Goal: Task Accomplishment & Management: Use online tool/utility

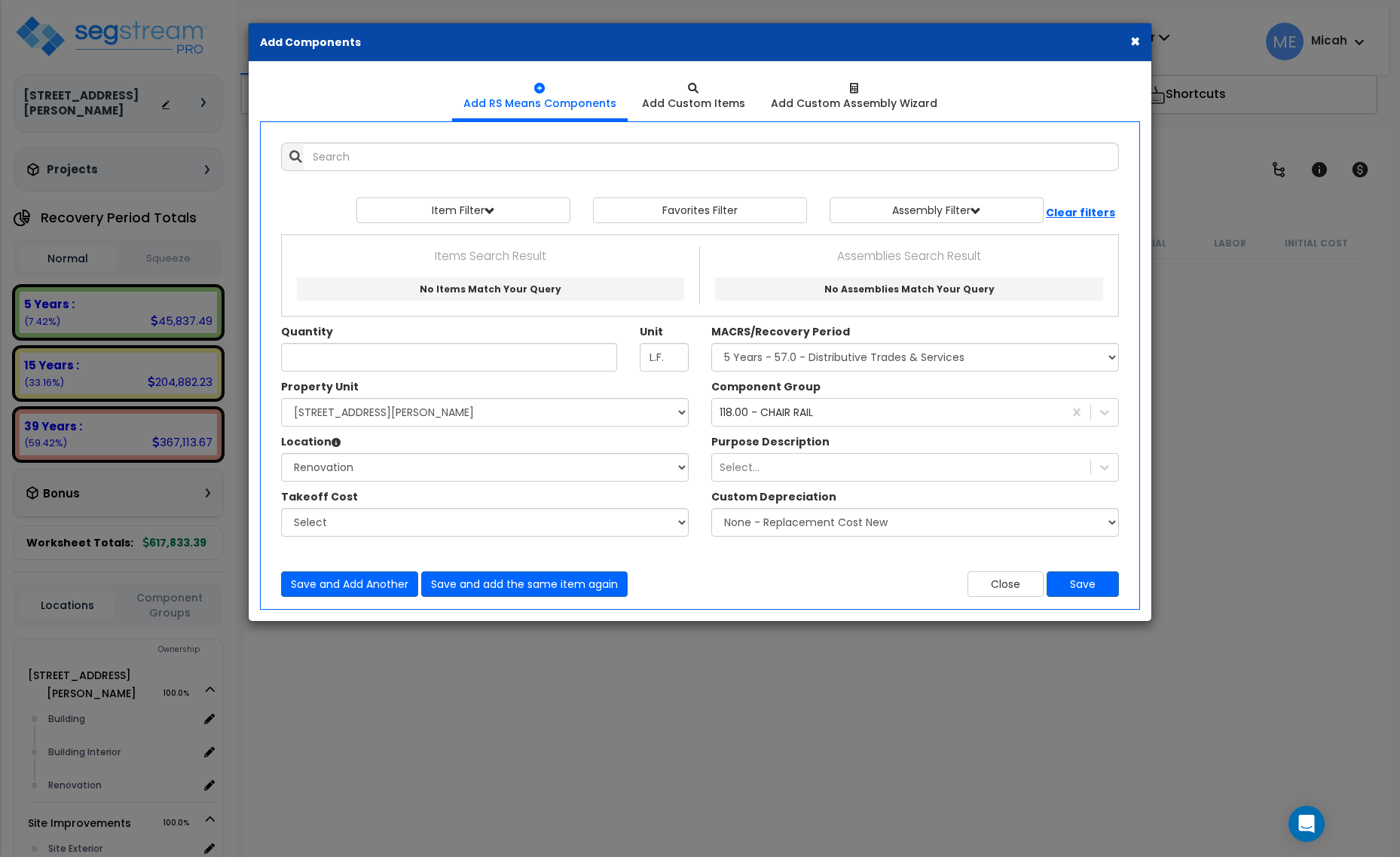
select select "3667"
select select "165265"
select select "19279"
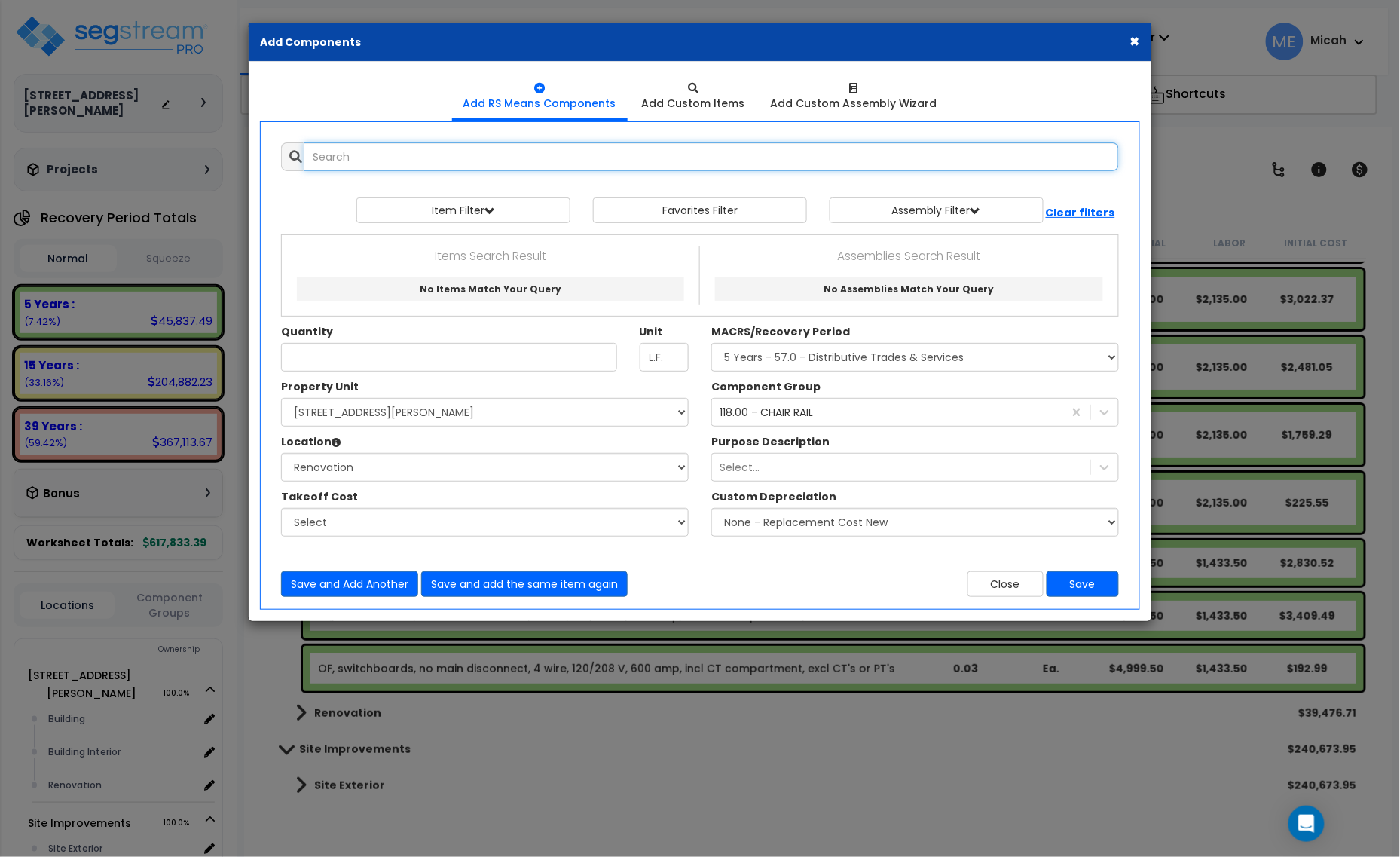
click at [481, 152] on input "text" at bounding box center [712, 157] width 816 height 29
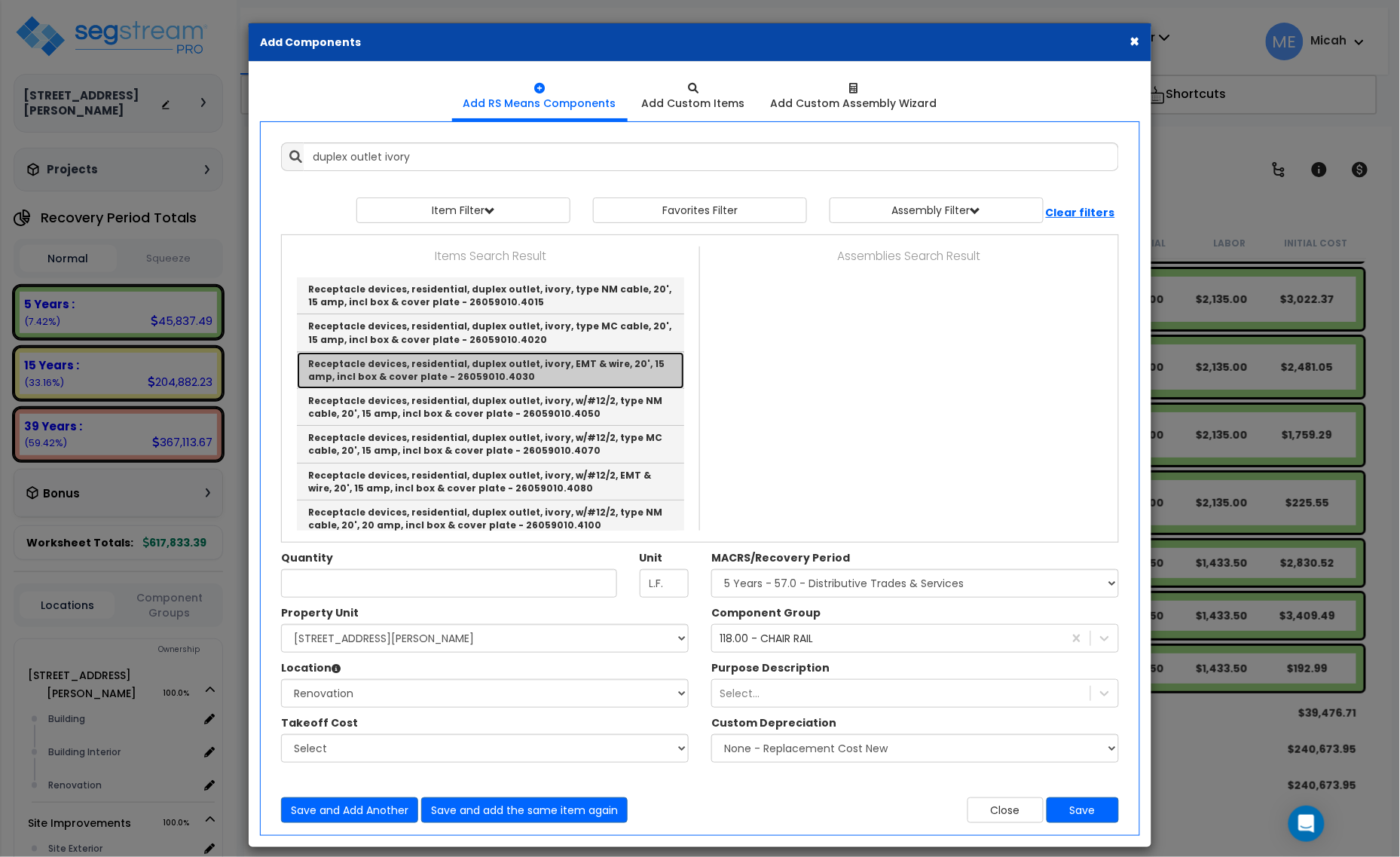
click at [615, 369] on link "Receptacle devices, residential, duplex outlet, ivory, EMT & wire, 20', 15 amp,…" at bounding box center [491, 370] width 388 height 37
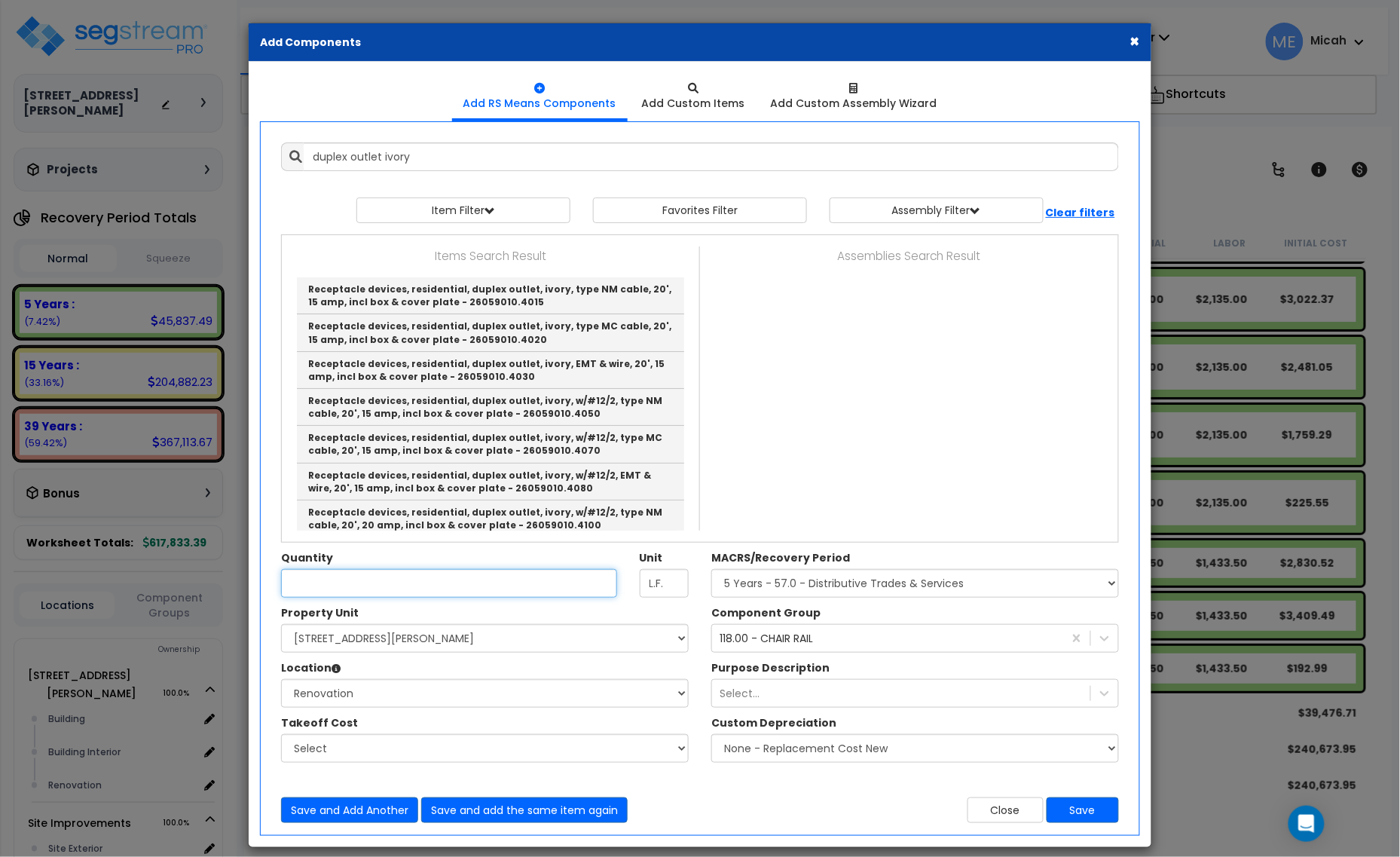
type input "Receptacle devices, residential, duplex outlet, ivory, EMT & wire, 20', 15 amp,…"
checkbox input "true"
type input "Ea."
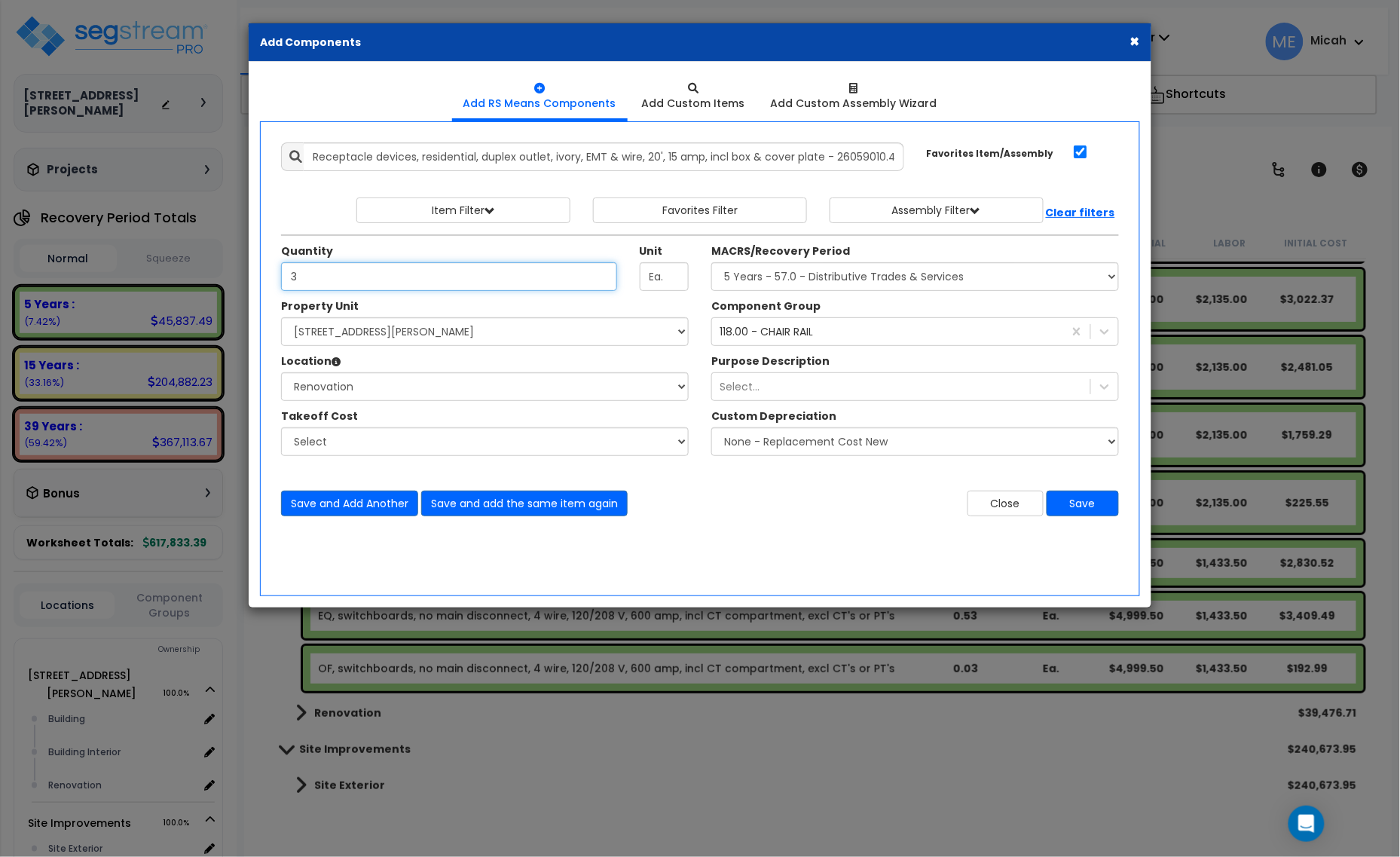
type input "3"
click at [799, 287] on select "Select MACRS/Recovery Period 5 Years - 57.0 - Distributive Trades & Services 5 …" at bounding box center [915, 277] width 408 height 29
select select "3669"
click at [712, 263] on select "Select MACRS/Recovery Period 5 Years - 57.0 - Distributive Trades & Services 5 …" at bounding box center [915, 277] width 408 height 29
click at [807, 336] on div "118.00 - CHAIR RAIL" at bounding box center [766, 332] width 94 height 15
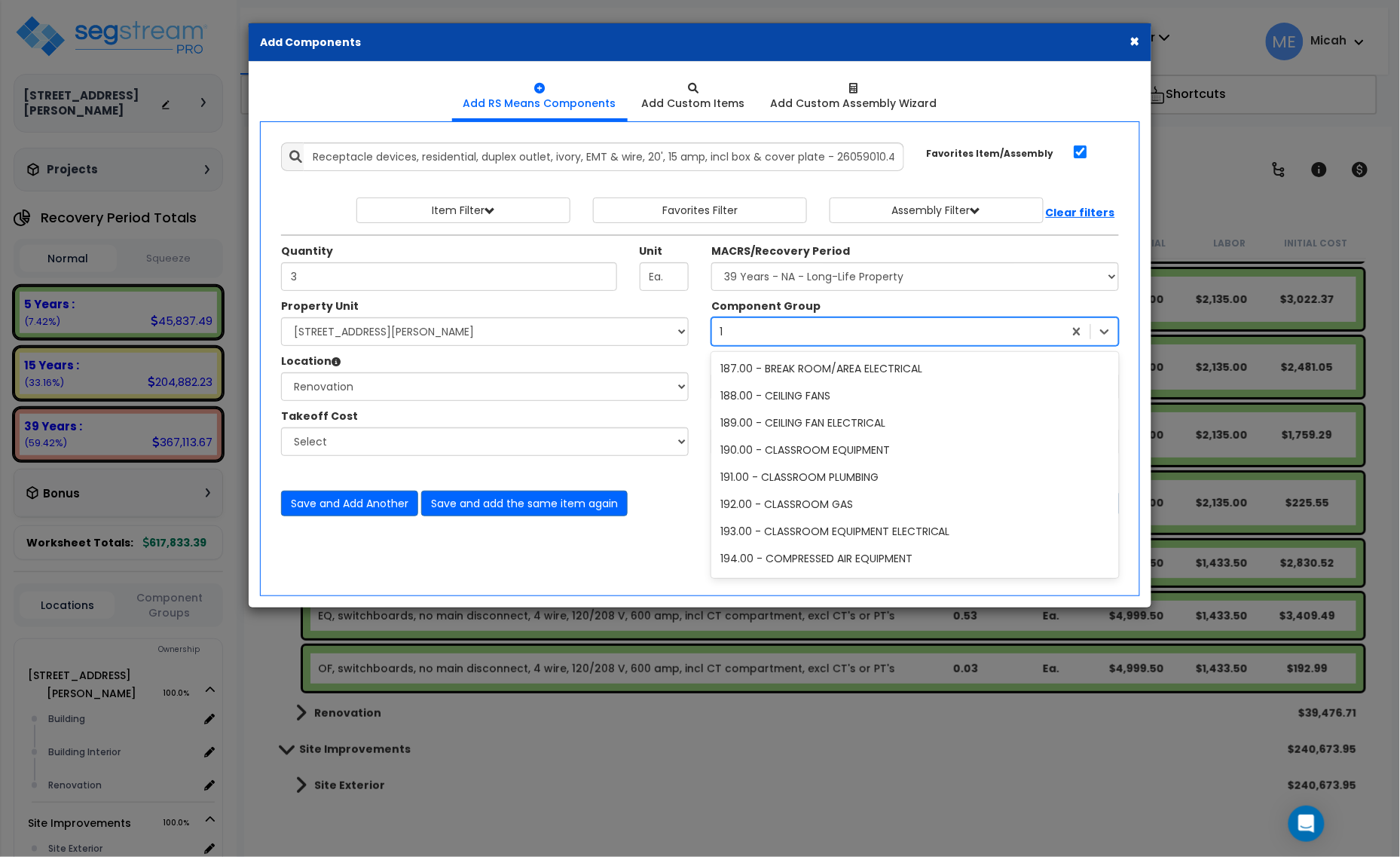
scroll to position [1764, 0]
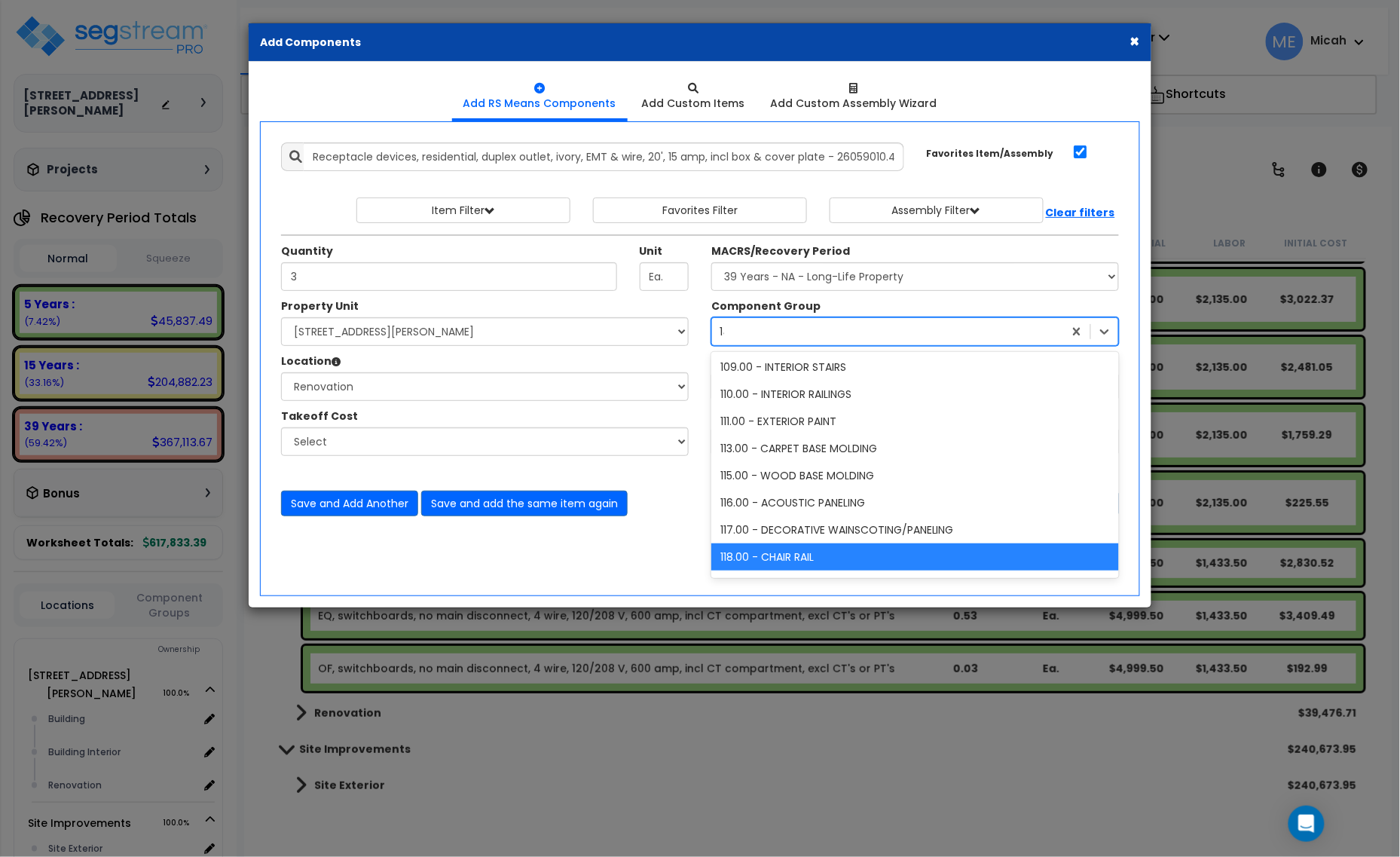
type input "145"
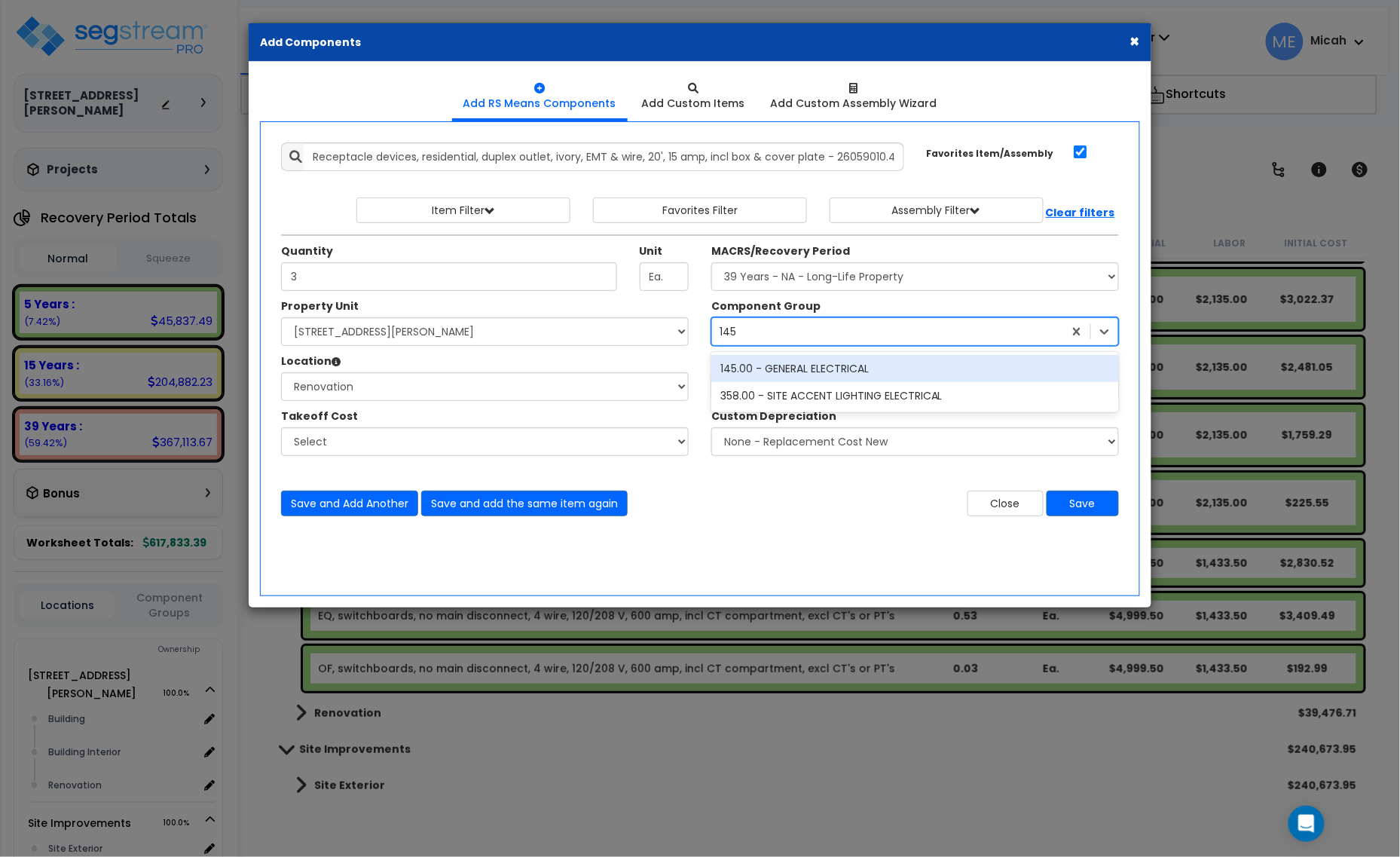
click at [812, 369] on div "145.00 - GENERAL ELECTRICAL" at bounding box center [915, 368] width 408 height 27
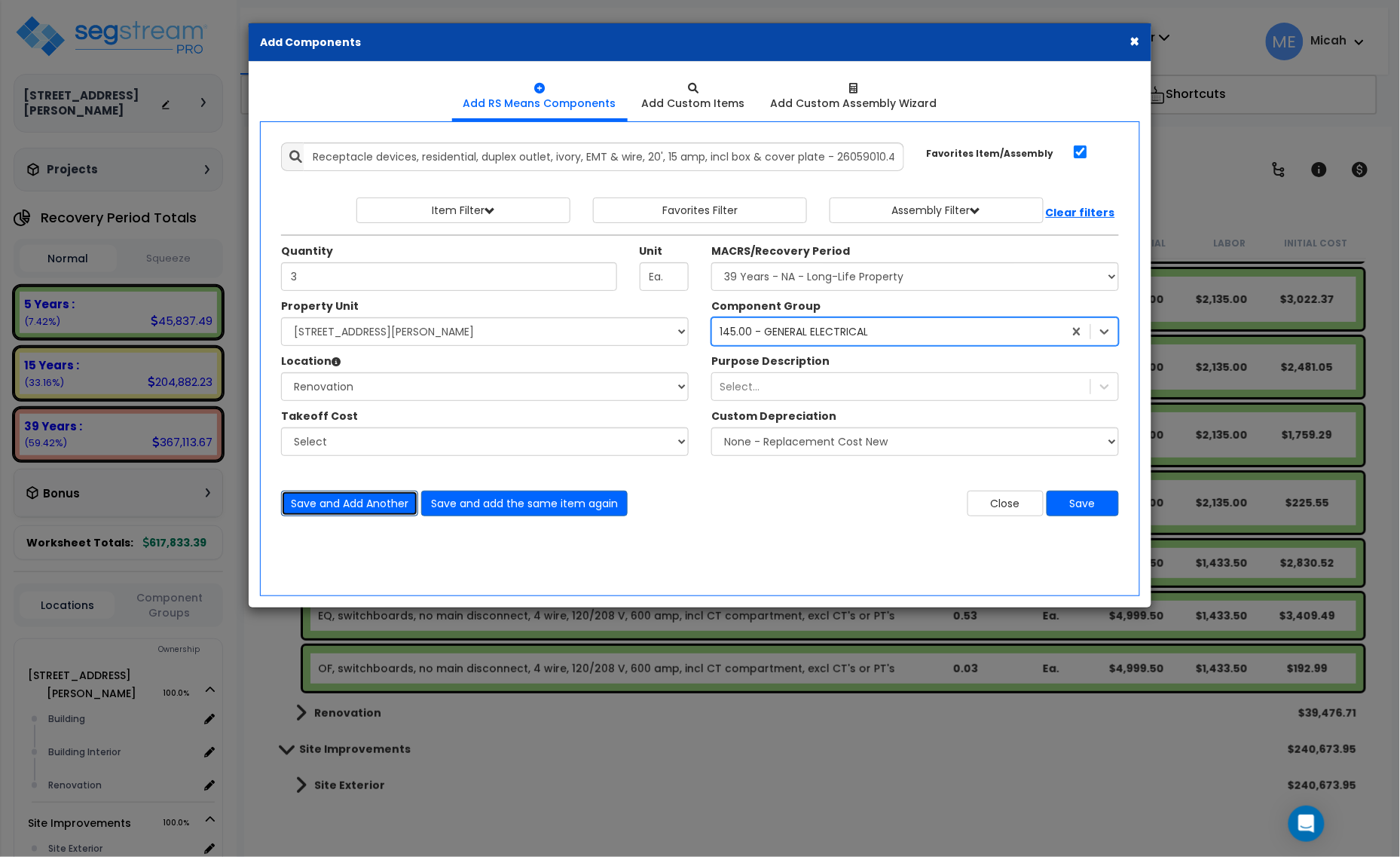
click at [326, 506] on button "Save and Add Another" at bounding box center [349, 503] width 137 height 26
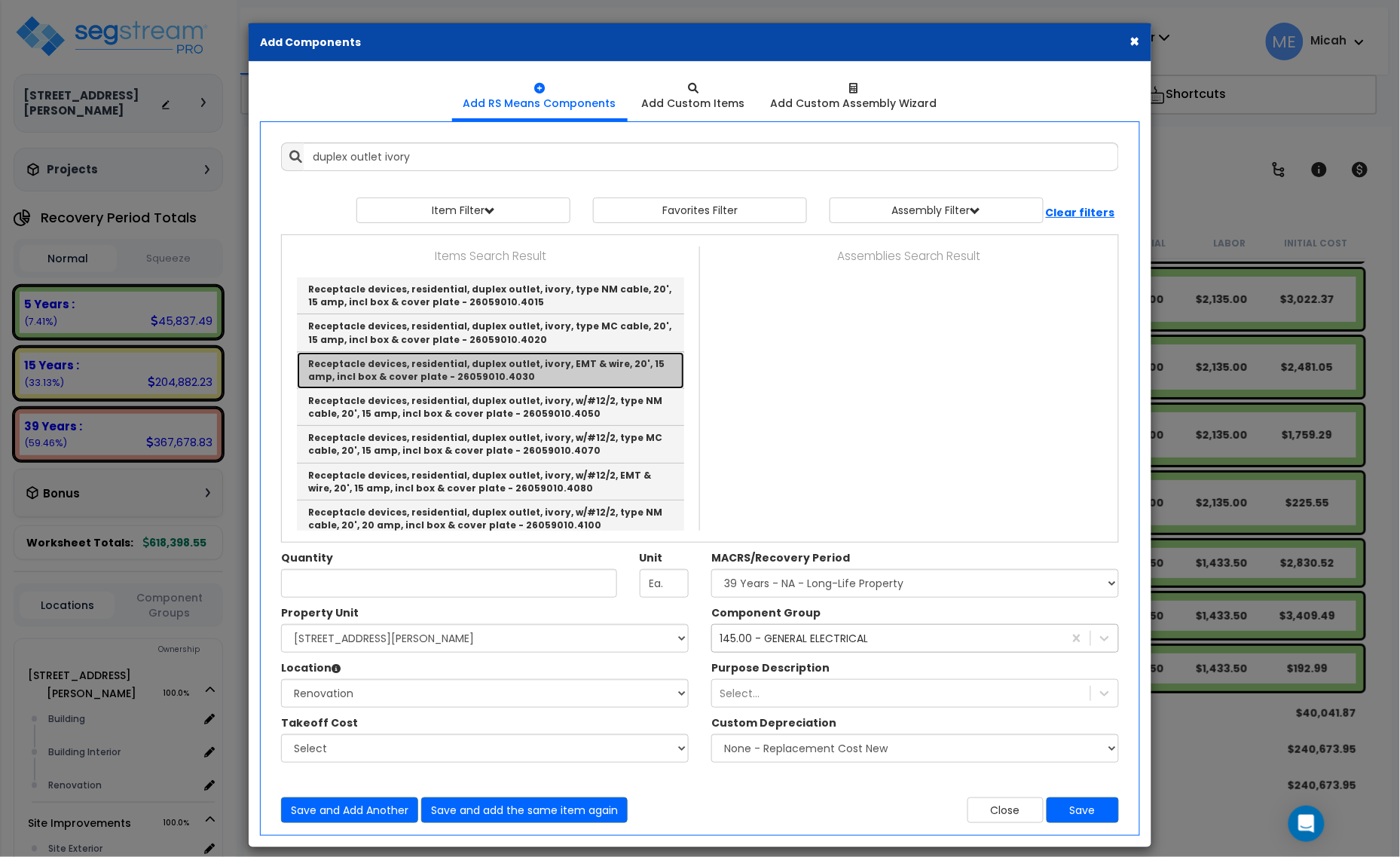
click at [589, 377] on link "Receptacle devices, residential, duplex outlet, ivory, EMT & wire, 20', 15 amp,…" at bounding box center [491, 370] width 388 height 37
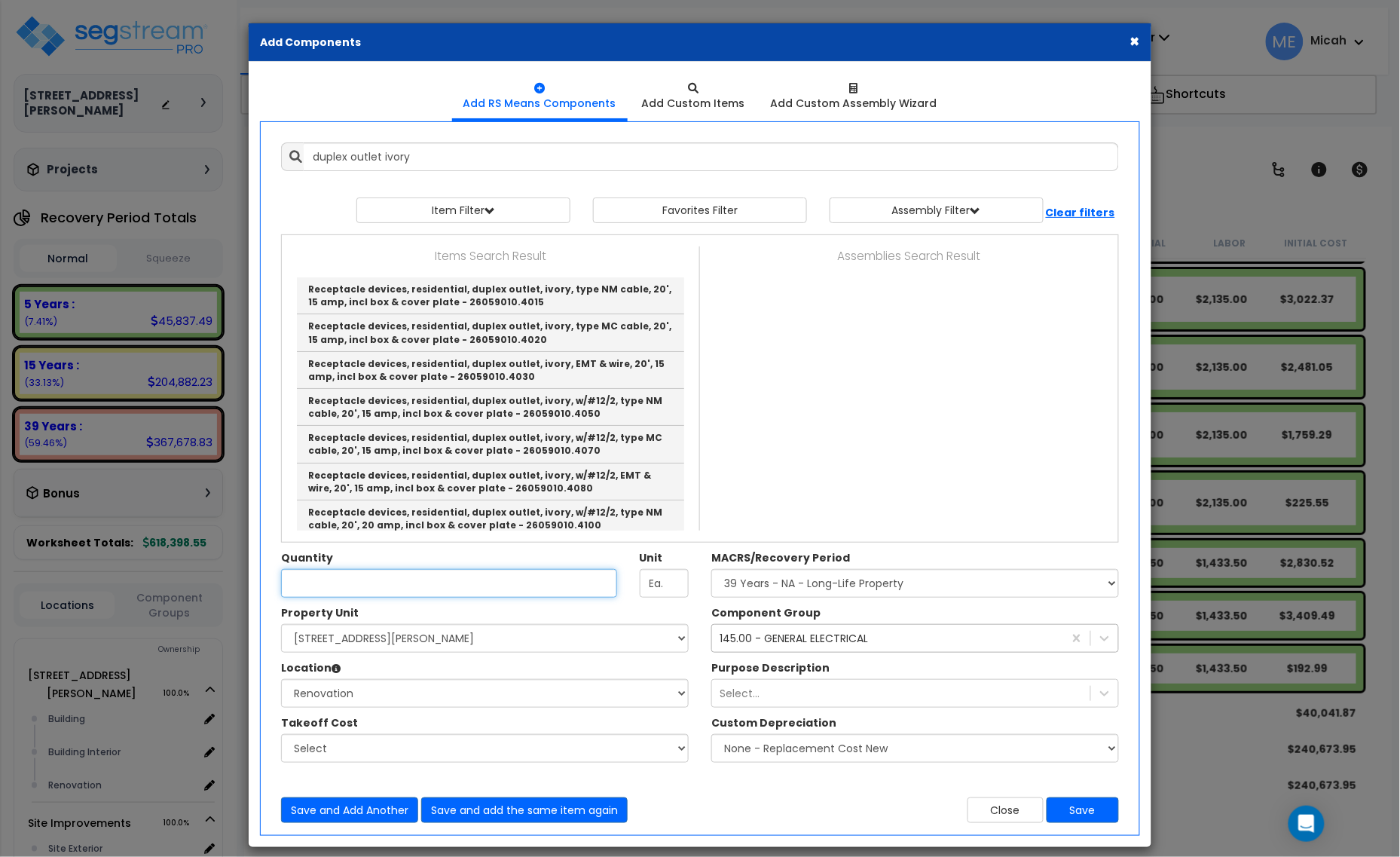
type input "Receptacle devices, residential, duplex outlet, ivory, EMT & wire, 20', 15 amp,…"
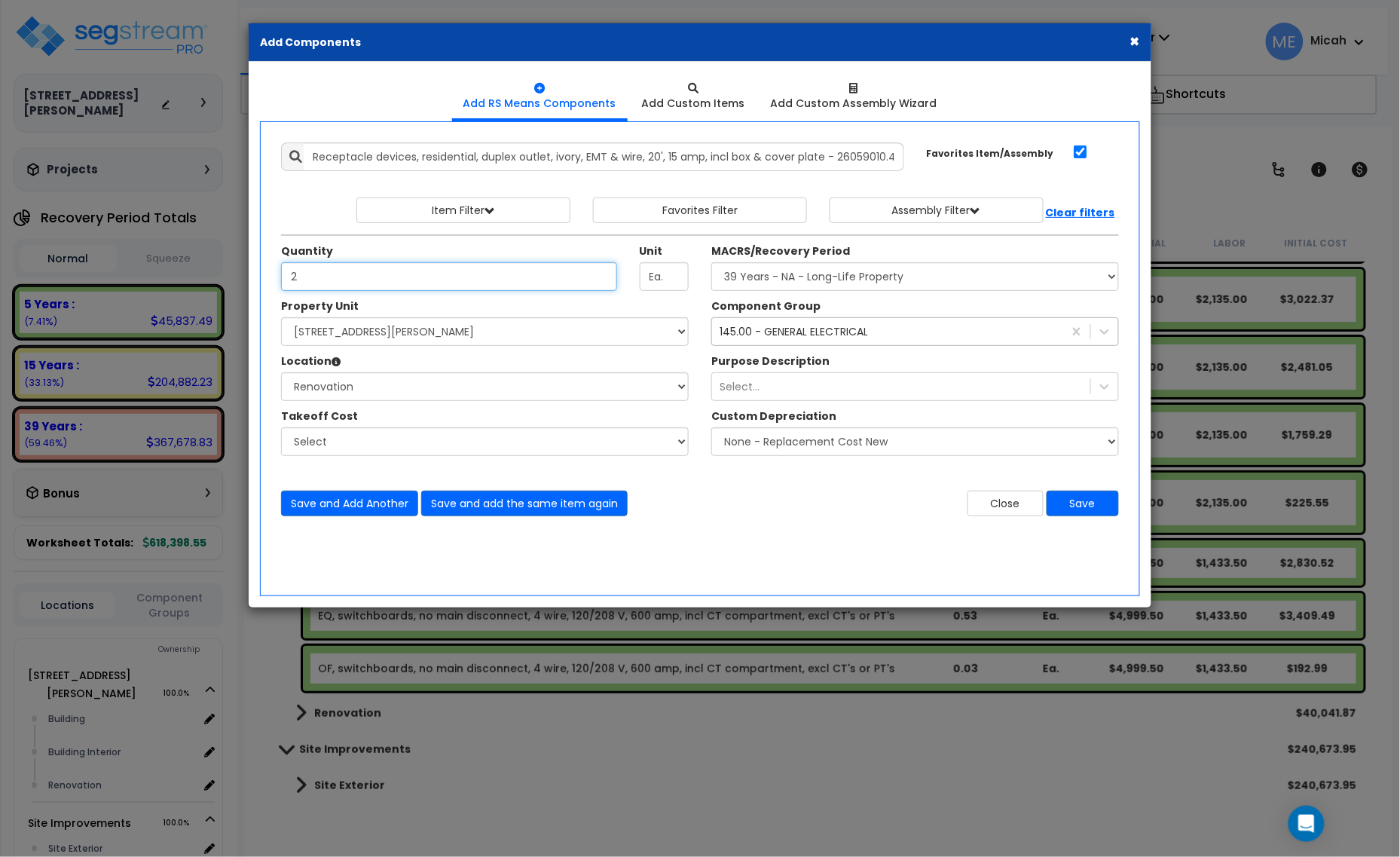
type input "2"
click at [799, 280] on select "Select MACRS/Recovery Period 5 Years - 57.0 - Distributive Trades & Services 5 …" at bounding box center [915, 277] width 408 height 29
select select "3667"
click at [712, 263] on select "Select MACRS/Recovery Period 5 Years - 57.0 - Distributive Trades & Services 5 …" at bounding box center [915, 277] width 408 height 29
click at [883, 337] on div "145.00 - GENERAL ELECTRICAL 145" at bounding box center [887, 331] width 351 height 24
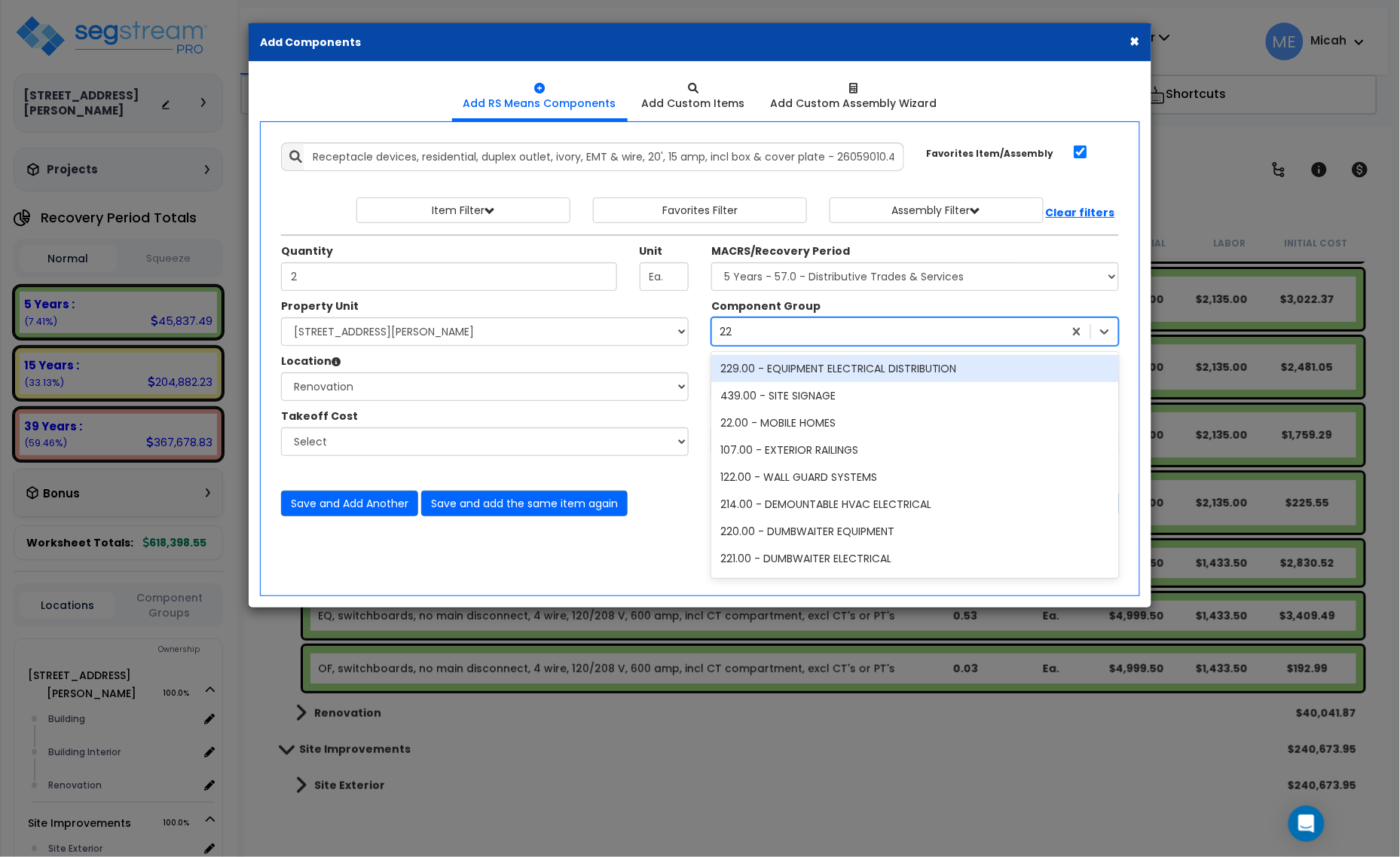
type input "229"
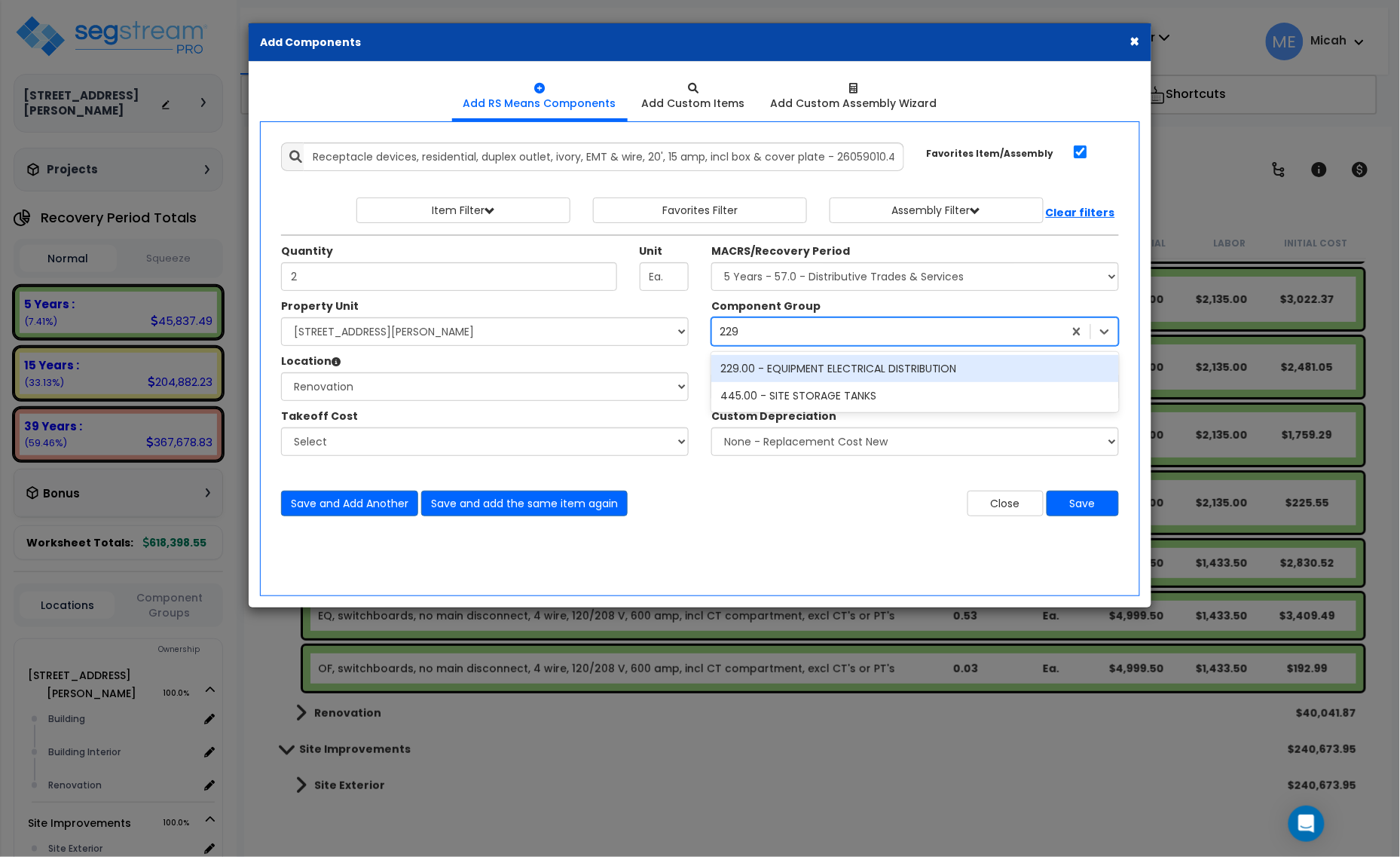
click at [873, 363] on div "229.00 - EQUIPMENT ELECTRICAL DISTRIBUTION" at bounding box center [915, 368] width 408 height 27
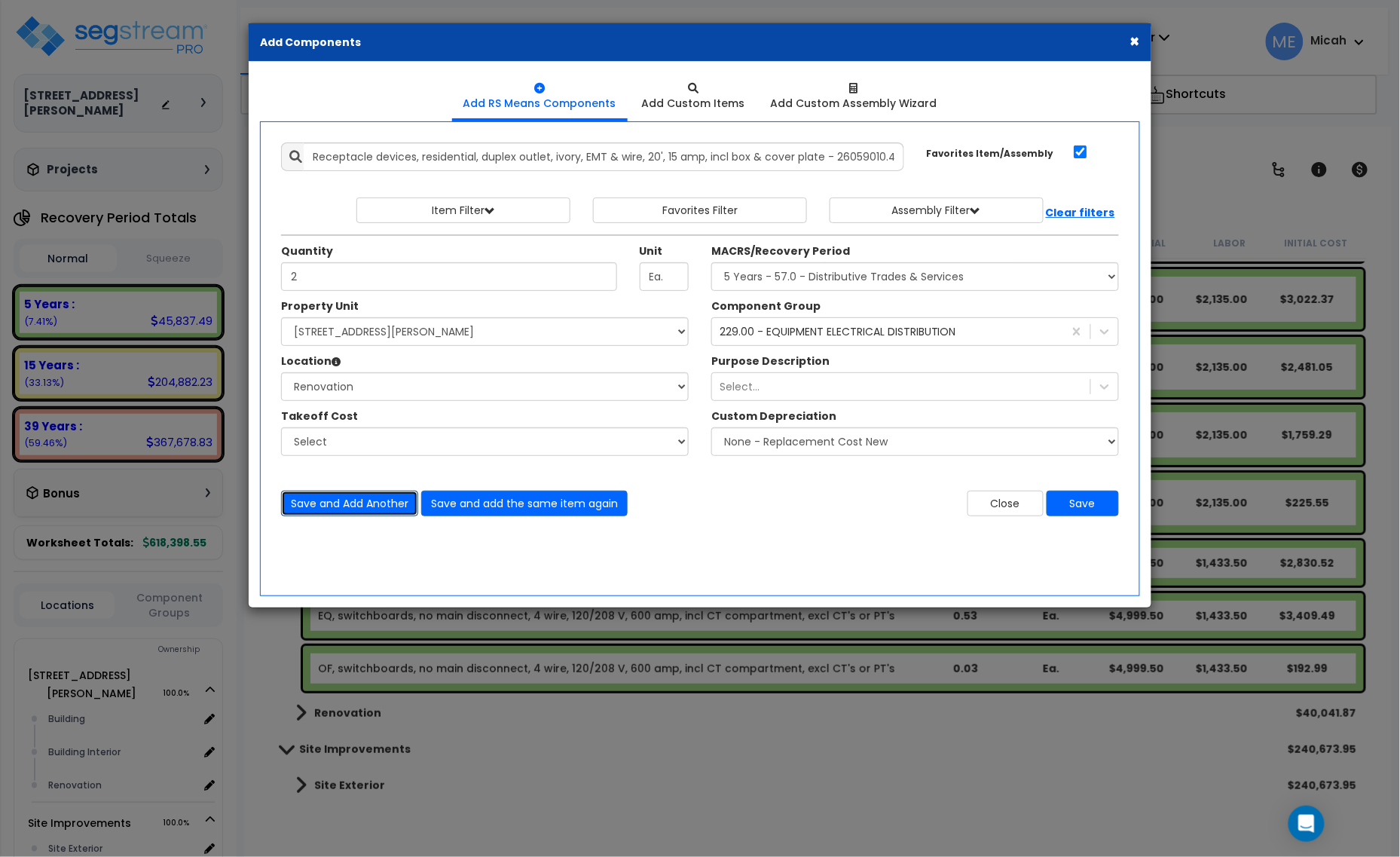
click at [387, 501] on button "Save and Add Another" at bounding box center [349, 503] width 137 height 26
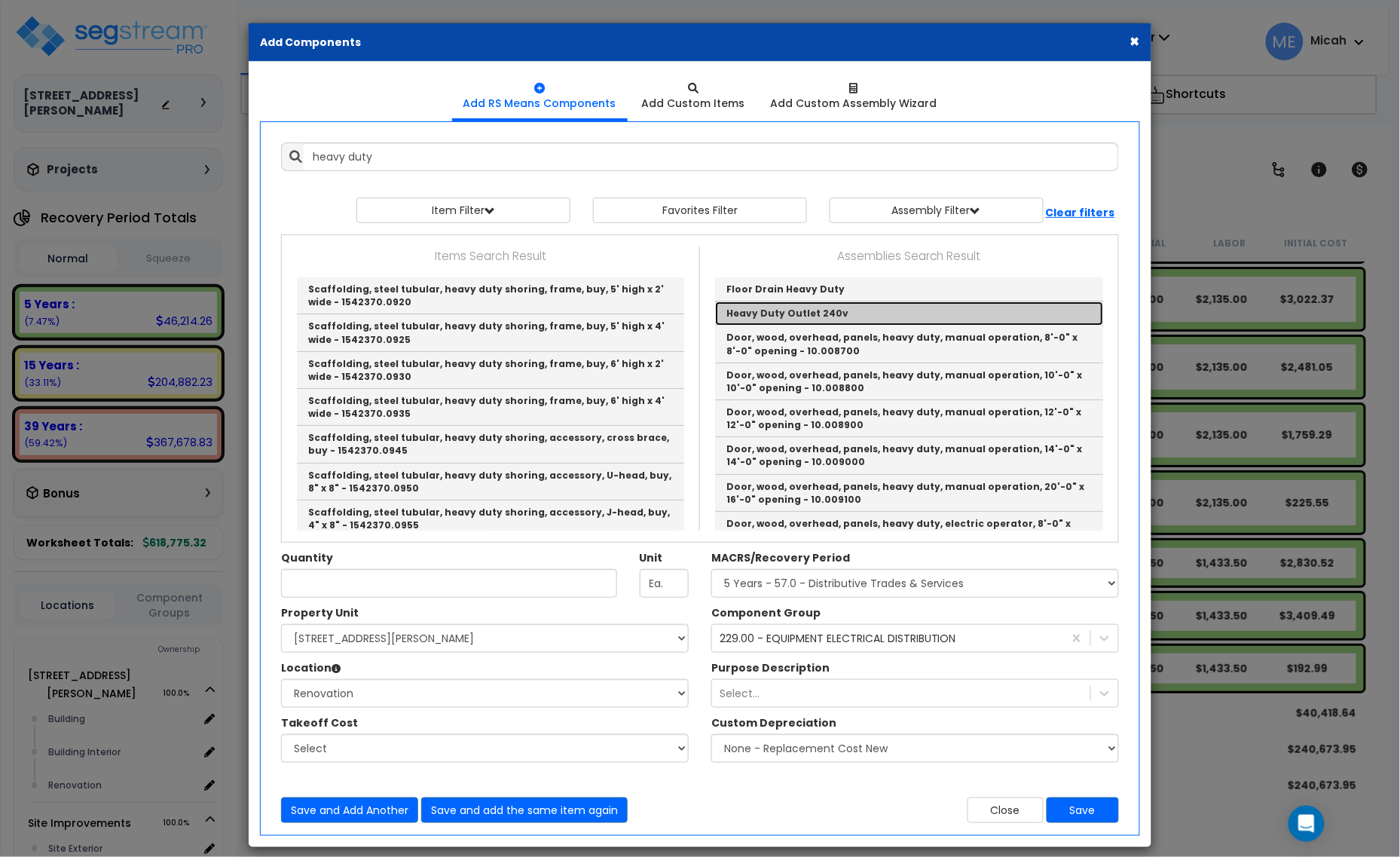
click at [809, 314] on link "Heavy Duty Outlet 240v" at bounding box center [909, 313] width 388 height 24
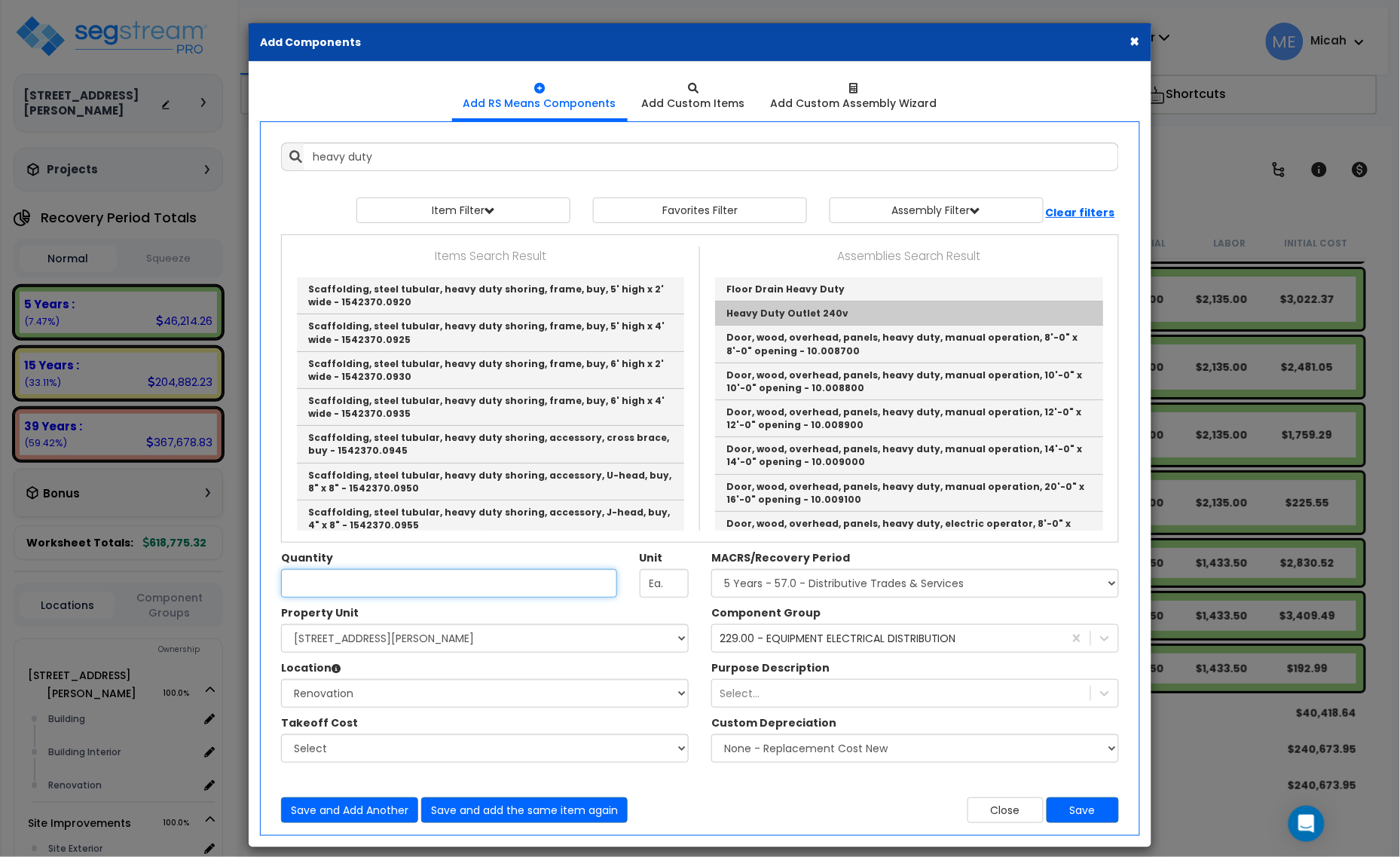
type input "Heavy Duty Outlet 240v"
type input "EA"
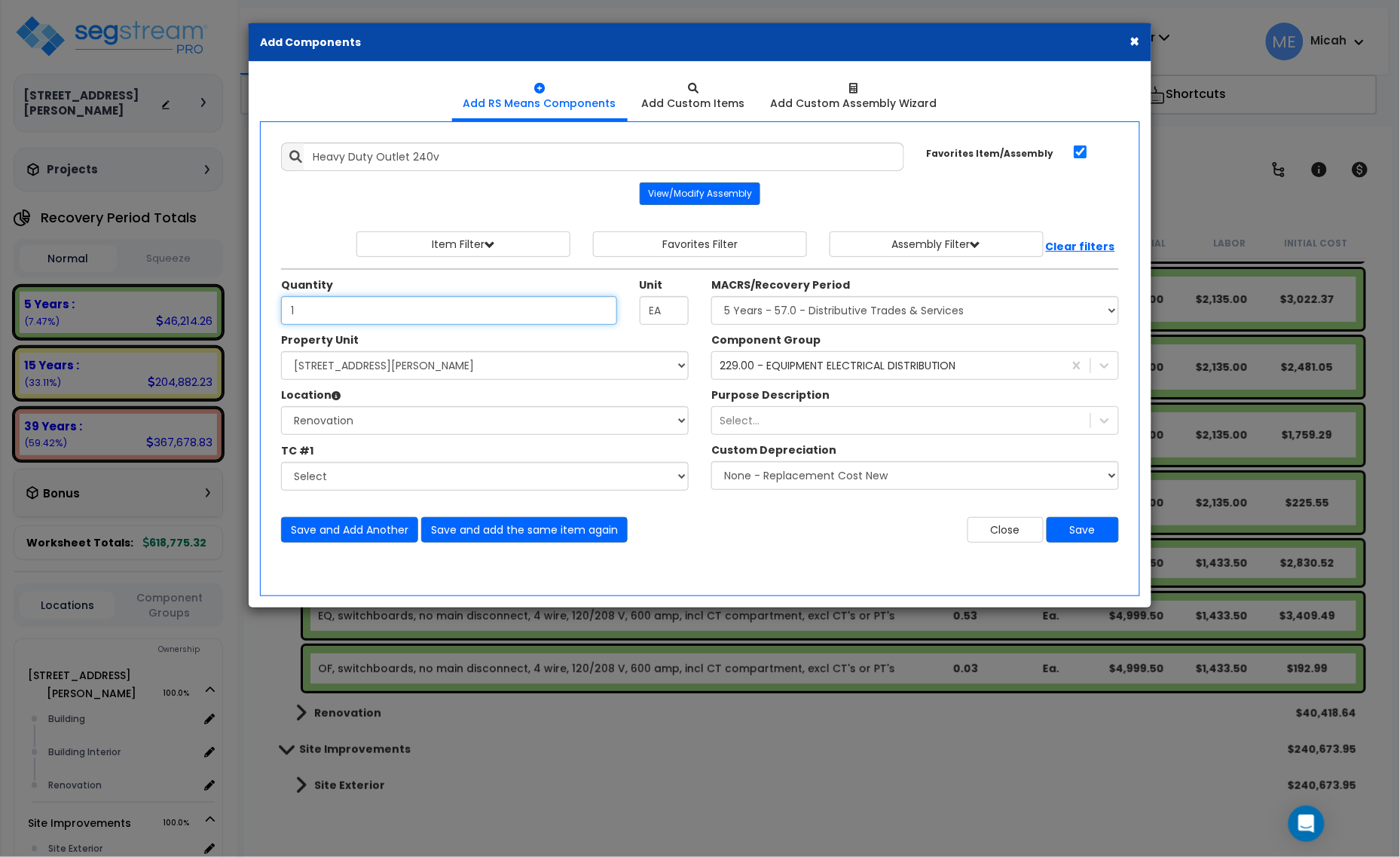
type input "1"
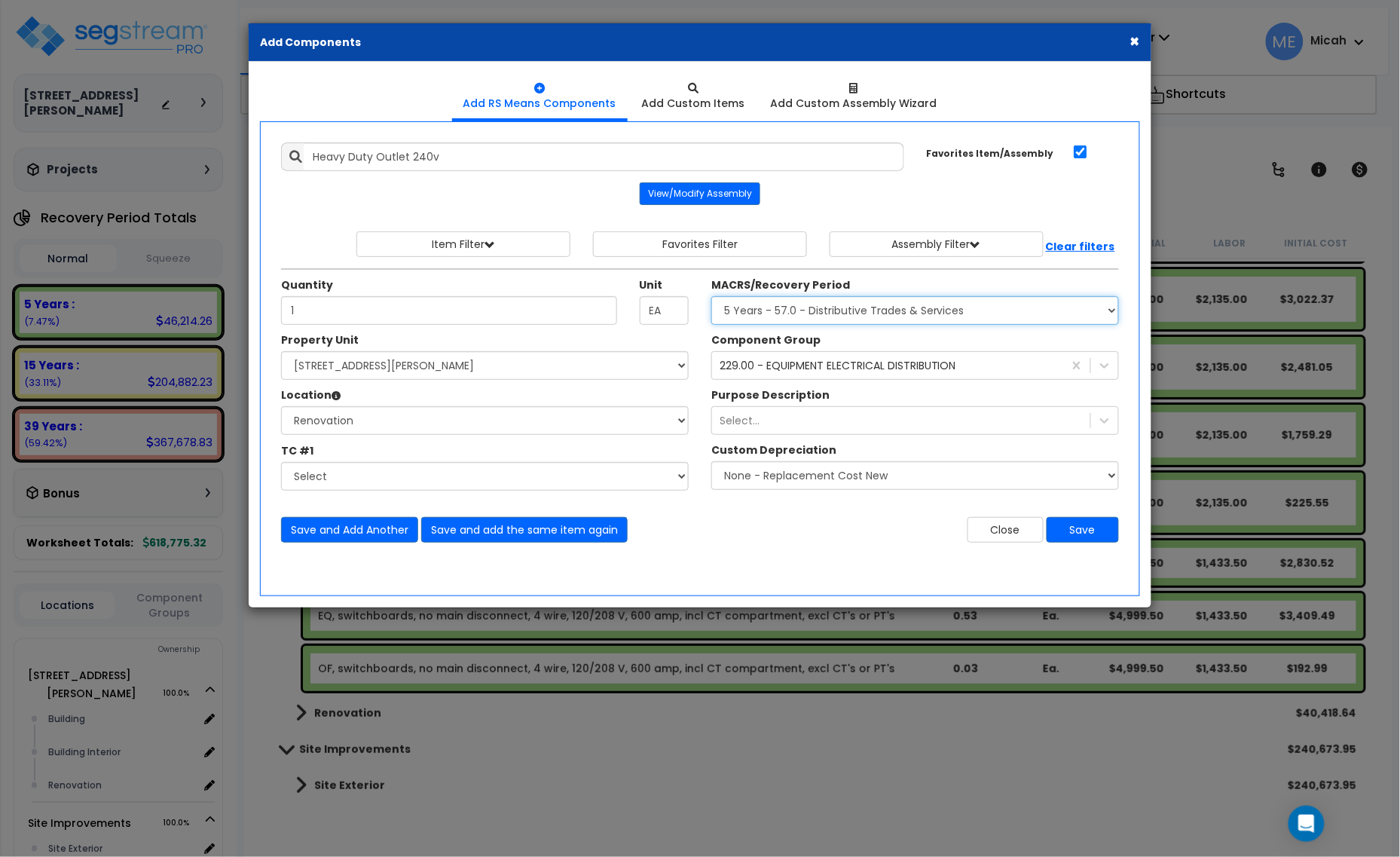
drag, startPoint x: 879, startPoint y: 313, endPoint x: 878, endPoint y: 322, distance: 9.1
click at [879, 313] on select "Select MACRS/Recovery Period 5 Years - 57.0 - Distributive Trades & Services 5 …" at bounding box center [915, 310] width 408 height 29
select select "3669"
click at [712, 297] on select "Select MACRS/Recovery Period 5 Years - 57.0 - Distributive Trades & Services 5 …" at bounding box center [915, 310] width 408 height 29
click at [822, 373] on div "229.00 - EQUIPMENT ELECTRICAL DISTRIBUTION" at bounding box center [837, 365] width 236 height 15
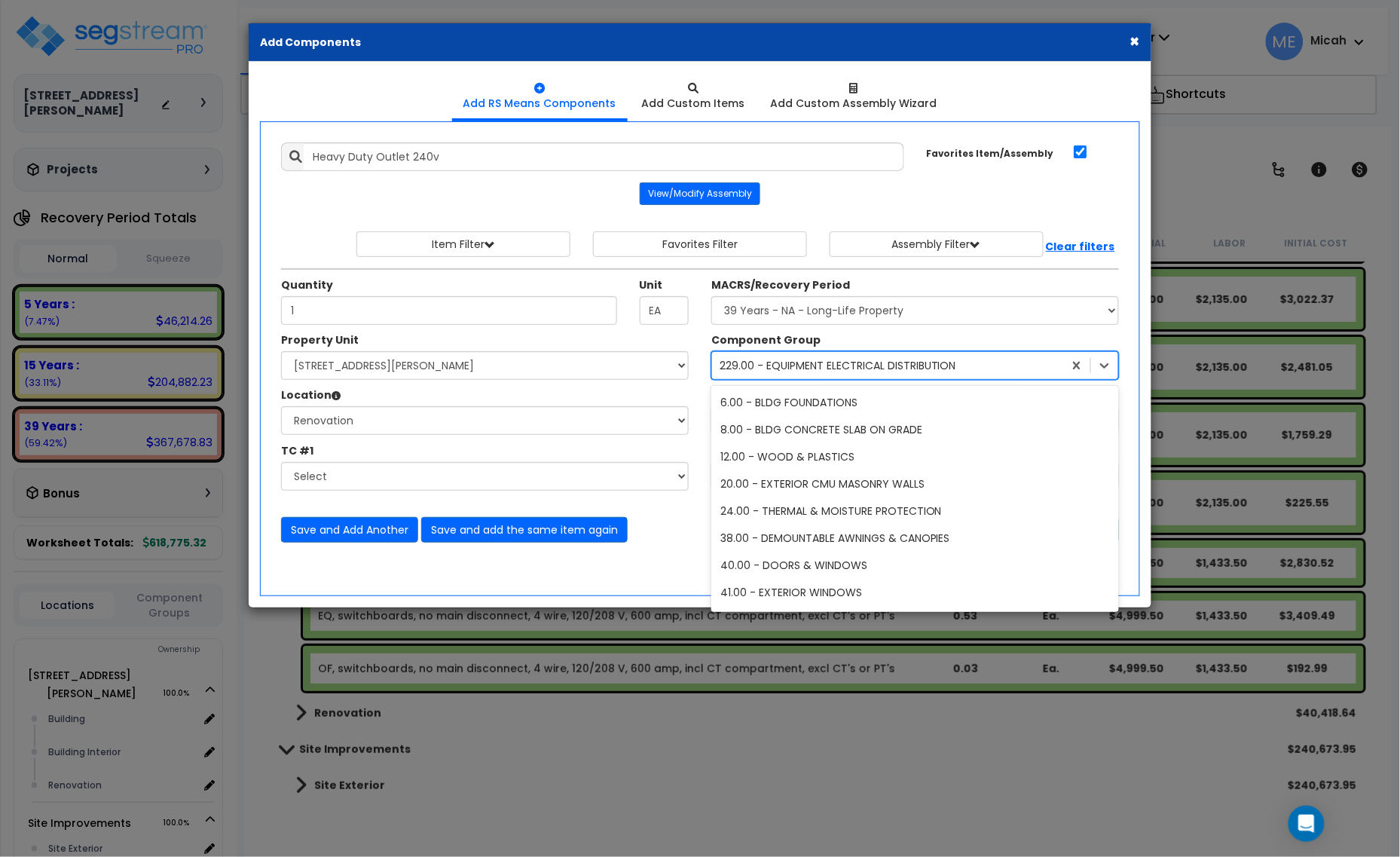
scroll to position [382, 0]
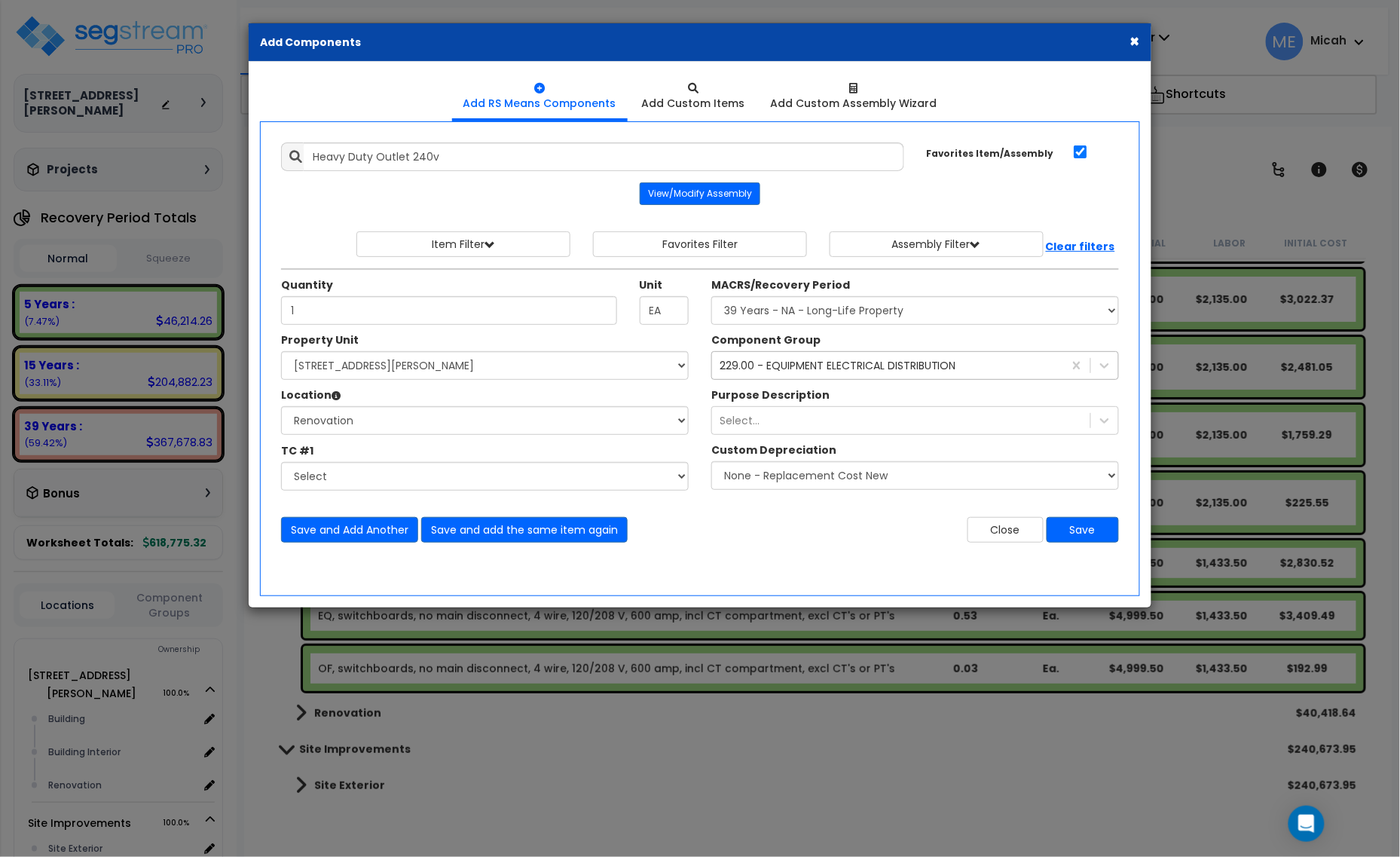
drag, startPoint x: 785, startPoint y: 350, endPoint x: 777, endPoint y: 361, distance: 13.6
click at [786, 353] on div "Component Group 229.00 - EQUIPMENT ELECTRICAL DISTRIBUTION 229" at bounding box center [915, 356] width 430 height 47
click at [777, 363] on div "229.00 - EQUIPMENT ELECTRICAL DISTRIBUTION" at bounding box center [837, 365] width 236 height 15
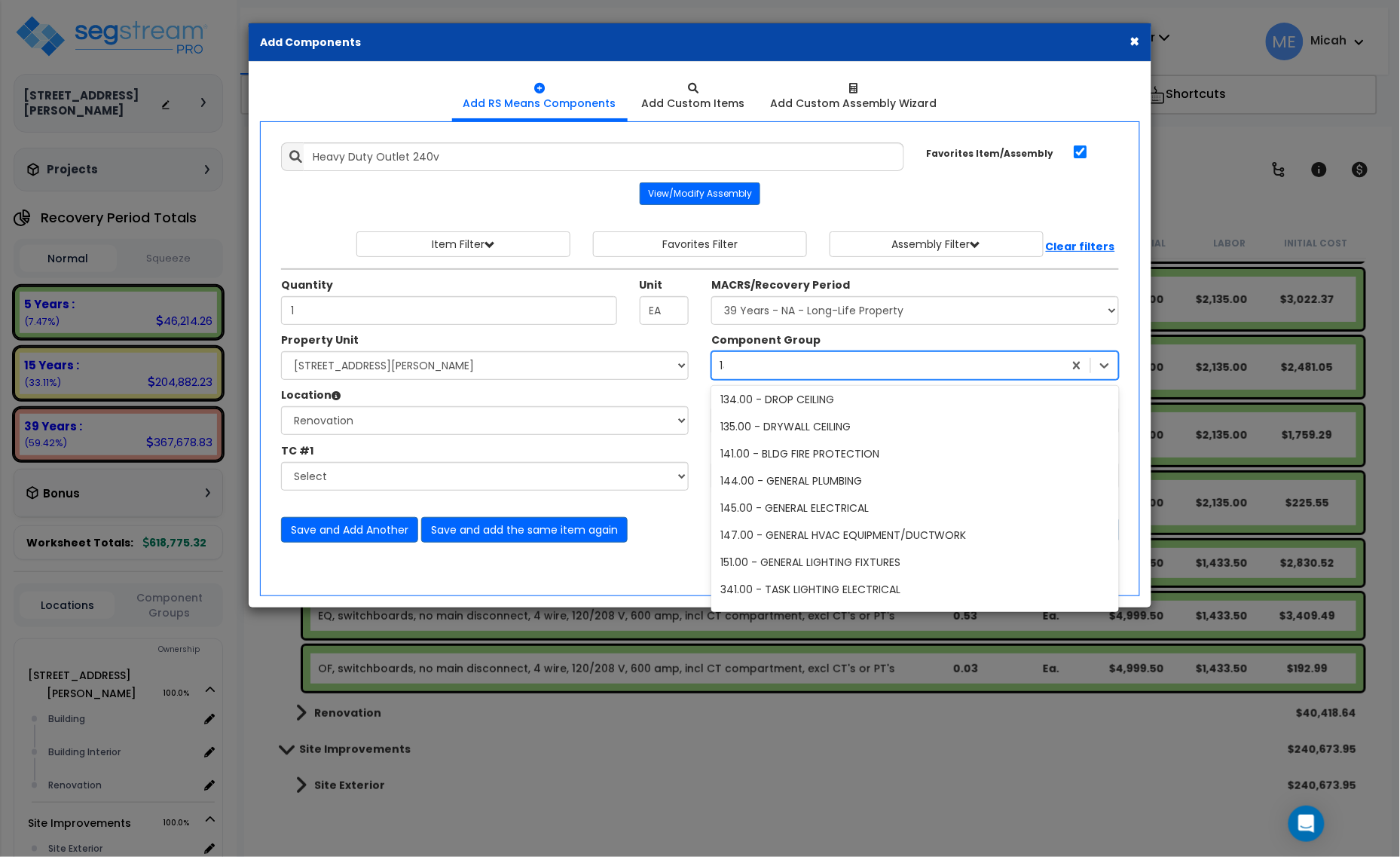
scroll to position [0, 0]
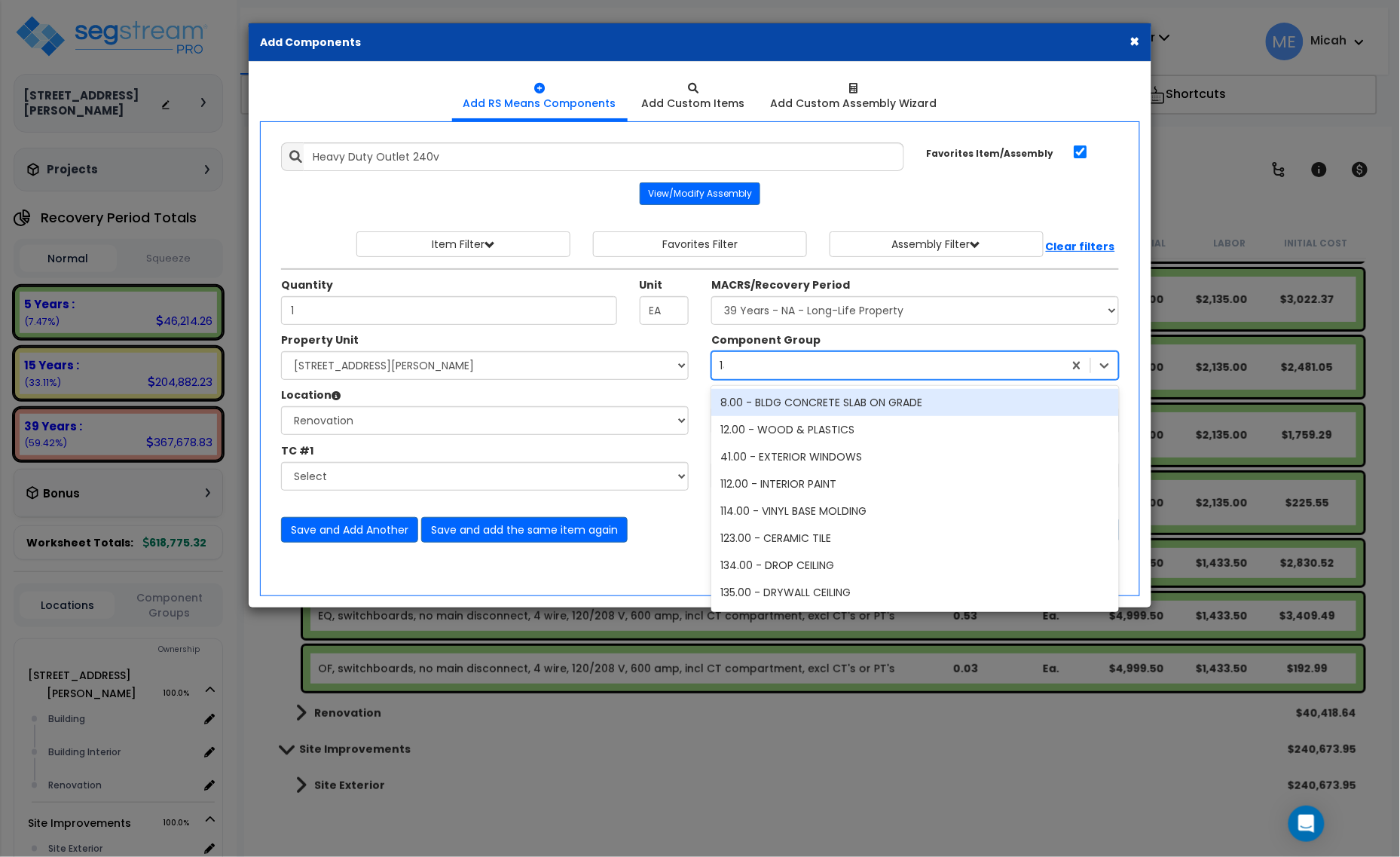
type input "145"
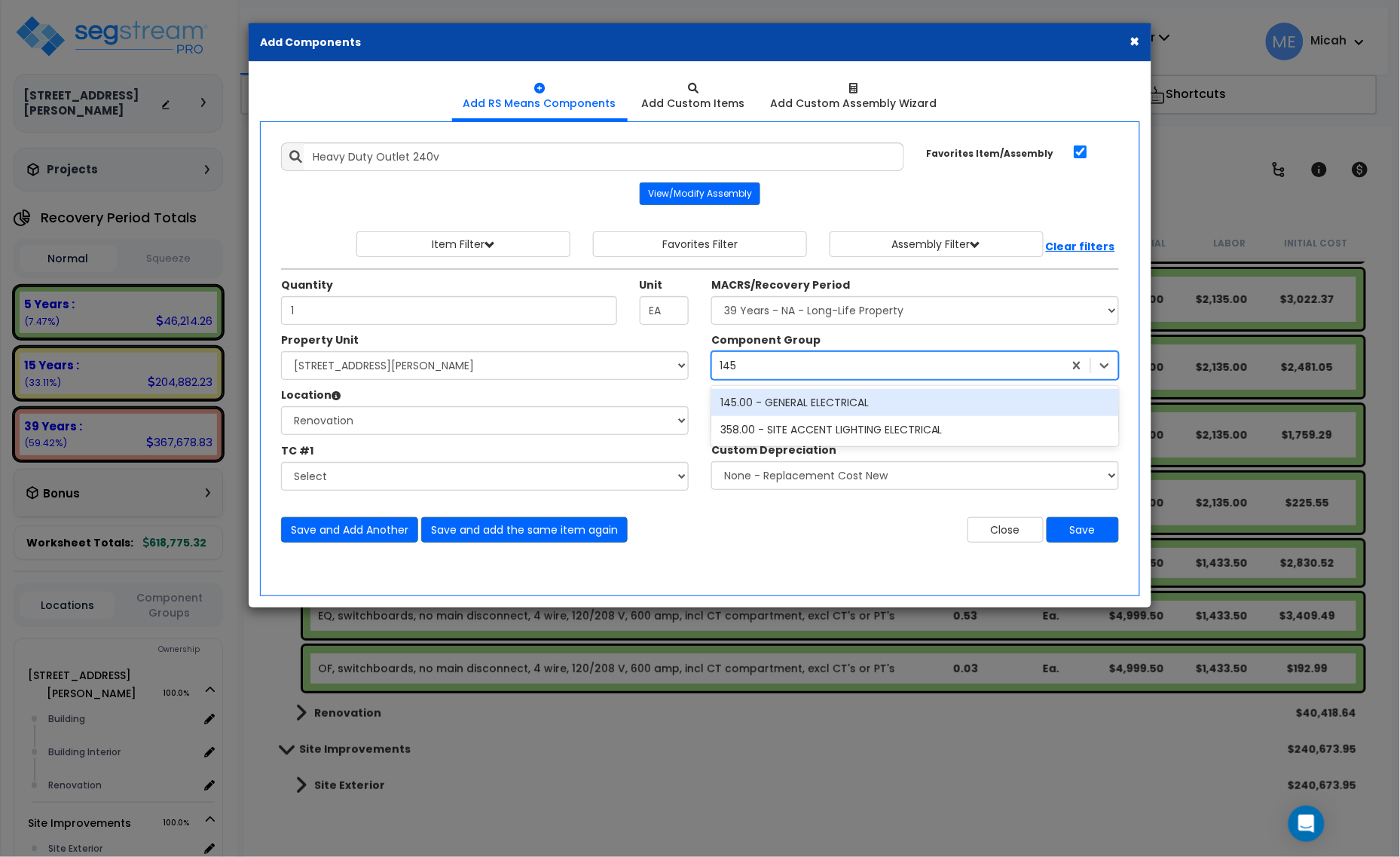
click at [785, 407] on div "145.00 - GENERAL ELECTRICAL" at bounding box center [915, 402] width 408 height 27
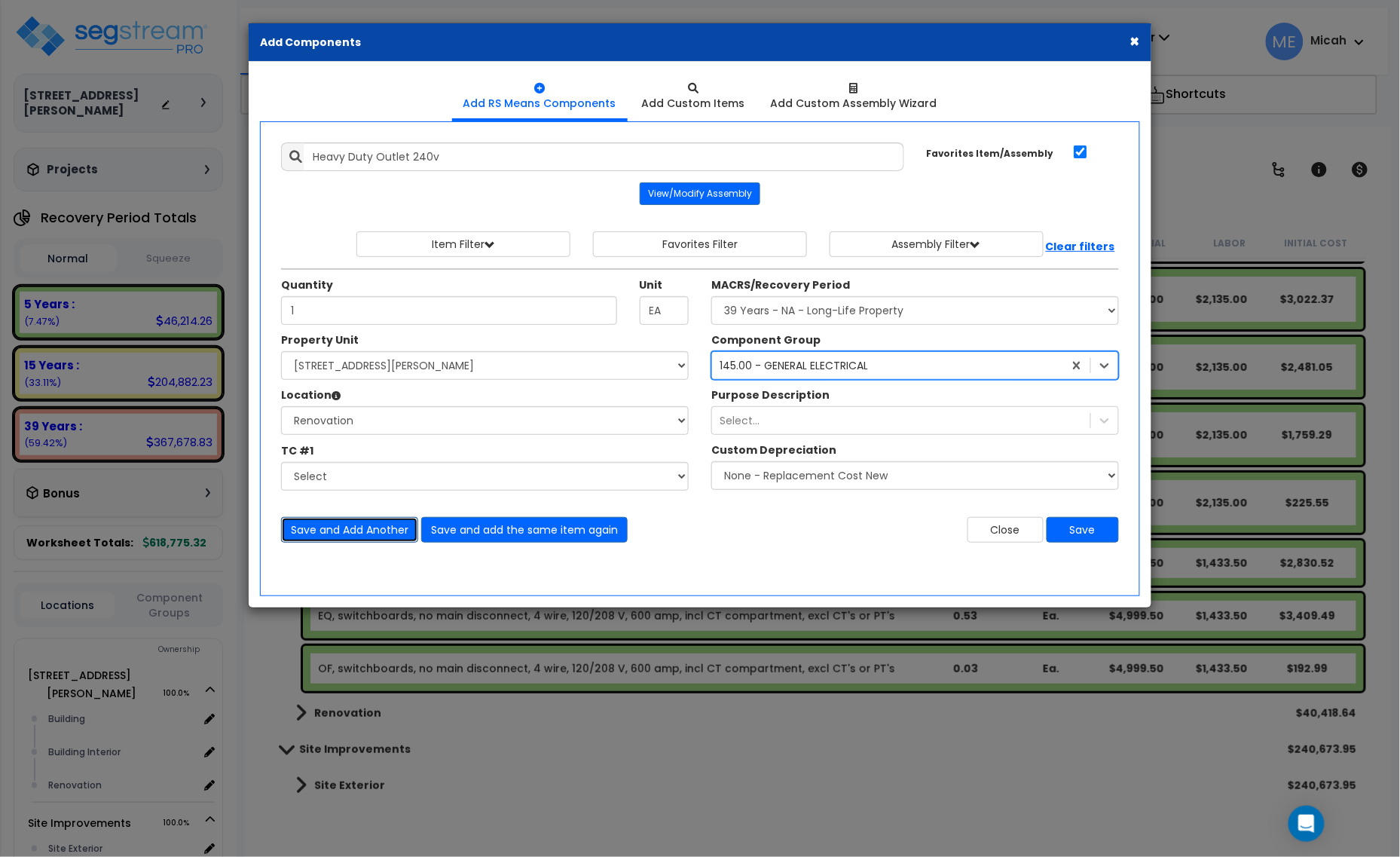
click at [306, 531] on button "Save and Add Another" at bounding box center [349, 529] width 137 height 26
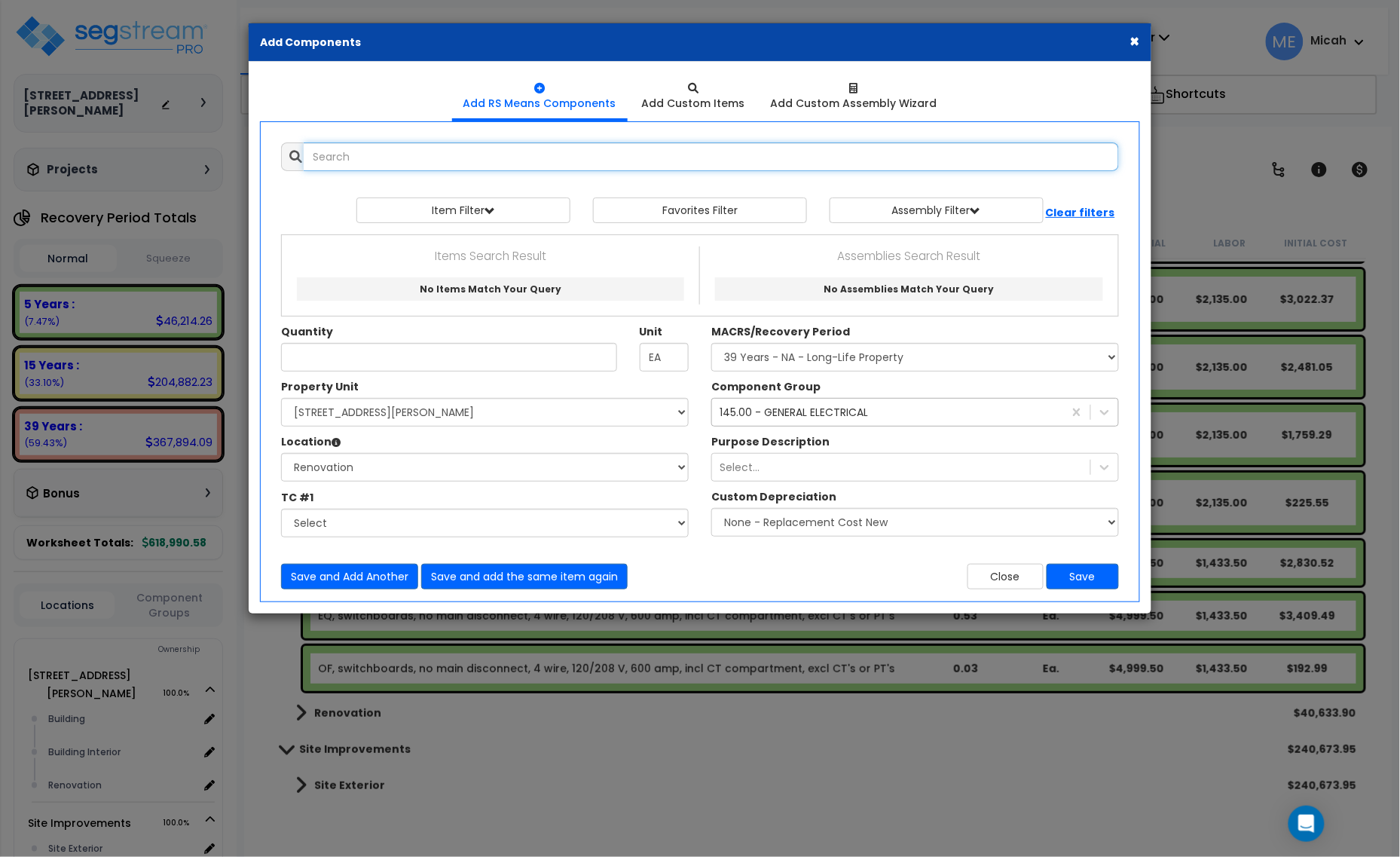
click at [417, 168] on input "text" at bounding box center [712, 157] width 816 height 29
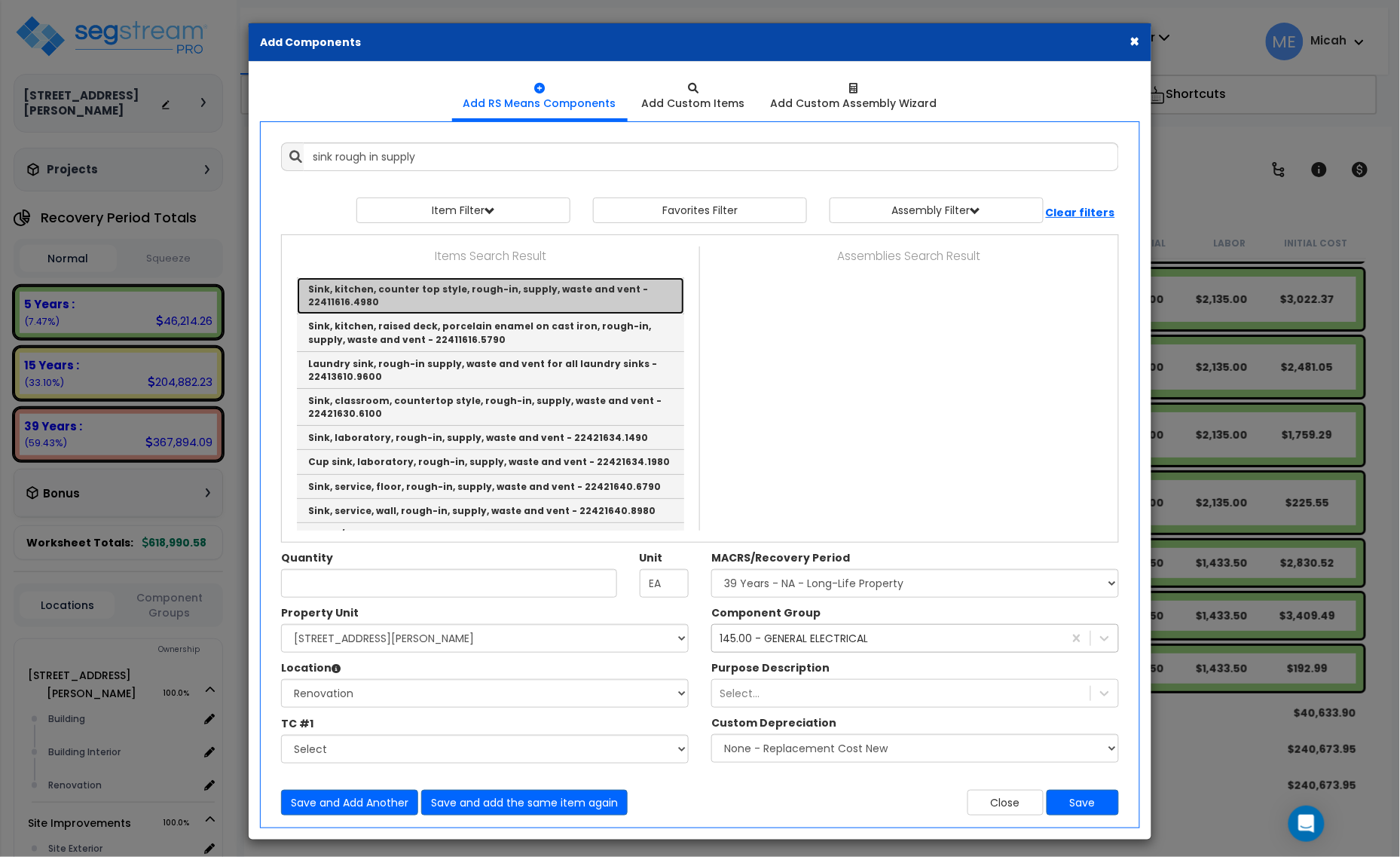
click at [445, 300] on link "Sink, kitchen, counter top style, rough-in, supply, waste and vent - 22411616.4…" at bounding box center [491, 296] width 388 height 37
type input "Sink, kitchen, counter top style, rough-in, supply, waste and vent - 22411616.4…"
checkbox input "false"
type input "Ea."
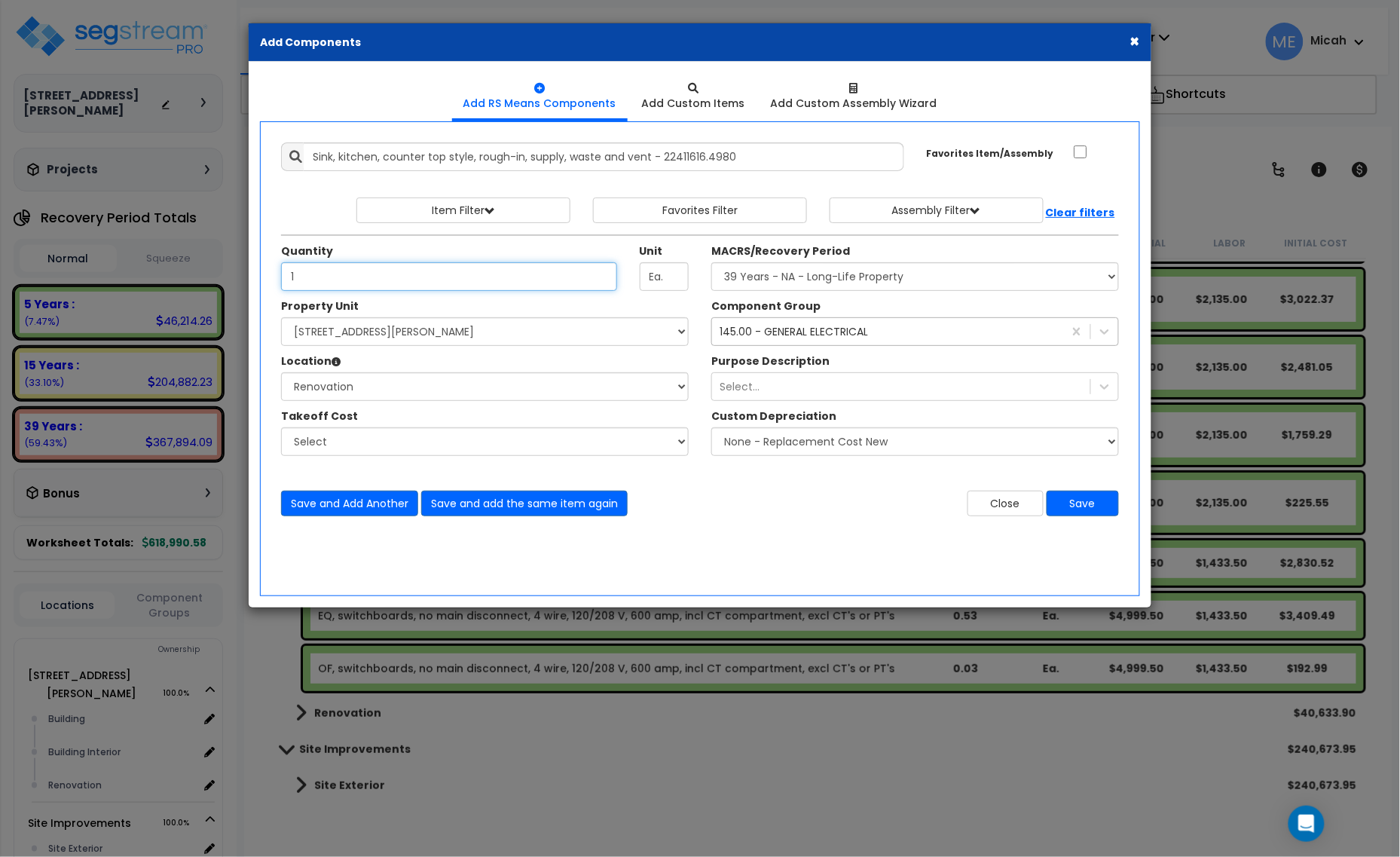
type input "1"
click at [857, 334] on div "145.00 - GENERAL ELECTRICAL" at bounding box center [794, 332] width 148 height 15
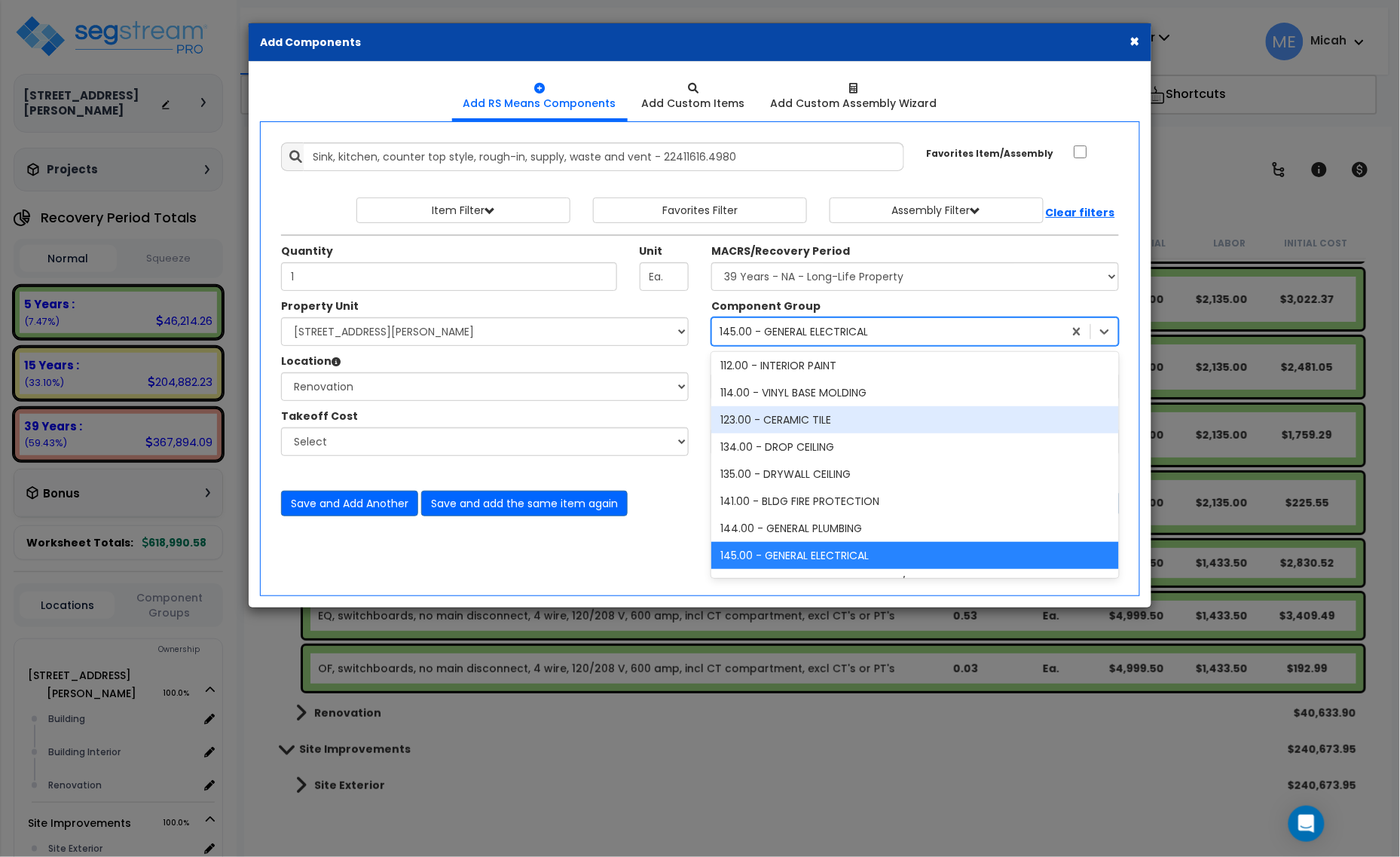
scroll to position [395, 0]
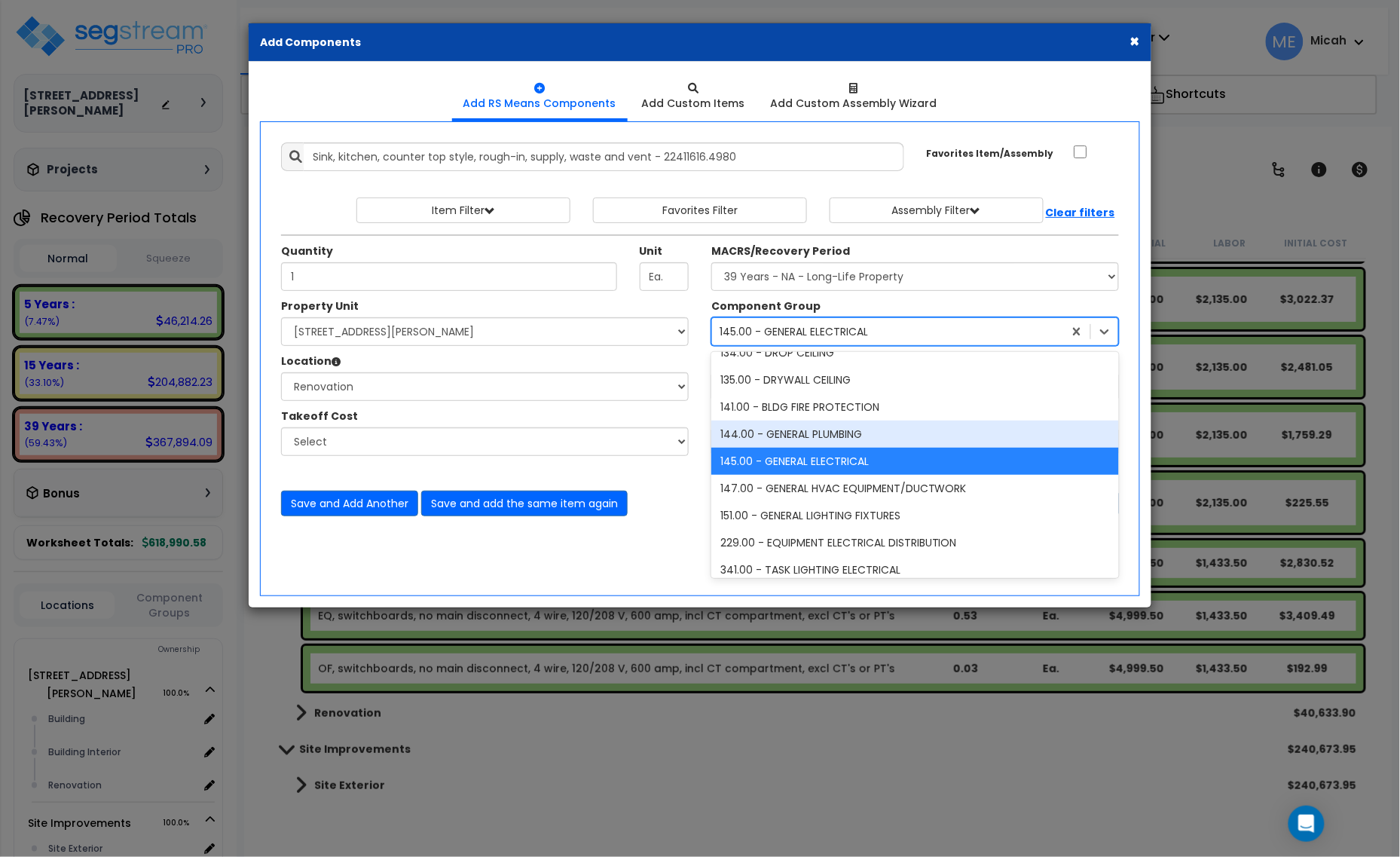
click at [789, 433] on div "144.00 - GENERAL PLUMBING" at bounding box center [915, 434] width 408 height 27
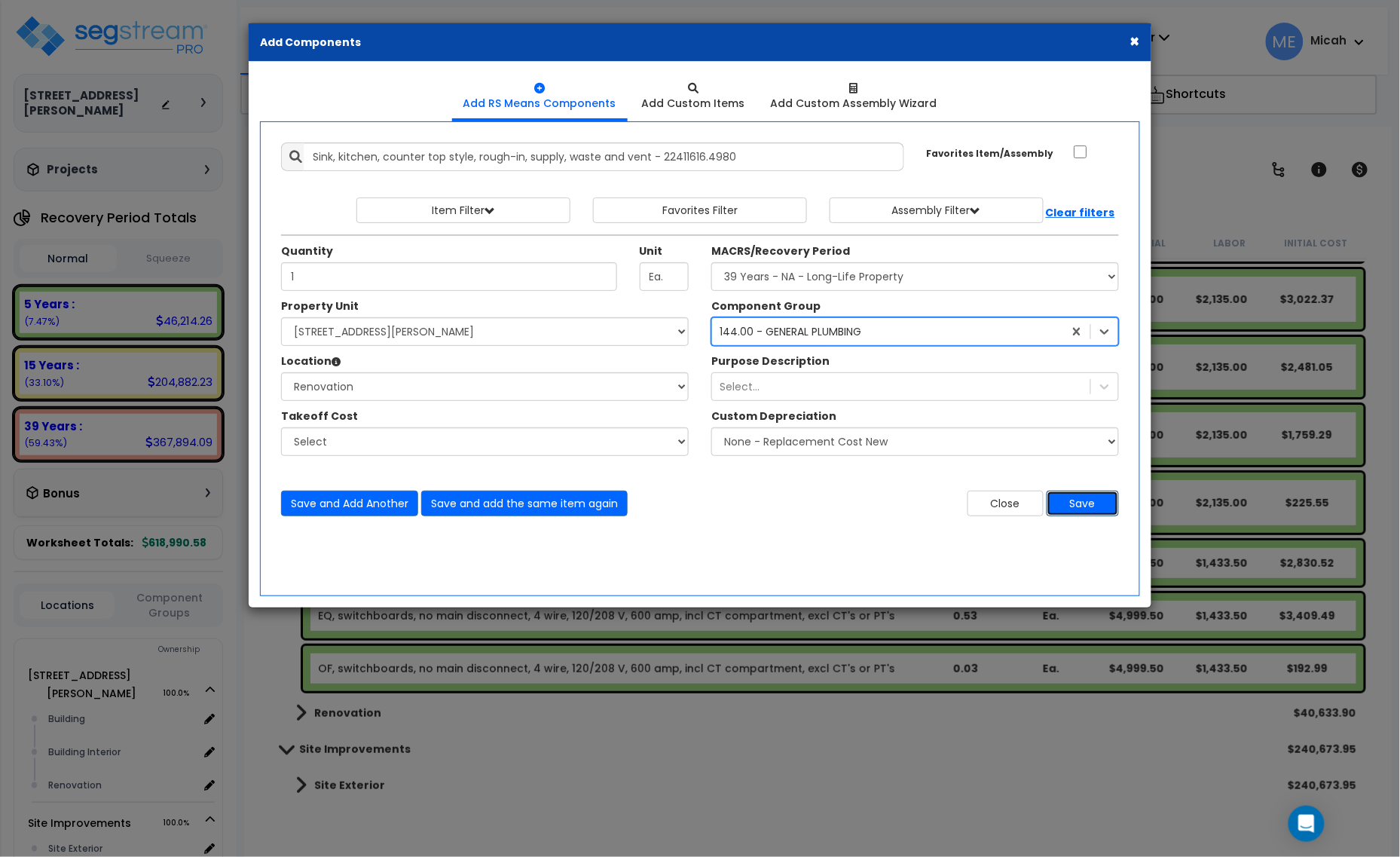
click at [1078, 509] on button "Save" at bounding box center [1082, 503] width 72 height 26
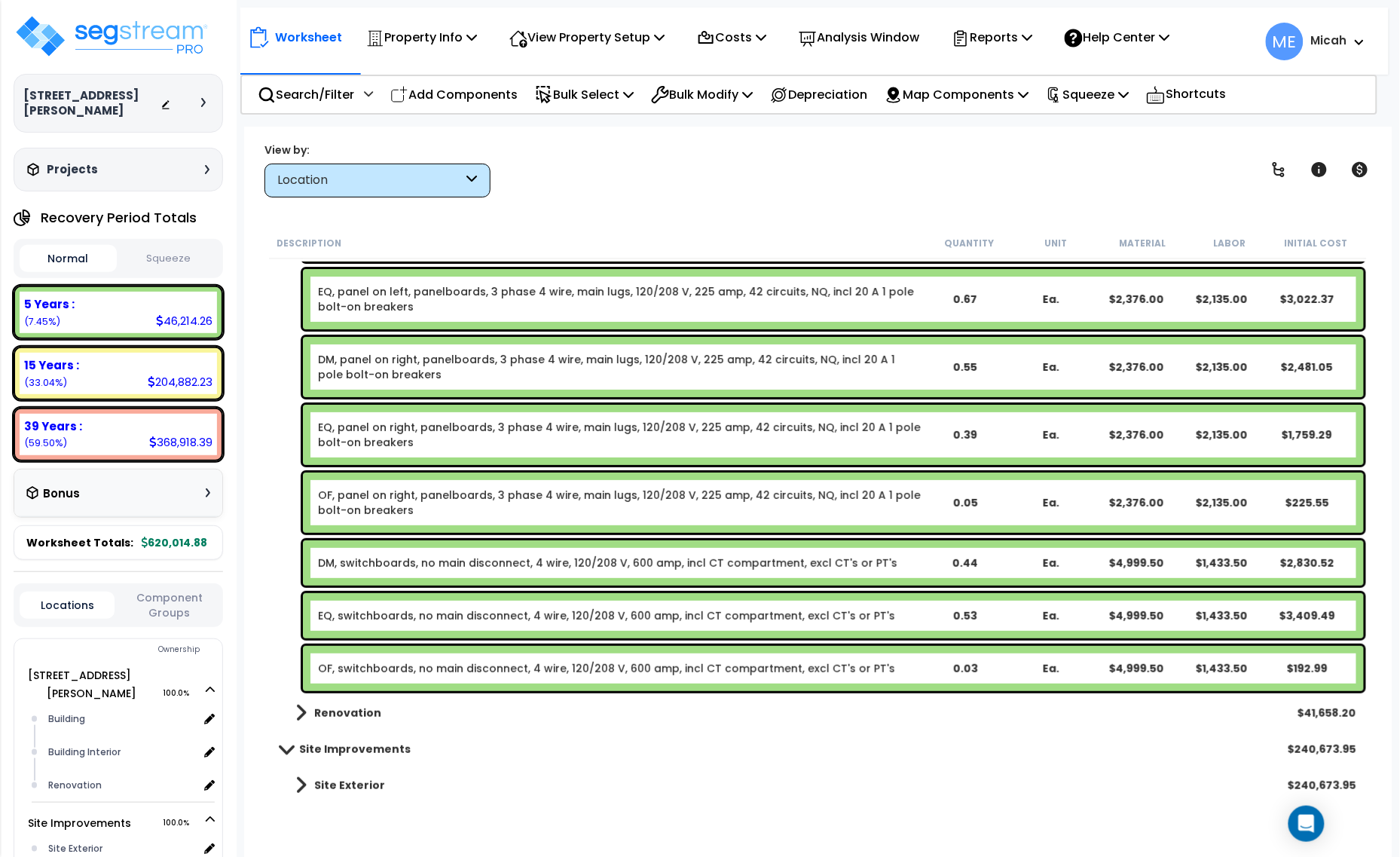
click at [292, 713] on link "Renovation" at bounding box center [331, 712] width 101 height 21
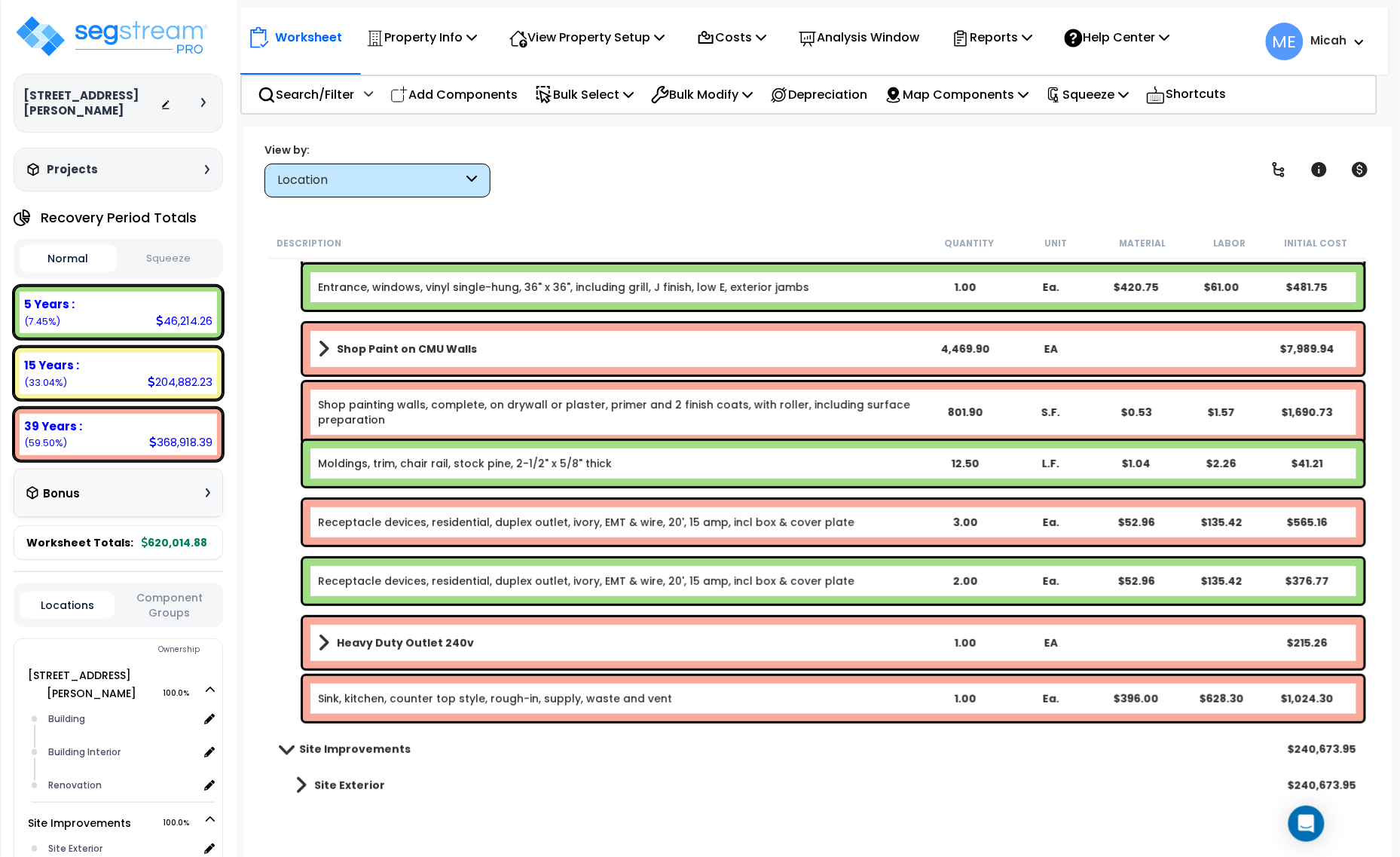
scroll to position [5671, 0]
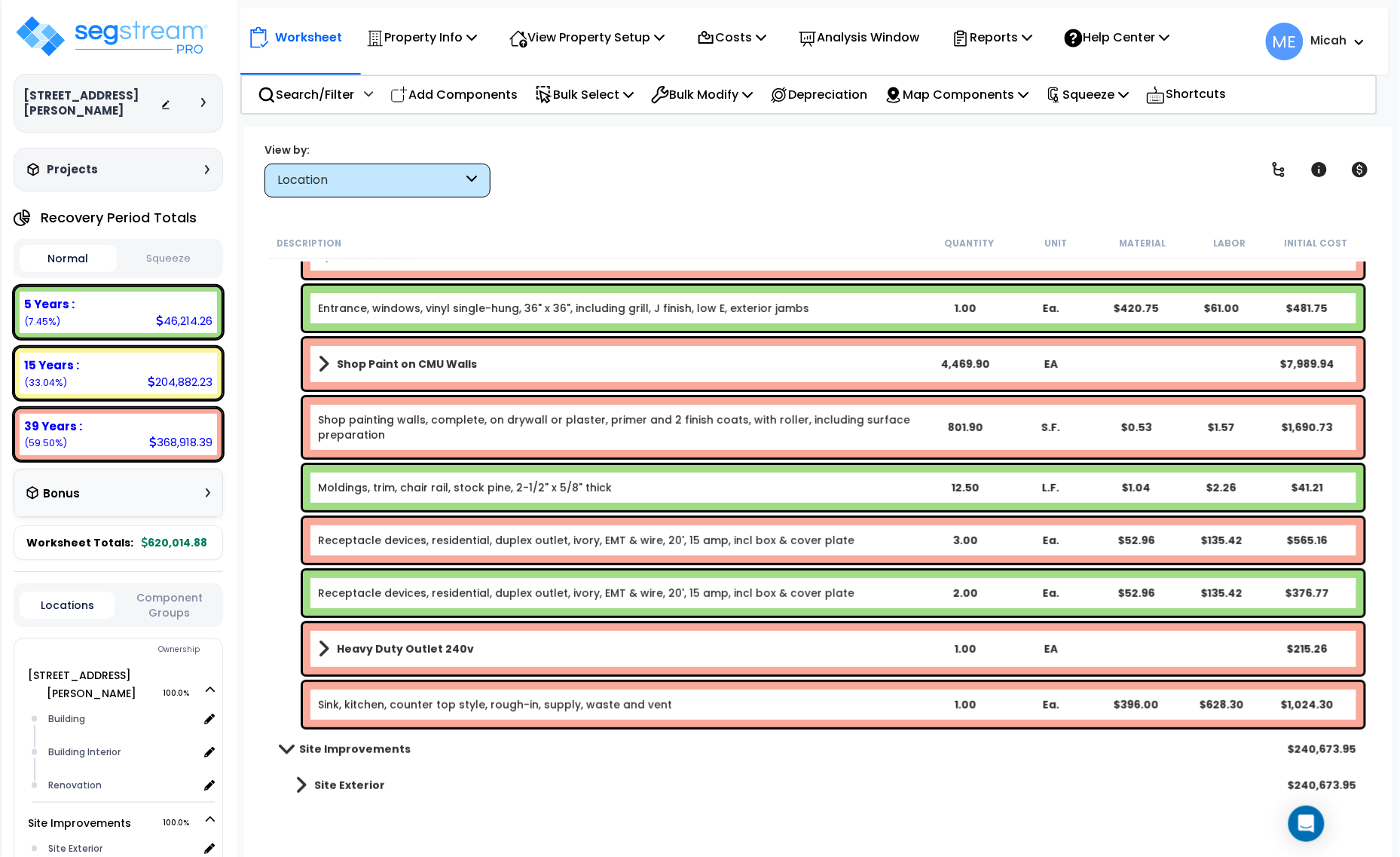
click at [464, 483] on link "Moldings, trim, chair rail, stock pine, 2-1/2" x 5/8" thick" at bounding box center [465, 488] width 294 height 15
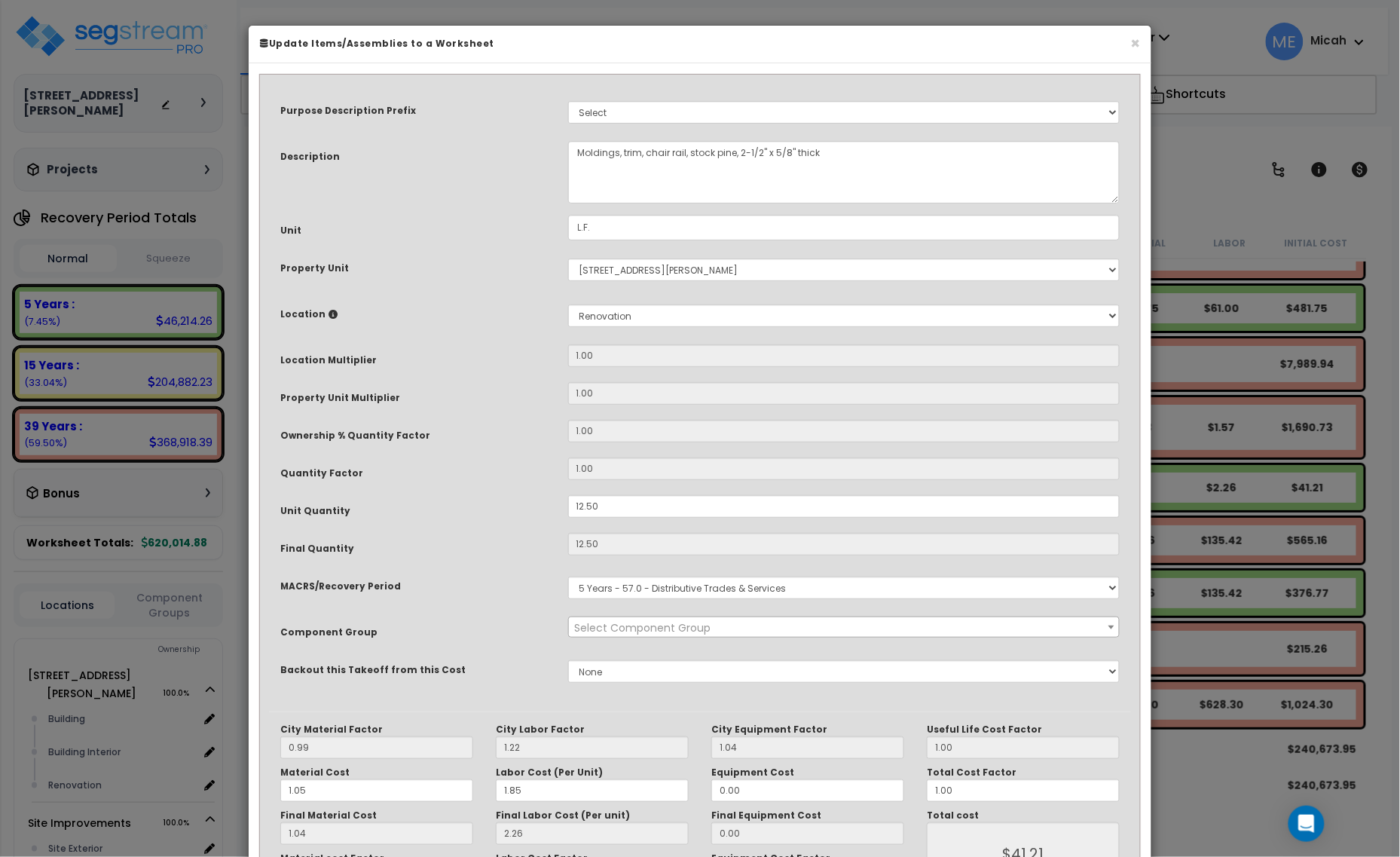
scroll to position [0, 0]
select select "56933"
click at [575, 162] on textarea "Moldings, trim, chair rail, stock pine, 2-1/2" x 5/8" thick" at bounding box center [844, 172] width 552 height 63
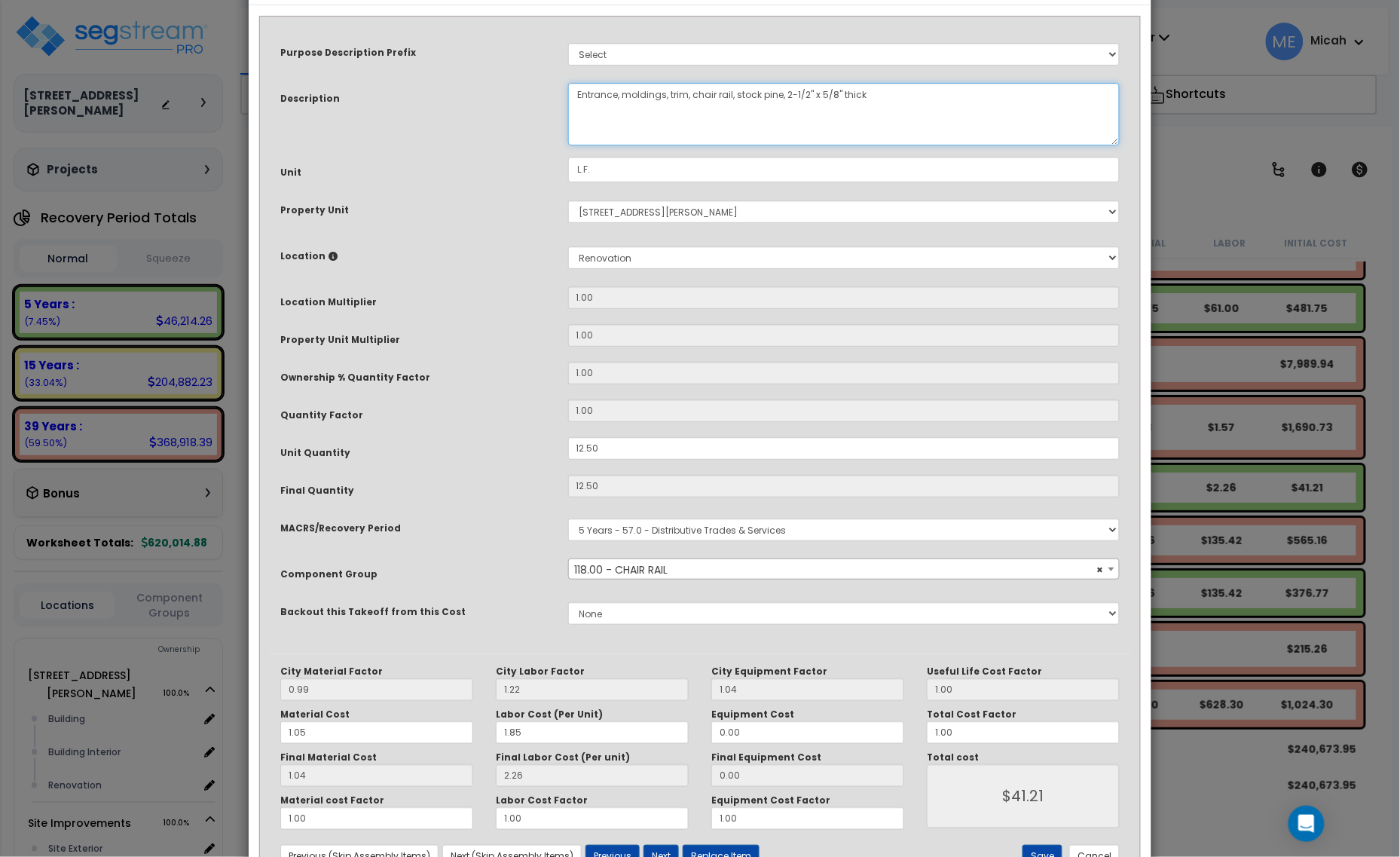
scroll to position [114, 0]
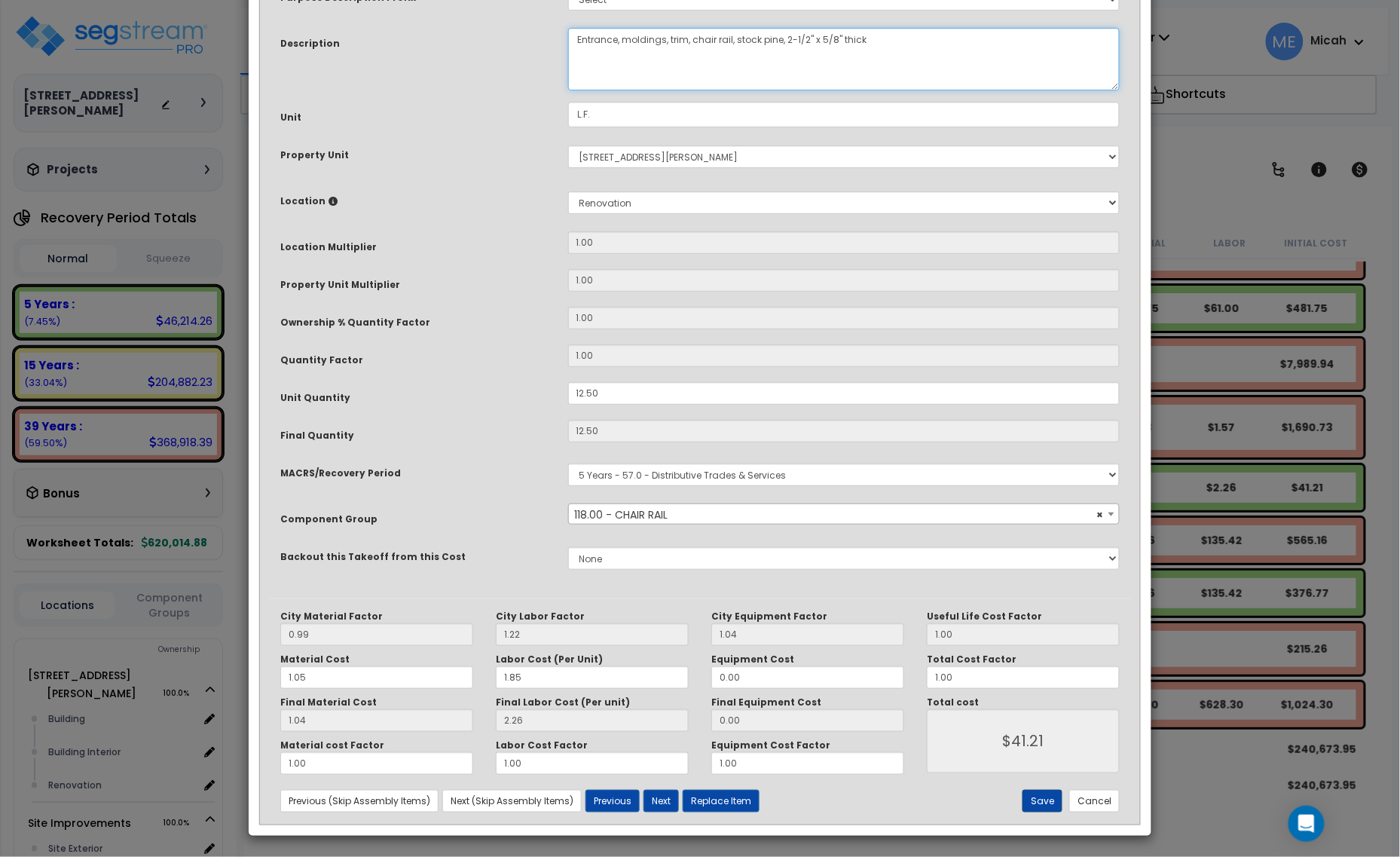
type textarea "Entrance, moldings, trim, chair rail, stock pine, 2-1/2" x 5/8" thick"
click at [1050, 805] on button "Save" at bounding box center [1041, 800] width 40 height 22
type input "41.21"
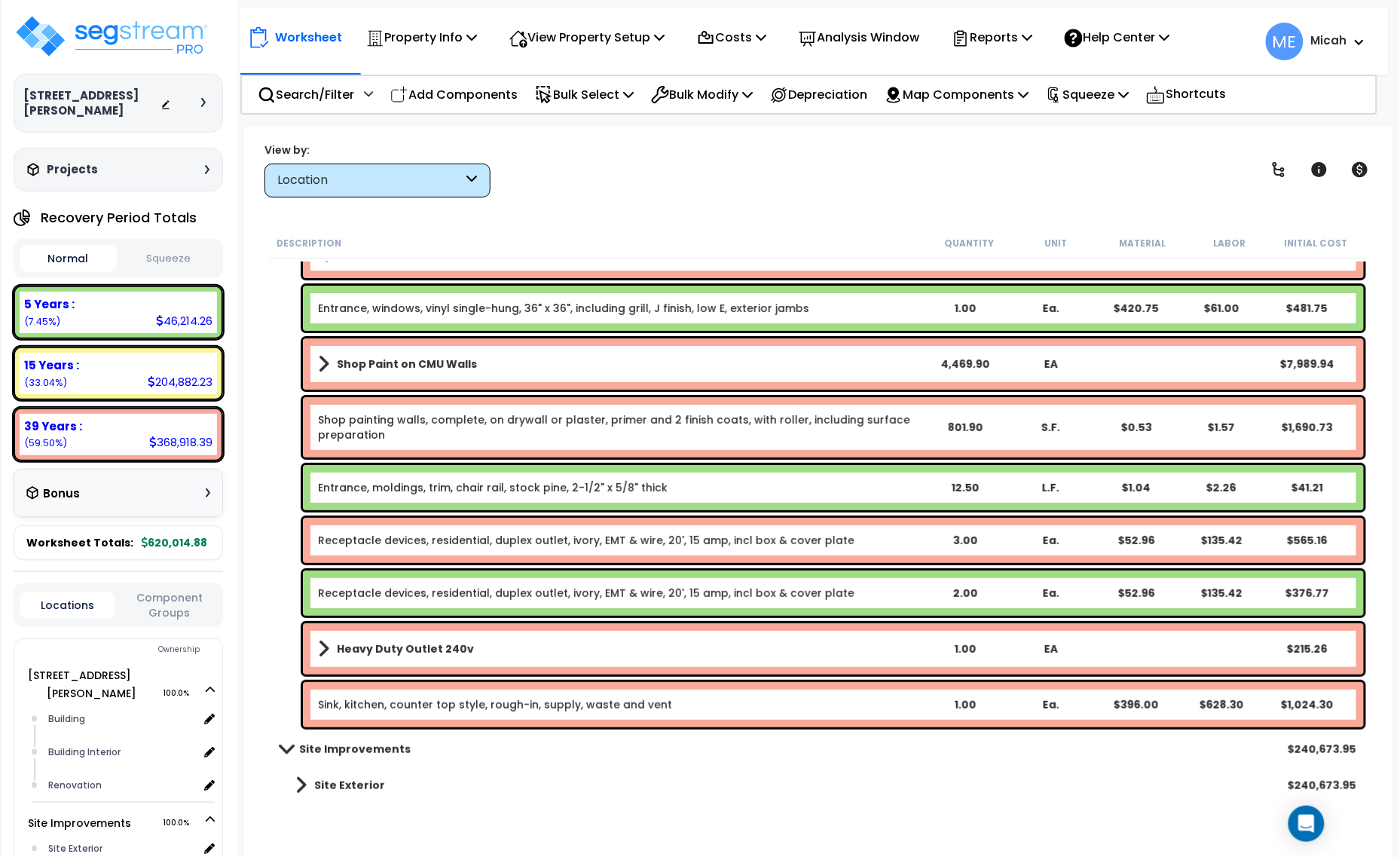
click at [360, 540] on link "Receptacle devices, residential, duplex outlet, ivory, EMT & wire, 20', 15 amp,…" at bounding box center [586, 541] width 536 height 15
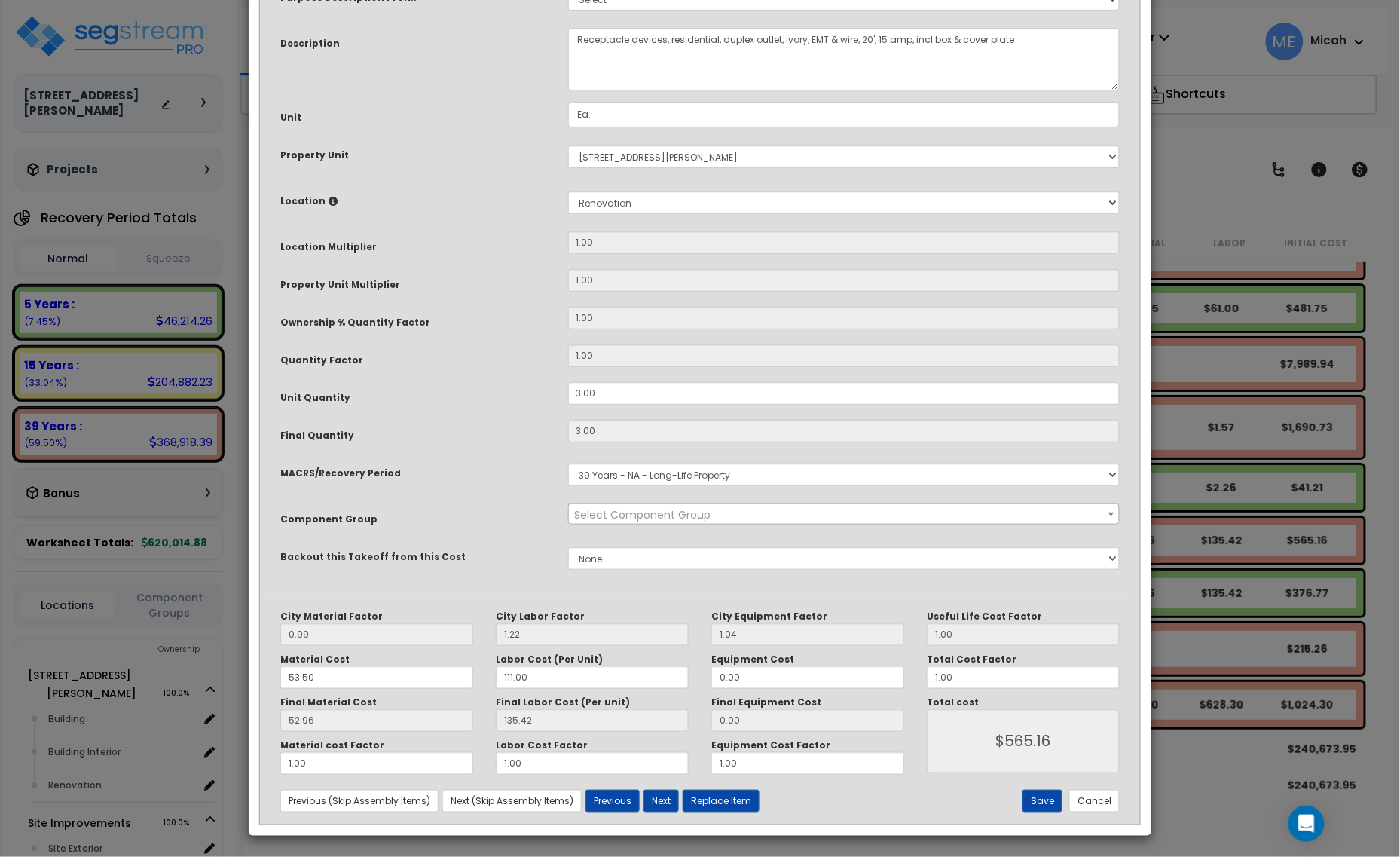
scroll to position [0, 0]
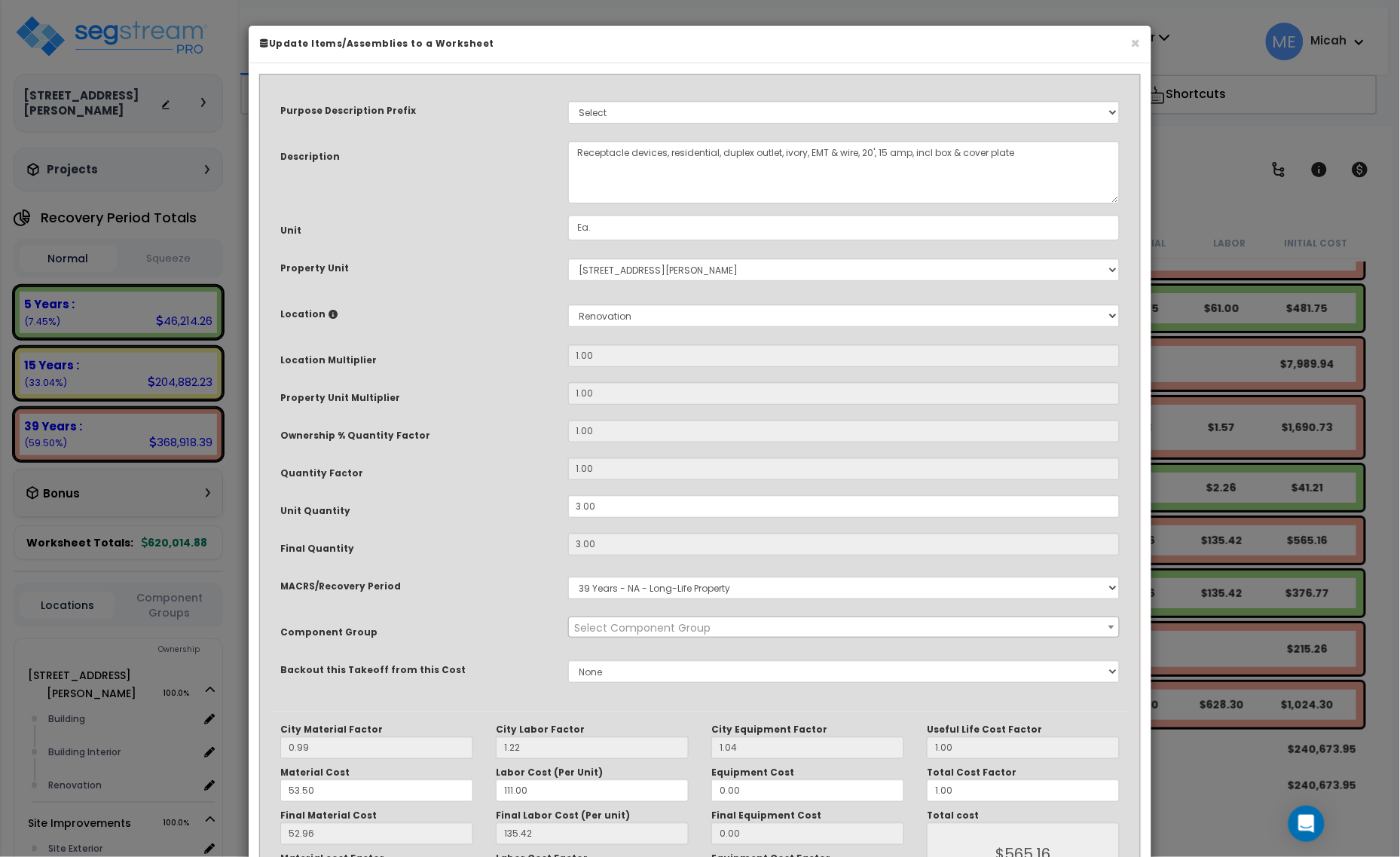
select select "56955"
click at [575, 149] on textarea "Receptacle devices, residential, duplex outlet, ivory, EMT & wire, 20', 15 amp,…" at bounding box center [844, 172] width 552 height 63
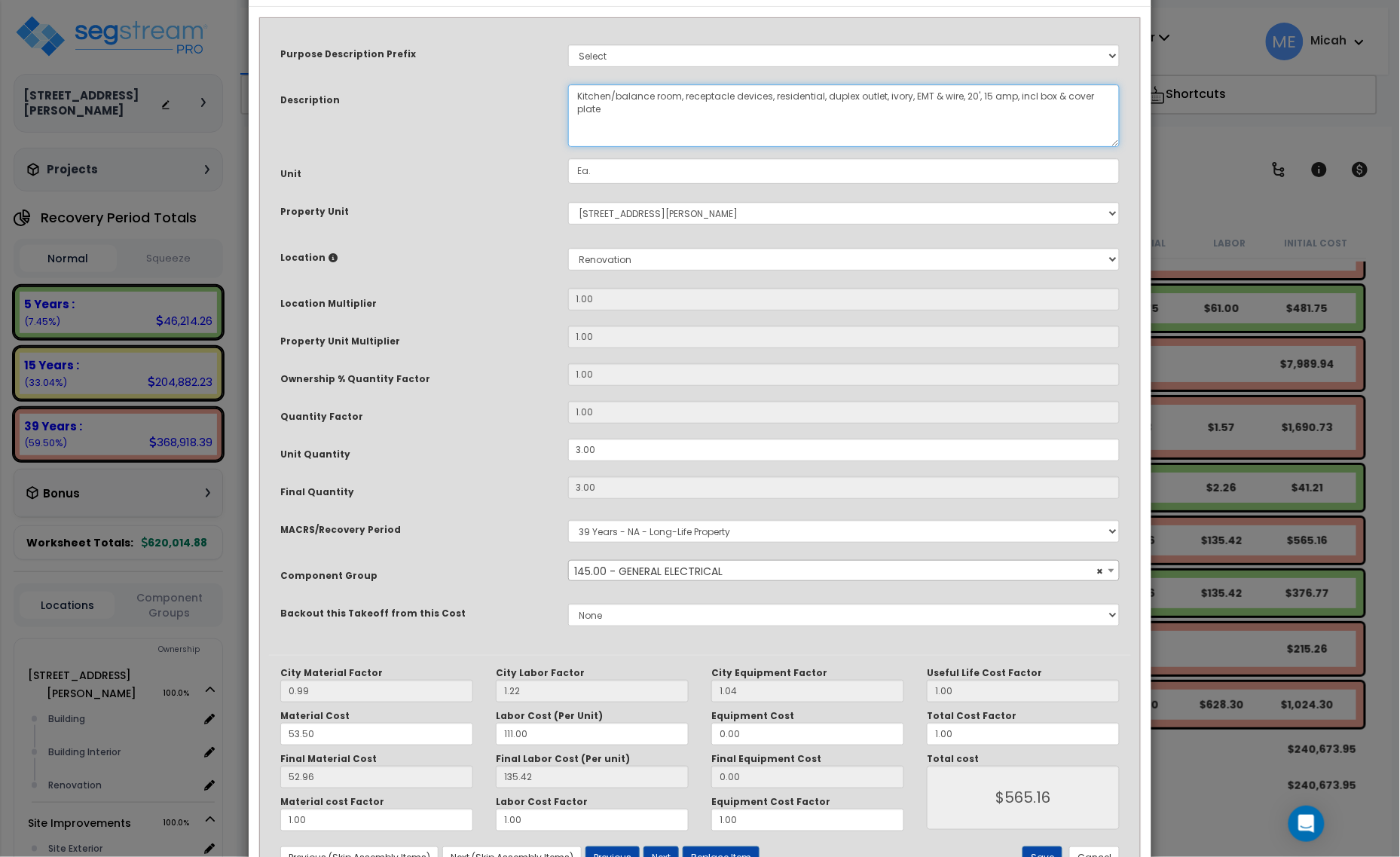
scroll to position [114, 0]
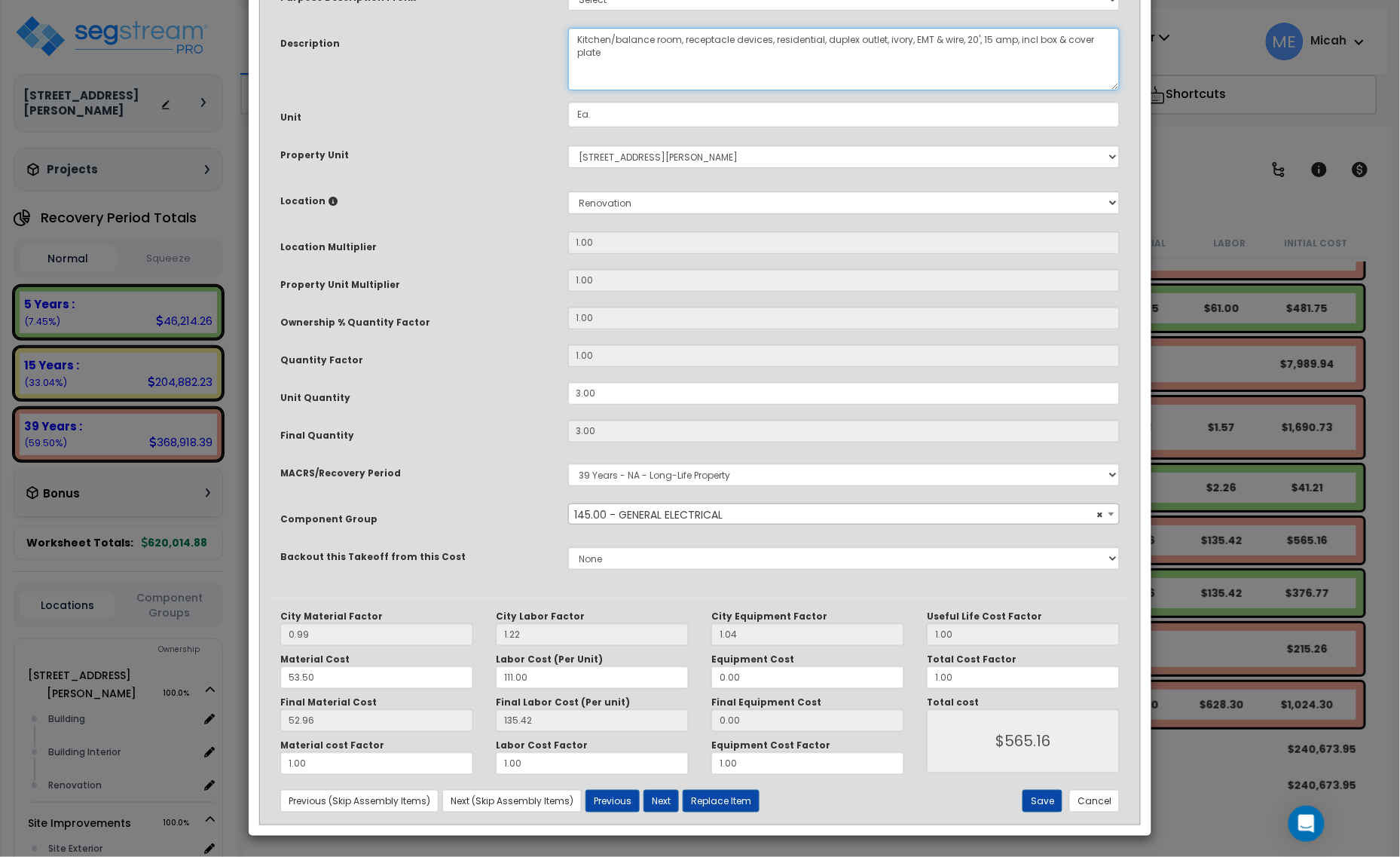
click at [577, 42] on textarea "Receptacle devices, residential, duplex outlet, ivory, EMT & wire, 20', 15 amp,…" at bounding box center [844, 59] width 552 height 63
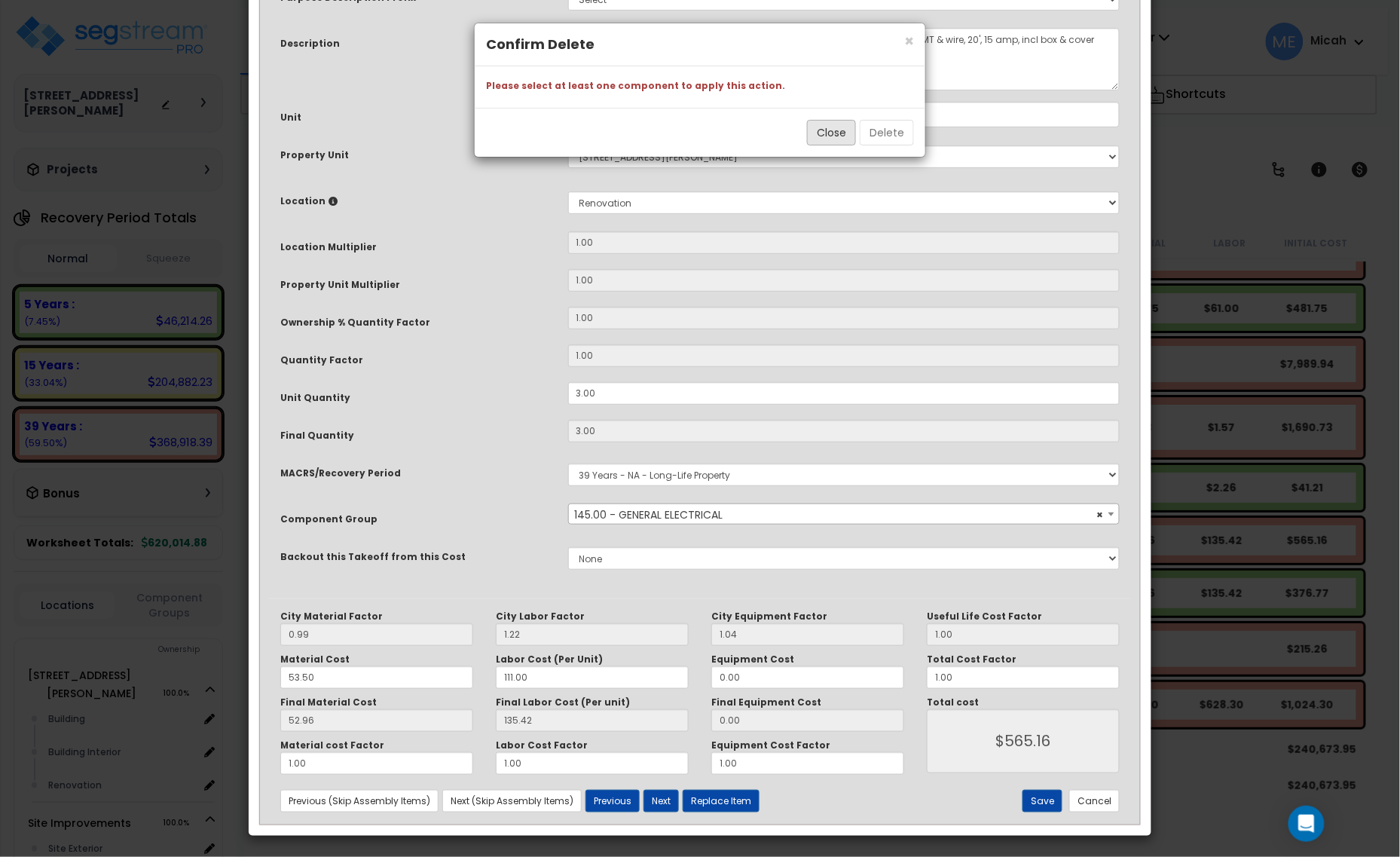
click at [837, 126] on button "Close" at bounding box center [831, 132] width 49 height 26
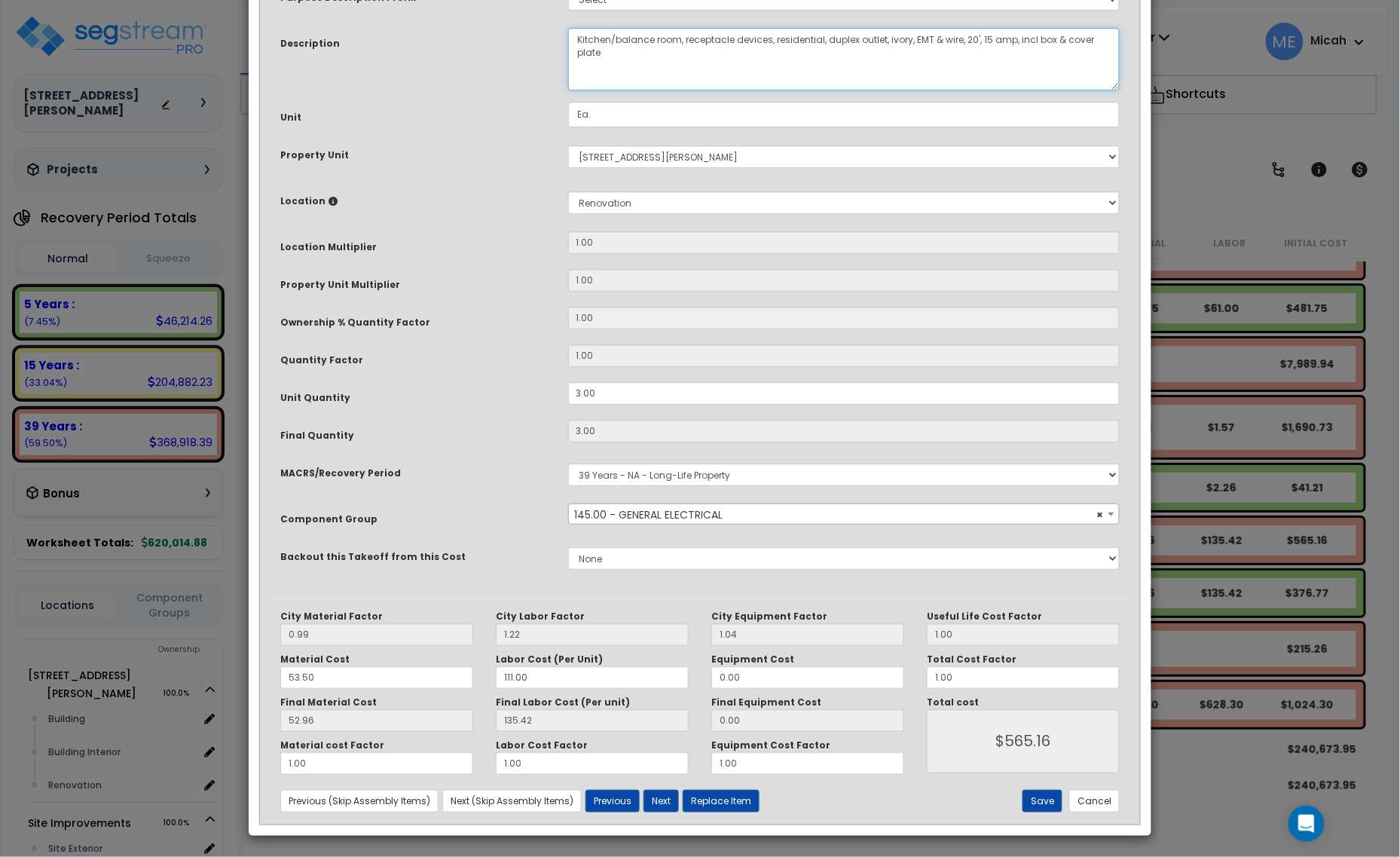
click at [578, 40] on textarea "Receptacle devices, residential, duplex outlet, ivory, EMT & wire, 20', 15 amp,…" at bounding box center [844, 59] width 552 height 63
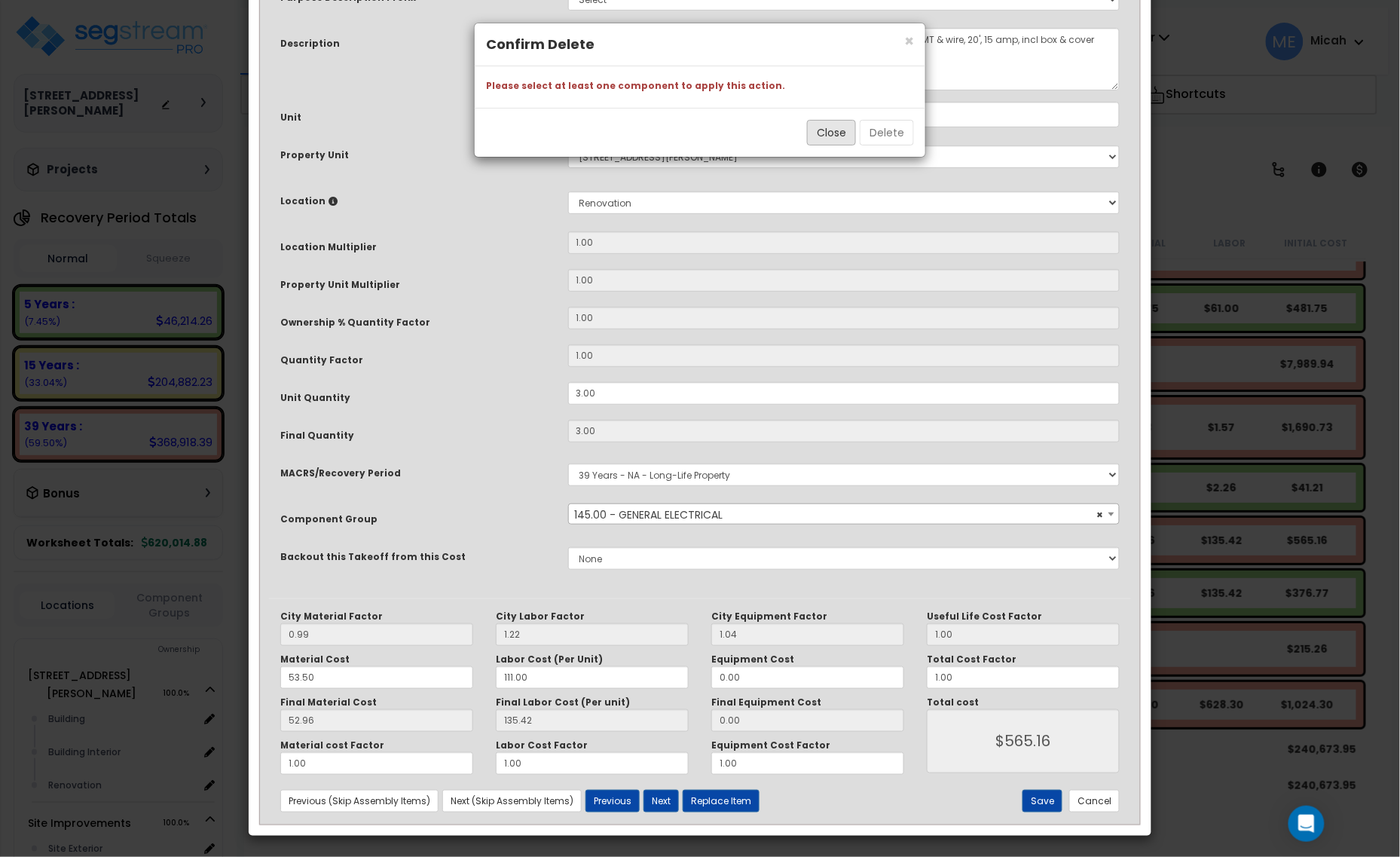
click at [833, 130] on button "Close" at bounding box center [831, 132] width 49 height 26
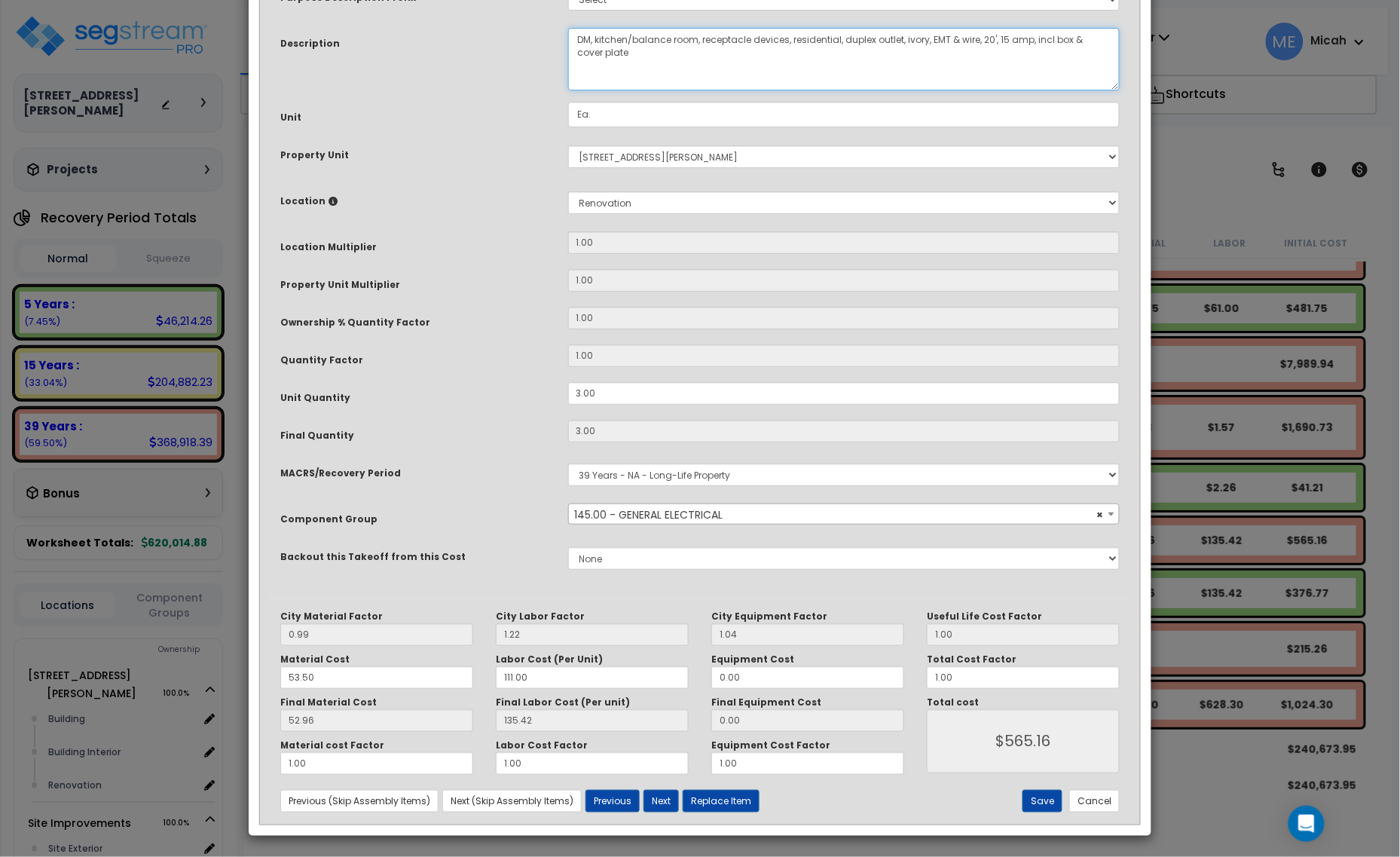
scroll to position [66, 0]
type textarea "DM, kitchen/balance room, receptacle devices, residential, duplex outlet, ivory…"
click at [1052, 797] on button "Save" at bounding box center [1041, 800] width 40 height 22
type input "565.16"
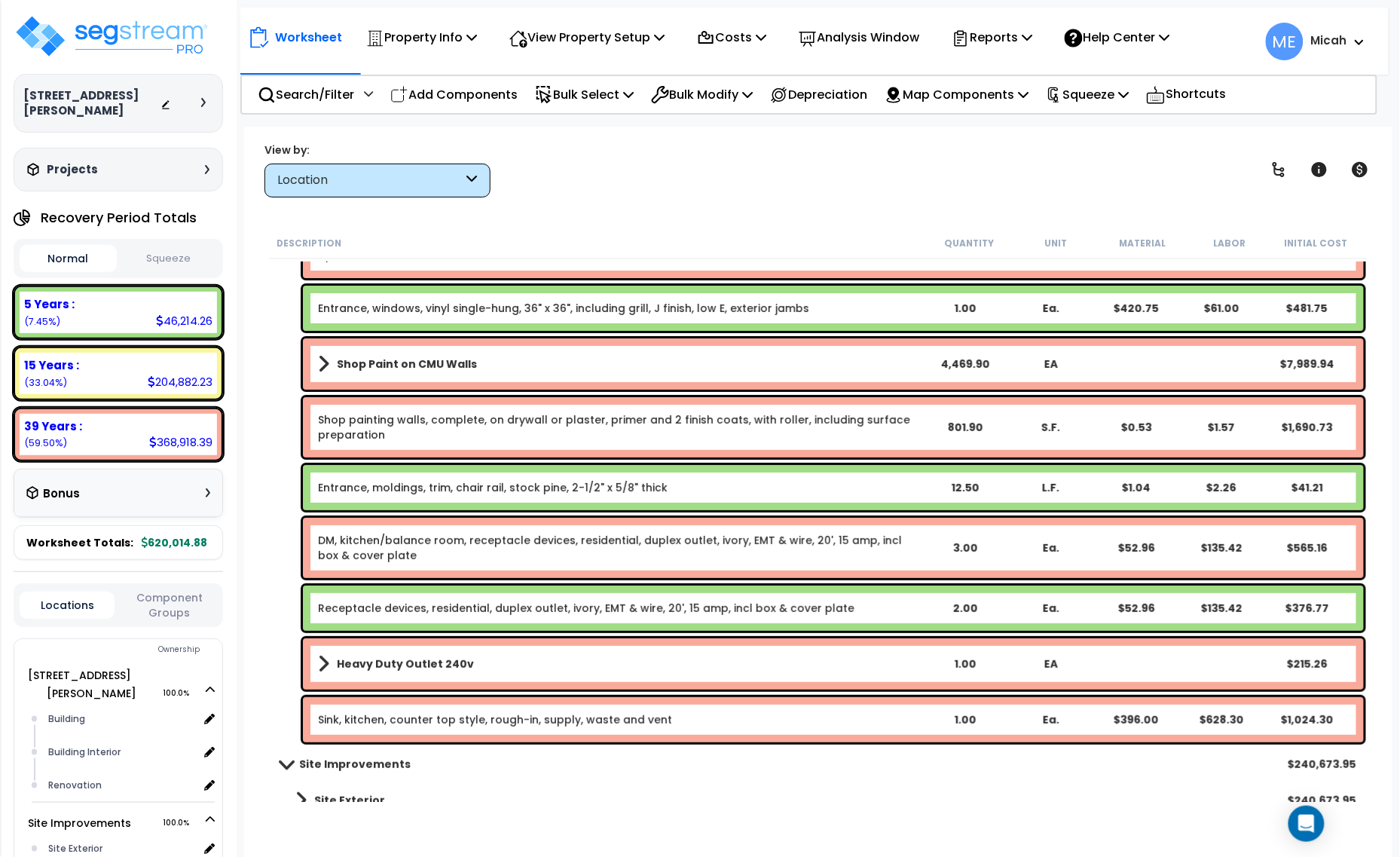
click at [396, 608] on link "Receptacle devices, residential, duplex outlet, ivory, EMT & wire, 20', 15 amp,…" at bounding box center [586, 608] width 536 height 15
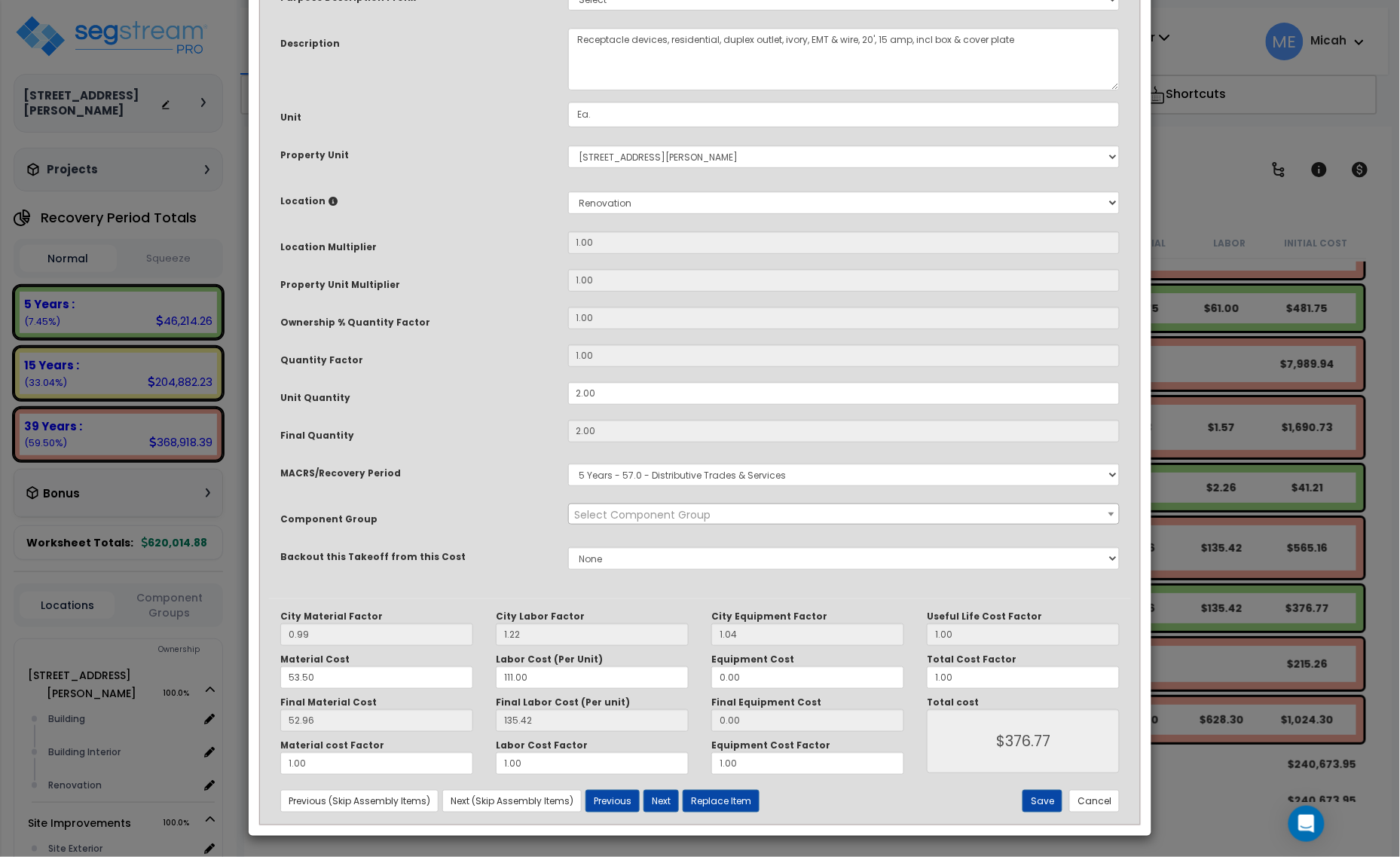
scroll to position [0, 0]
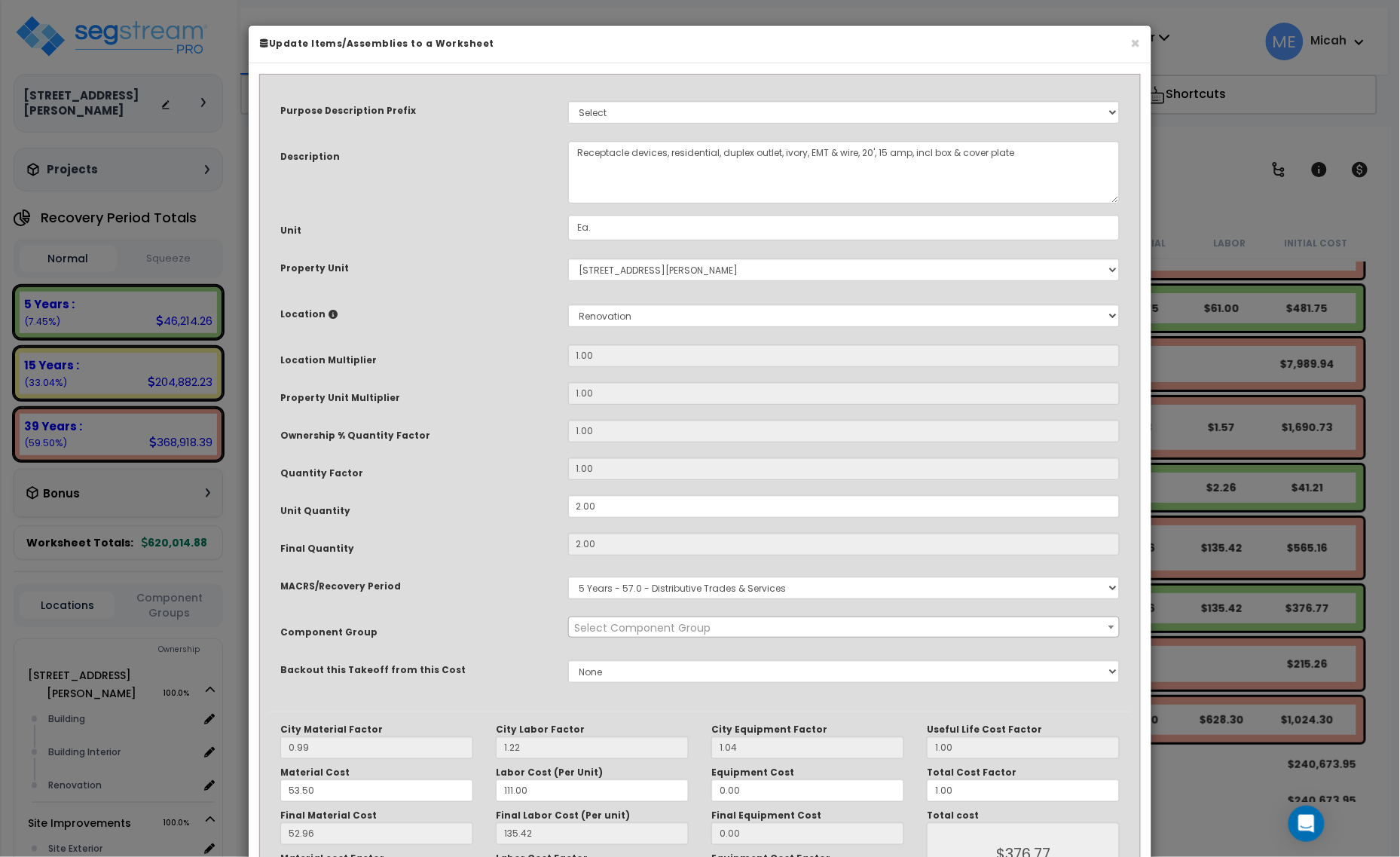
select select "57033"
click at [574, 151] on textarea "Receptacle devices, residential, duplex outlet, ivory, EMT & wire, 20', 15 amp,…" at bounding box center [844, 172] width 552 height 63
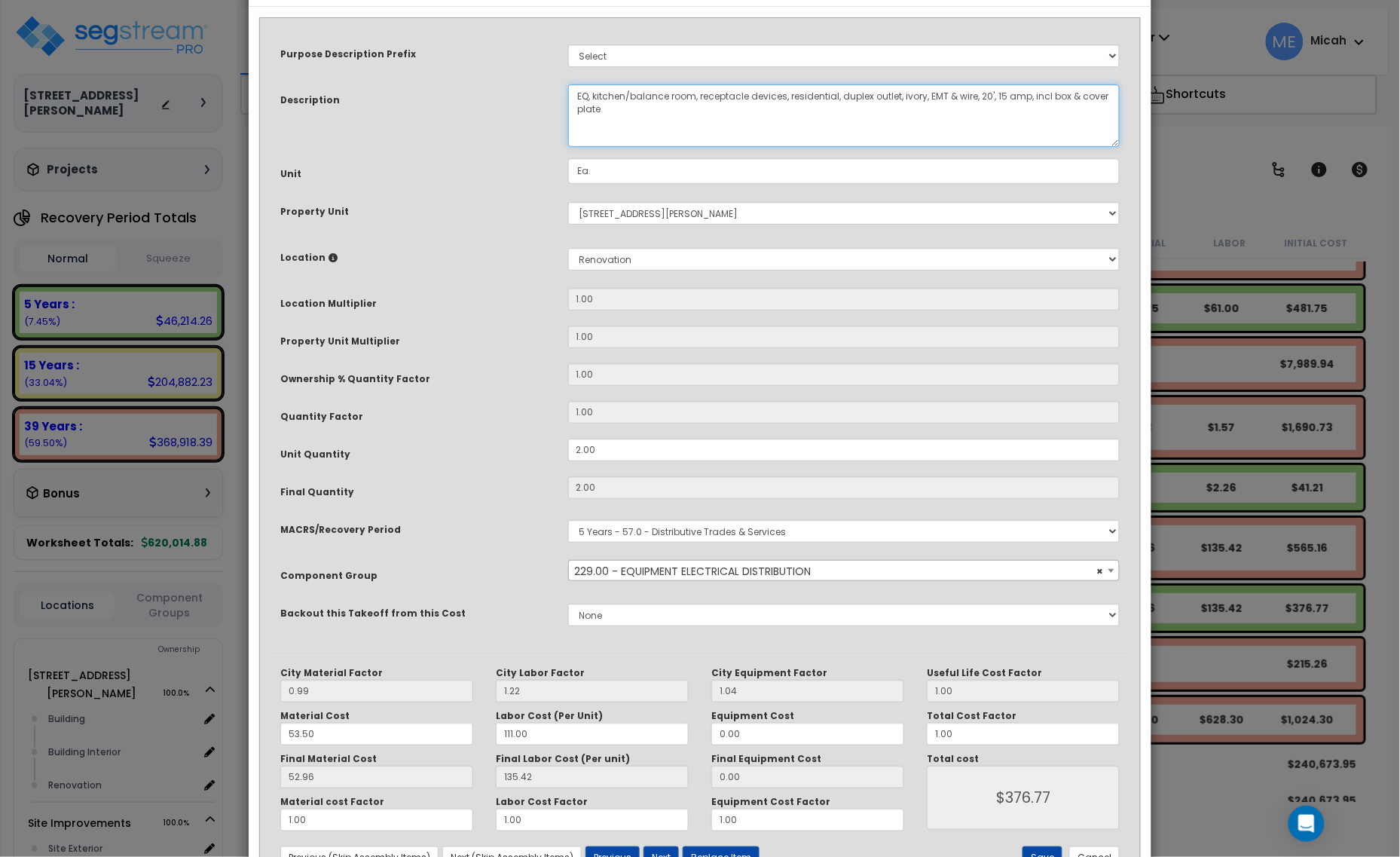
scroll to position [114, 0]
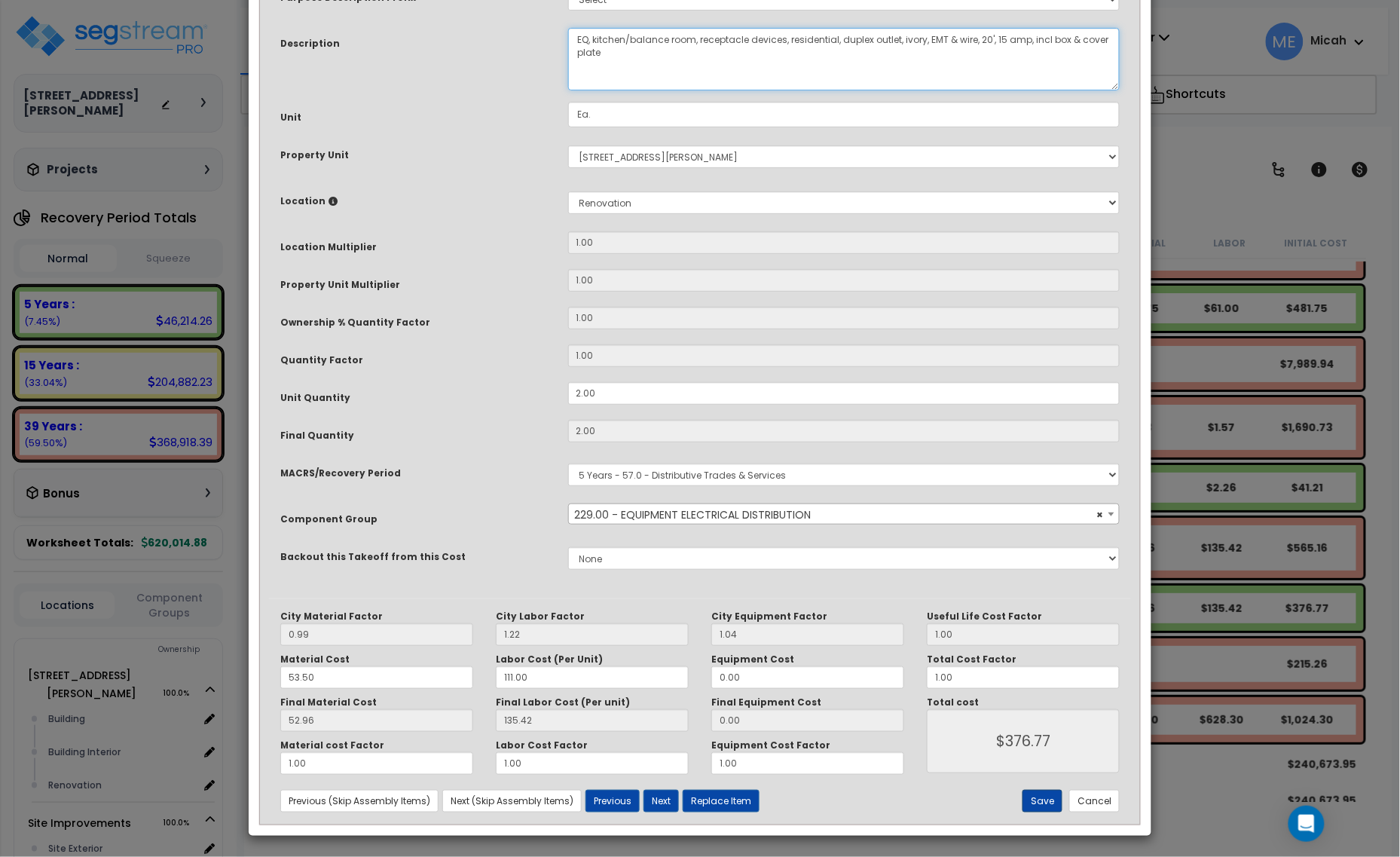
type textarea "EQ, kitchen/balance room, receptacle devices, residential, duplex outlet, ivory…"
click at [1046, 804] on button "Save" at bounding box center [1041, 800] width 40 height 22
type input "376.77"
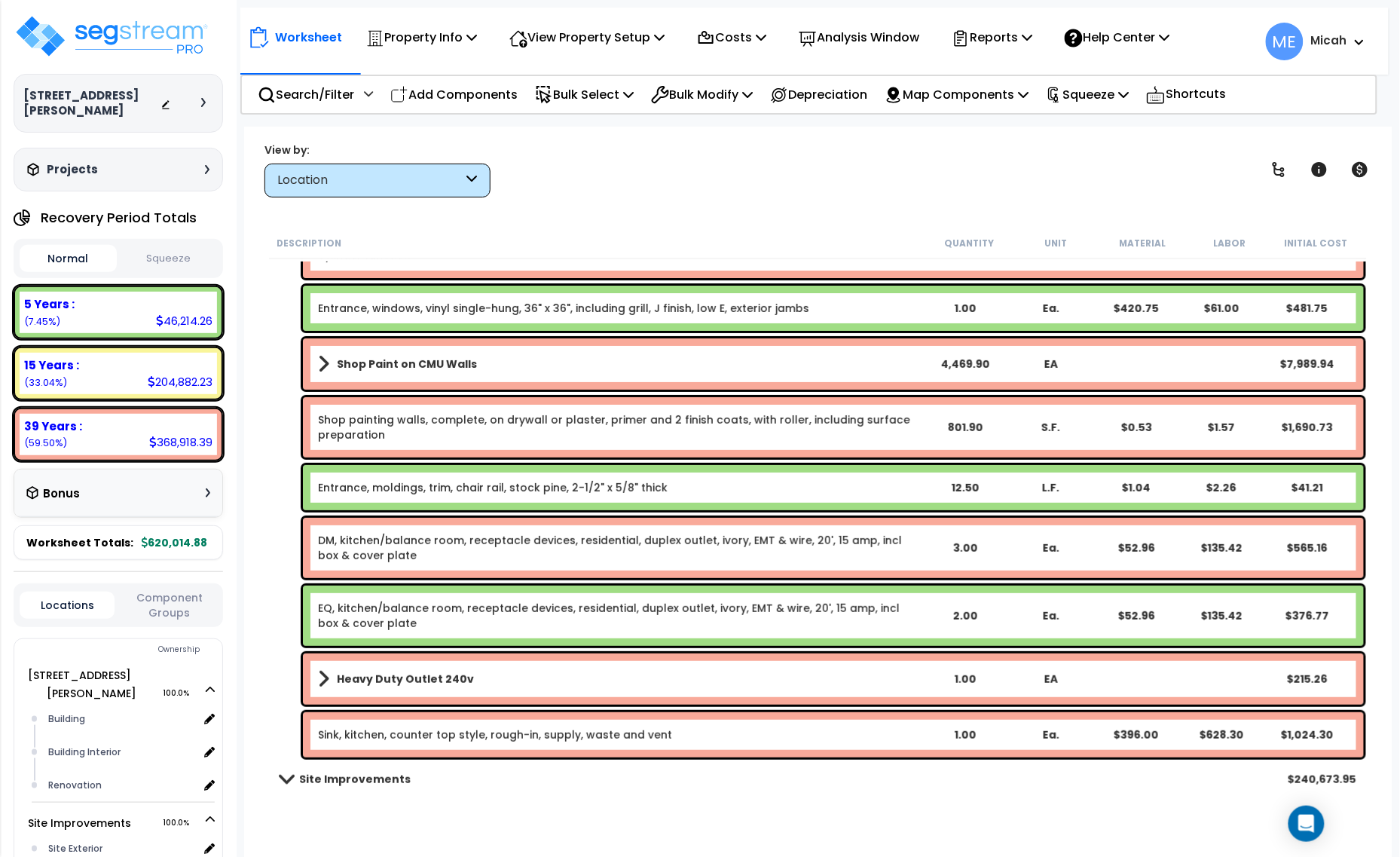
click at [391, 681] on b "Heavy Duty Outlet 240v" at bounding box center [405, 679] width 137 height 15
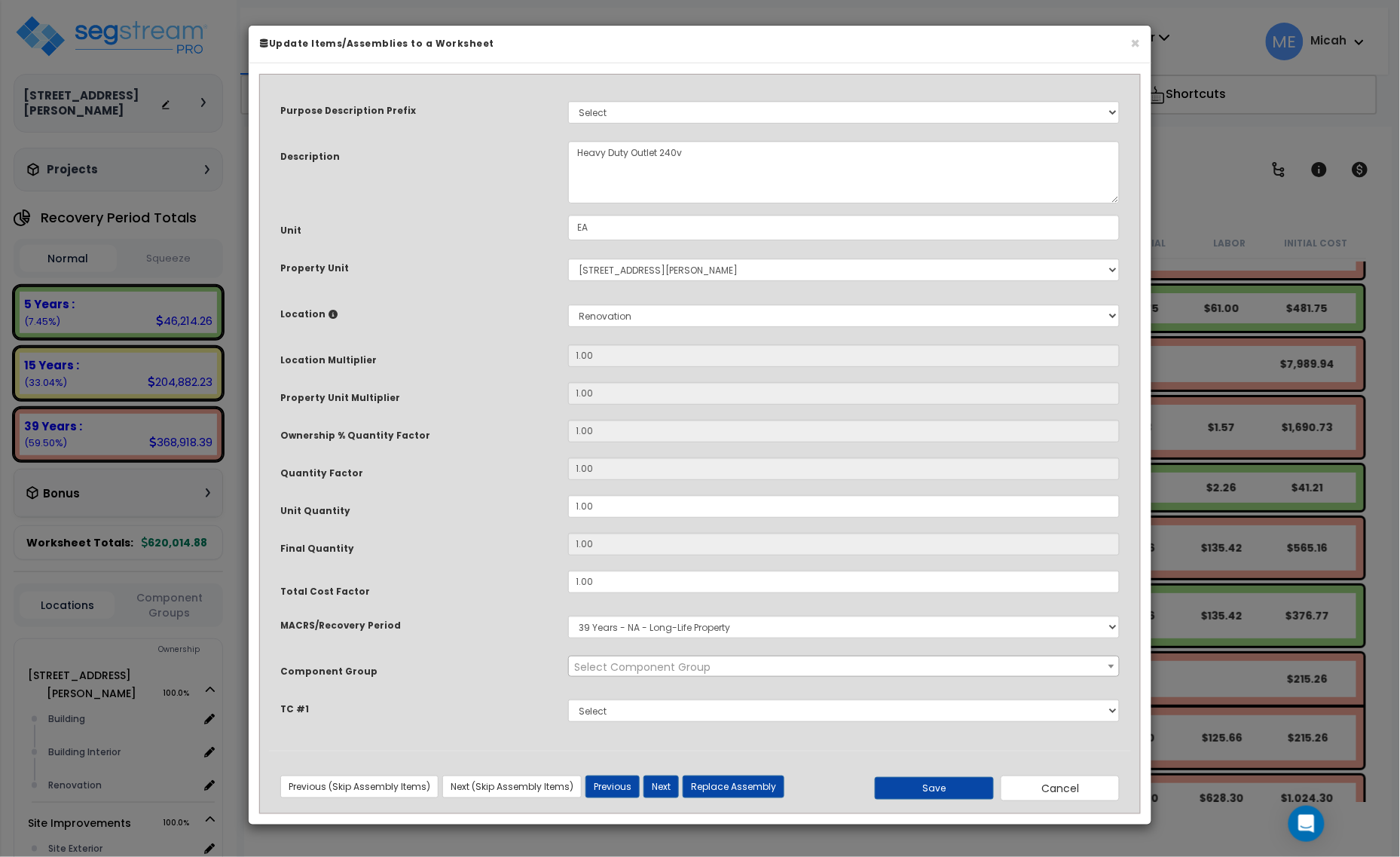
scroll to position [0, 0]
select select "56955"
click at [574, 149] on textarea "Heavy Duty Outlet 240v" at bounding box center [844, 172] width 552 height 63
type textarea "Kitchen/Balance Room Heavy Duty Outlet 240v"
click at [890, 791] on button "Save" at bounding box center [933, 788] width 119 height 22
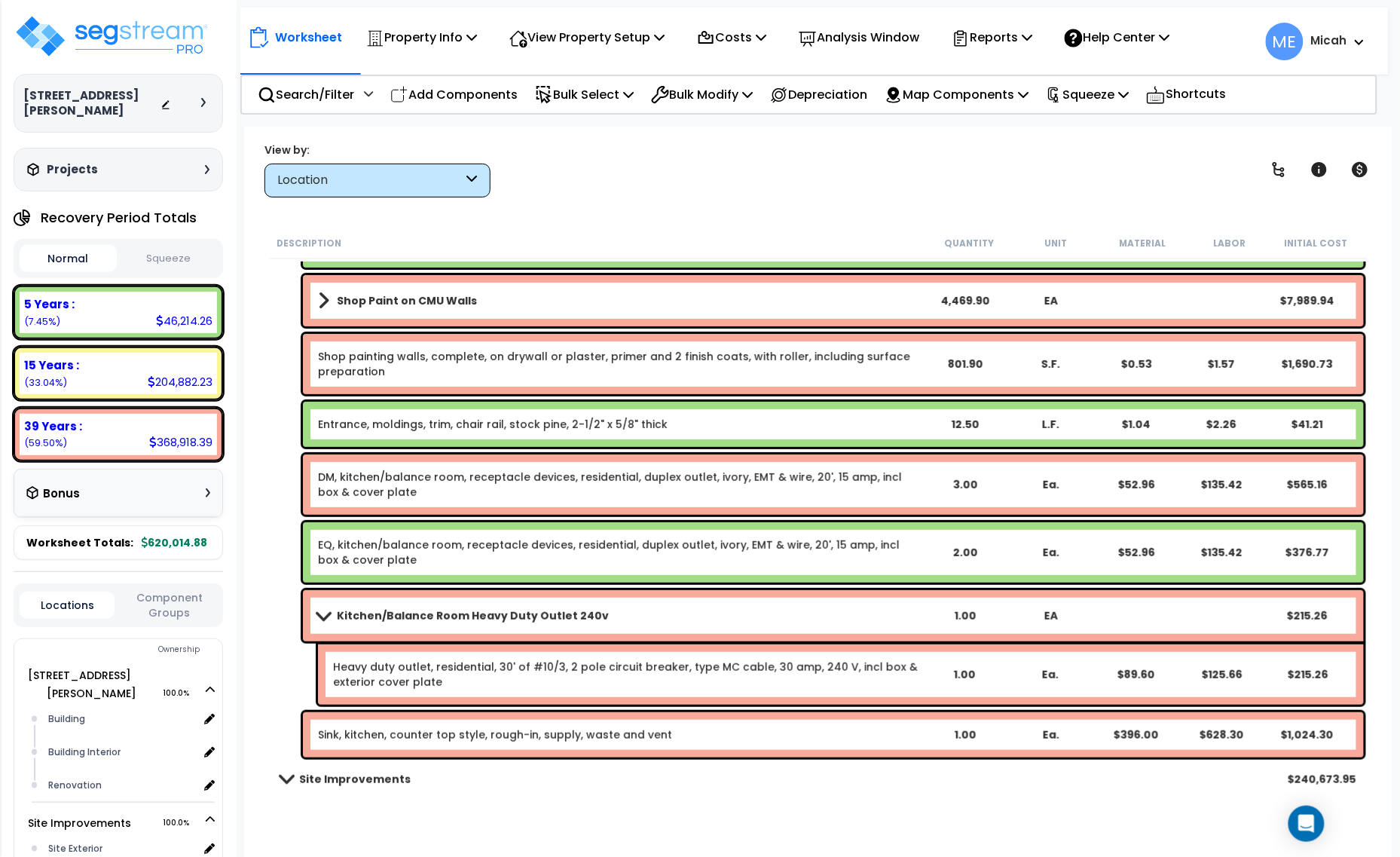
scroll to position [5765, 0]
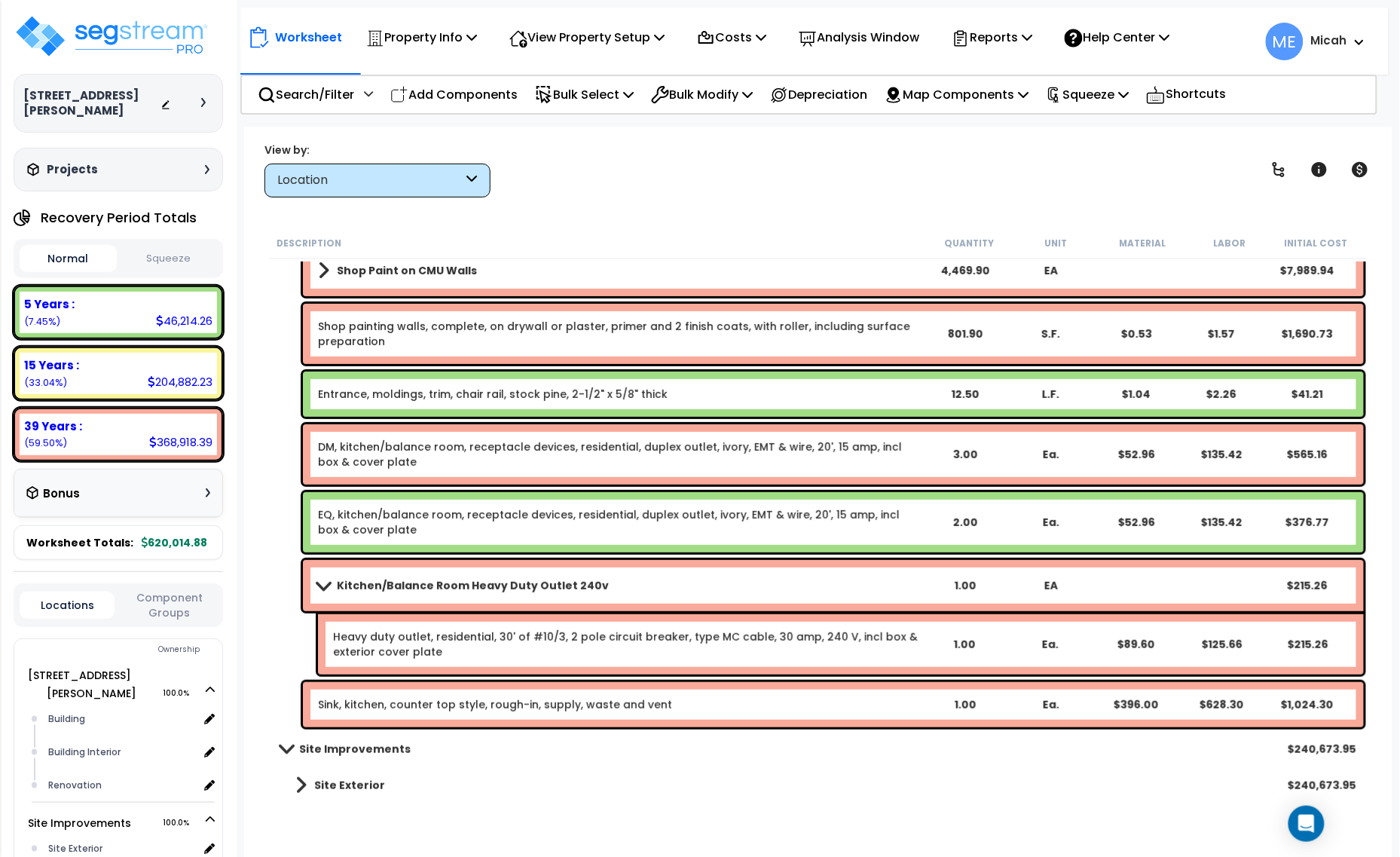
click at [445, 641] on link "Heavy duty outlet, residential, 30' of #10/3, 2 pole circuit breaker, type MC c…" at bounding box center [626, 644] width 587 height 30
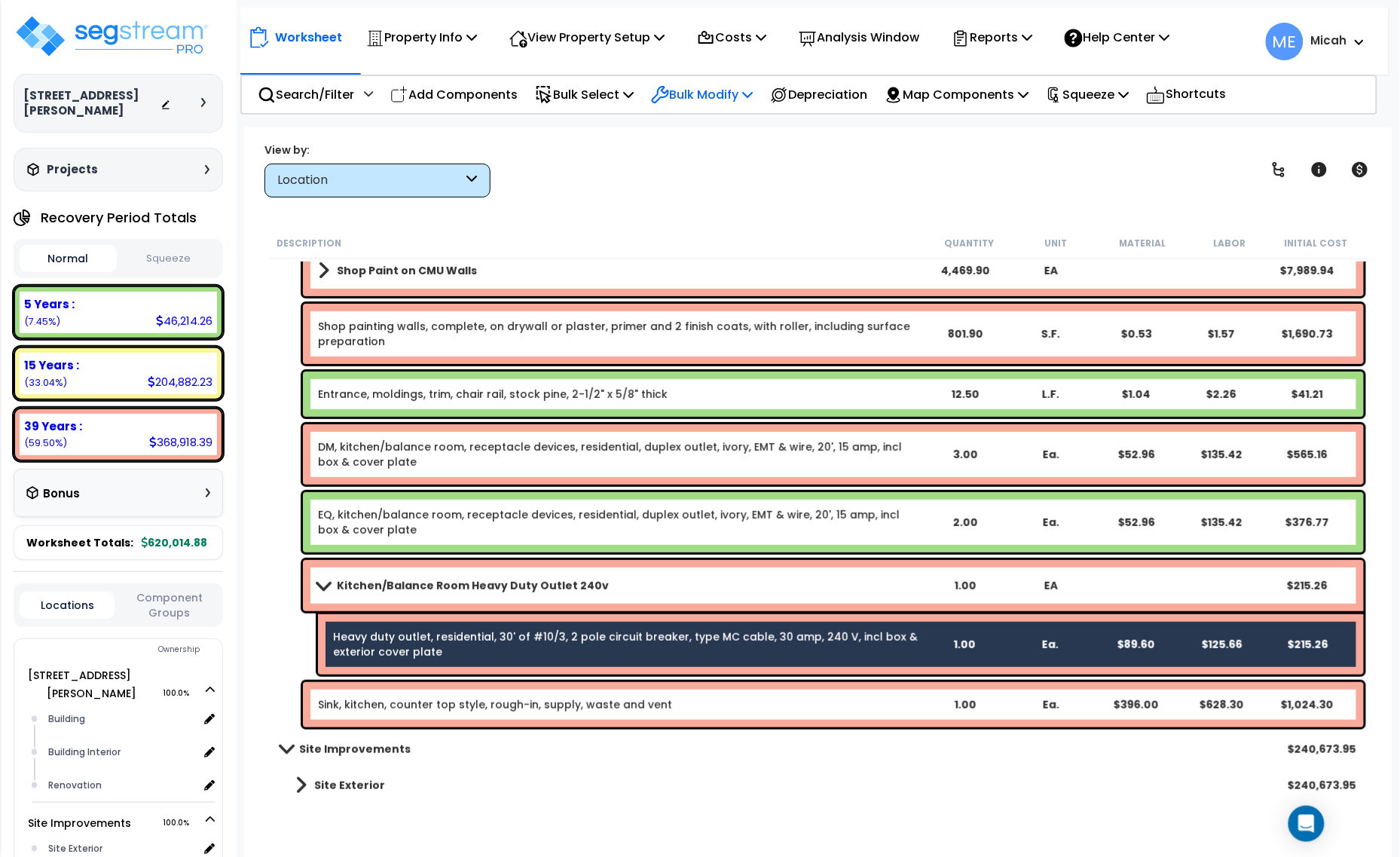
click at [748, 96] on p "Bulk Modify" at bounding box center [701, 94] width 101 height 20
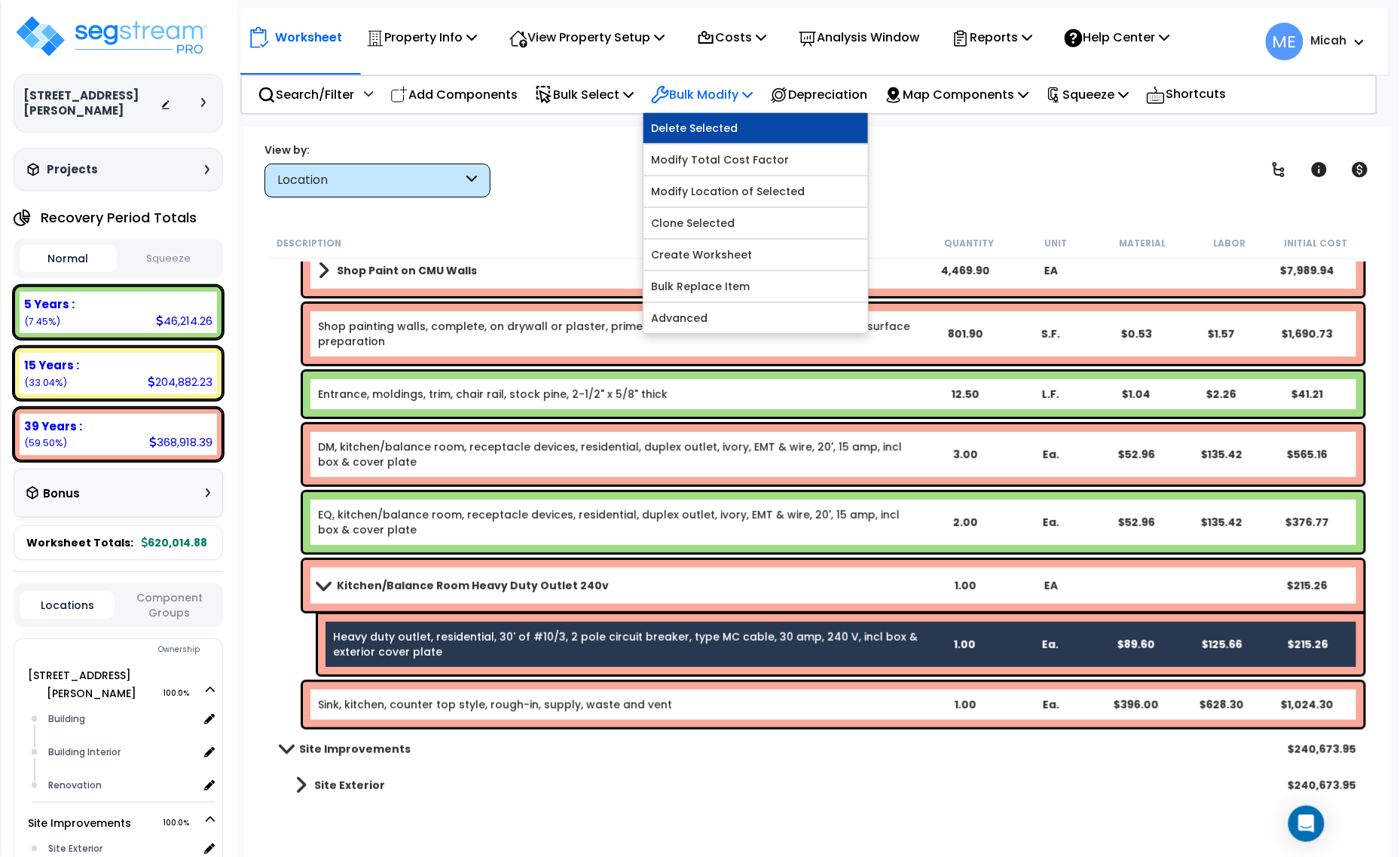
click at [768, 133] on link "Delete Selected" at bounding box center [755, 127] width 225 height 30
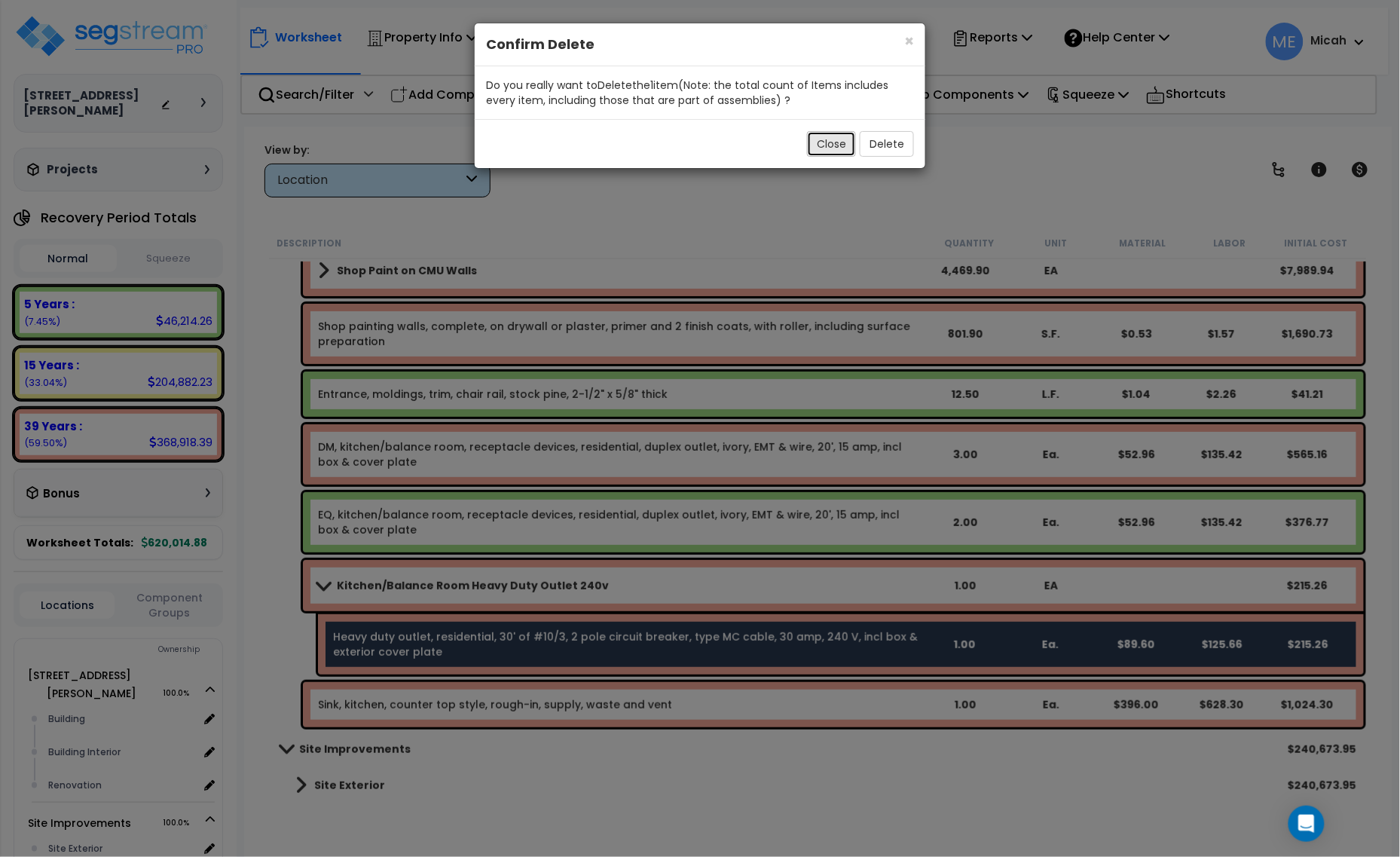
click at [839, 157] on button "Close" at bounding box center [831, 144] width 49 height 26
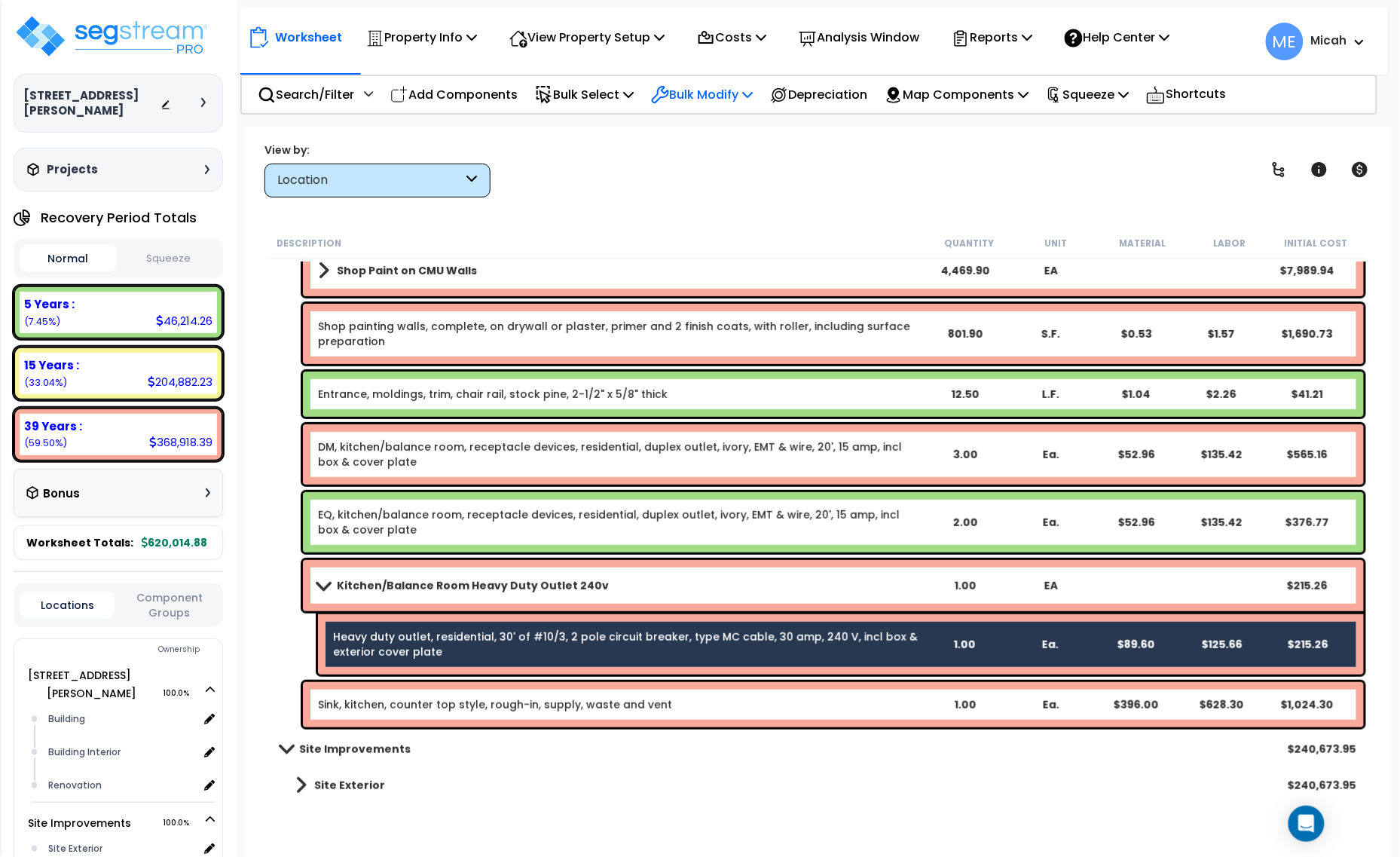
click at [753, 95] on icon at bounding box center [747, 94] width 11 height 13
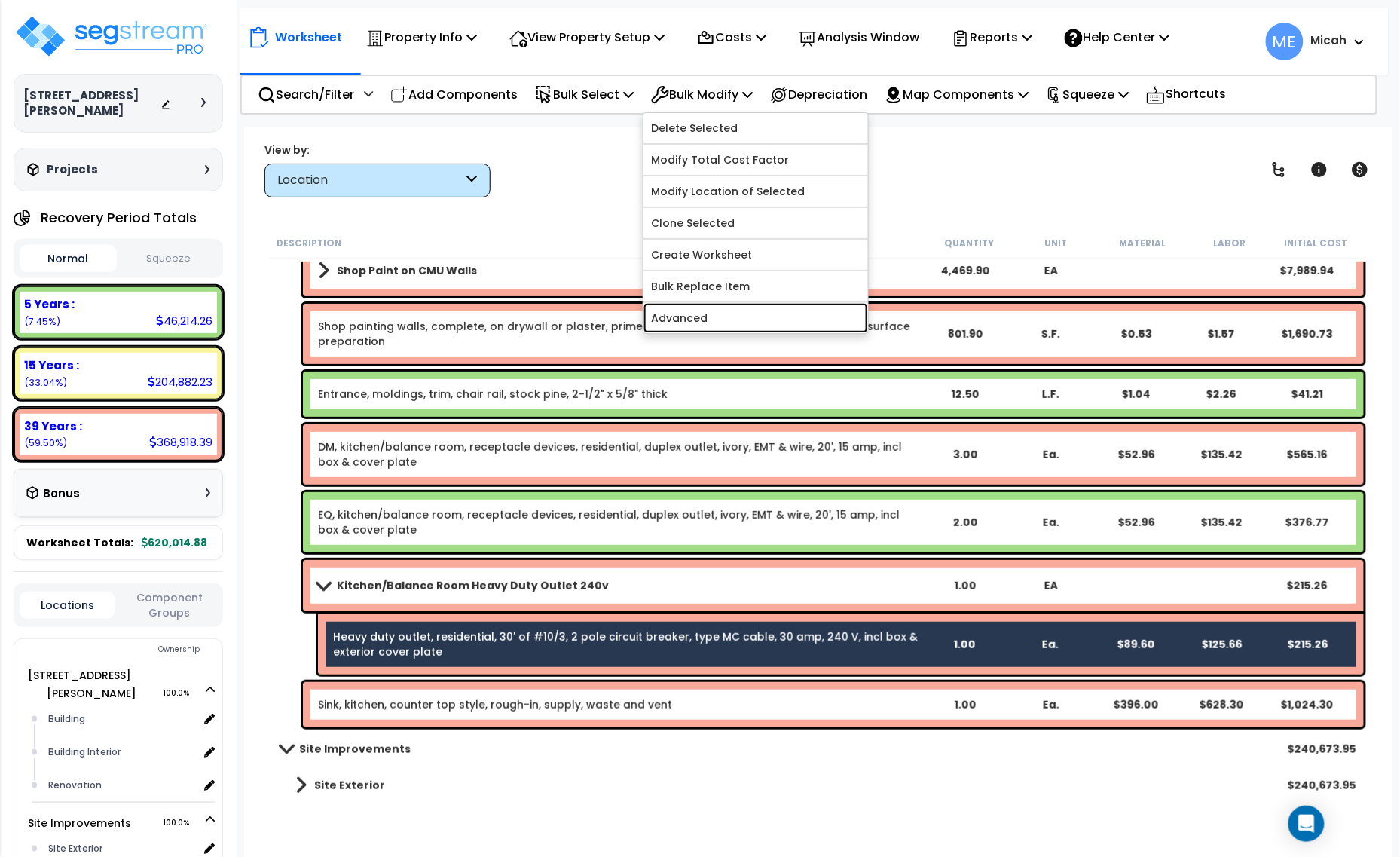
click at [754, 311] on link "Advanced" at bounding box center [755, 317] width 225 height 30
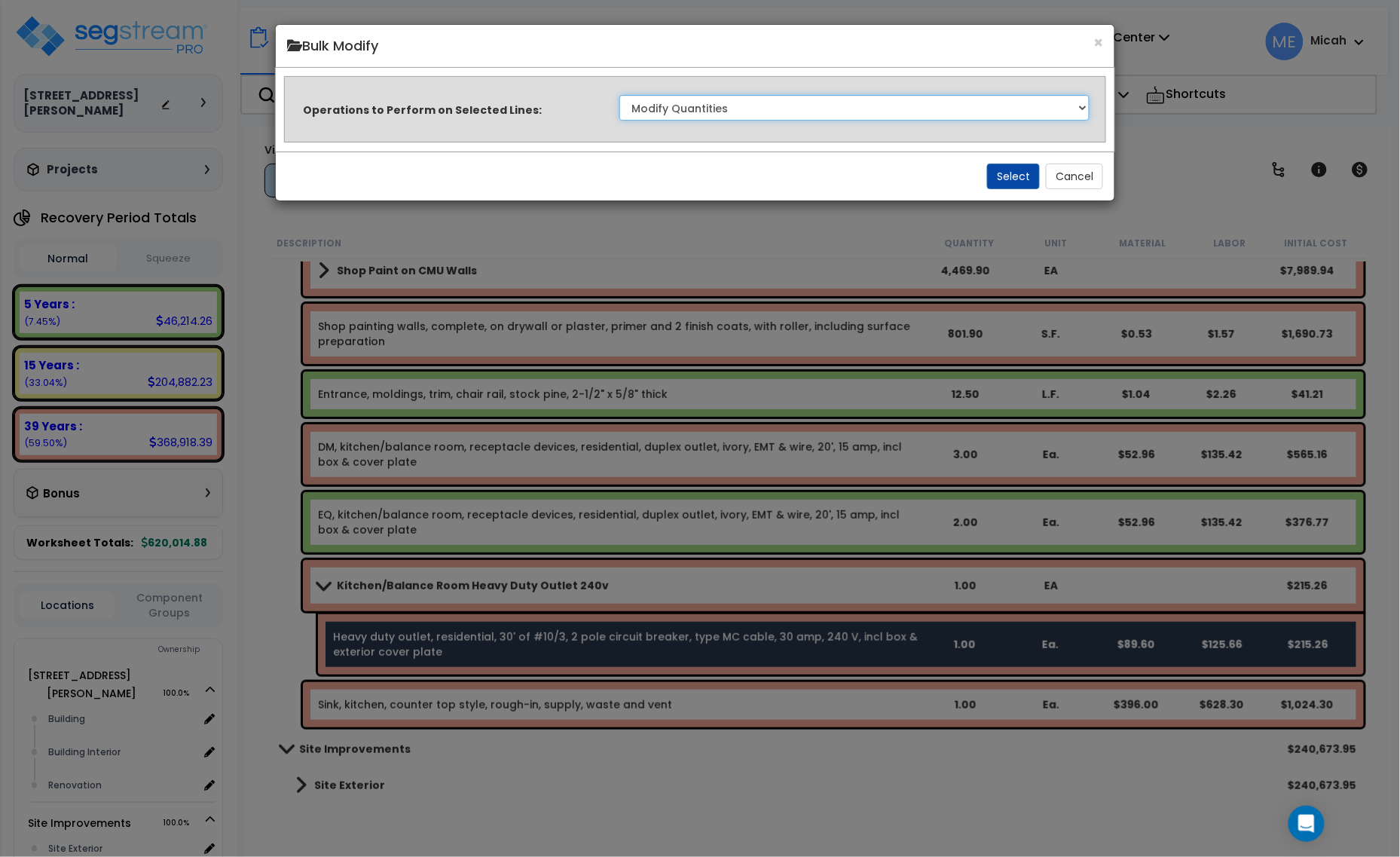
click at [764, 107] on select "Clone Delete Delete Zero Quantities Modify Component Group Modify Recovery Peri…" at bounding box center [854, 107] width 471 height 26
select select "updateReplaceKeyword"
click at [619, 94] on select "Clone Delete Delete Zero Quantities Modify Component Group Modify Recovery Peri…" at bounding box center [854, 107] width 471 height 26
click at [1000, 174] on button "Select" at bounding box center [1013, 176] width 53 height 26
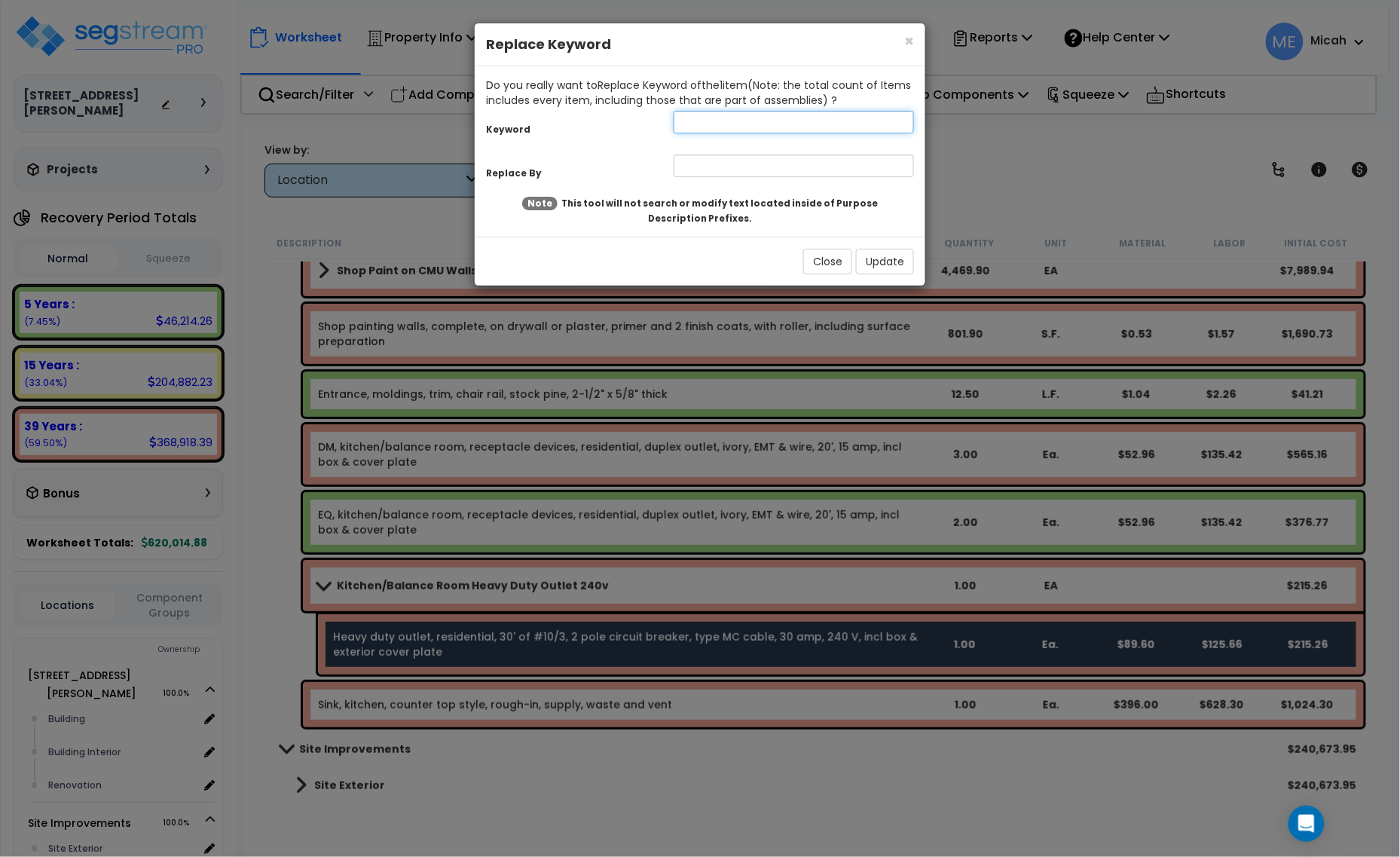
click at [742, 126] on input "text" at bounding box center [794, 121] width 240 height 22
type input "Heavy"
click at [710, 163] on input "text" at bounding box center [794, 165] width 240 height 22
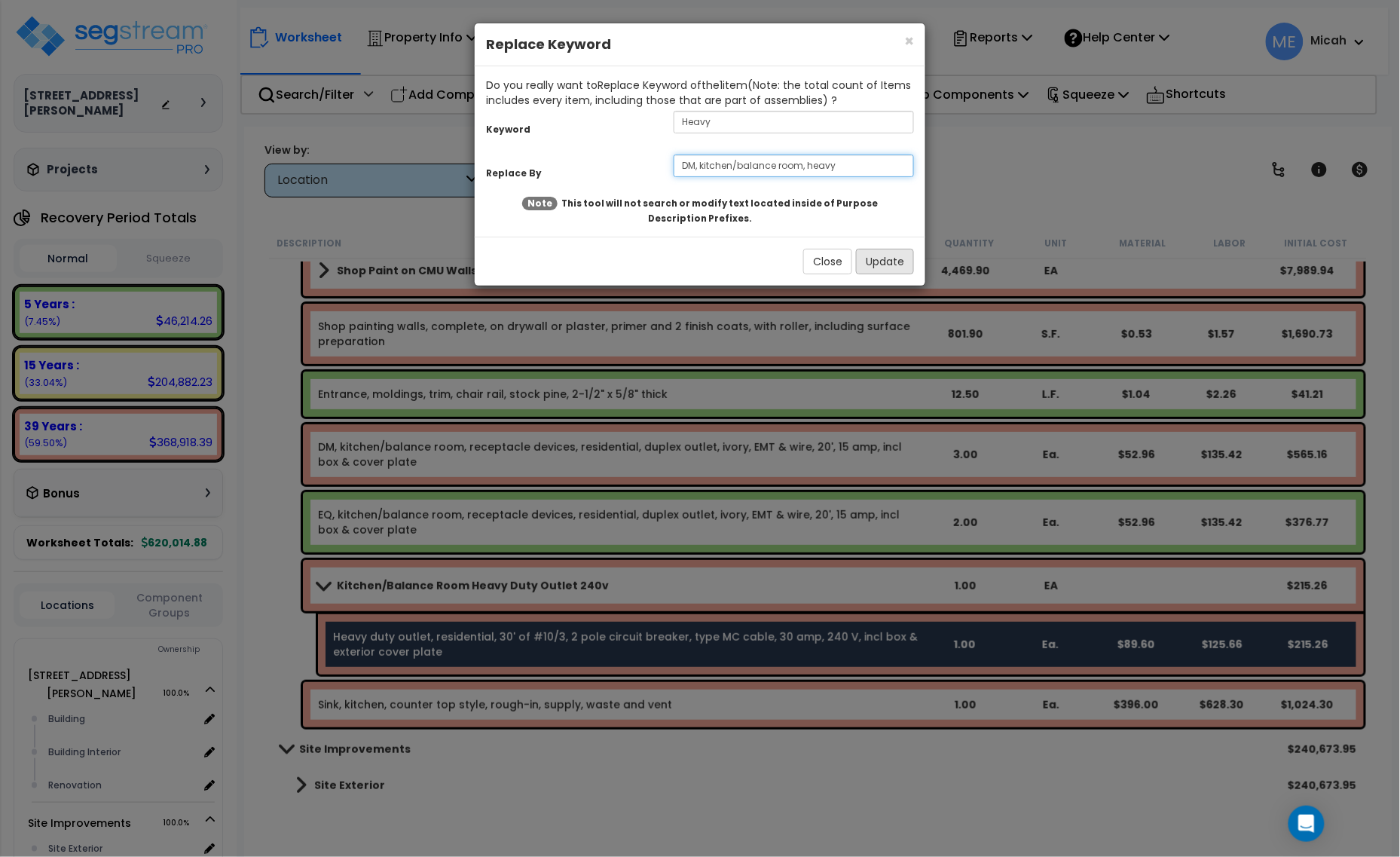
type input "DM, kitchen/balance room, heavy"
click at [880, 264] on button "Update" at bounding box center [885, 261] width 58 height 26
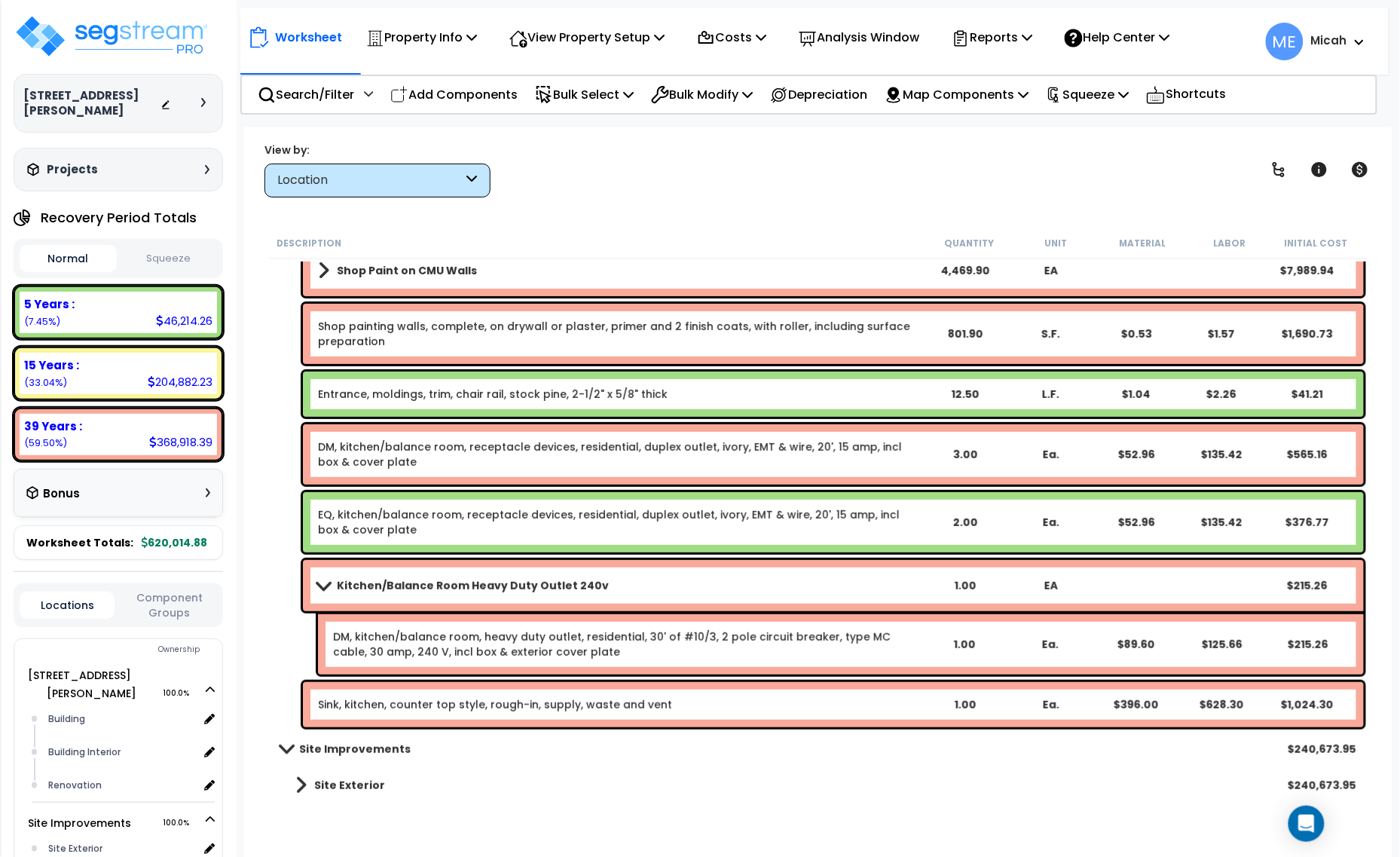
click at [332, 580] on span at bounding box center [323, 585] width 21 height 12
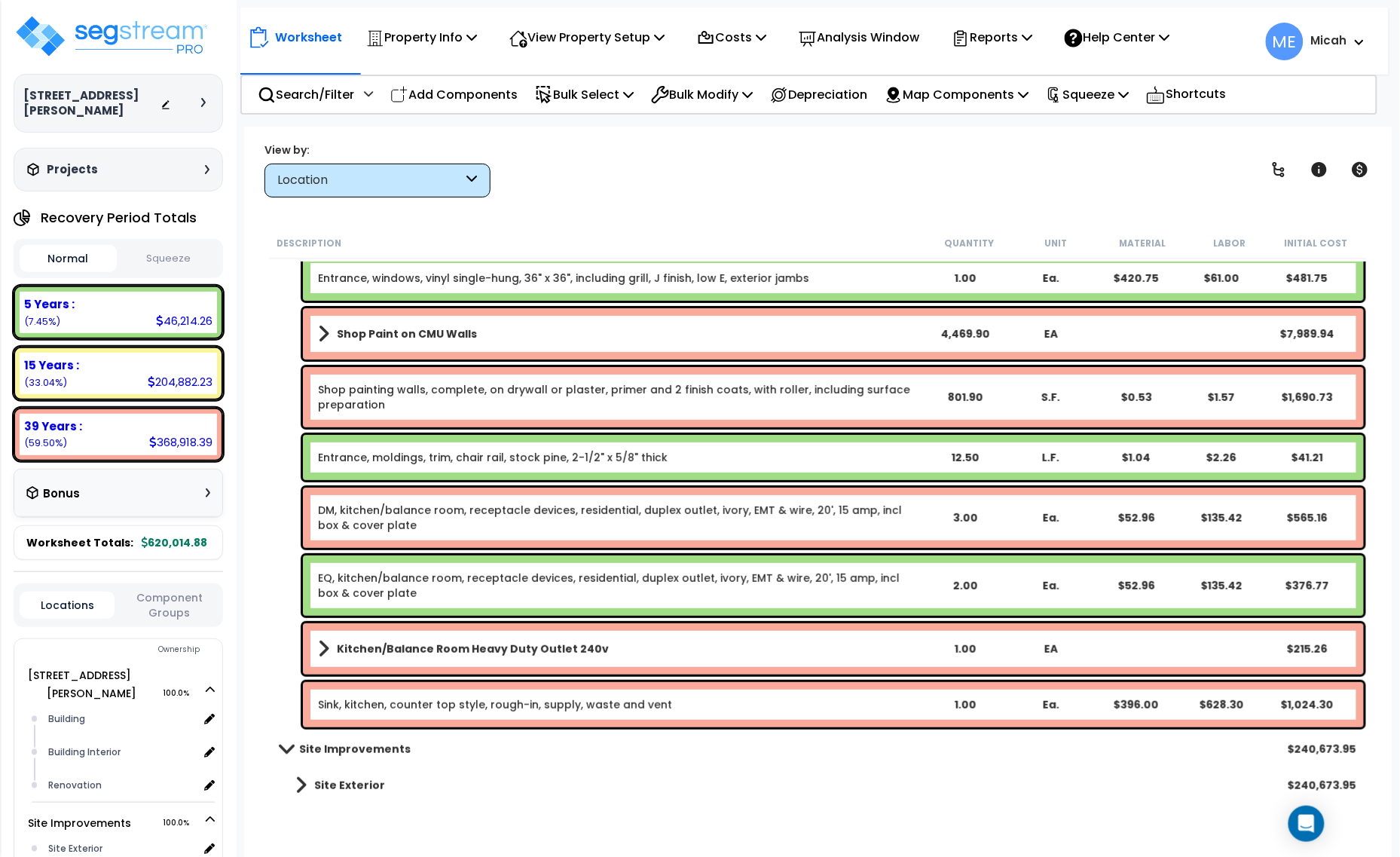
click at [358, 705] on link "Sink, kitchen, counter top style, rough-in, supply, waste and vent" at bounding box center [495, 705] width 354 height 15
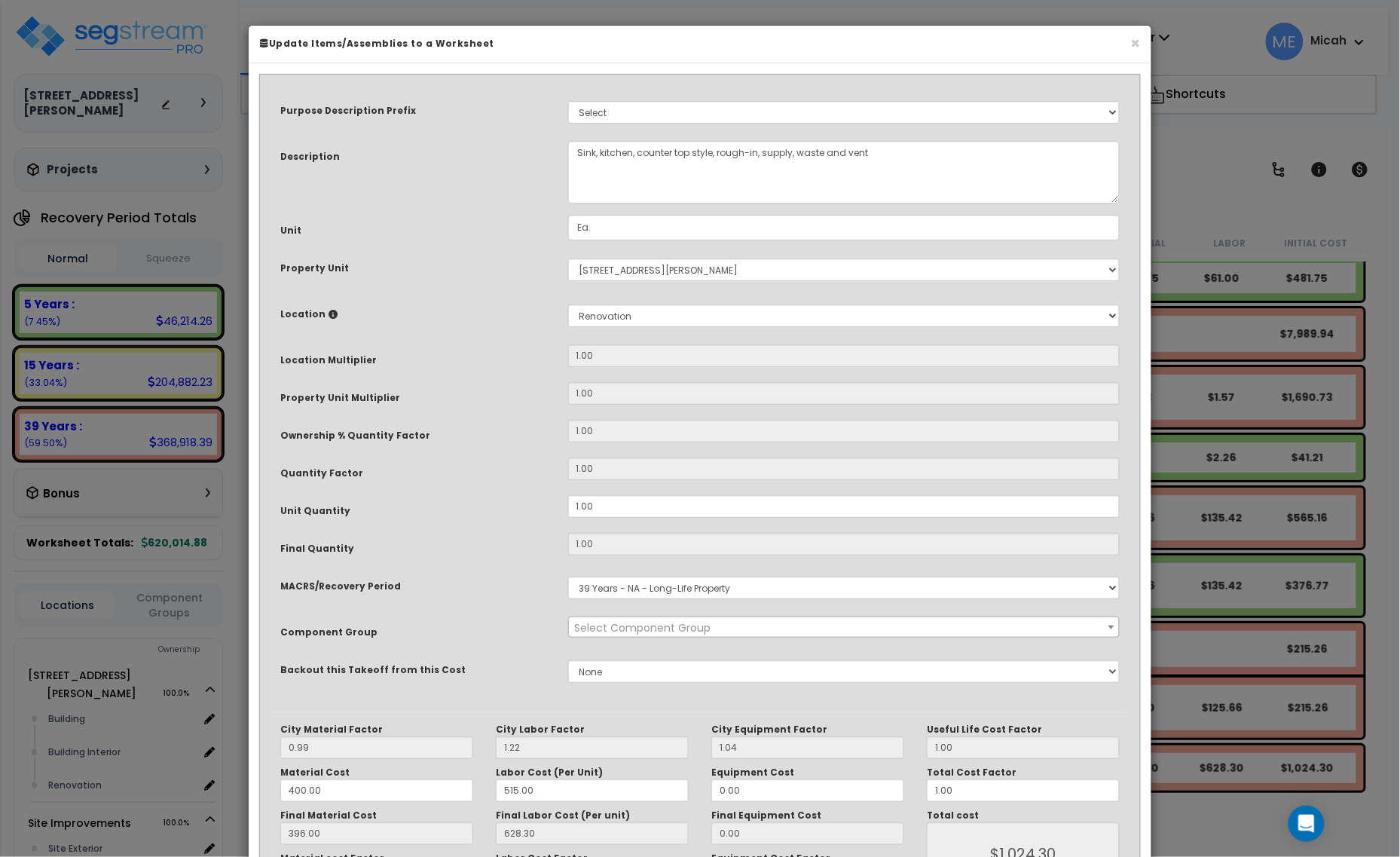
select select "56954"
click at [570, 155] on textarea "Sink, kitchen, counter top style, rough-in, supply, waste and vent" at bounding box center [844, 172] width 552 height 63
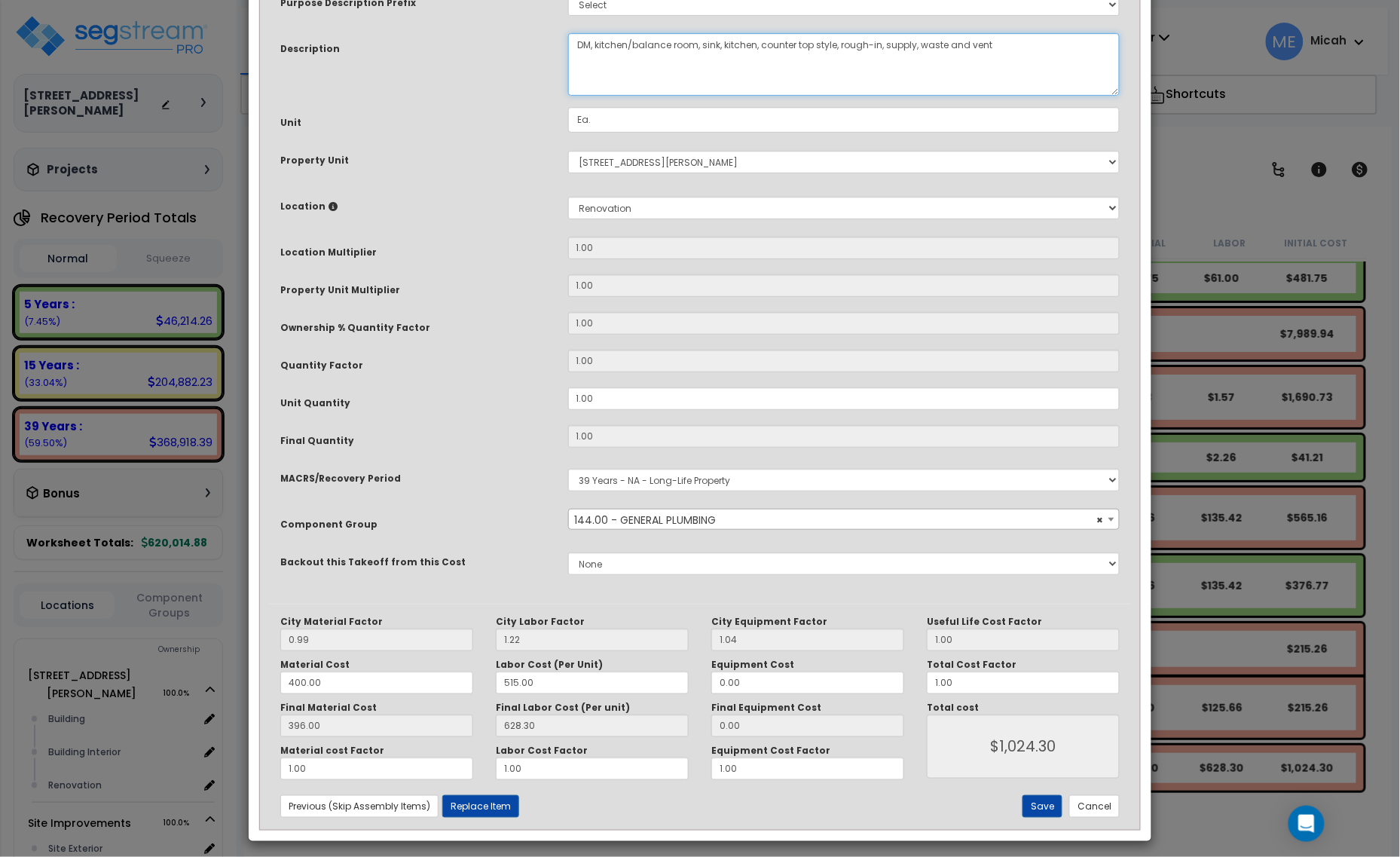
scroll to position [114, 0]
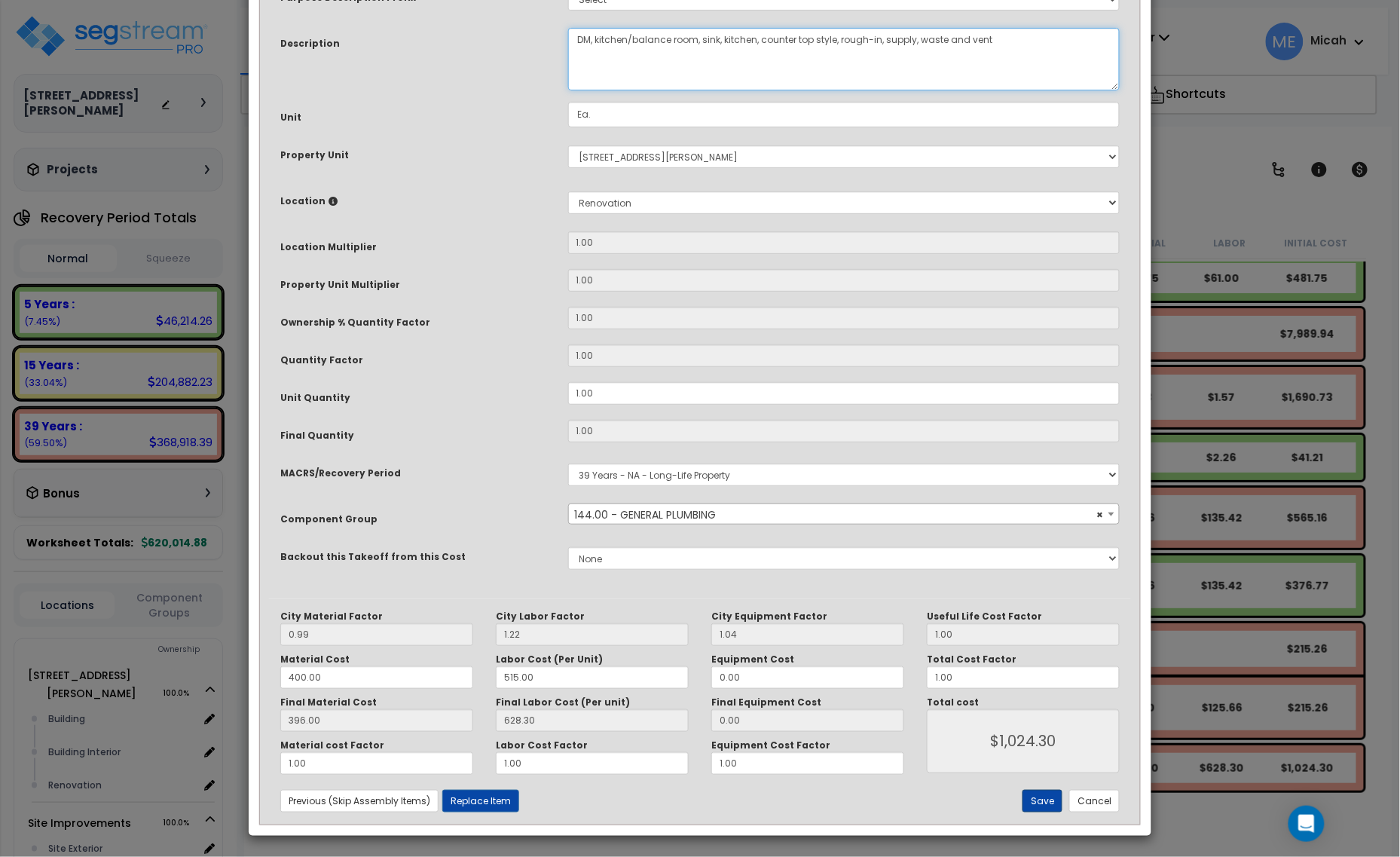
type textarea "DM, kitchen/balance room, sink, kitchen, counter top style, rough-in, supply, w…"
click at [1039, 791] on button "Save" at bounding box center [1041, 800] width 40 height 22
type input "1024.30"
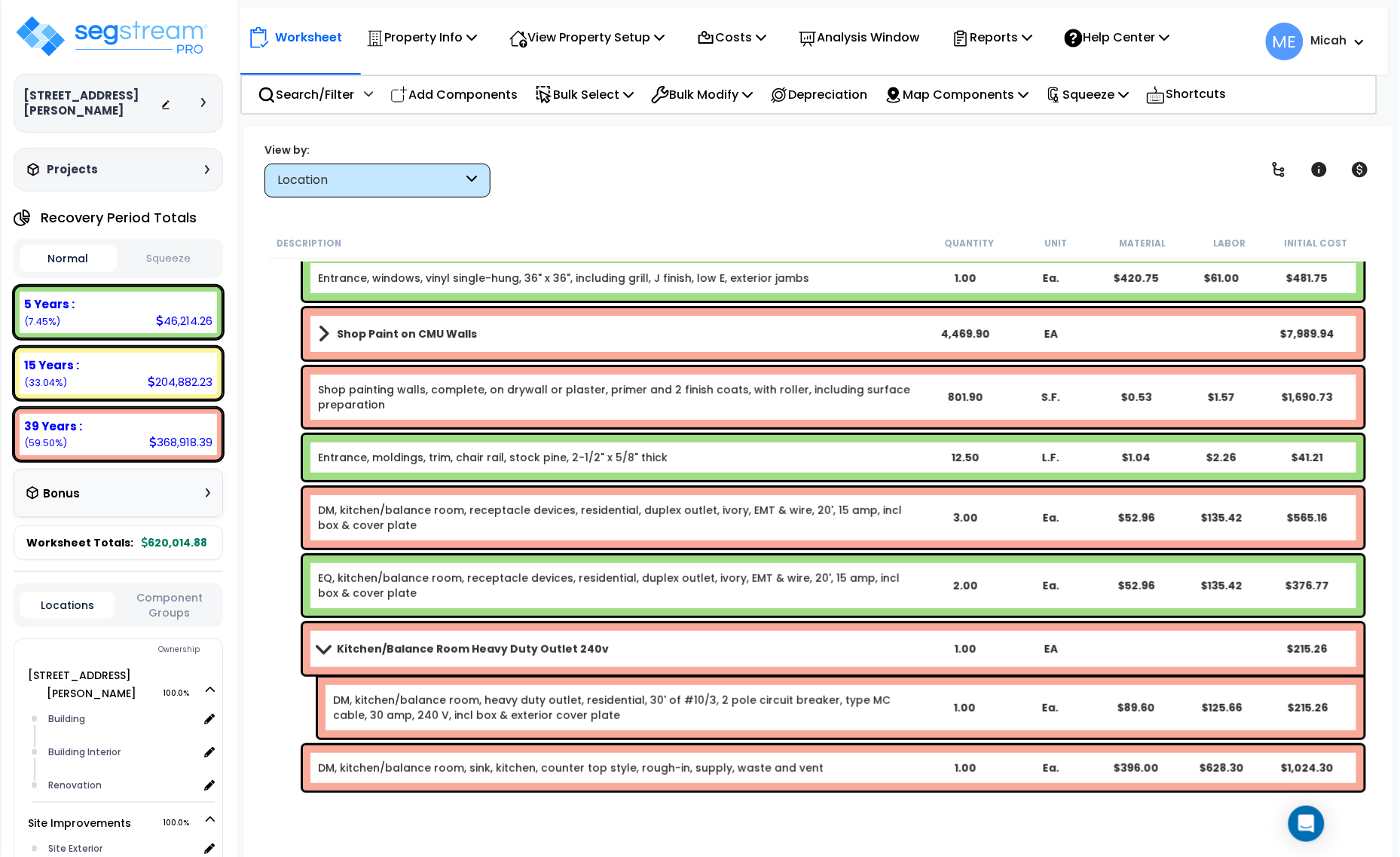
click at [337, 642] on b "Kitchen/Balance Room Heavy Duty Outlet 240v" at bounding box center [472, 649] width 272 height 15
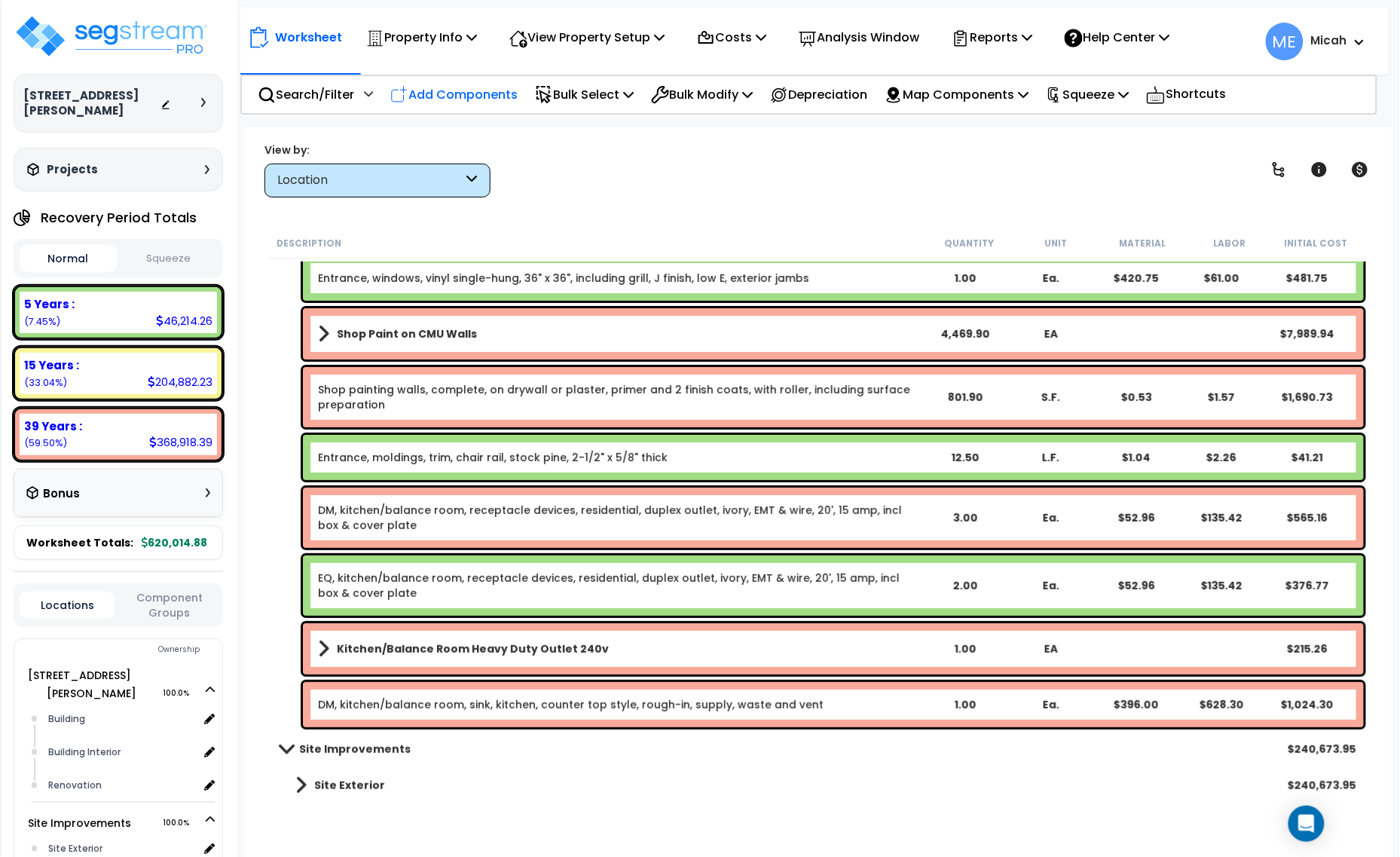
click at [471, 93] on p "Add Components" at bounding box center [454, 94] width 127 height 20
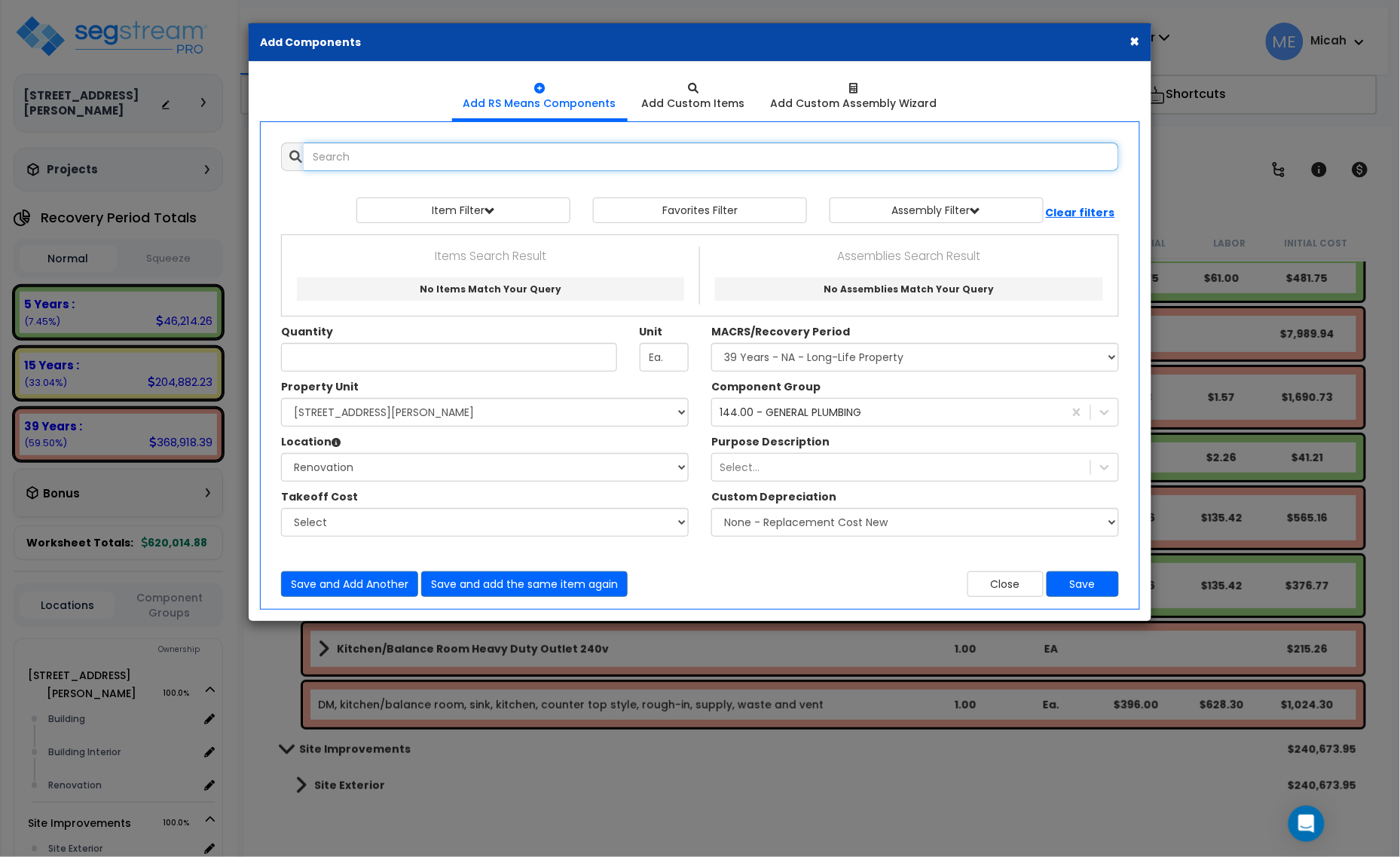
click at [363, 147] on input "text" at bounding box center [712, 157] width 816 height 29
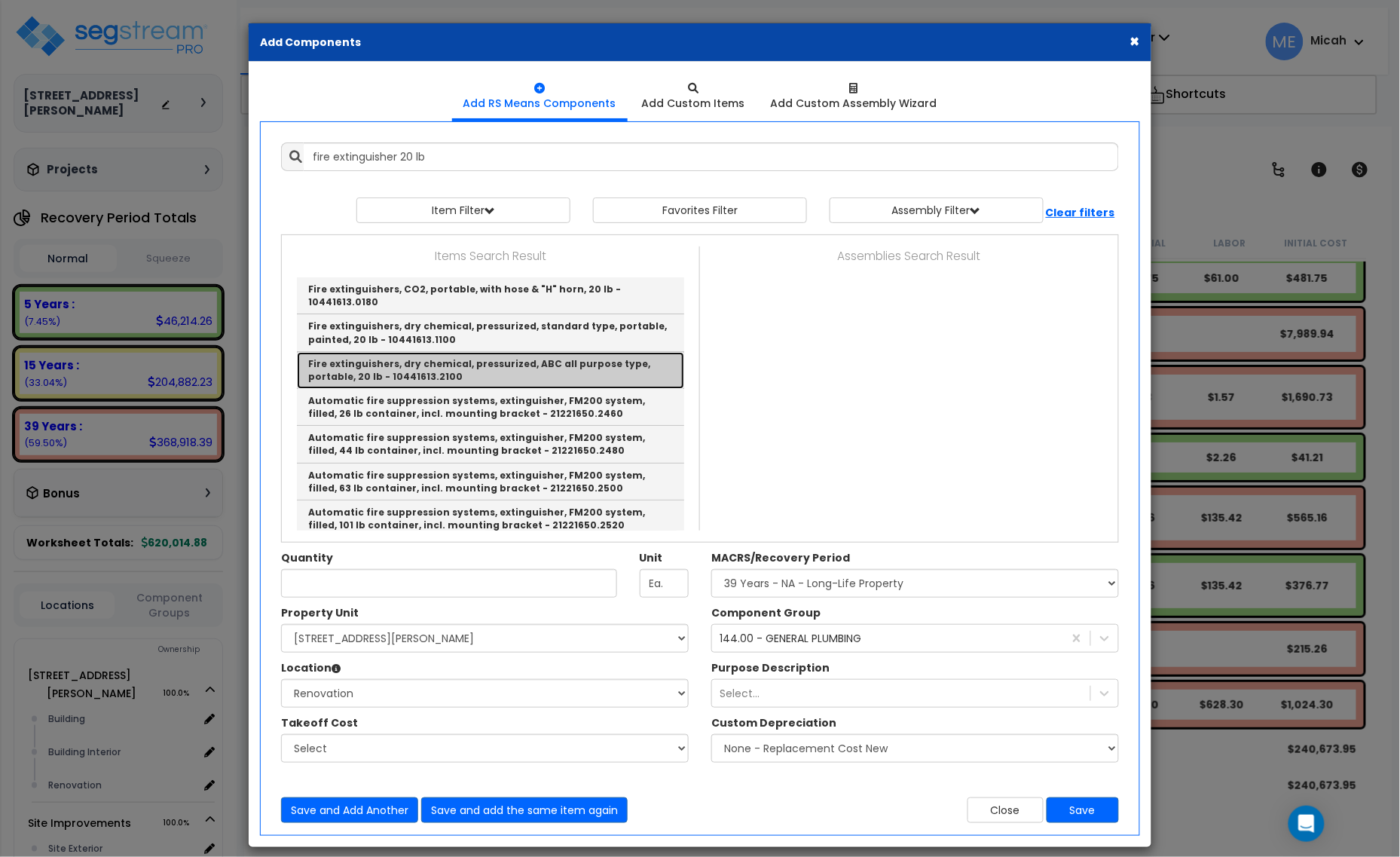
click at [484, 356] on link "Fire extinguishers, dry chemical, pressurized, ABC all purpose type, portable, …" at bounding box center [491, 370] width 388 height 37
type input "Fire extinguishers, dry chemical, pressurized, ABC all purpose type, portable, …"
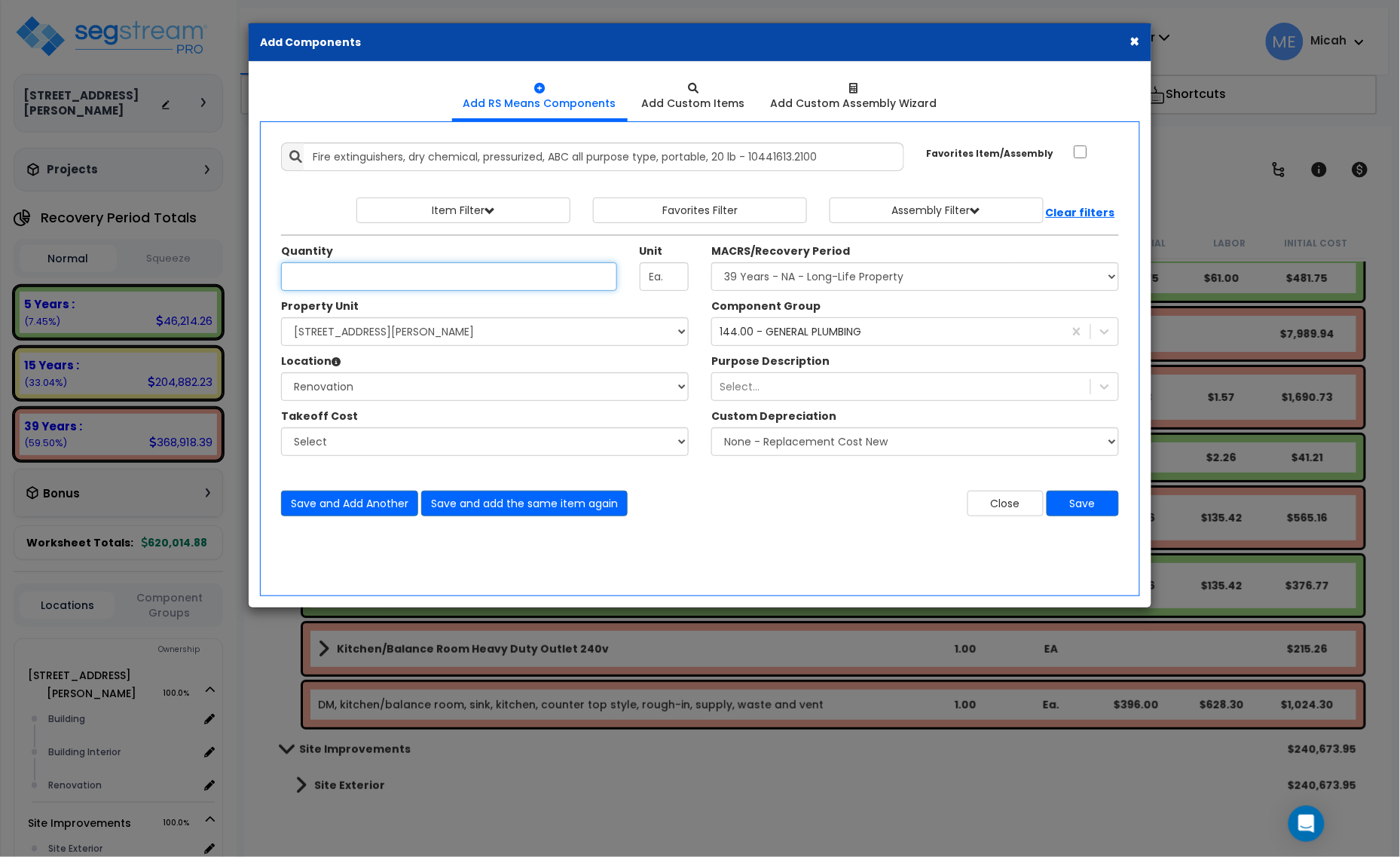
scroll to position [0, 0]
type input "1"
click at [857, 336] on div "144.00 - GENERAL PLUMBING" at bounding box center [790, 332] width 142 height 15
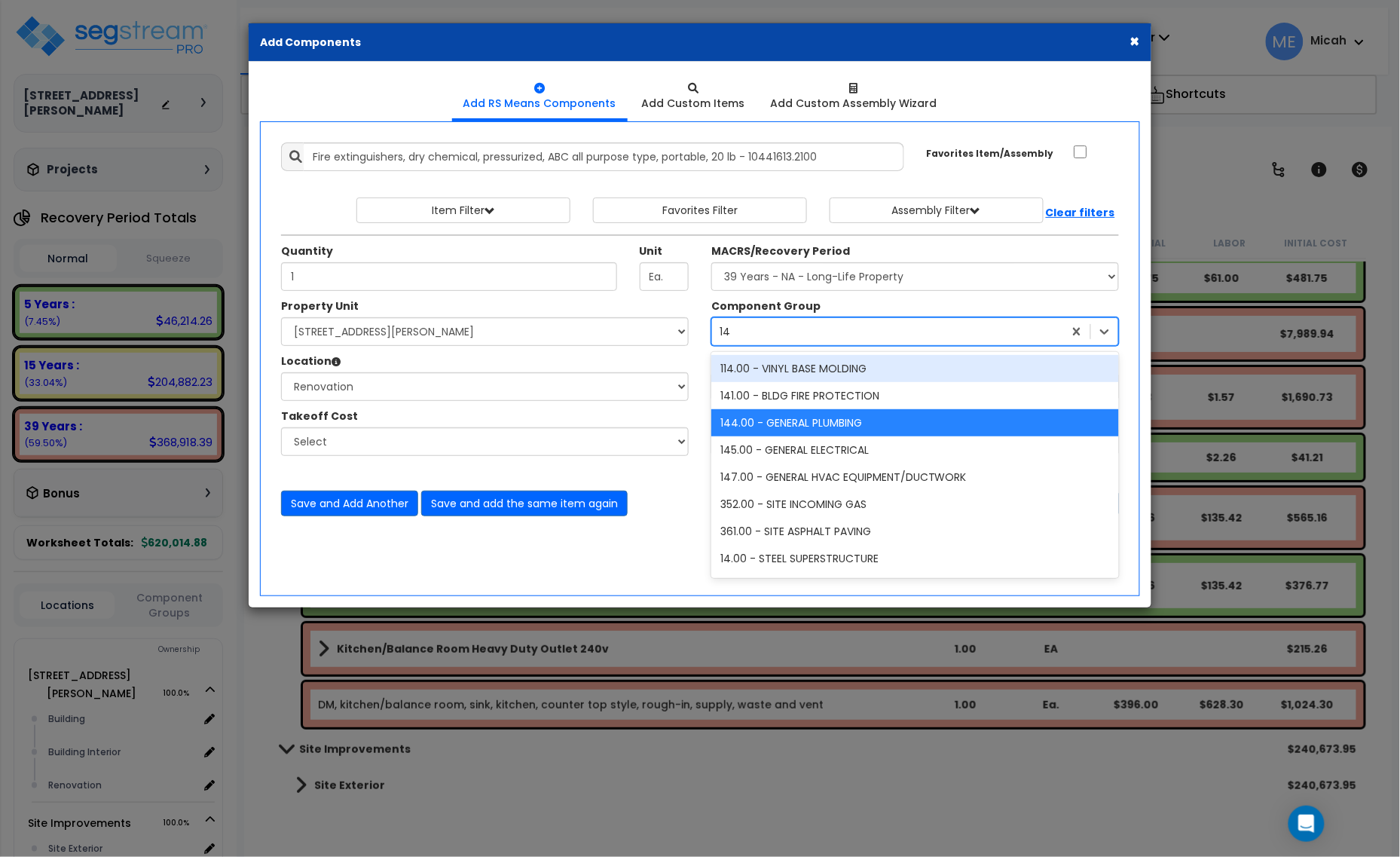
type input "143"
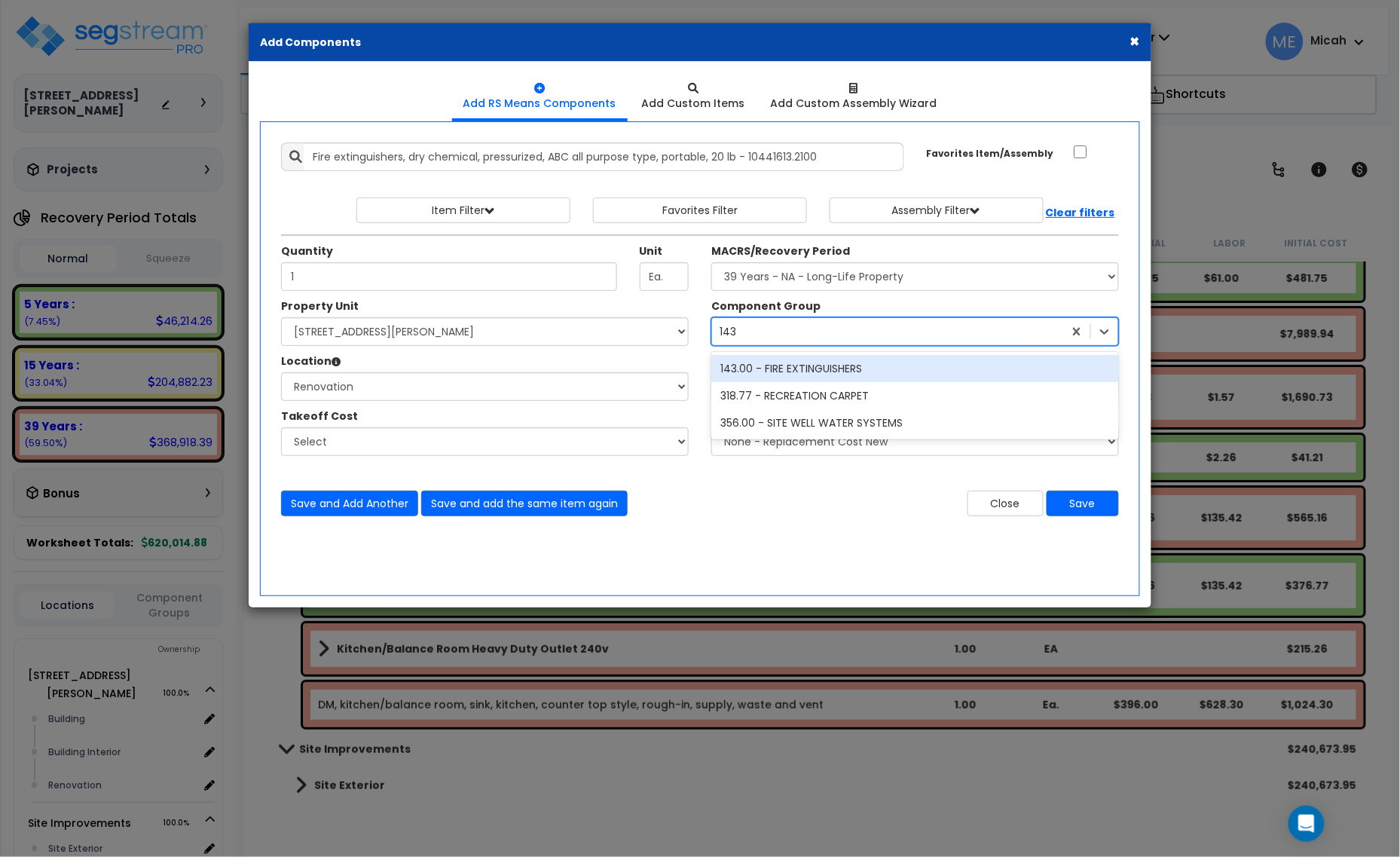
click at [804, 366] on div "143.00 - FIRE EXTINGUISHERS" at bounding box center [915, 368] width 408 height 27
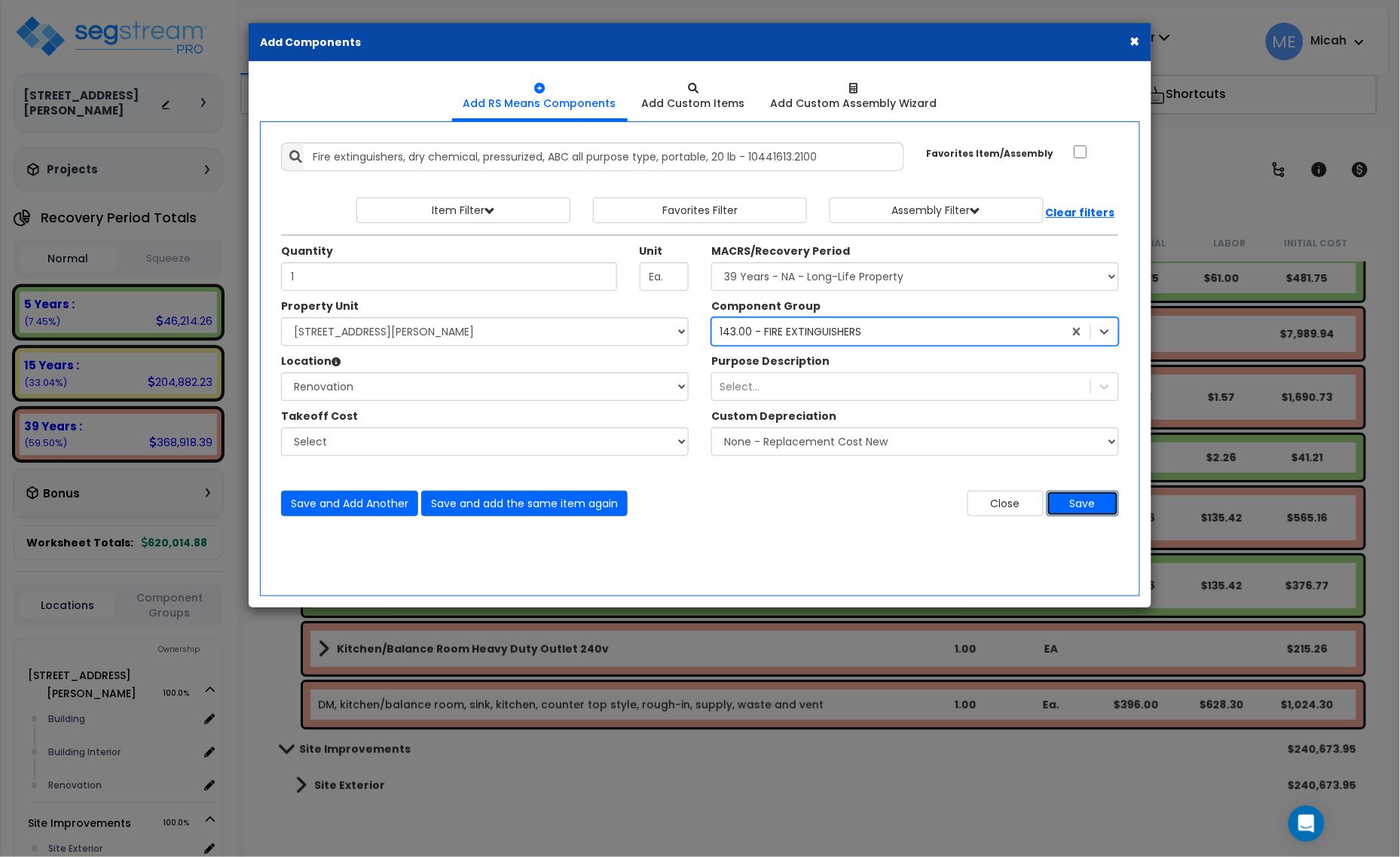
click at [1087, 505] on button "Save" at bounding box center [1082, 503] width 72 height 26
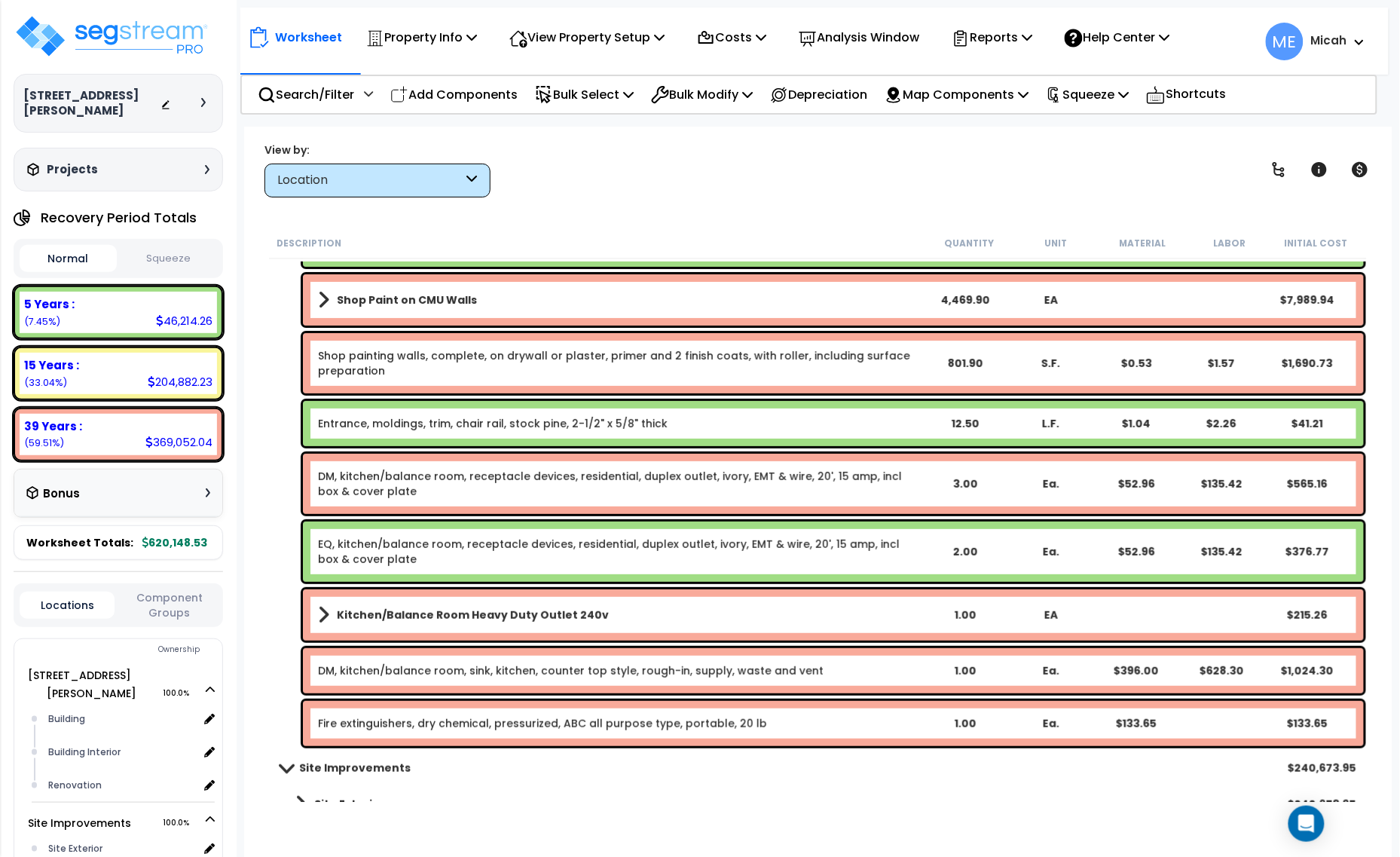
scroll to position [5754, 0]
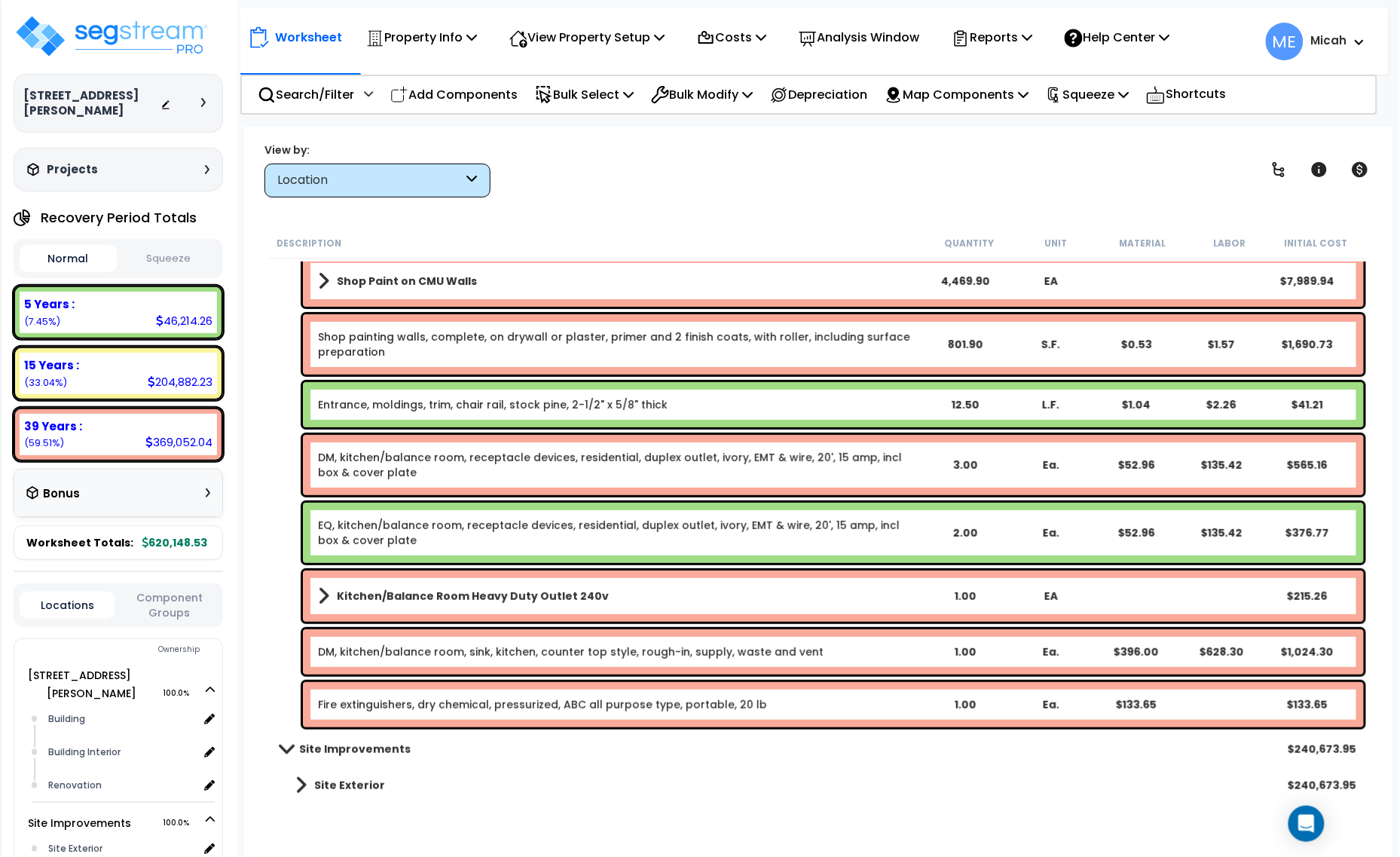
click at [405, 702] on link "Fire extinguishers, dry chemical, pressurized, ABC all purpose type, portable, …" at bounding box center [543, 705] width 449 height 15
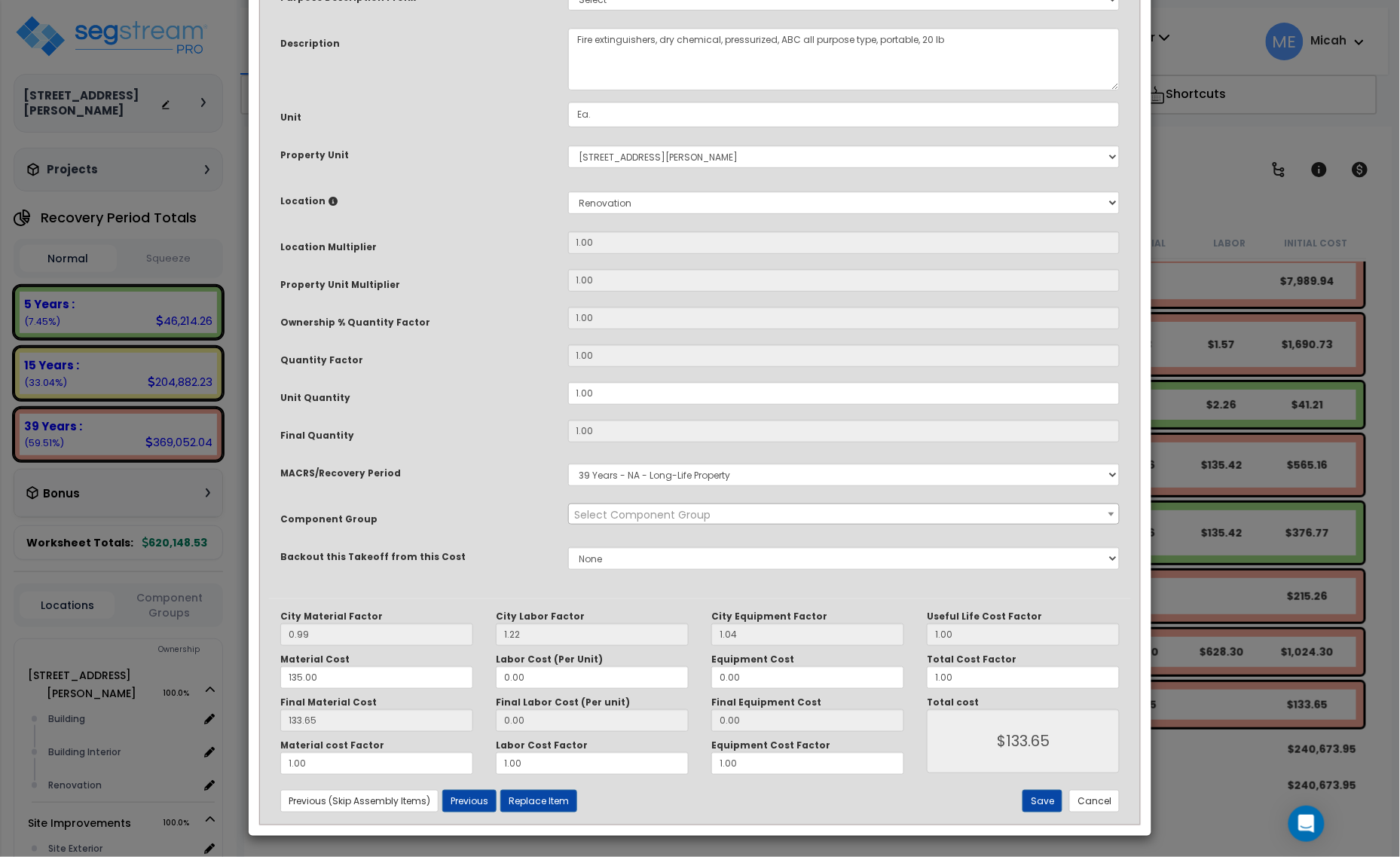
scroll to position [0, 0]
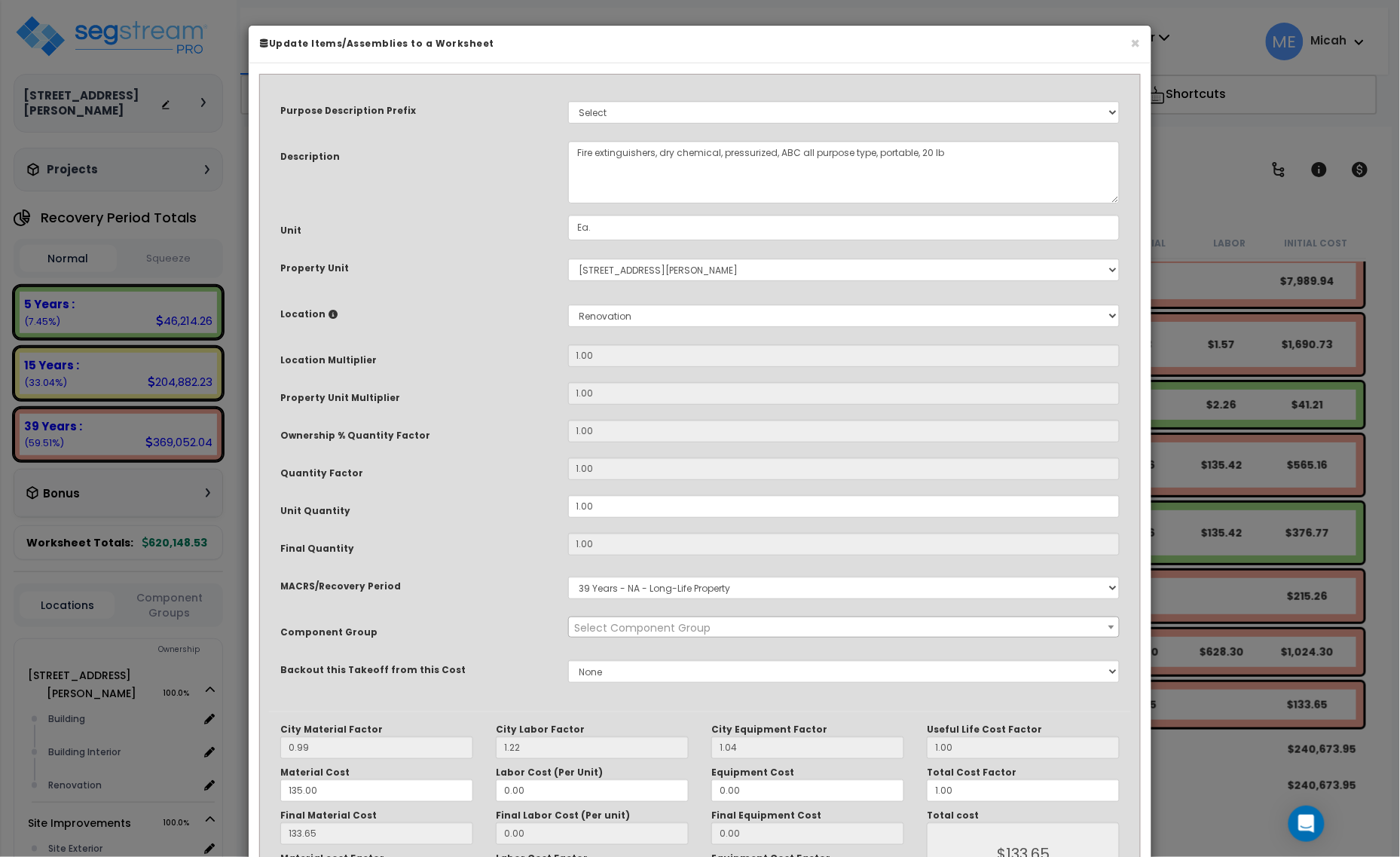
select select "56816"
click at [571, 156] on textarea "Fire extinguishers, dry chemical, pressurized, ABC all purpose type, portable, …" at bounding box center [844, 172] width 552 height 63
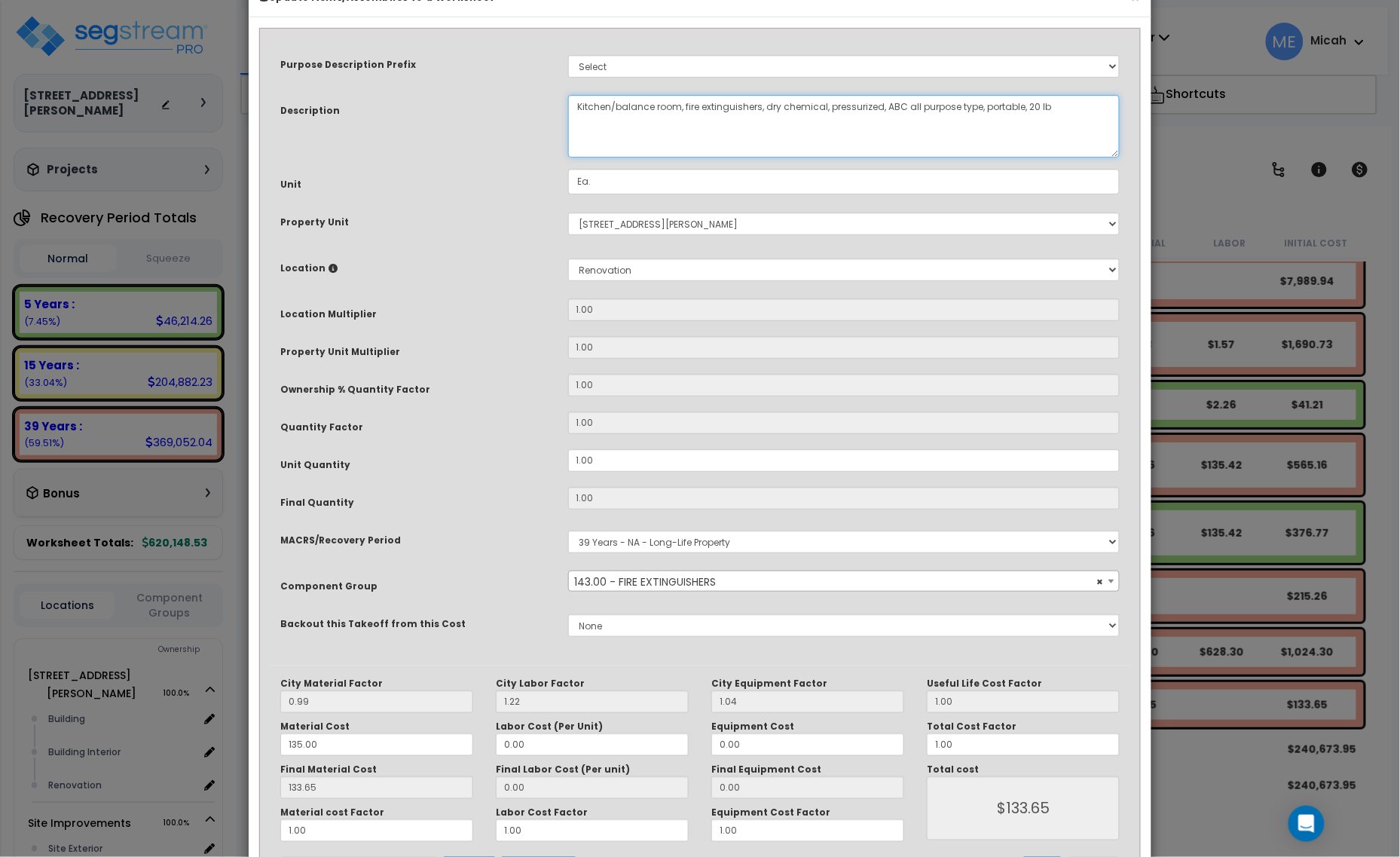
scroll to position [114, 0]
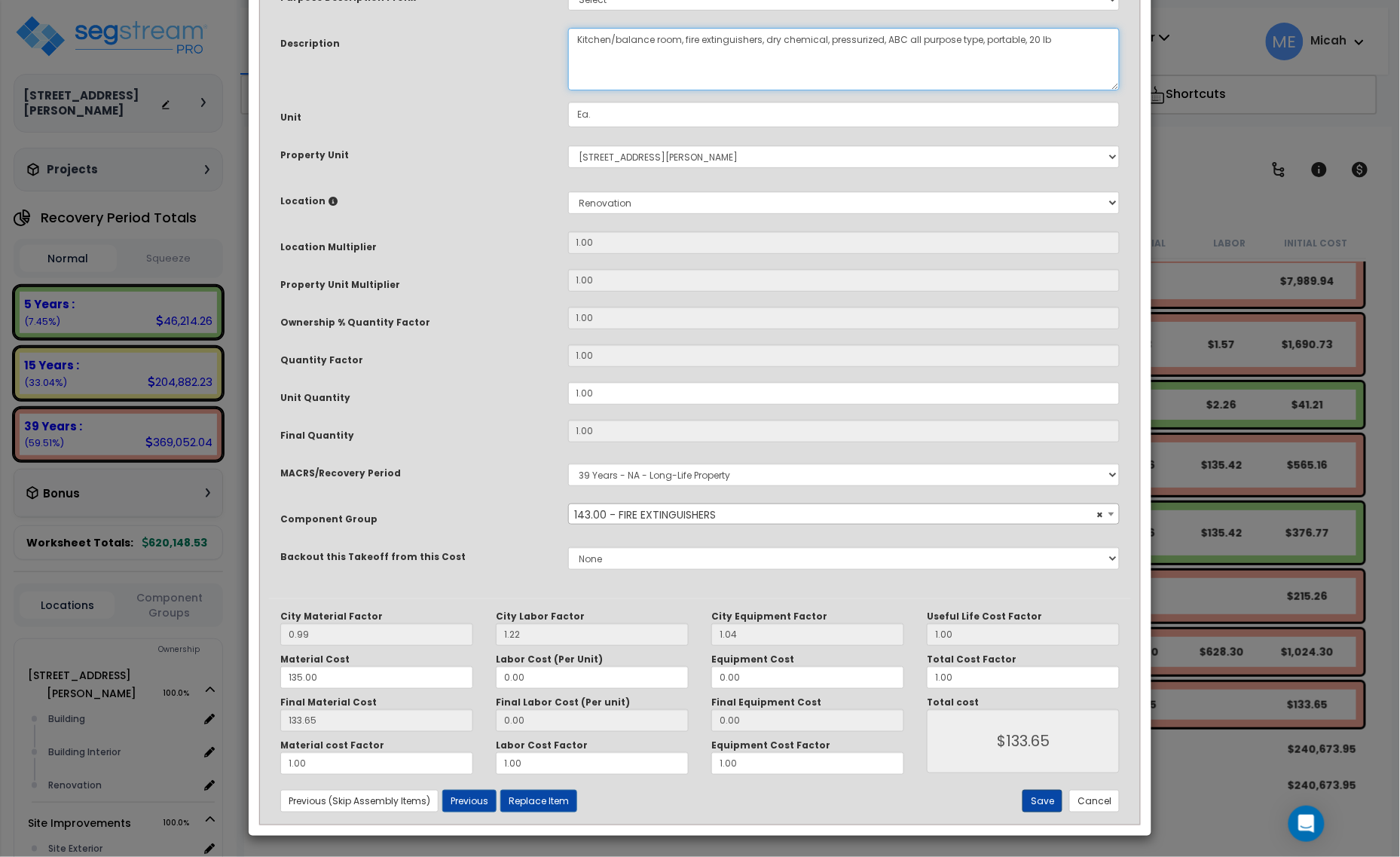
type textarea "Kitchen/balance room, fire extinguishers, dry chemical, pressurized, ABC all pu…"
click at [1046, 807] on button "Save" at bounding box center [1041, 800] width 40 height 22
type input "133.65"
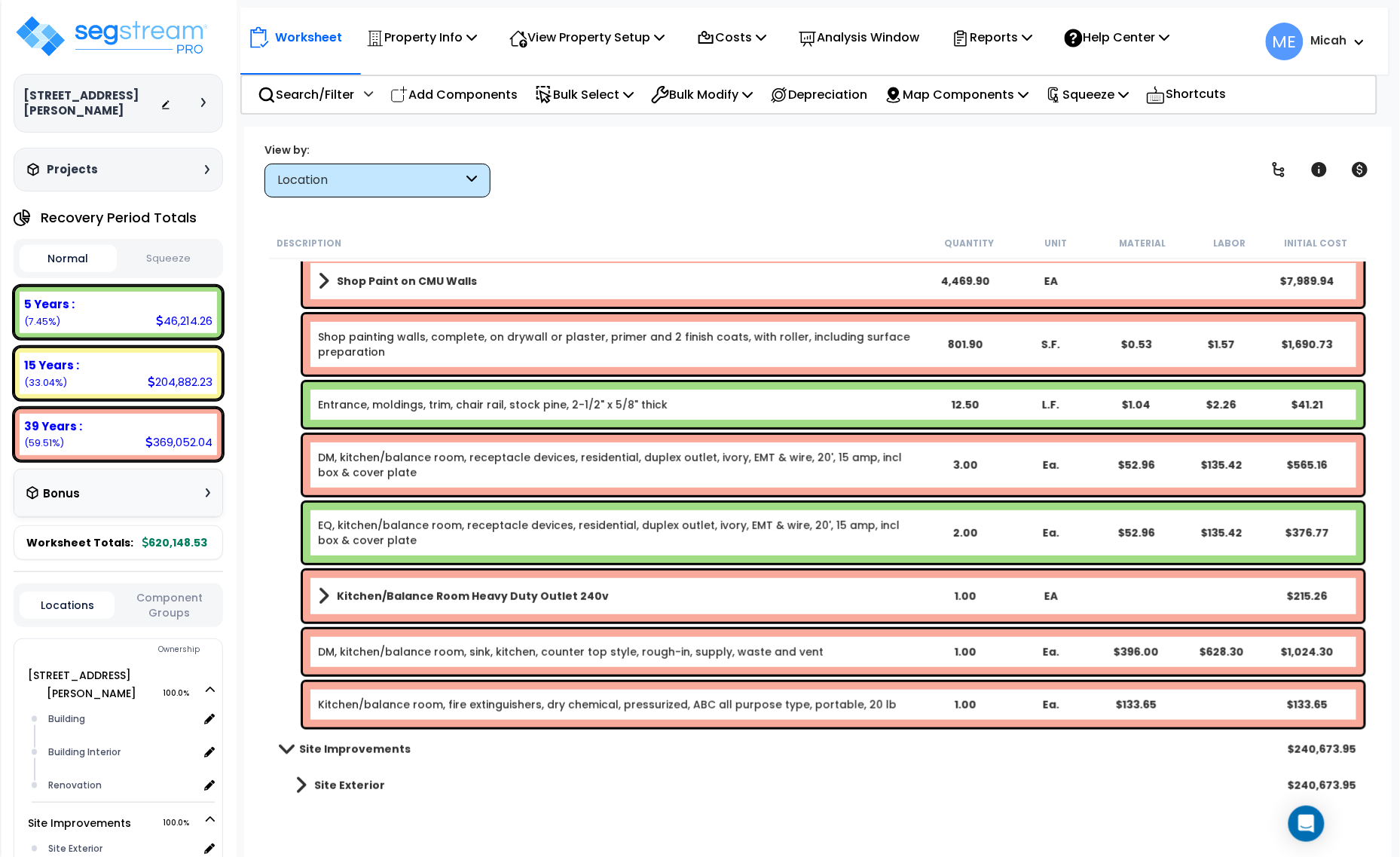
click at [405, 460] on link "DM, kitchen/balance room, receptacle devices, residential, duplex outlet, ivory…" at bounding box center [620, 465] width 604 height 30
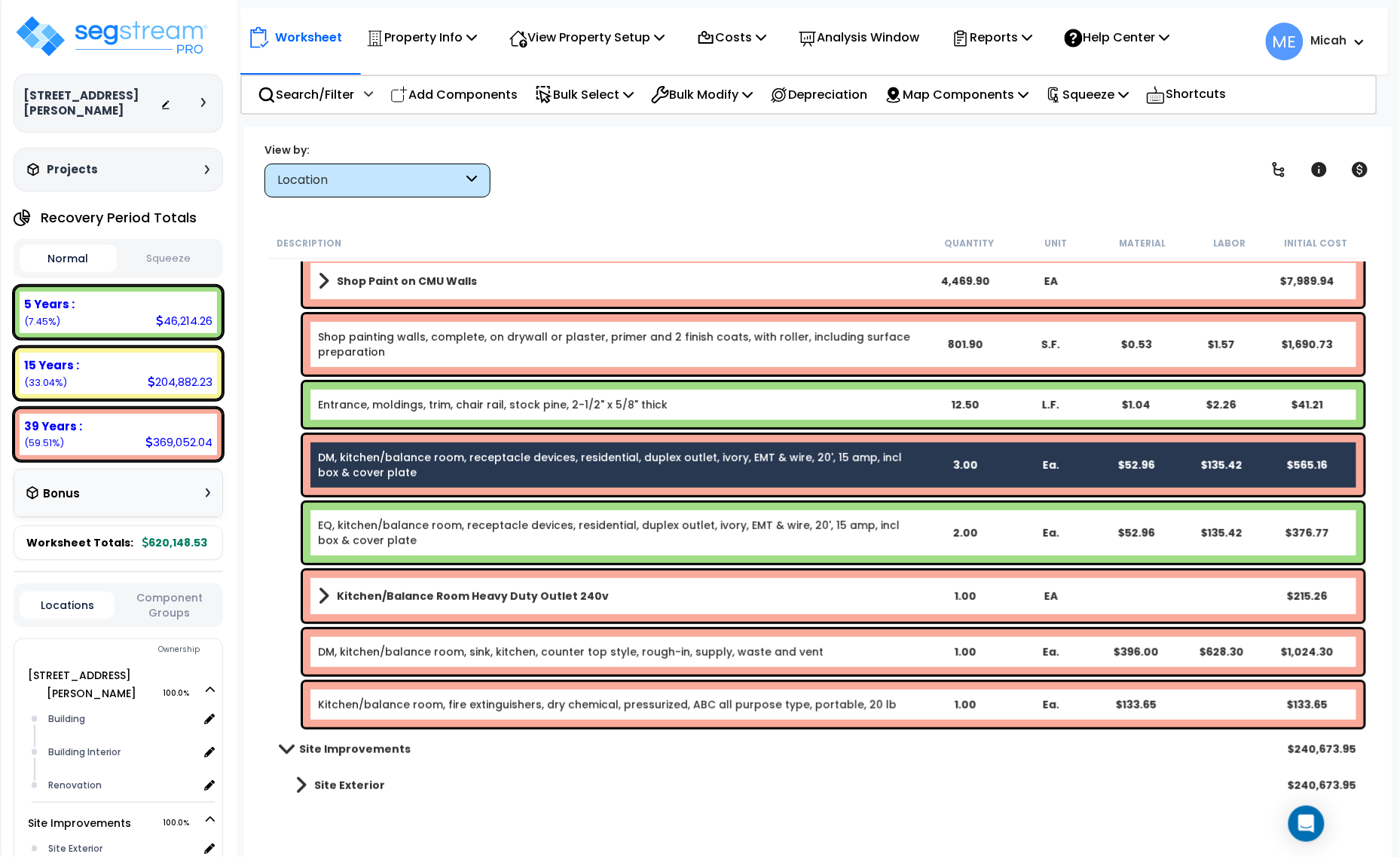
click at [418, 502] on div "EQ, kitchen/balance room, receptacle devices, residential, duplex outlet, ivory…" at bounding box center [833, 532] width 1061 height 61
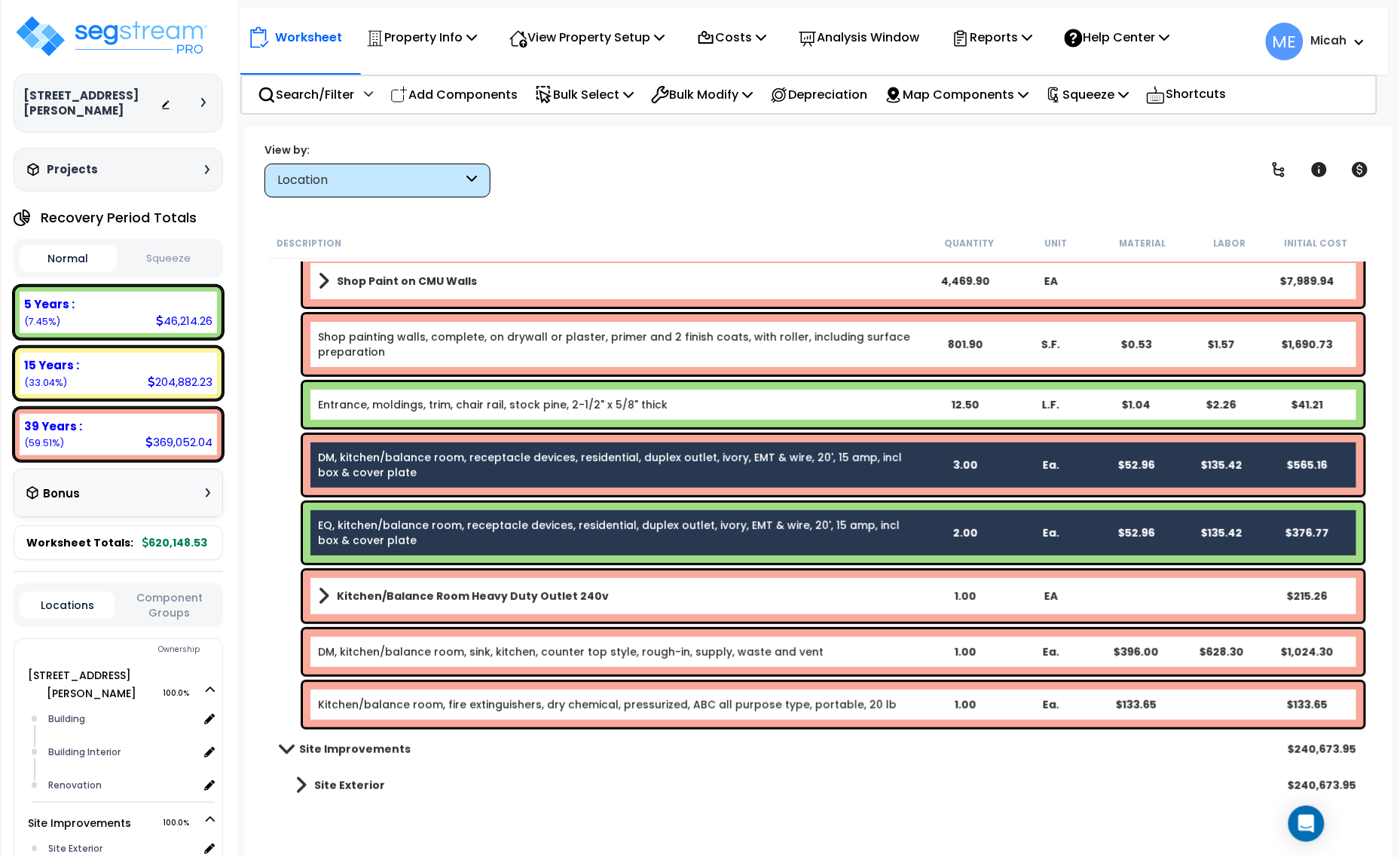
click at [426, 591] on b "Kitchen/Balance Room Heavy Duty Outlet 240v" at bounding box center [472, 596] width 272 height 15
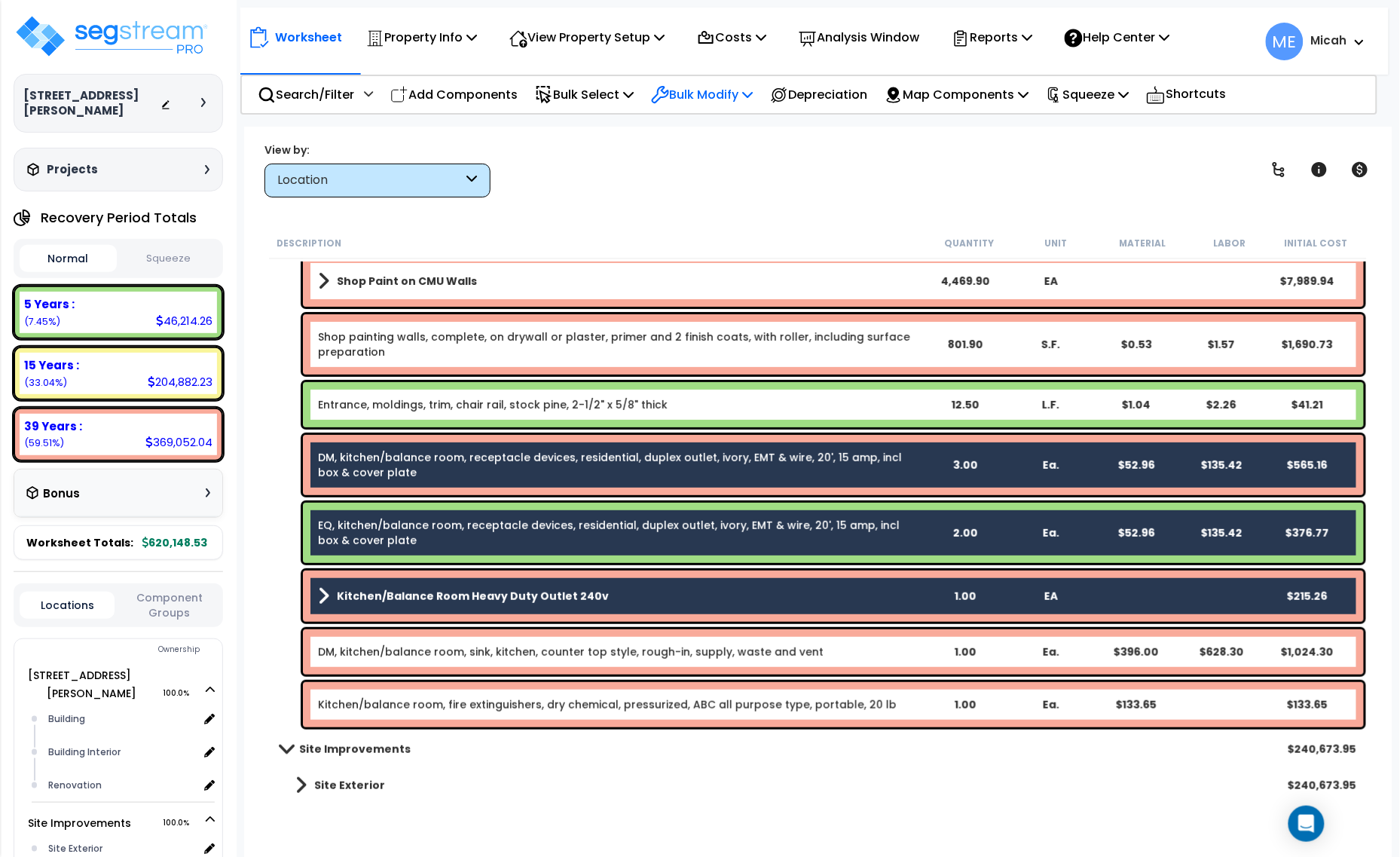
click at [747, 98] on p "Bulk Modify" at bounding box center [701, 94] width 101 height 20
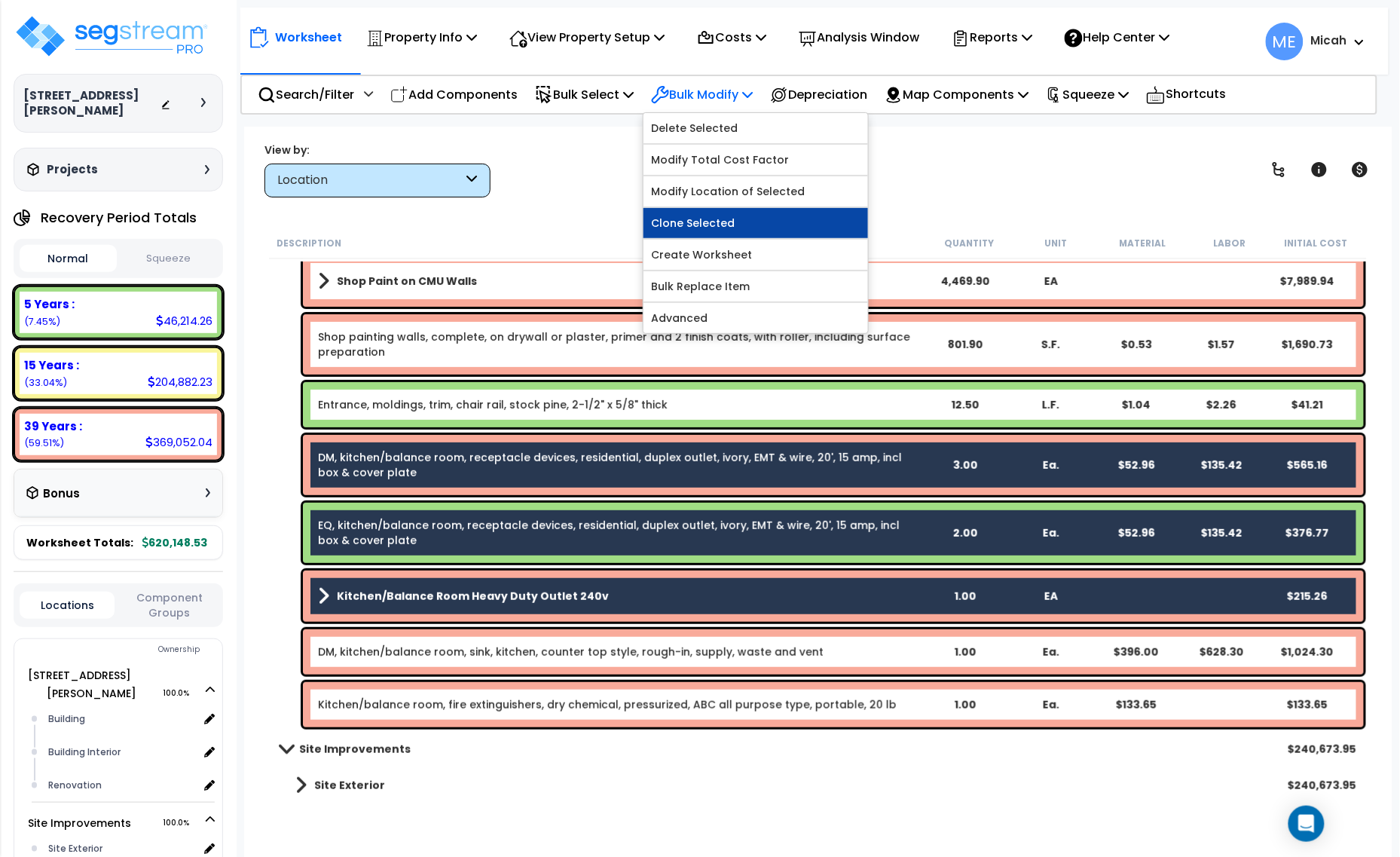
click at [760, 225] on link "Clone Selected" at bounding box center [755, 223] width 225 height 30
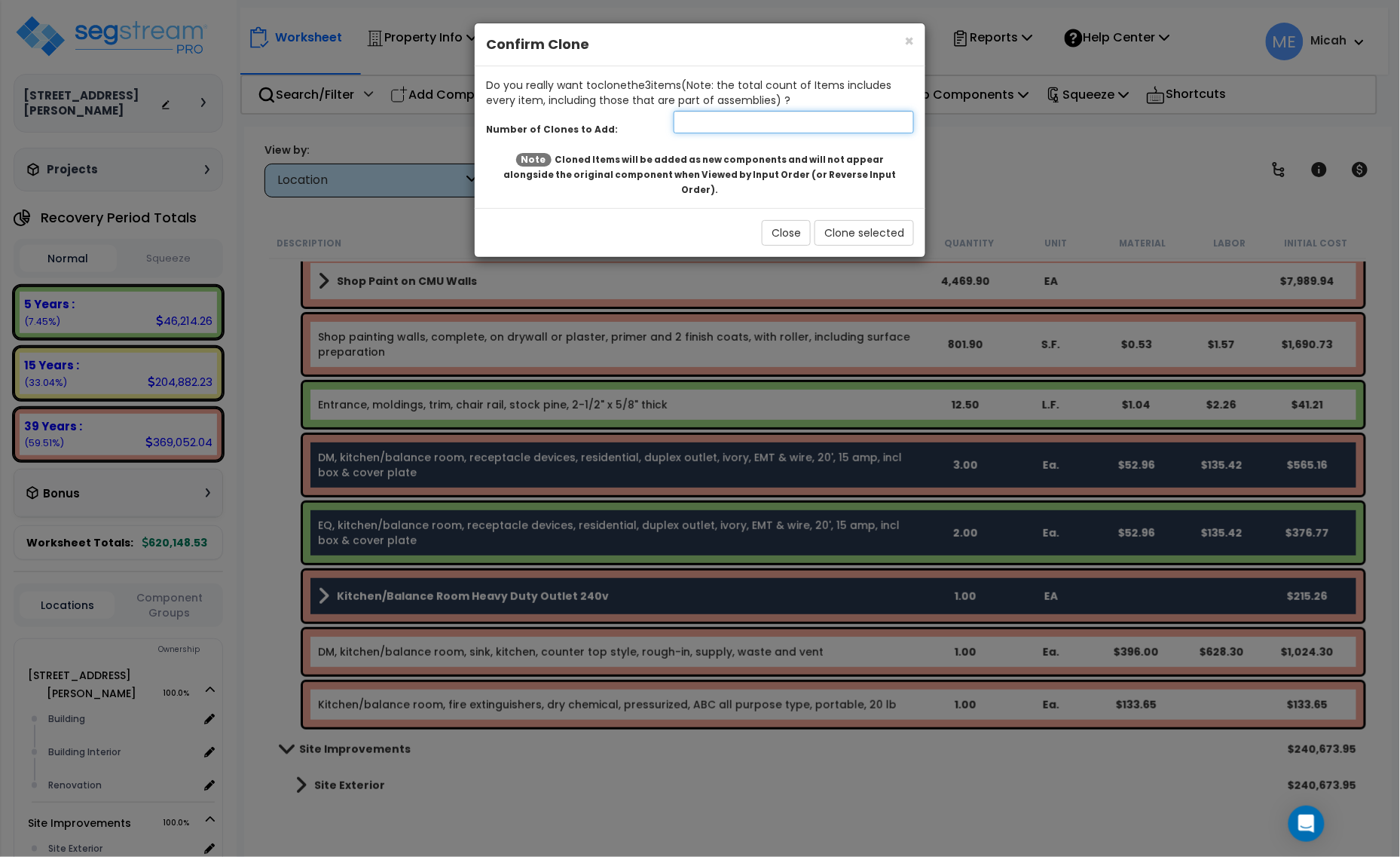
click at [716, 129] on input "number" at bounding box center [794, 121] width 240 height 22
type input "1"
click at [851, 220] on button "Clone selected" at bounding box center [864, 232] width 99 height 26
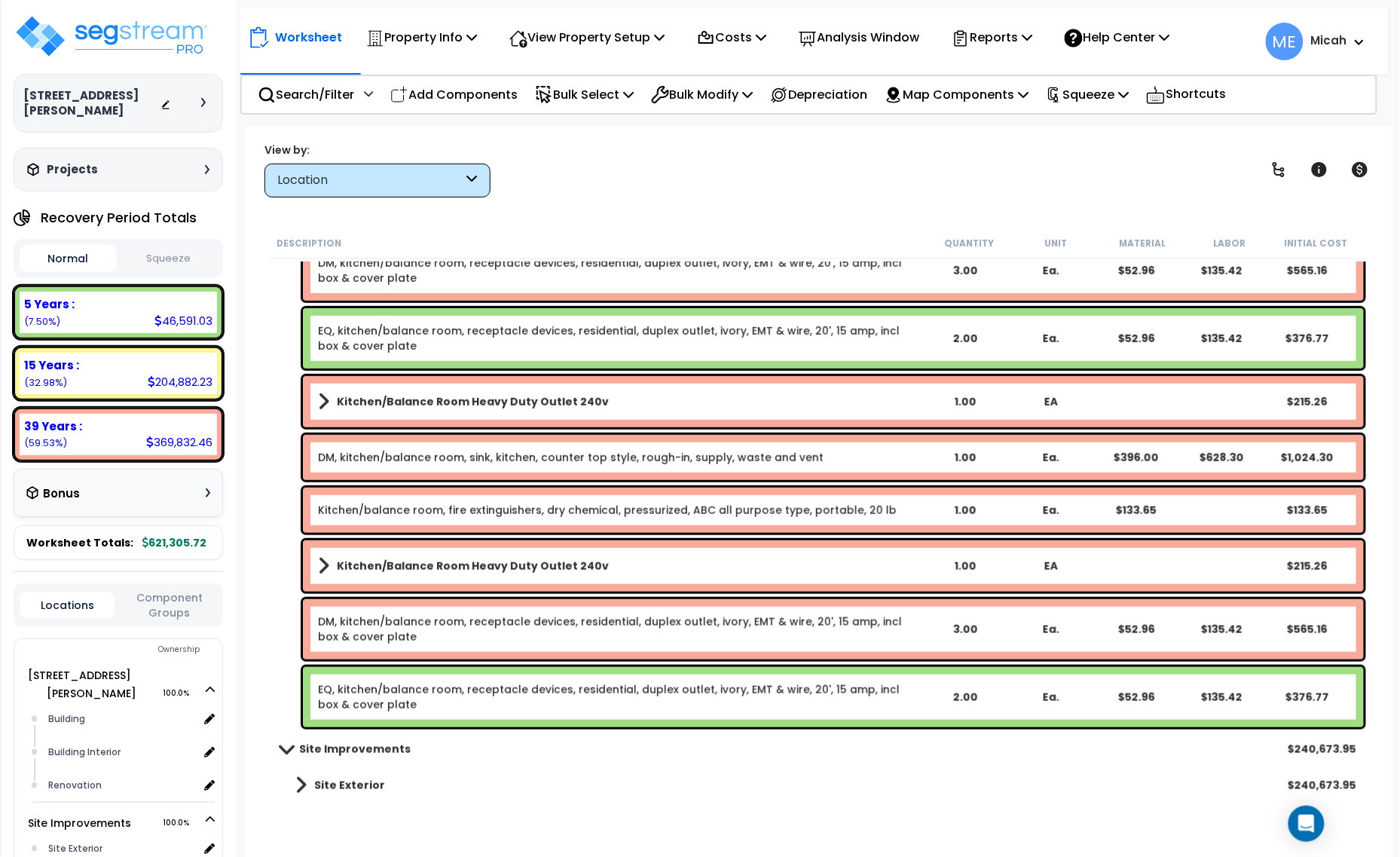
scroll to position [66, 0]
click at [322, 565] on span at bounding box center [324, 566] width 12 height 21
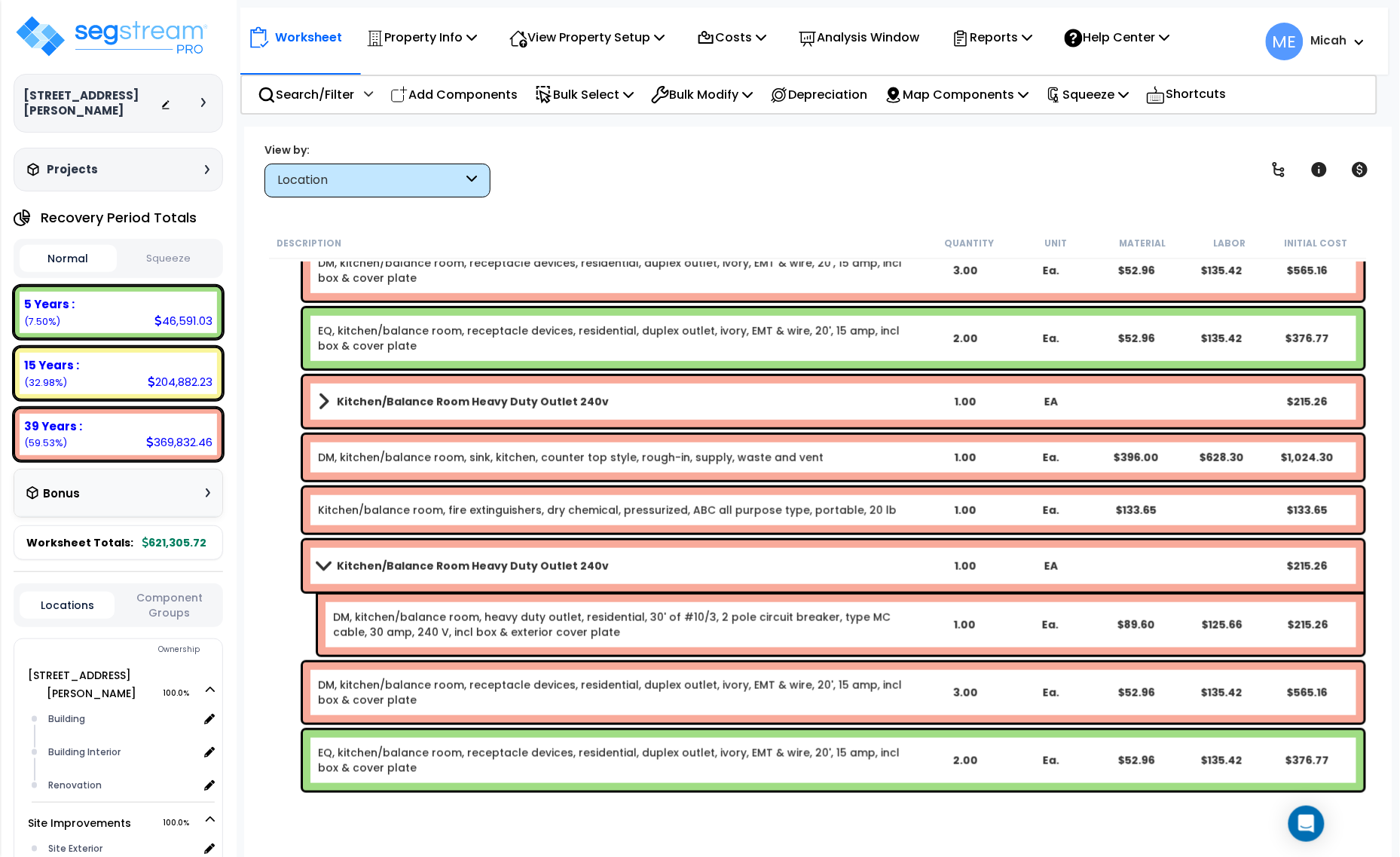
click at [415, 564] on b "Kitchen/Balance Room Heavy Duty Outlet 240v" at bounding box center [472, 566] width 272 height 15
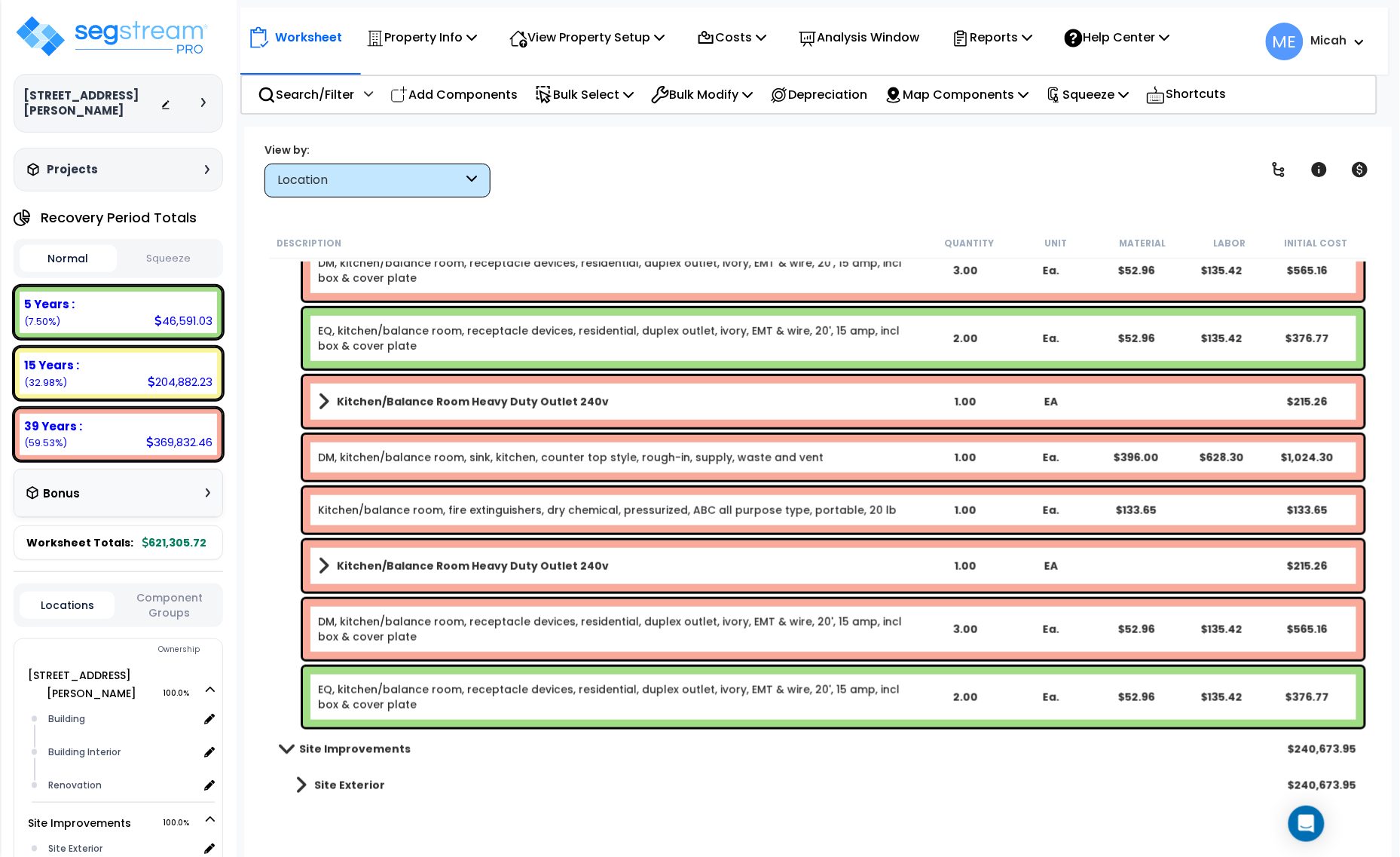
click at [412, 562] on b "Kitchen/Balance Room Heavy Duty Outlet 240v" at bounding box center [472, 566] width 272 height 15
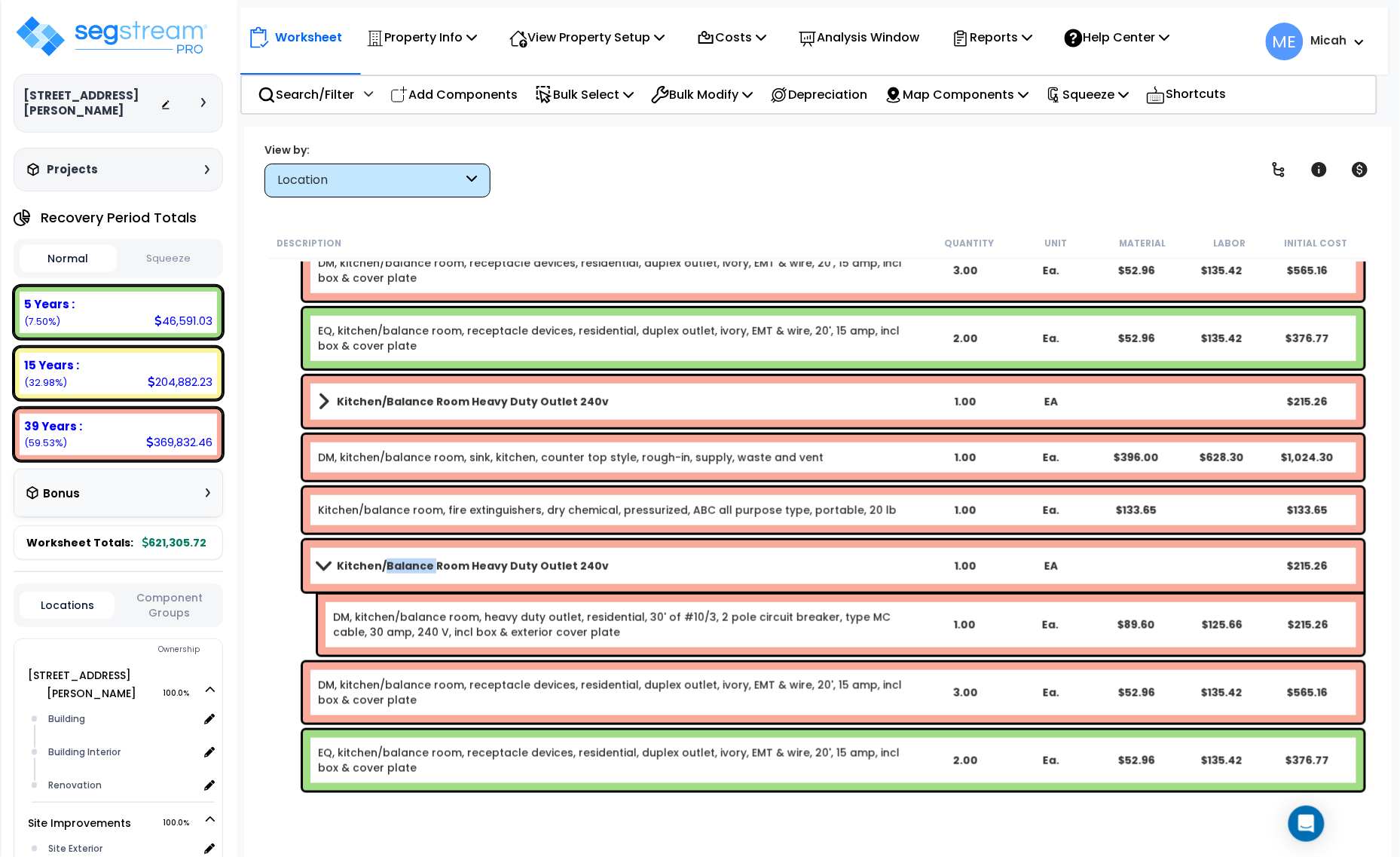
click at [412, 562] on b "Kitchen/Balance Room Heavy Duty Outlet 240v" at bounding box center [472, 566] width 272 height 15
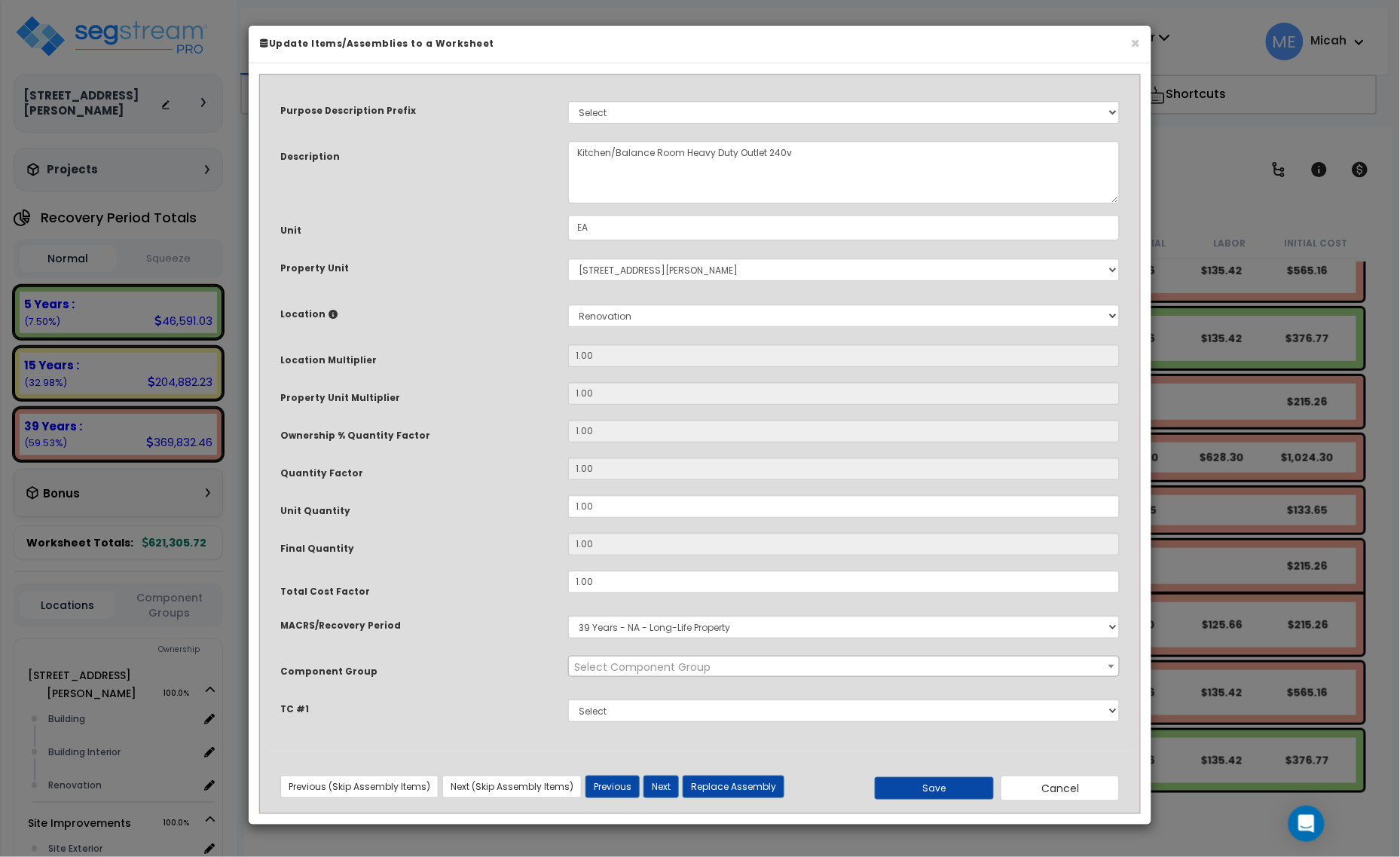
scroll to position [0, 0]
select select "56955"
click at [1046, 792] on button "Cancel" at bounding box center [1060, 788] width 119 height 26
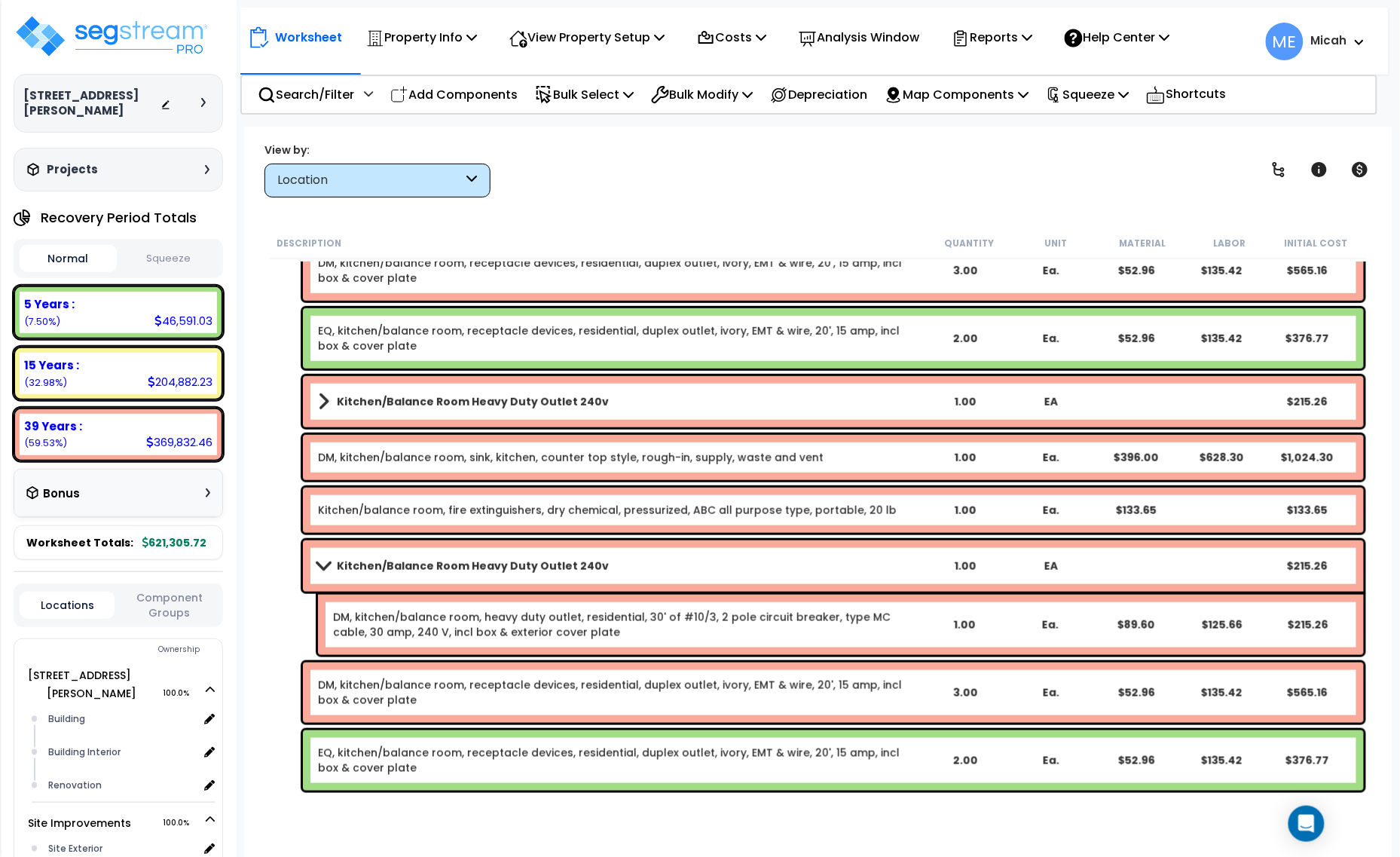
click at [333, 567] on span at bounding box center [323, 566] width 21 height 12
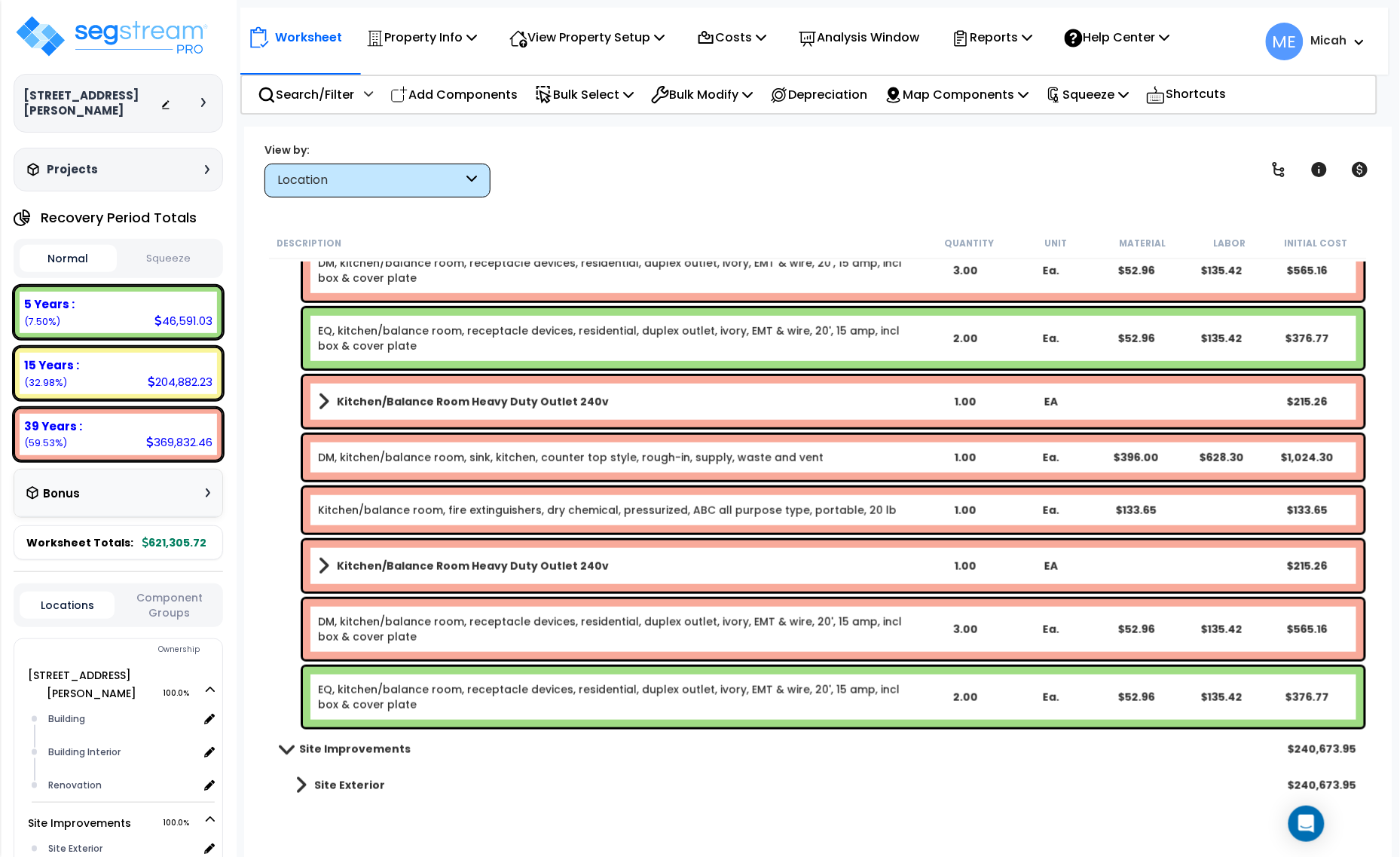
click at [321, 397] on span at bounding box center [324, 402] width 12 height 21
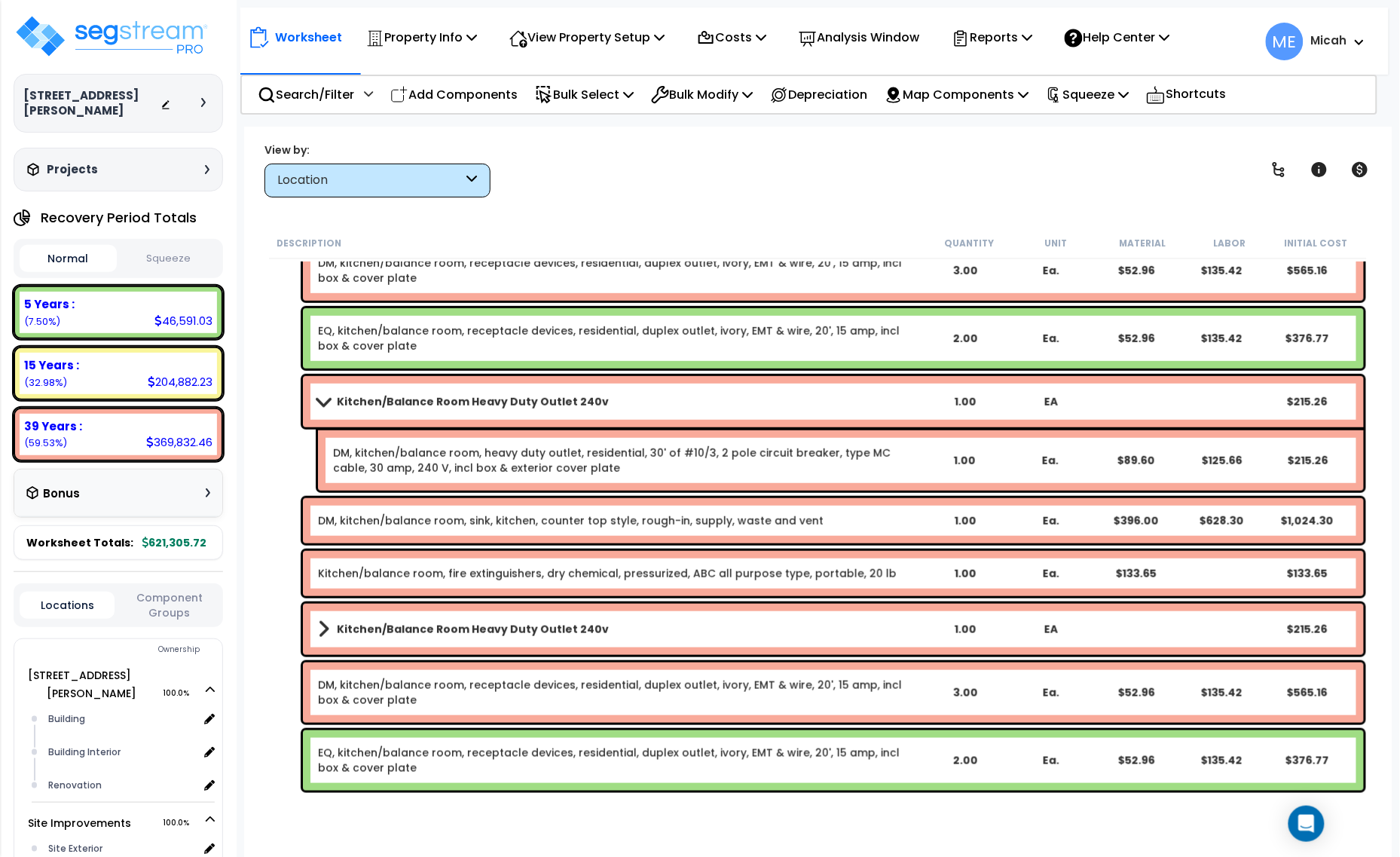
click at [378, 763] on link "EQ, kitchen/balance room, receptacle devices, residential, duplex outlet, ivory…" at bounding box center [620, 760] width 604 height 30
click at [390, 745] on link "EQ, kitchen/balance room, receptacle devices, residential, duplex outlet, ivory…" at bounding box center [620, 760] width 604 height 30
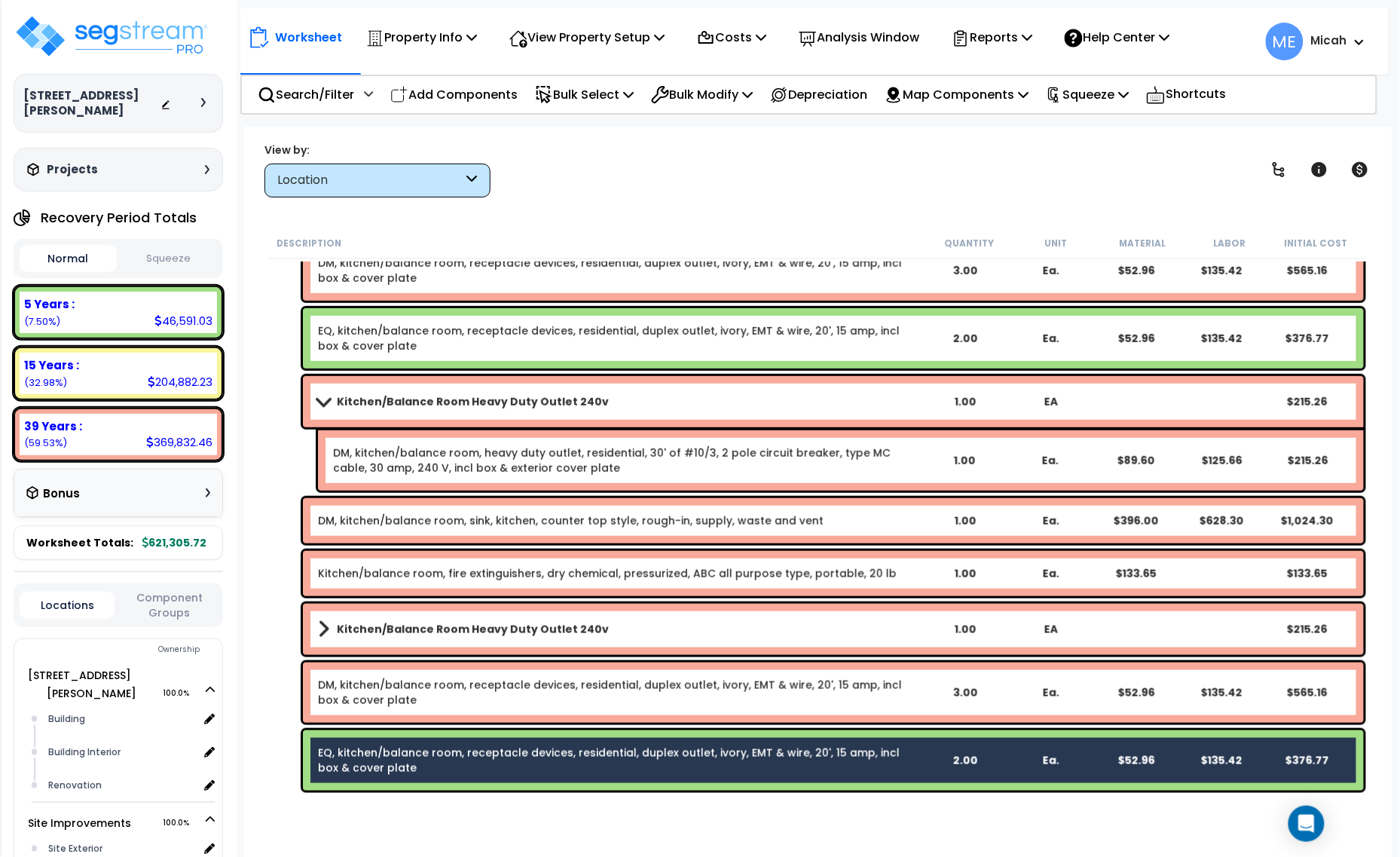
click at [383, 687] on link "DM, kitchen/balance room, receptacle devices, residential, duplex outlet, ivory…" at bounding box center [620, 692] width 604 height 30
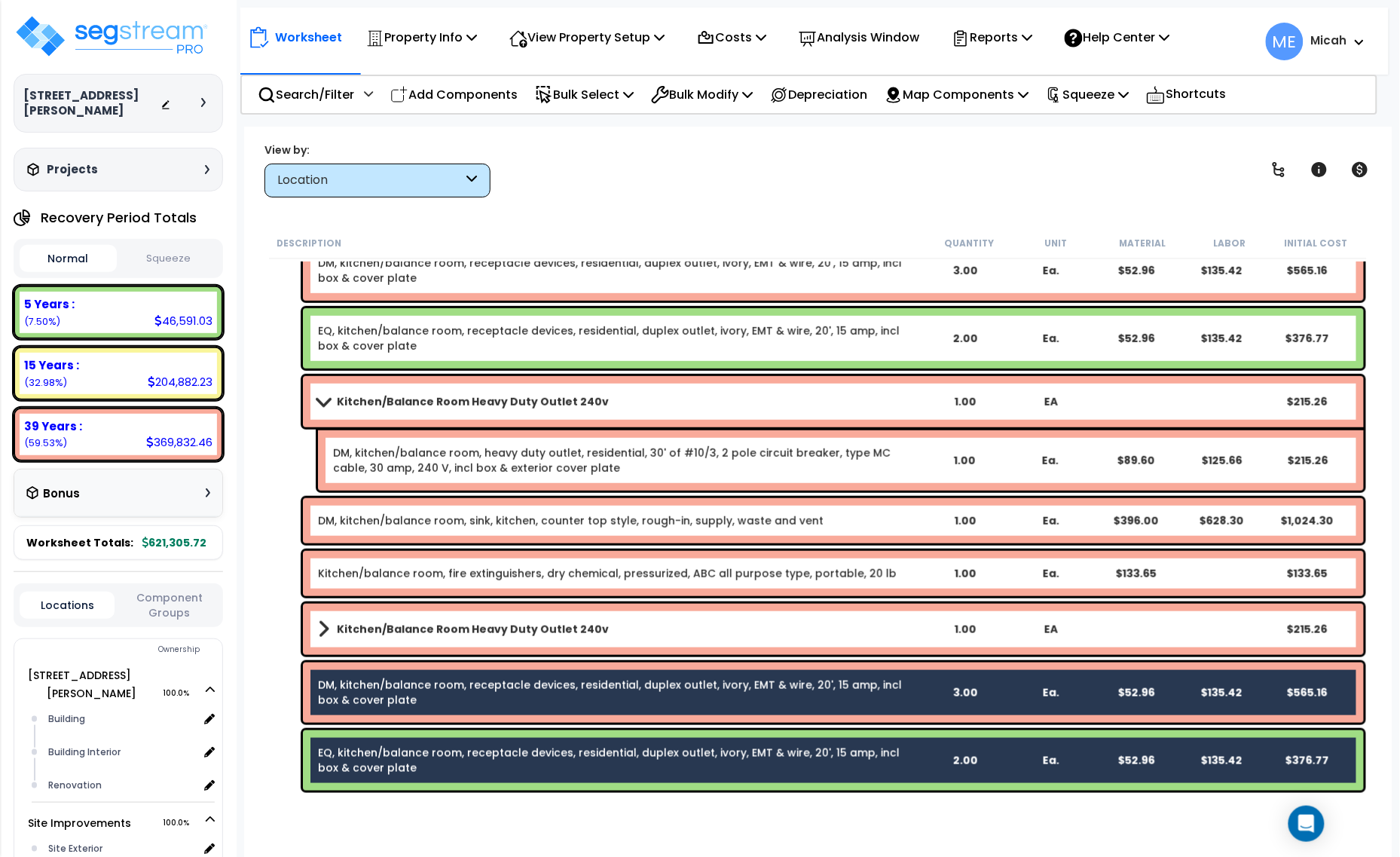
click at [381, 630] on b "Kitchen/Balance Room Heavy Duty Outlet 240v" at bounding box center [472, 629] width 272 height 15
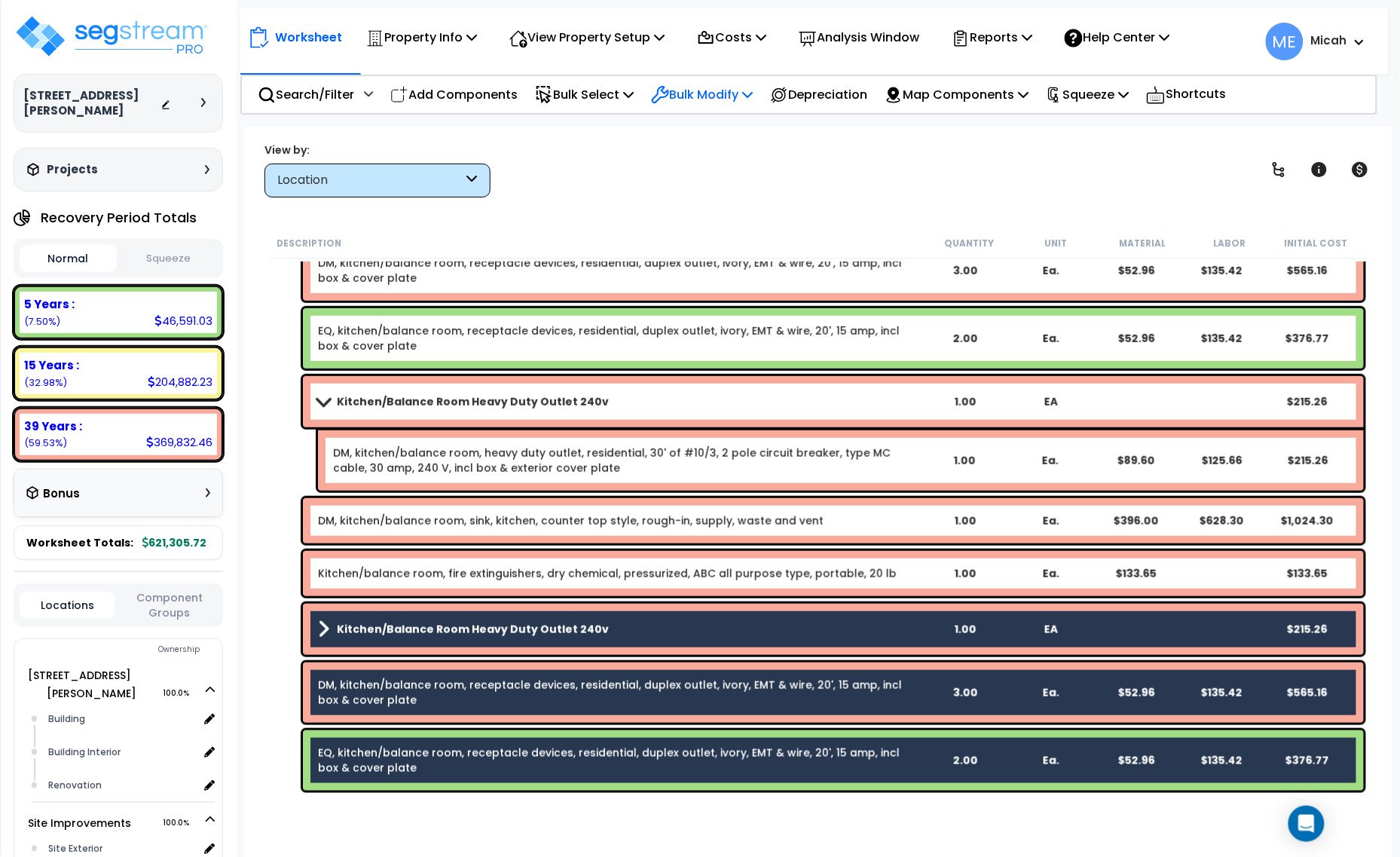
click at [743, 92] on p "Bulk Modify" at bounding box center [701, 94] width 101 height 20
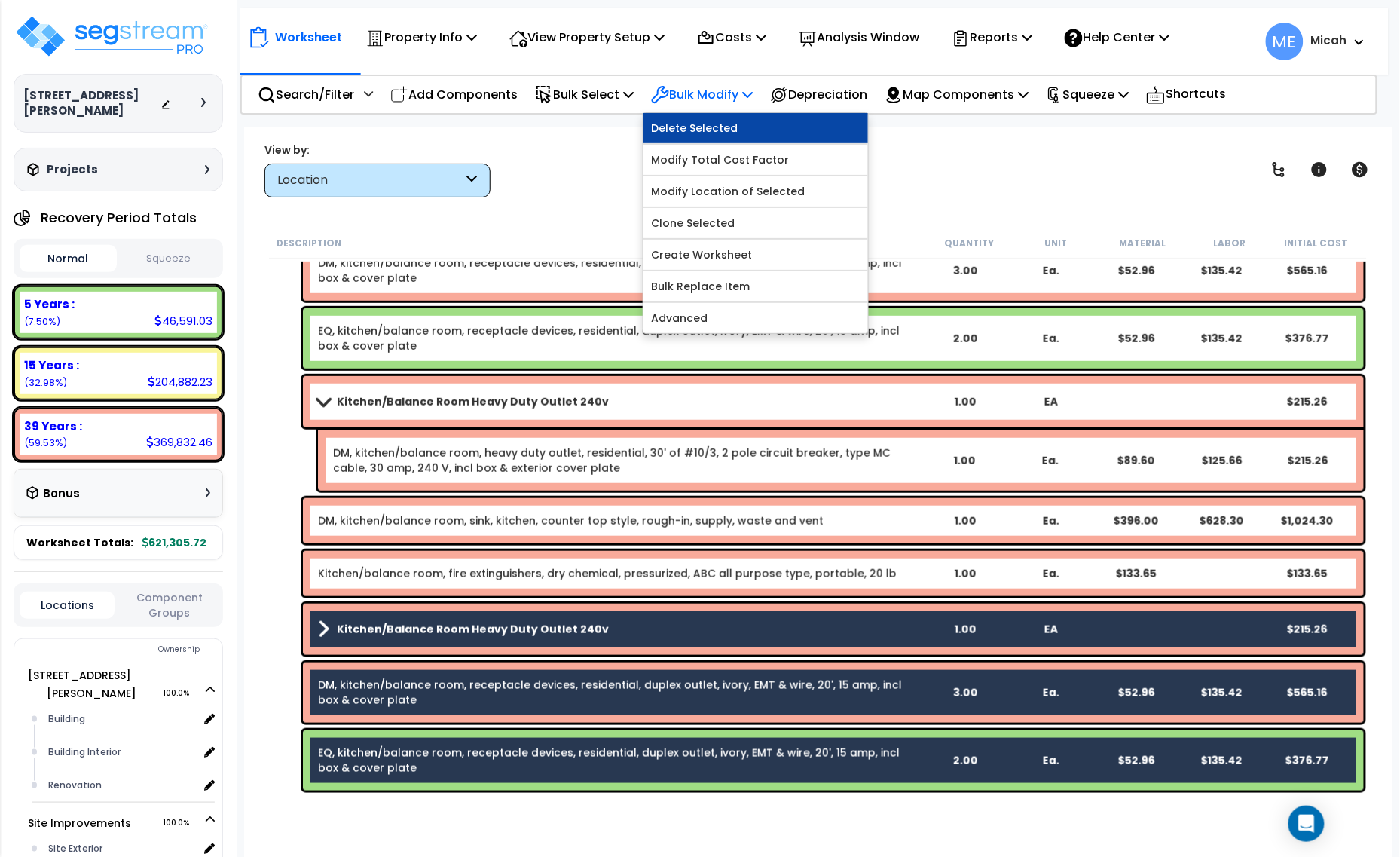
click at [739, 129] on link "Delete Selected" at bounding box center [755, 127] width 225 height 30
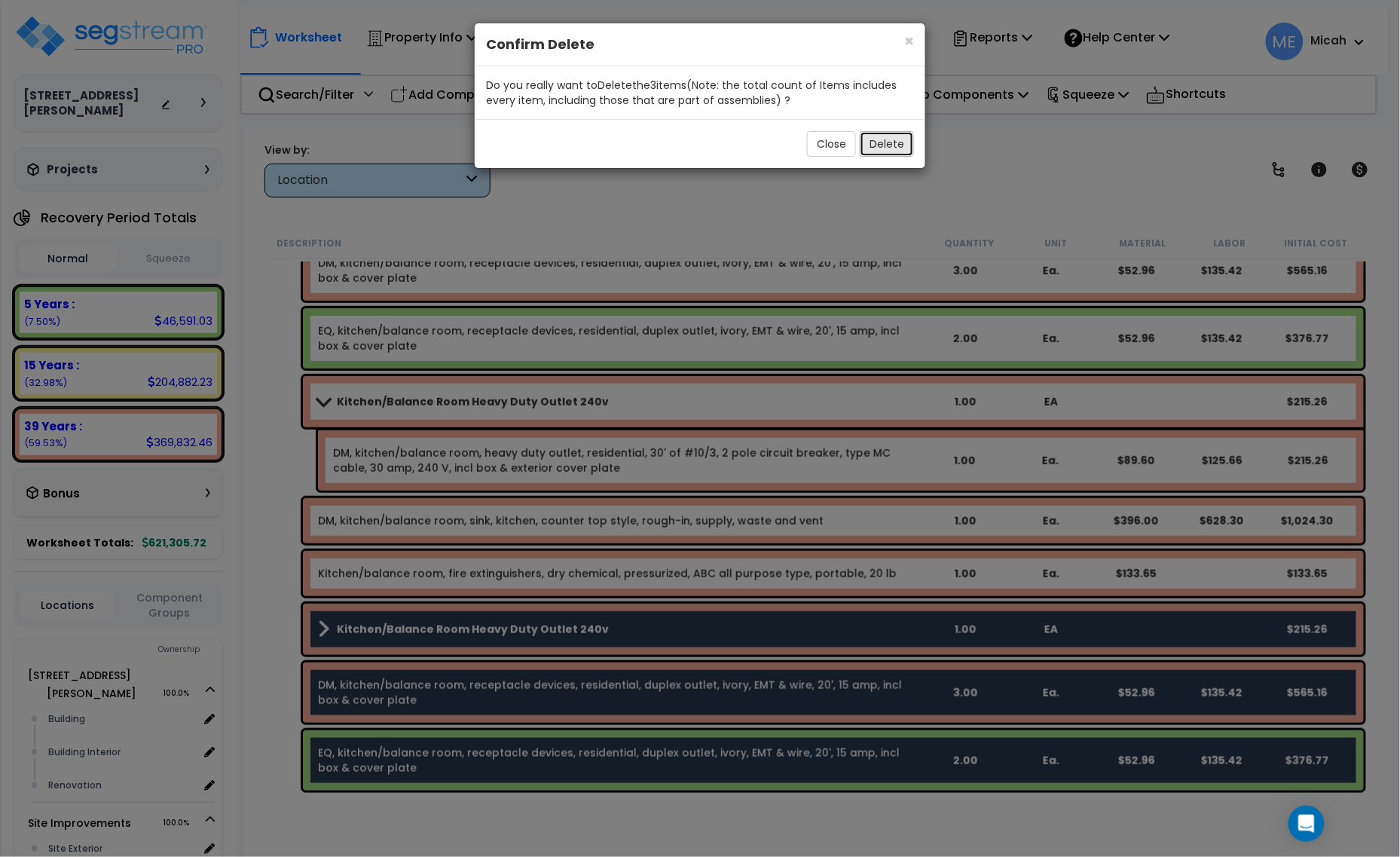
click at [897, 140] on button "Delete" at bounding box center [887, 144] width 54 height 26
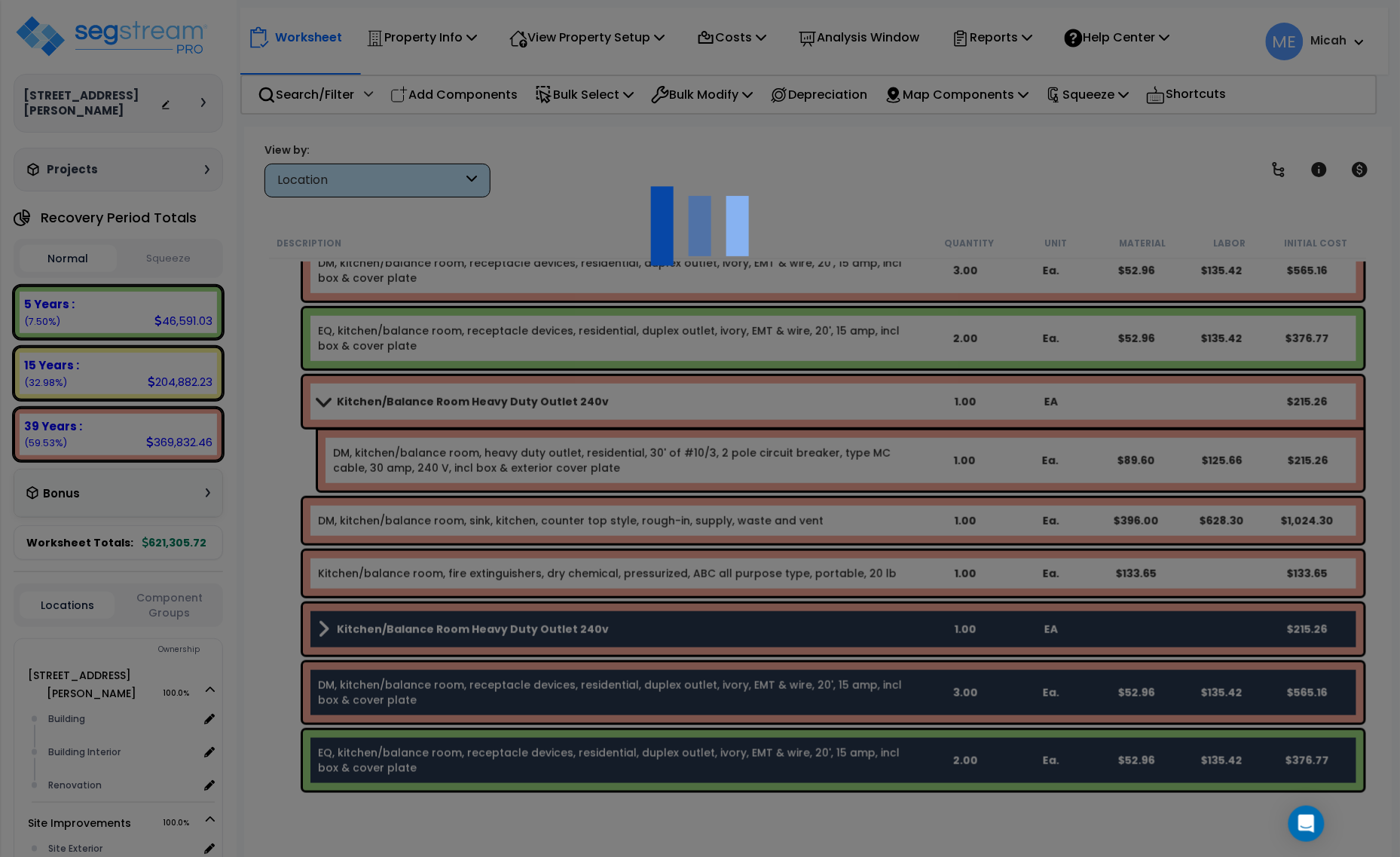
scroll to position [5818, 0]
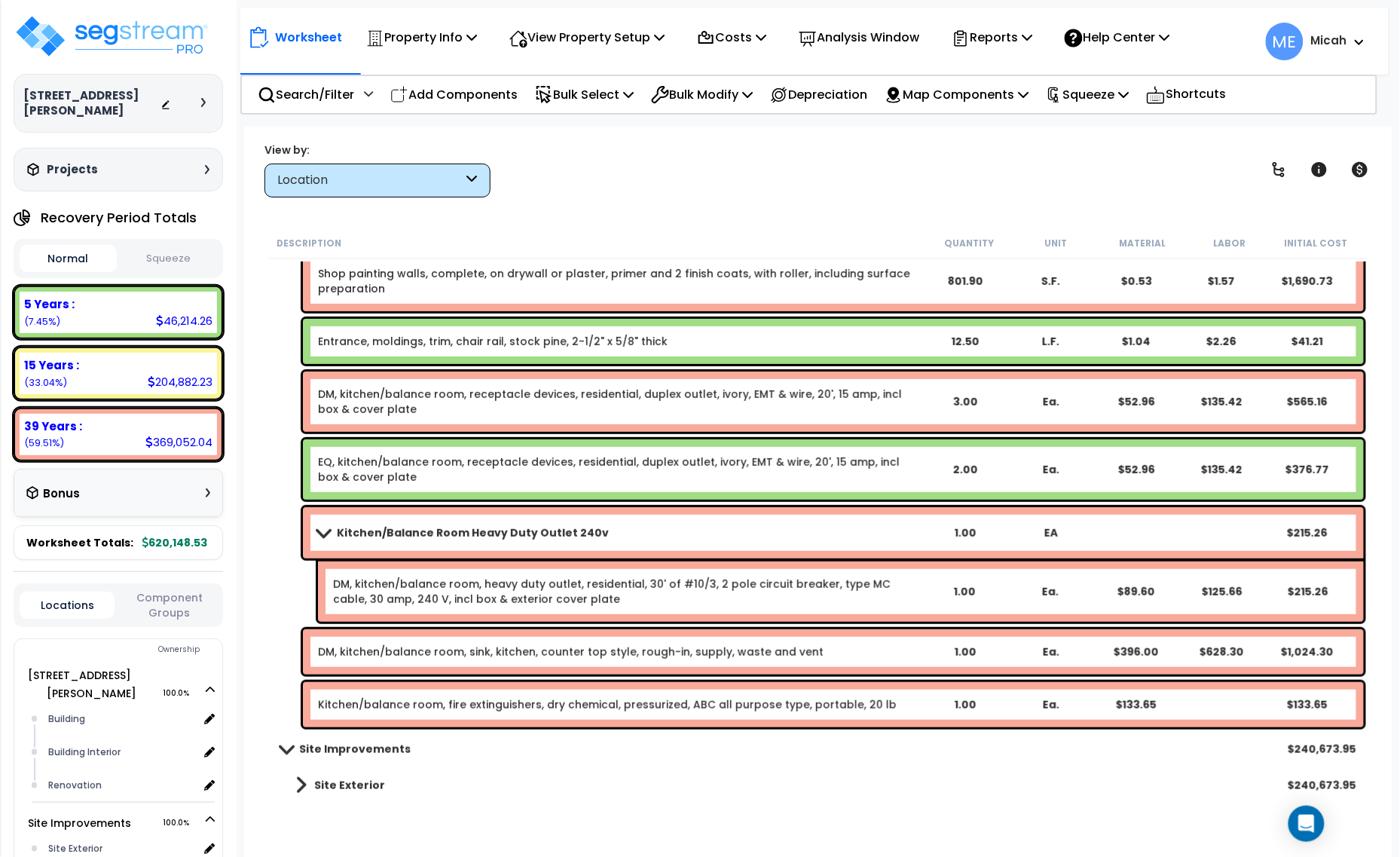
click at [925, 523] on div "Kitchen/Balance Room Heavy Duty Outlet 240v 1.00 EA $215.26" at bounding box center [833, 532] width 1061 height 51
click at [883, 600] on link "DM, kitchen/balance room, heavy duty outlet, residential, 30' of #10/3, 2 pole …" at bounding box center [626, 591] width 587 height 30
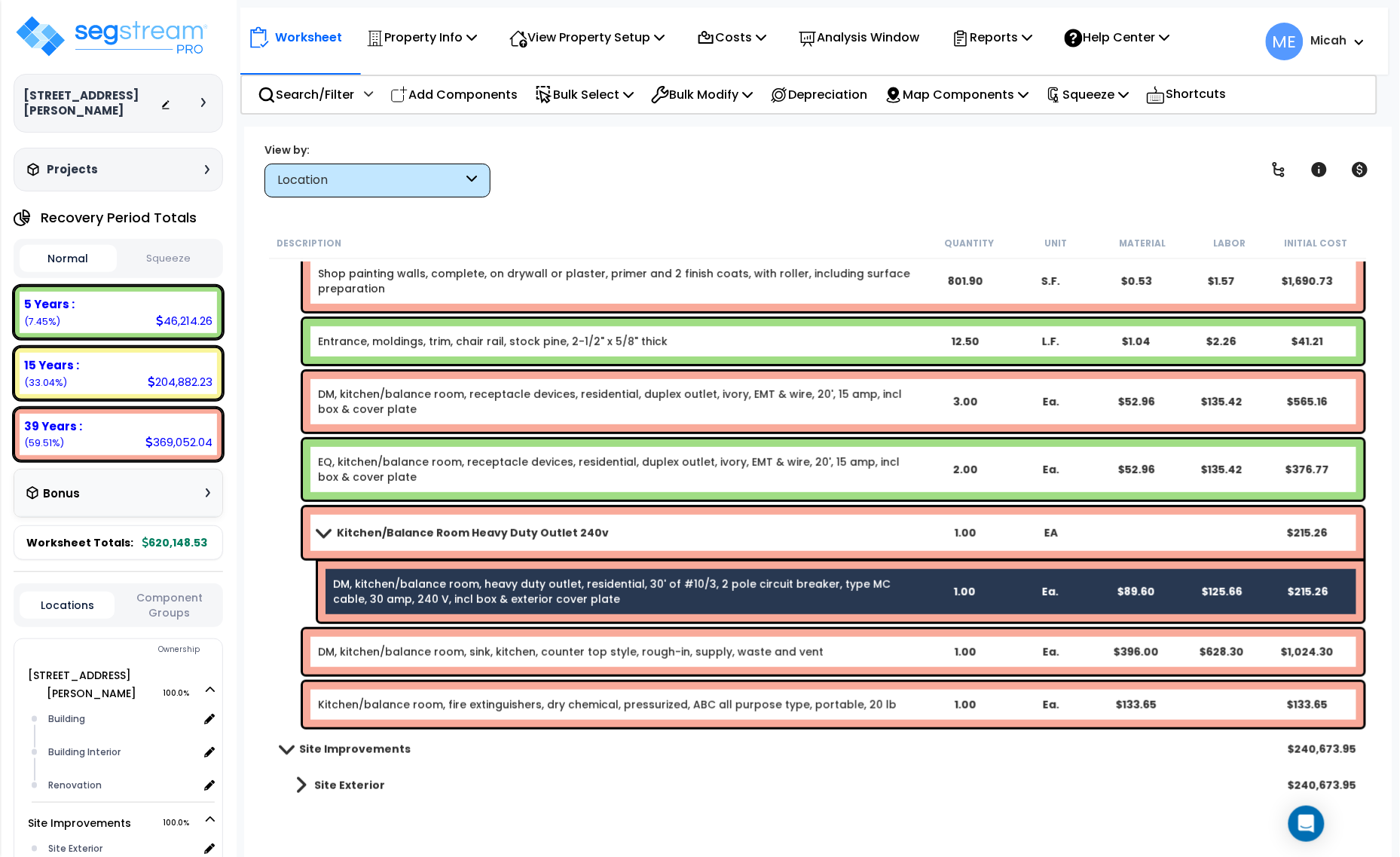
click at [868, 541] on link "Kitchen/Balance Room Heavy Duty Outlet 240v" at bounding box center [620, 533] width 604 height 21
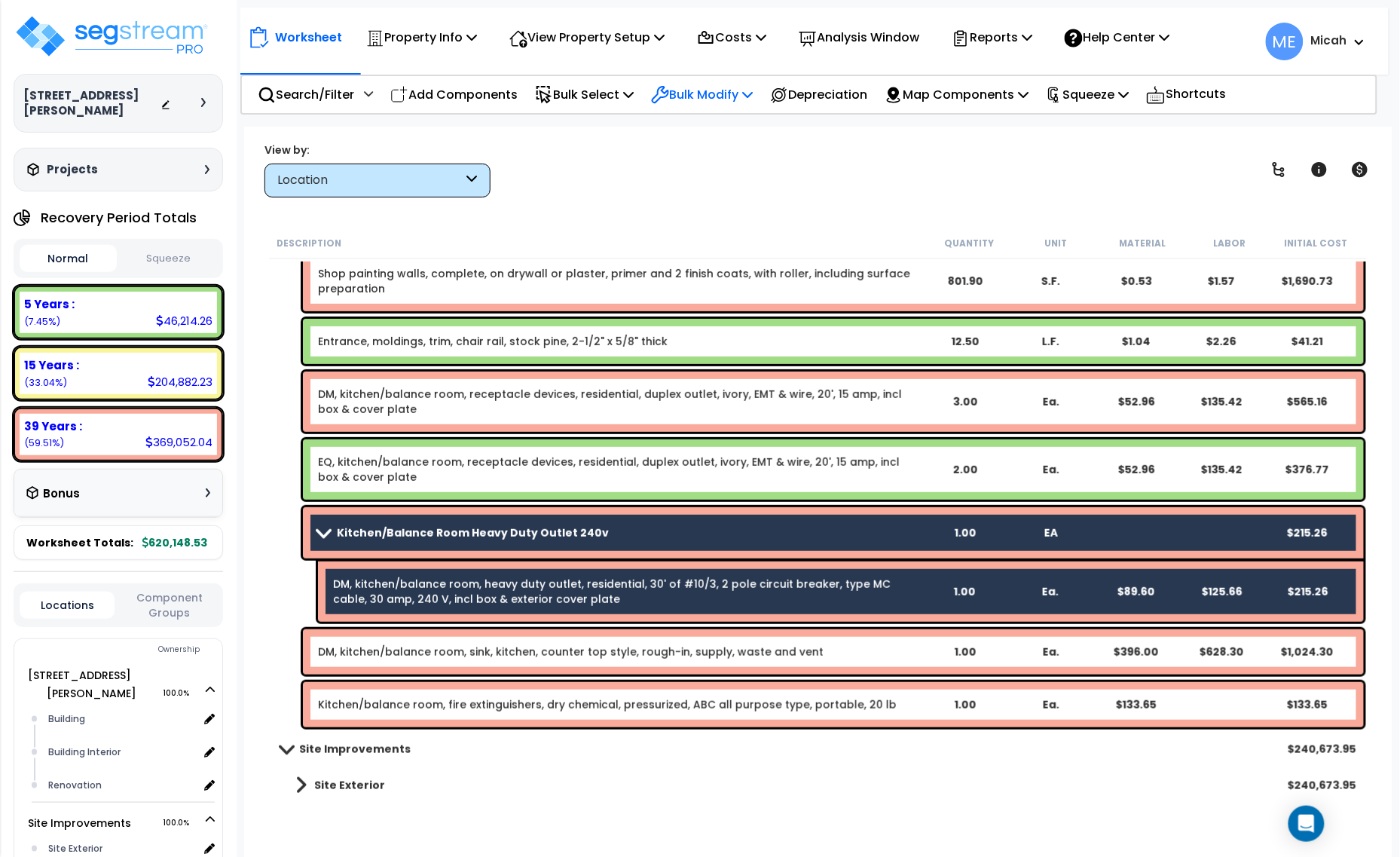
click at [736, 88] on p "Bulk Modify" at bounding box center [701, 94] width 101 height 20
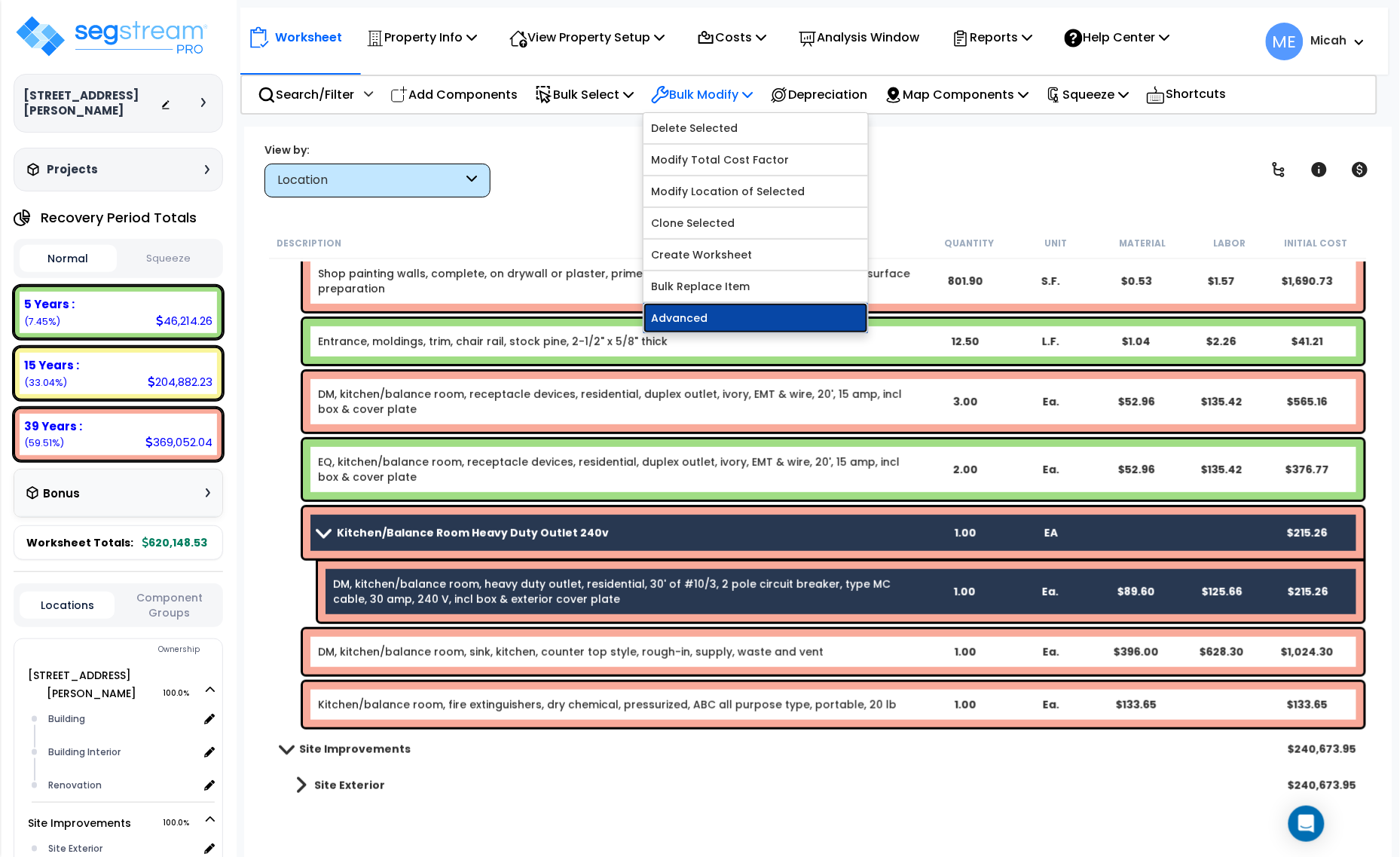
click at [725, 322] on link "Advanced" at bounding box center [755, 317] width 225 height 30
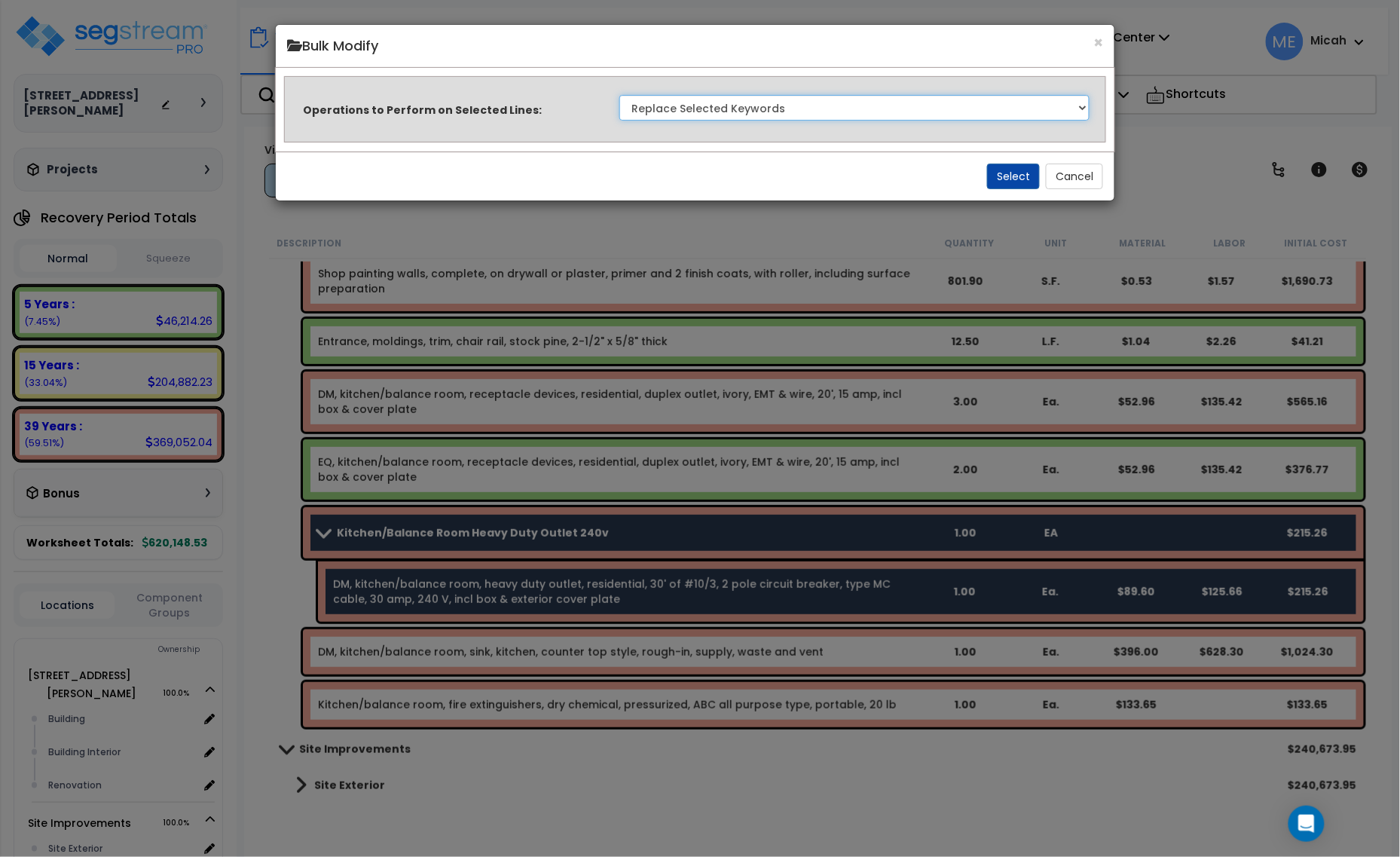
click at [867, 106] on select "Clone Delete Delete Zero Quantities Modify Component Group Modify Recovery Peri…" at bounding box center [854, 107] width 471 height 26
select select "update_quantity"
click at [619, 94] on select "Clone Delete Delete Zero Quantities Modify Component Group Modify Recovery Peri…" at bounding box center [854, 107] width 471 height 26
click at [1015, 175] on button "Select" at bounding box center [1013, 176] width 53 height 26
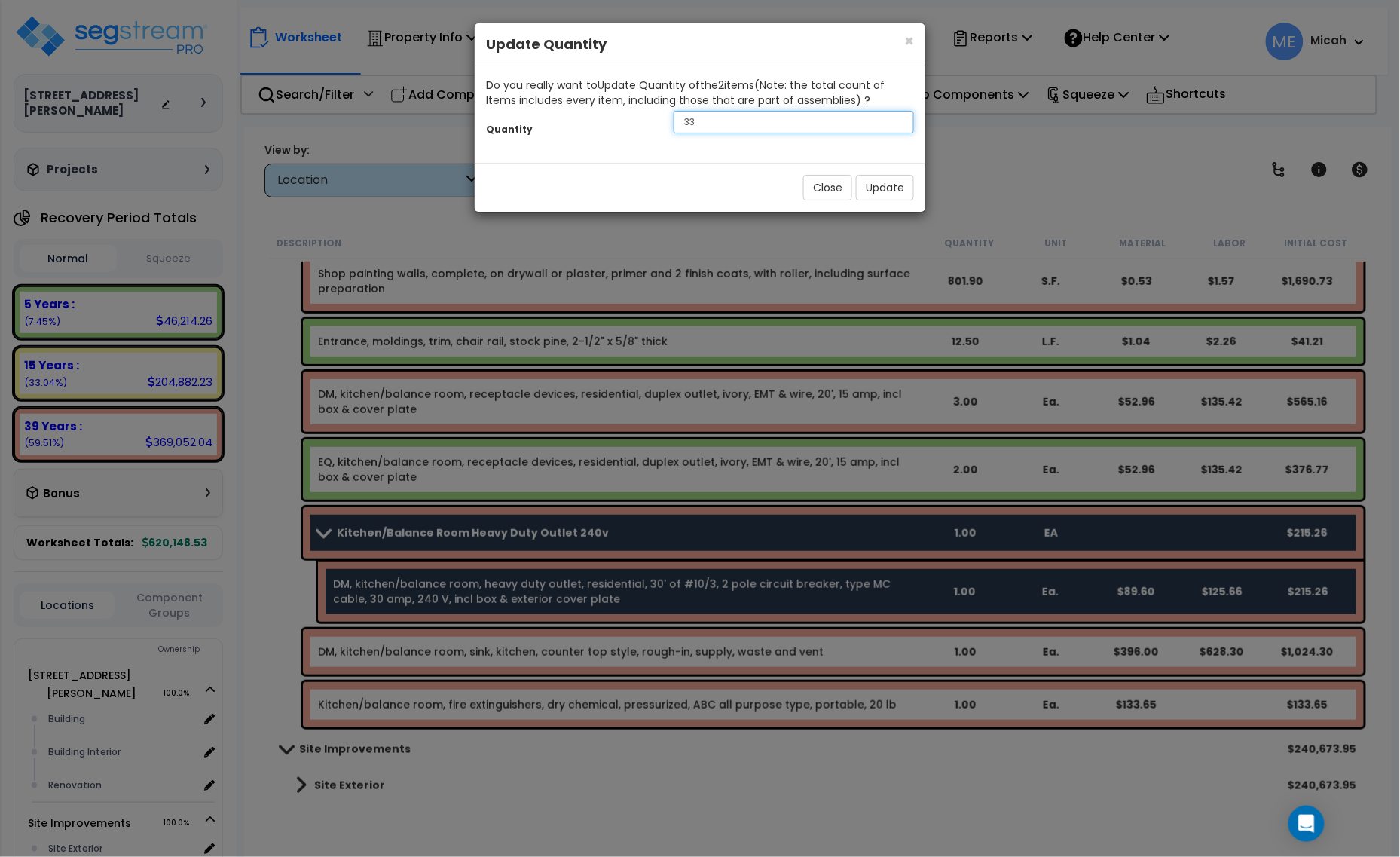
drag, startPoint x: 718, startPoint y: 122, endPoint x: 623, endPoint y: 129, distance: 95.3
click at [624, 129] on div "Quantity .33" at bounding box center [699, 124] width 450 height 33
type input "4"
click at [871, 186] on button "Update" at bounding box center [885, 187] width 58 height 26
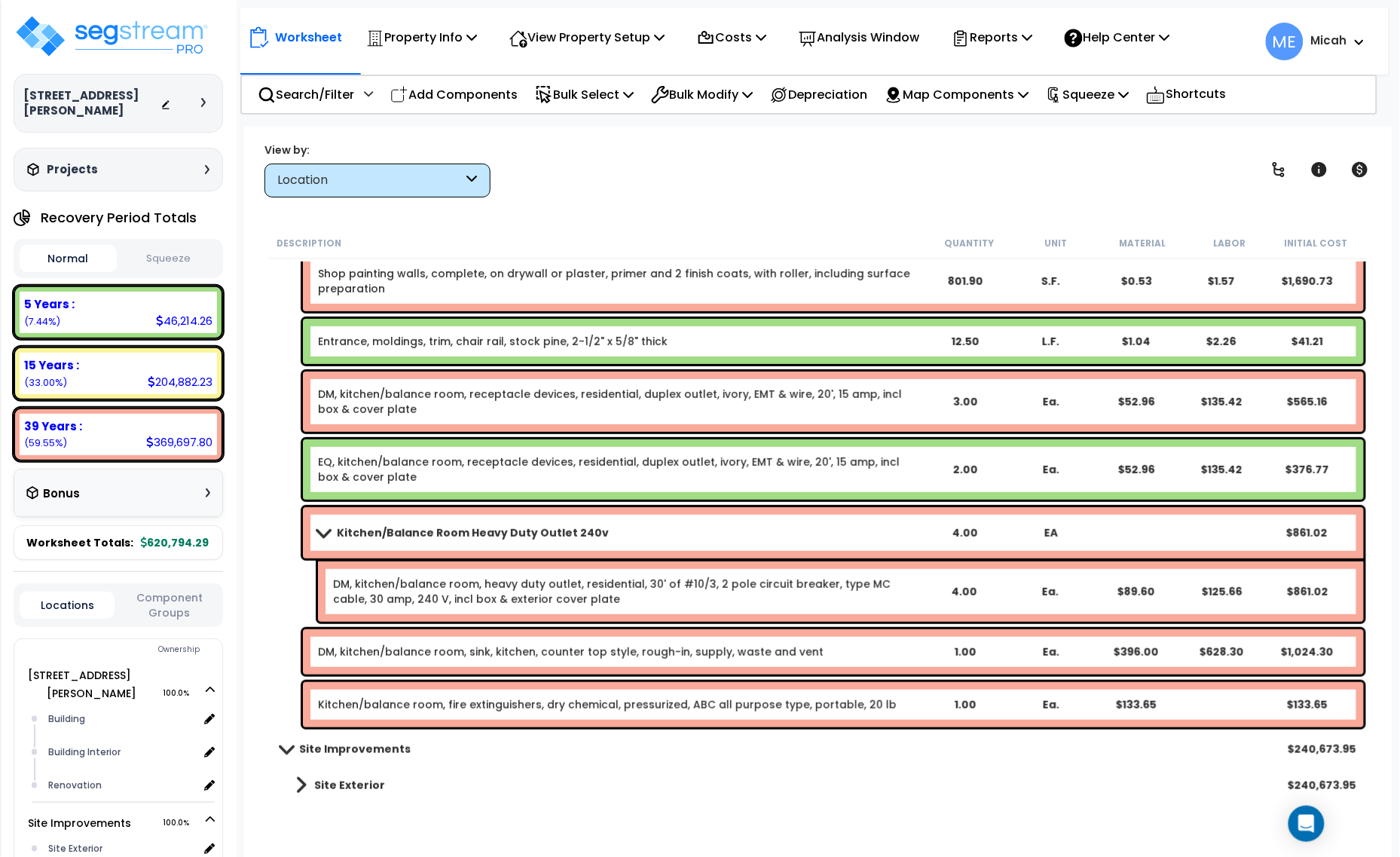
click at [555, 654] on link "DM, kitchen/balance room, sink, kitchen, counter top style, rough-in, supply, w…" at bounding box center [571, 652] width 505 height 15
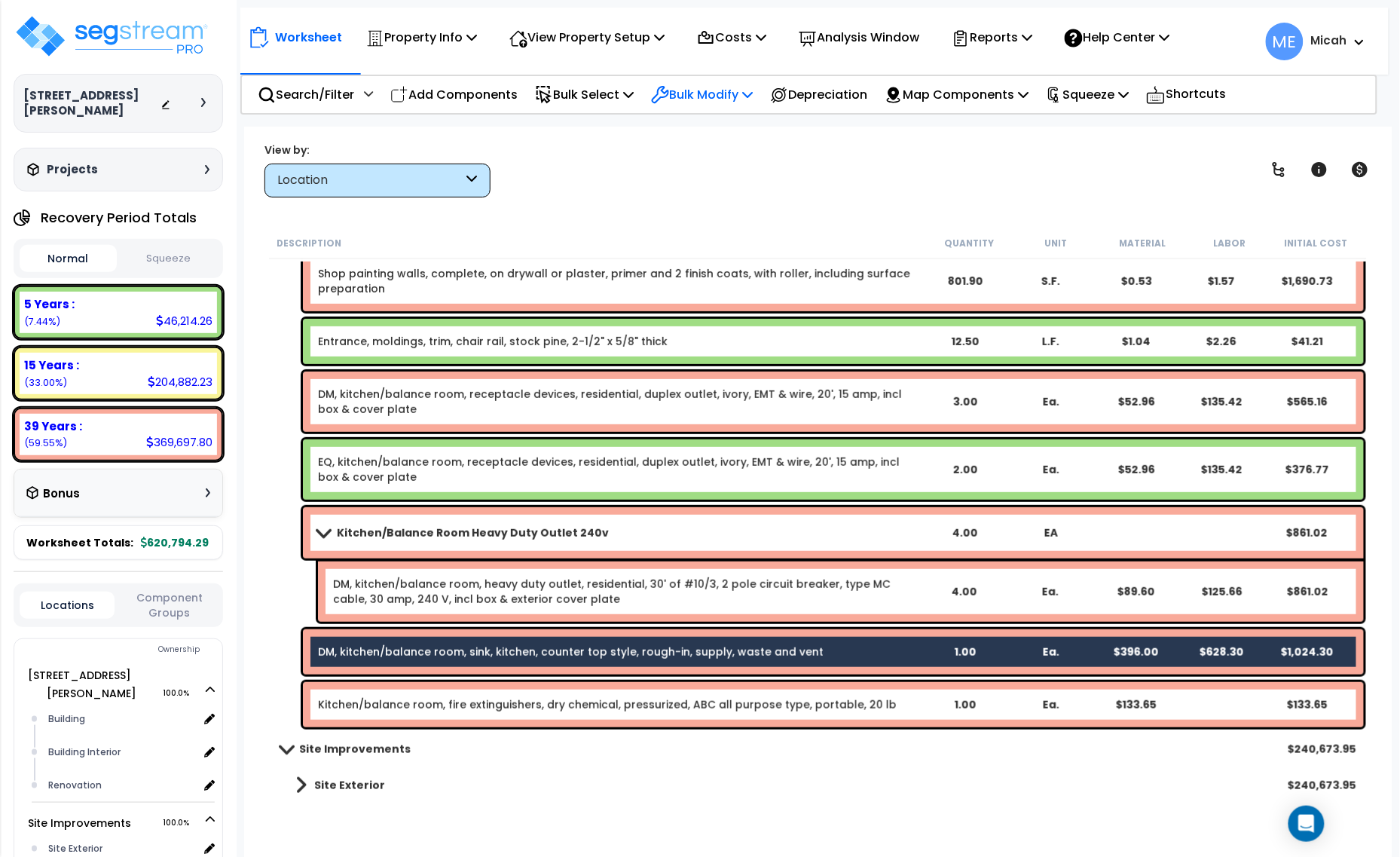
click at [731, 98] on p "Bulk Modify" at bounding box center [701, 94] width 101 height 20
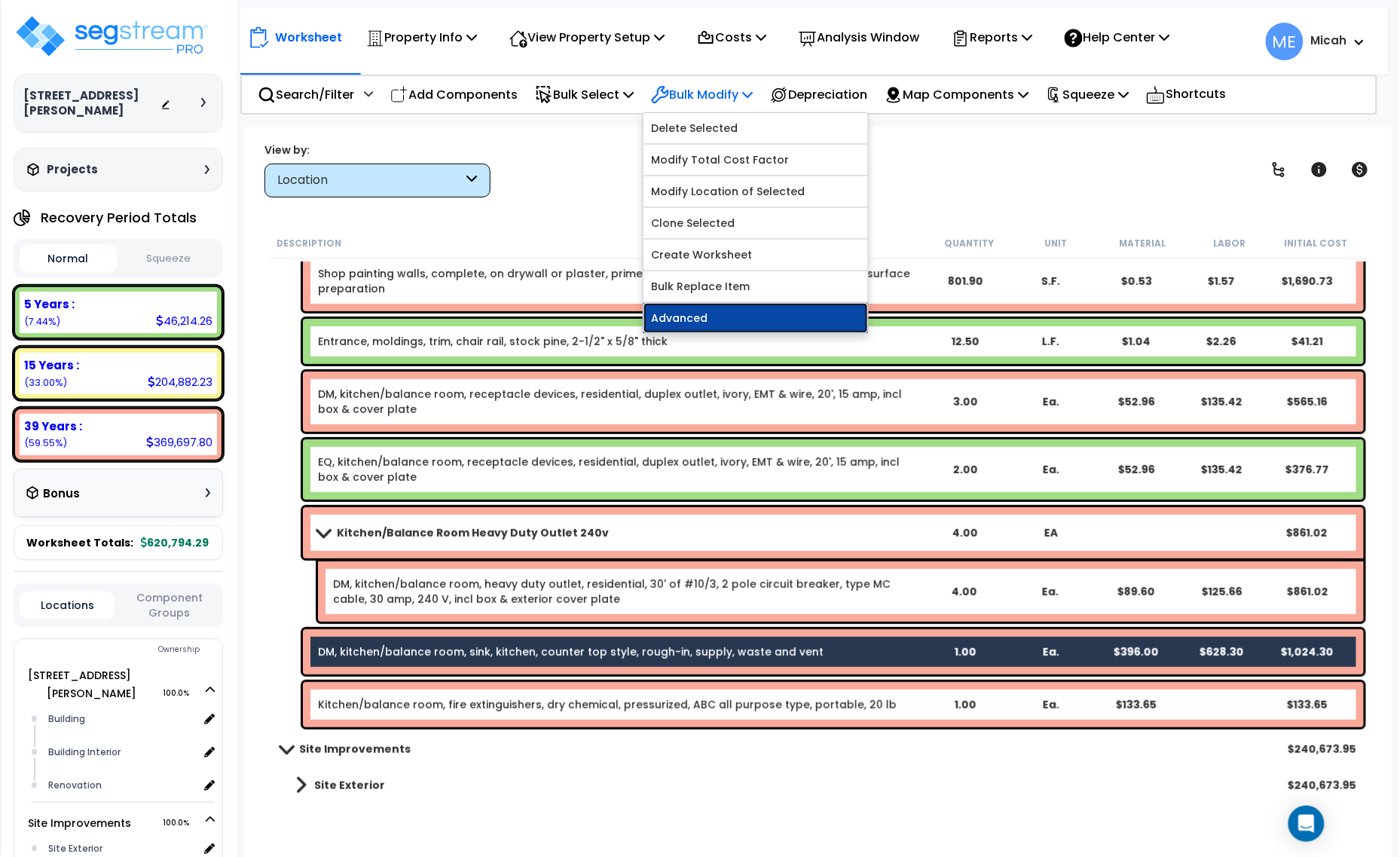
click at [729, 313] on link "Advanced" at bounding box center [755, 317] width 225 height 30
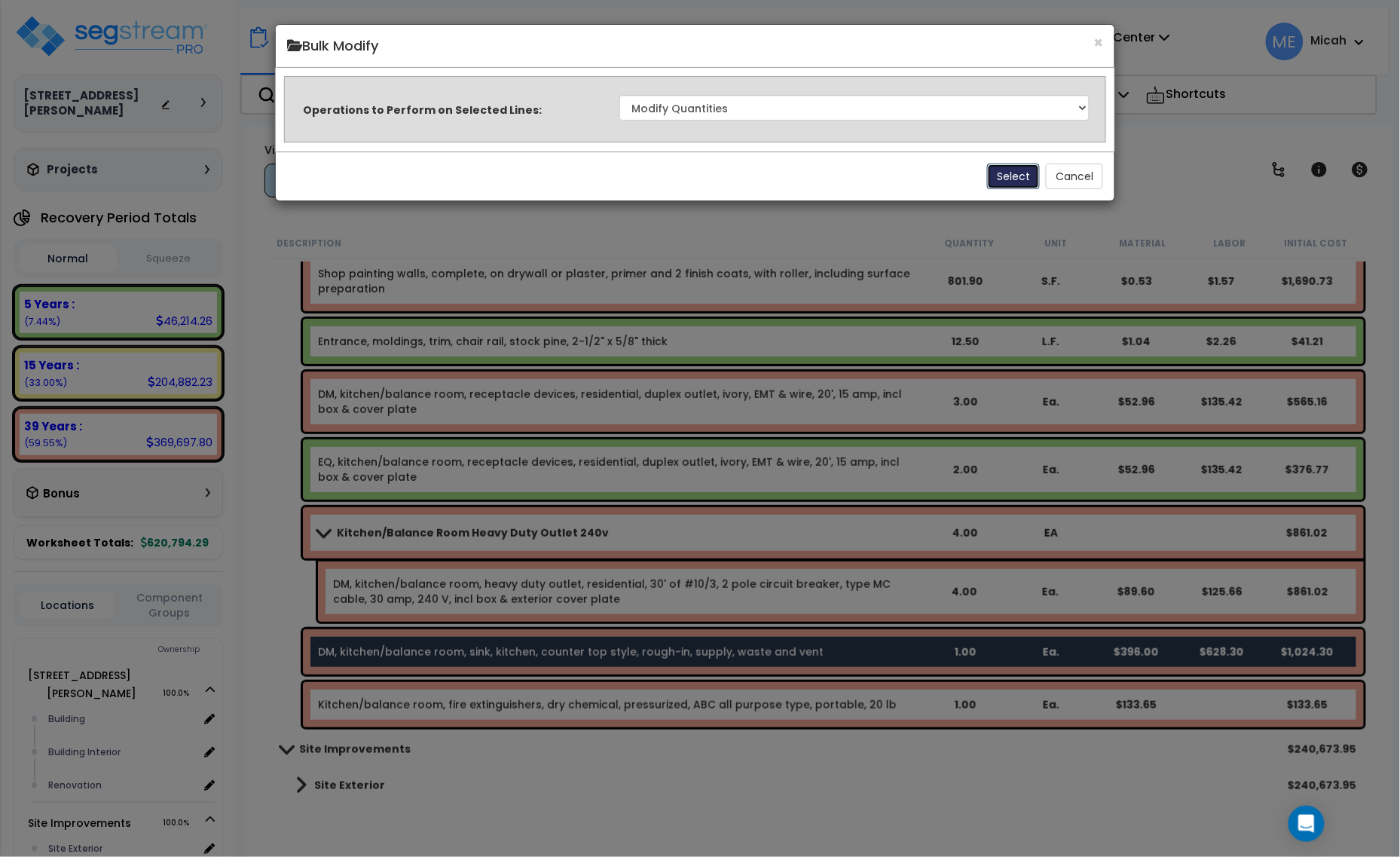
click at [1007, 167] on button "Select" at bounding box center [1013, 176] width 53 height 26
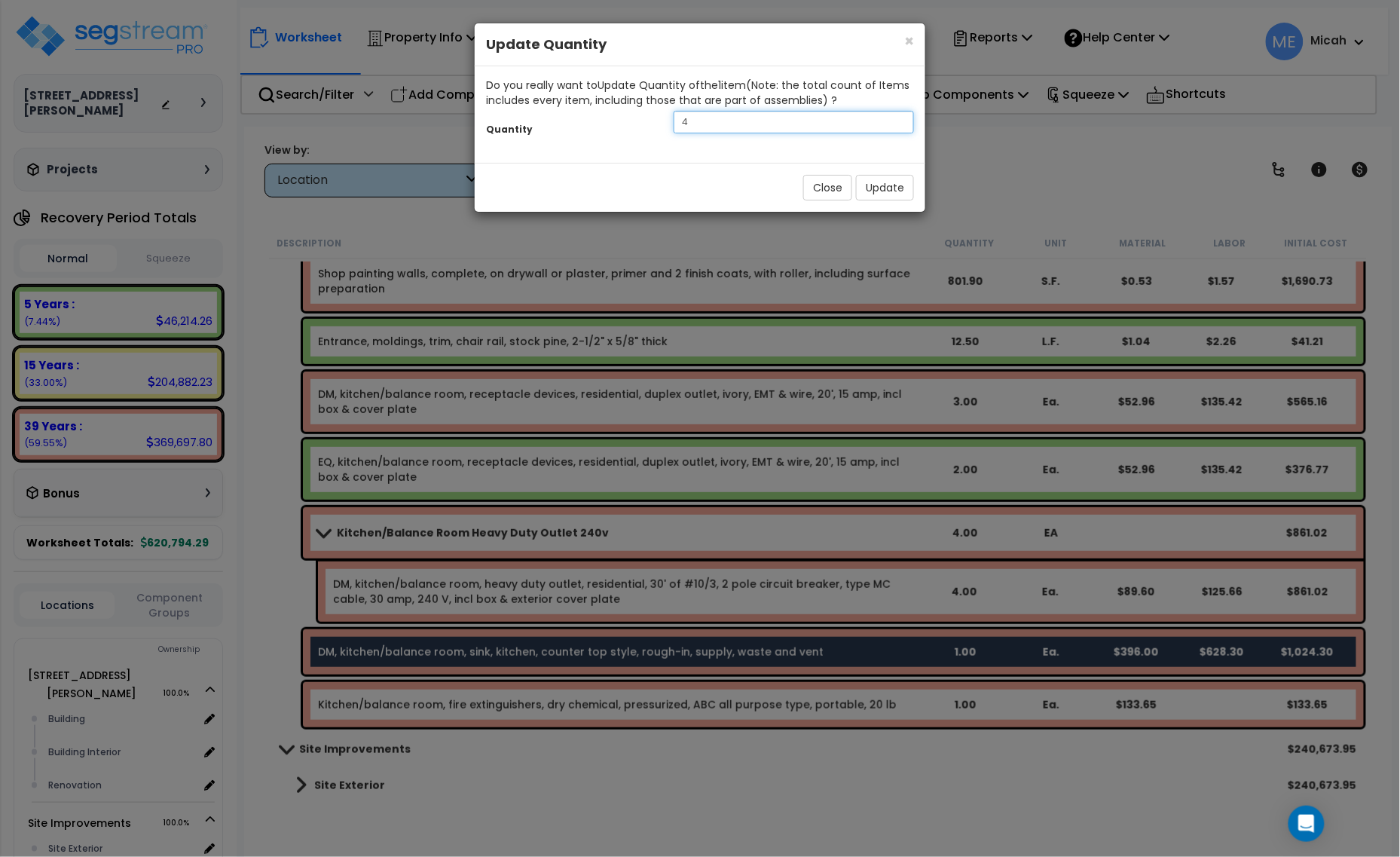
drag, startPoint x: 697, startPoint y: 121, endPoint x: 628, endPoint y: 134, distance: 70.2
click at [631, 134] on div "Quantity 4" at bounding box center [699, 124] width 450 height 33
type input "3"
click at [887, 183] on button "Update" at bounding box center [885, 187] width 58 height 26
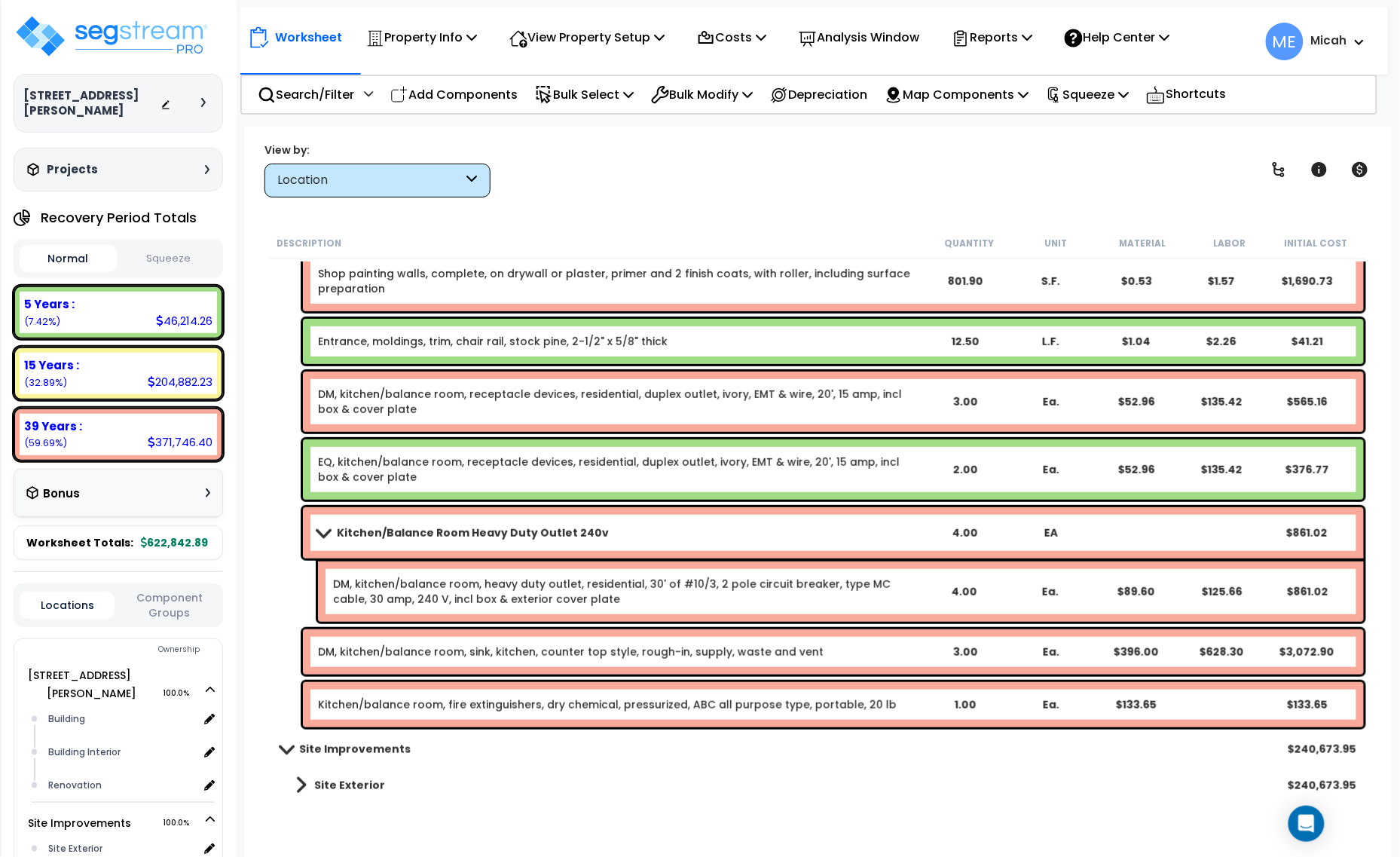
click at [712, 699] on link "Kitchen/balance room, fire extinguishers, dry chemical, pressurized, ABC all pu…" at bounding box center [607, 705] width 579 height 15
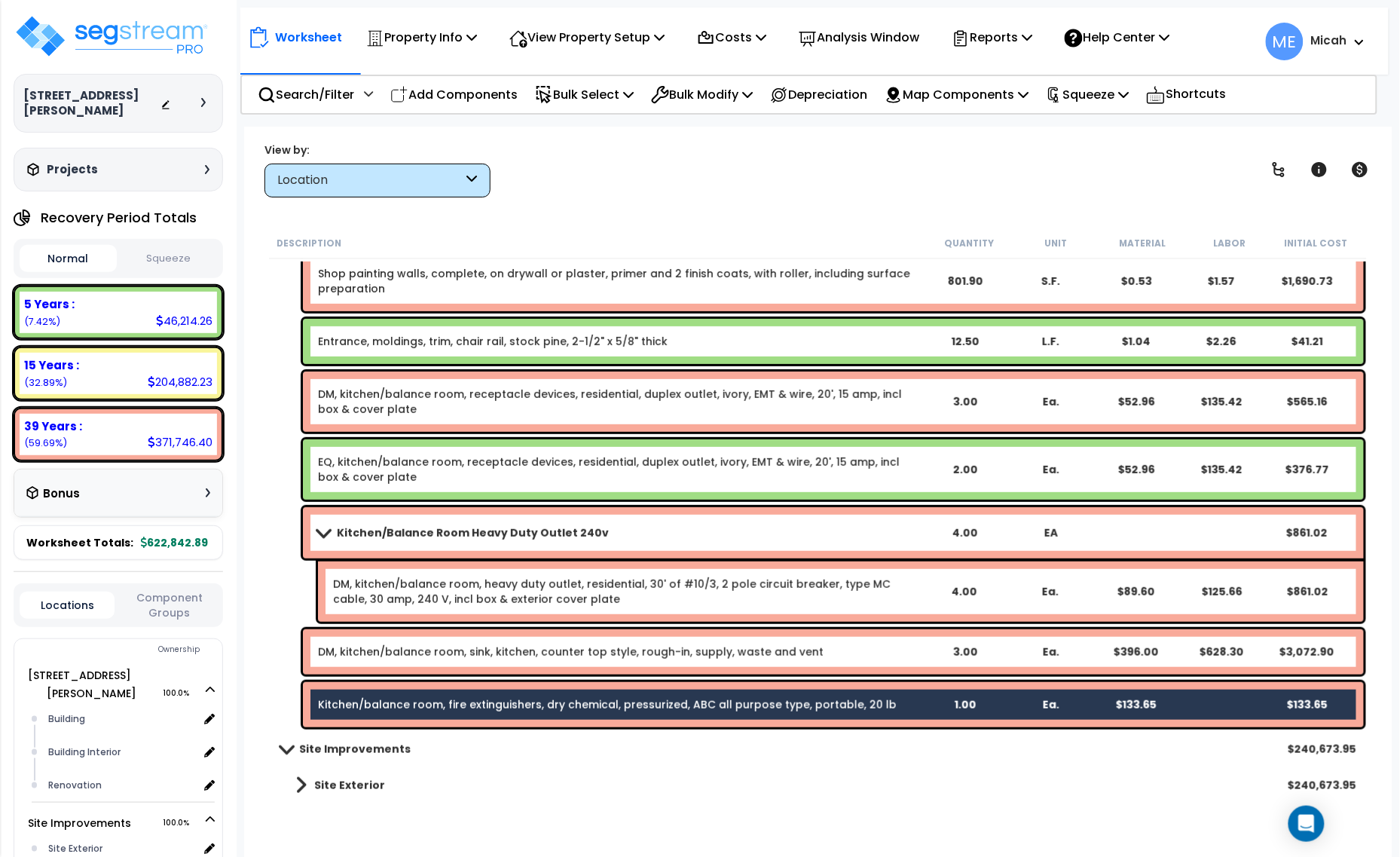
click at [668, 685] on div "Kitchen/balance room, fire extinguishers, dry chemical, pressurized, ABC all pu…" at bounding box center [833, 704] width 1061 height 45
click at [645, 639] on div "DM, kitchen/balance room, sink, kitchen, counter top style, rough-in, supply, w…" at bounding box center [833, 652] width 1061 height 45
click at [591, 486] on div "EQ, kitchen/balance room, receptacle devices, residential, duplex outlet, ivory…" at bounding box center [833, 469] width 1061 height 61
click at [593, 469] on link "EQ, kitchen/balance room, receptacle devices, residential, duplex outlet, ivory…" at bounding box center [620, 469] width 604 height 30
click at [316, 528] on span at bounding box center [323, 532] width 21 height 12
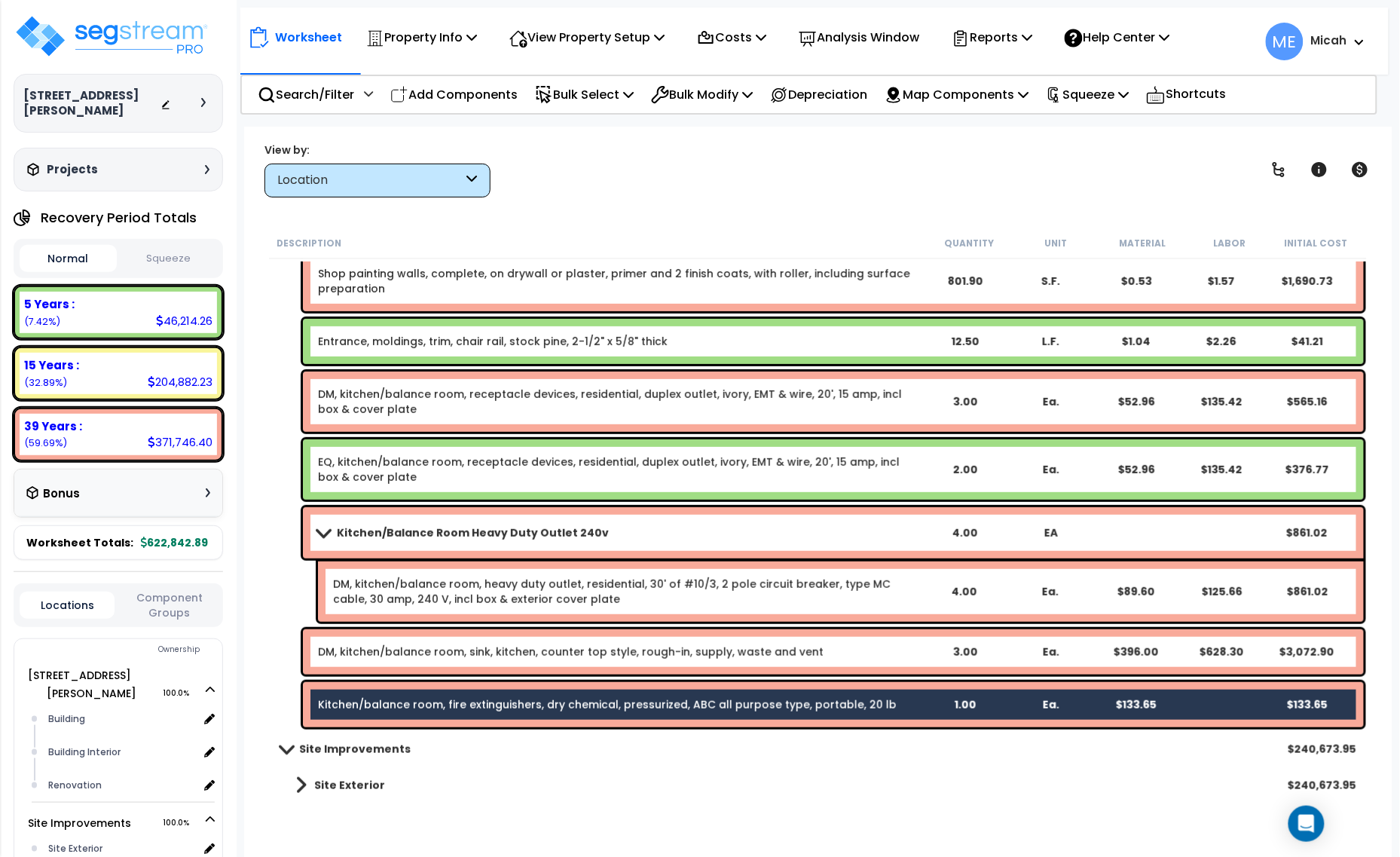
scroll to position [5754, 0]
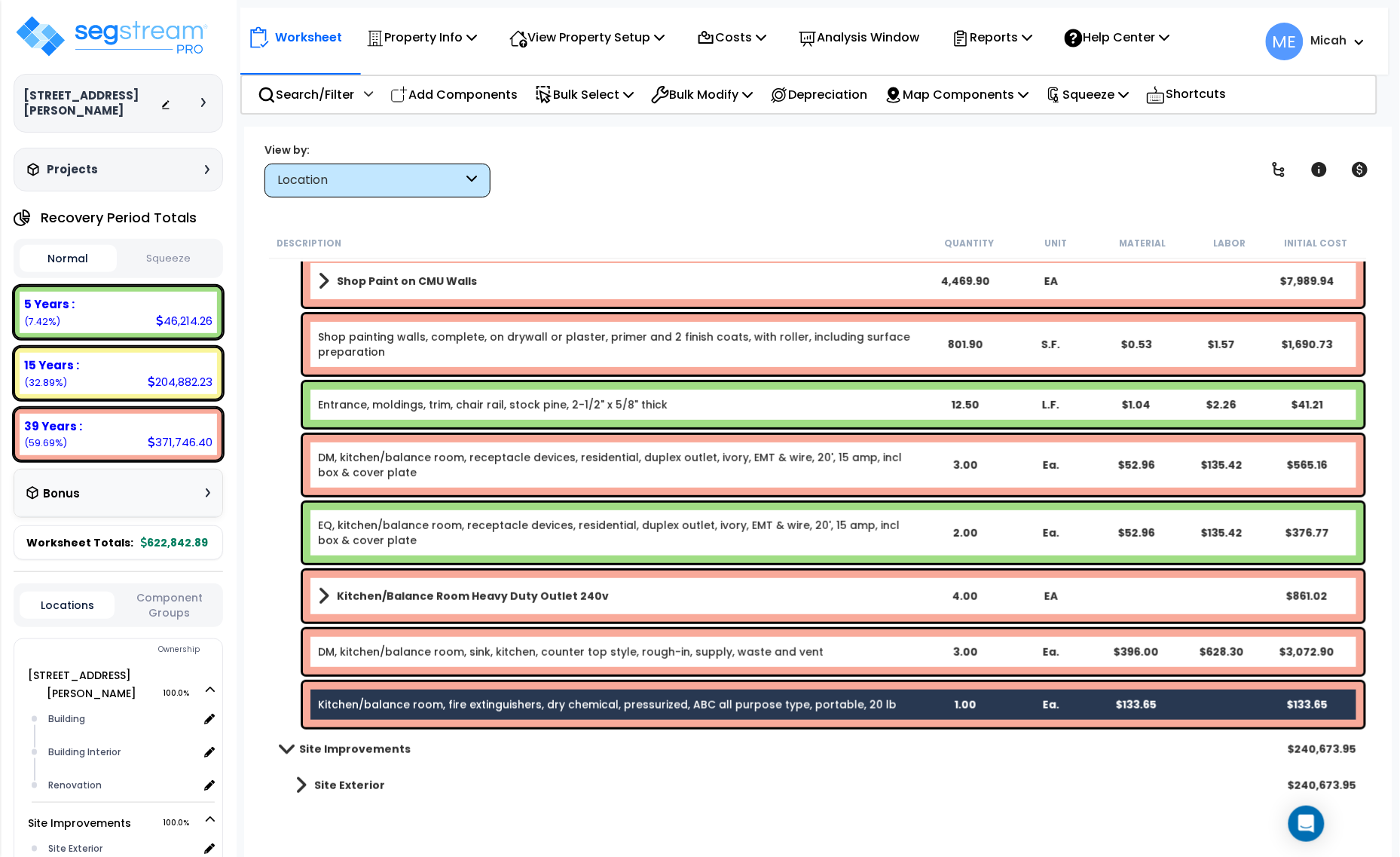
click at [893, 464] on link "DM, kitchen/balance room, receptacle devices, residential, duplex outlet, ivory…" at bounding box center [620, 465] width 604 height 30
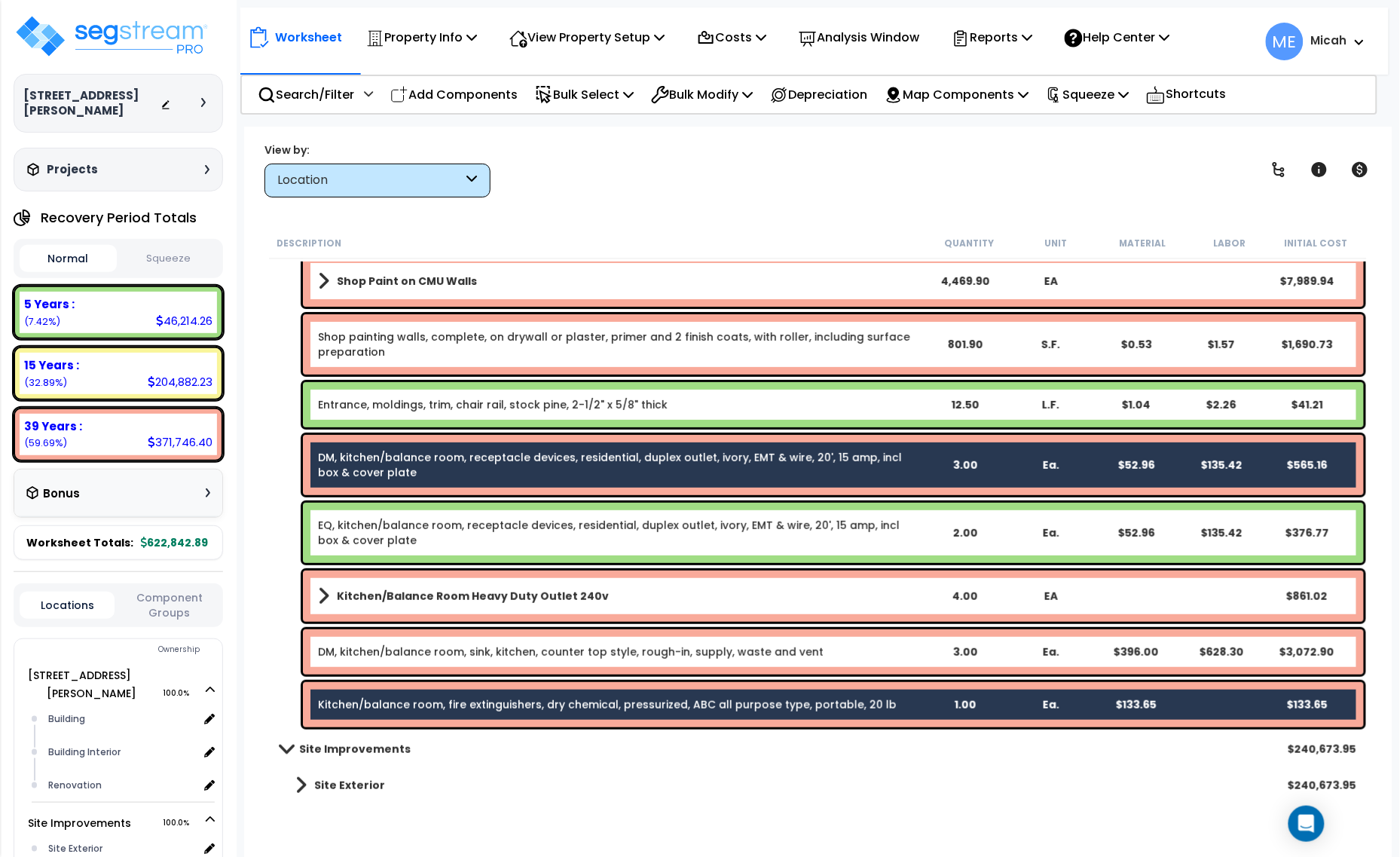
click at [592, 712] on div "Kitchen/balance room, fire extinguishers, dry chemical, pressurized, ABC all pu…" at bounding box center [833, 704] width 1061 height 45
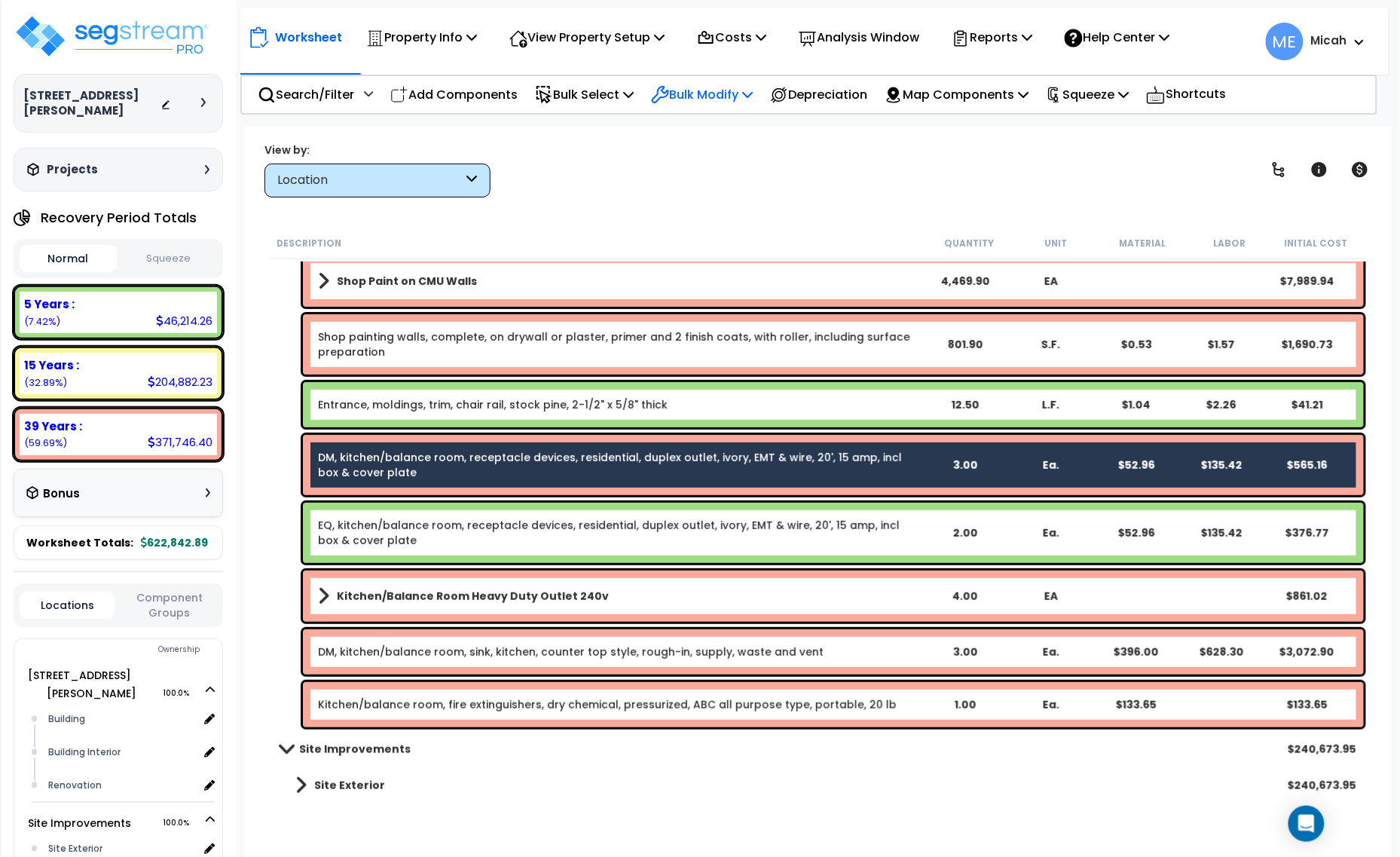
click at [753, 91] on icon at bounding box center [747, 94] width 11 height 13
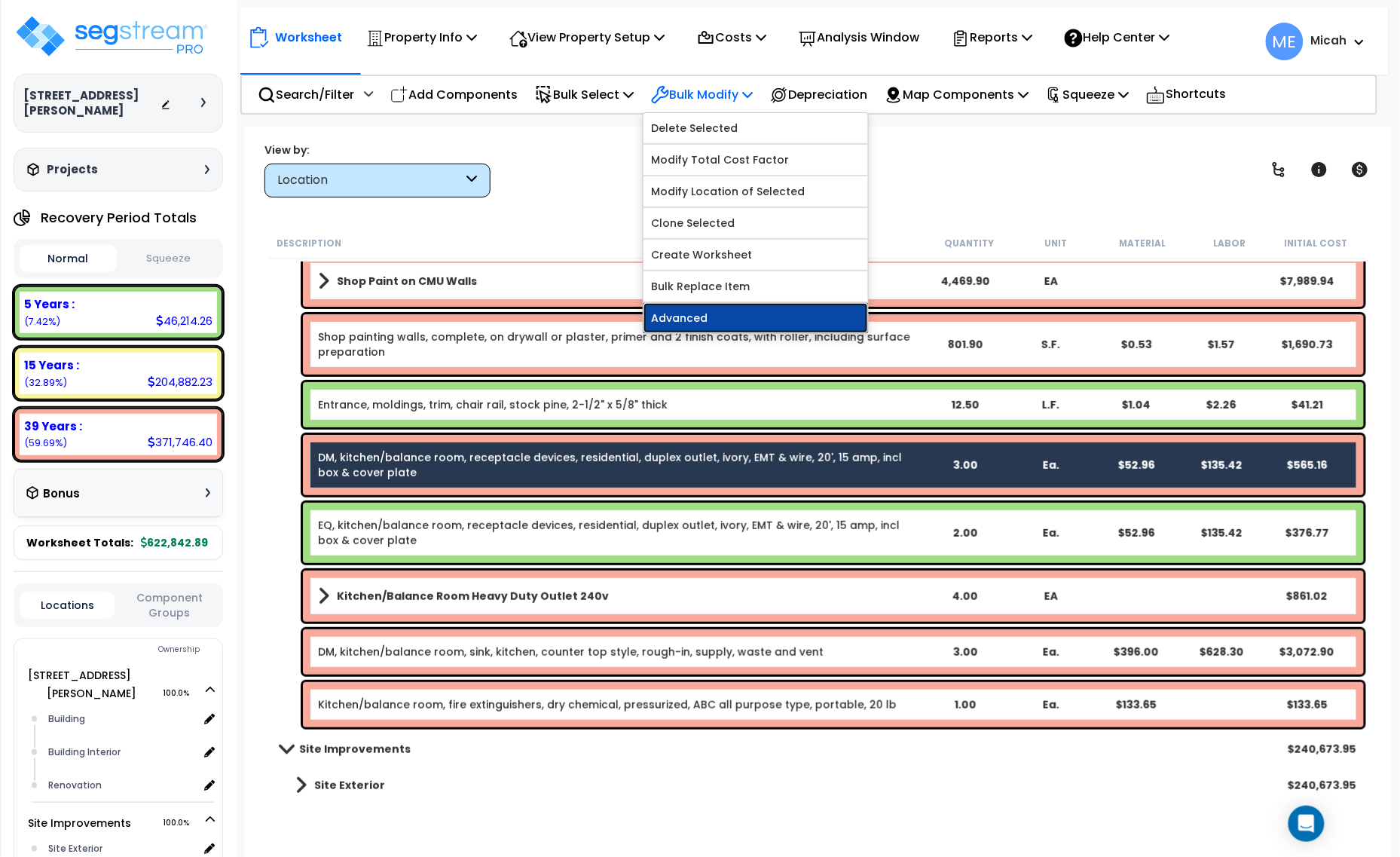
click at [750, 320] on link "Advanced" at bounding box center [755, 317] width 225 height 30
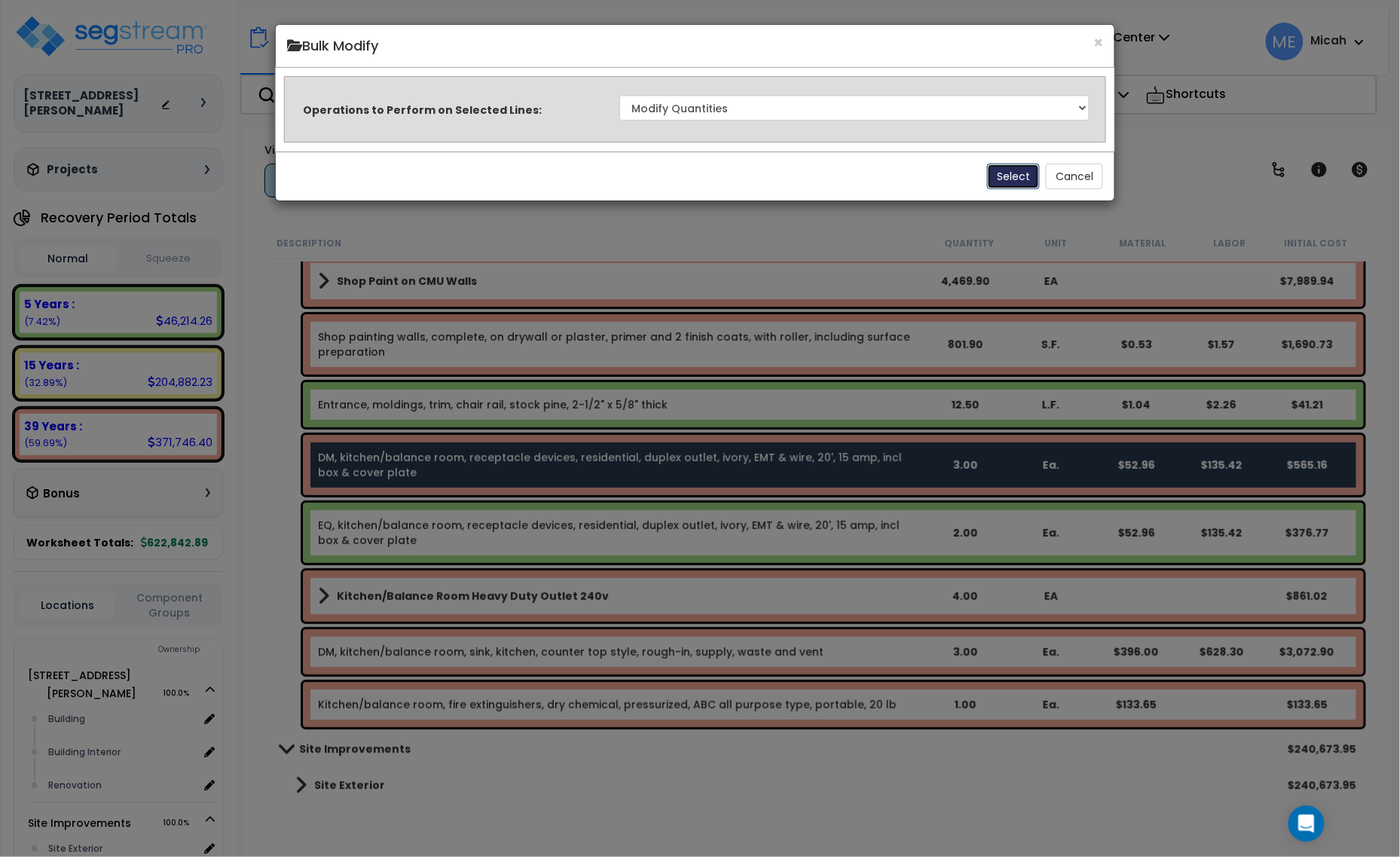
click at [995, 171] on button "Select" at bounding box center [1013, 176] width 53 height 26
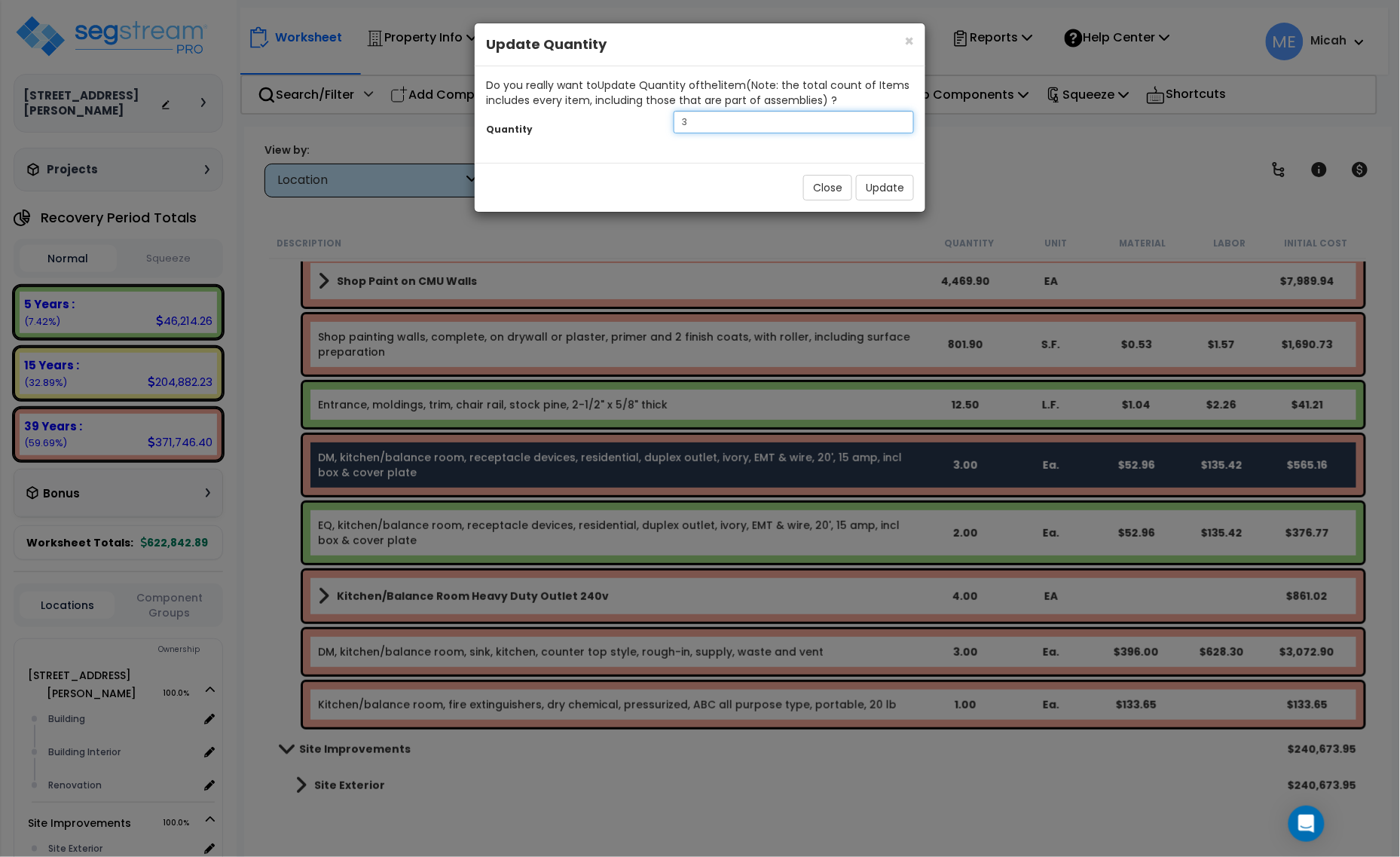
click at [665, 119] on div "3" at bounding box center [794, 121] width 263 height 22
type input "5"
click at [894, 184] on button "Update" at bounding box center [885, 187] width 58 height 26
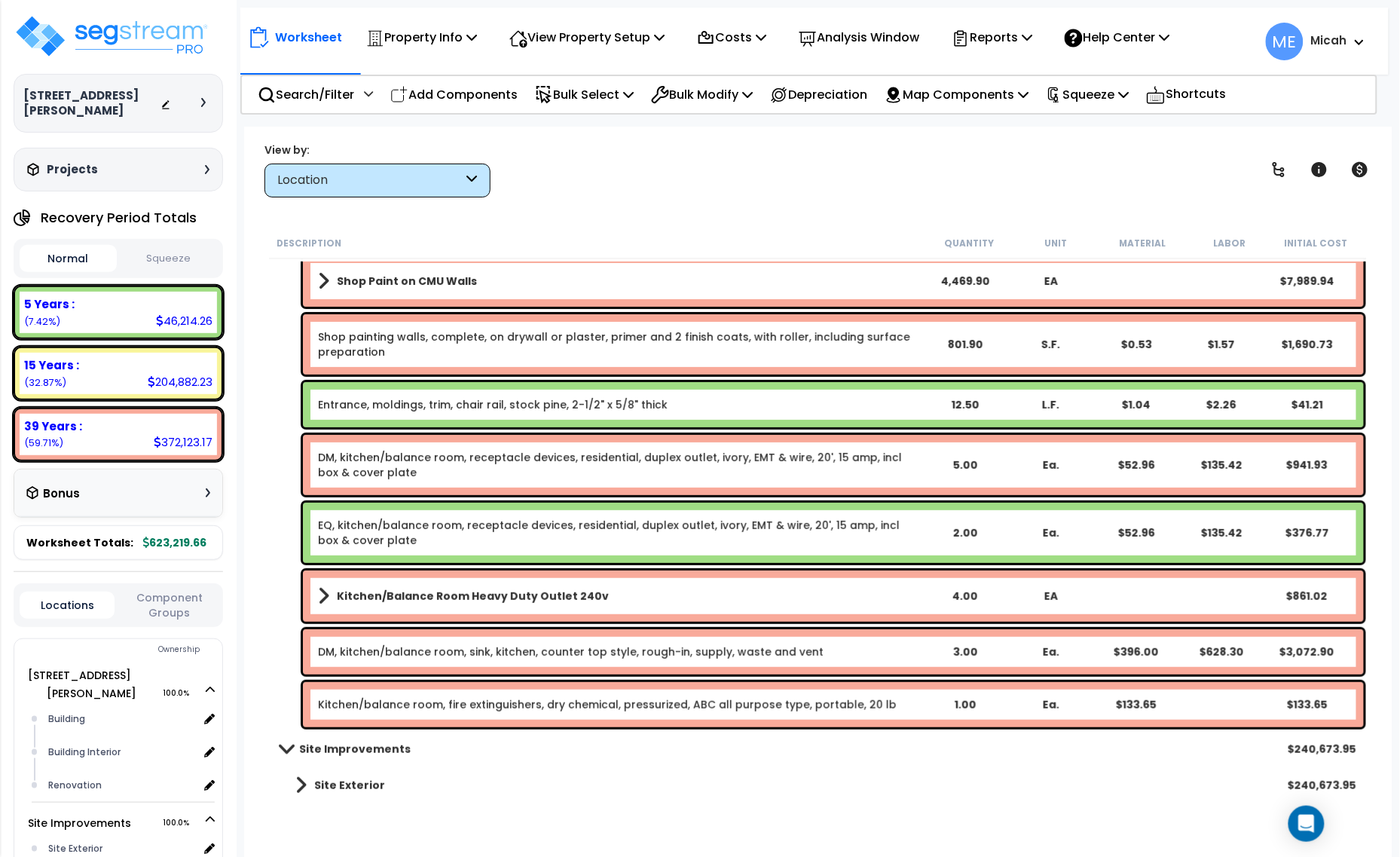
click at [806, 531] on link "EQ, kitchen/balance room, receptacle devices, residential, duplex outlet, ivory…" at bounding box center [620, 532] width 604 height 30
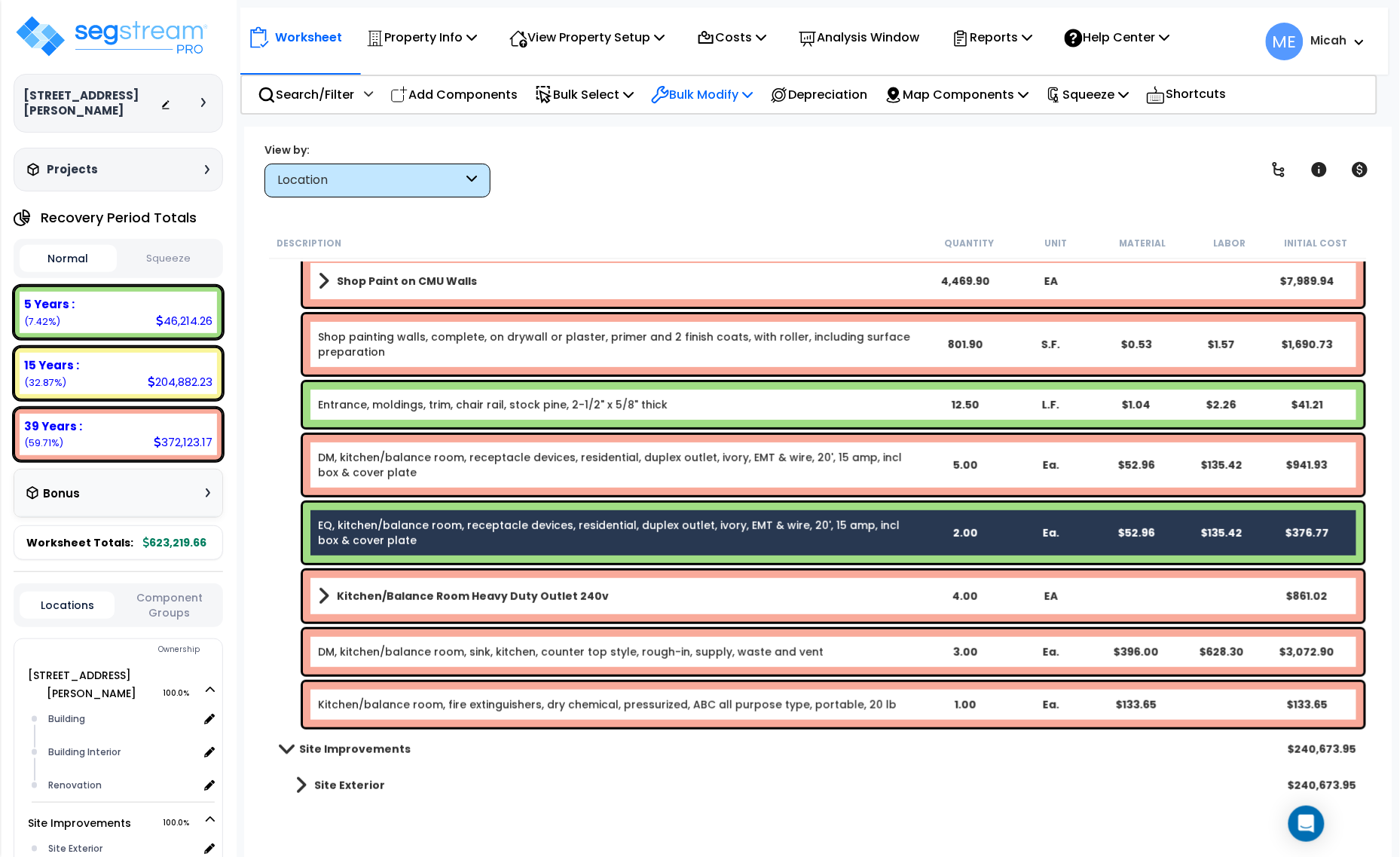
click at [753, 88] on p "Bulk Modify" at bounding box center [701, 94] width 101 height 20
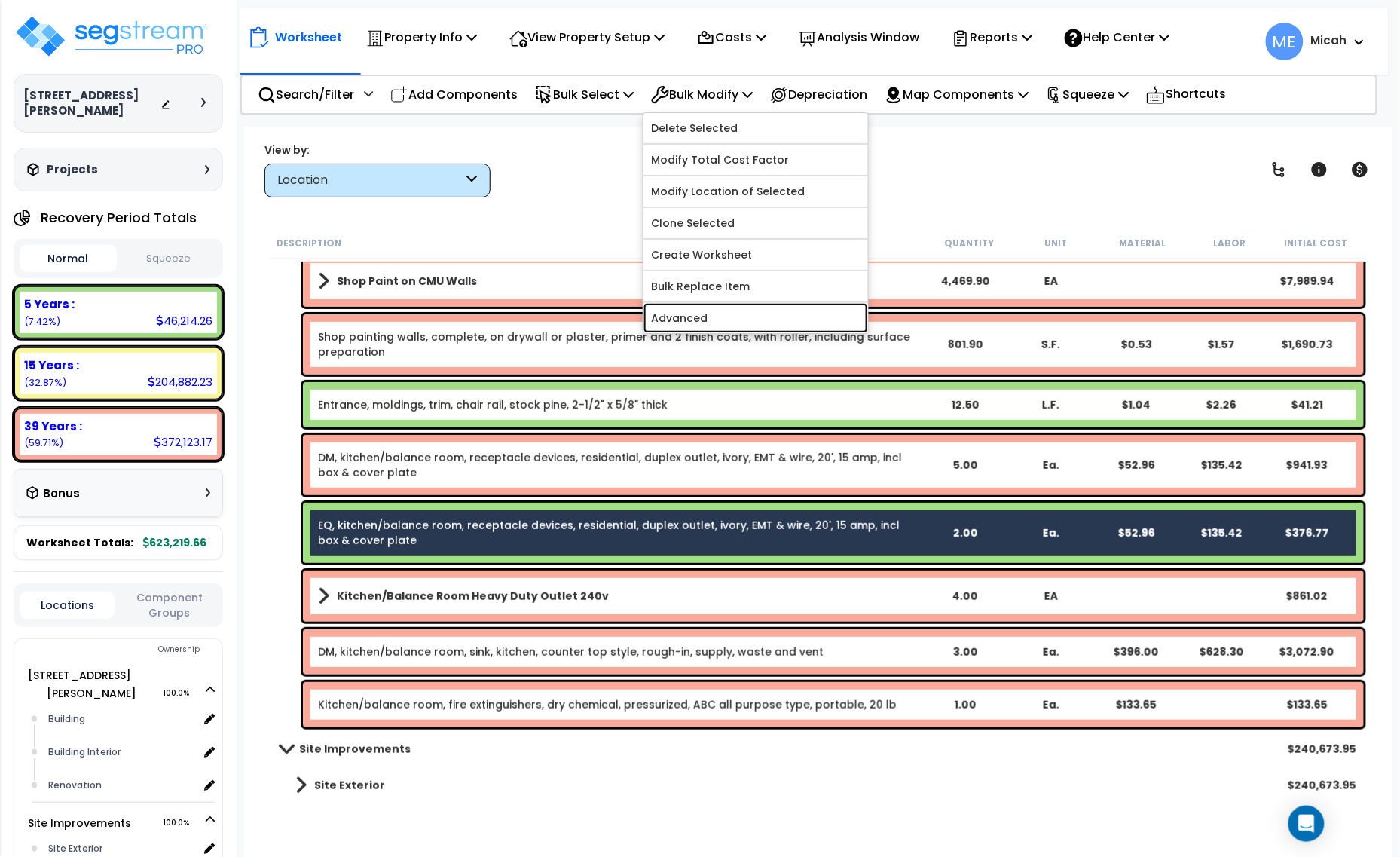
click at [744, 318] on link "Advanced" at bounding box center [755, 317] width 225 height 30
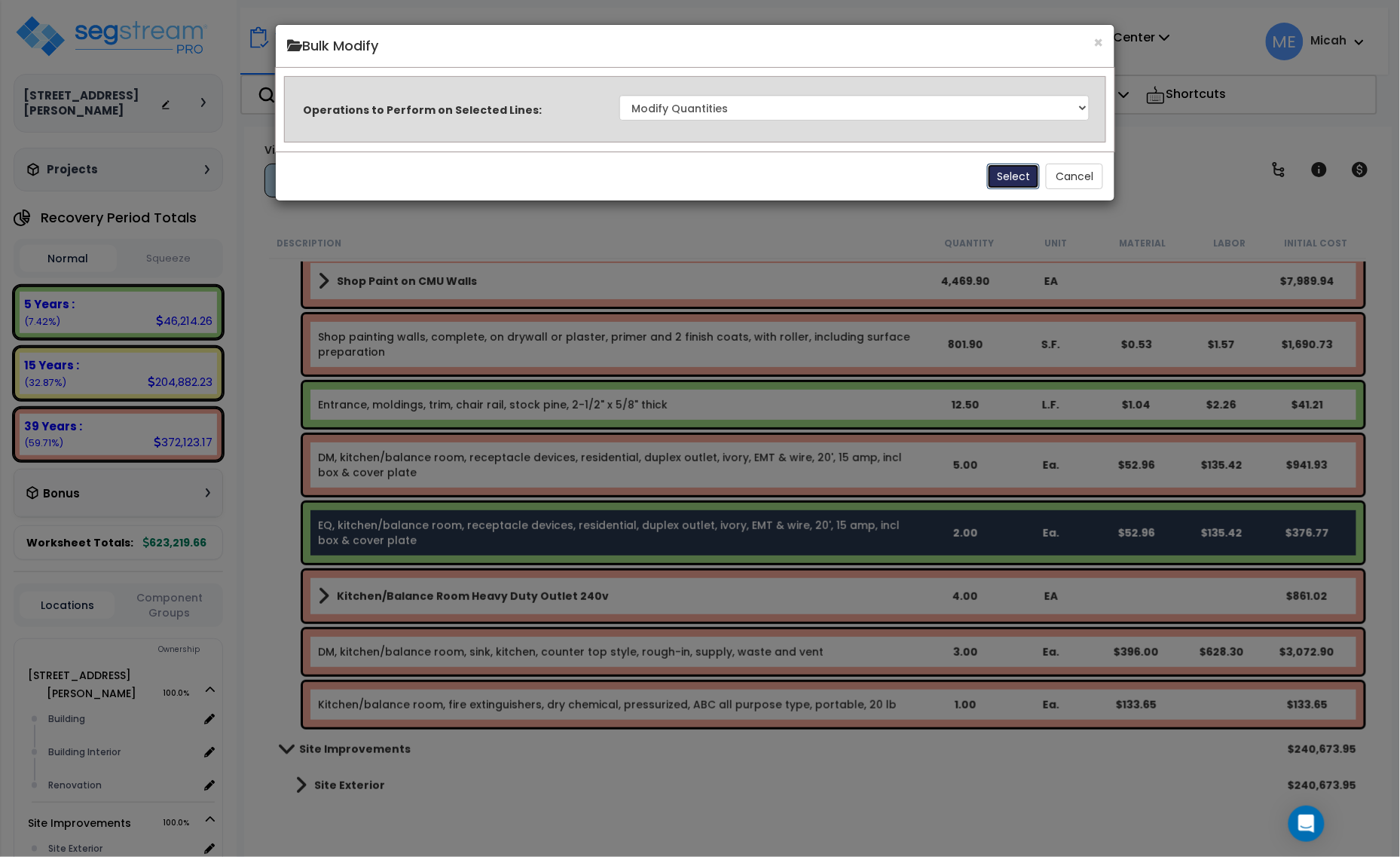
click at [1004, 172] on button "Select" at bounding box center [1013, 176] width 53 height 26
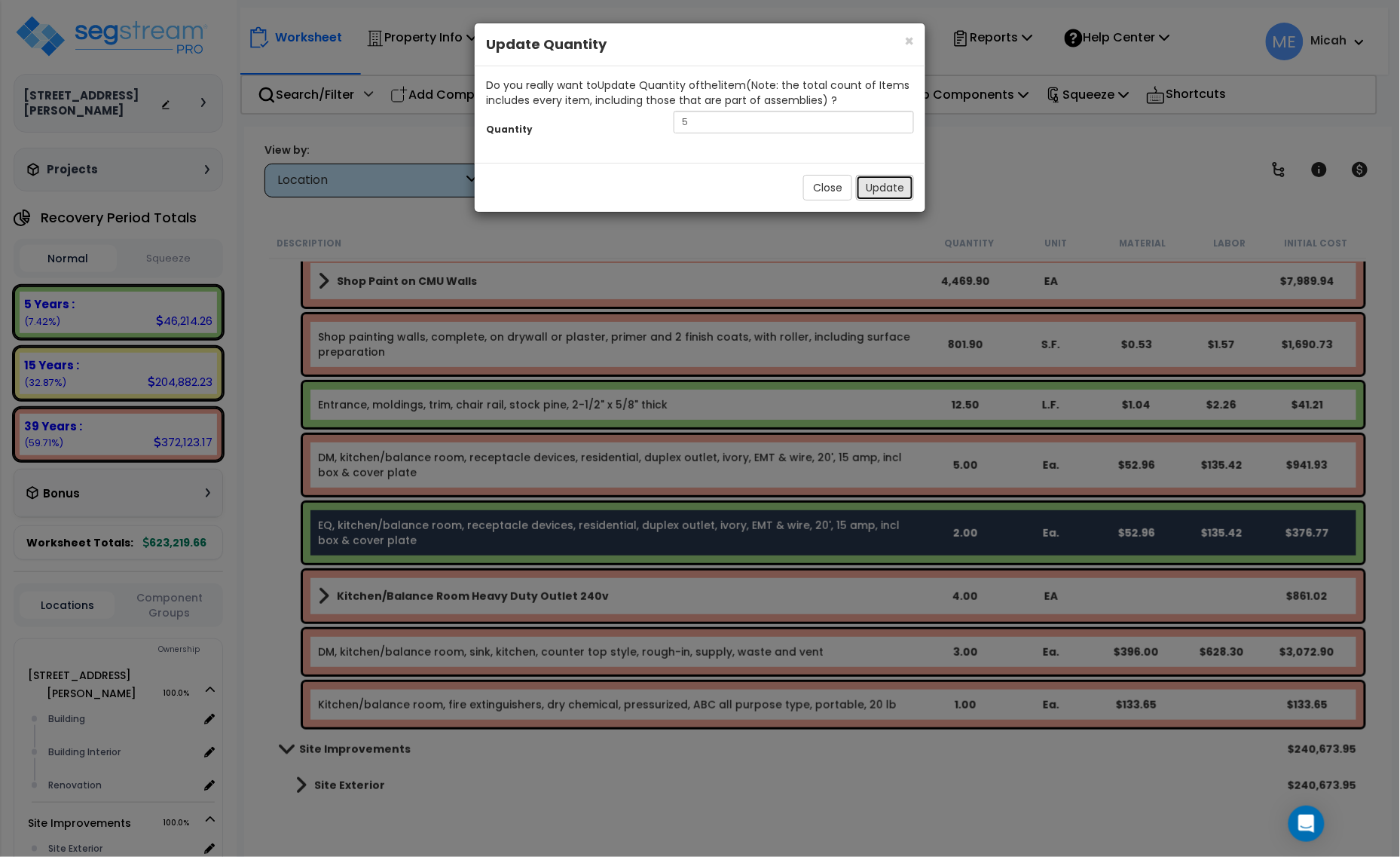
click at [905, 189] on button "Update" at bounding box center [885, 187] width 58 height 26
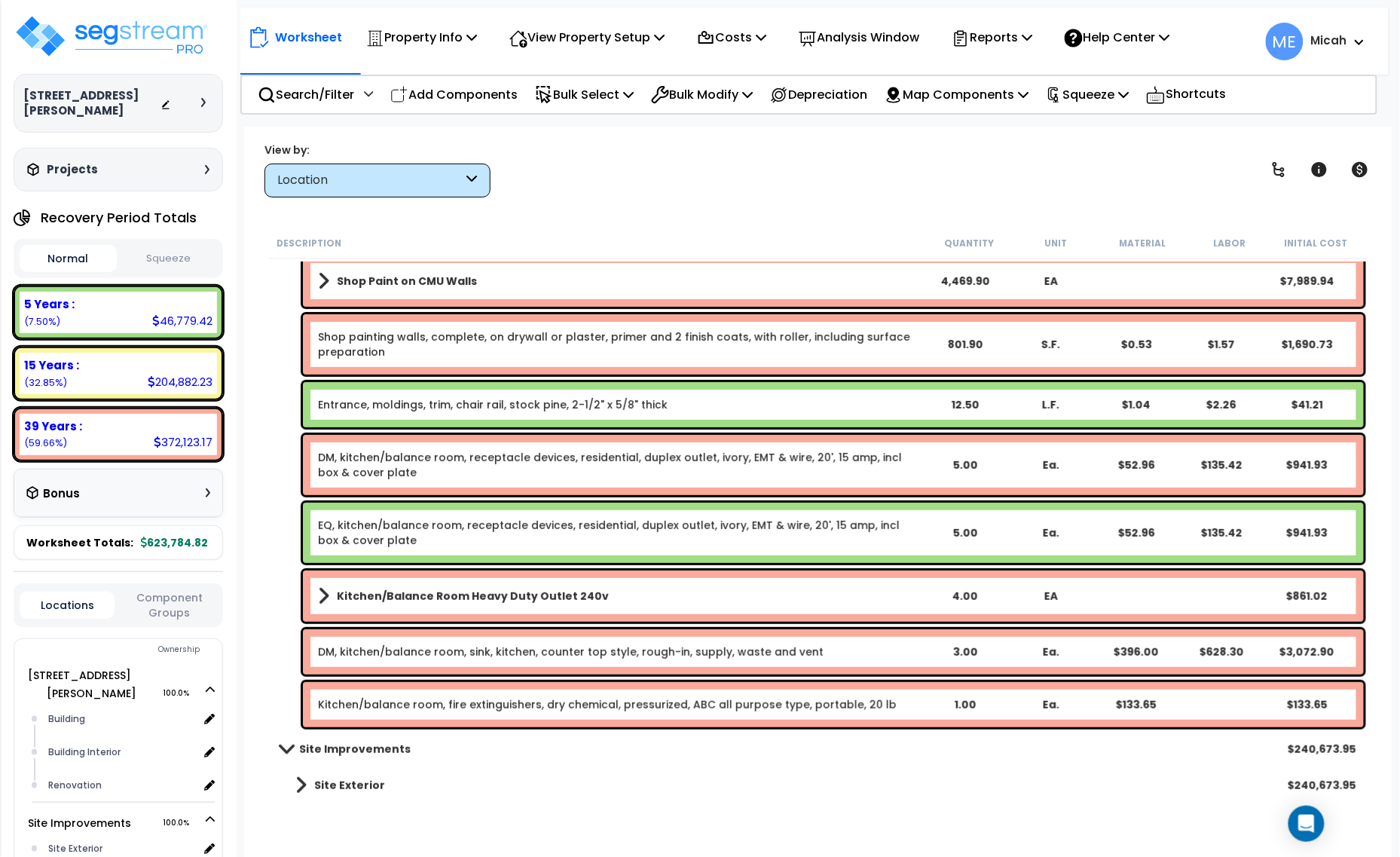
click at [726, 652] on link "DM, kitchen/balance room, sink, kitchen, counter top style, rough-in, supply, w…" at bounding box center [571, 652] width 505 height 15
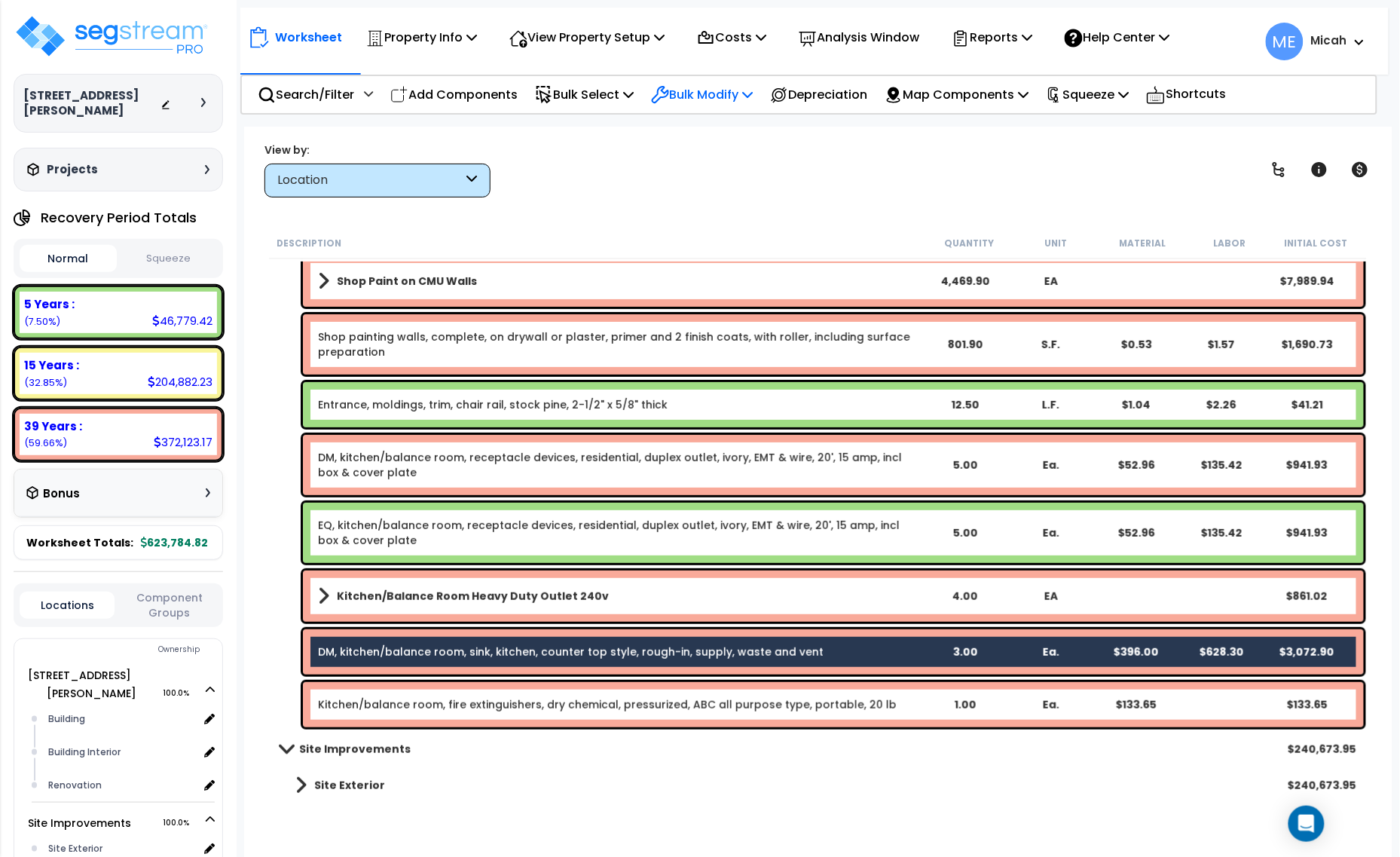
click at [750, 92] on p "Bulk Modify" at bounding box center [701, 94] width 101 height 20
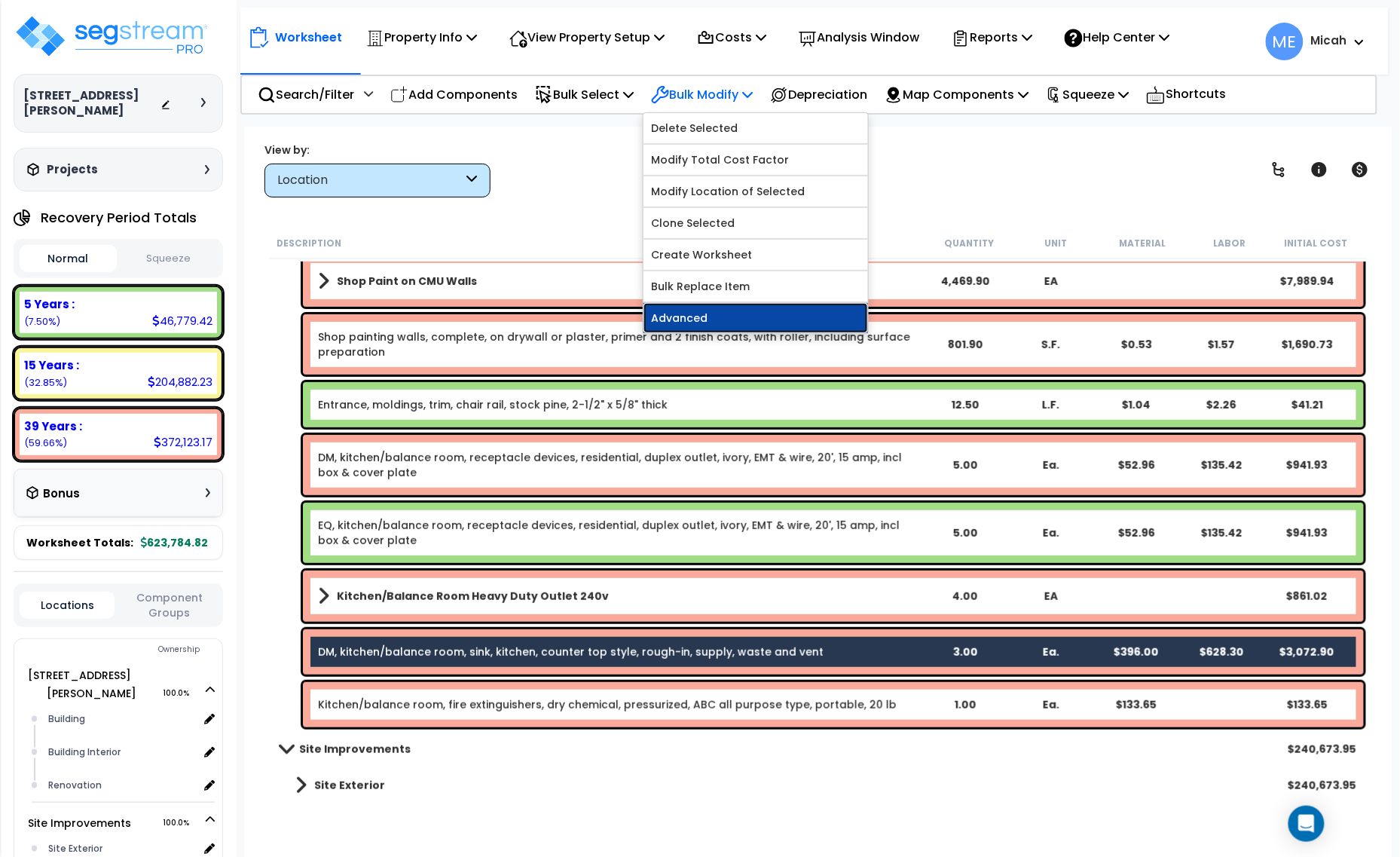
click at [751, 313] on link "Advanced" at bounding box center [755, 317] width 225 height 30
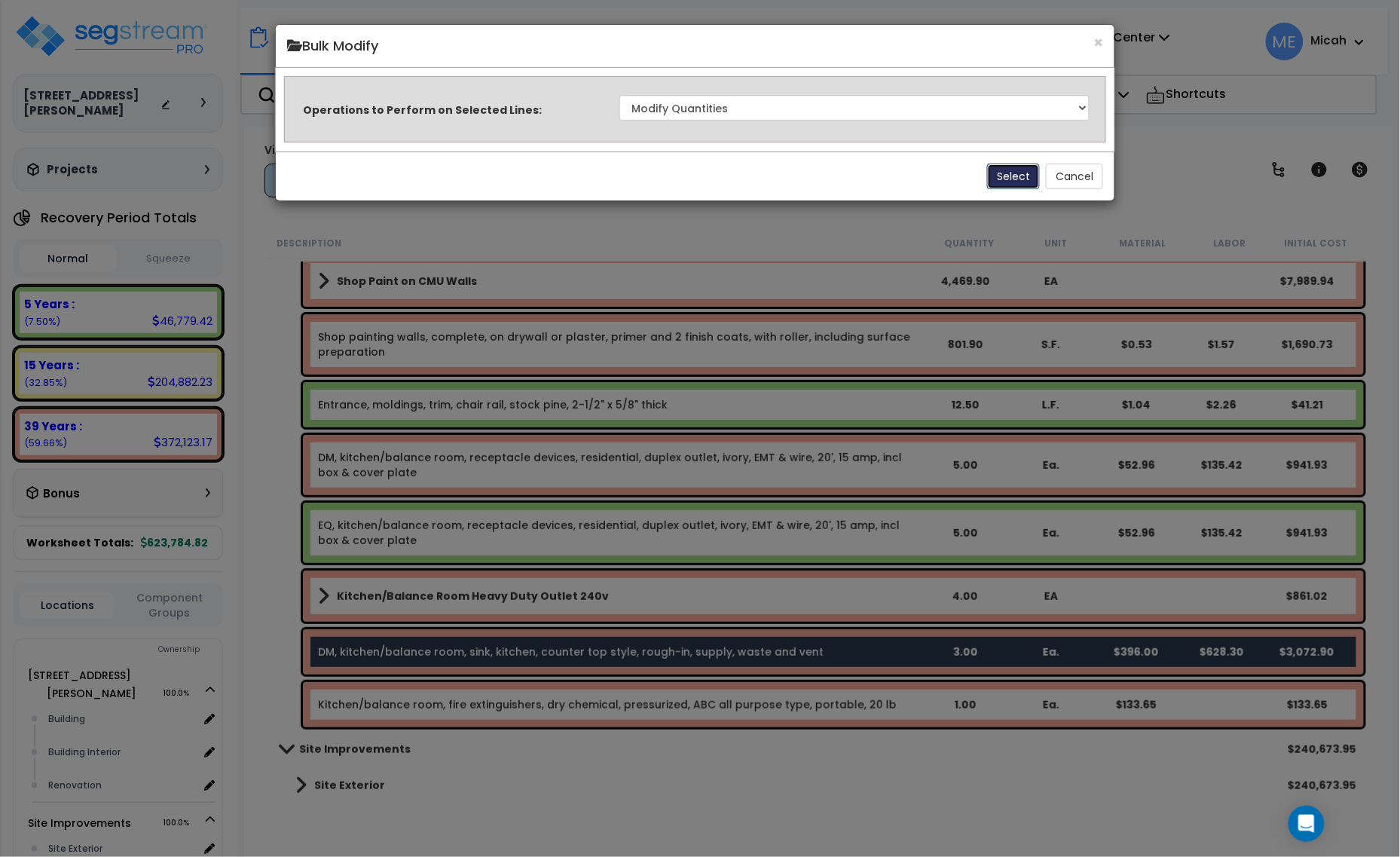
click at [995, 179] on button "Select" at bounding box center [1013, 176] width 53 height 26
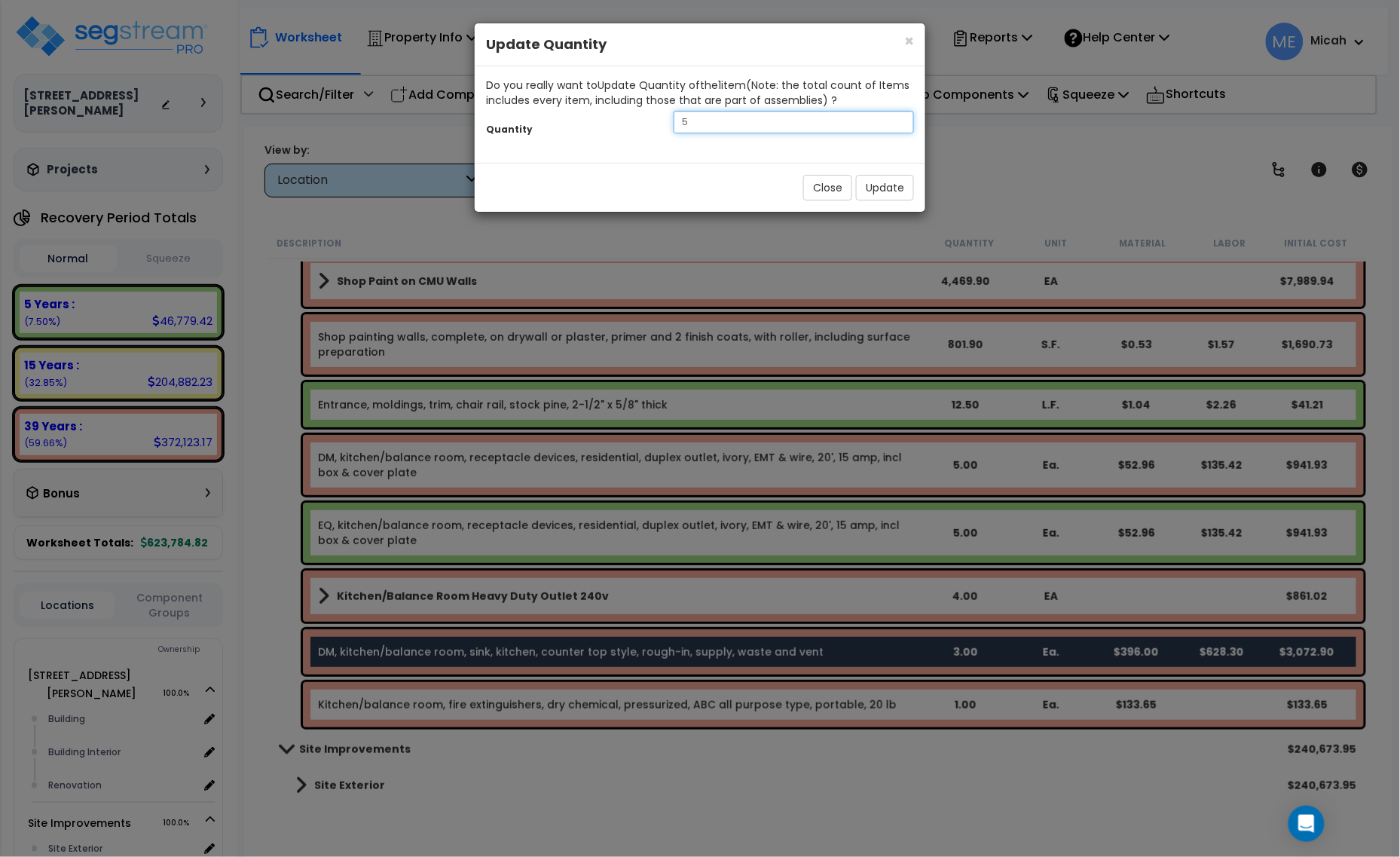
drag, startPoint x: 707, startPoint y: 133, endPoint x: 683, endPoint y: 129, distance: 24.3
click at [687, 130] on div "Quantity 5" at bounding box center [699, 124] width 450 height 33
drag, startPoint x: 695, startPoint y: 126, endPoint x: 660, endPoint y: 126, distance: 35.0
click at [660, 126] on div "Quantity 5" at bounding box center [699, 124] width 450 height 33
type input "1"
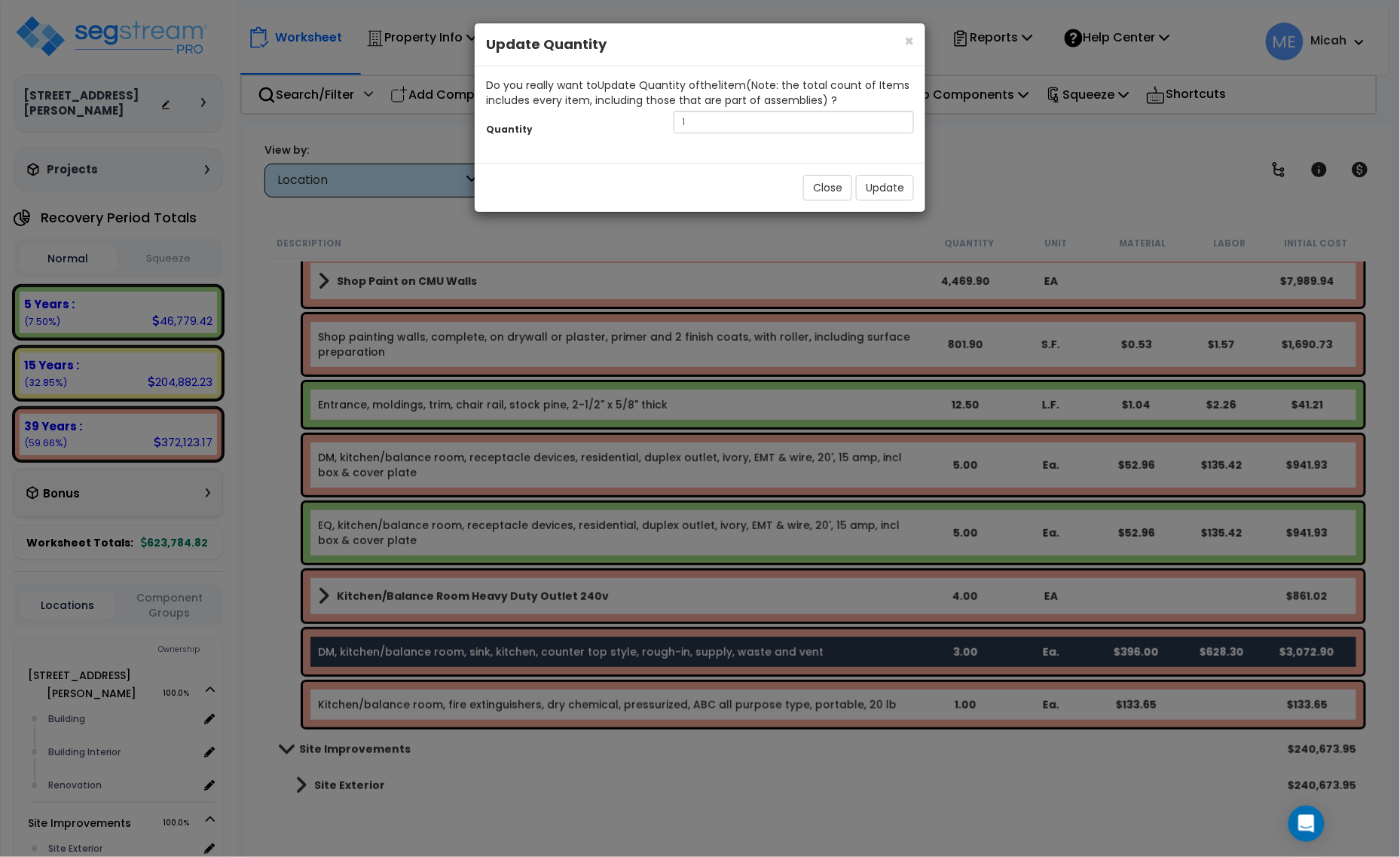
click at [884, 204] on div "Close Update" at bounding box center [699, 187] width 450 height 49
click at [902, 178] on button "Update" at bounding box center [885, 187] width 58 height 26
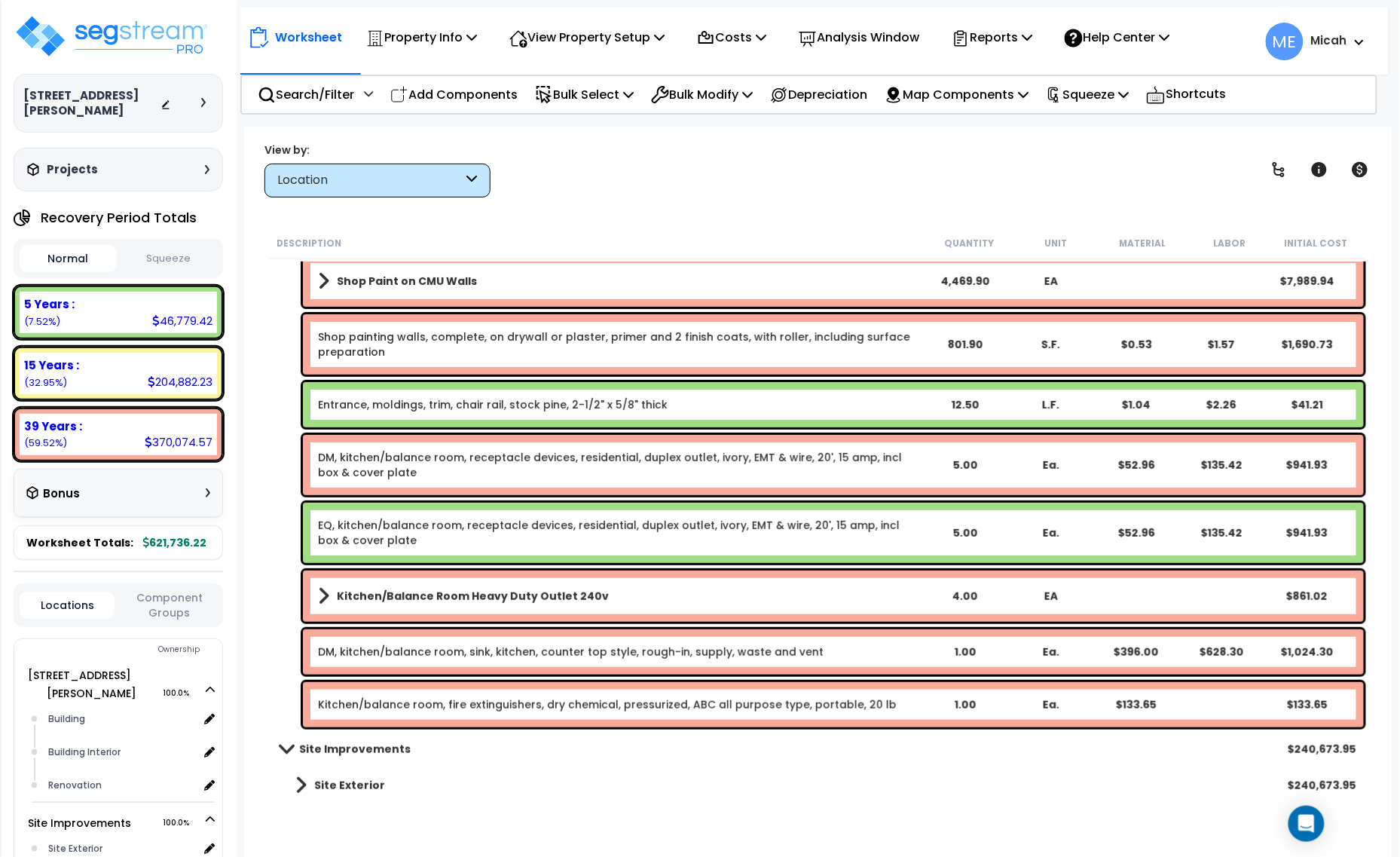
click at [709, 702] on link "Kitchen/balance room, fire extinguishers, dry chemical, pressurized, ABC all pu…" at bounding box center [607, 705] width 579 height 15
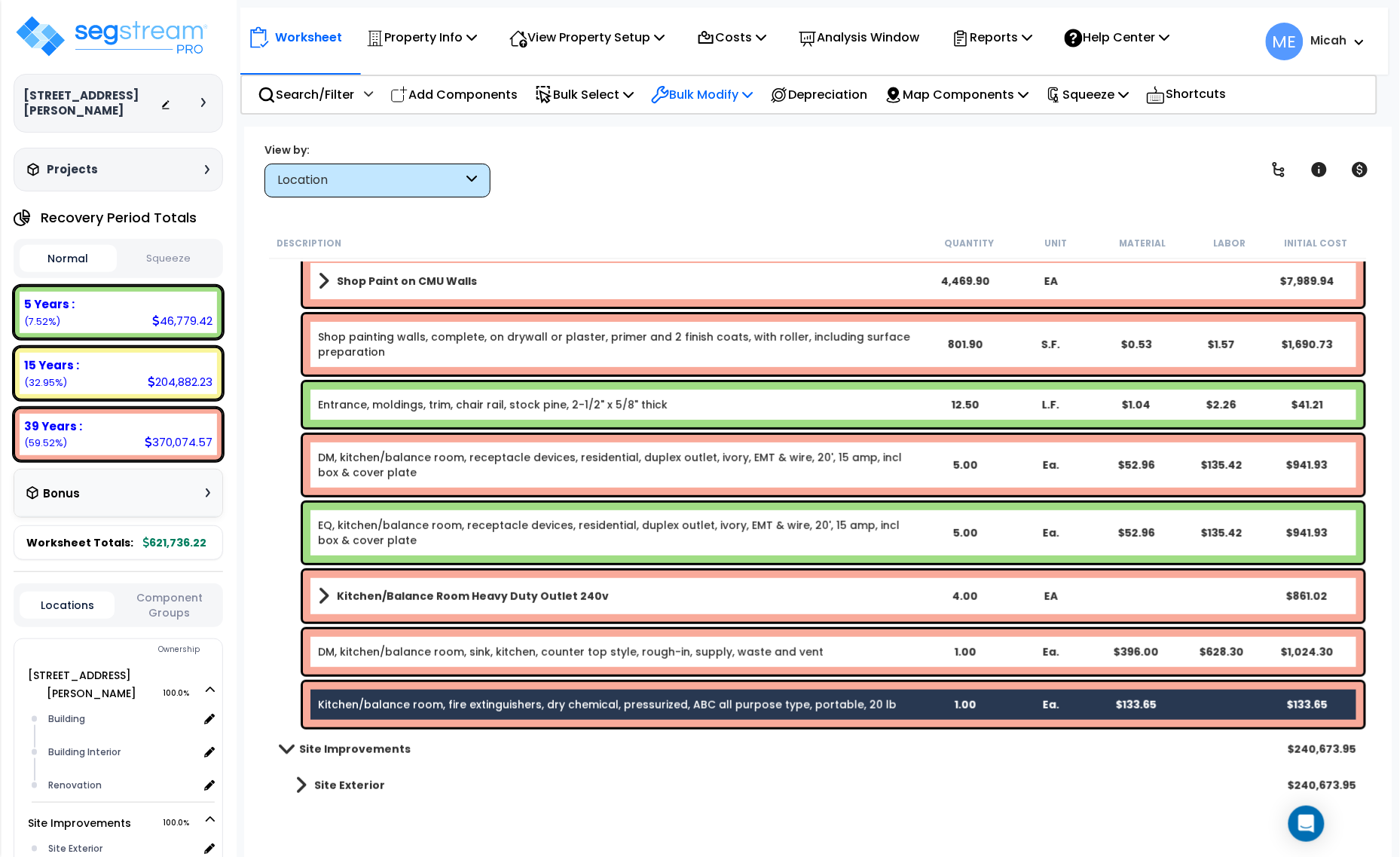
click at [753, 87] on p "Bulk Modify" at bounding box center [701, 94] width 101 height 20
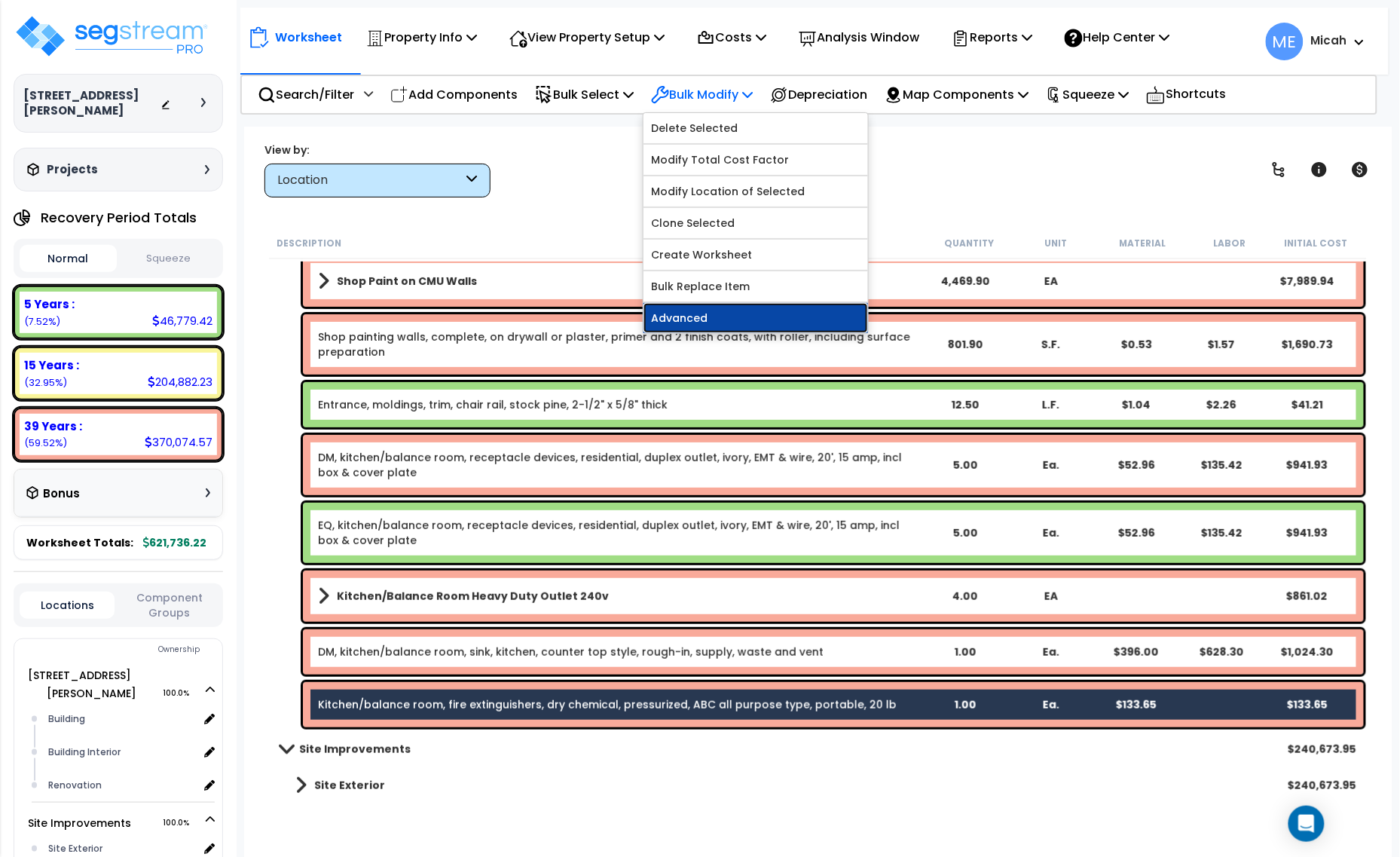
click at [760, 320] on link "Advanced" at bounding box center [755, 317] width 225 height 30
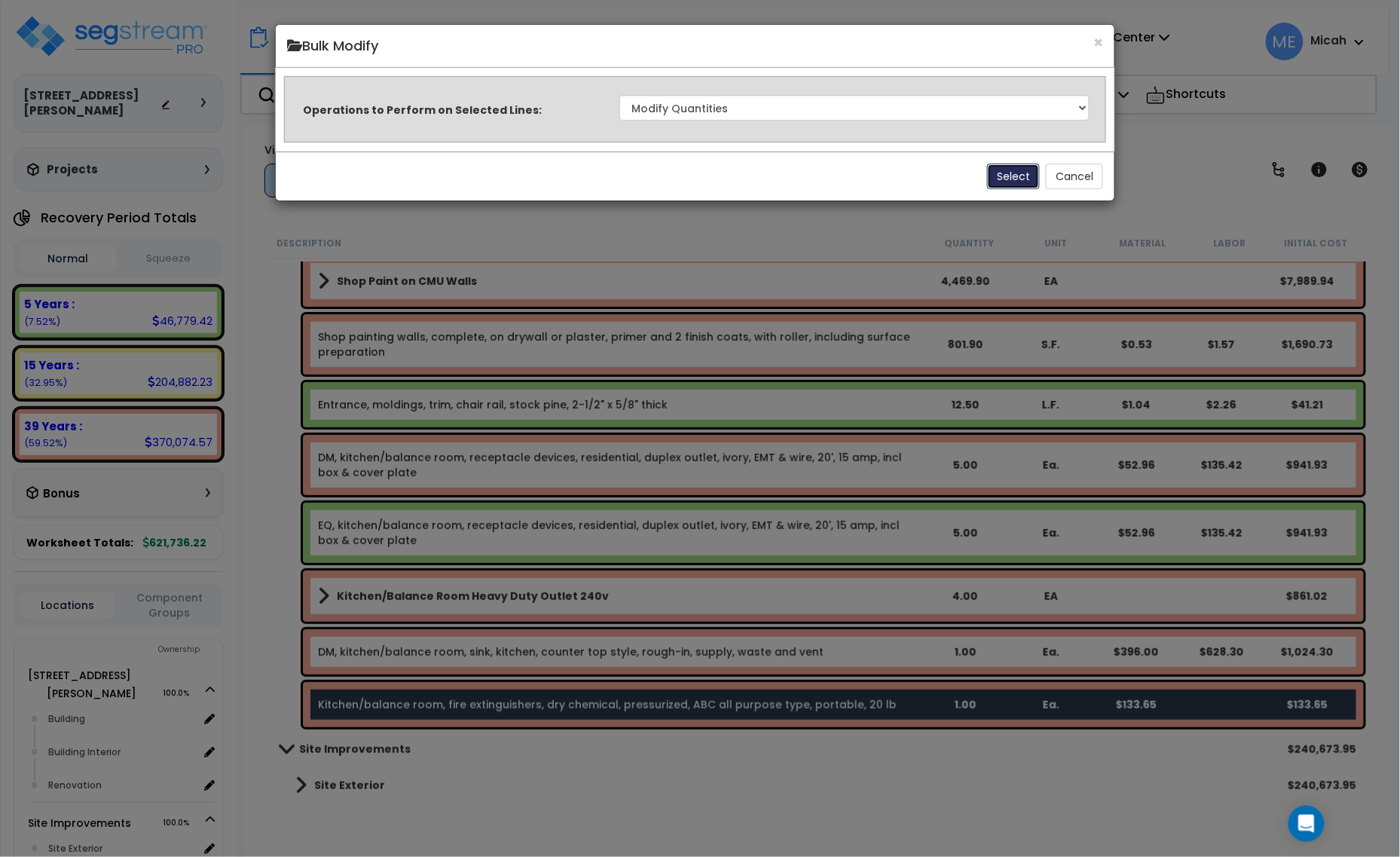
click at [1002, 175] on button "Select" at bounding box center [1013, 176] width 53 height 26
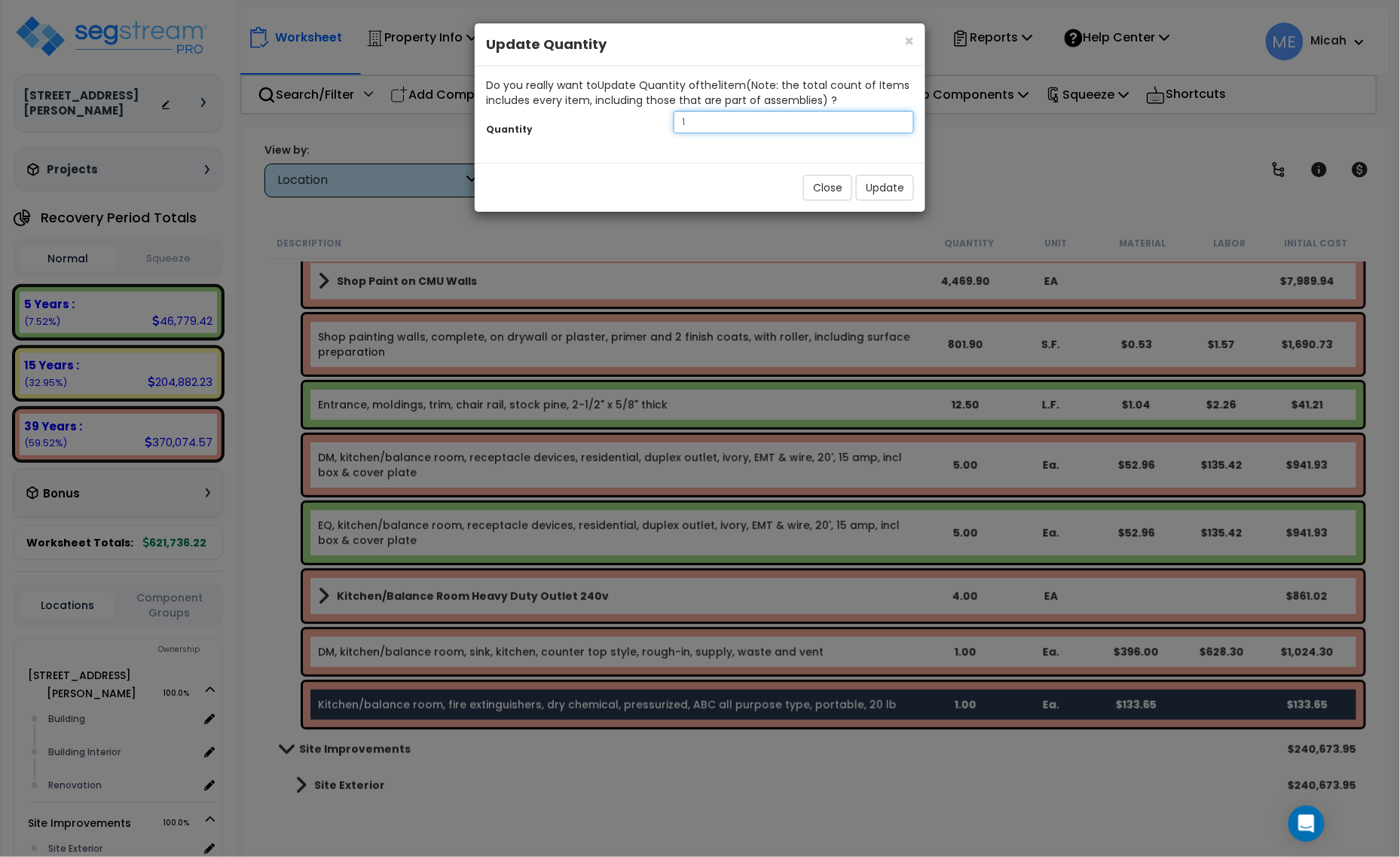
drag, startPoint x: 705, startPoint y: 121, endPoint x: 660, endPoint y: 121, distance: 45.0
click at [674, 121] on input "1" at bounding box center [794, 121] width 240 height 22
type input "2"
click at [873, 193] on button "Update" at bounding box center [885, 187] width 58 height 26
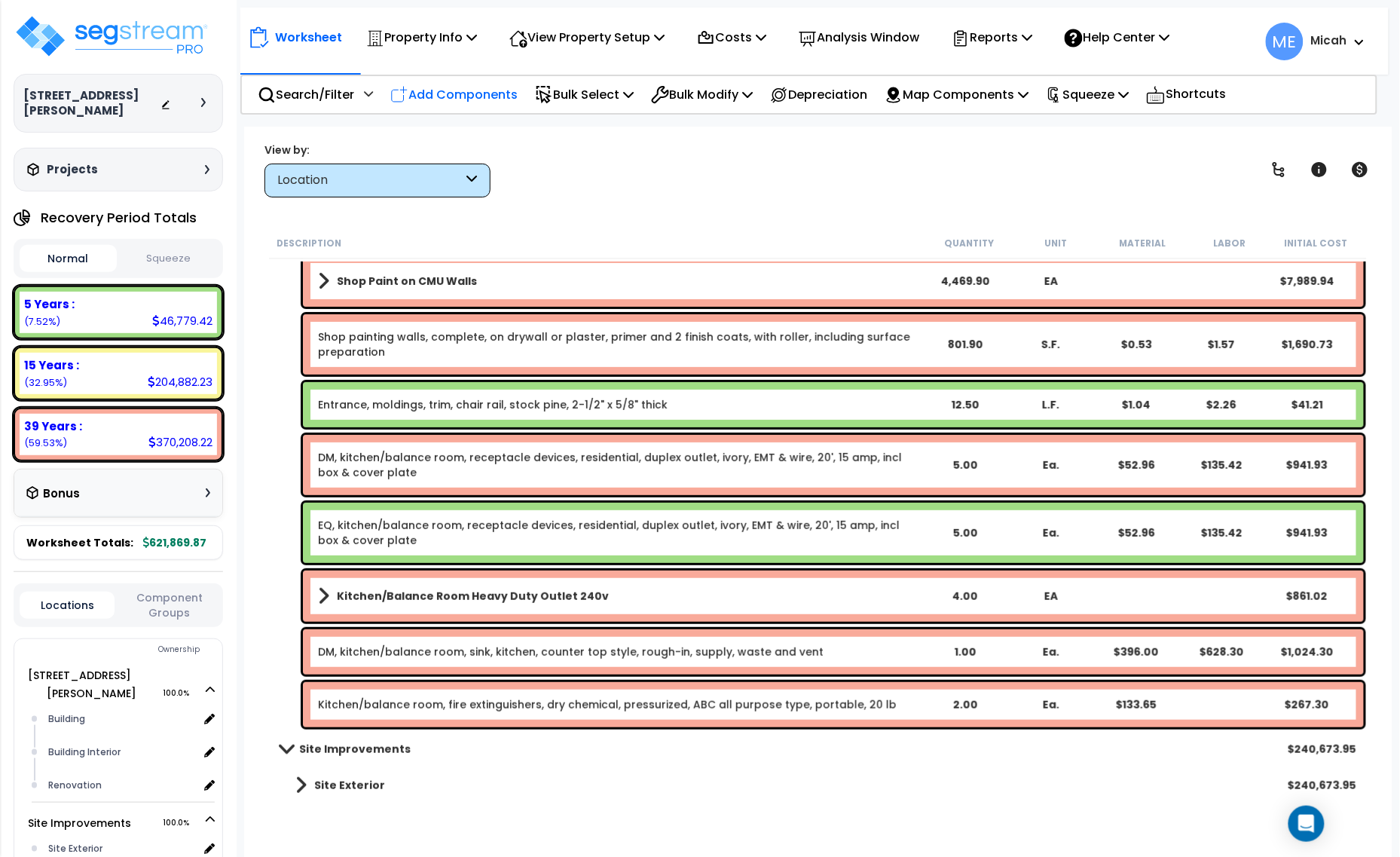
click at [487, 93] on p "Add Components" at bounding box center [454, 94] width 127 height 20
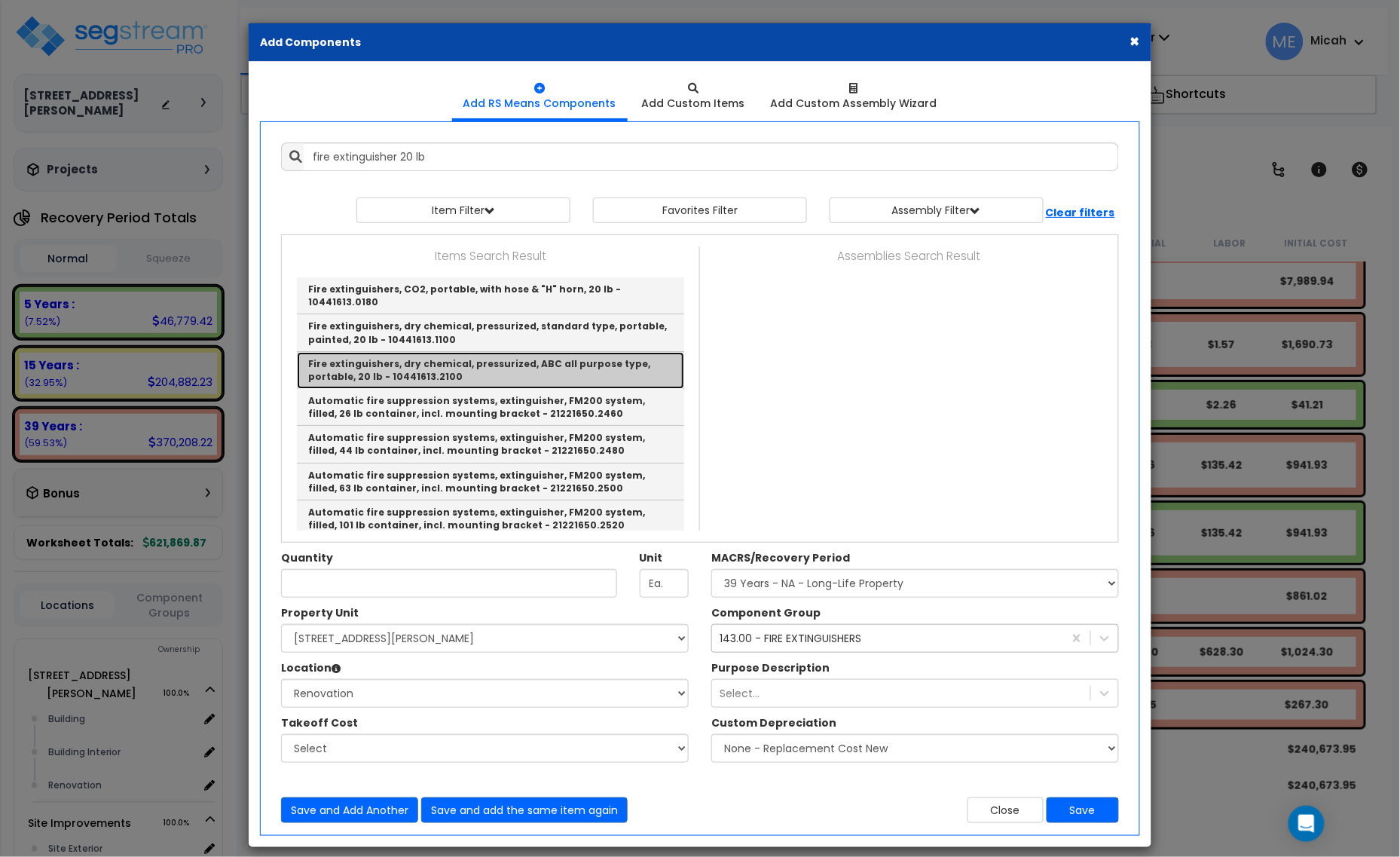
click at [608, 363] on link "Fire extinguishers, dry chemical, pressurized, ABC all purpose type, portable, …" at bounding box center [491, 370] width 388 height 37
type input "Fire extinguishers, dry chemical, pressurized, ABC all purpose type, portable, …"
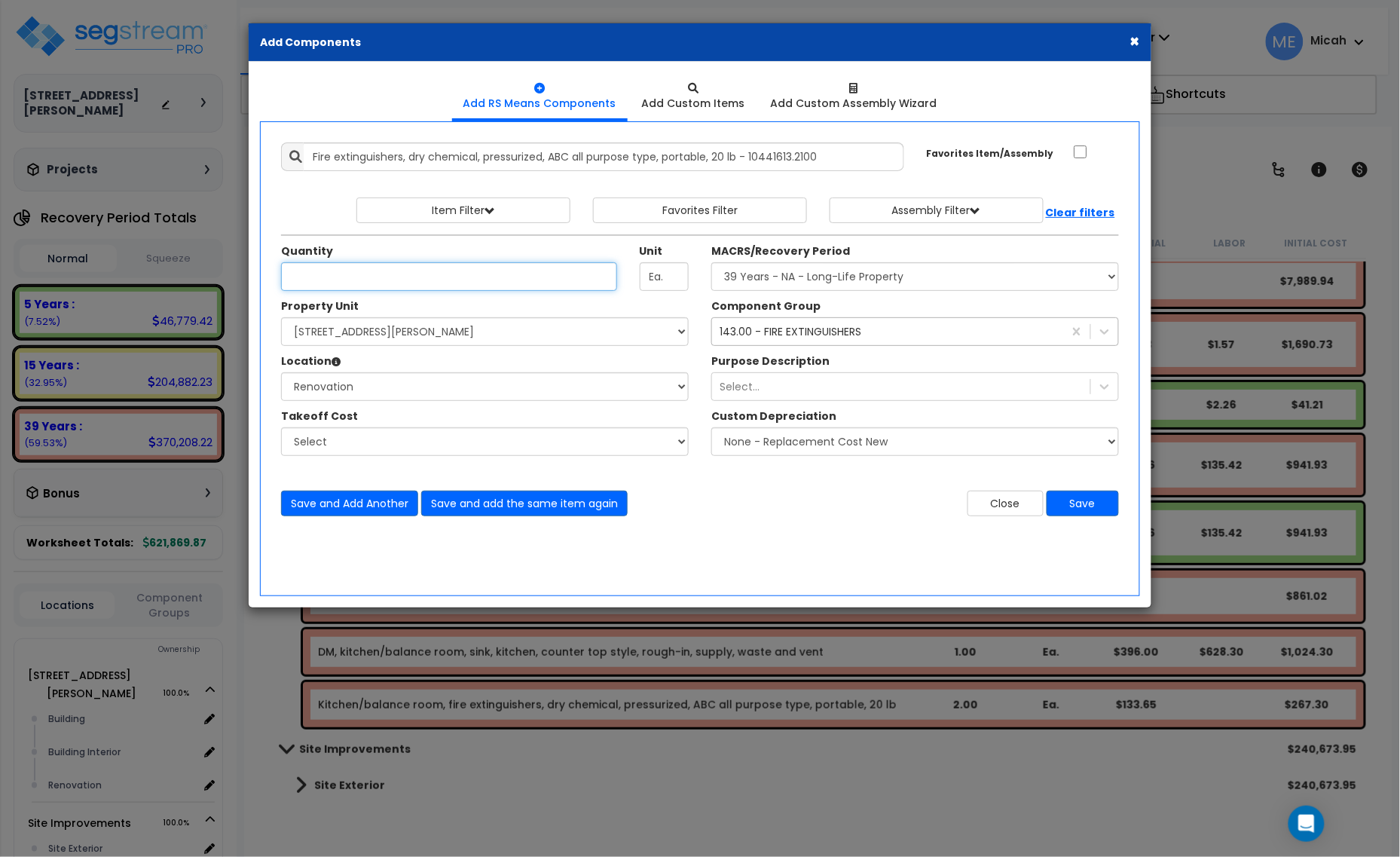
scroll to position [0, 0]
type input "5"
click at [1090, 514] on button "Save" at bounding box center [1082, 503] width 72 height 26
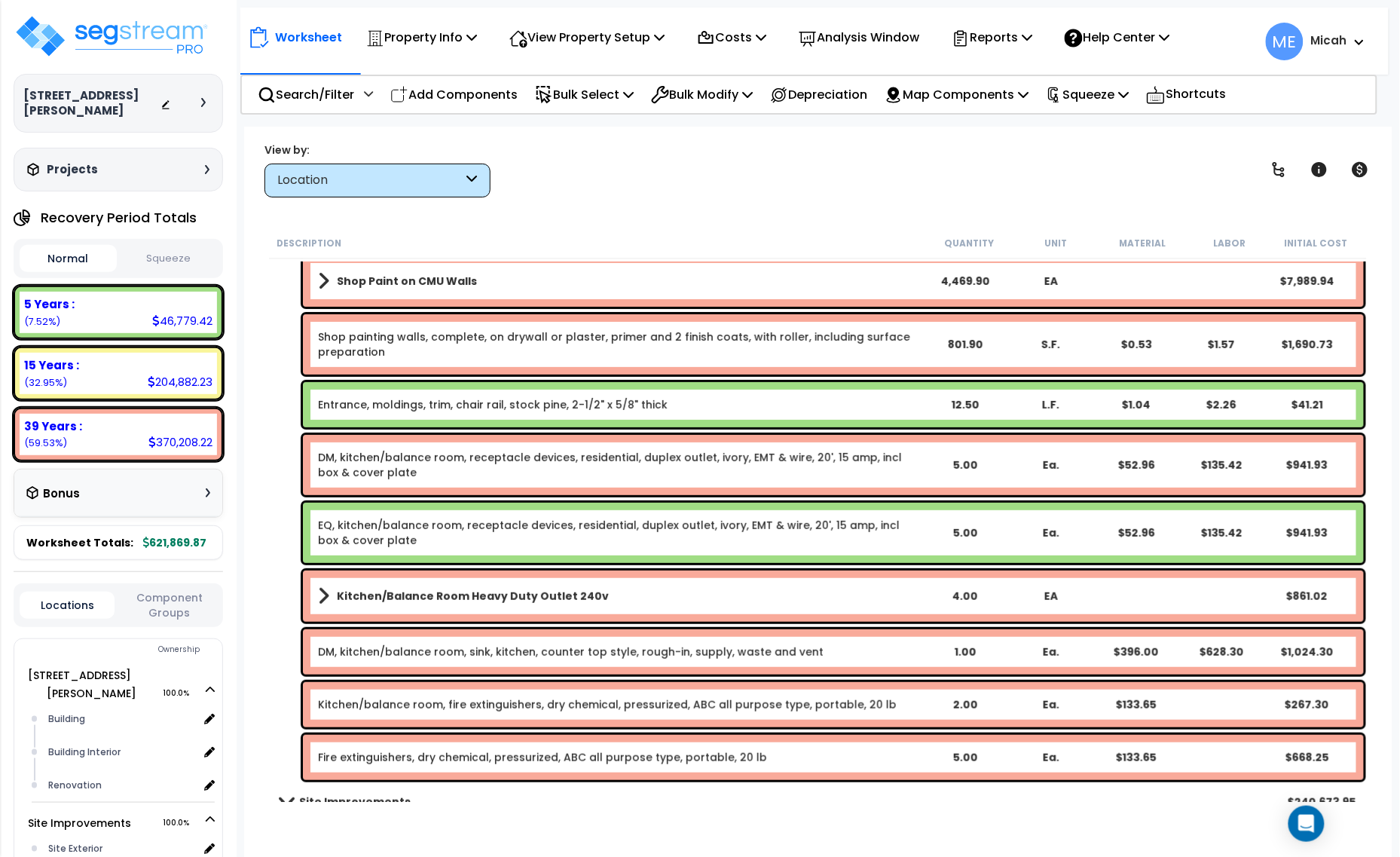
click at [398, 757] on link "Fire extinguishers, dry chemical, pressurized, ABC all purpose type, portable, …" at bounding box center [543, 758] width 449 height 15
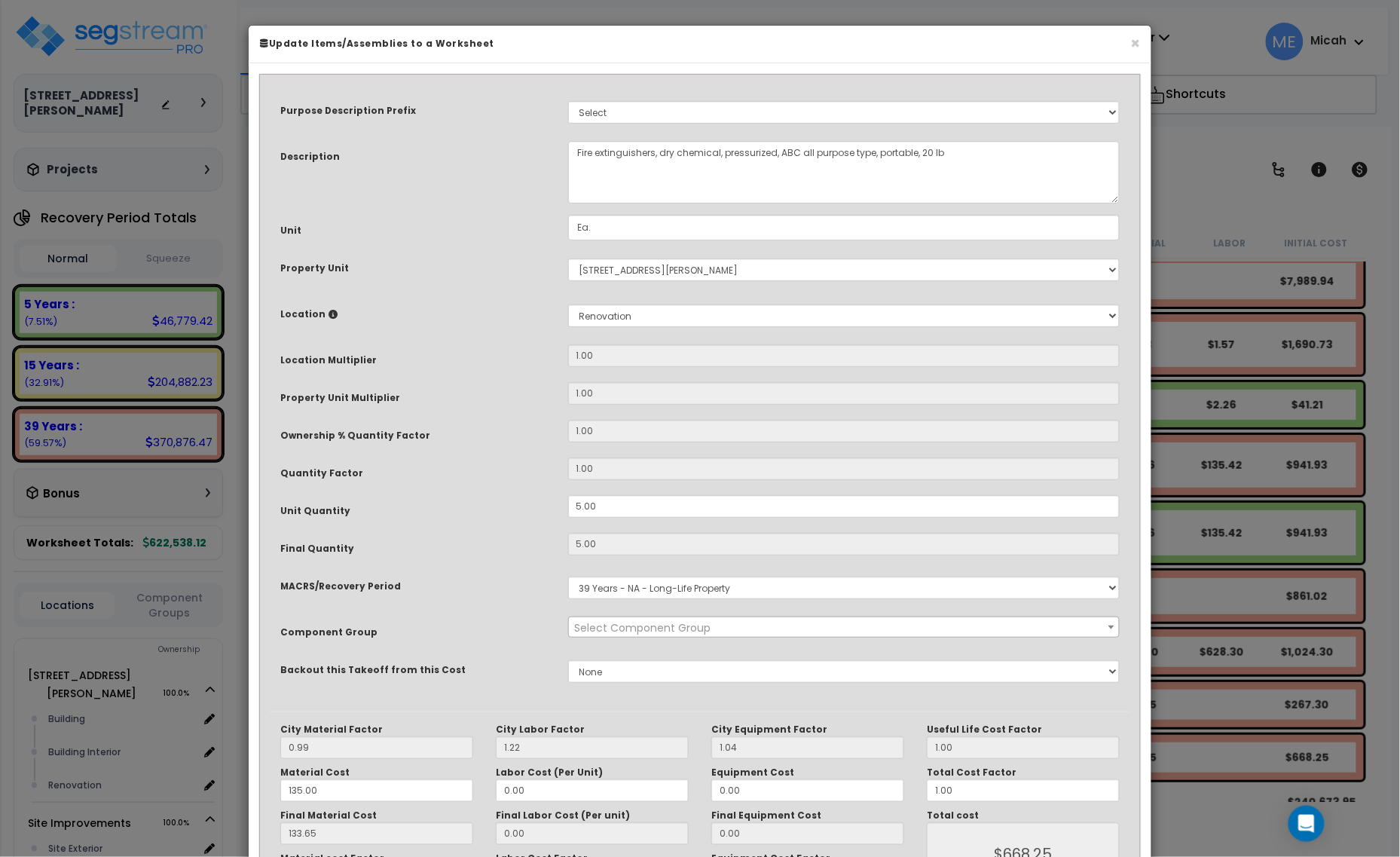
select select "56816"
click at [577, 150] on textarea "Fire extinguishers, dry chemical, pressurized, ABC all purpose type, portable, …" at bounding box center [844, 172] width 552 height 63
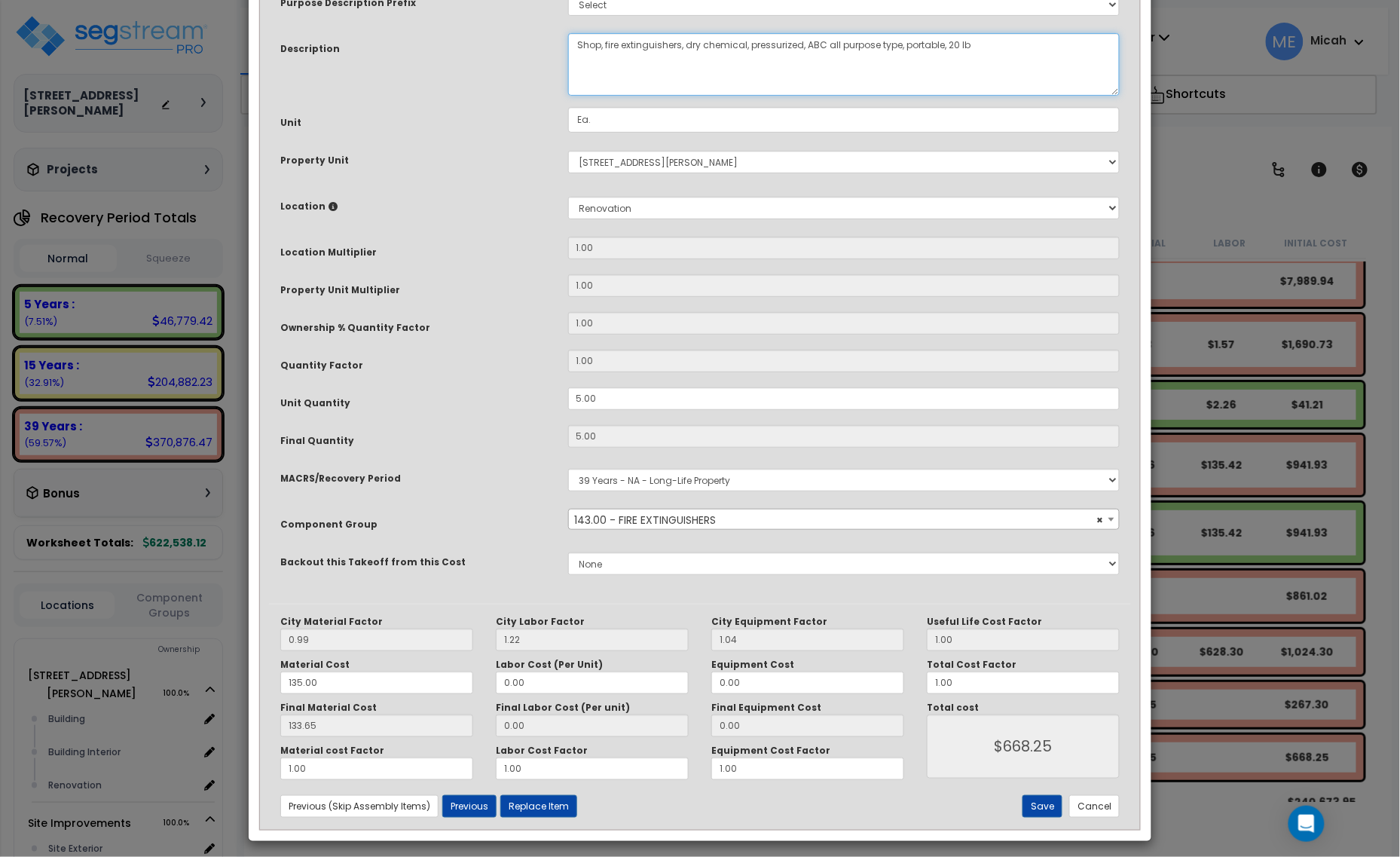
scroll to position [114, 0]
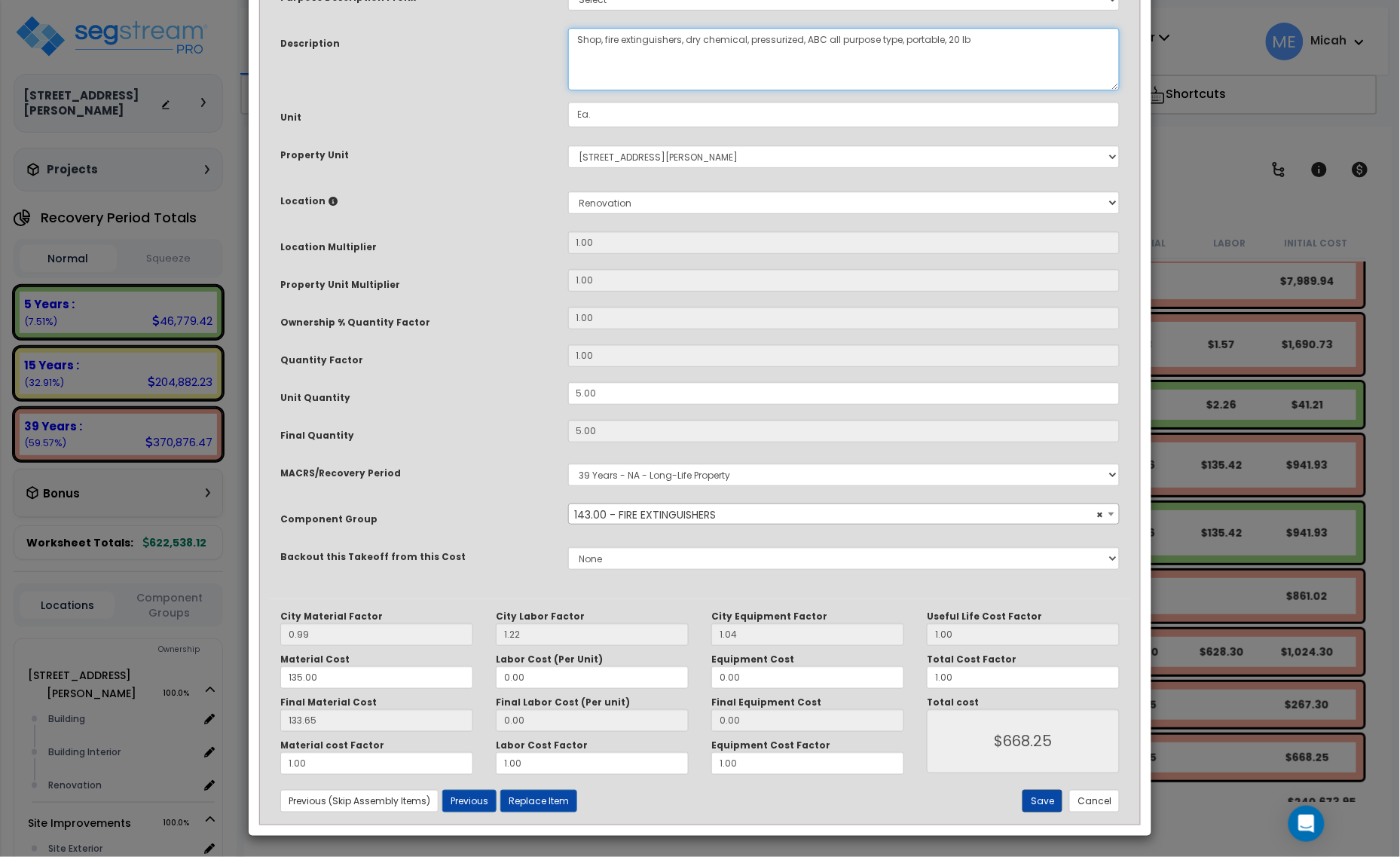
type textarea "Shop, fire extinguishers, dry chemical, pressurized, ABC all purpose type, port…"
click at [1040, 796] on button "Save" at bounding box center [1041, 800] width 40 height 22
type input "668.25"
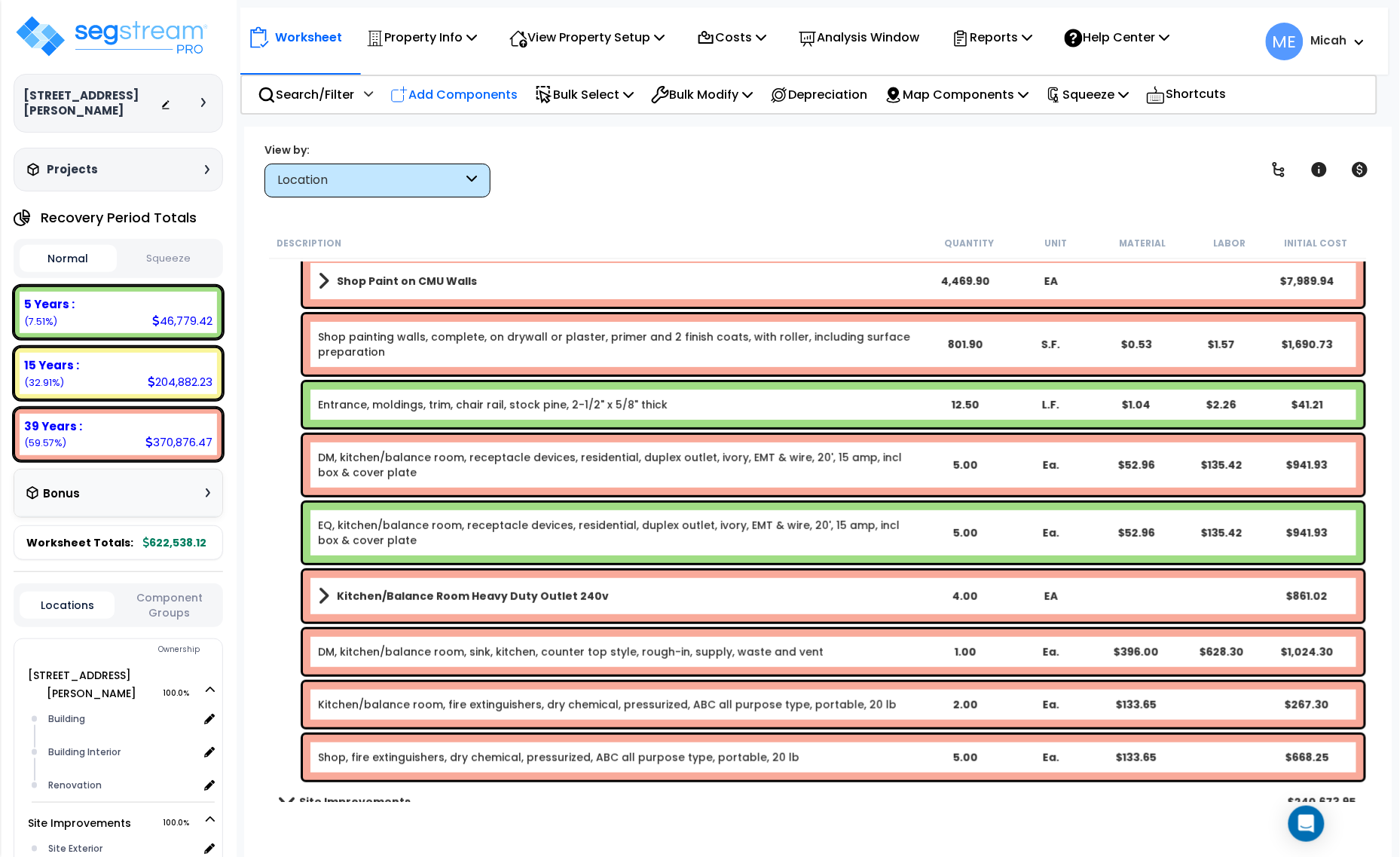
click at [453, 91] on p "Add Components" at bounding box center [454, 94] width 127 height 20
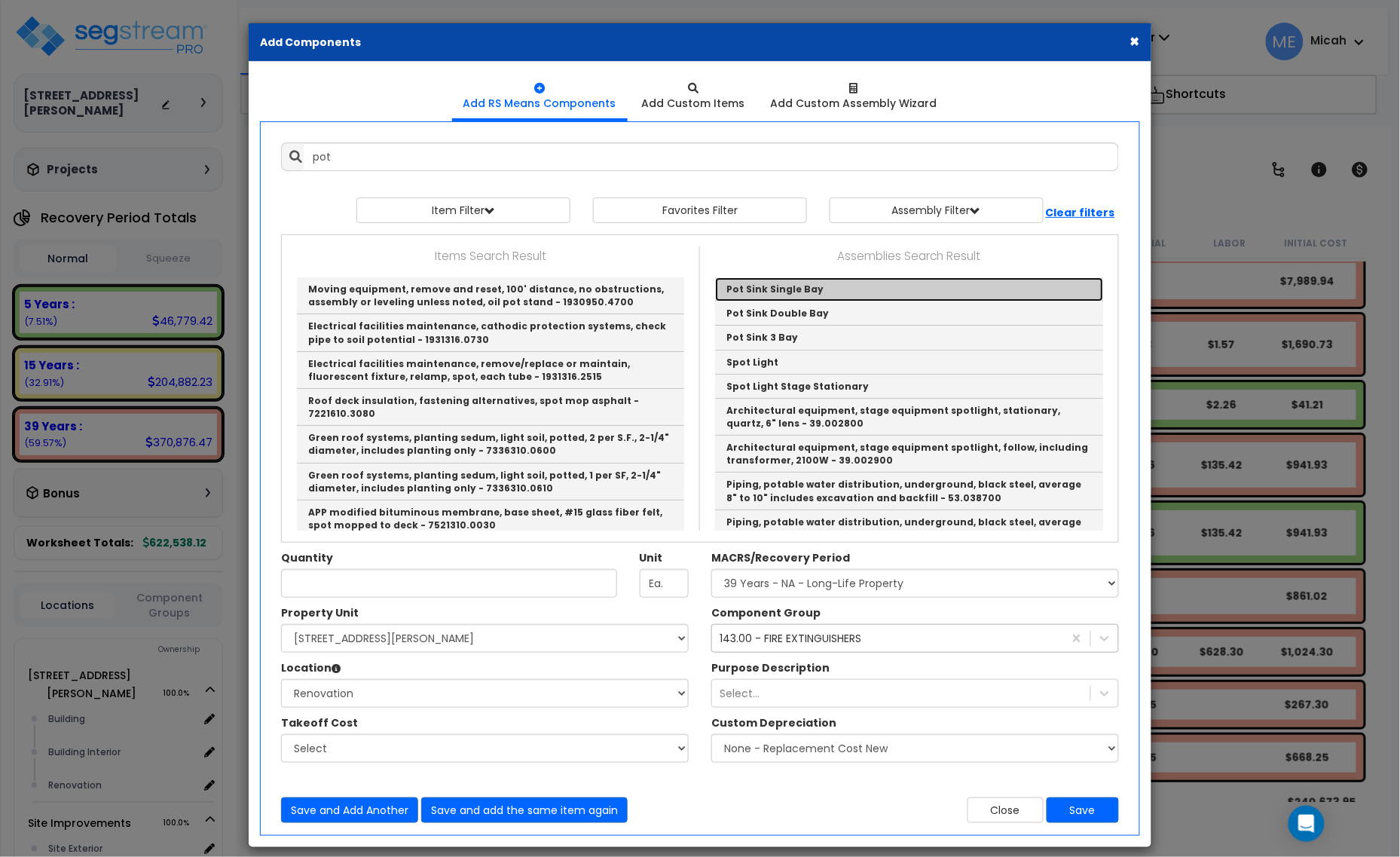
click at [819, 290] on link "Pot Sink Single Bay" at bounding box center [909, 289] width 388 height 24
type input "Pot Sink Single Bay"
checkbox input "true"
type input "EA"
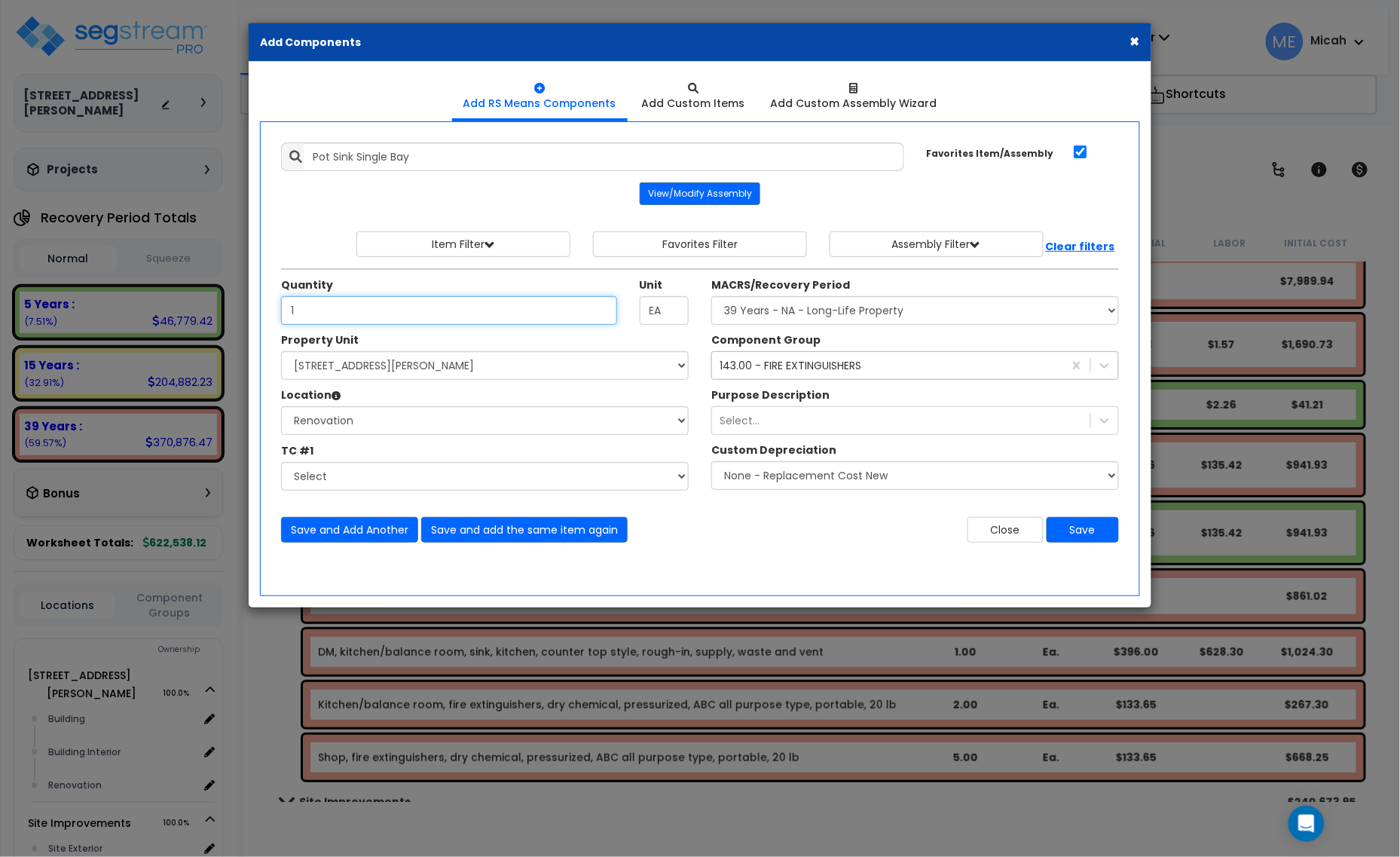
type input "1"
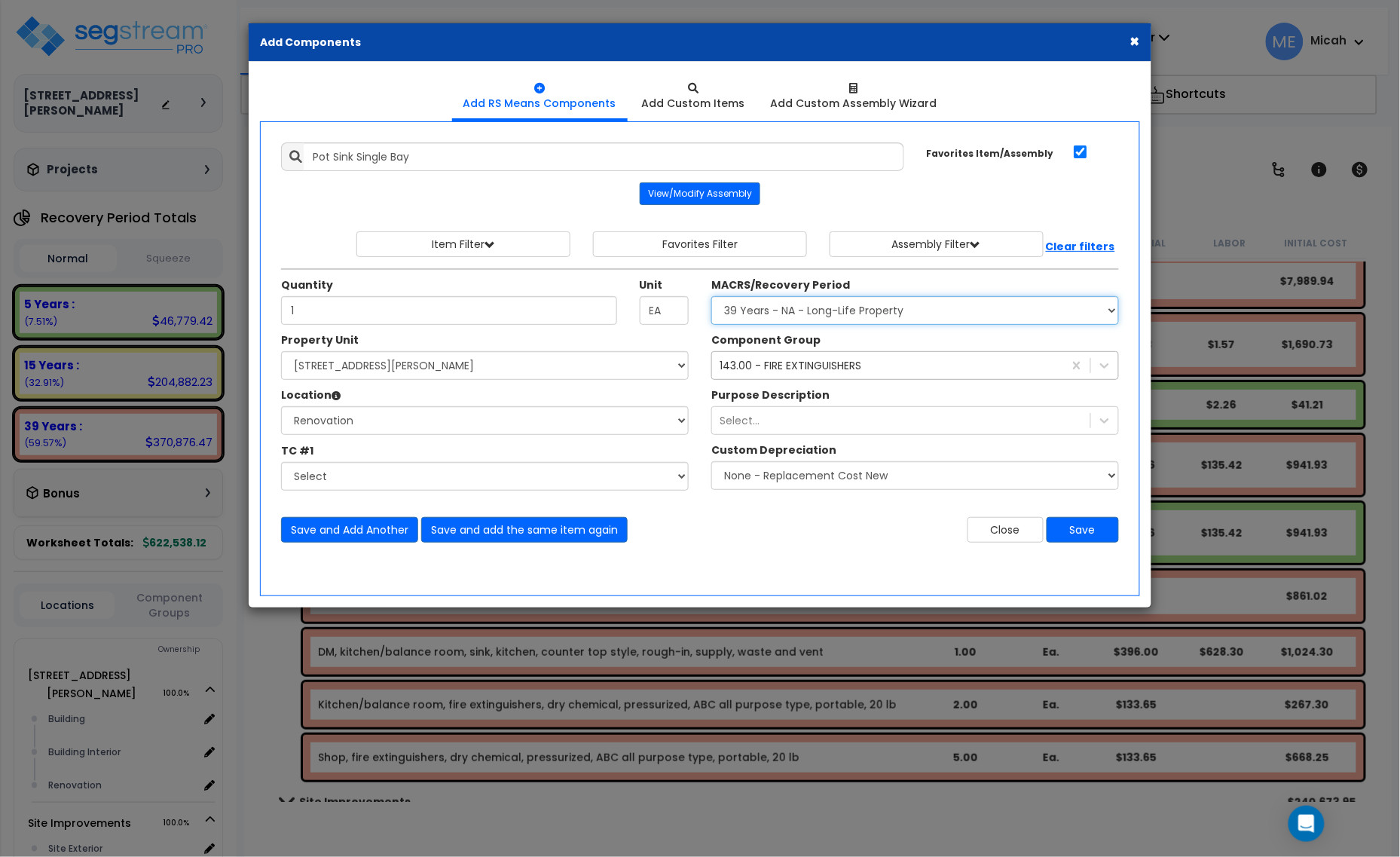
click at [801, 317] on select "Select MACRS/Recovery Period 5 Years - 57.0 - Distributive Trades & Services 5 …" at bounding box center [915, 310] width 408 height 29
select select "3667"
click at [712, 297] on select "Select MACRS/Recovery Period 5 Years - 57.0 - Distributive Trades & Services 5 …" at bounding box center [915, 310] width 408 height 29
click at [800, 369] on div "143.00 - FIRE EXTINGUISHERS" at bounding box center [790, 365] width 142 height 15
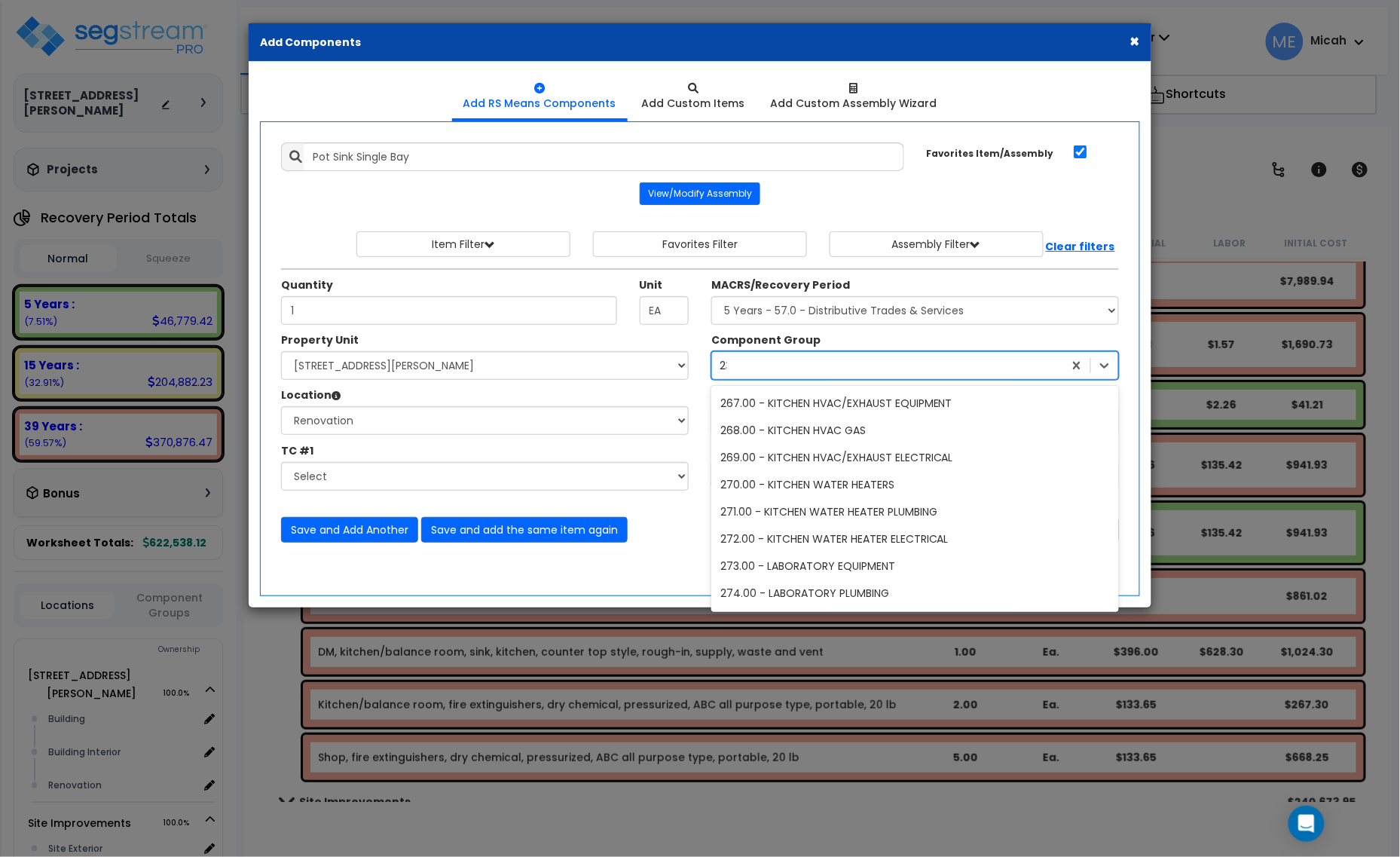
scroll to position [810, 0]
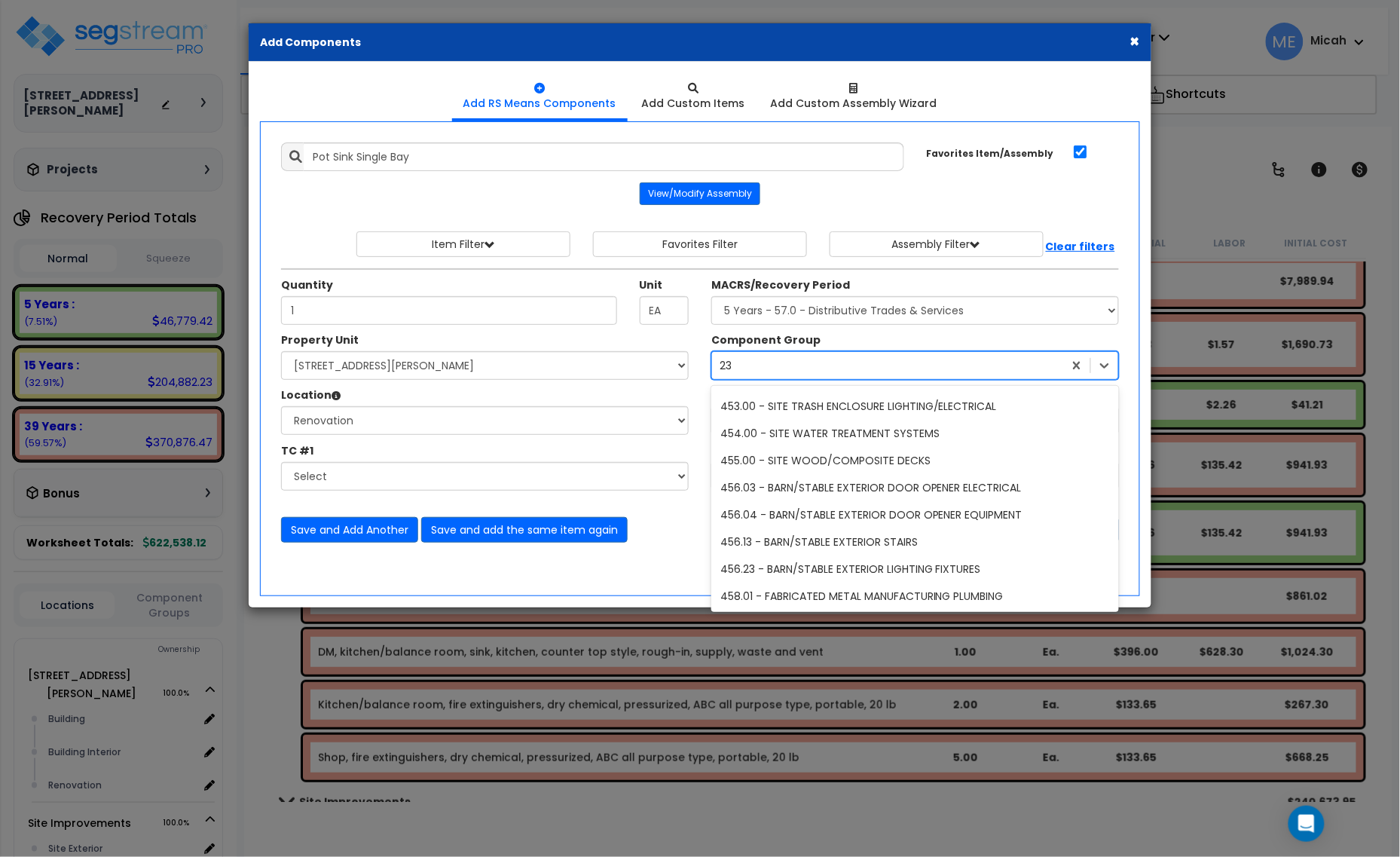
type input "238"
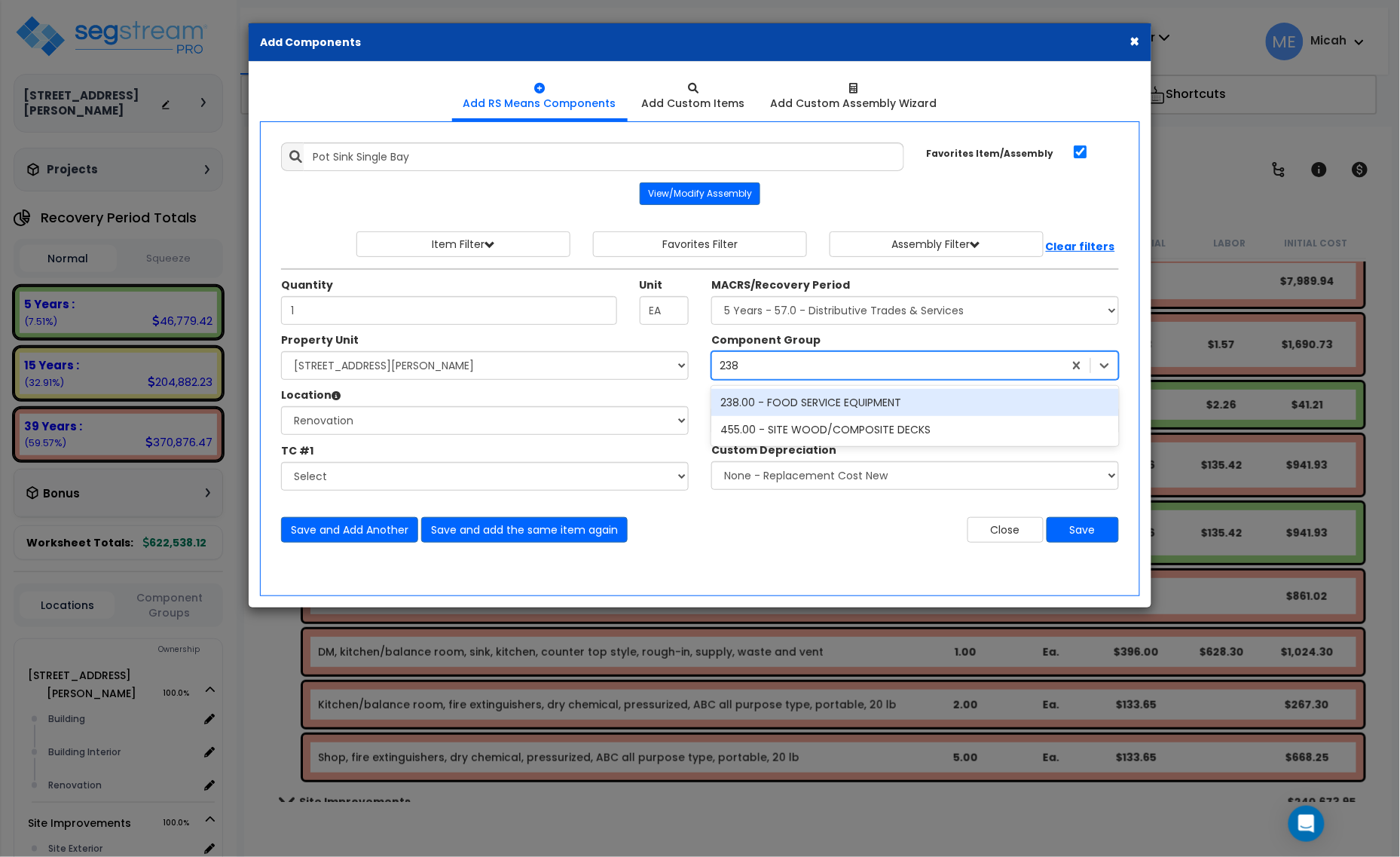
click at [844, 403] on div "238.00 - FOOD SERVICE EQUIPMENT" at bounding box center [915, 402] width 408 height 27
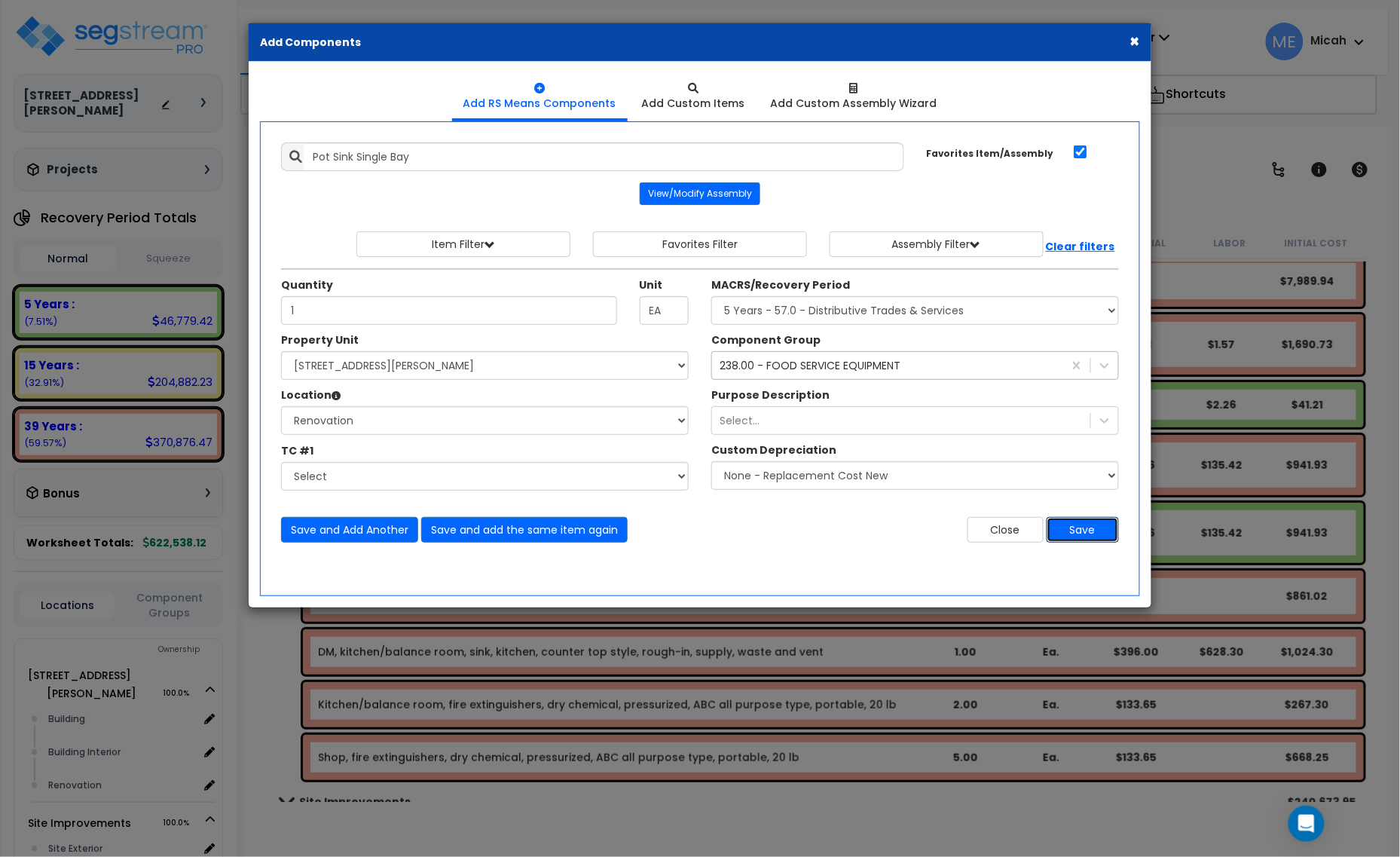
click at [1072, 536] on button "Save" at bounding box center [1082, 529] width 72 height 26
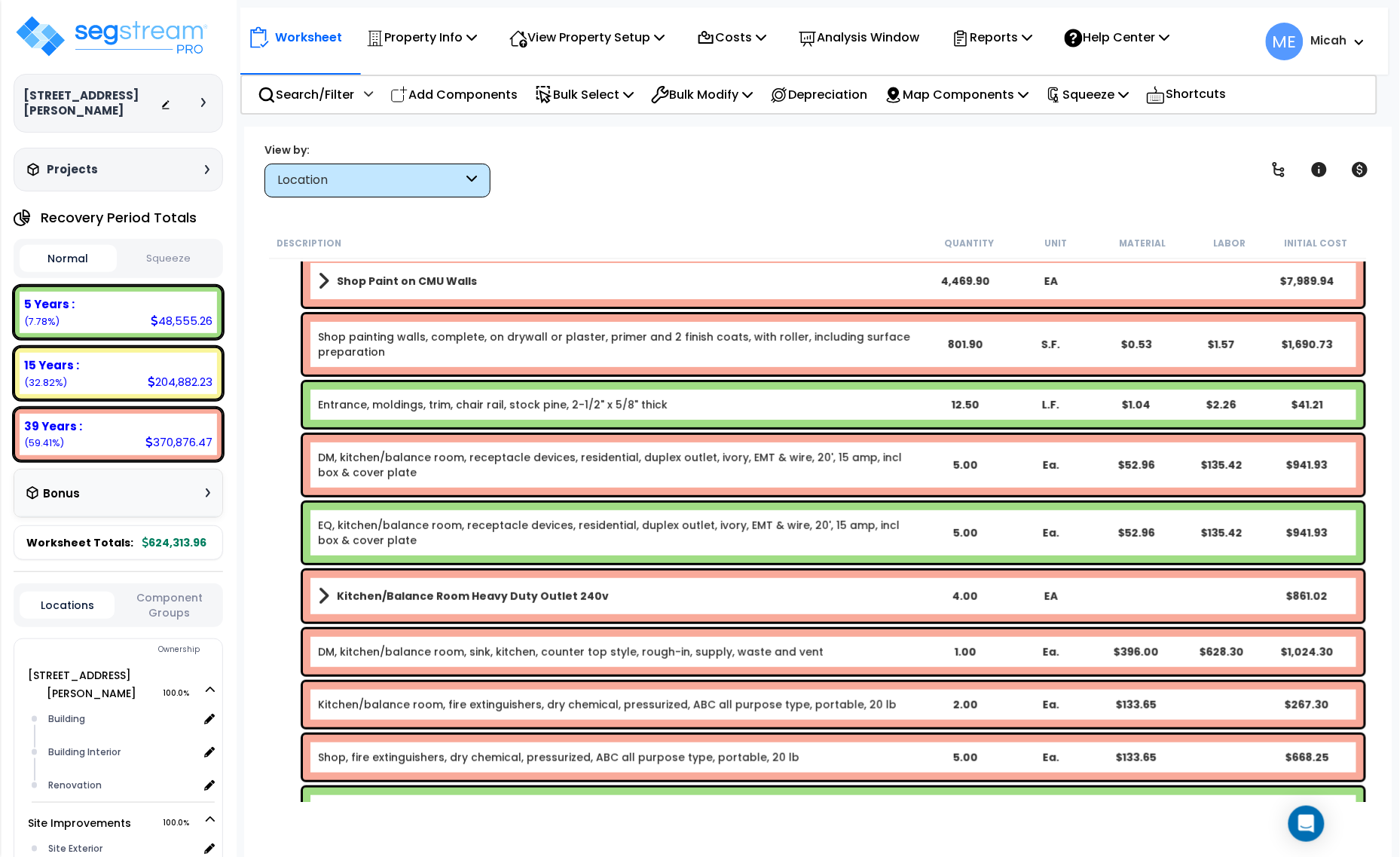
scroll to position [5866, 0]
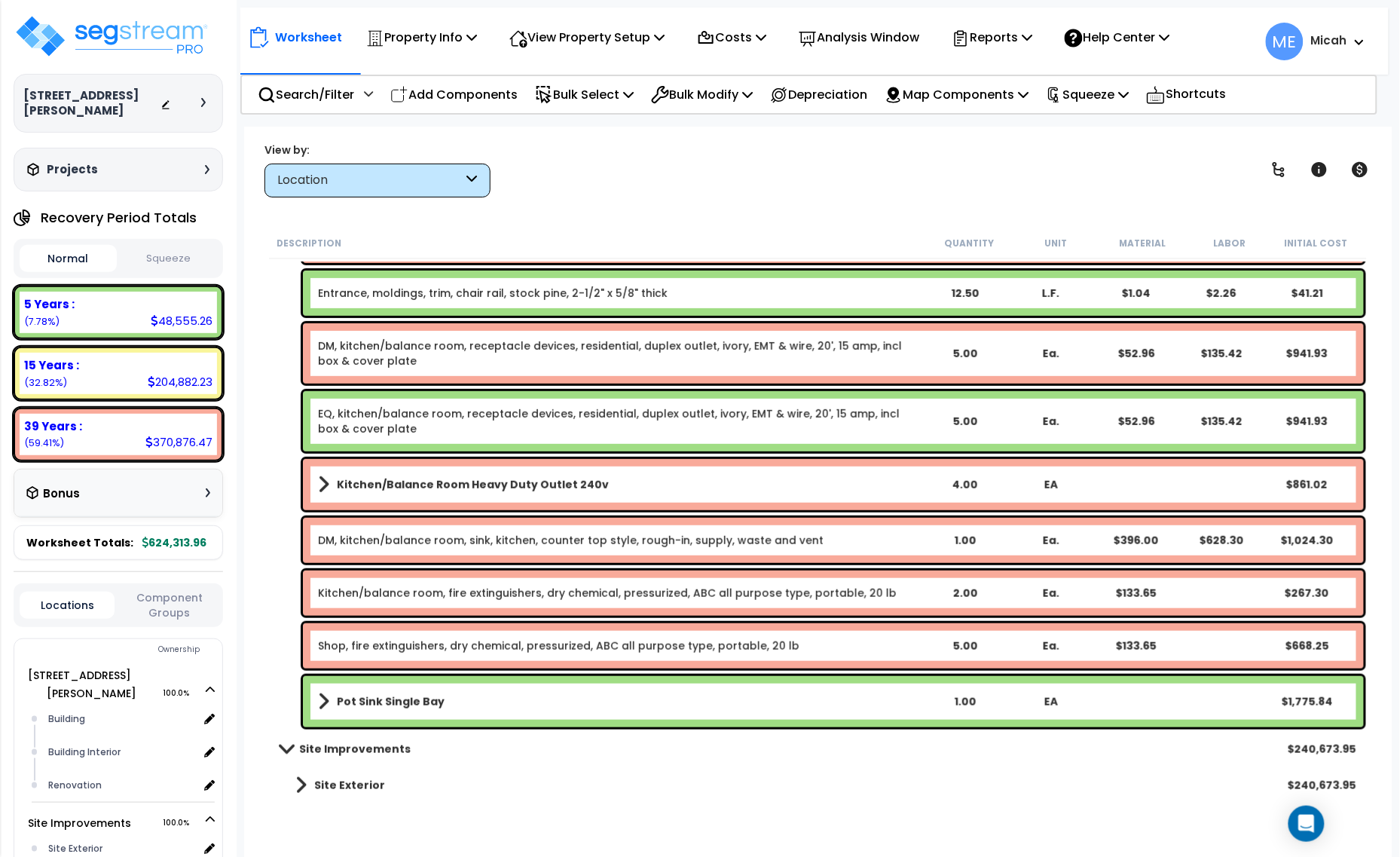
click at [388, 698] on b "Pot Sink Single Bay" at bounding box center [390, 702] width 108 height 15
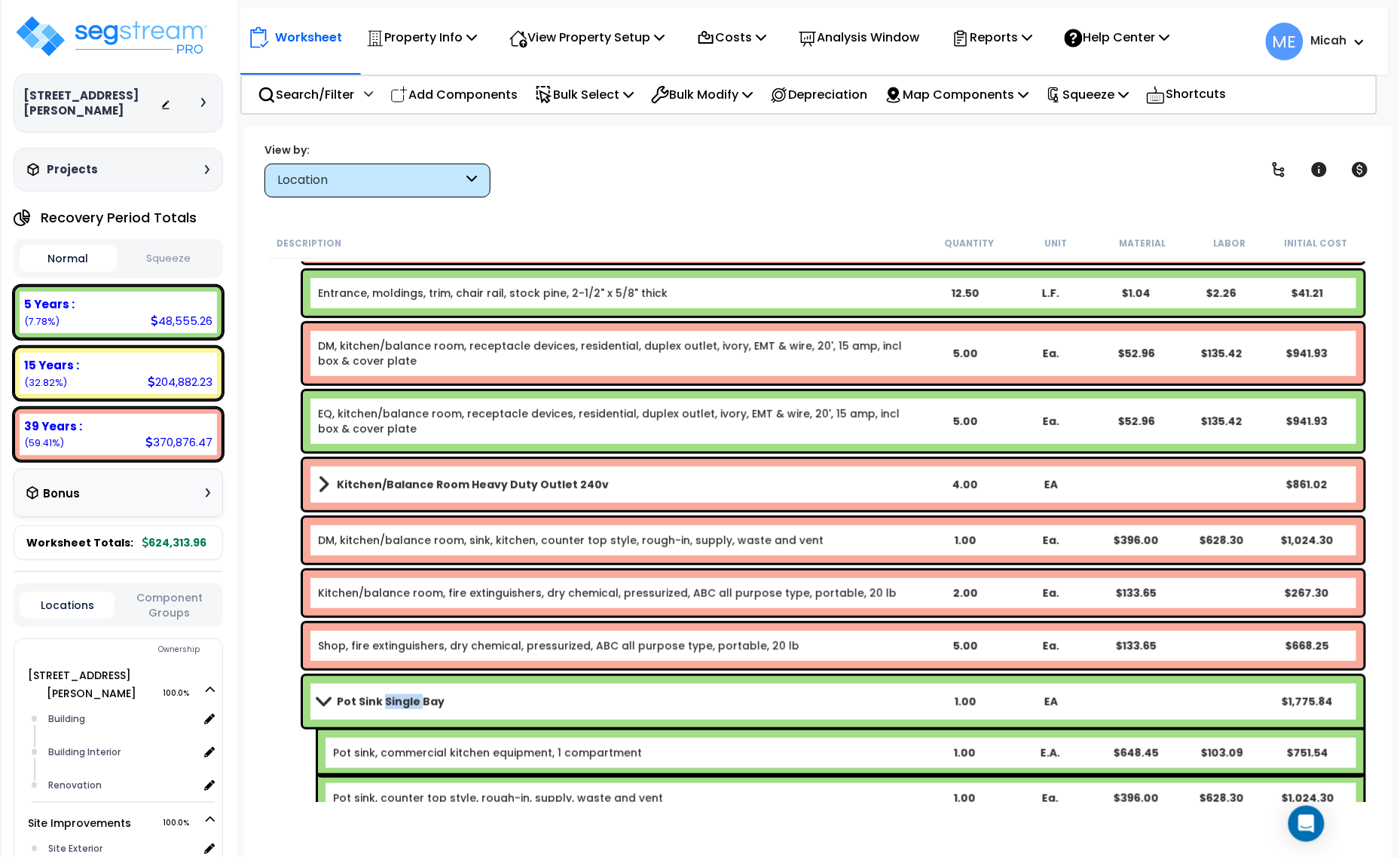
click at [388, 698] on b "Pot Sink Single Bay" at bounding box center [390, 702] width 108 height 15
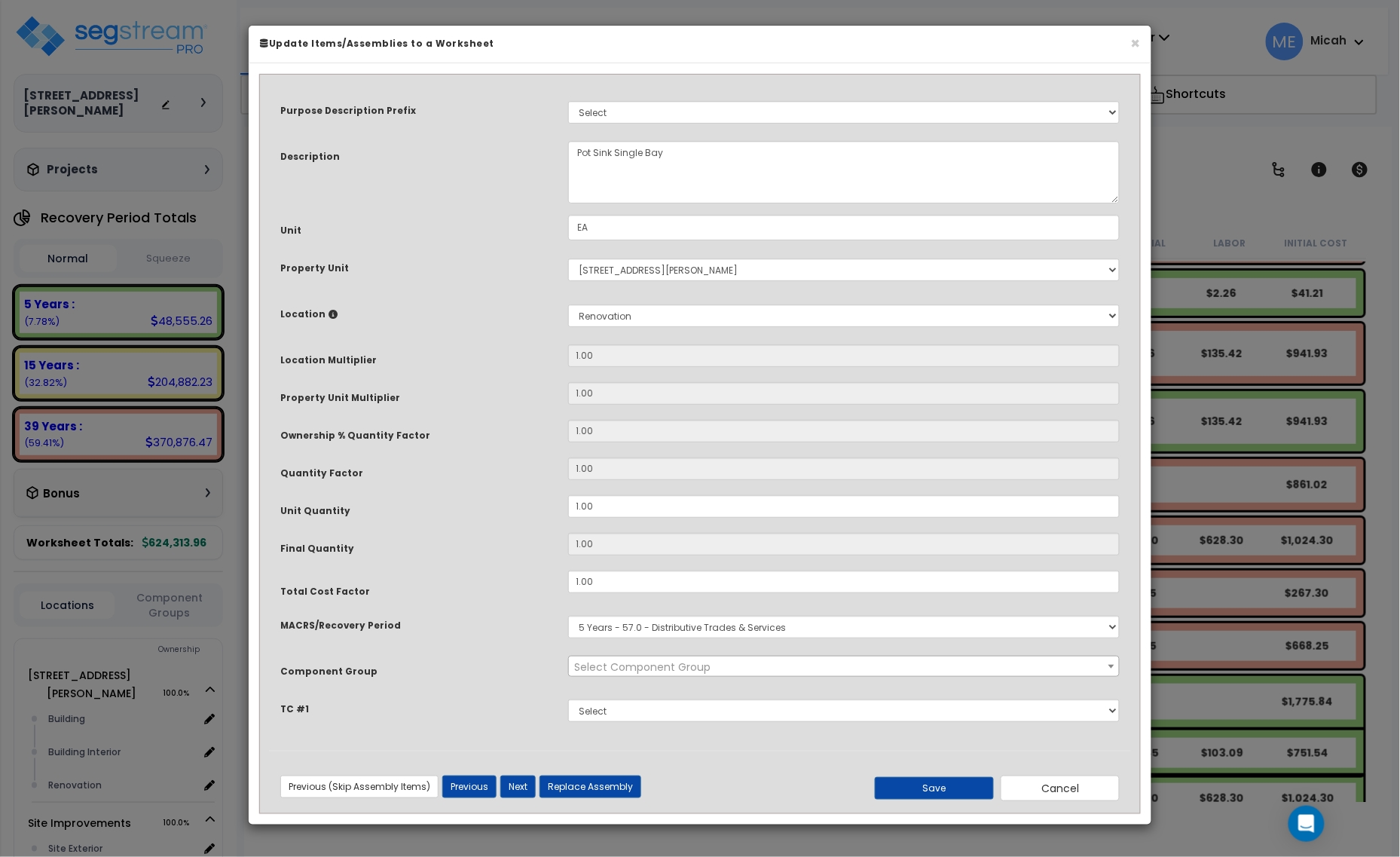
scroll to position [0, 0]
select select "56832"
drag, startPoint x: 593, startPoint y: 149, endPoint x: 567, endPoint y: 149, distance: 26.0
click at [568, 149] on textarea "Pot Sink Single Bay" at bounding box center [844, 172] width 552 height 63
type textarea "Shop Sink Single Bay"
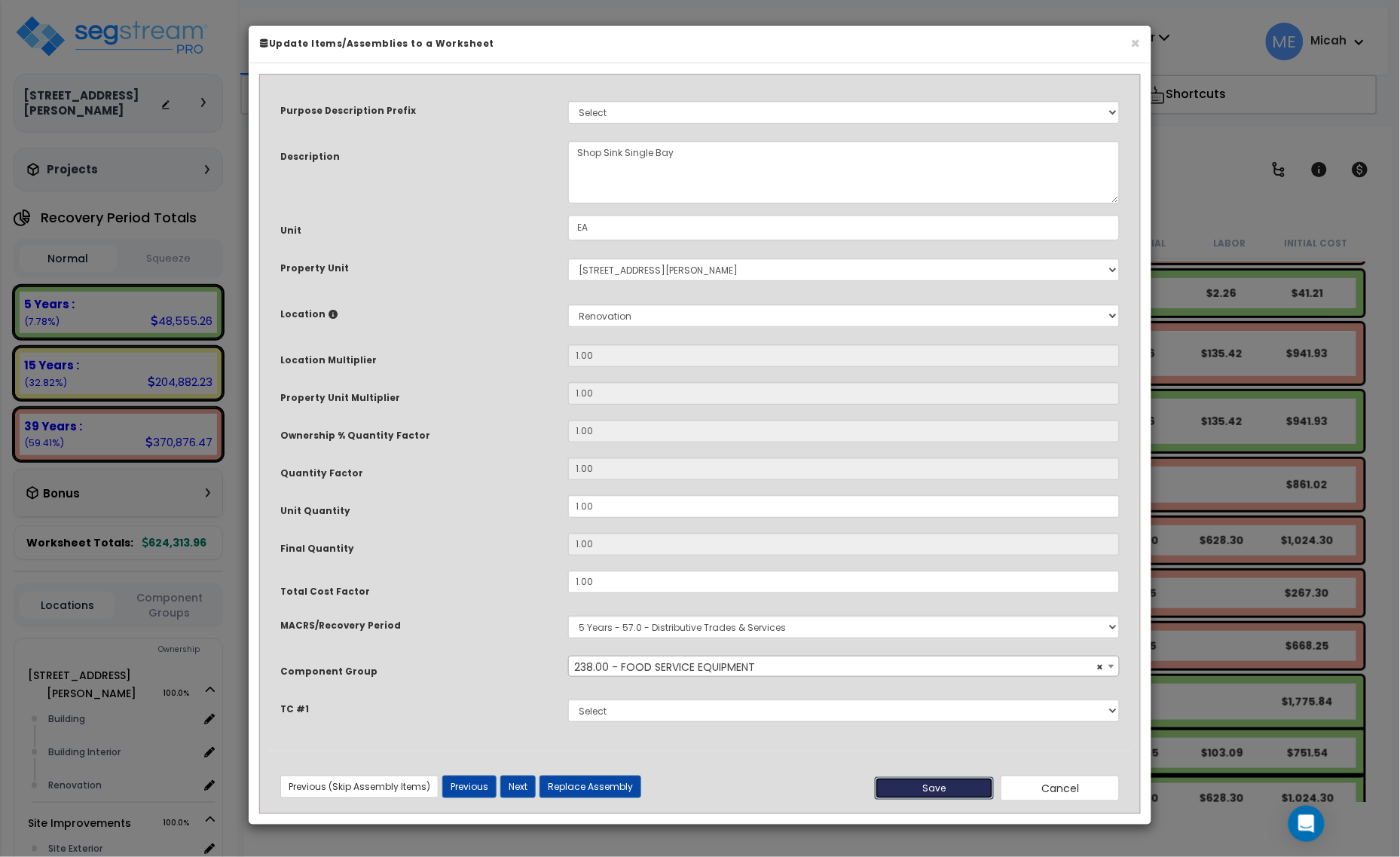
click at [961, 780] on button "Save" at bounding box center [933, 788] width 119 height 22
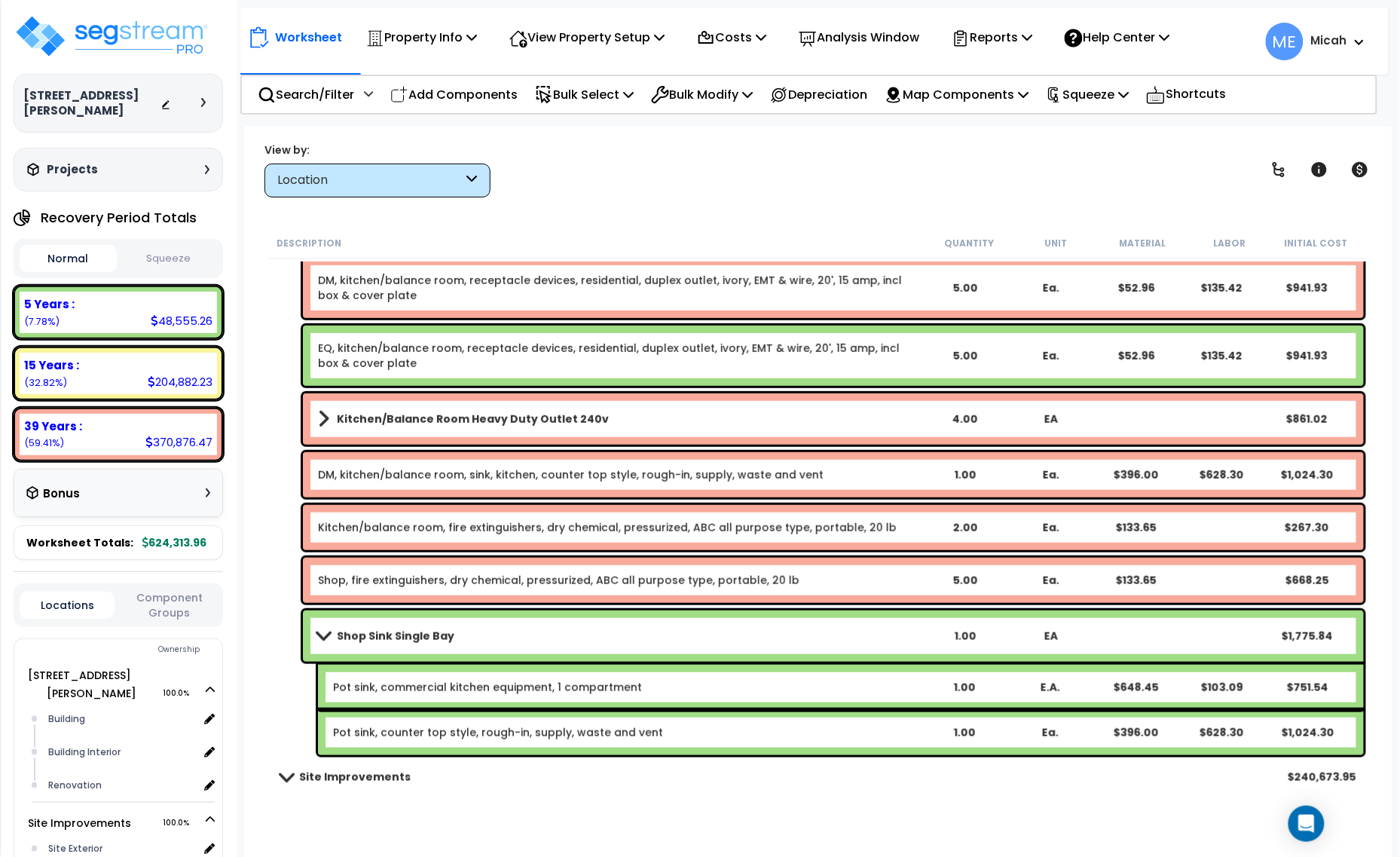
scroll to position [5959, 0]
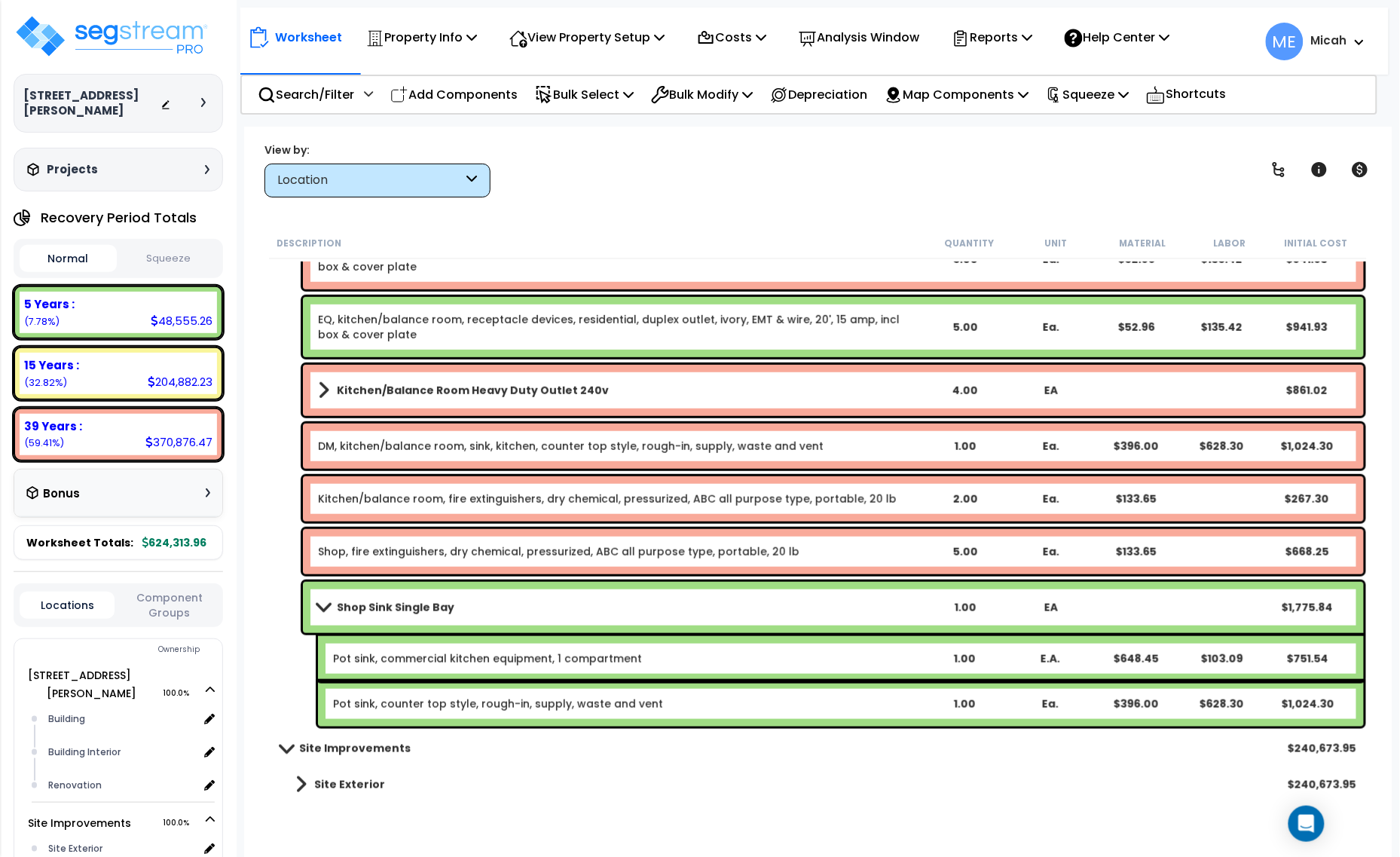
click at [388, 654] on link "Pot sink, commercial kitchen equipment, 1 compartment" at bounding box center [487, 658] width 309 height 15
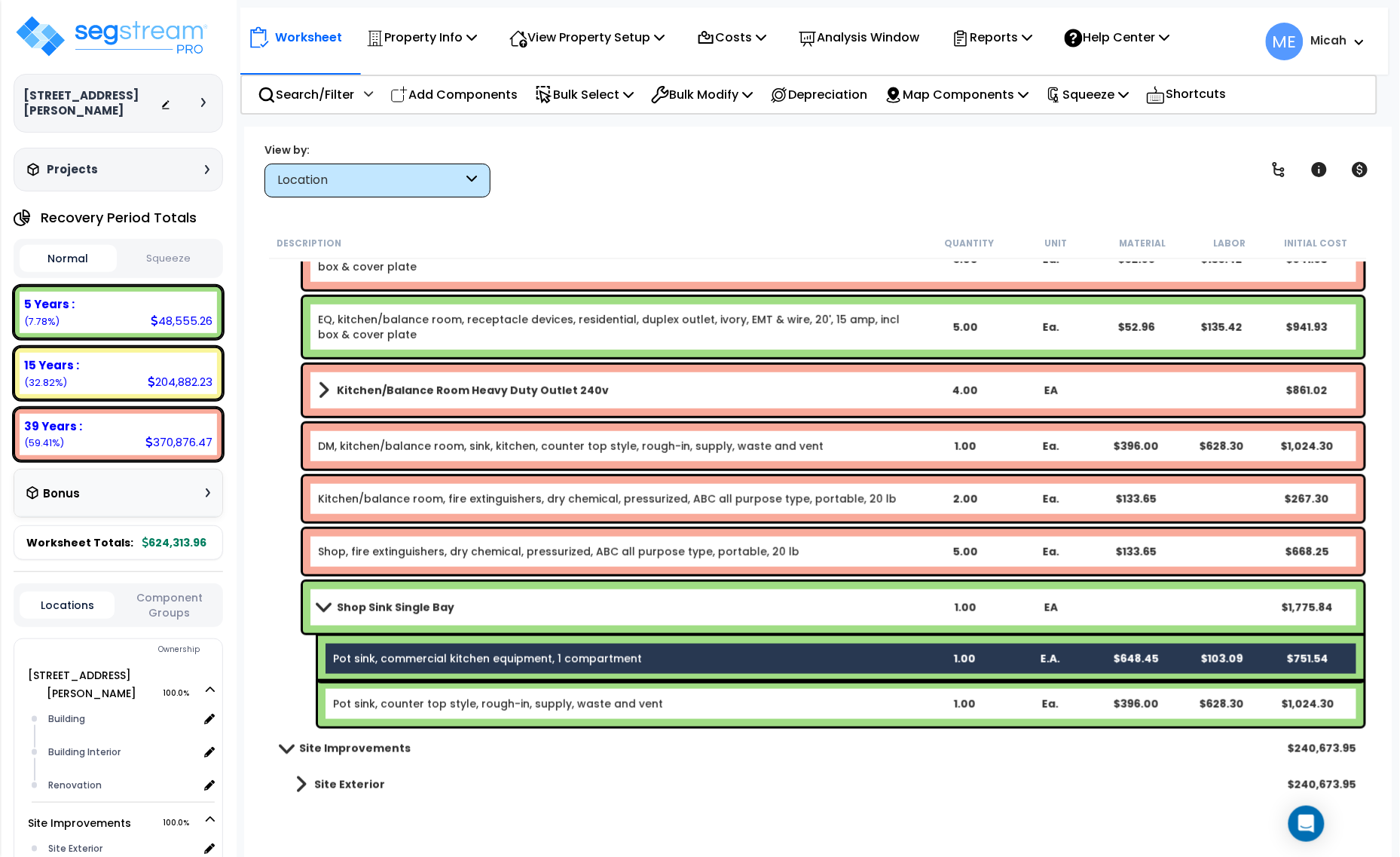
click at [385, 698] on link "Pot sink, counter top style, rough-in, supply, waste and vent" at bounding box center [498, 704] width 330 height 15
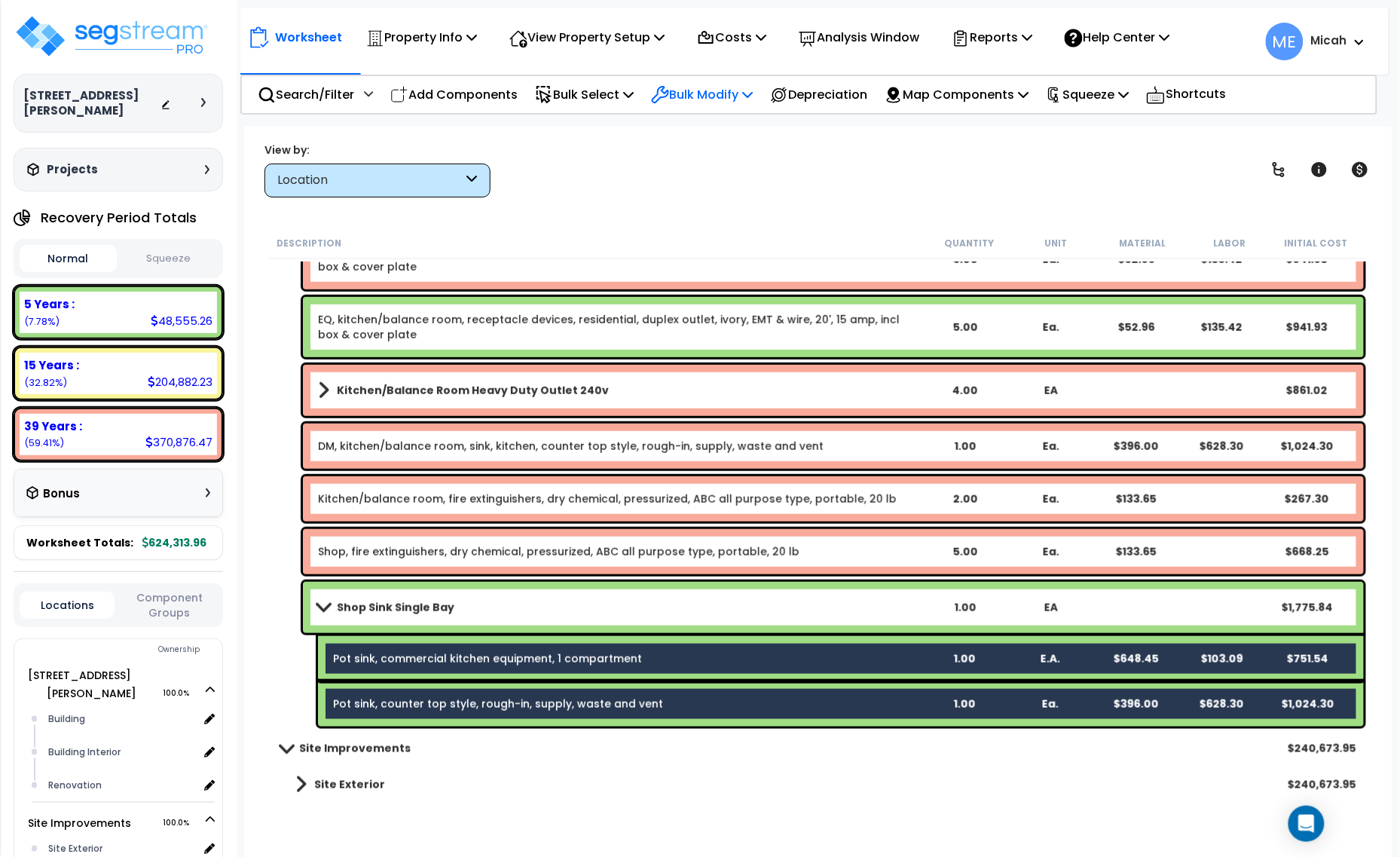
click at [740, 88] on p "Bulk Modify" at bounding box center [701, 94] width 101 height 20
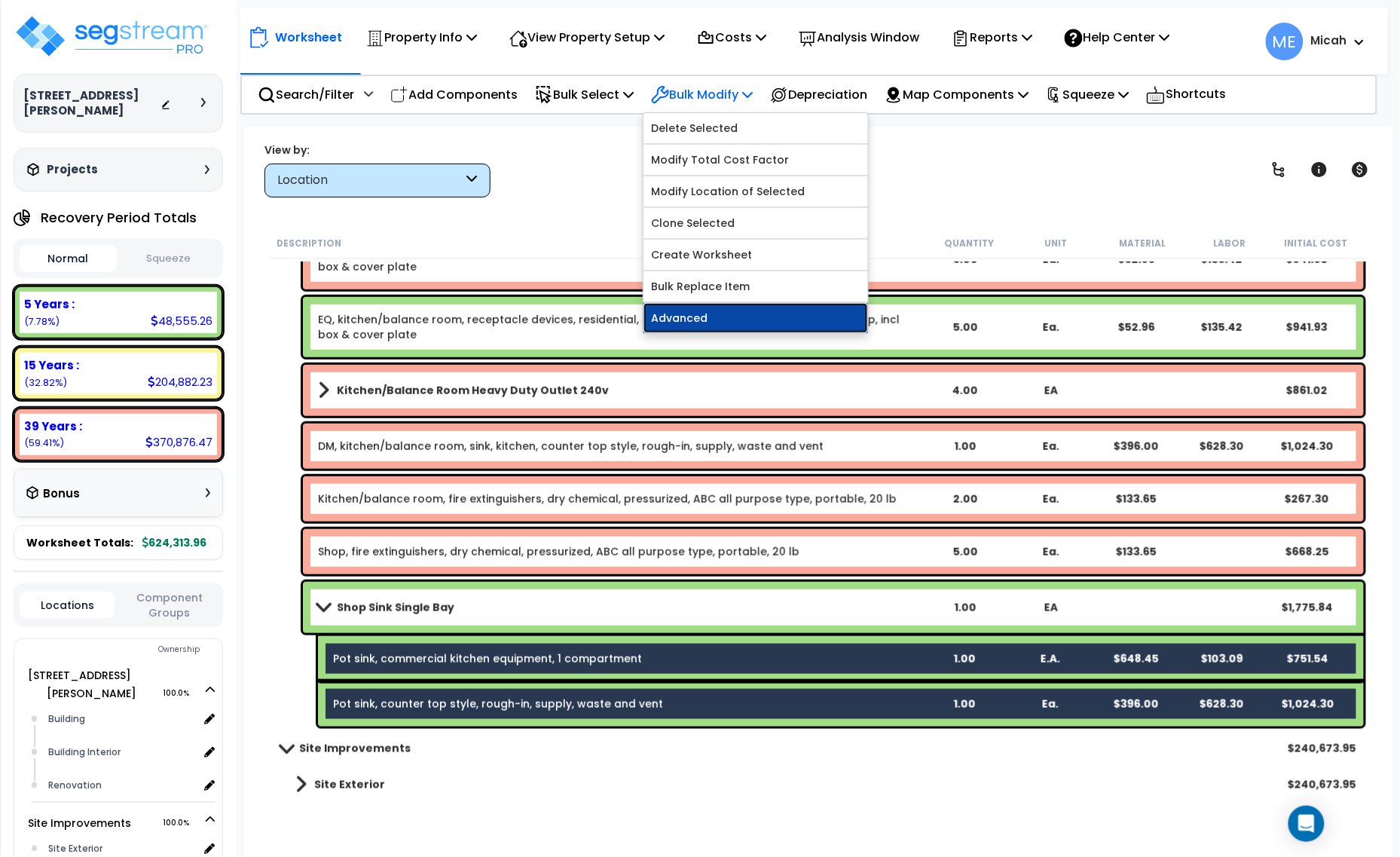
click at [740, 324] on link "Advanced" at bounding box center [755, 317] width 225 height 30
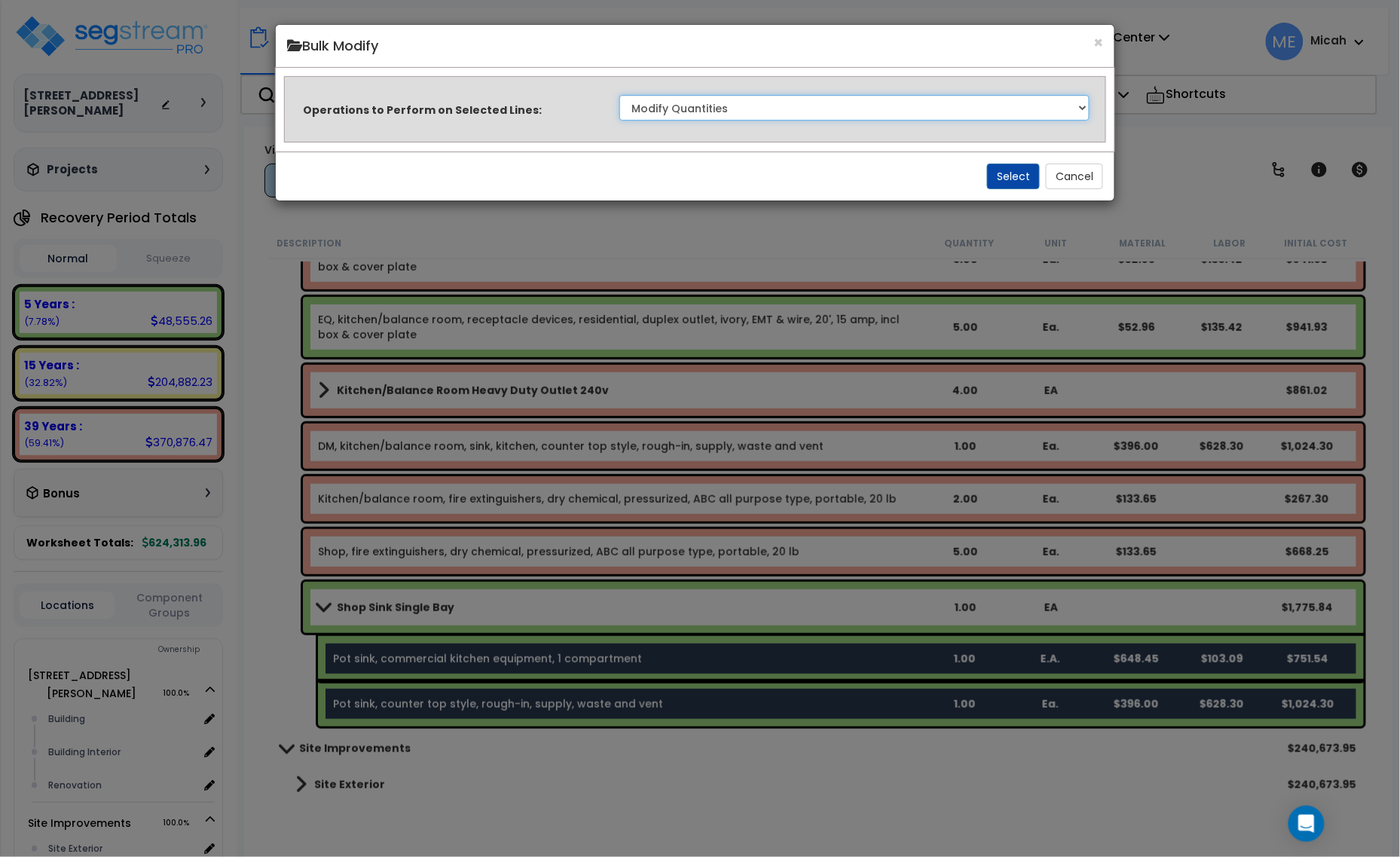
click at [1056, 111] on select "Clone Delete Delete Zero Quantities Modify Component Group Modify Recovery Peri…" at bounding box center [854, 107] width 471 height 26
select select "updateReplaceKeyword"
click at [619, 94] on select "Clone Delete Delete Zero Quantities Modify Component Group Modify Recovery Peri…" at bounding box center [854, 107] width 471 height 26
click at [1005, 174] on button "Select" at bounding box center [1013, 176] width 53 height 26
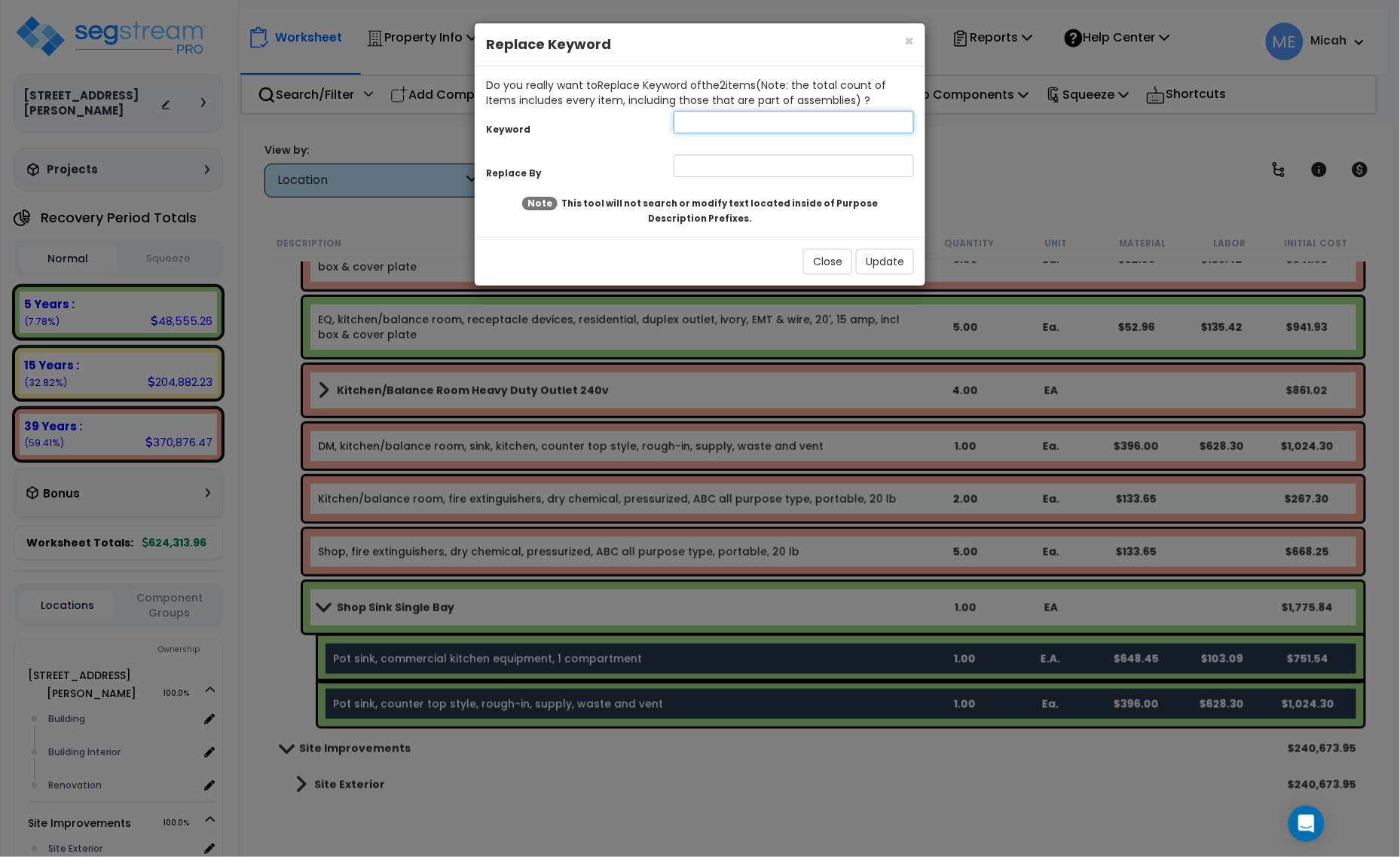
click at [693, 121] on input "text" at bounding box center [794, 121] width 240 height 22
type input "Pot"
click at [707, 168] on input "text" at bounding box center [794, 165] width 240 height 22
type input "EQ, shop"
click at [864, 258] on button "Update" at bounding box center [885, 261] width 58 height 26
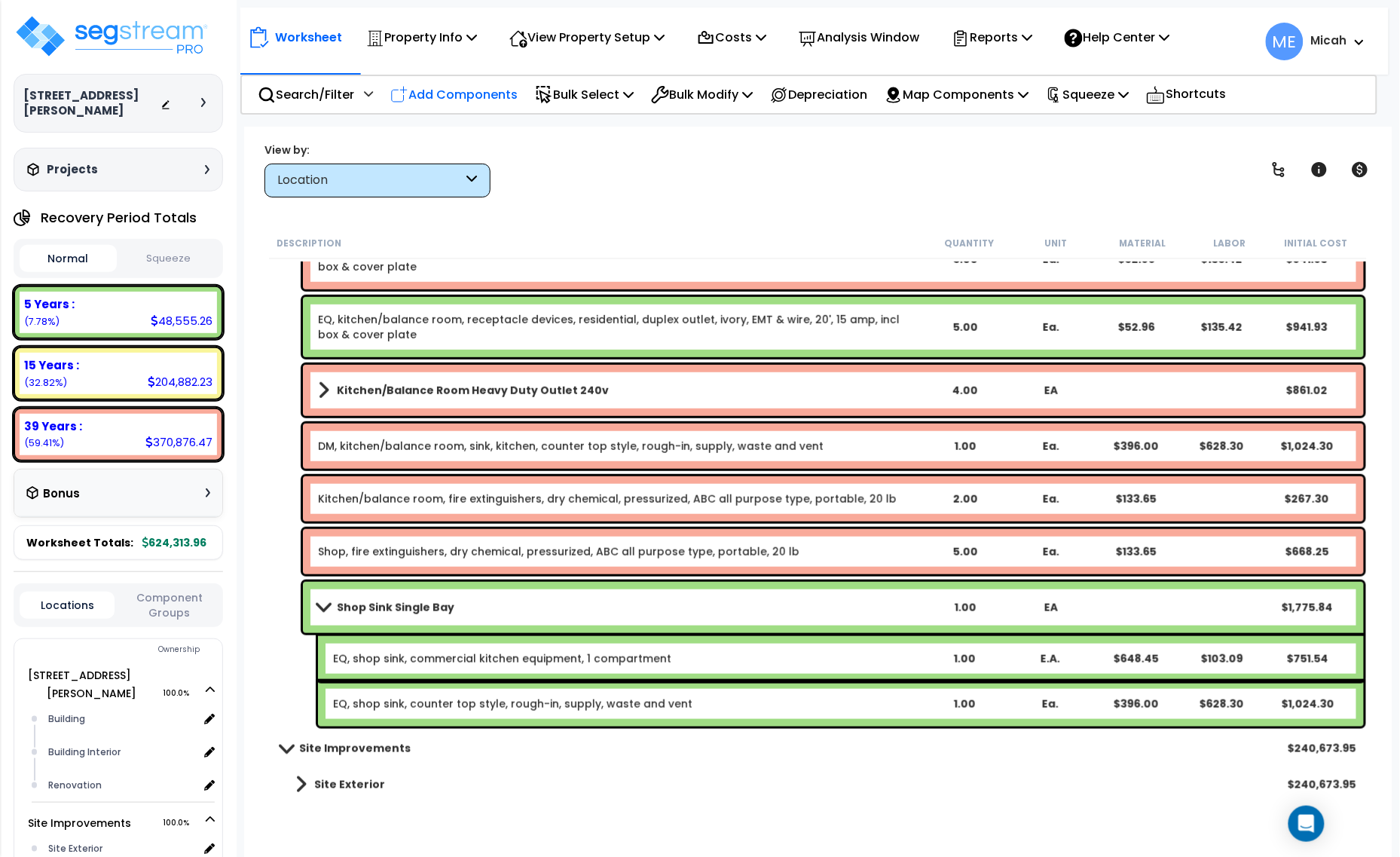
click at [453, 92] on p "Add Components" at bounding box center [454, 94] width 127 height 20
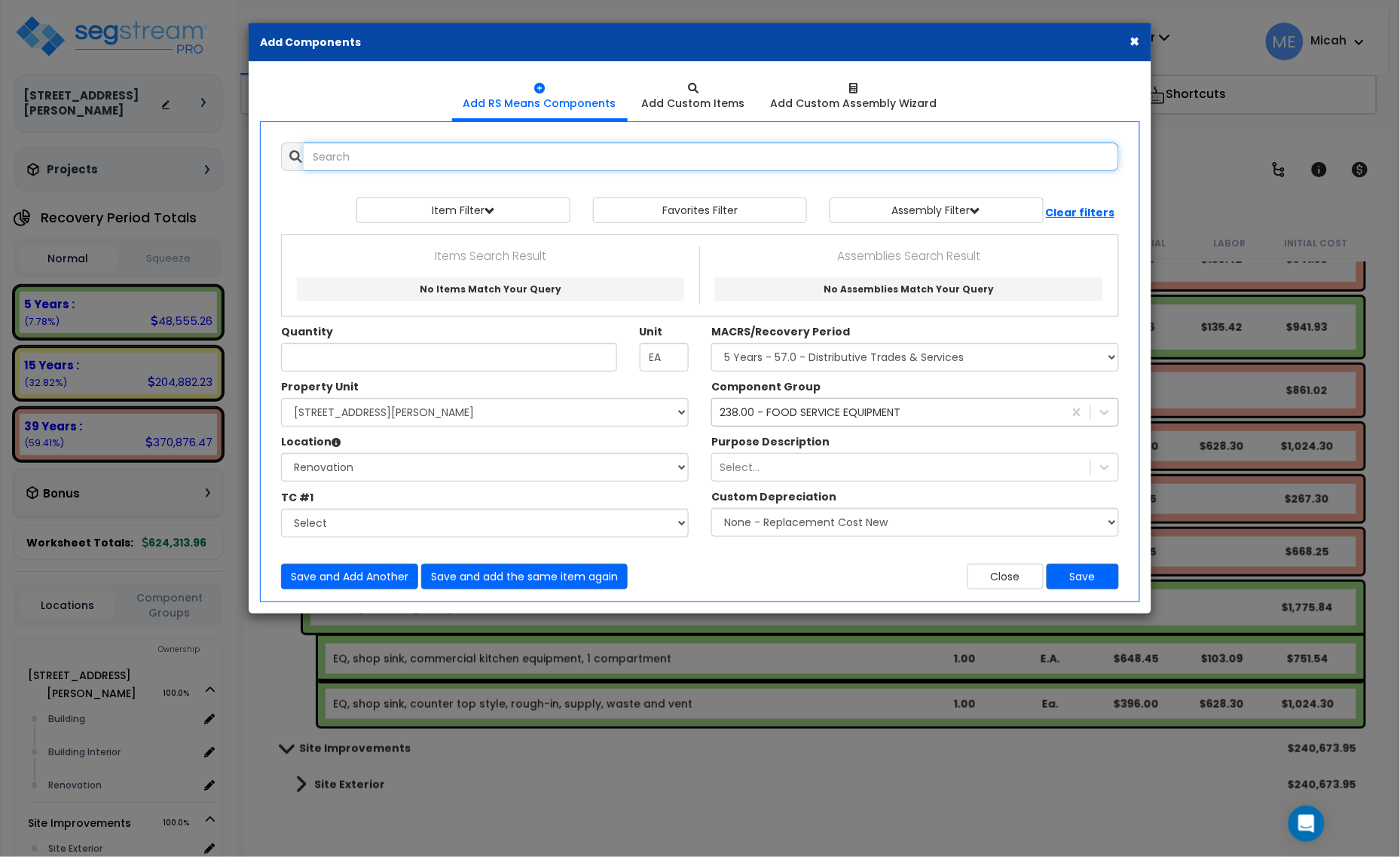
click at [427, 155] on input "text" at bounding box center [712, 157] width 816 height 29
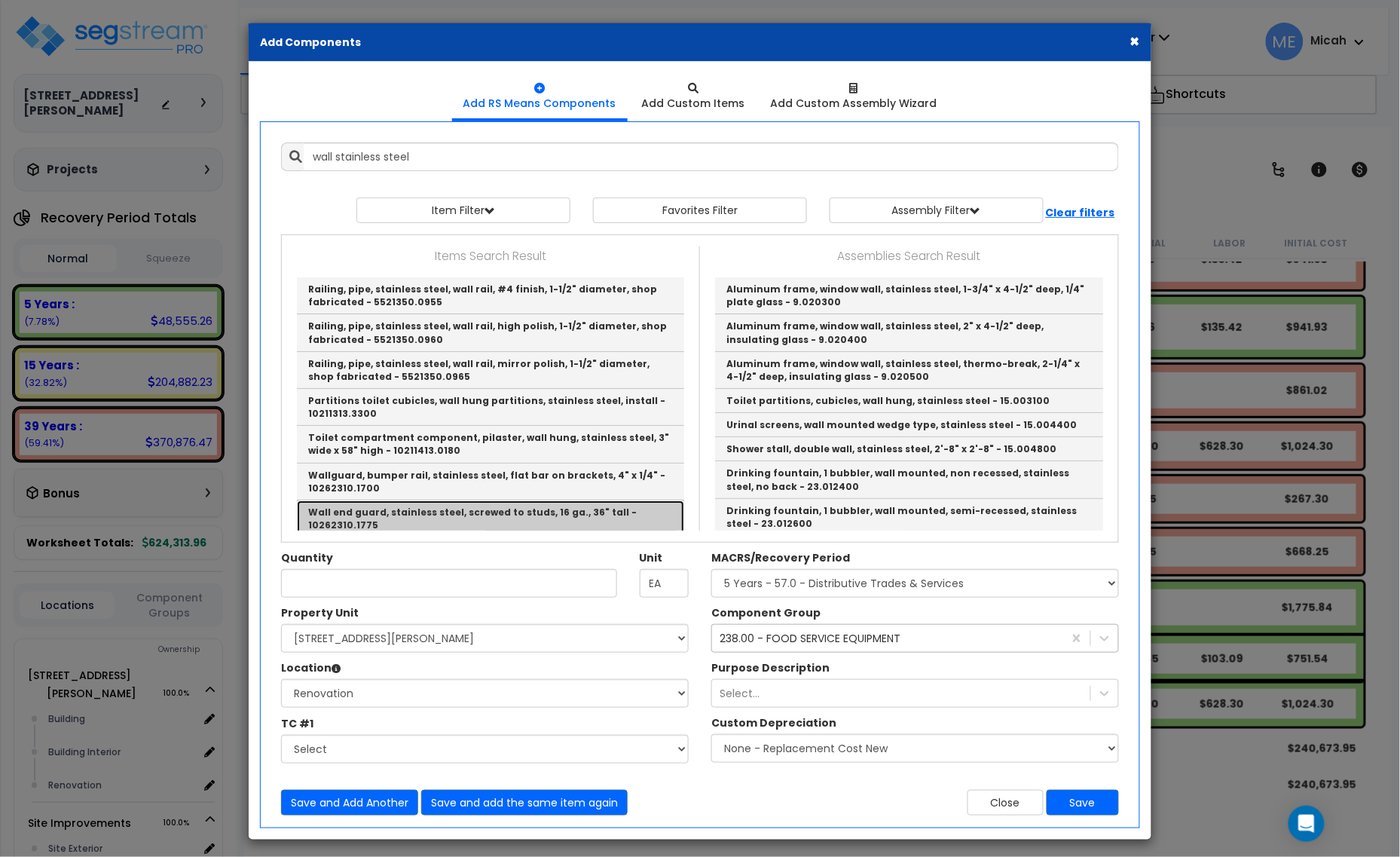
click at [606, 508] on link "Wall end guard, stainless steel, screwed to studs, 16 ga., 36" tall - 10262310.…" at bounding box center [491, 519] width 388 height 37
type input "Wall end guard, stainless steel, screwed to studs, 16 ga., 36" tall - 10262310.…"
checkbox input "false"
type input "Ea."
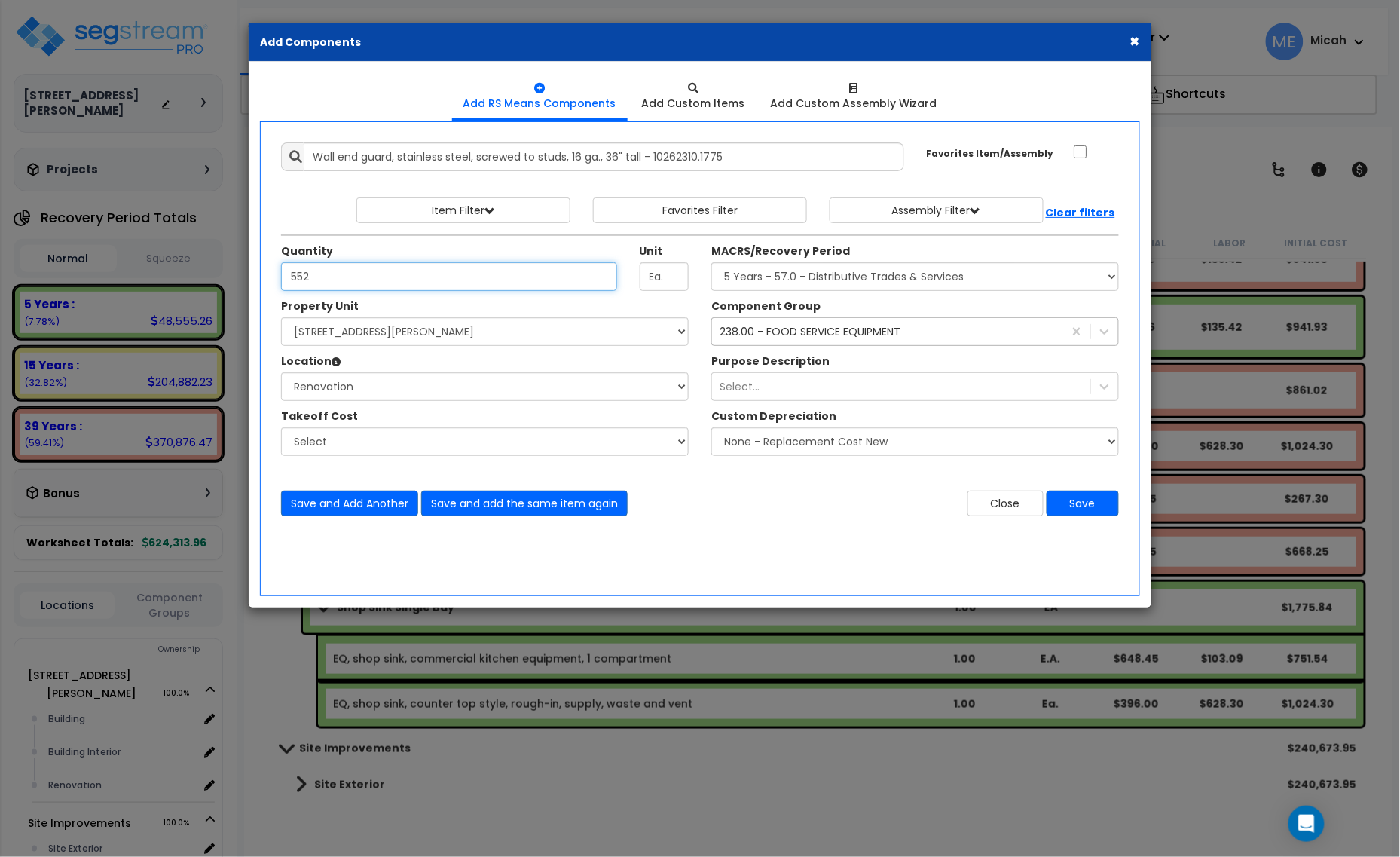
type input "552"
click at [871, 346] on div "238.00 - FOOD SERVICE EQUIPMENT 238" at bounding box center [915, 332] width 408 height 29
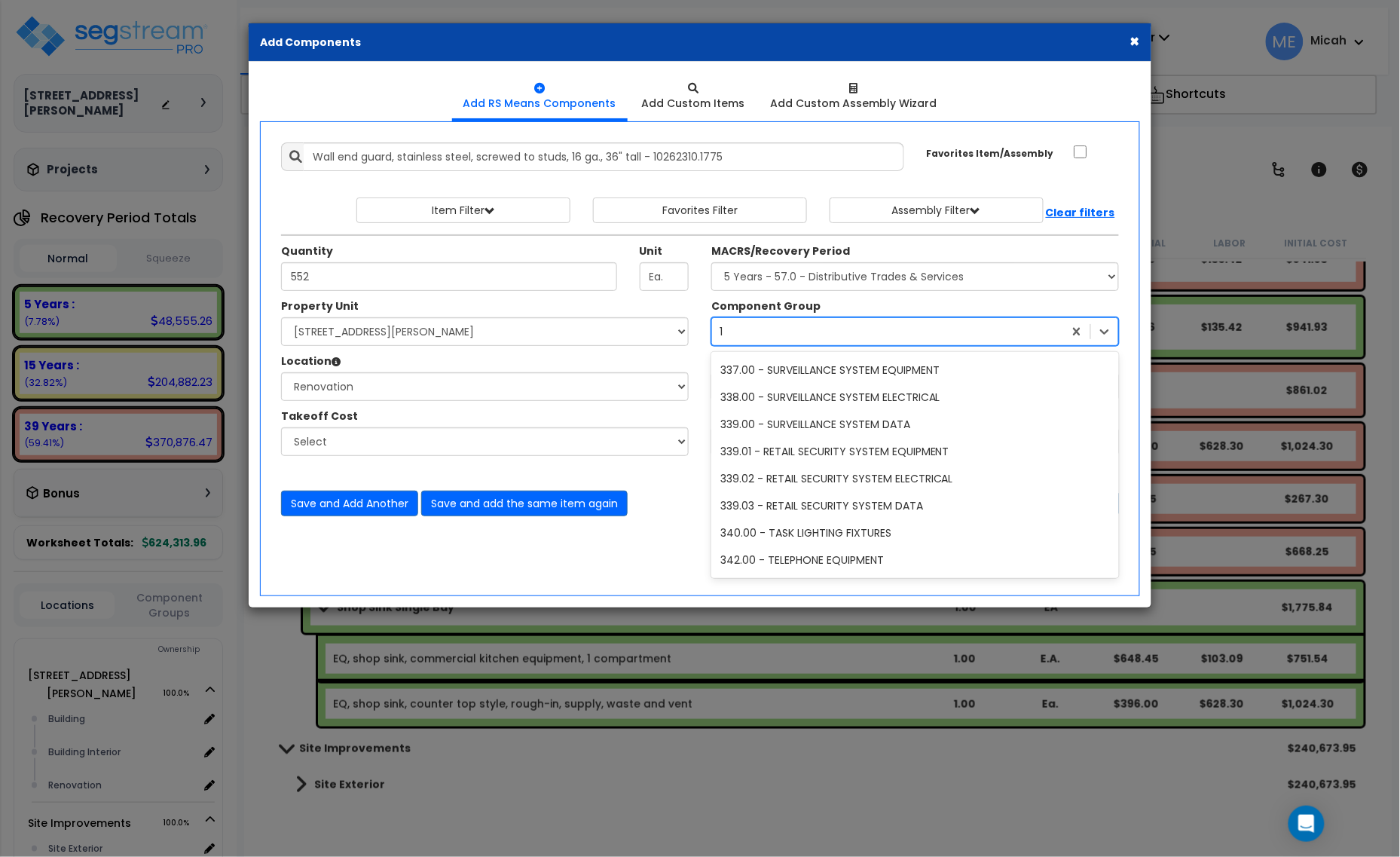
scroll to position [729, 0]
type input "121"
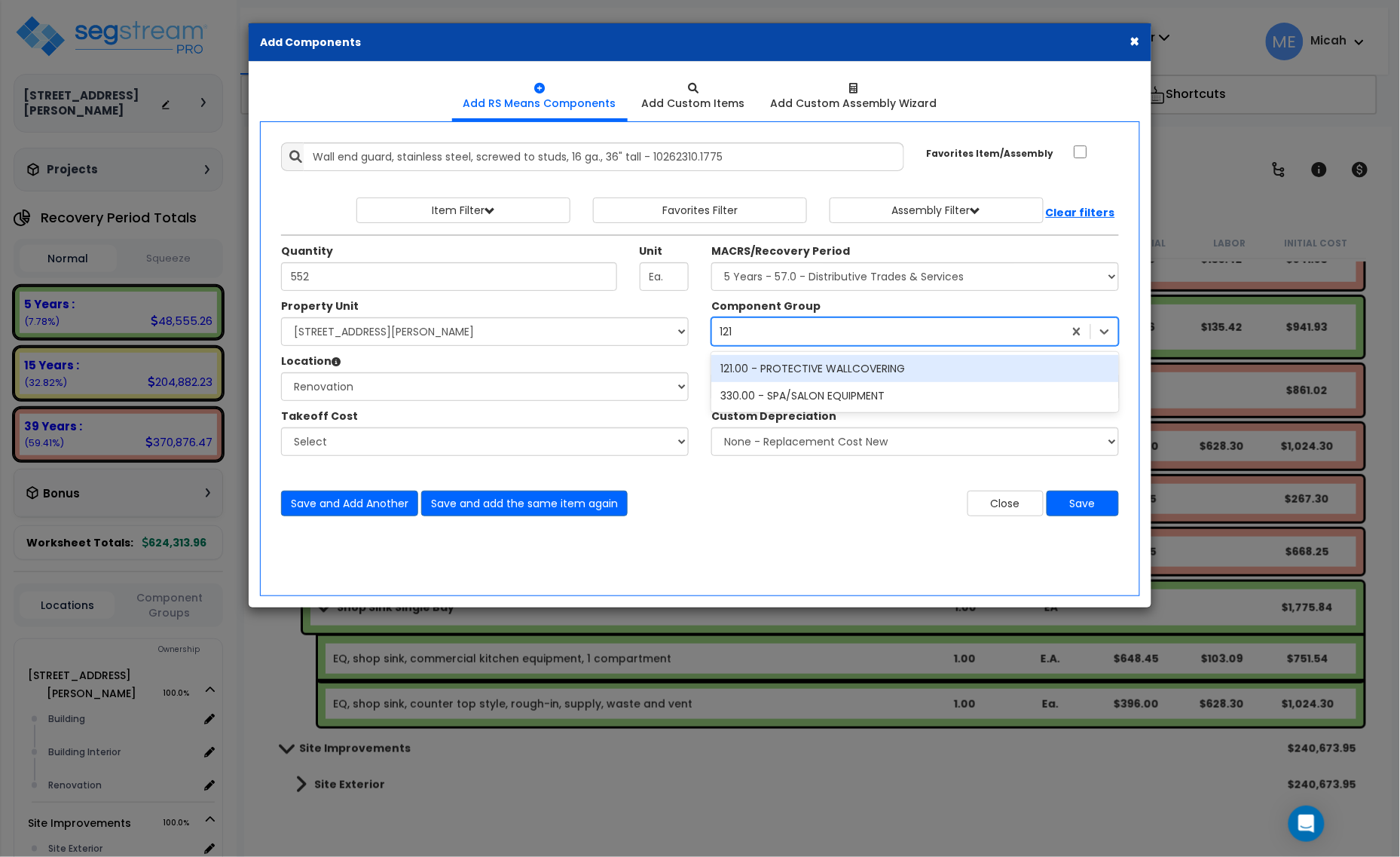
scroll to position [0, 0]
click at [863, 363] on div "121.00 - PROTECTIVE WALLCOVERING" at bounding box center [915, 368] width 408 height 27
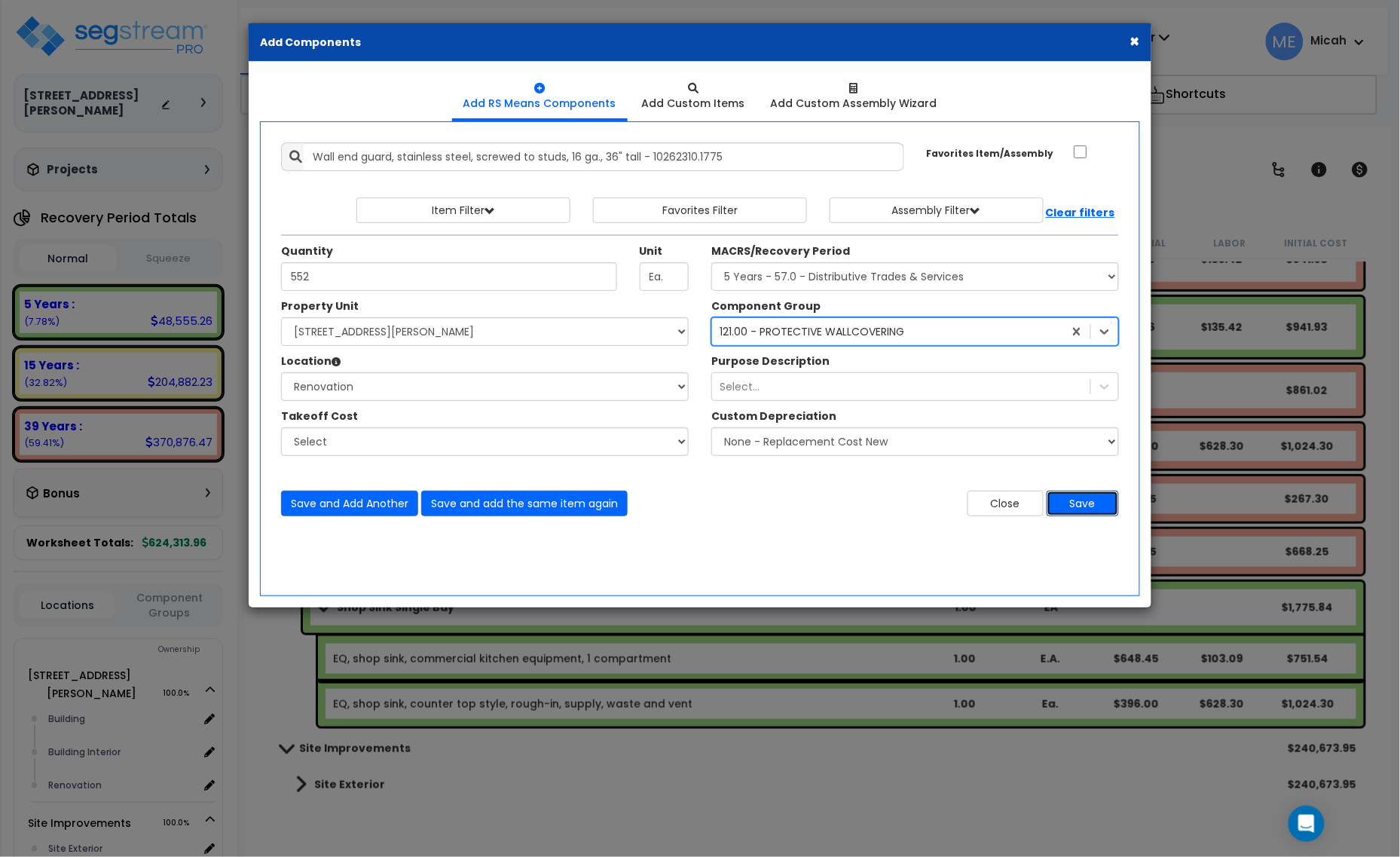
click at [1090, 507] on button "Save" at bounding box center [1082, 503] width 72 height 26
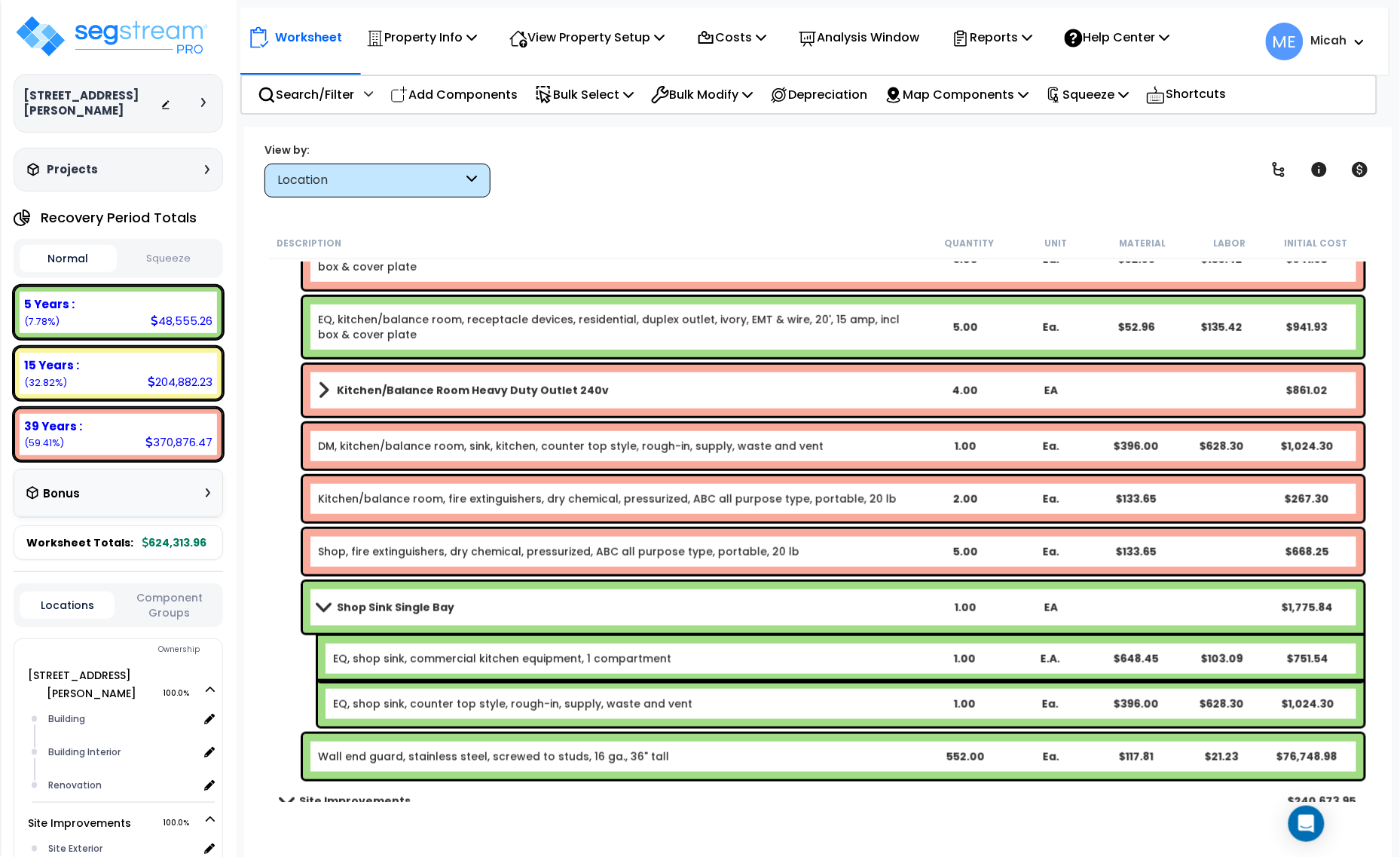
scroll to position [6012, 0]
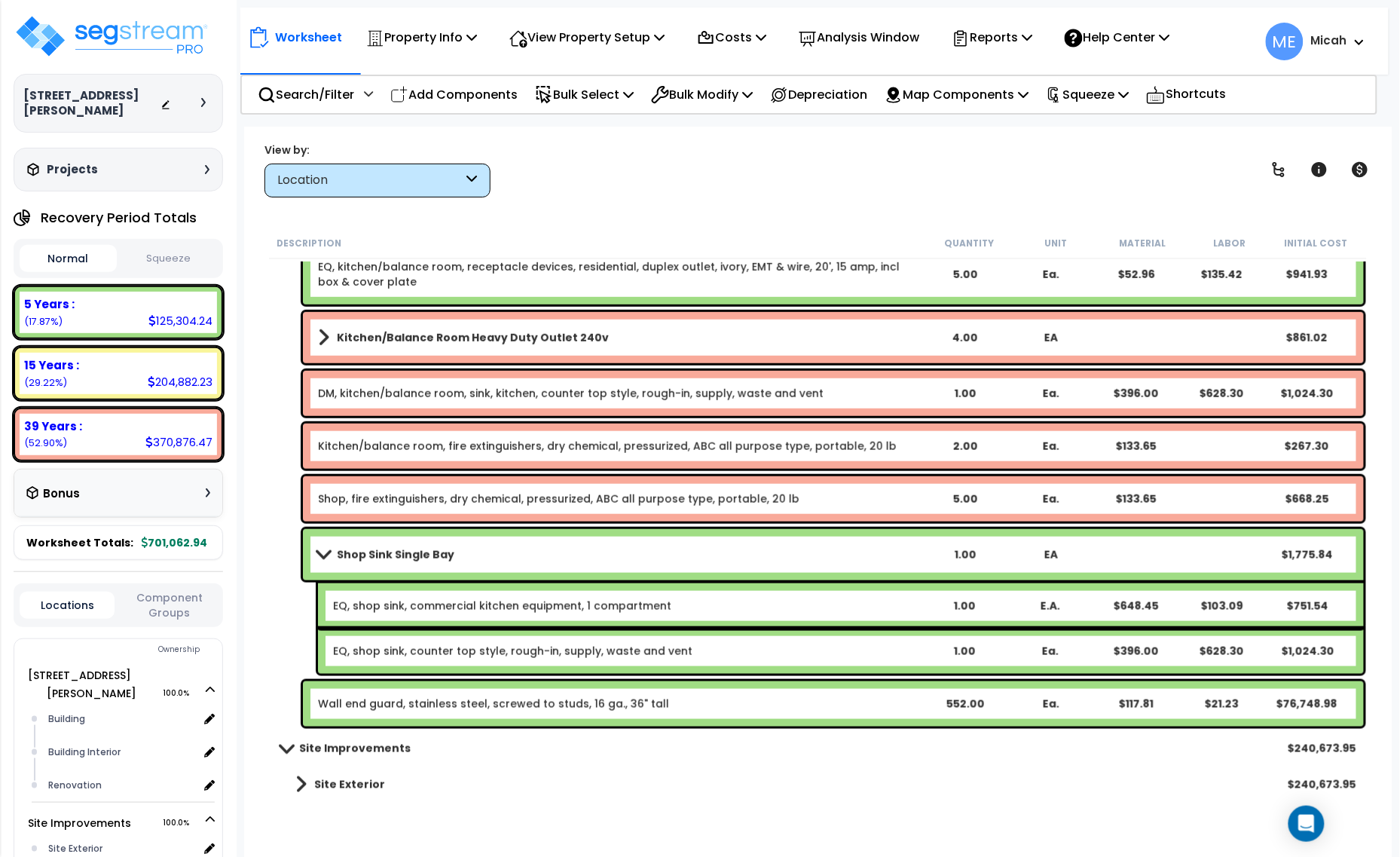
click at [464, 707] on link "Wall end guard, stainless steel, screwed to studs, 16 ga., 36" tall" at bounding box center [494, 704] width 351 height 15
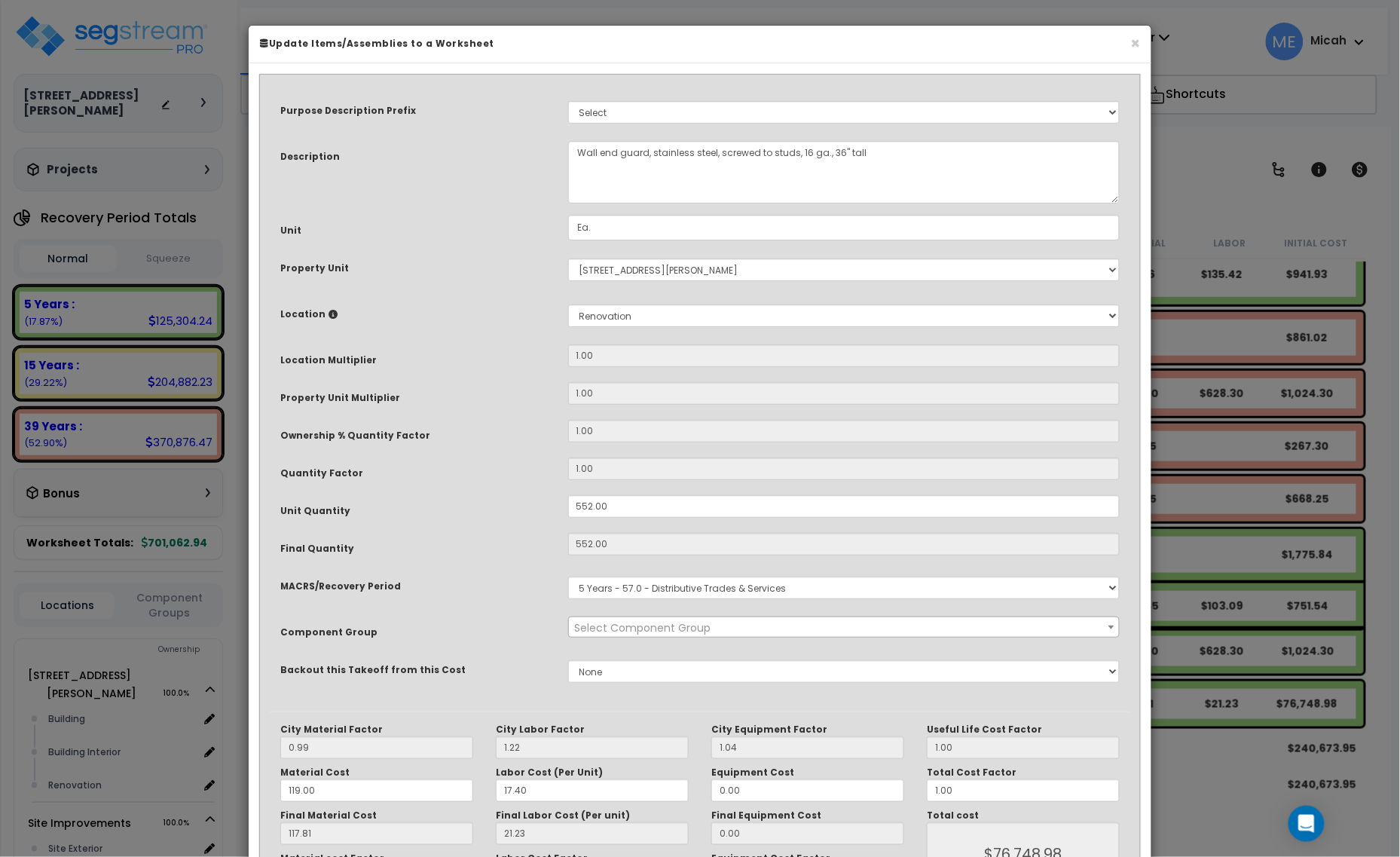
select select "56936"
click at [579, 147] on textarea "Wall end guard, stainless steel, screwed to studs, 16 ga., 36" tall" at bounding box center [844, 172] width 552 height 63
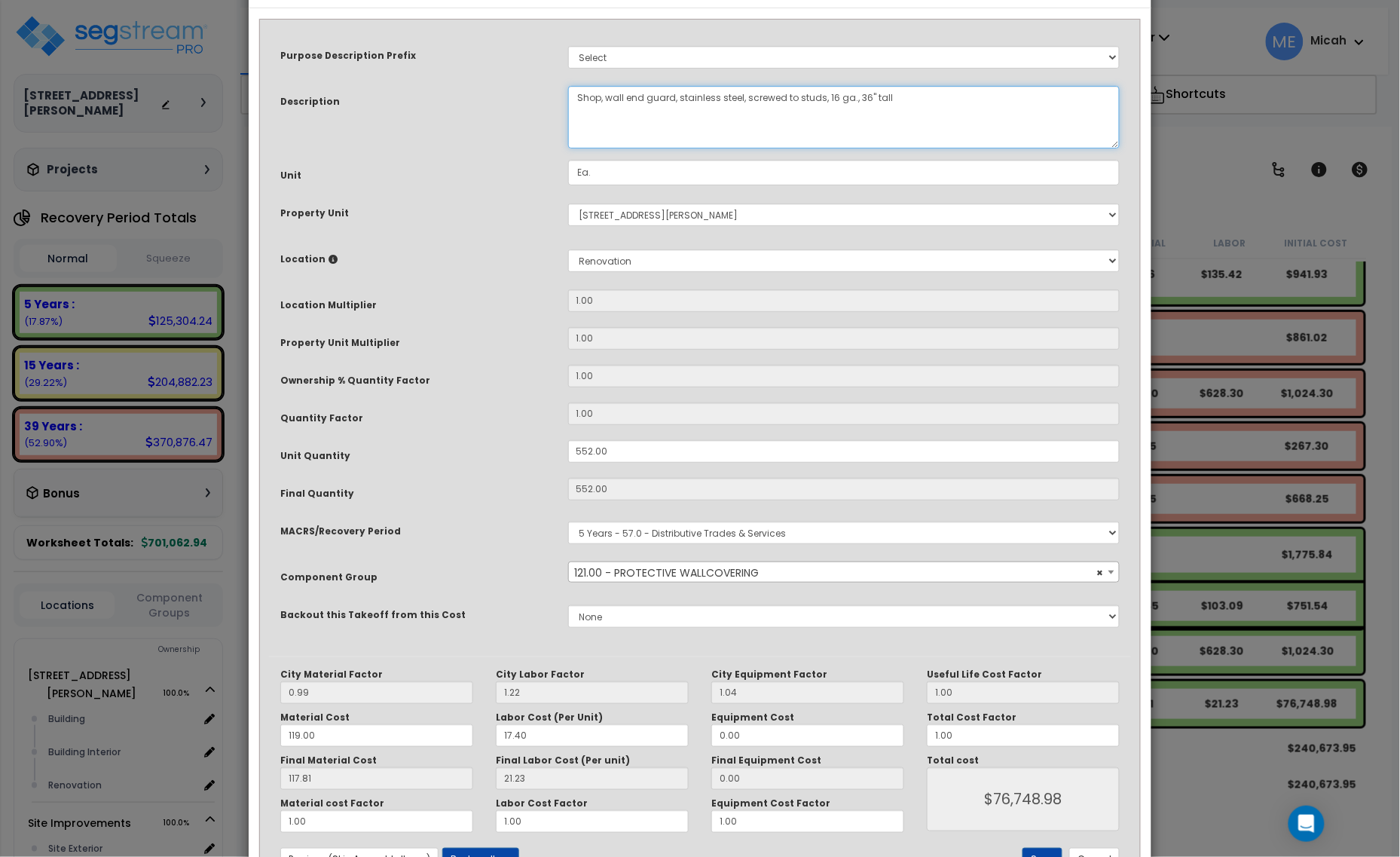
scroll to position [114, 0]
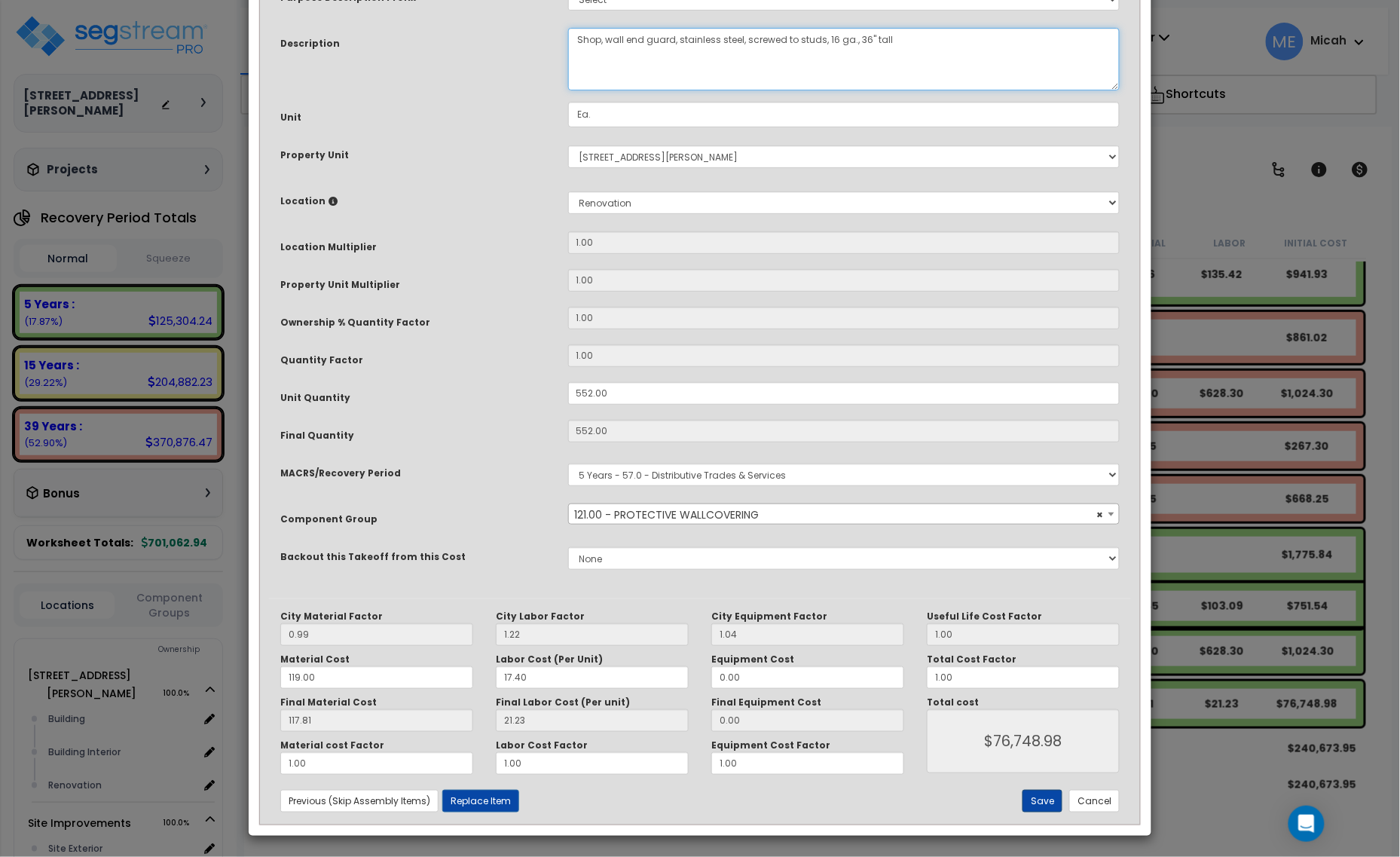
type textarea "Shop, wall end guard, stainless steel, screwed to studs, 16 ga., 36" tall"
click at [1029, 804] on button "Save" at bounding box center [1041, 800] width 40 height 22
type input "76748.98"
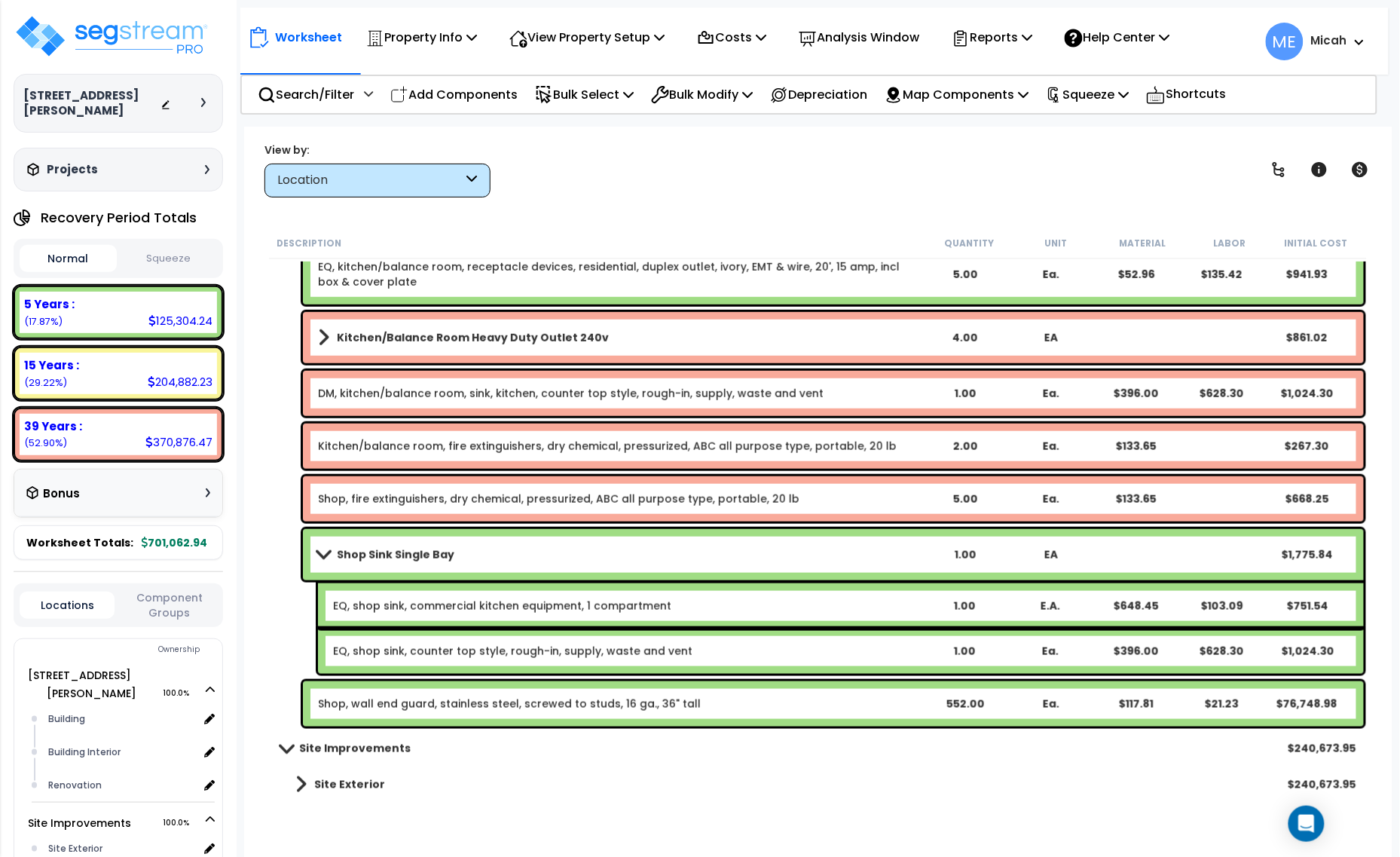
click at [322, 555] on span at bounding box center [323, 554] width 21 height 12
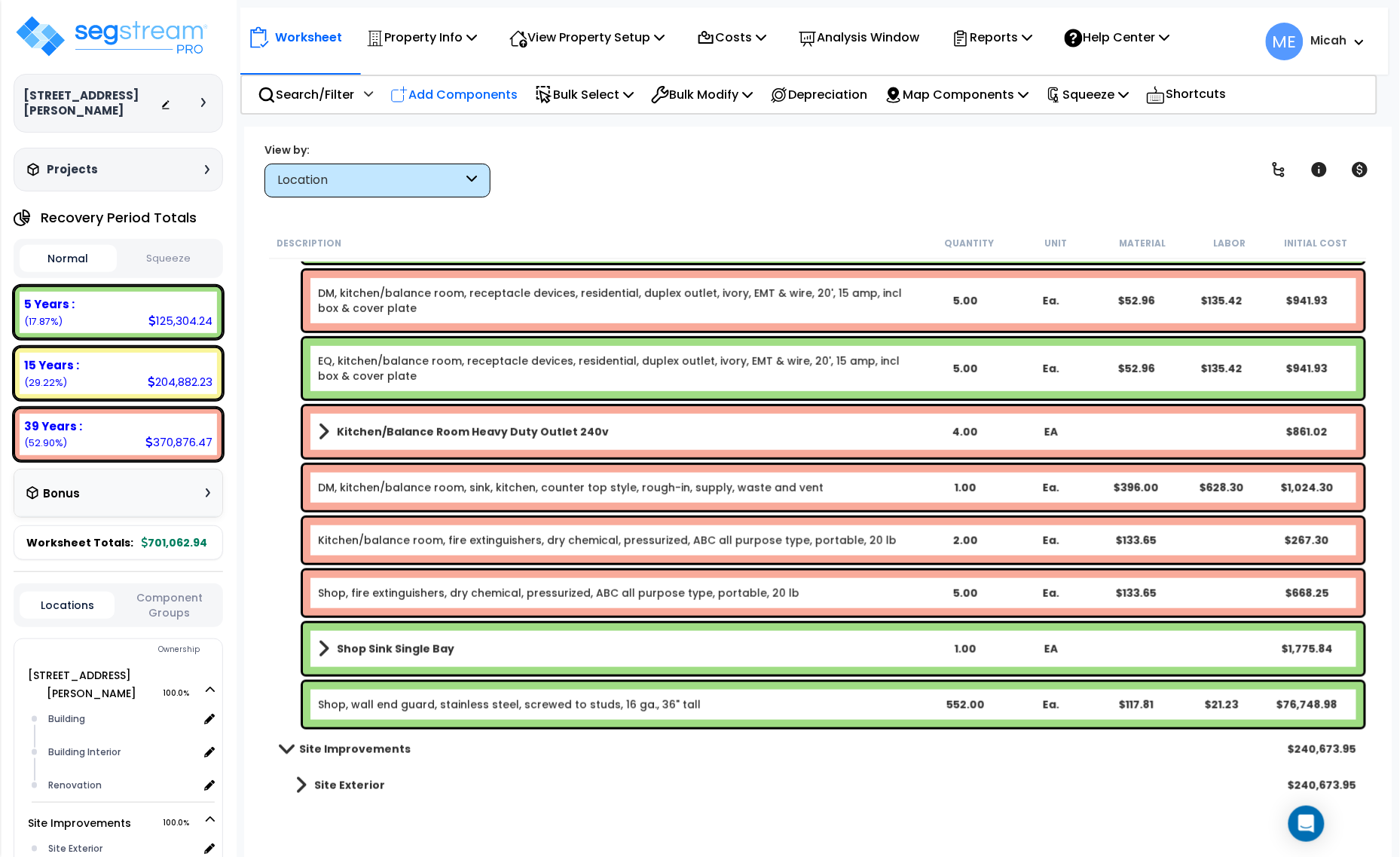
click at [506, 96] on p "Add Components" at bounding box center [454, 94] width 127 height 20
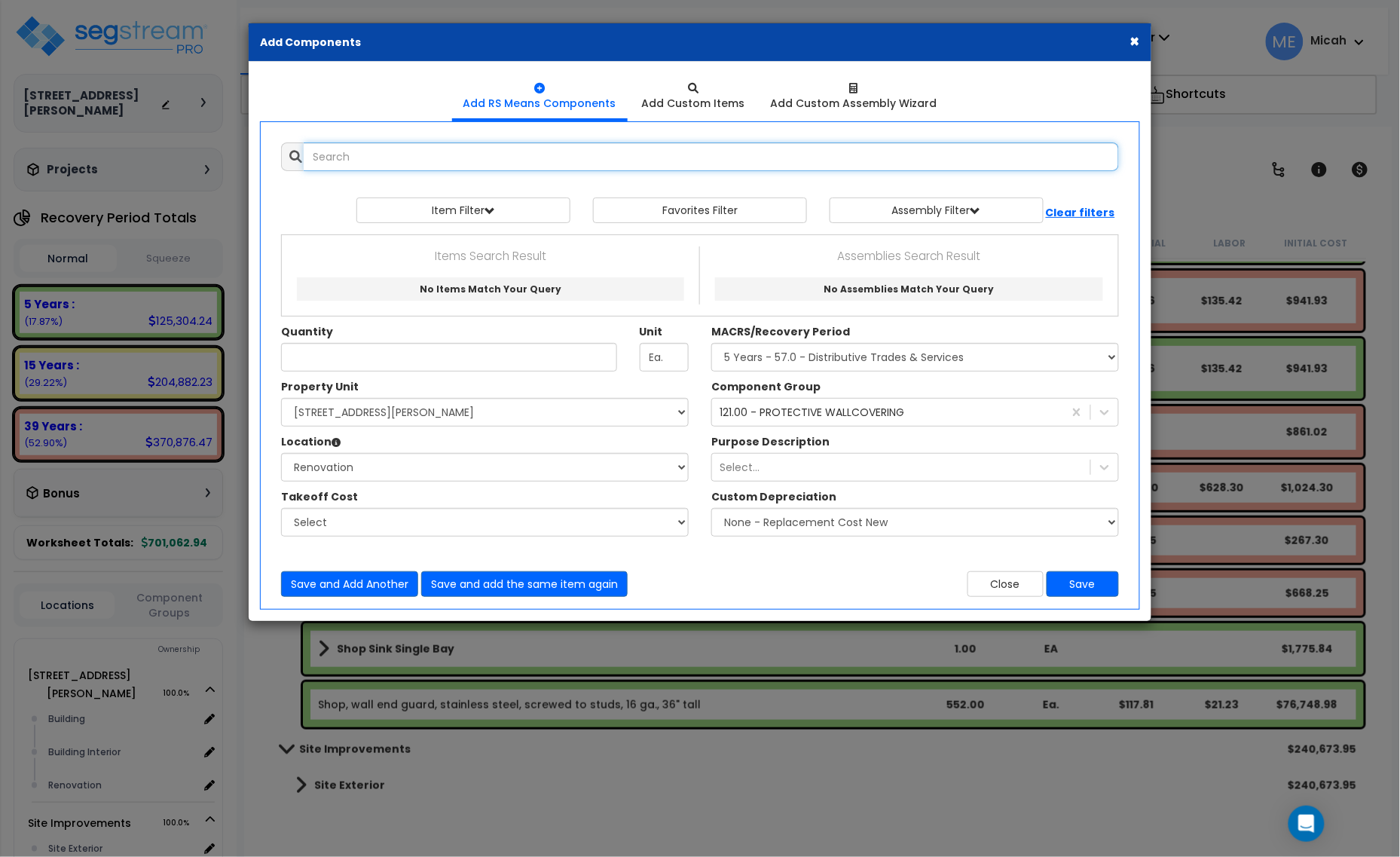
click at [422, 160] on input "text" at bounding box center [712, 157] width 816 height 29
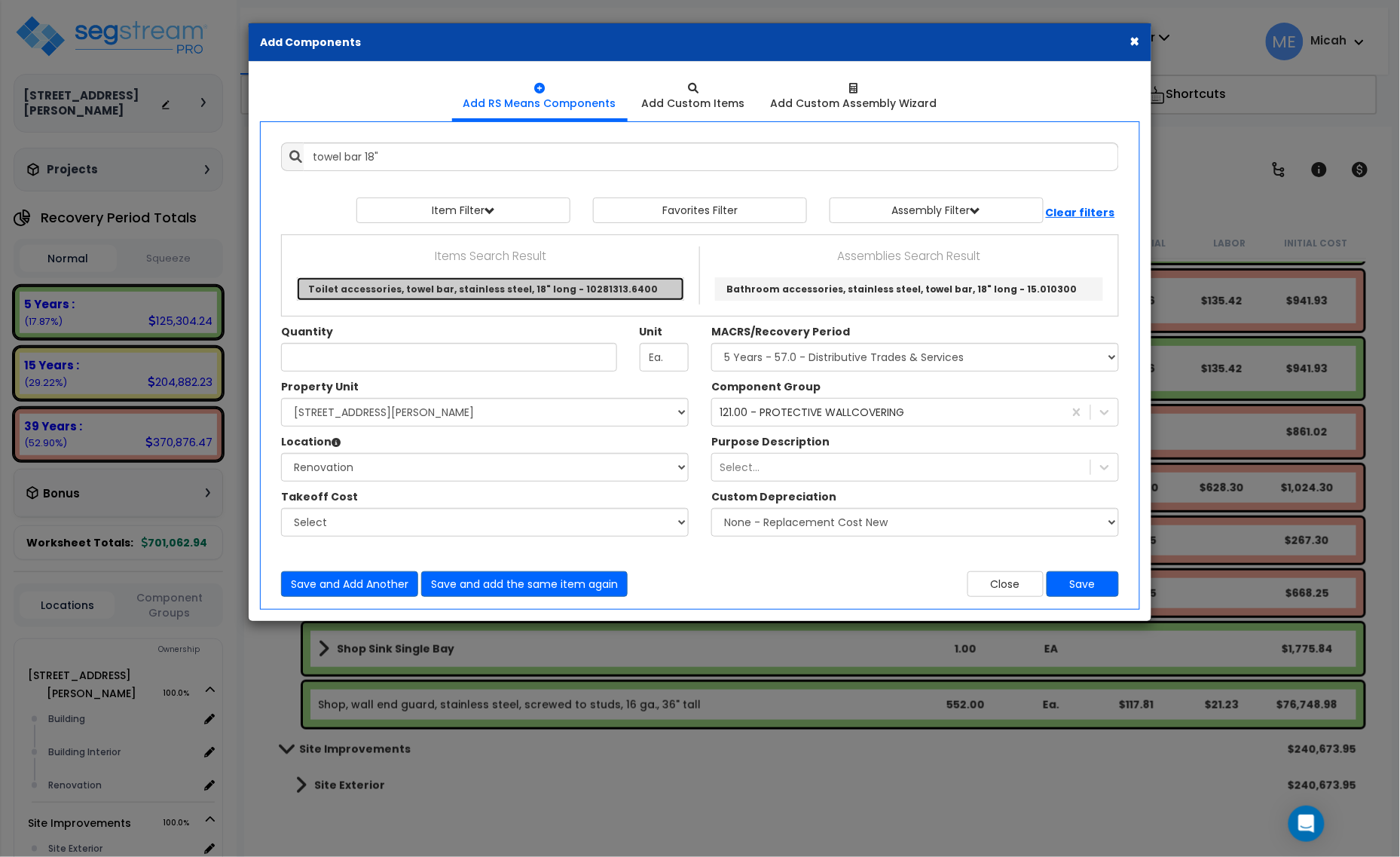
click at [510, 281] on link "Toilet accessories, towel bar, stainless steel, 18" long - 10281313.6400" at bounding box center [491, 289] width 388 height 23
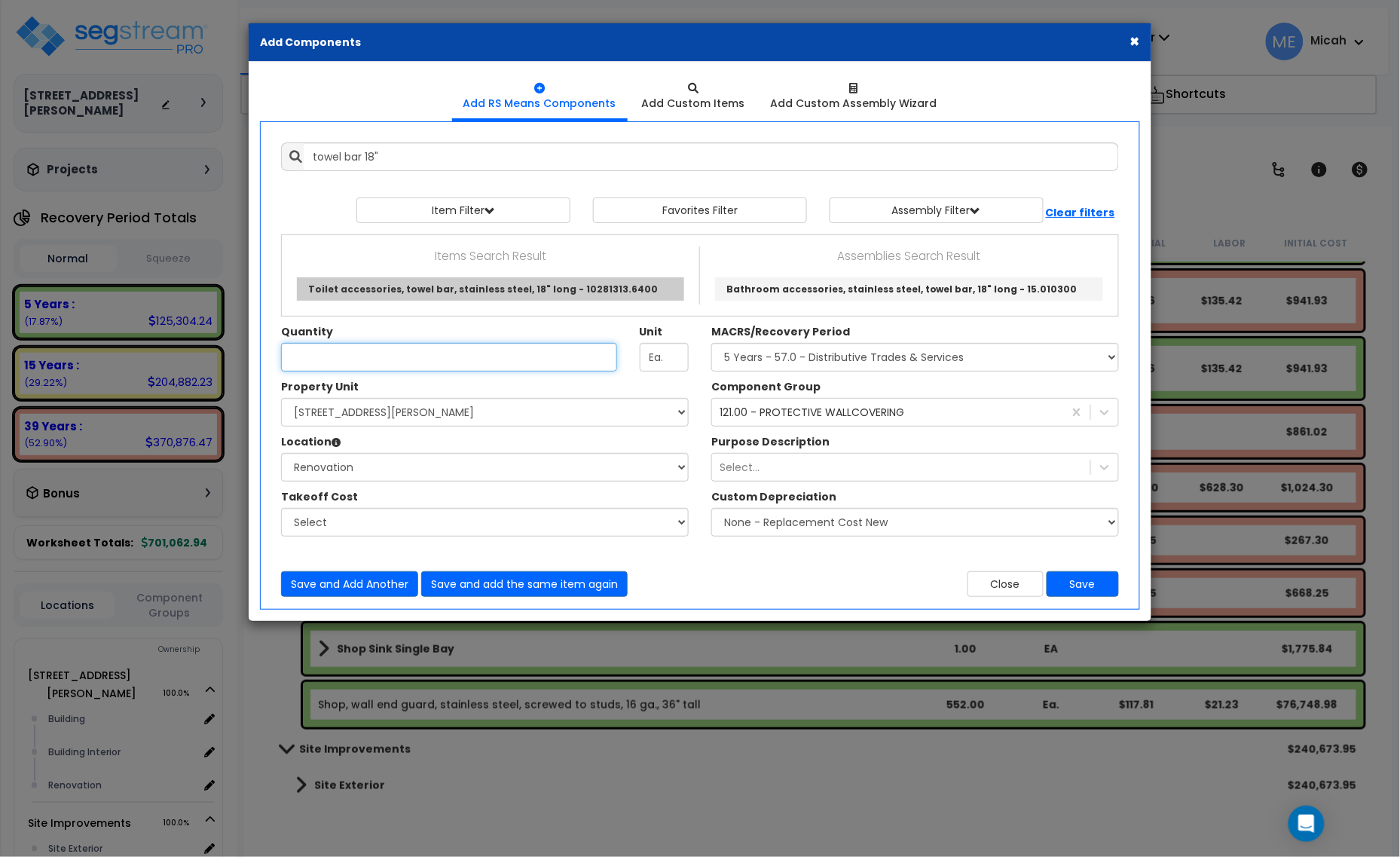
type input "Toilet accessories, towel bar, stainless steel, 18" long - 10281313.6400"
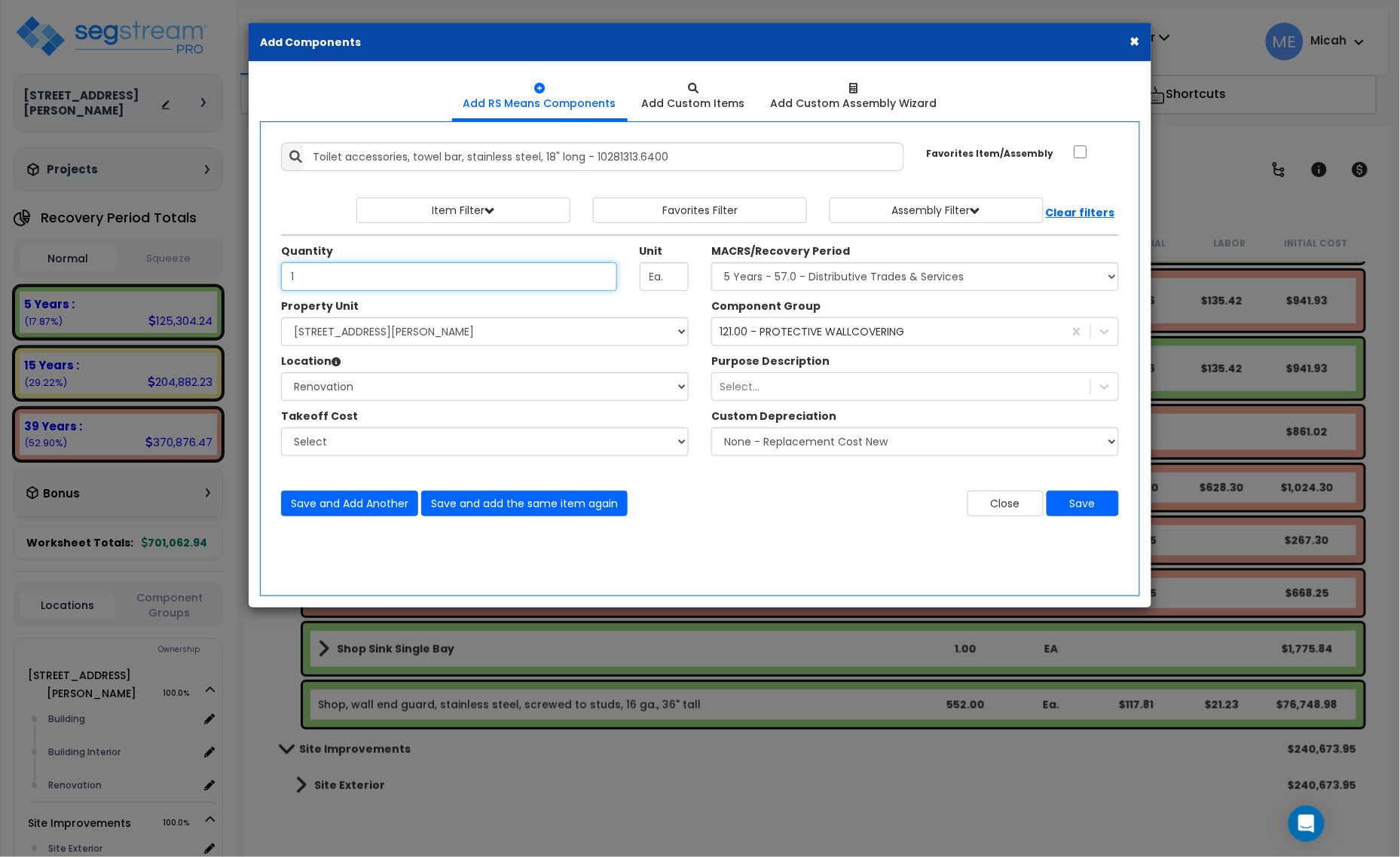
type input "1"
click at [842, 343] on div "121.00 - PROTECTIVE WALLCOVERING 121" at bounding box center [887, 331] width 351 height 24
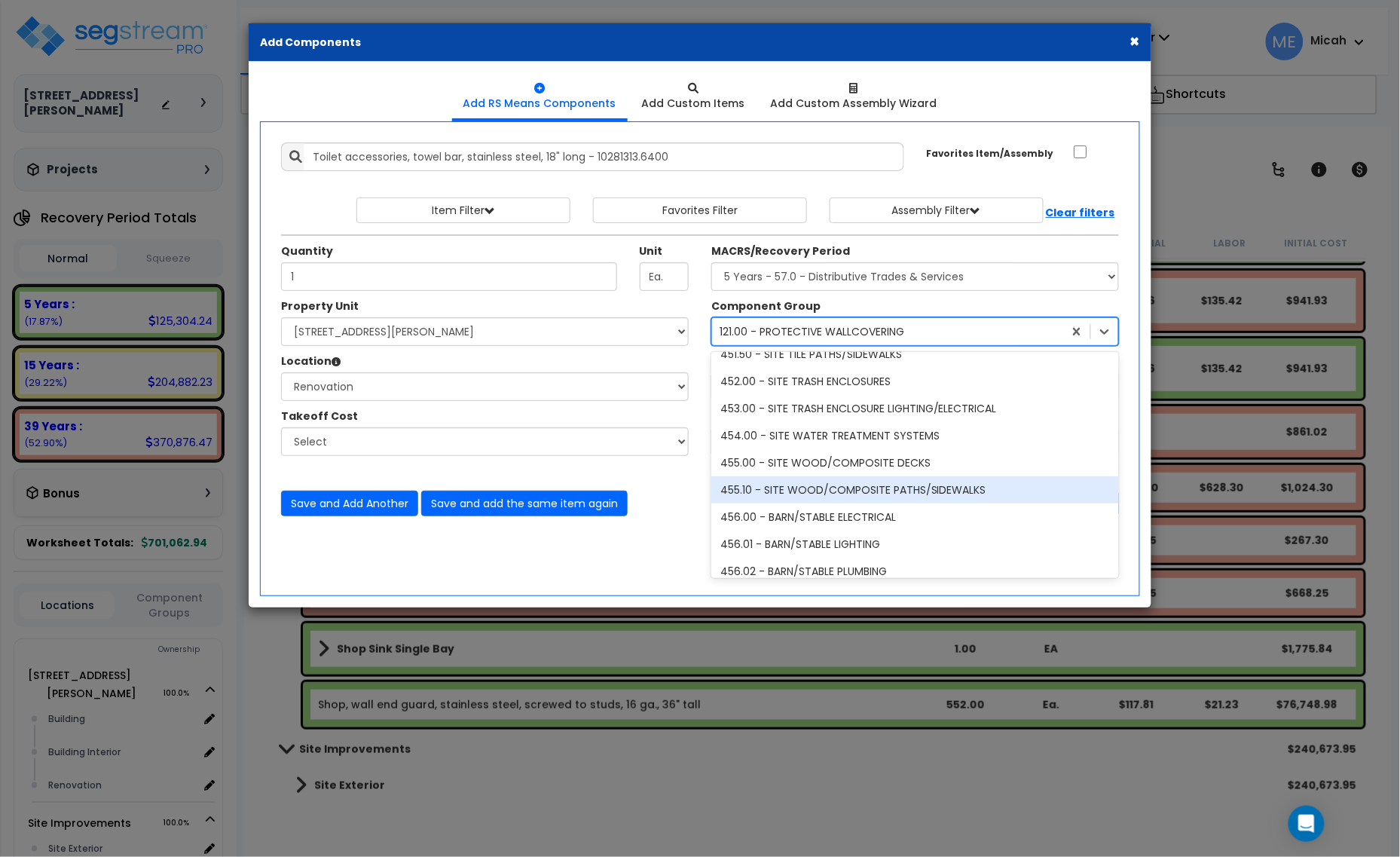
scroll to position [14304, 0]
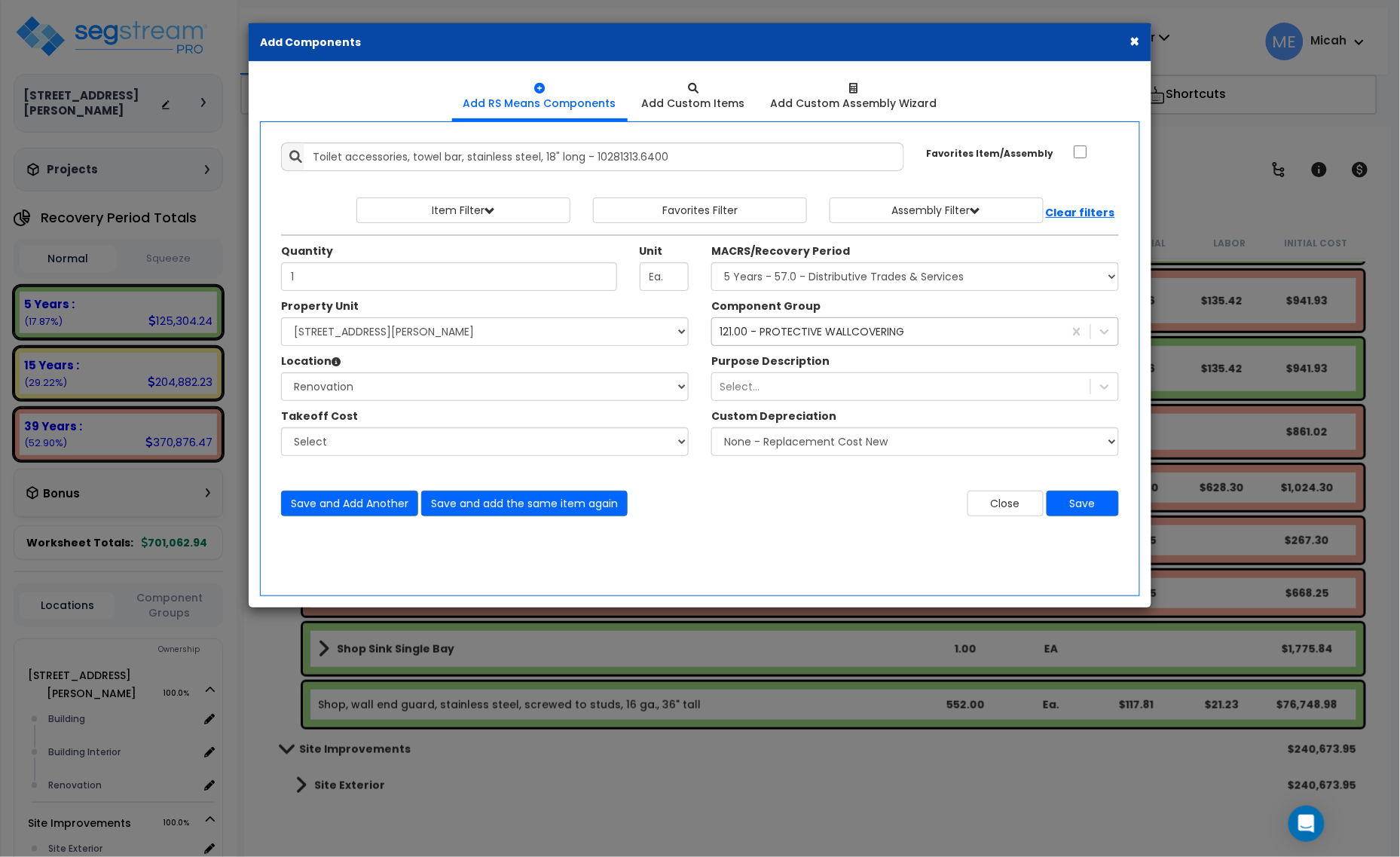
click at [971, 322] on div "121.00 - PROTECTIVE WALLCOVERING 121" at bounding box center [887, 331] width 351 height 24
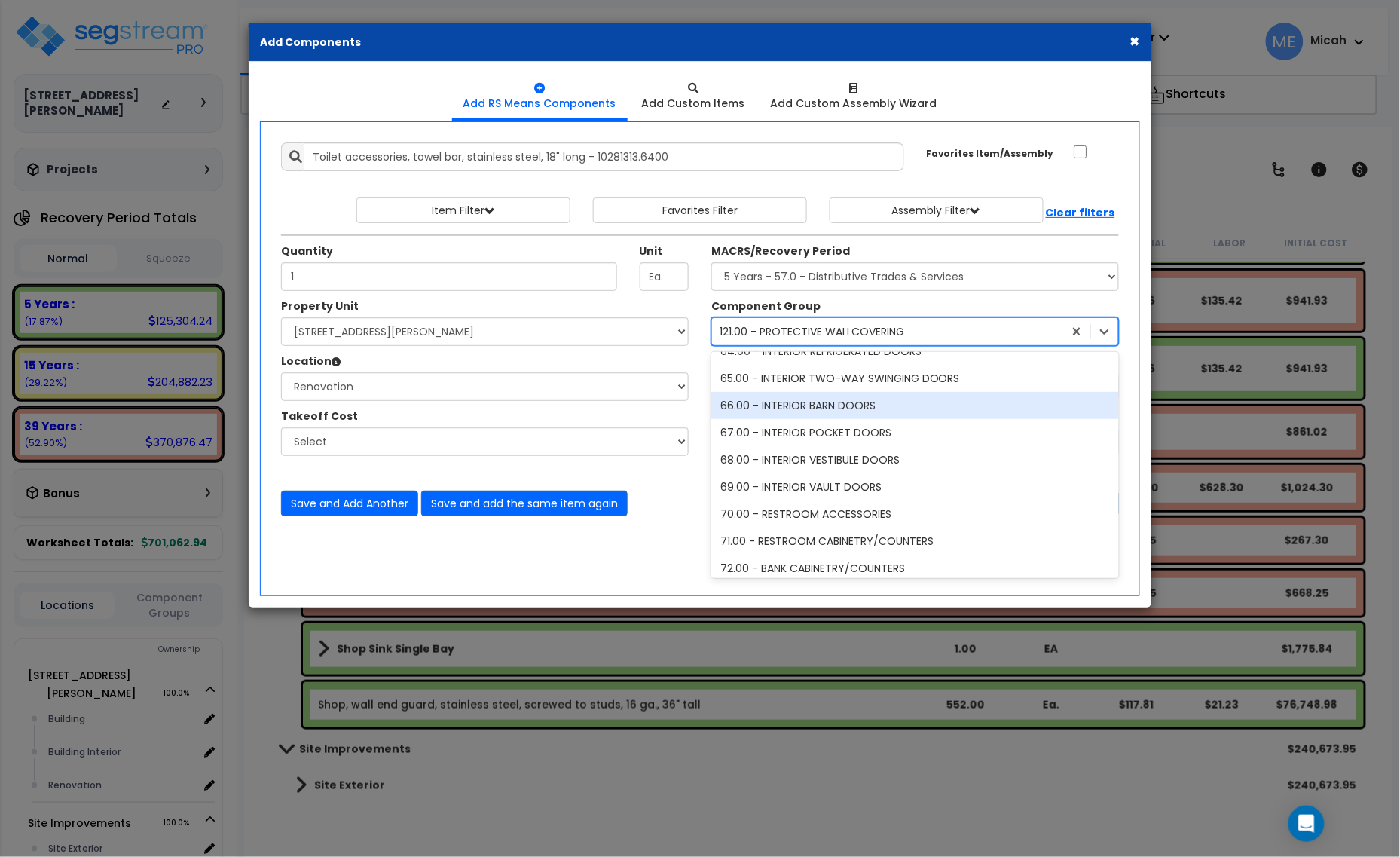
scroll to position [2542, 0]
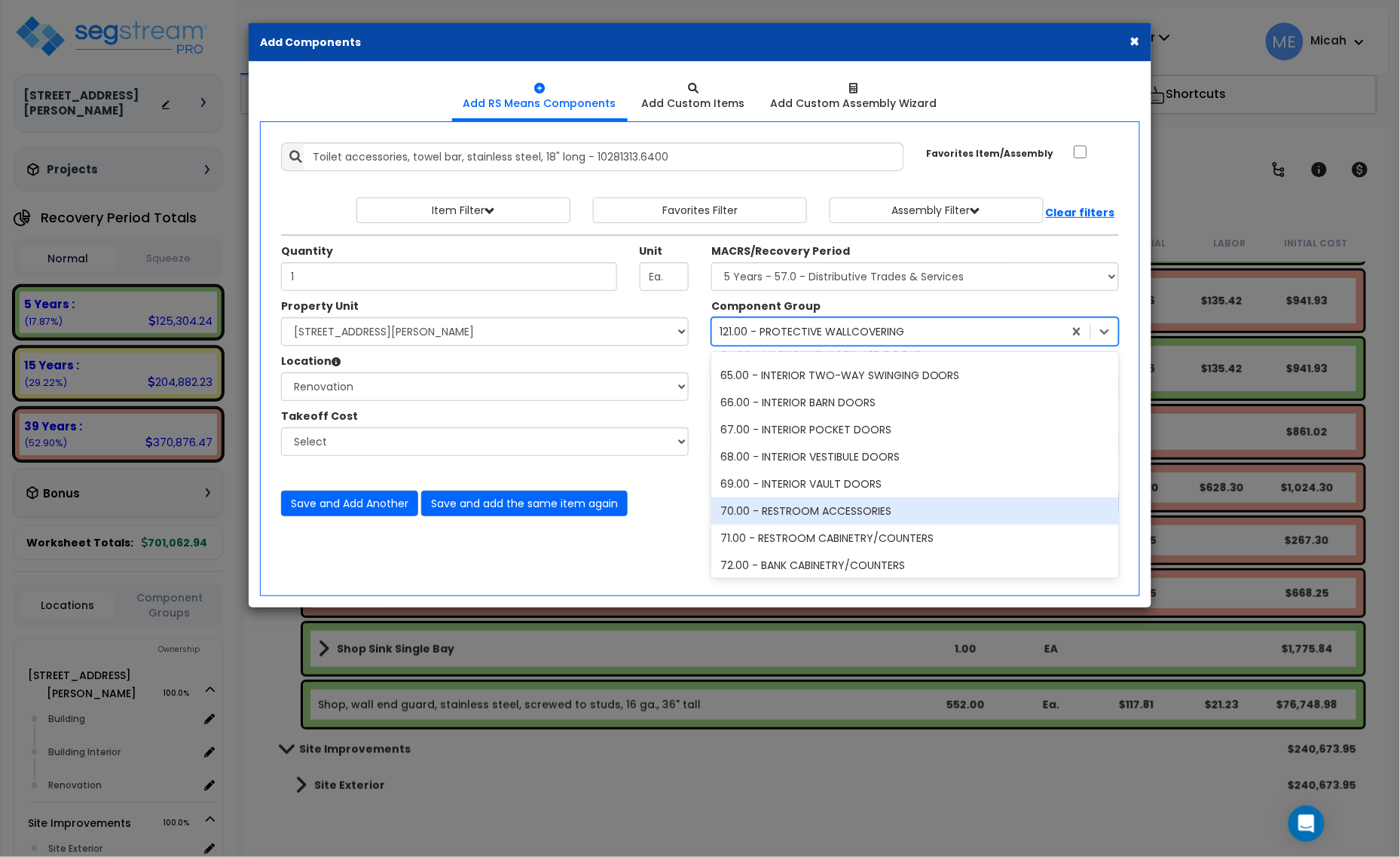
click at [875, 513] on div "70.00 - RESTROOM ACCESSORIES" at bounding box center [915, 511] width 408 height 27
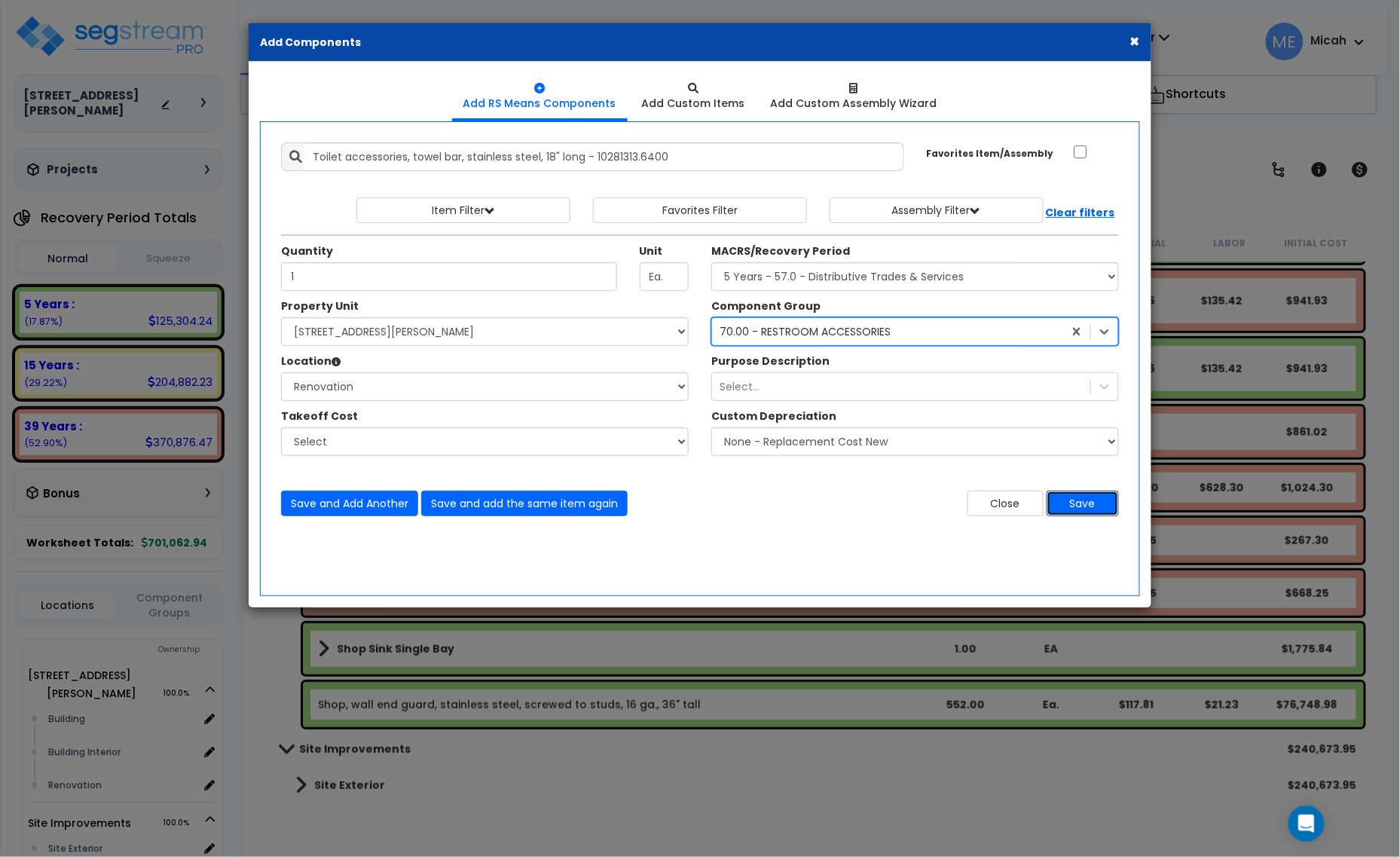
click at [1071, 509] on button "Save" at bounding box center [1082, 503] width 72 height 26
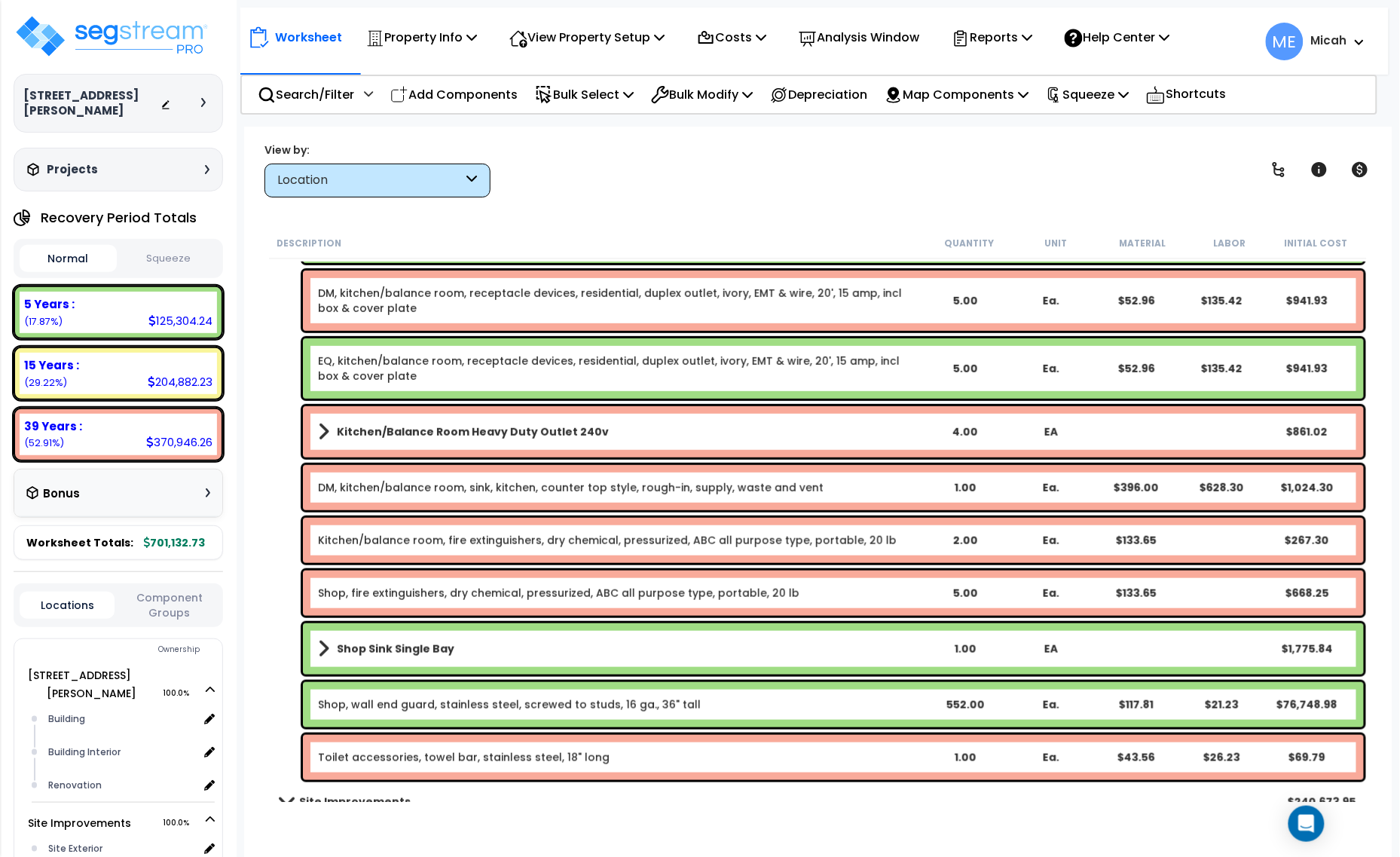
click at [430, 761] on link "Toilet accessories, towel bar, stainless steel, 18" long" at bounding box center [464, 758] width 291 height 15
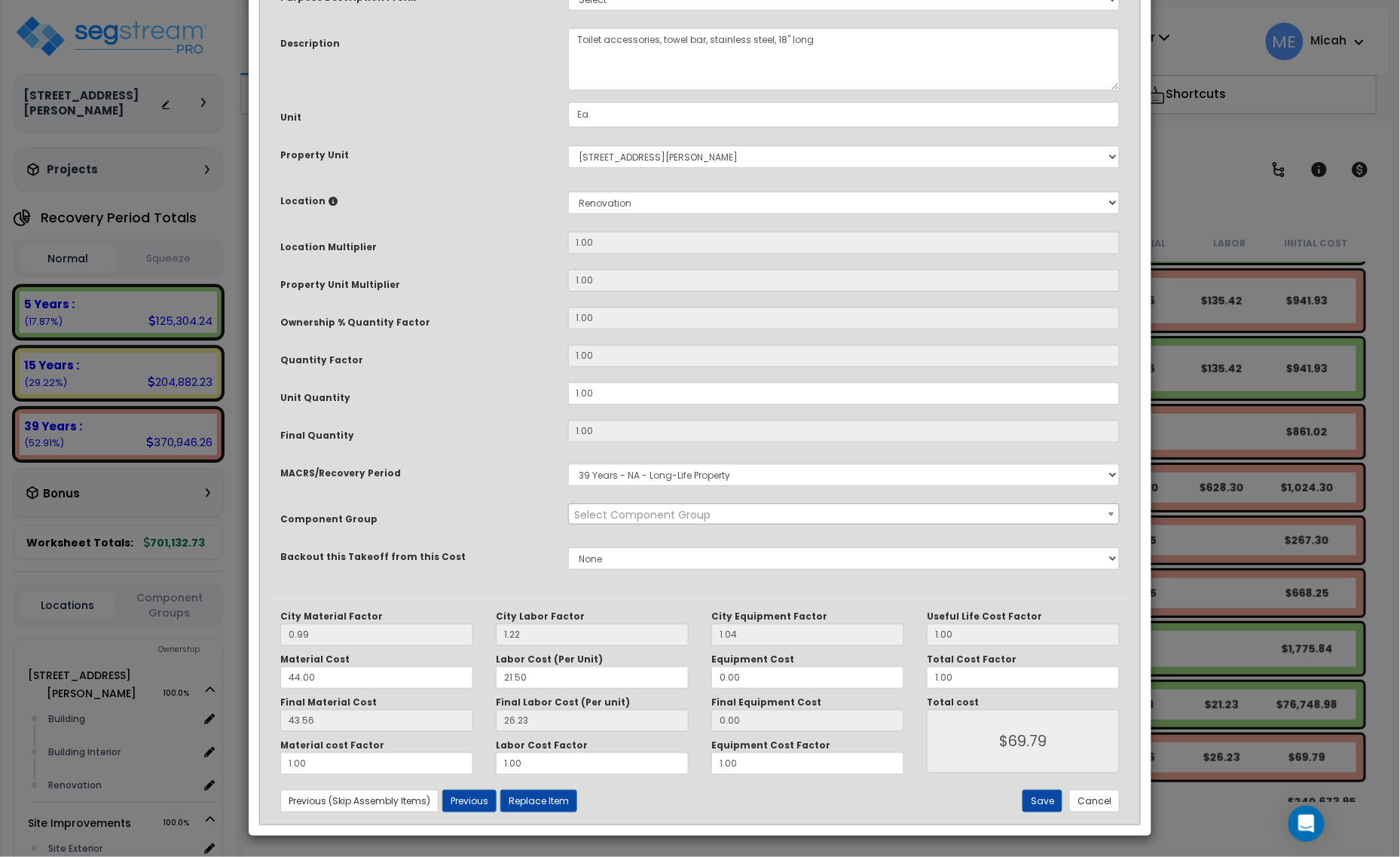
scroll to position [0, 0]
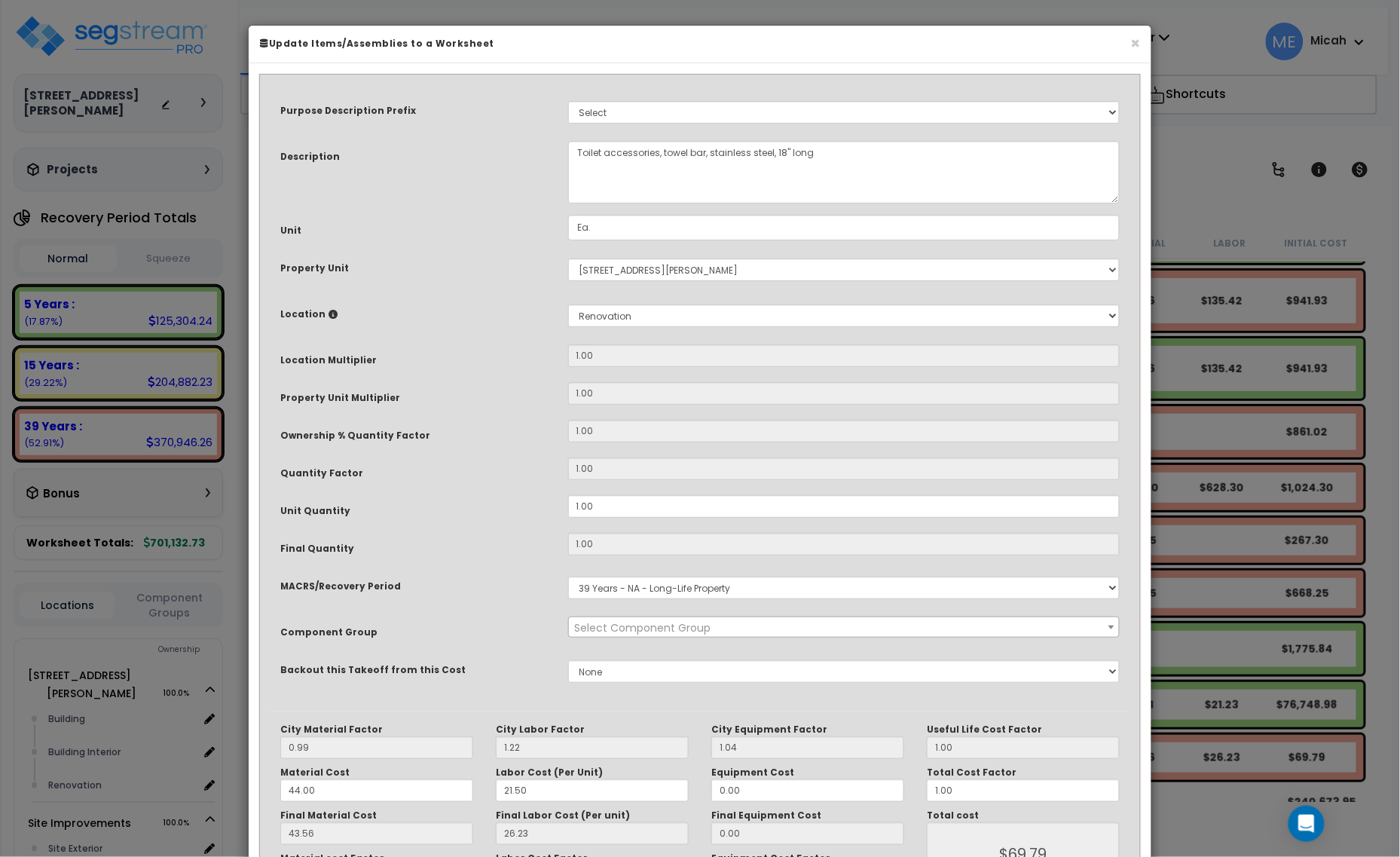
select select "56891"
click at [579, 147] on textarea "Toilet accessories, towel bar, stainless steel, 18" long" at bounding box center [844, 172] width 552 height 63
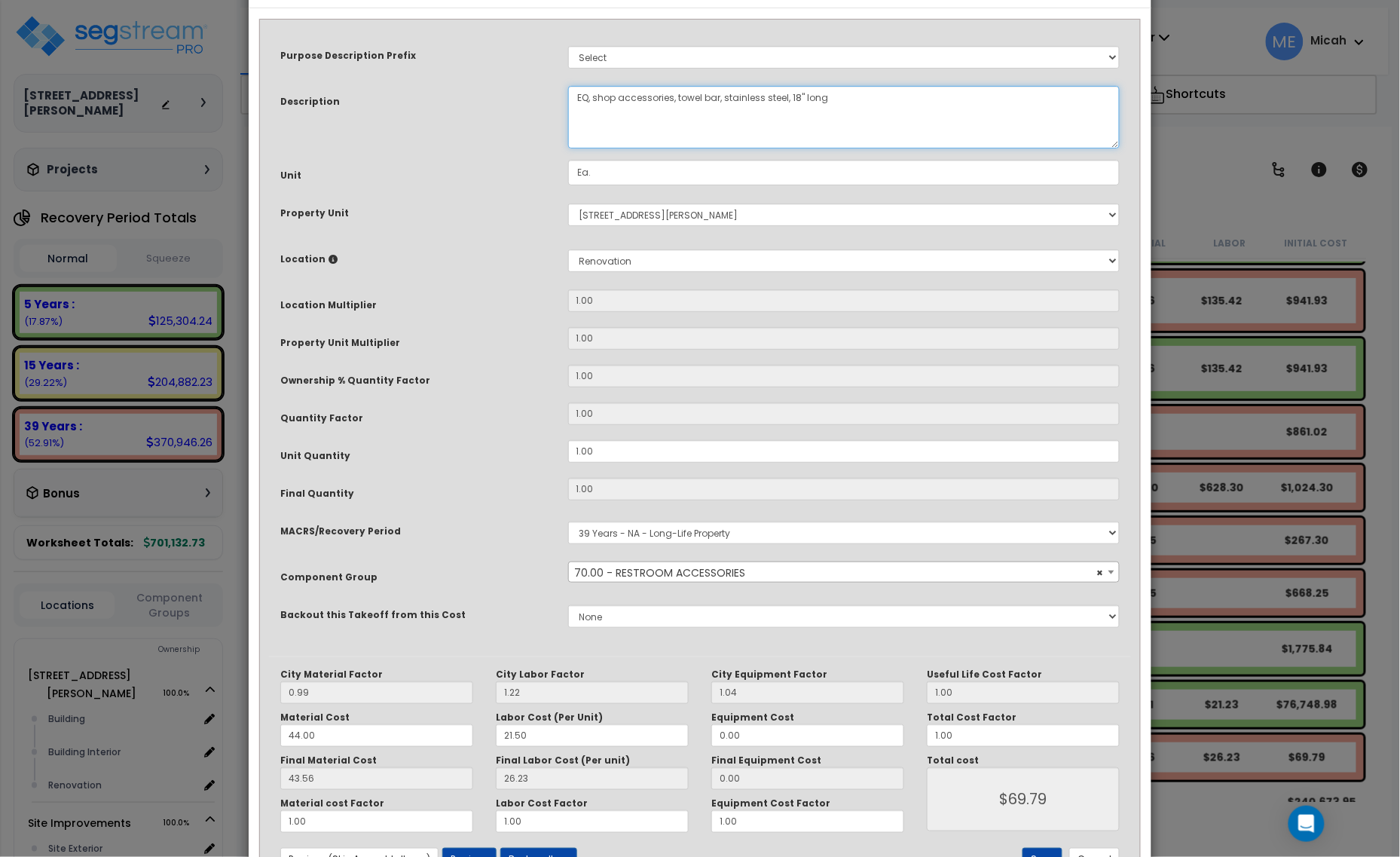
scroll to position [114, 0]
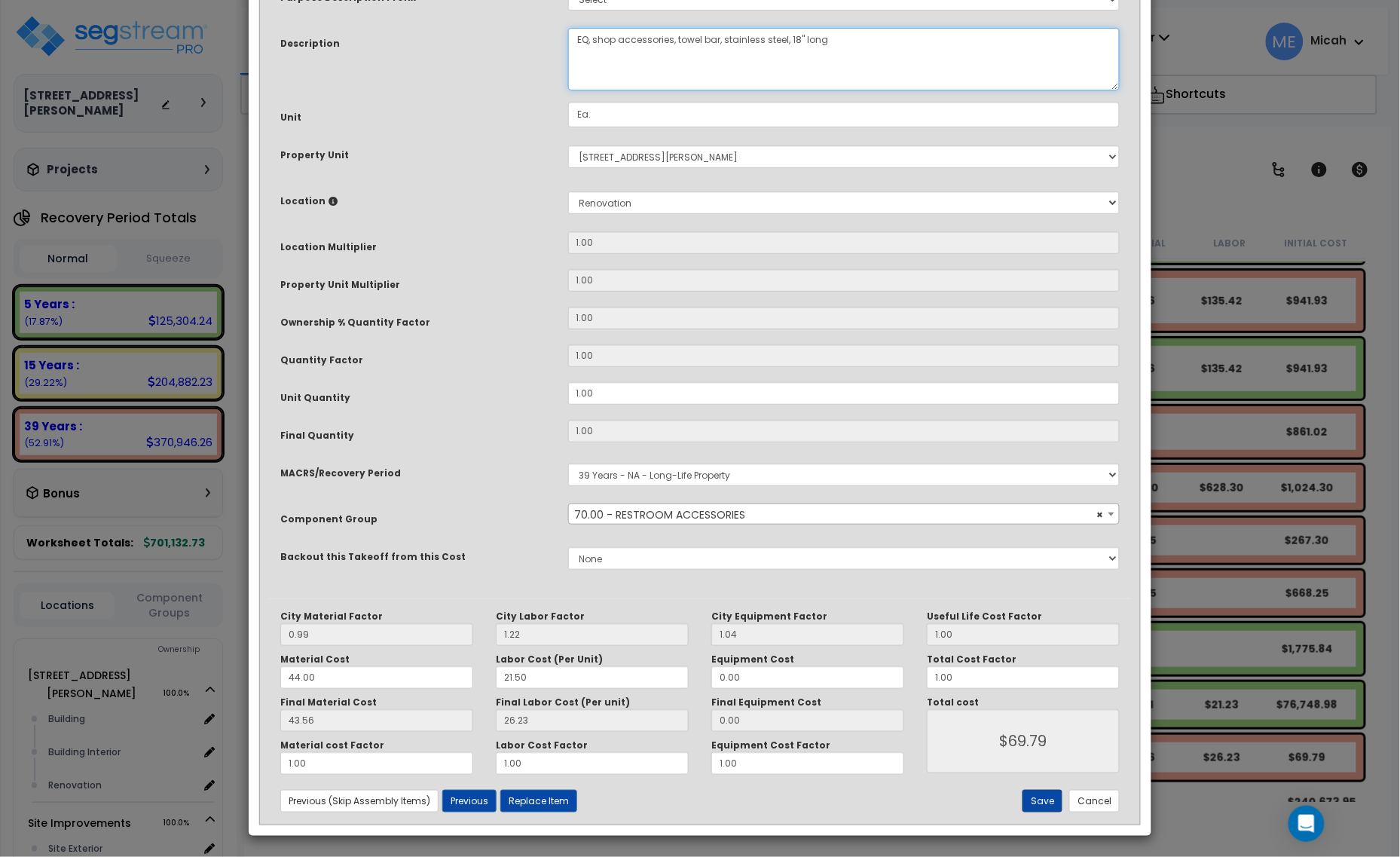
type textarea "EQ, shop accessories, towel bar, stainless steel, 18" long"
click at [1034, 799] on button "Save" at bounding box center [1041, 800] width 40 height 22
type input "69.79"
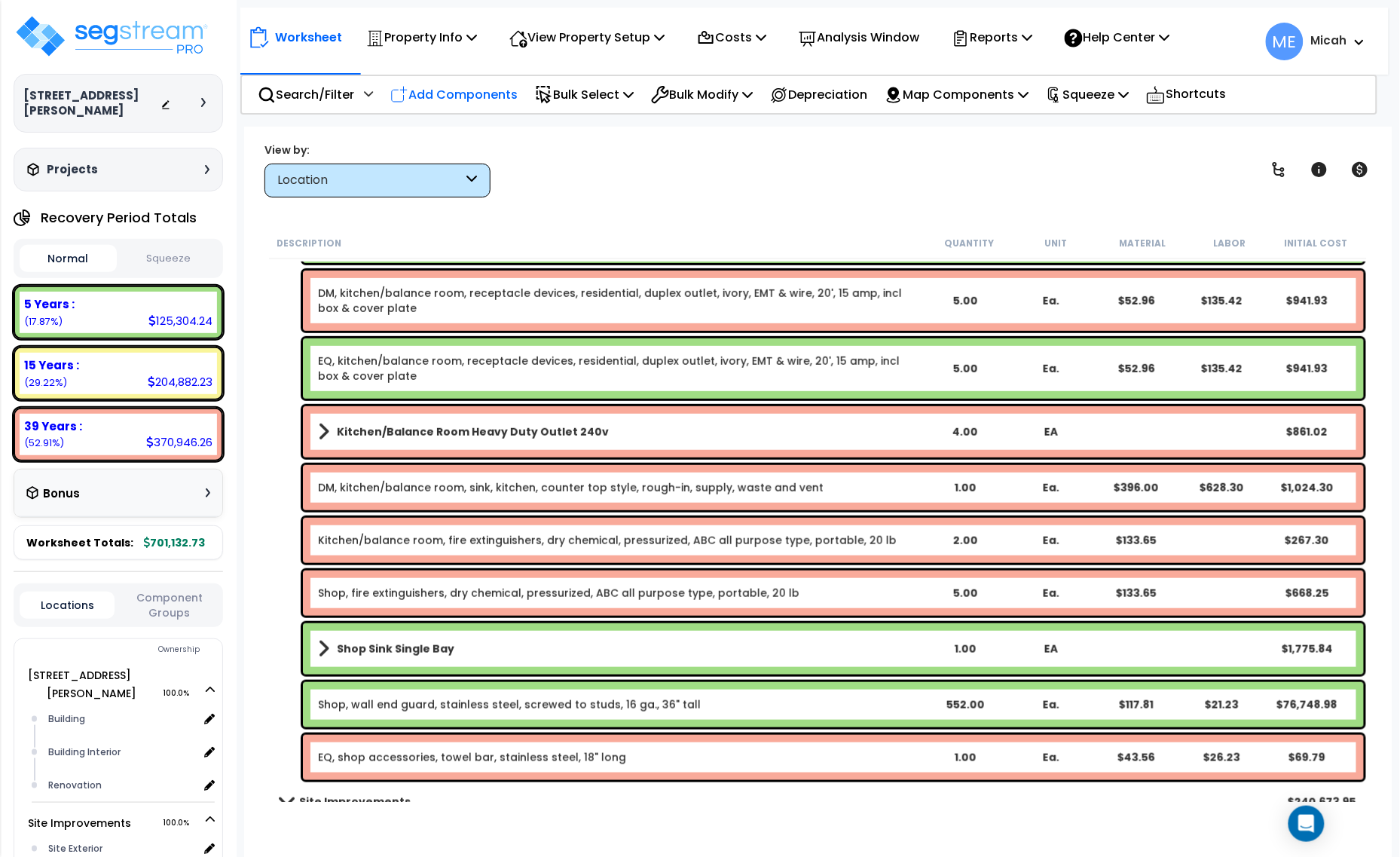
click at [472, 99] on p "Add Components" at bounding box center [454, 94] width 127 height 20
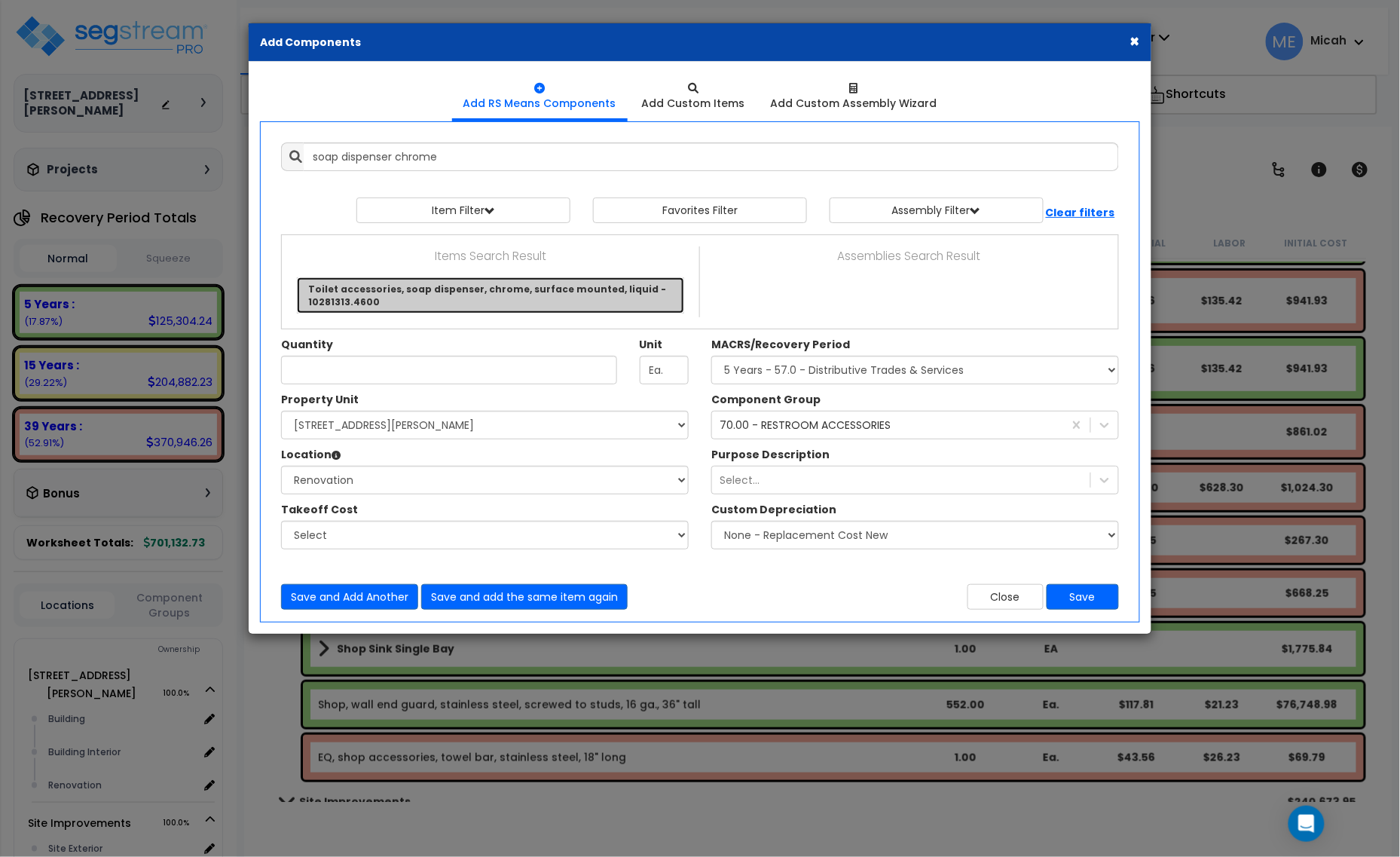
click at [532, 294] on link "Toilet accessories, soap dispenser, chrome, surface mounted, liquid - 10281313.…" at bounding box center [491, 296] width 388 height 37
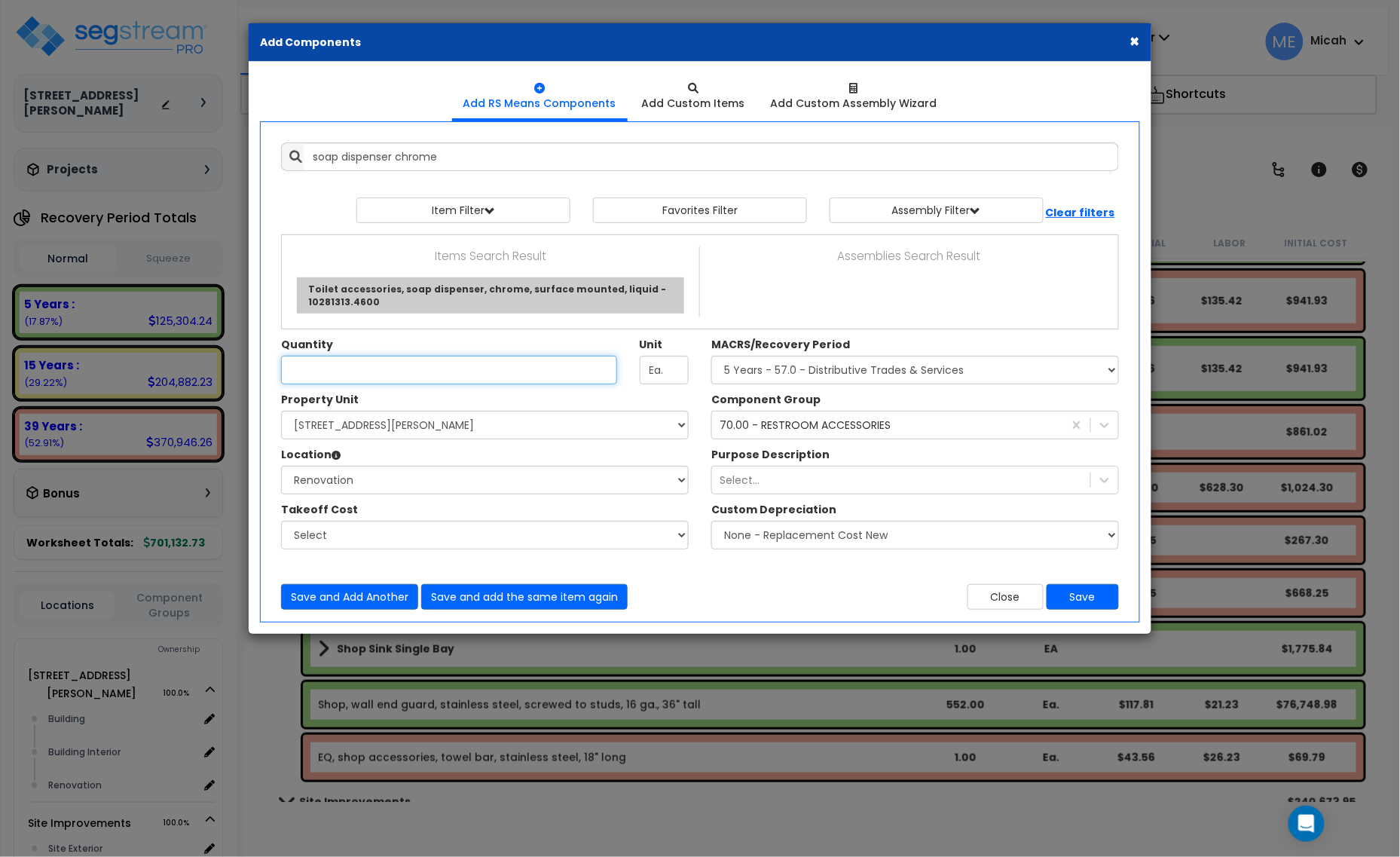
type input "Toilet accessories, soap dispenser, chrome, surface mounted, liquid - 10281313.…"
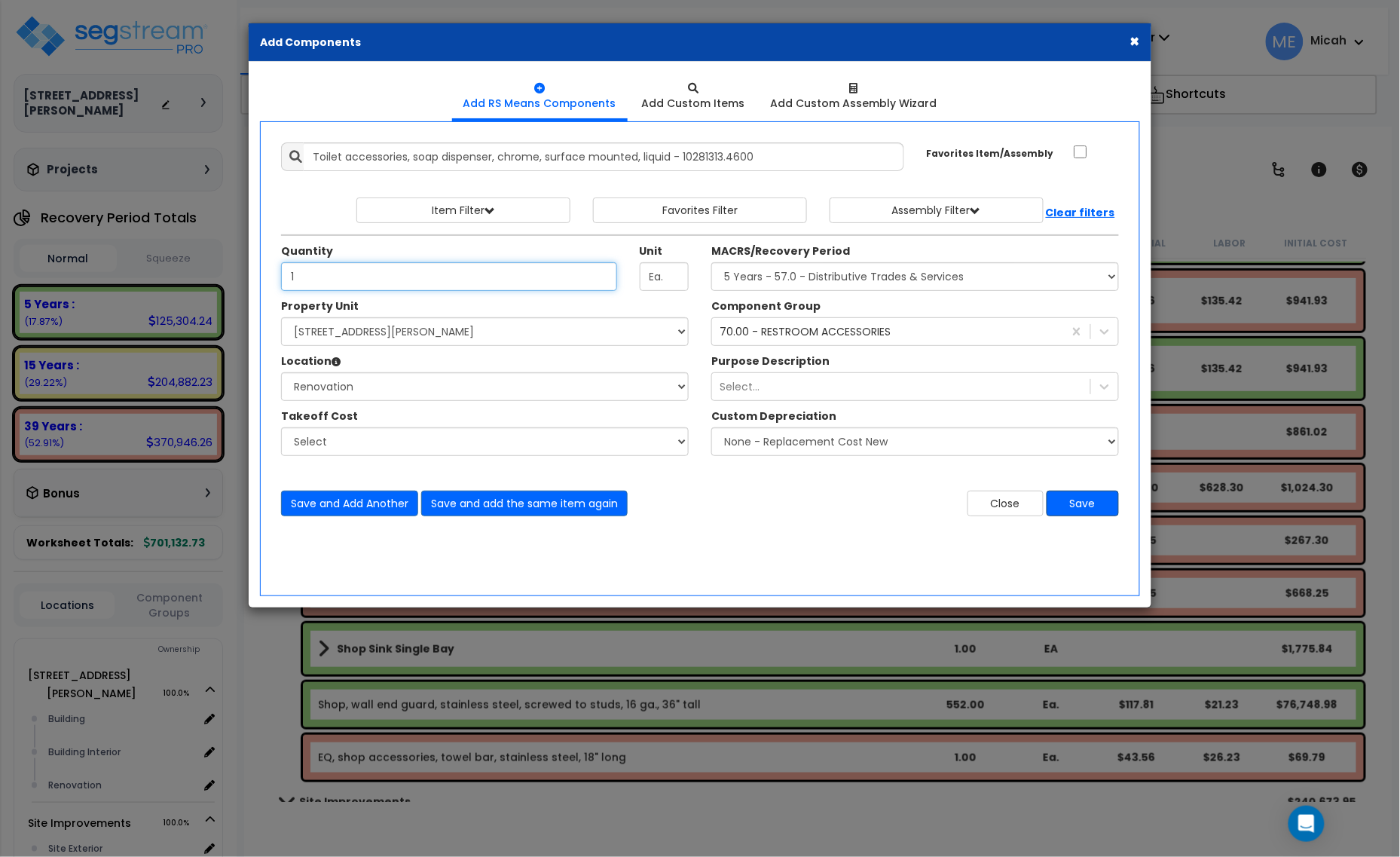
type input "1"
click at [1093, 501] on button "Save" at bounding box center [1082, 503] width 72 height 26
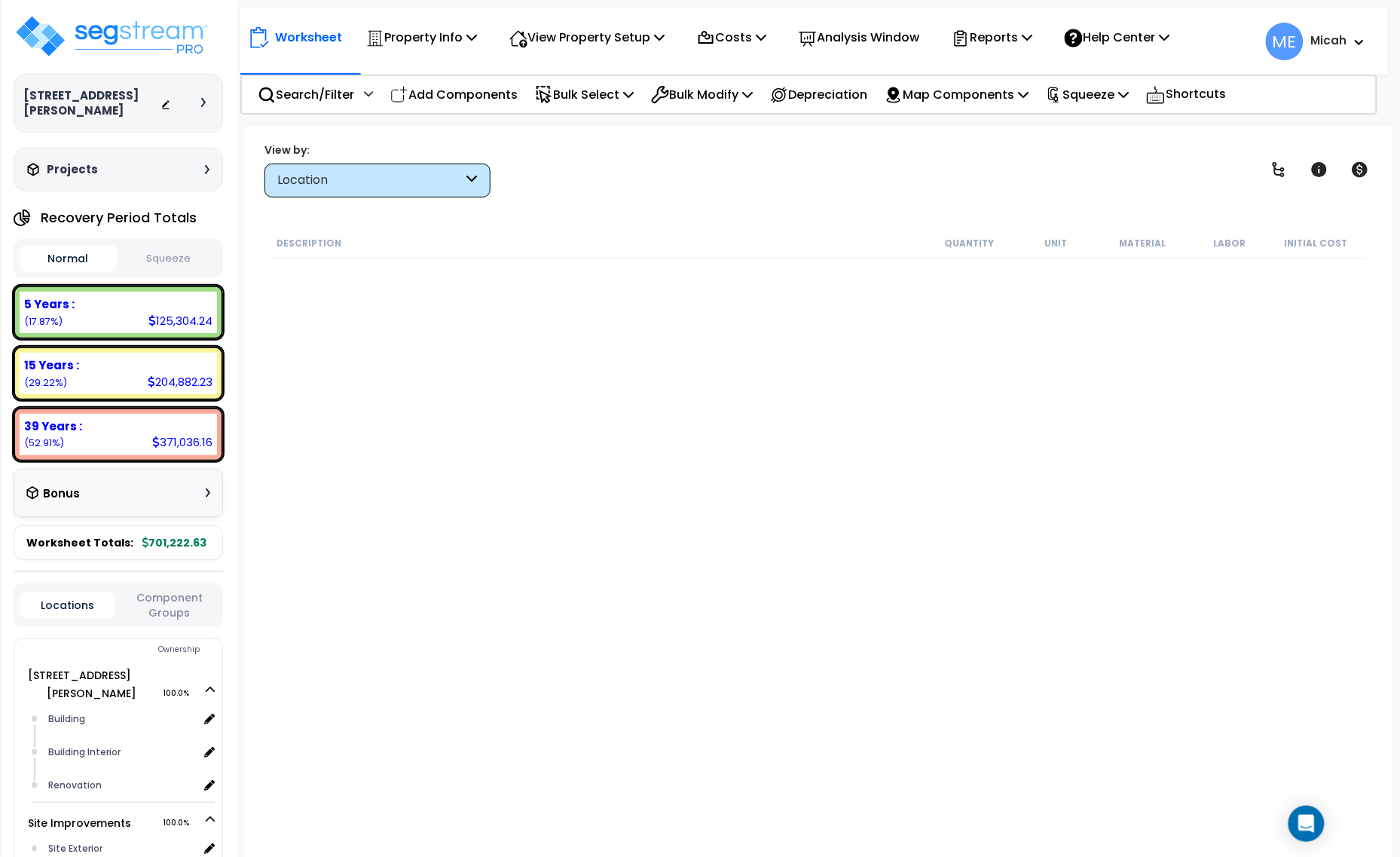
scroll to position [6024, 0]
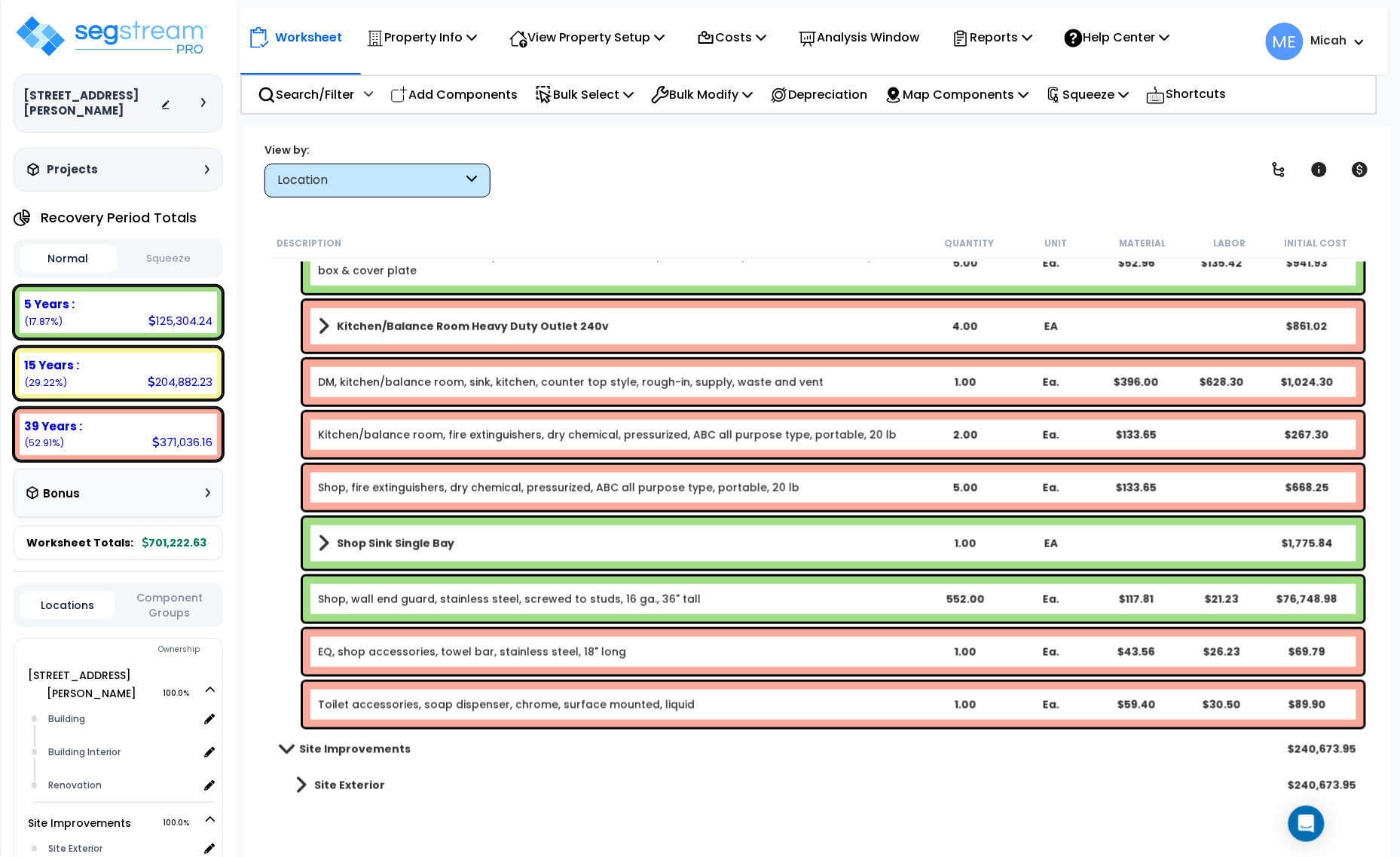
click at [419, 711] on div "Toilet accessories, soap dispenser, chrome, surface mounted, liquid 1.00 Ea. $5…" at bounding box center [833, 704] width 1061 height 45
click at [419, 713] on div "Toilet accessories, soap dispenser, chrome, surface mounted, liquid 1.00 Ea. $5…" at bounding box center [833, 704] width 1061 height 45
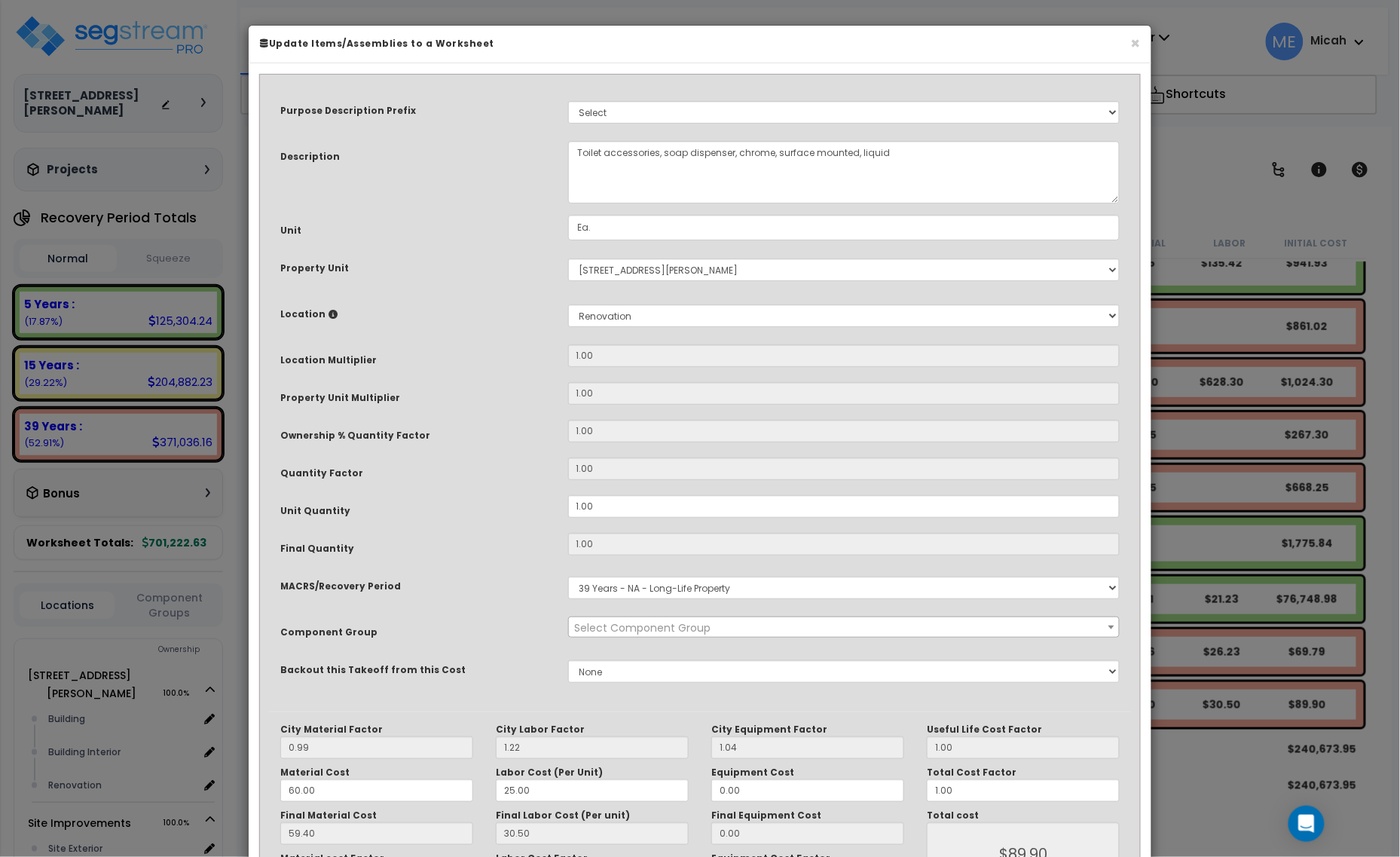
scroll to position [0, 0]
select select "56891"
click at [574, 154] on textarea "Toilet accessories, soap dispenser, chrome, surface mounted, liquid" at bounding box center [844, 172] width 552 height 63
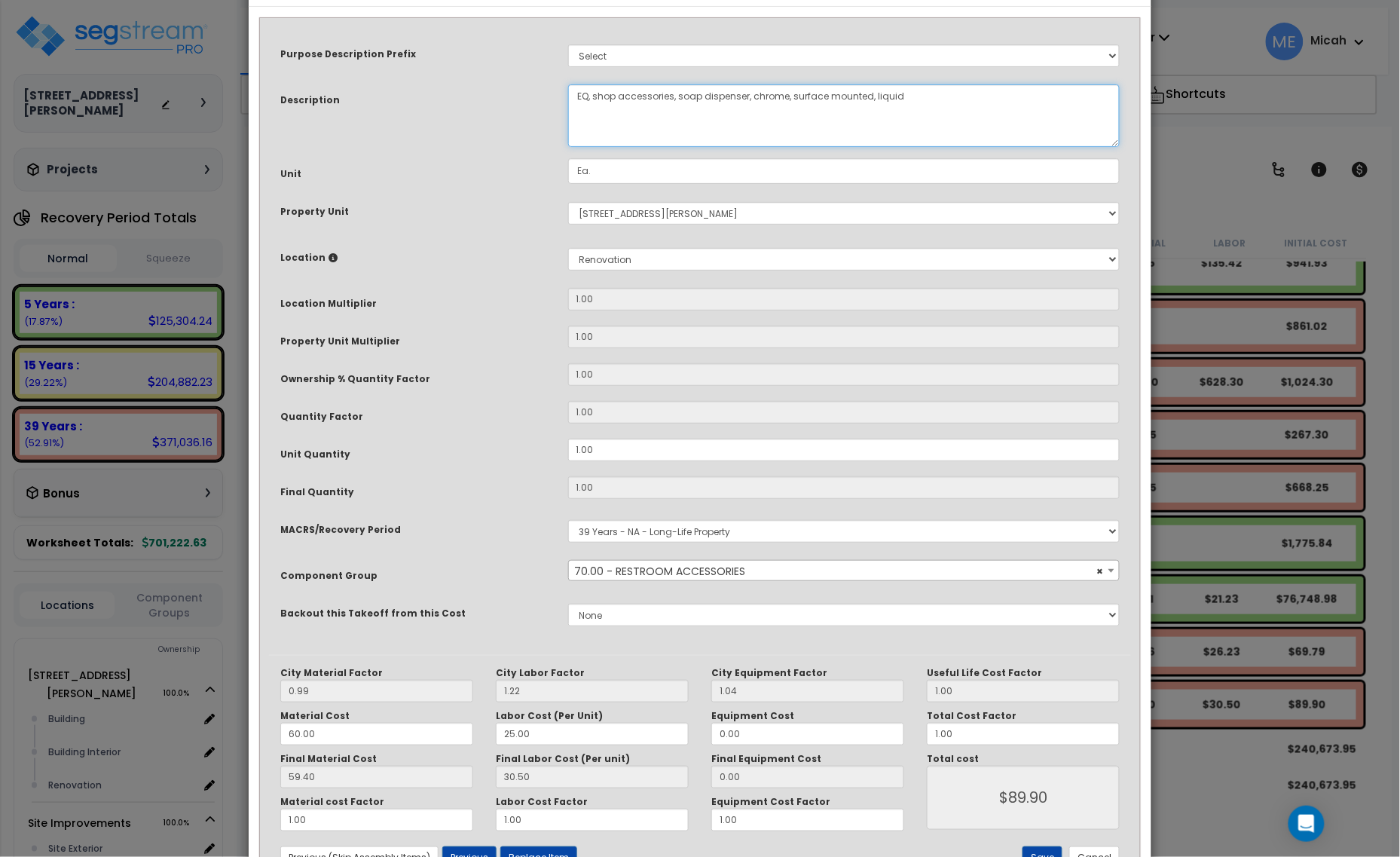
scroll to position [114, 0]
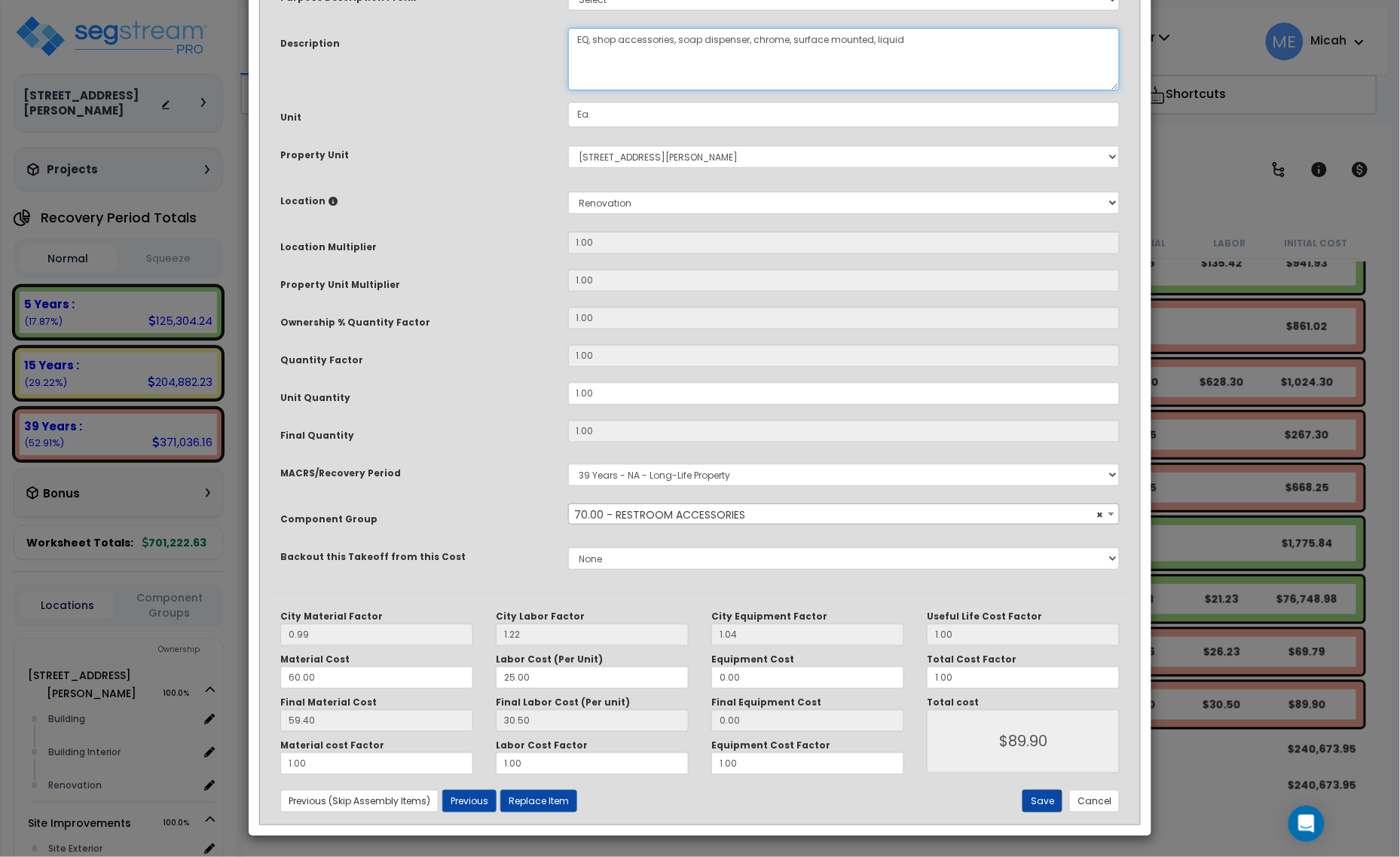
type textarea "EQ, shop accessories, soap dispenser, chrome, surface mounted, liquid"
click at [1042, 797] on button "Save" at bounding box center [1041, 800] width 40 height 22
type input "89.90"
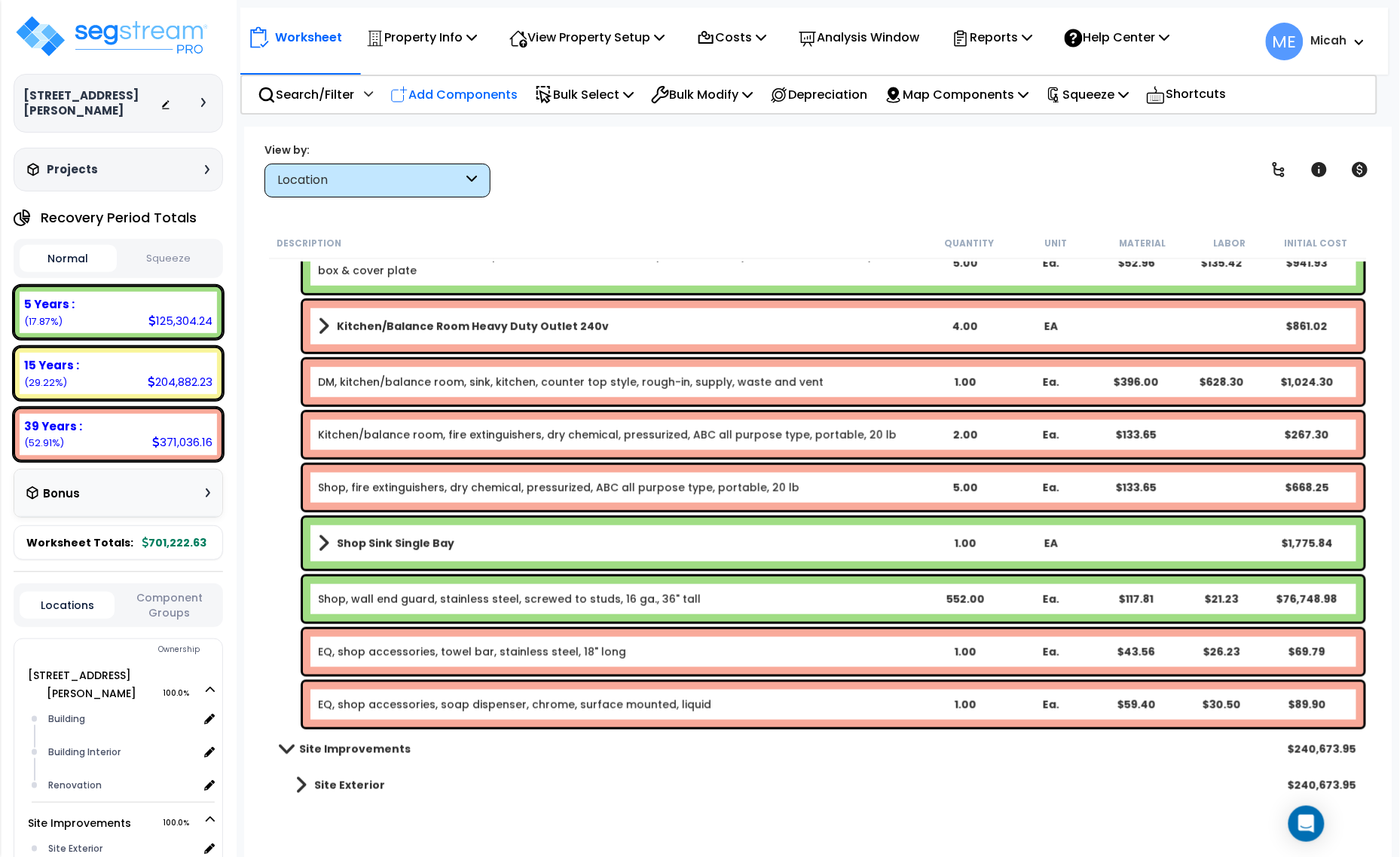
click at [479, 99] on p "Add Components" at bounding box center [454, 94] width 127 height 20
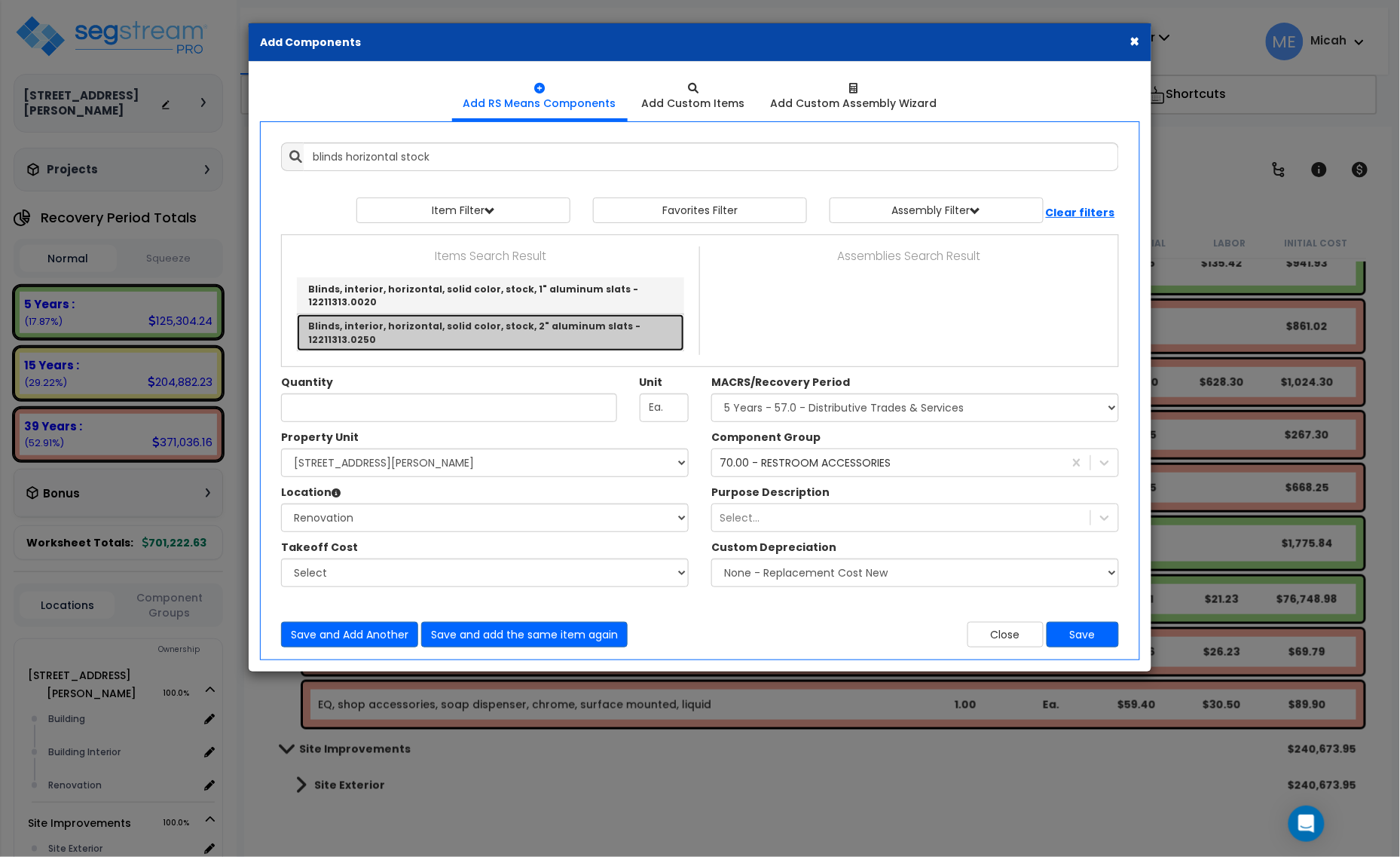
click at [510, 314] on link "Blinds, interior, horizontal, solid color, stock, 2" aluminum slats - 12211313.…" at bounding box center [491, 333] width 388 height 37
type input "Blinds, interior, horizontal, solid color, stock, 2" aluminum slats - 12211313.…"
type input "S.F."
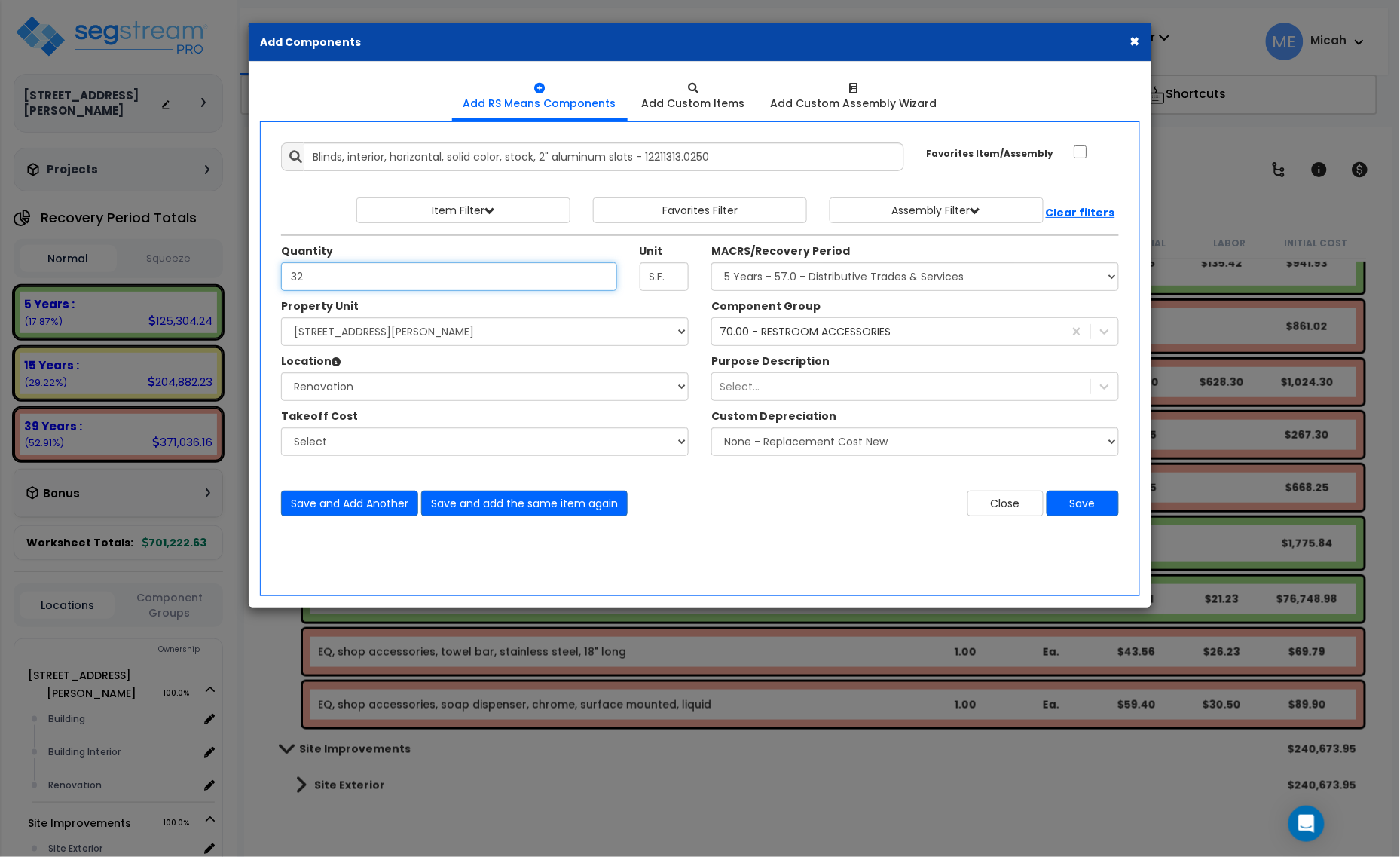
type input "32"
click at [837, 328] on div "70.00 - RESTROOM ACCESSORIES" at bounding box center [804, 332] width 171 height 15
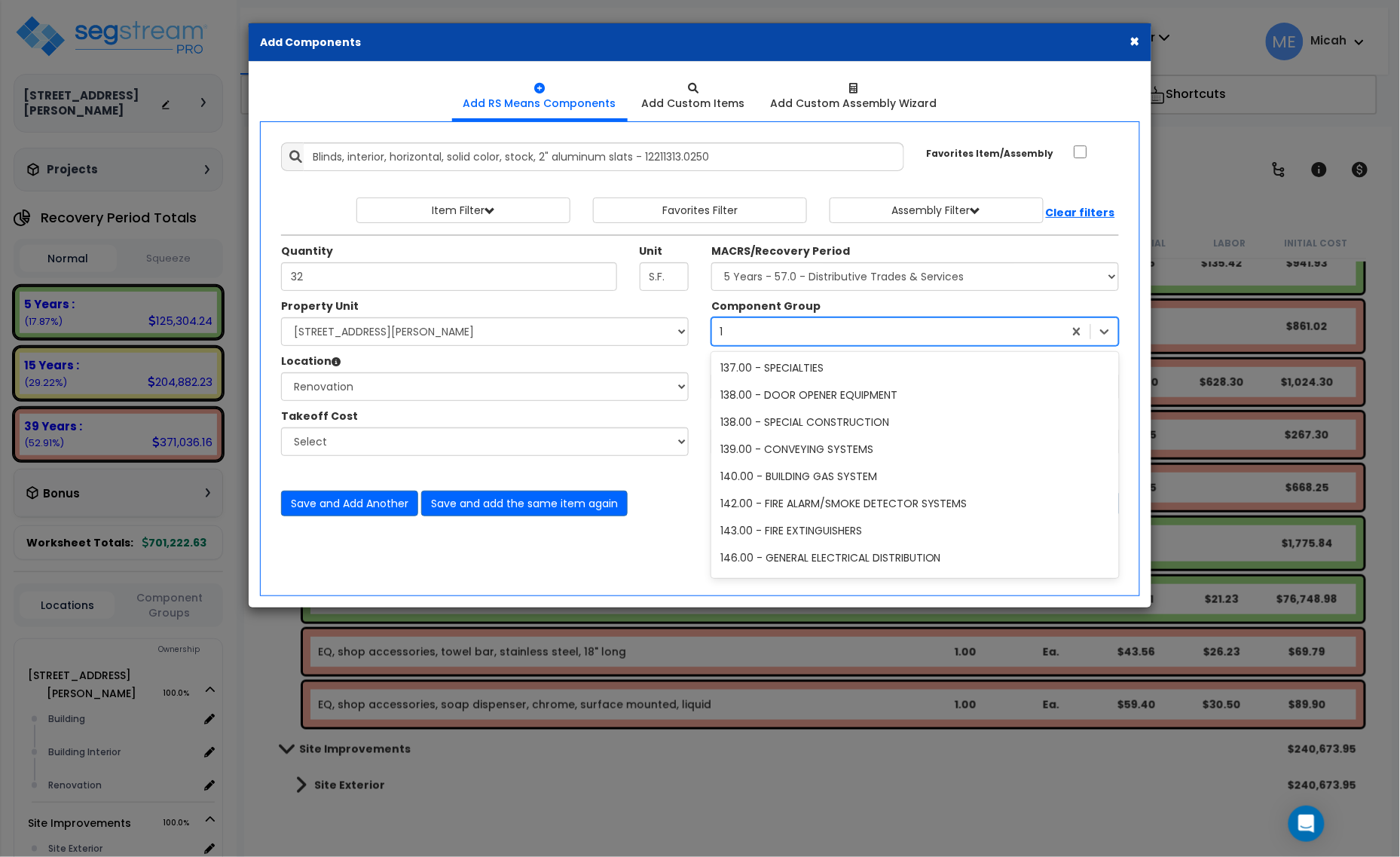
scroll to position [1195, 0]
type input "105"
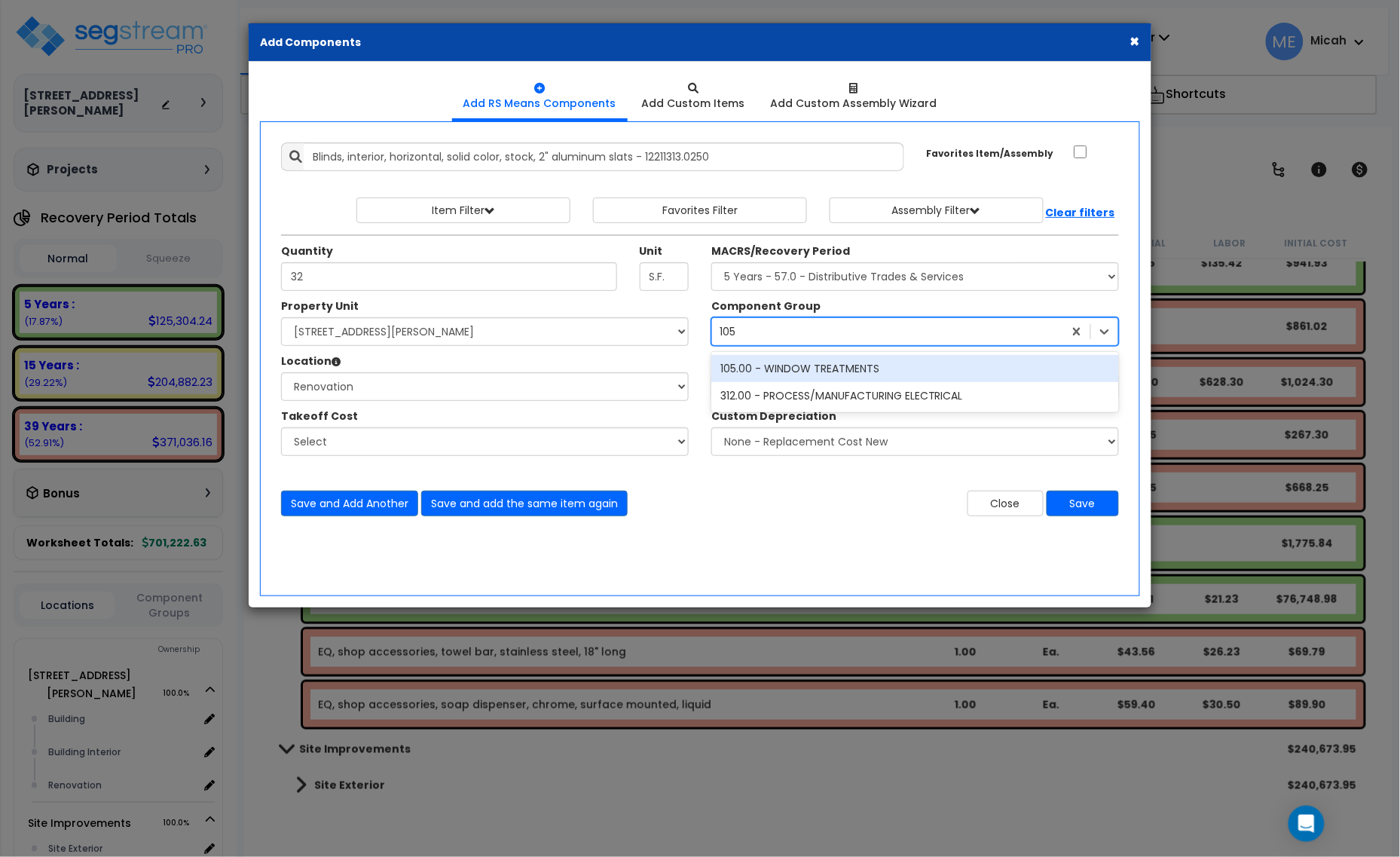
click at [867, 363] on div "105.00 - WINDOW TREATMENTS" at bounding box center [915, 368] width 408 height 27
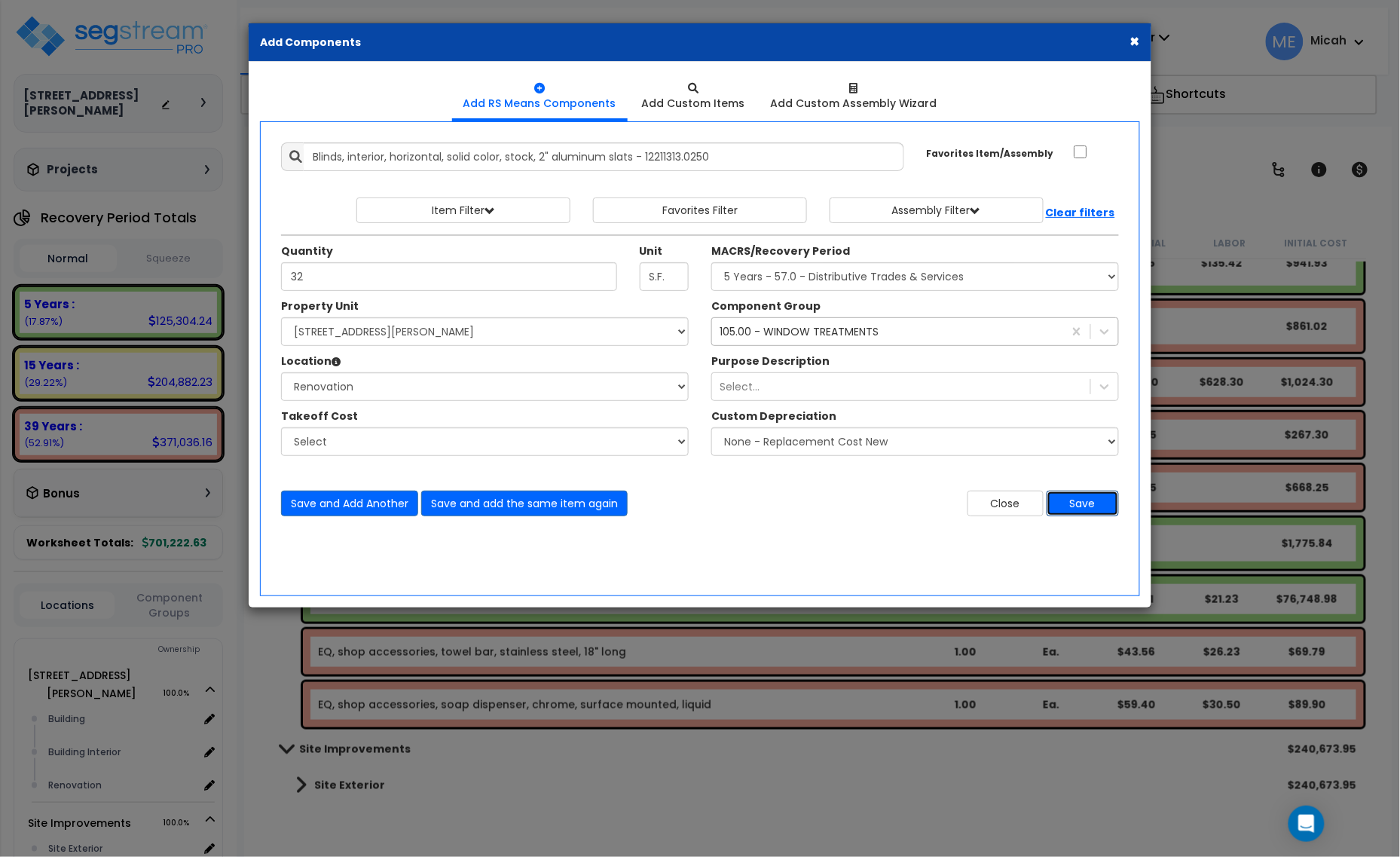
click at [1113, 498] on button "Save" at bounding box center [1082, 503] width 72 height 26
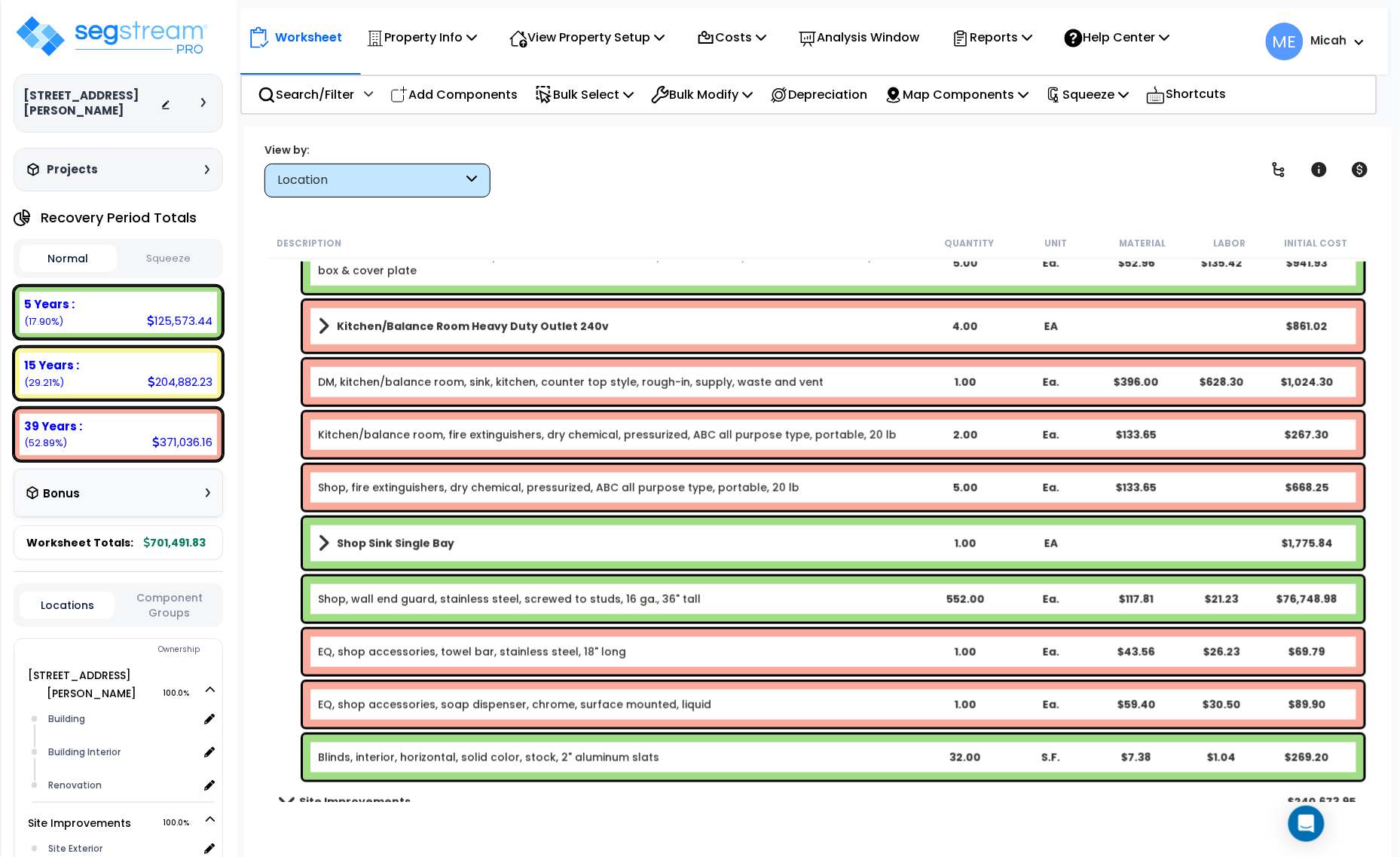
scroll to position [6076, 0]
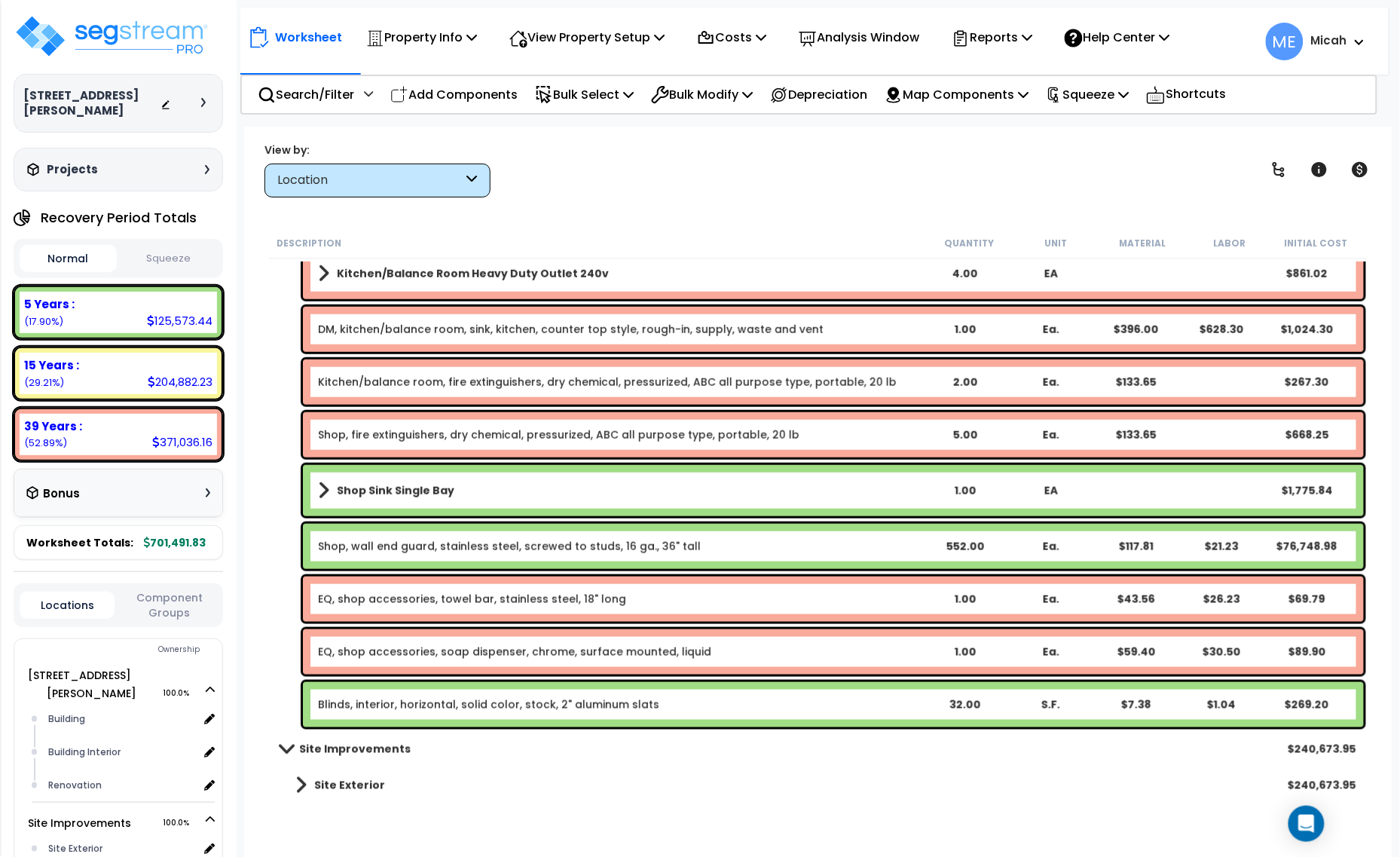
click at [412, 695] on div "Blinds, interior, horizontal, solid color, stock, 2" aluminum slats 32.00 S.F. …" at bounding box center [833, 704] width 1061 height 45
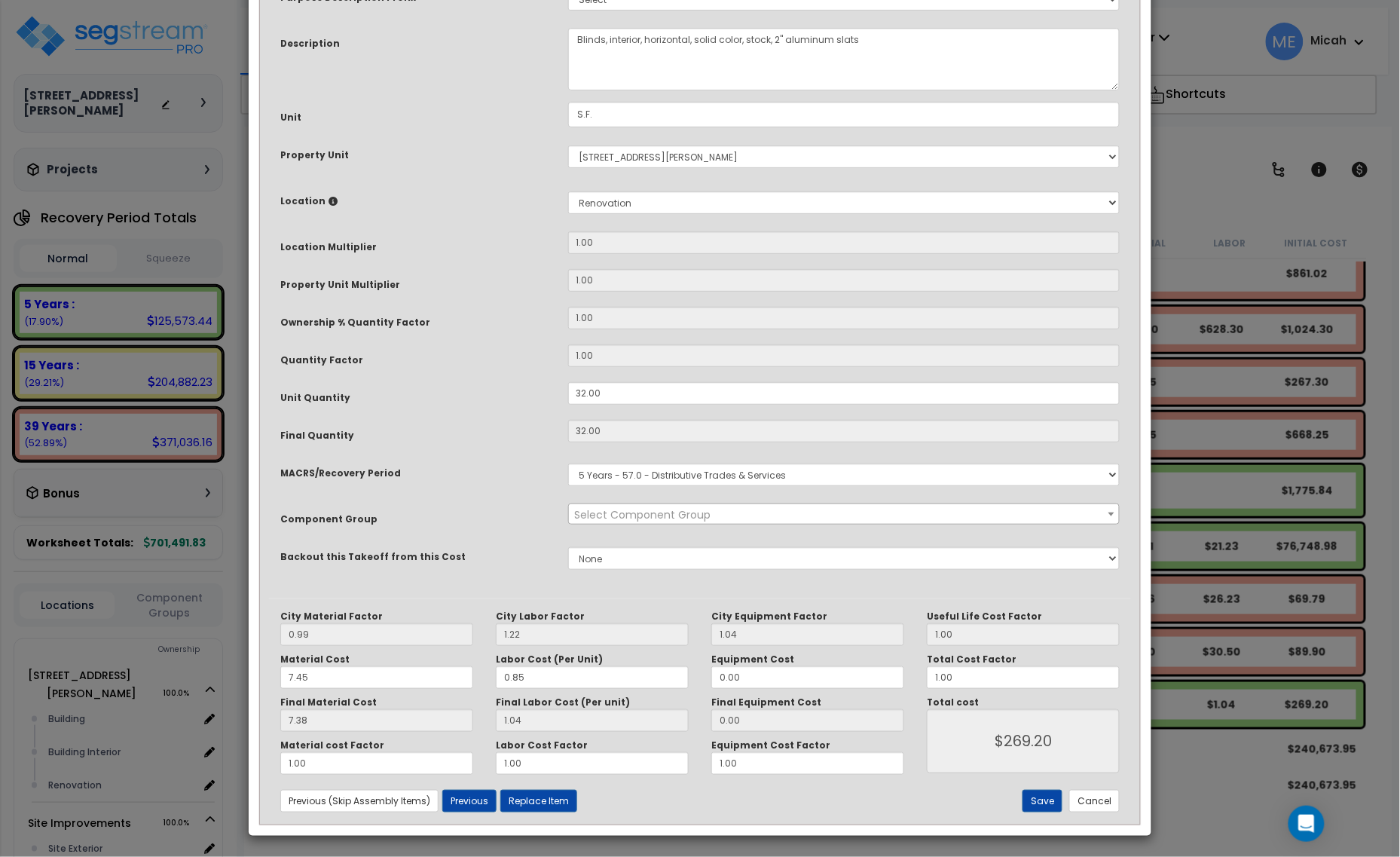
scroll to position [0, 0]
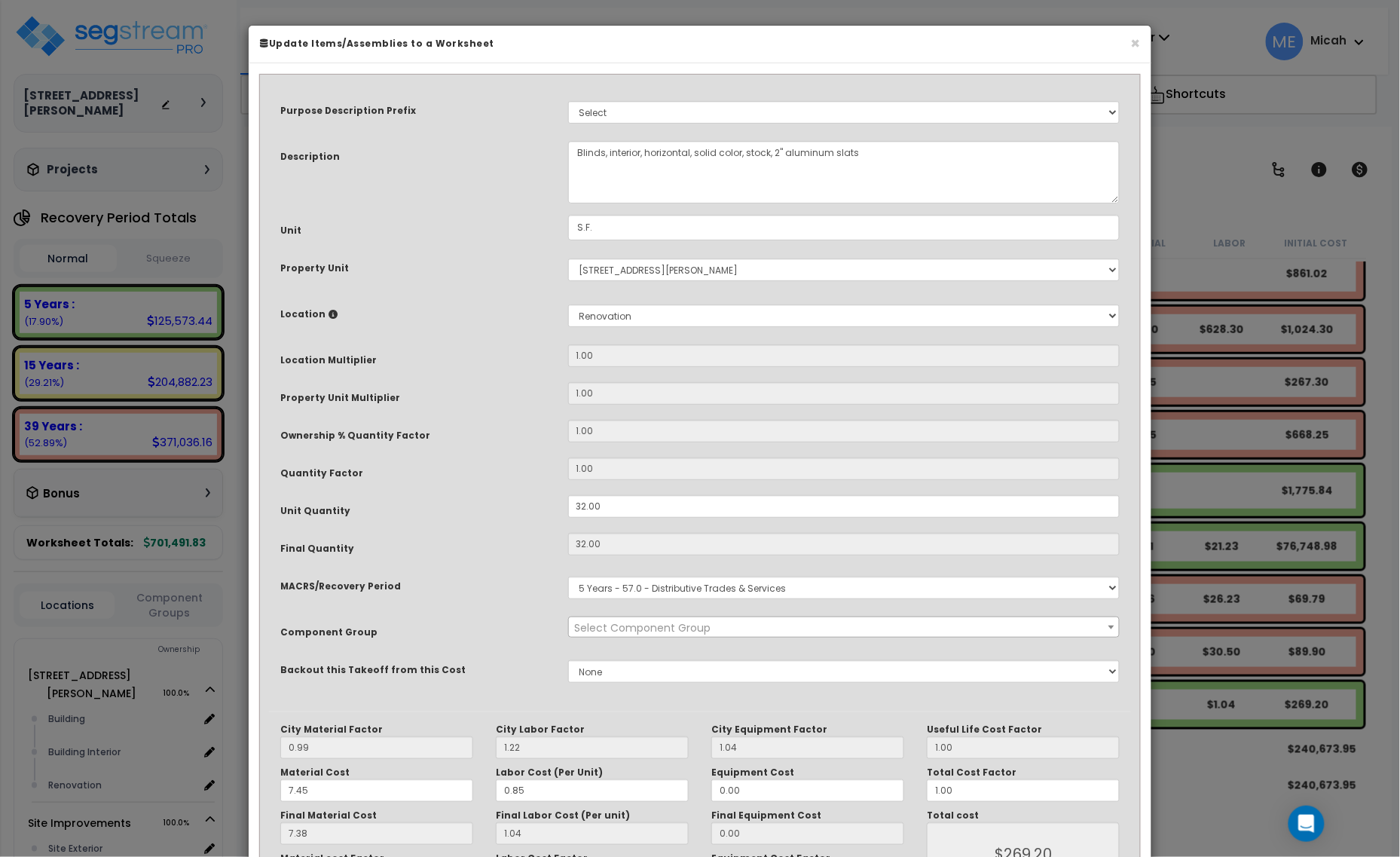
select select "56920"
click at [571, 153] on textarea "Blinds, interior, horizontal, solid color, stock, 2" aluminum slats" at bounding box center [844, 172] width 552 height 63
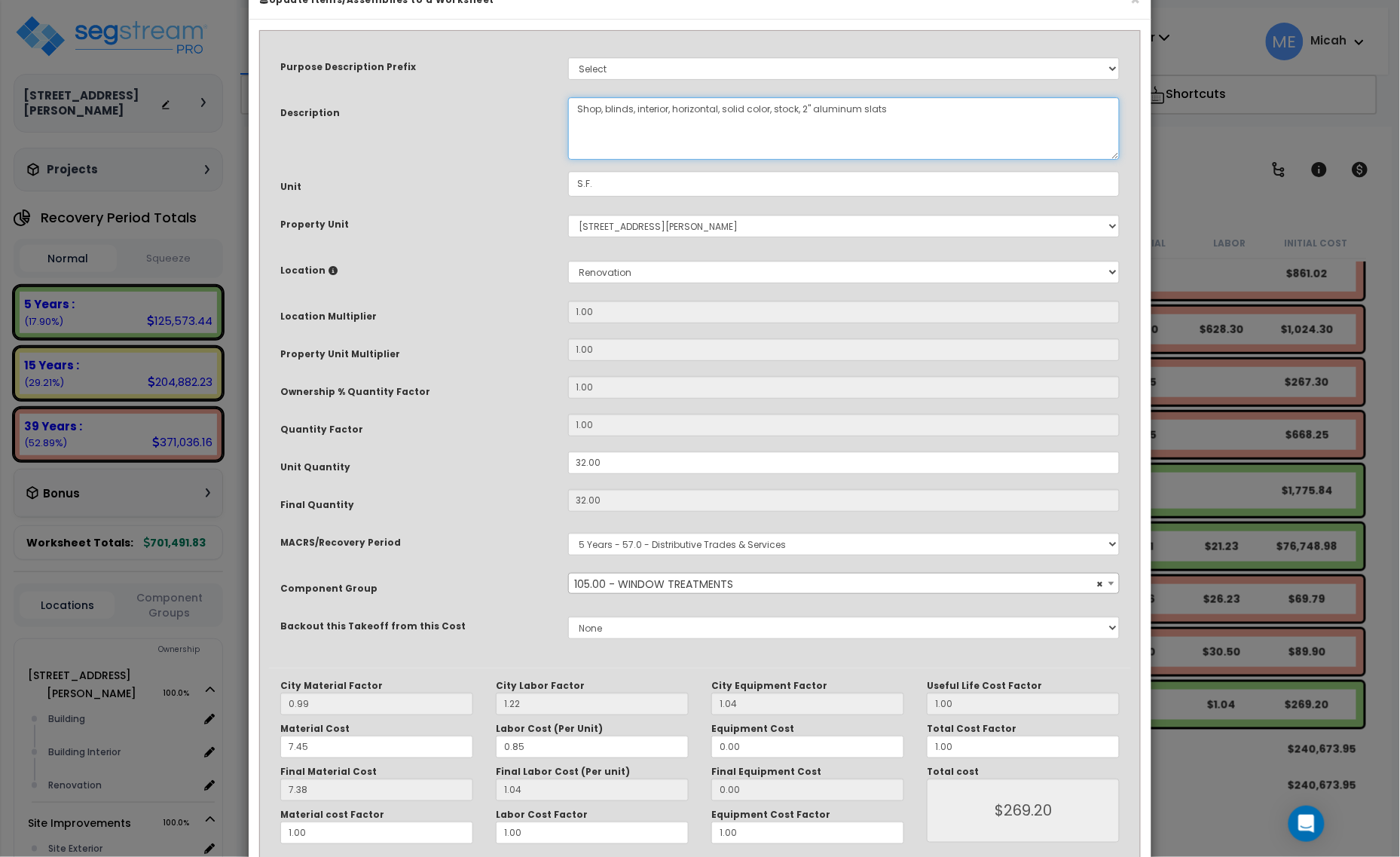
scroll to position [114, 0]
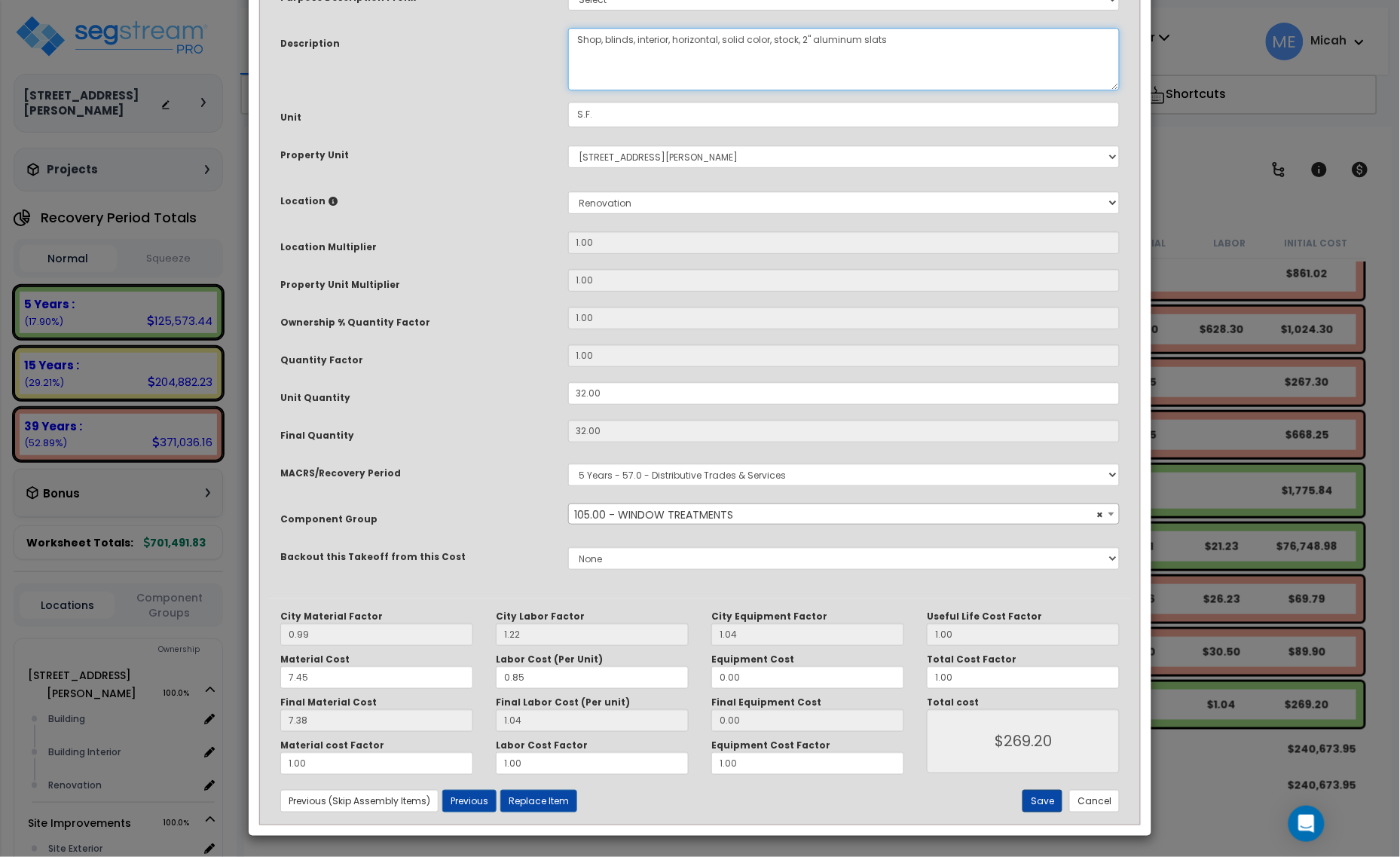
type textarea "Shop, blinds, interior, horizontal, solid color, stock, 2" aluminum slats"
click at [1037, 796] on button "Save" at bounding box center [1041, 800] width 40 height 22
type input "269.20"
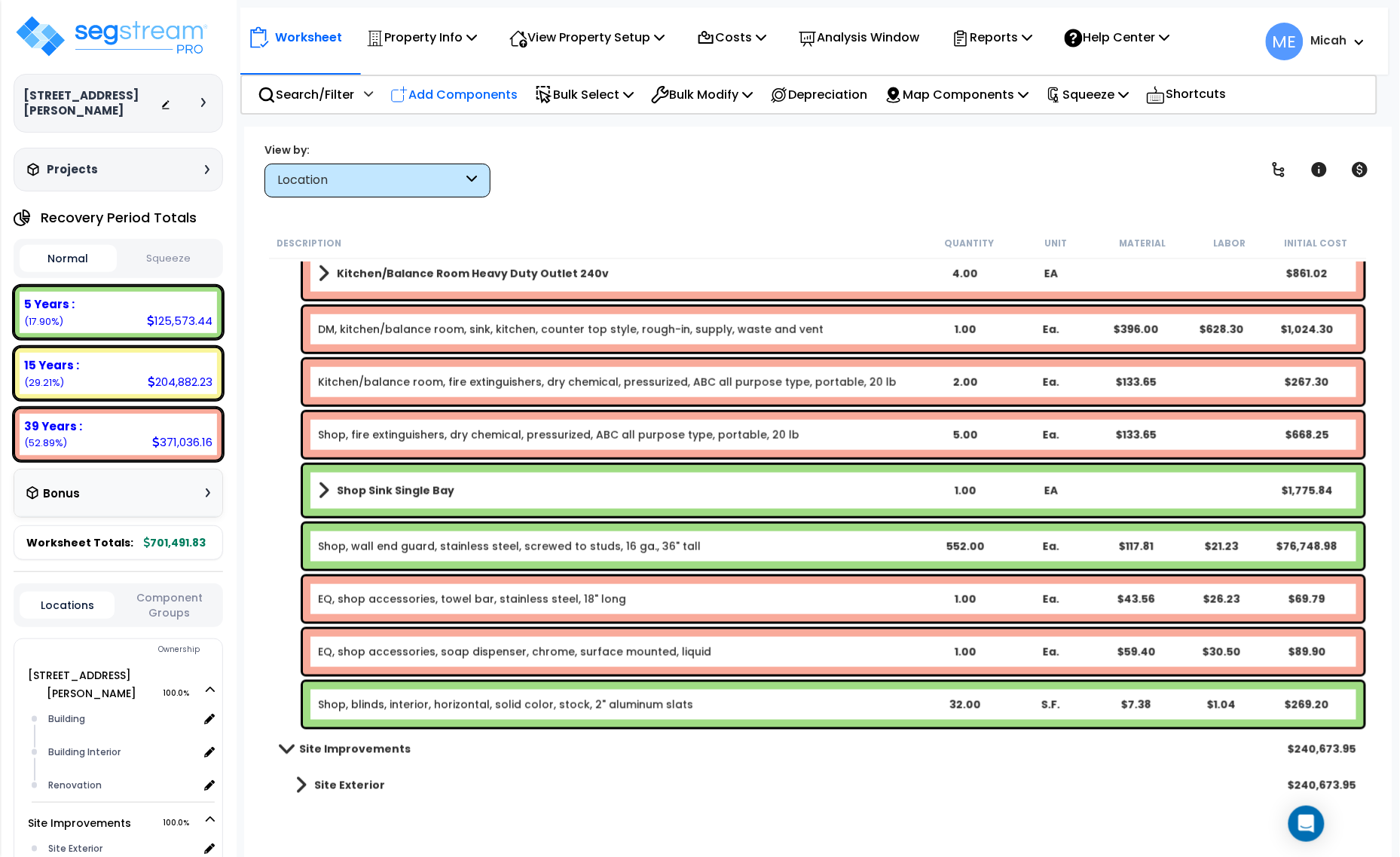
click at [487, 98] on p "Add Components" at bounding box center [454, 94] width 127 height 20
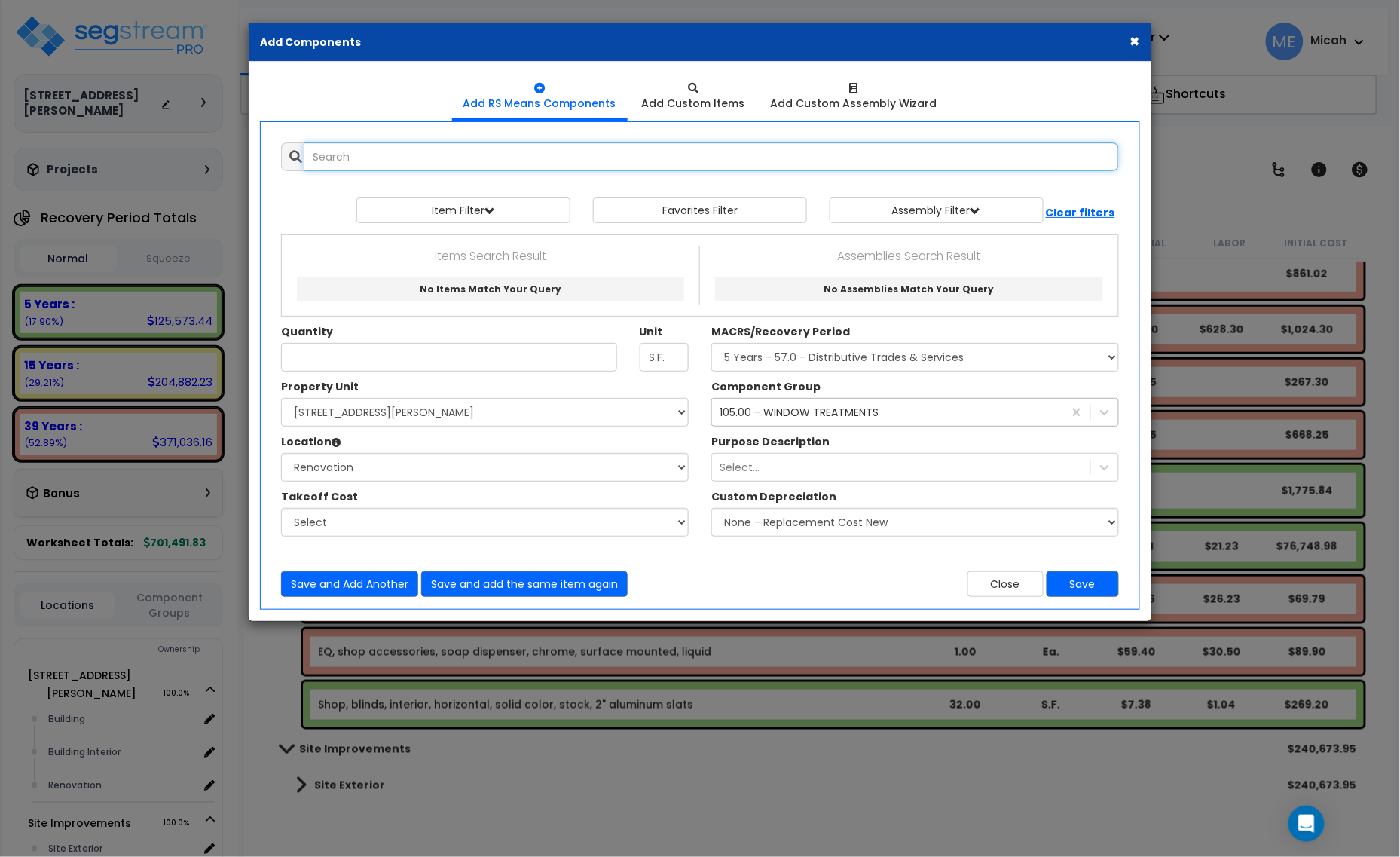
click at [352, 155] on input "text" at bounding box center [712, 157] width 816 height 29
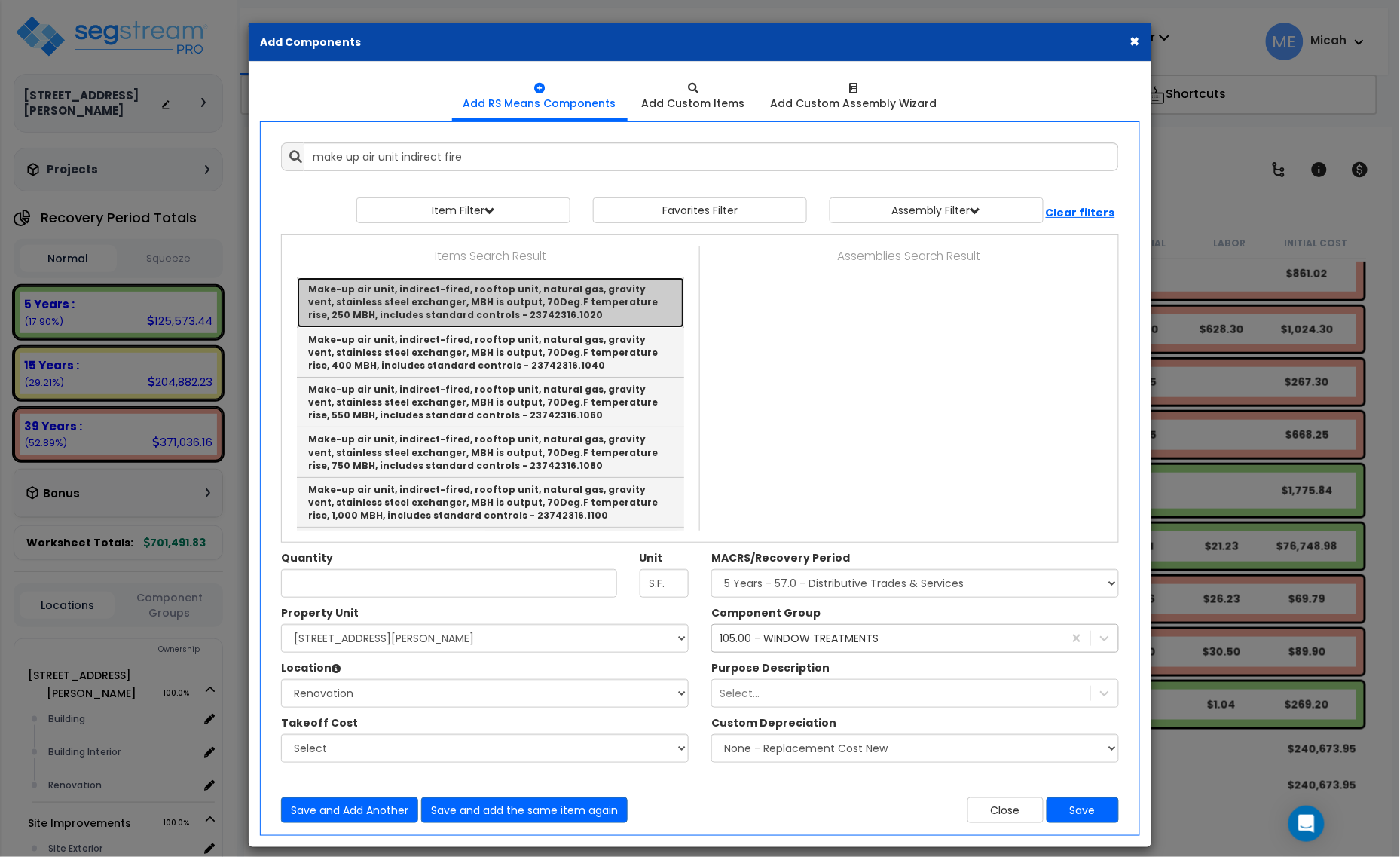
click at [615, 311] on link "Make-up air unit, indirect-fired, rooftop unit, natural gas, gravity vent, stai…" at bounding box center [491, 303] width 388 height 50
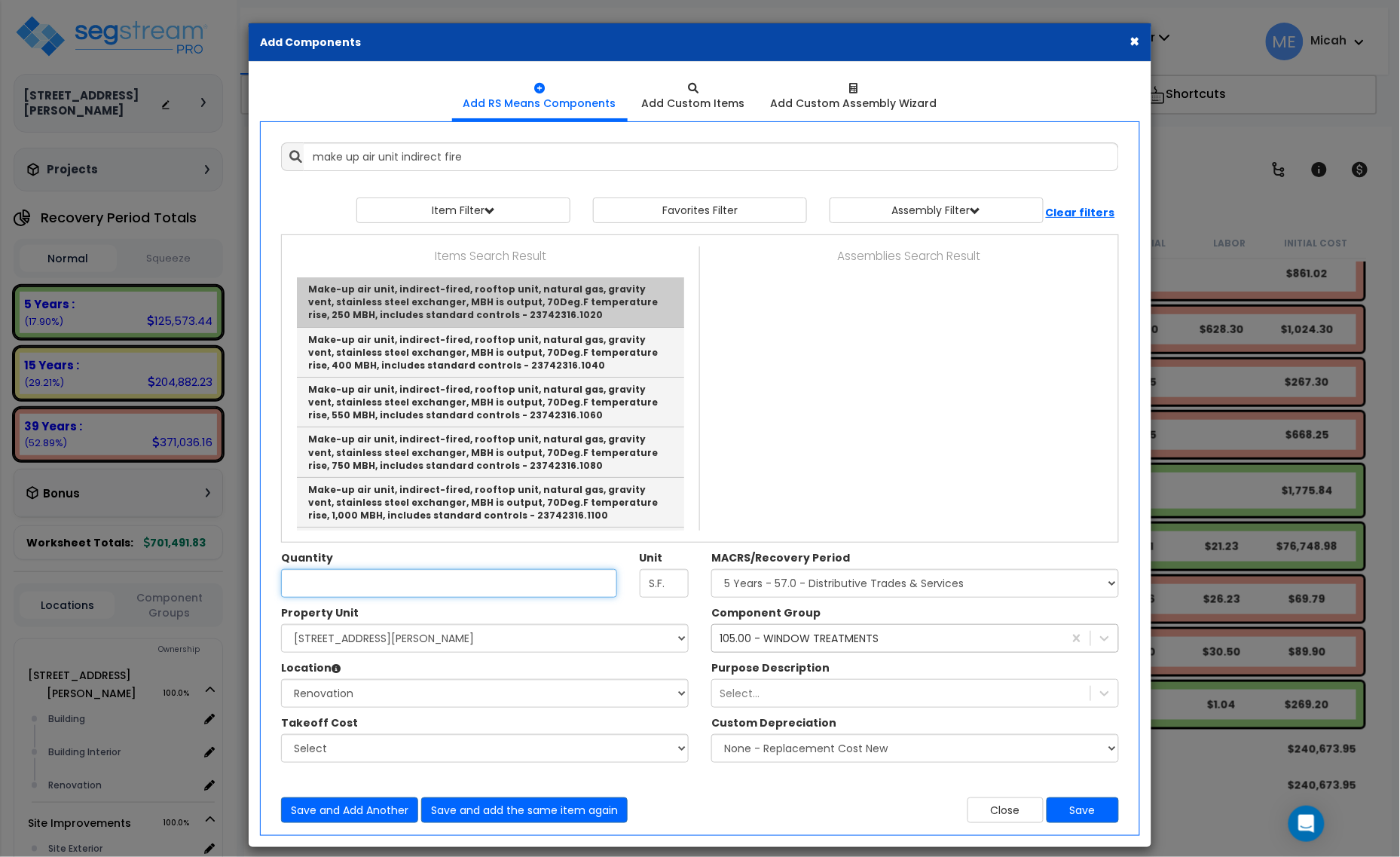
type input "Make-up air unit, indirect-fired, rooftop unit, natural gas, gravity vent, stai…"
type input "Ea."
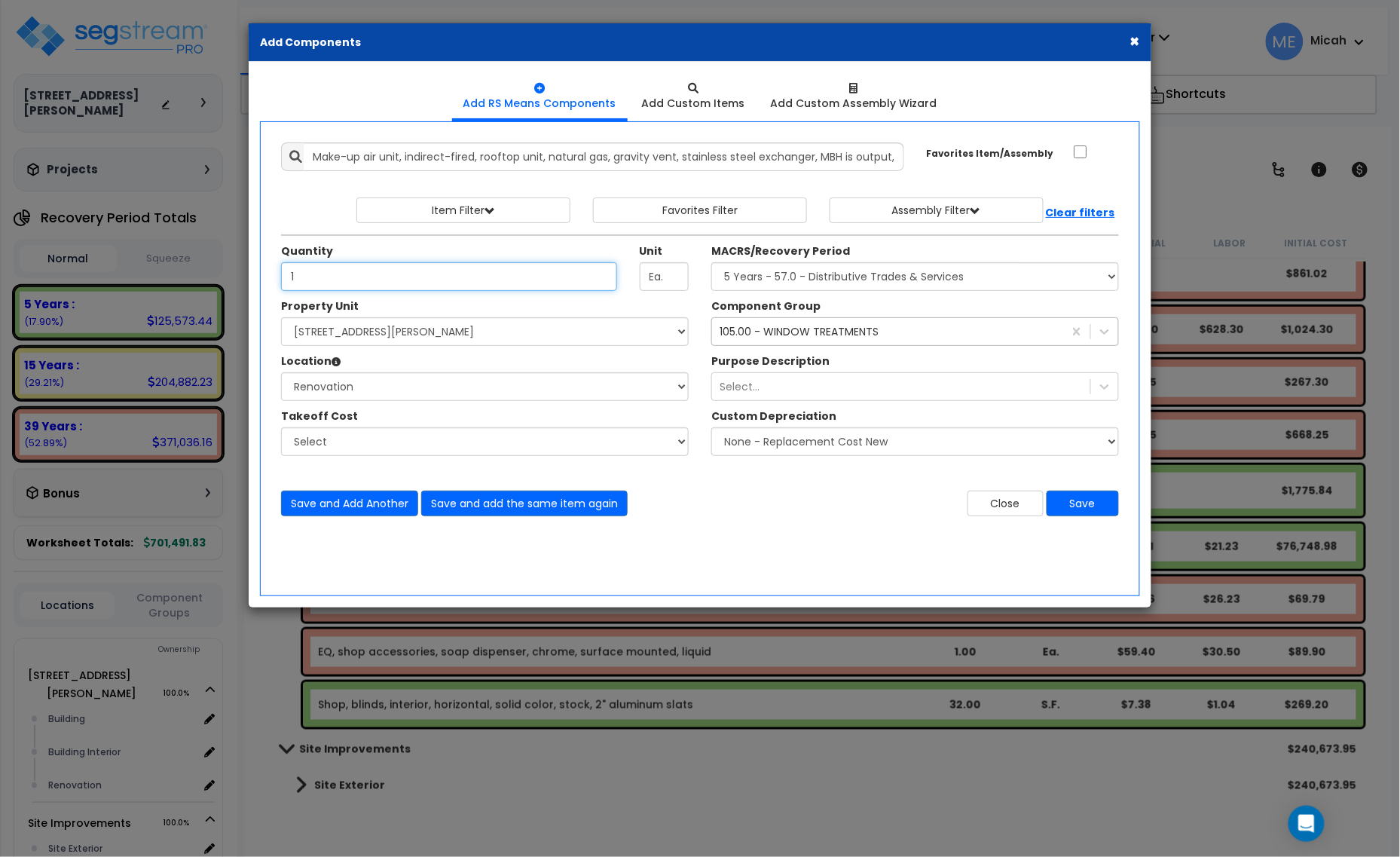
type input "1"
click at [919, 264] on select "Select MACRS/Recovery Period 5 Years - 57.0 - Distributive Trades & Services 5 …" at bounding box center [915, 277] width 408 height 29
select select "3669"
click at [712, 263] on select "Select MACRS/Recovery Period 5 Years - 57.0 - Distributive Trades & Services 5 …" at bounding box center [915, 277] width 408 height 29
click at [800, 334] on div "105.00 - WINDOW TREATMENTS" at bounding box center [798, 332] width 159 height 15
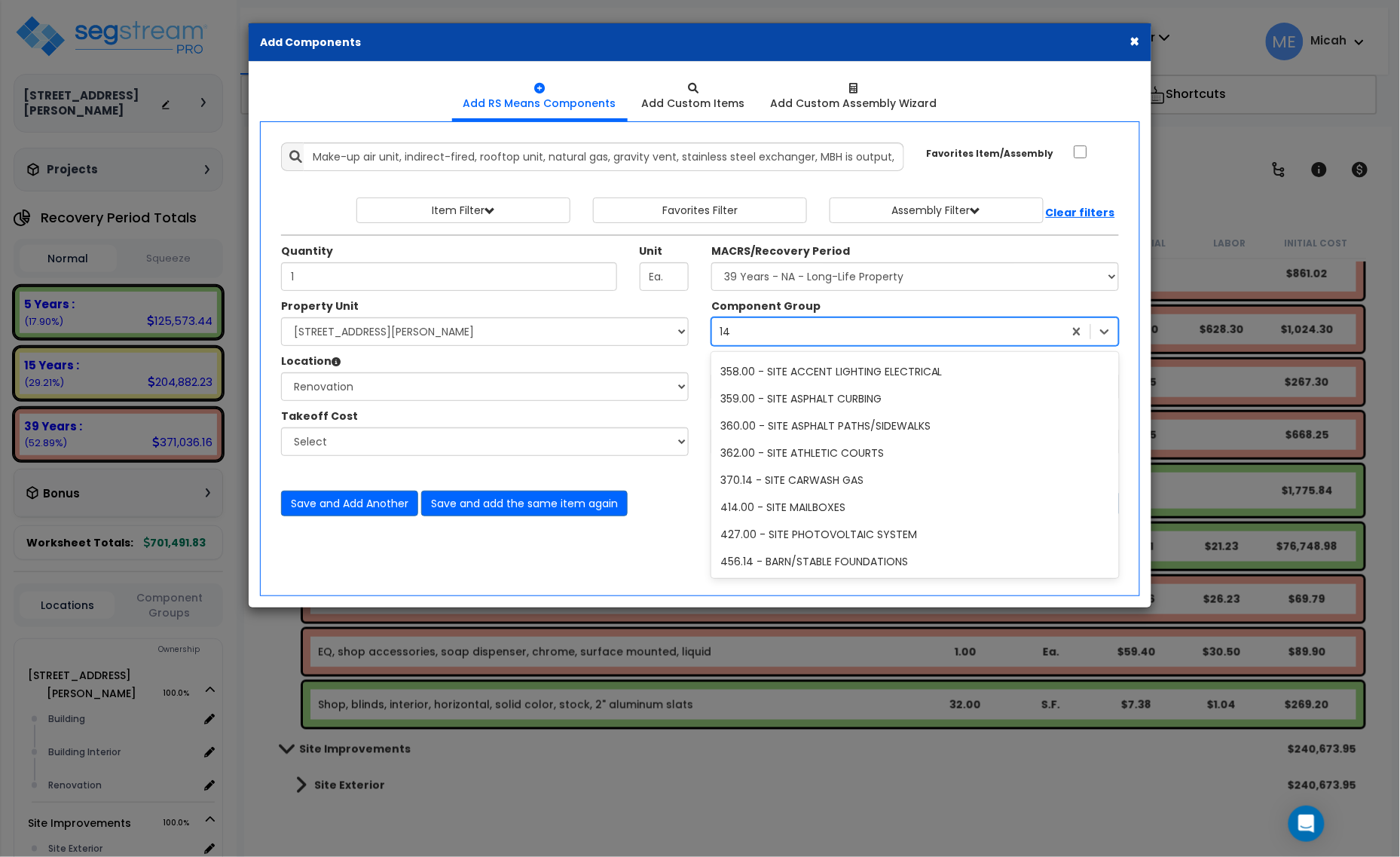
scroll to position [0, 0]
type input "147"
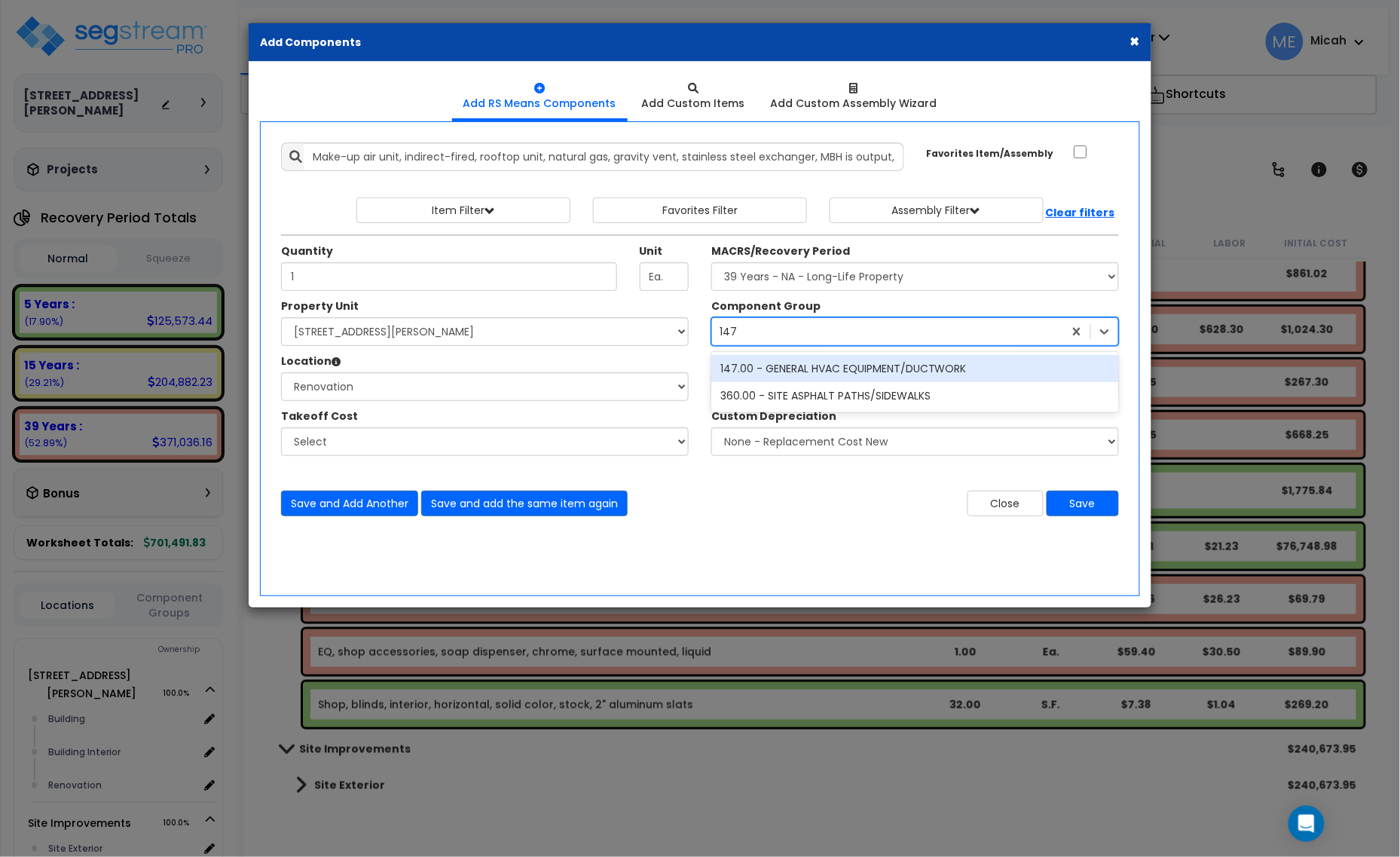
click at [801, 370] on div "147.00 - GENERAL HVAC EQUIPMENT/DUCTWORK" at bounding box center [915, 368] width 408 height 27
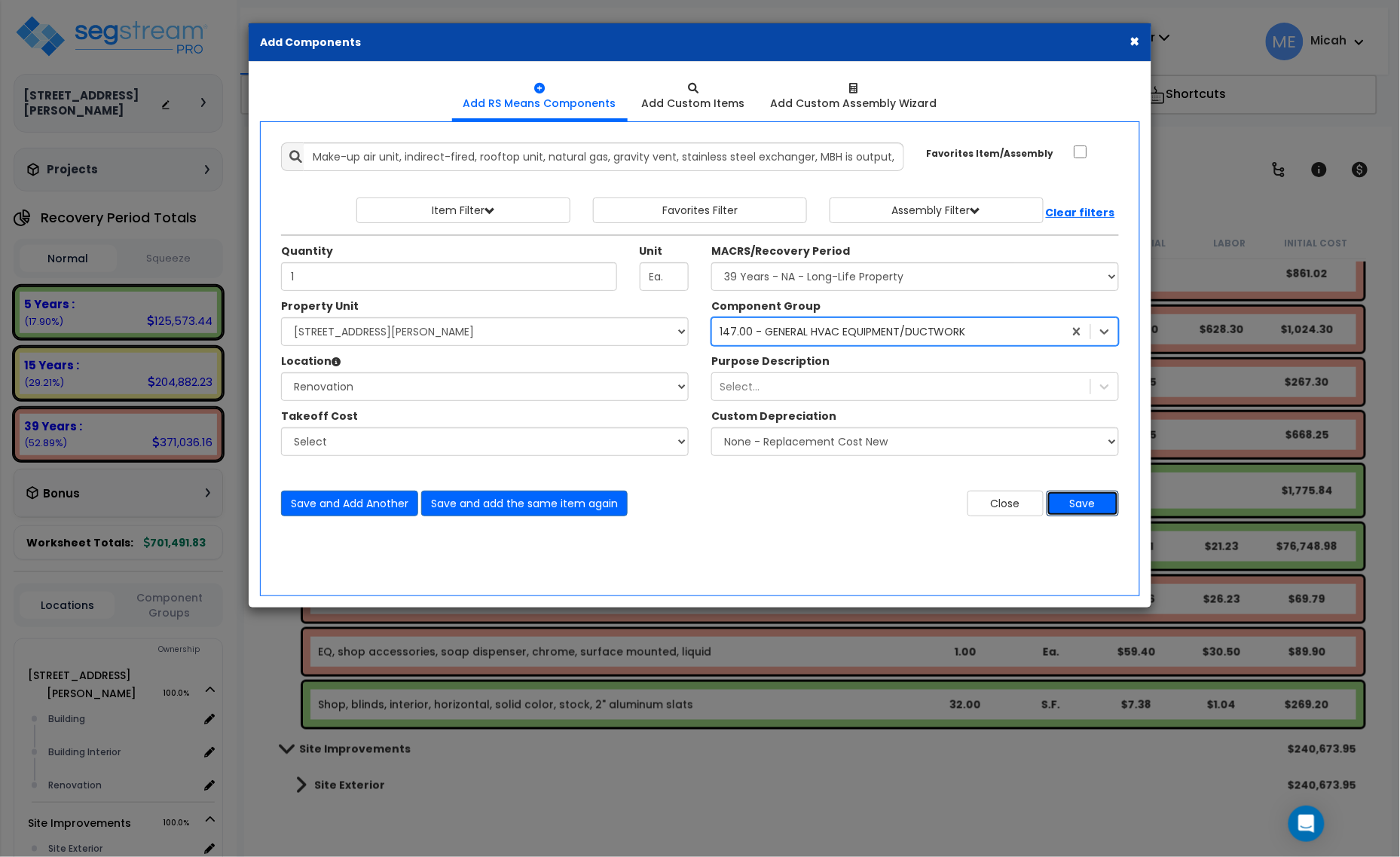
click at [1064, 498] on button "Save" at bounding box center [1082, 503] width 72 height 26
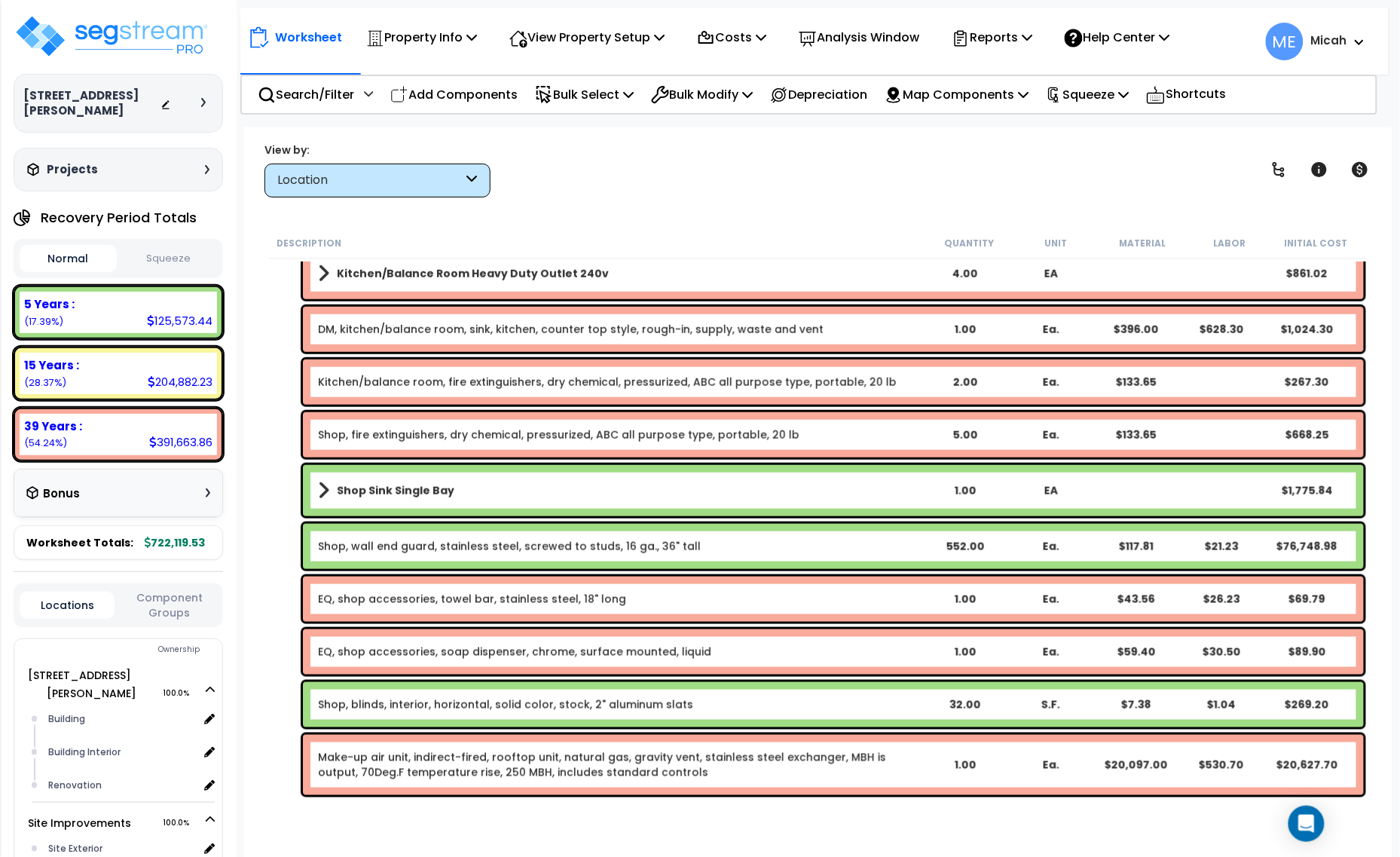
click at [415, 763] on link "Make-up air unit, indirect-fired, rooftop unit, natural gas, gravity vent, stai…" at bounding box center [620, 764] width 604 height 30
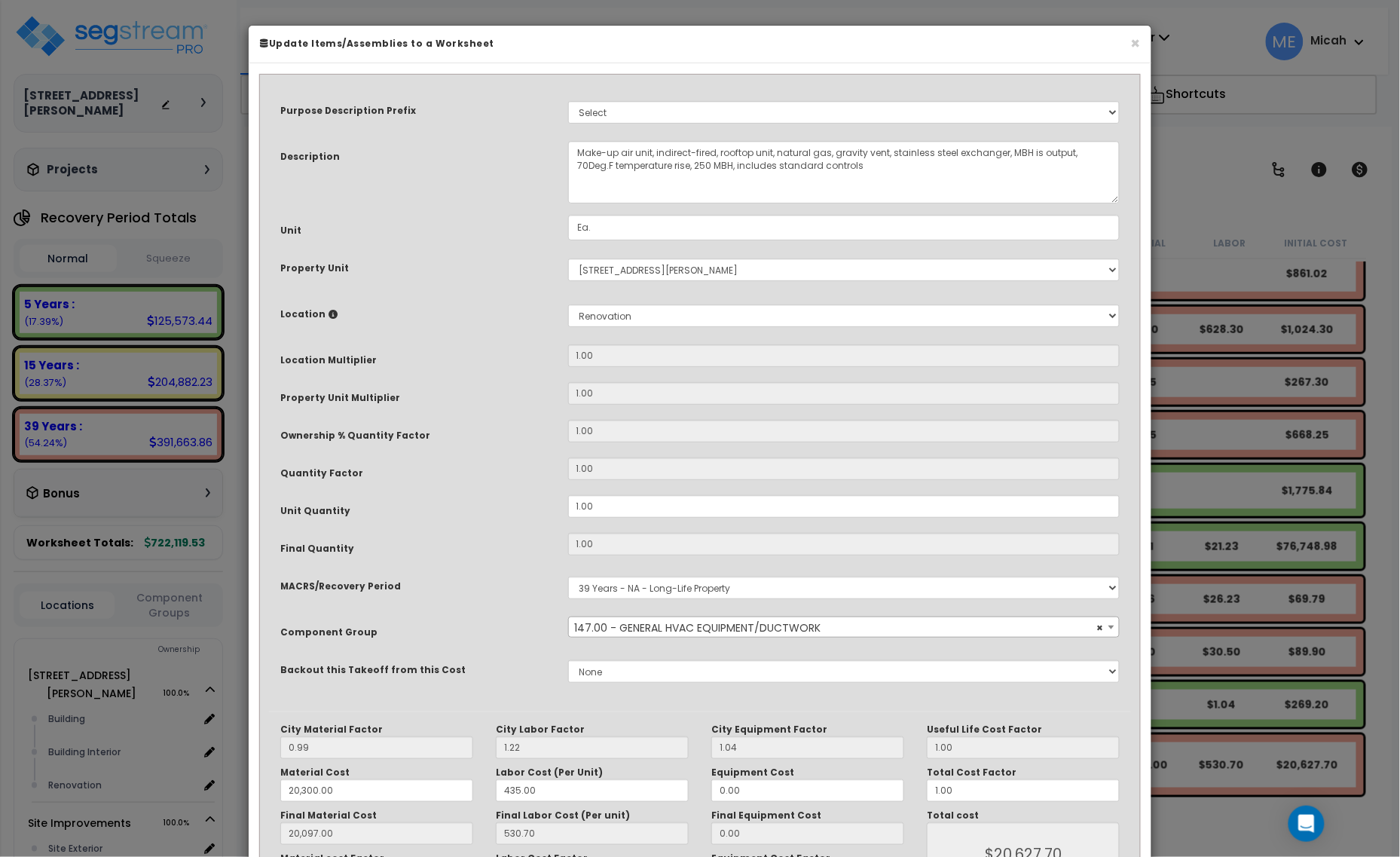
select select "56957"
click at [574, 147] on textarea "Make-up air unit, indirect-fired, rooftop unit, natural gas, gravity vent, stai…" at bounding box center [844, 172] width 552 height 63
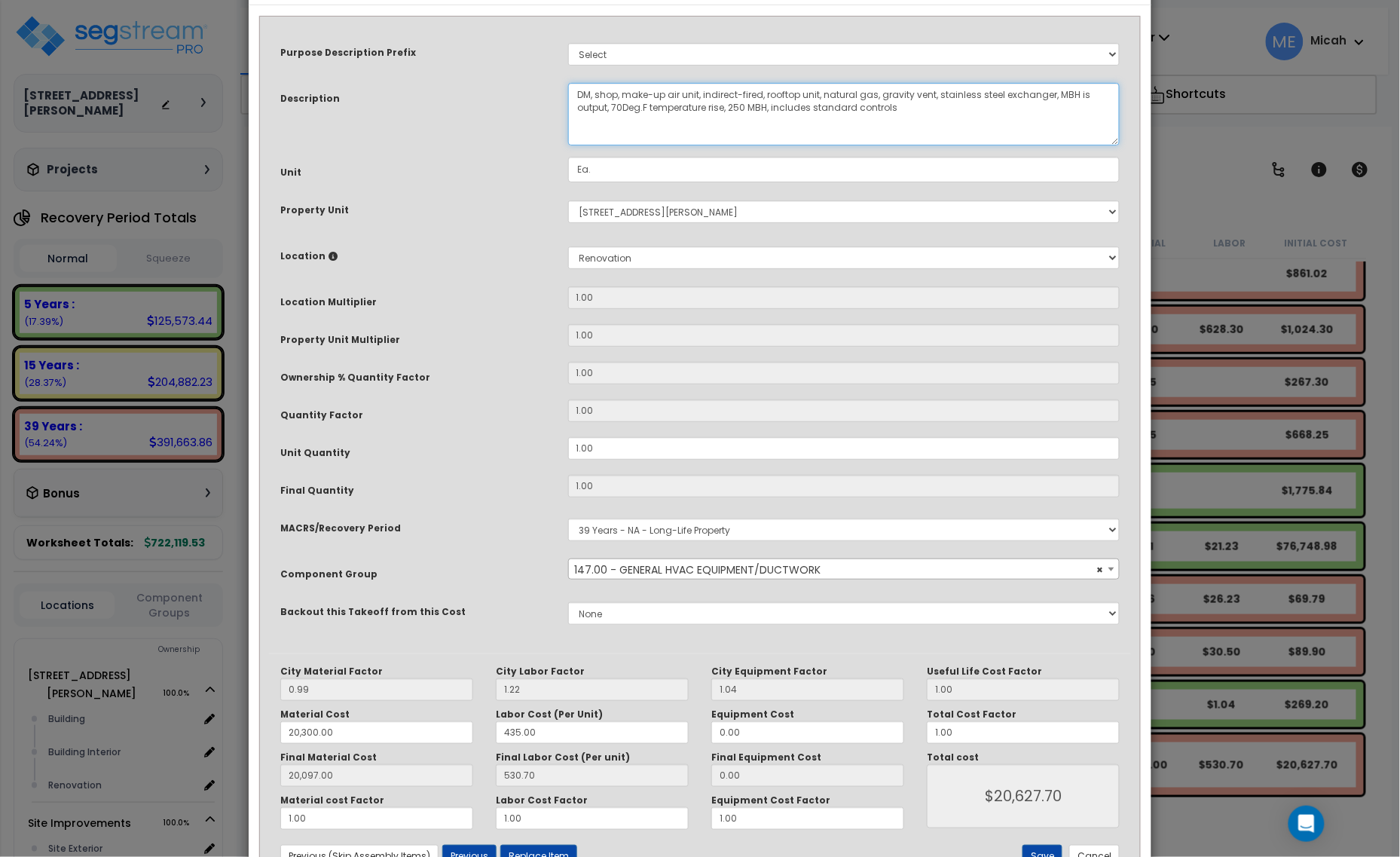
scroll to position [114, 0]
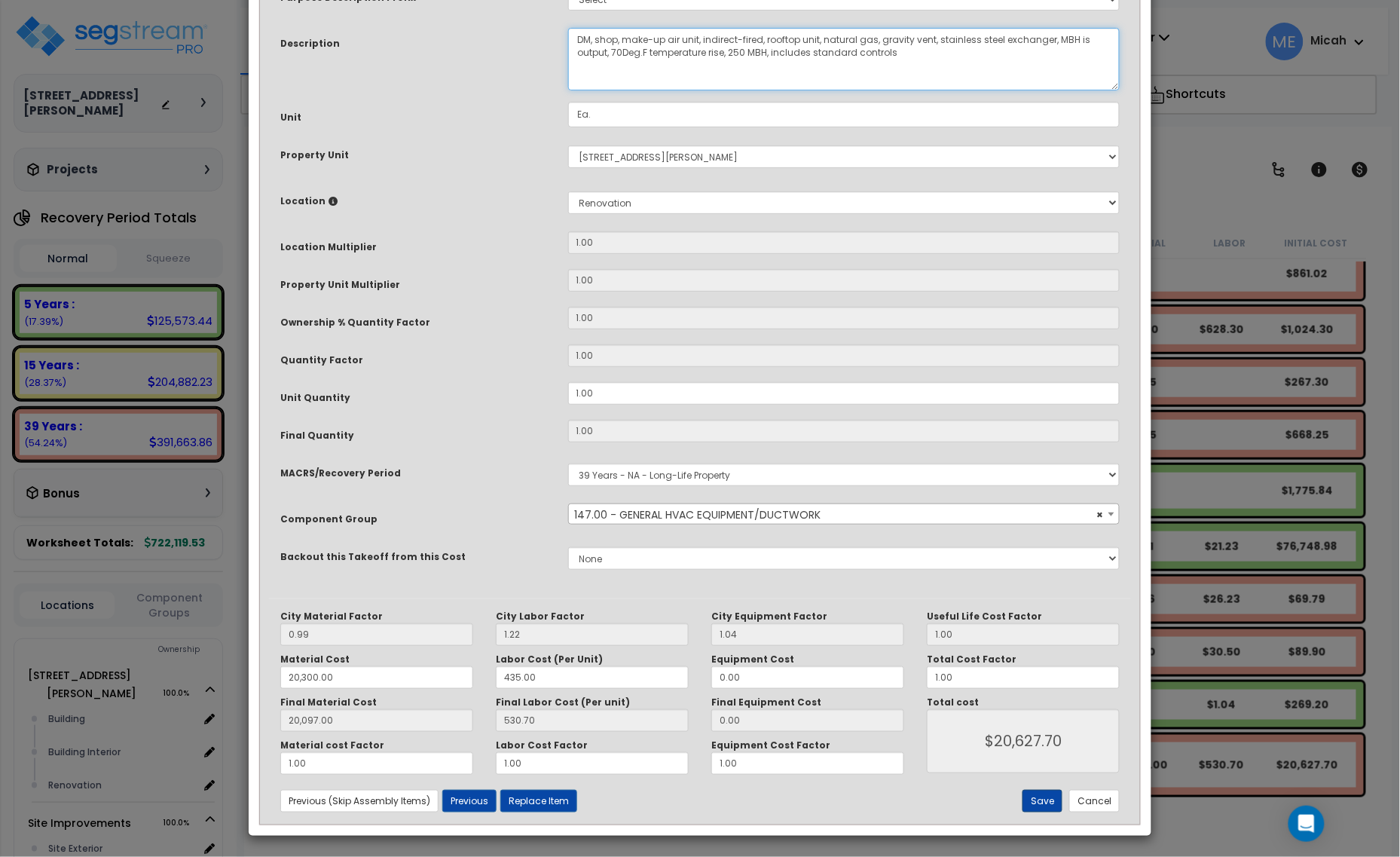
type textarea "DM, shop, make-up air unit, indirect-fired, rooftop unit, natural gas, gravity …"
click at [1045, 804] on button "Save" at bounding box center [1041, 800] width 40 height 22
type input "20300.00"
type input "20097.00"
type input "20627.70"
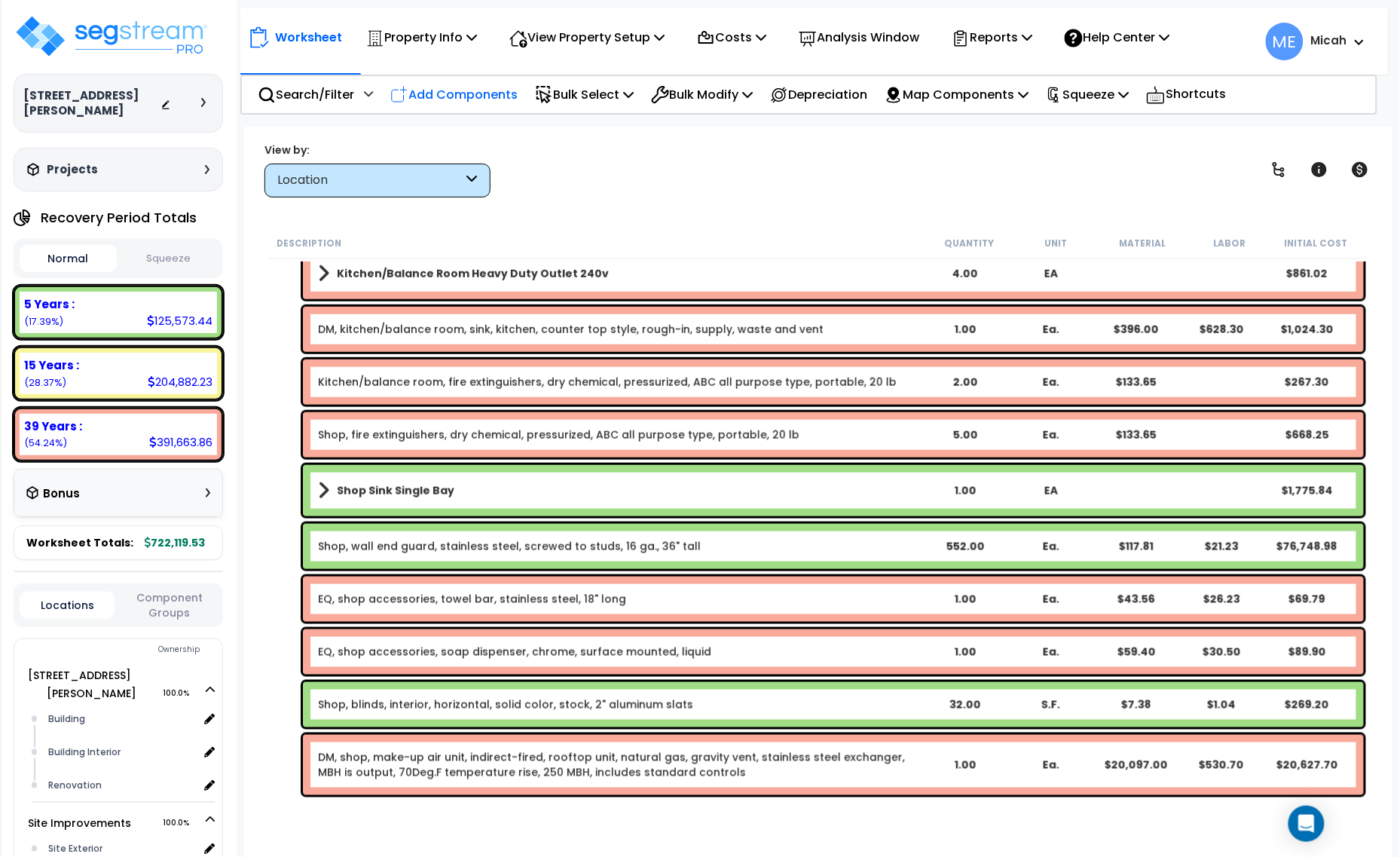
click at [501, 93] on p "Add Components" at bounding box center [454, 94] width 127 height 20
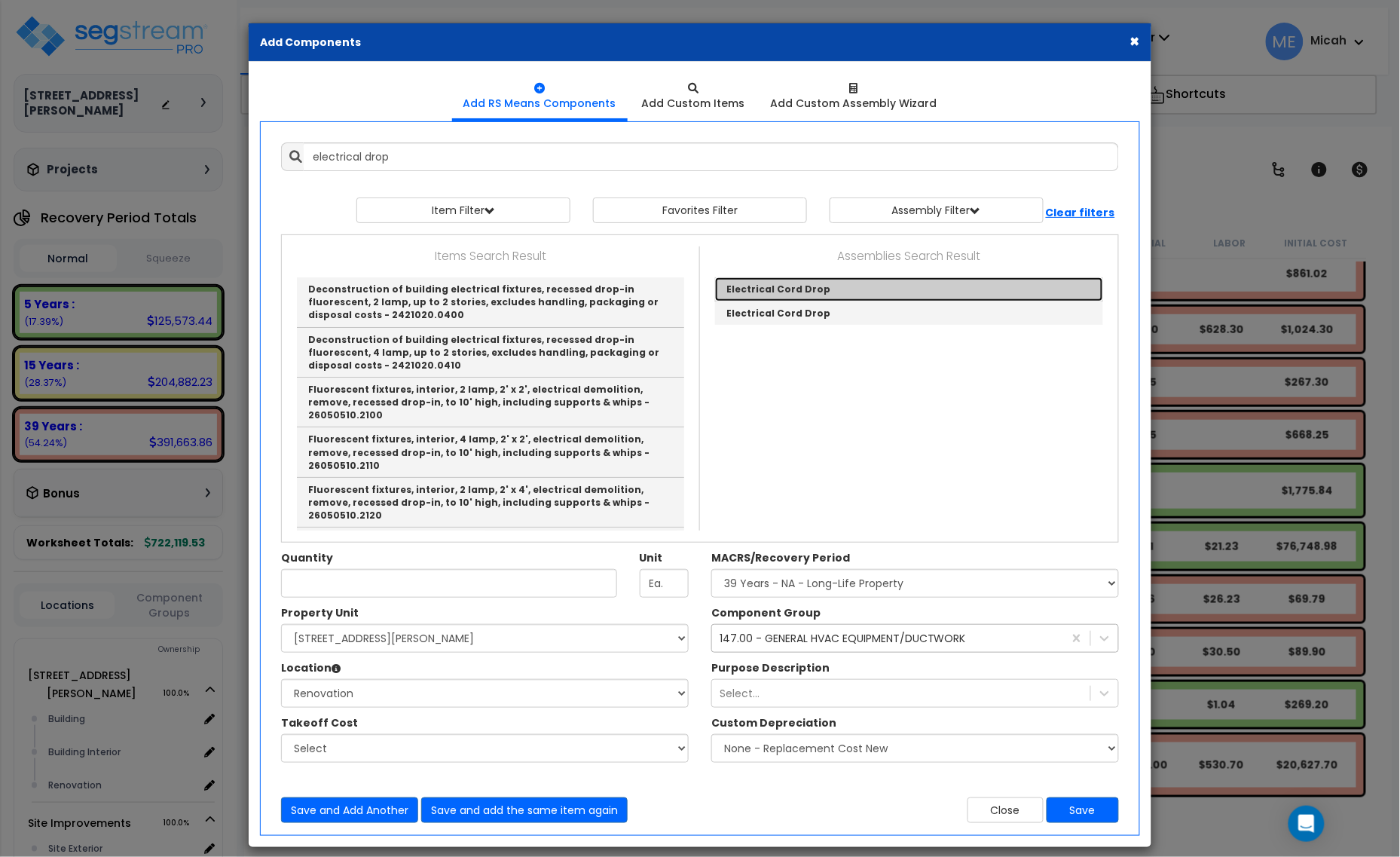
click at [825, 291] on link "Electrical Cord Drop" at bounding box center [909, 289] width 388 height 24
type input "Electrical Cord Drop"
checkbox input "true"
type input "EA"
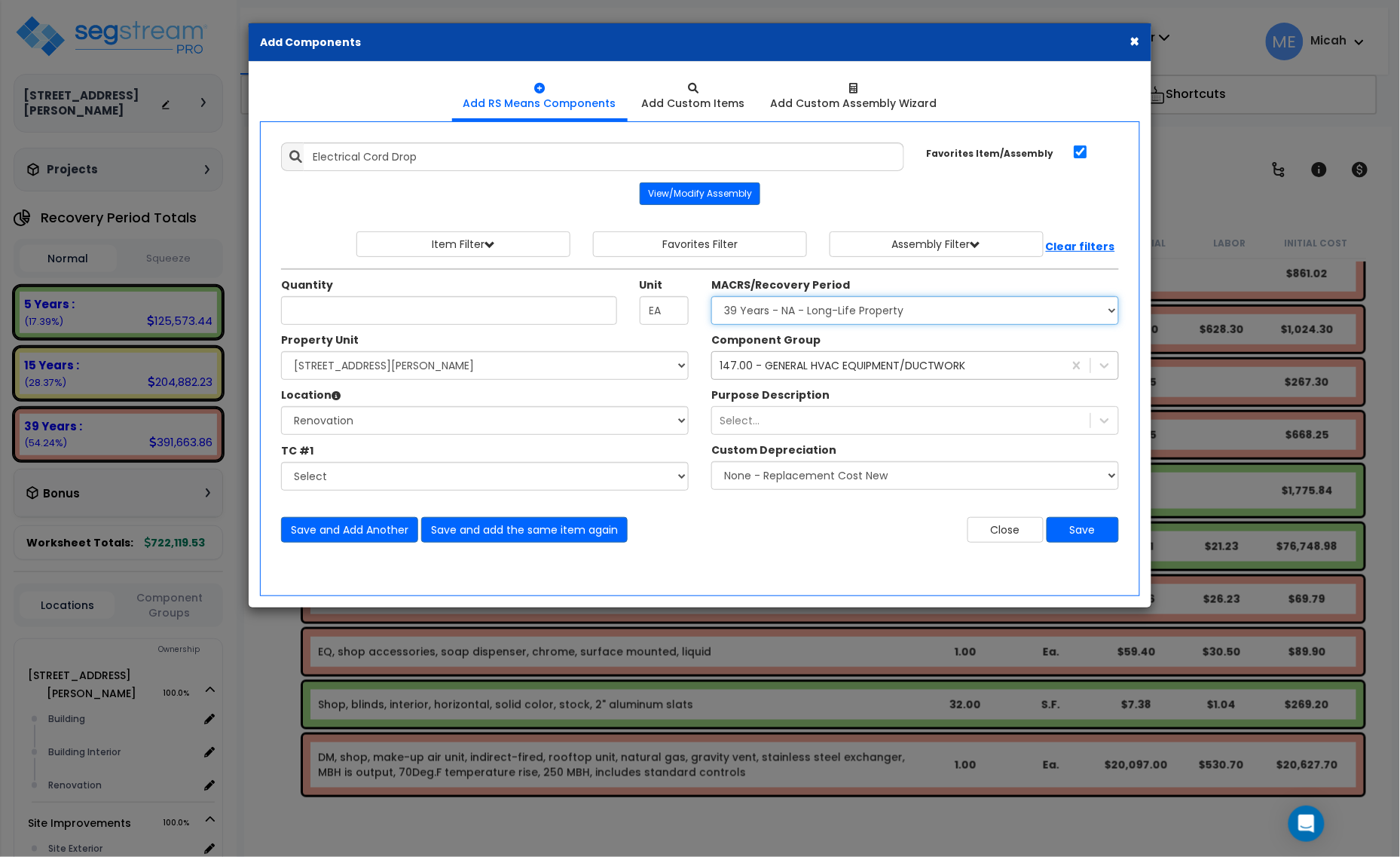
drag, startPoint x: 833, startPoint y: 309, endPoint x: 833, endPoint y: 322, distance: 13.0
click at [833, 309] on select "Select MACRS/Recovery Period 5 Years - 57.0 - Distributive Trades & Services 5 …" at bounding box center [915, 310] width 408 height 29
click at [712, 297] on select "Select MACRS/Recovery Period 5 Years - 57.0 - Distributive Trades & Services 5 …" at bounding box center [915, 310] width 408 height 29
click at [822, 308] on select "Select MACRS/Recovery Period 5 Years - 57.0 - Distributive Trades & Services 5 …" at bounding box center [915, 310] width 408 height 29
select select "3667"
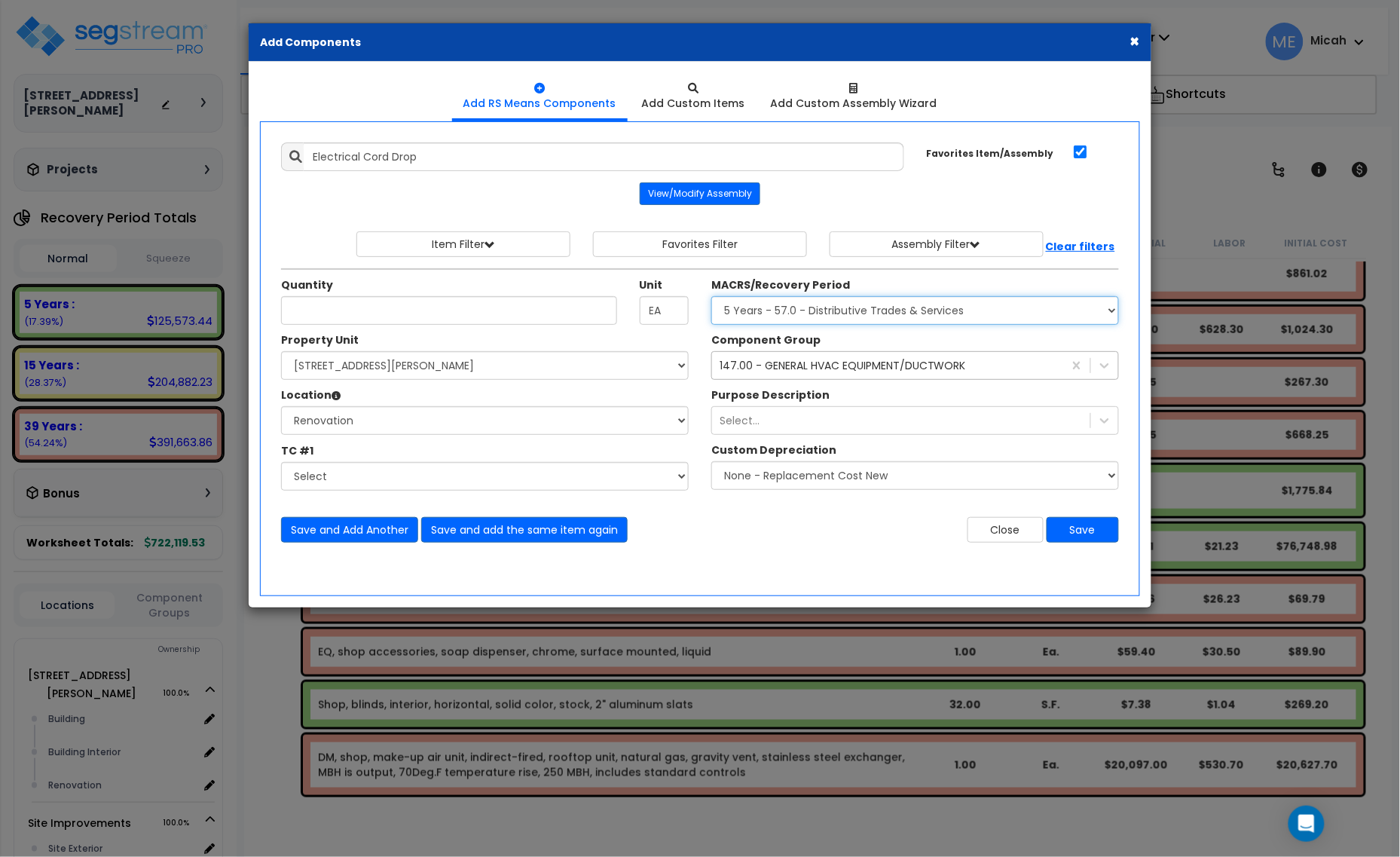
click at [712, 297] on select "Select MACRS/Recovery Period 5 Years - 57.0 - Distributive Trades & Services 5 …" at bounding box center [915, 310] width 408 height 29
click at [821, 362] on div "147.00 - GENERAL HVAC EQUIPMENT/DUCTWORK" at bounding box center [843, 365] width 247 height 15
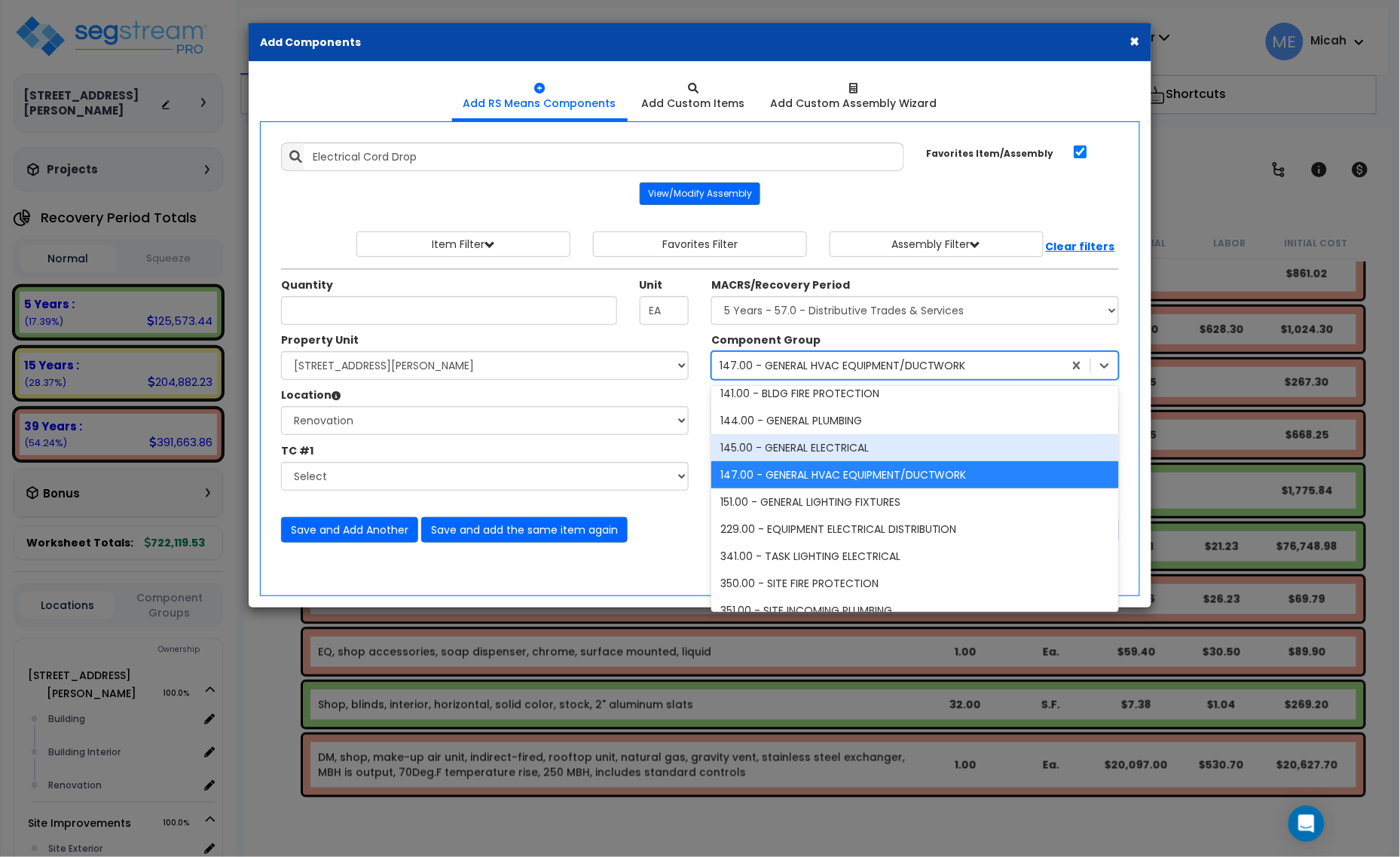
scroll to position [470, 0]
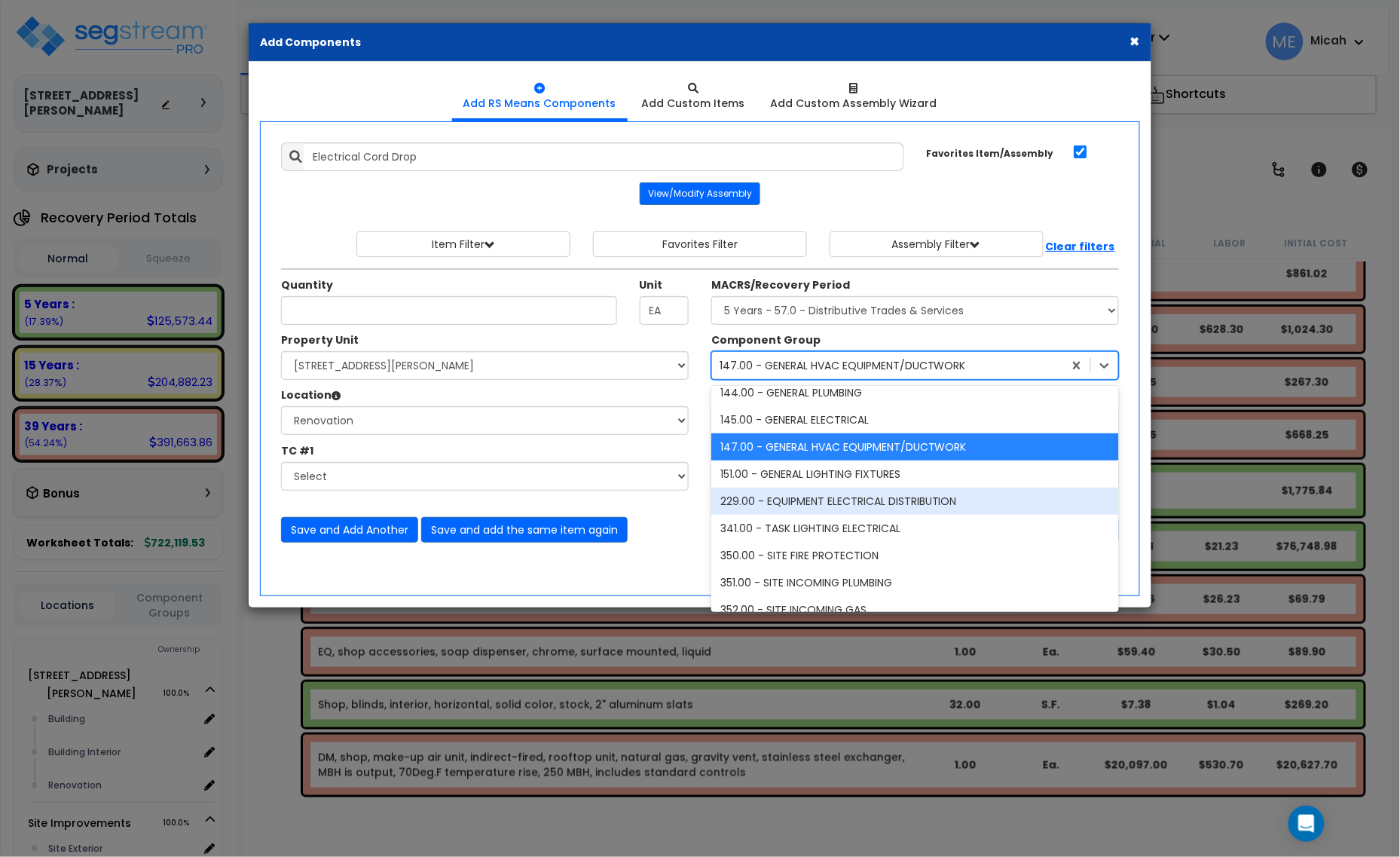
click at [971, 508] on div "229.00 - EQUIPMENT ELECTRICAL DISTRIBUTION" at bounding box center [915, 501] width 408 height 27
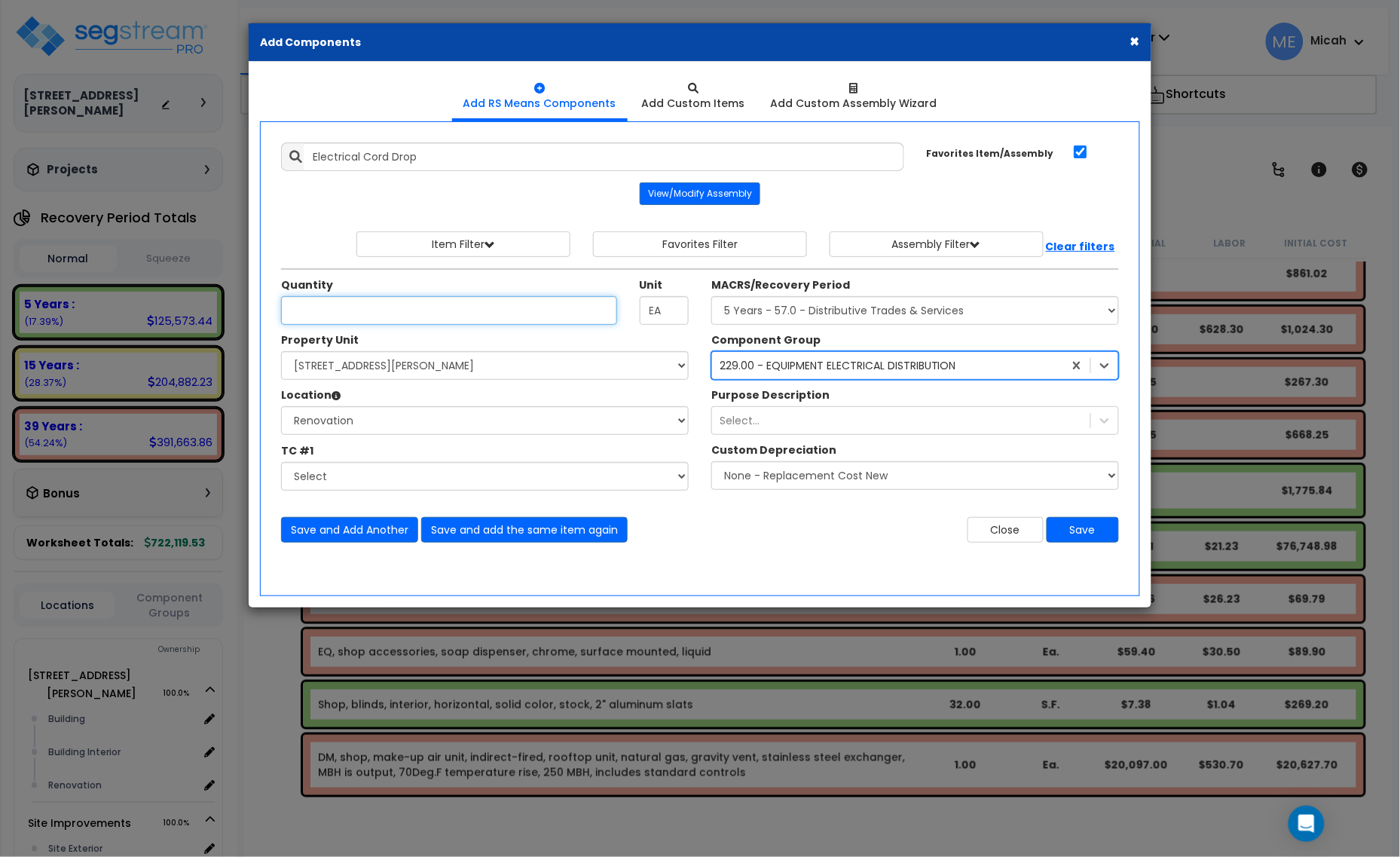
click at [303, 308] on input "Unit Quantity" at bounding box center [448, 310] width 337 height 29
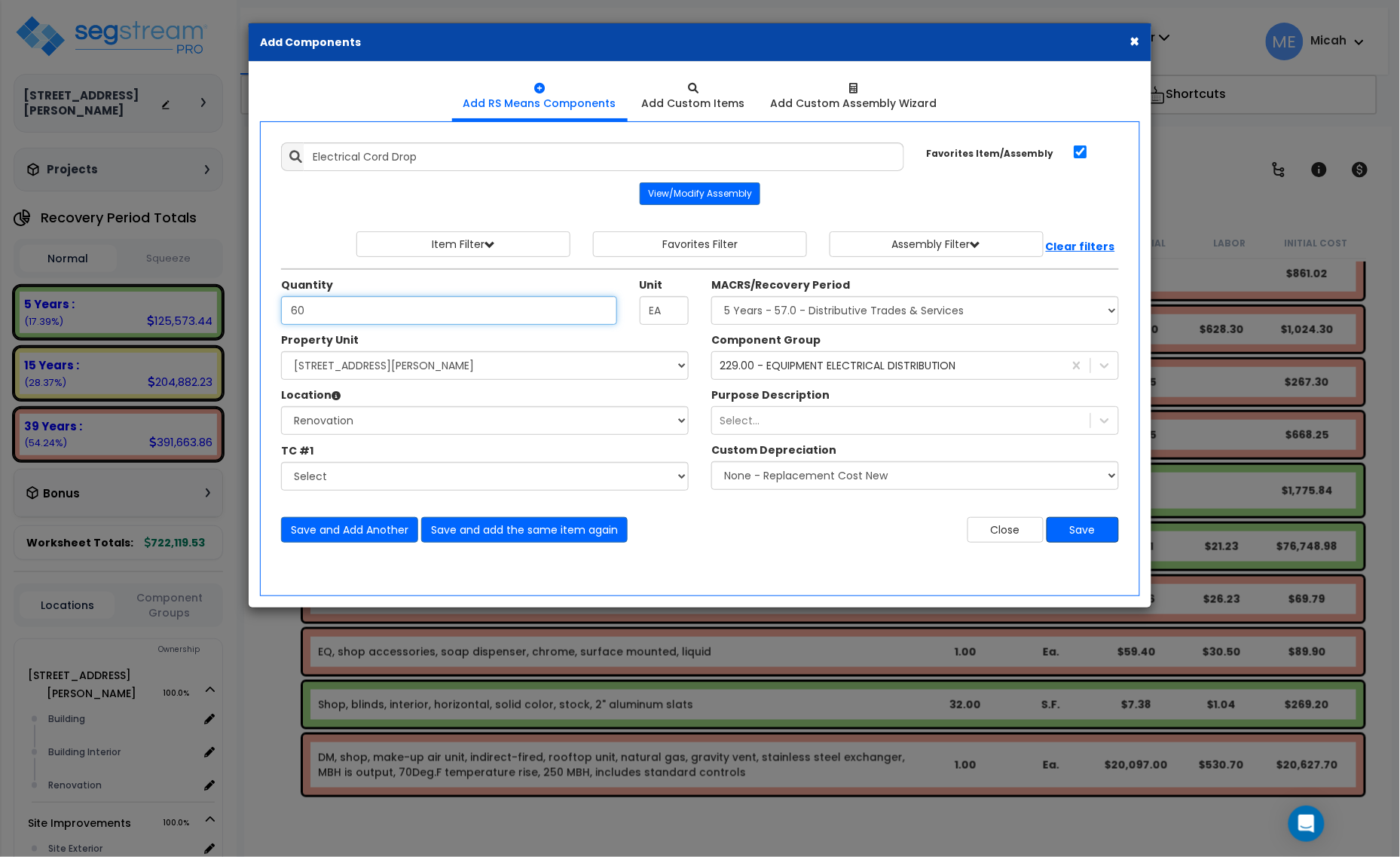
type input "60"
click at [1070, 522] on button "Save" at bounding box center [1082, 529] width 72 height 26
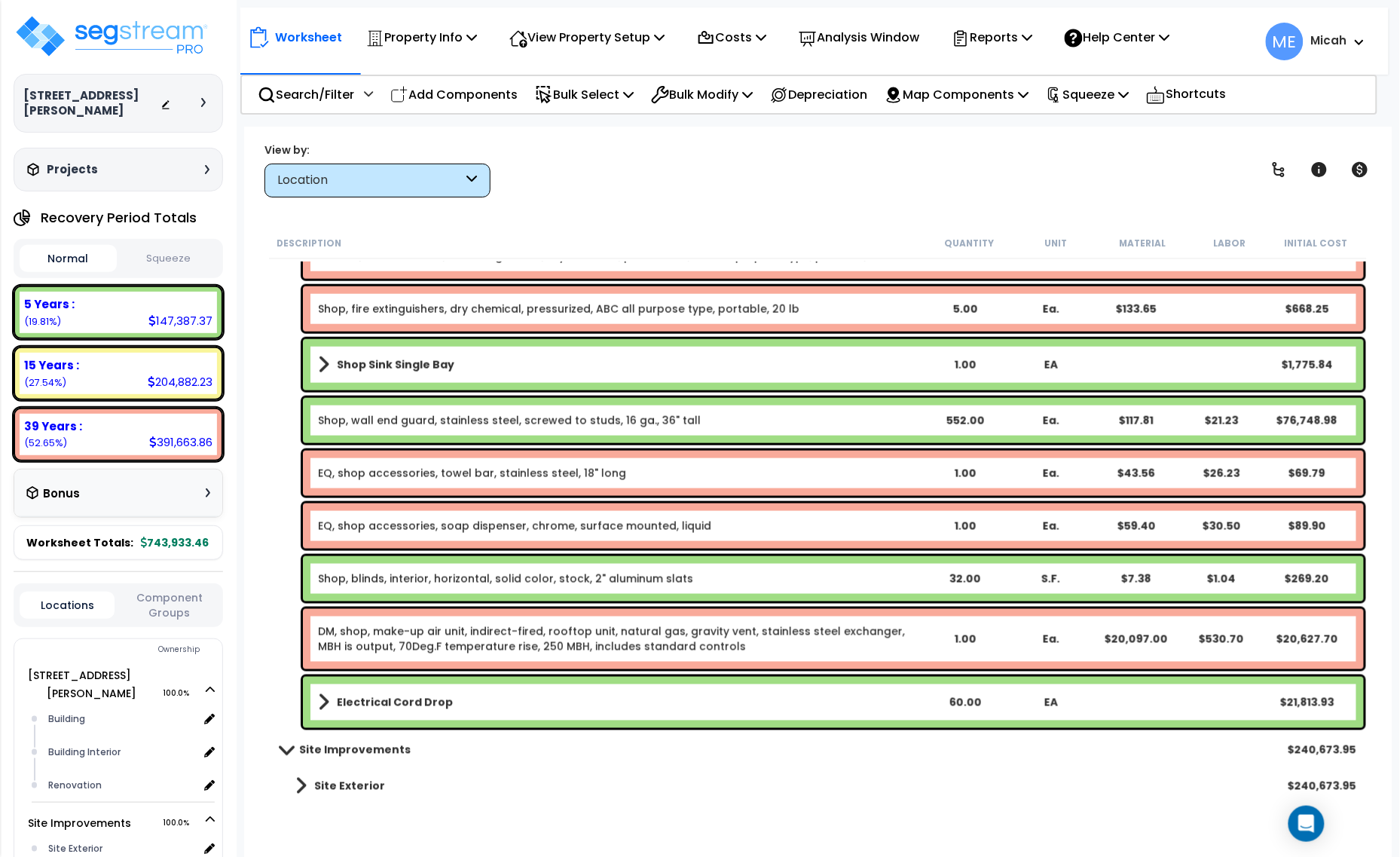
scroll to position [6203, 0]
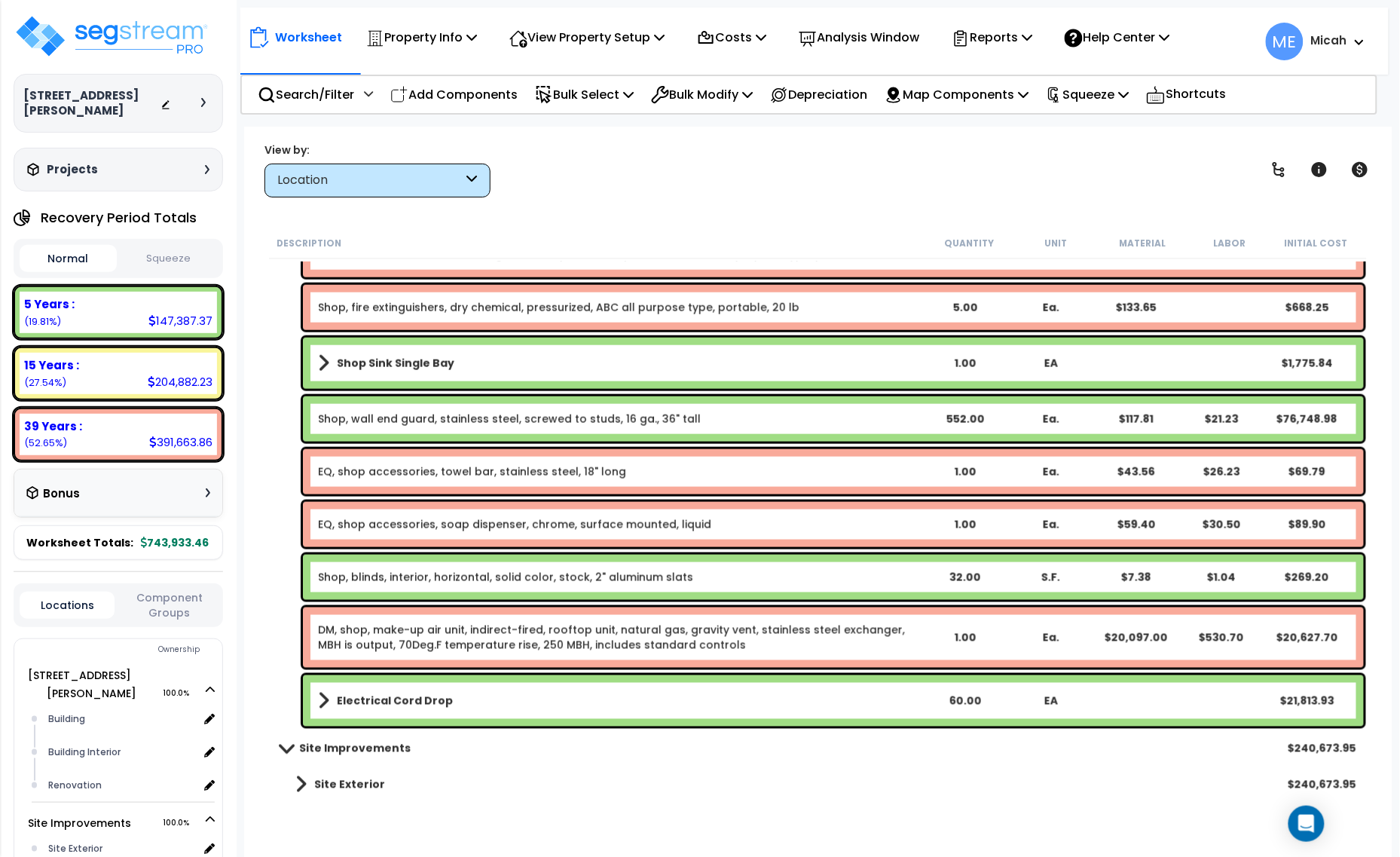
click at [350, 702] on b "Electrical Cord Drop" at bounding box center [394, 701] width 116 height 15
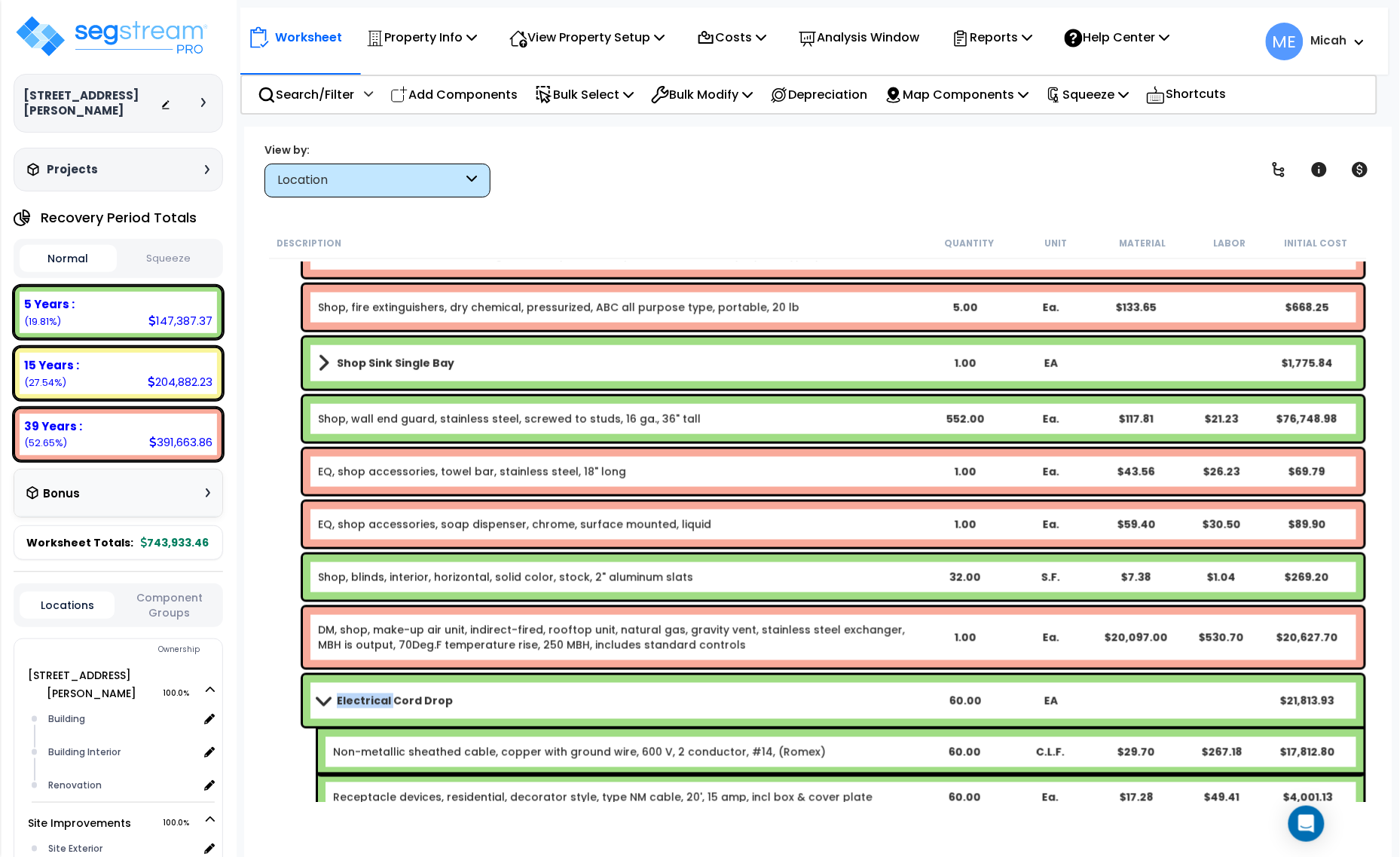
click at [350, 702] on b "Electrical Cord Drop" at bounding box center [394, 701] width 116 height 15
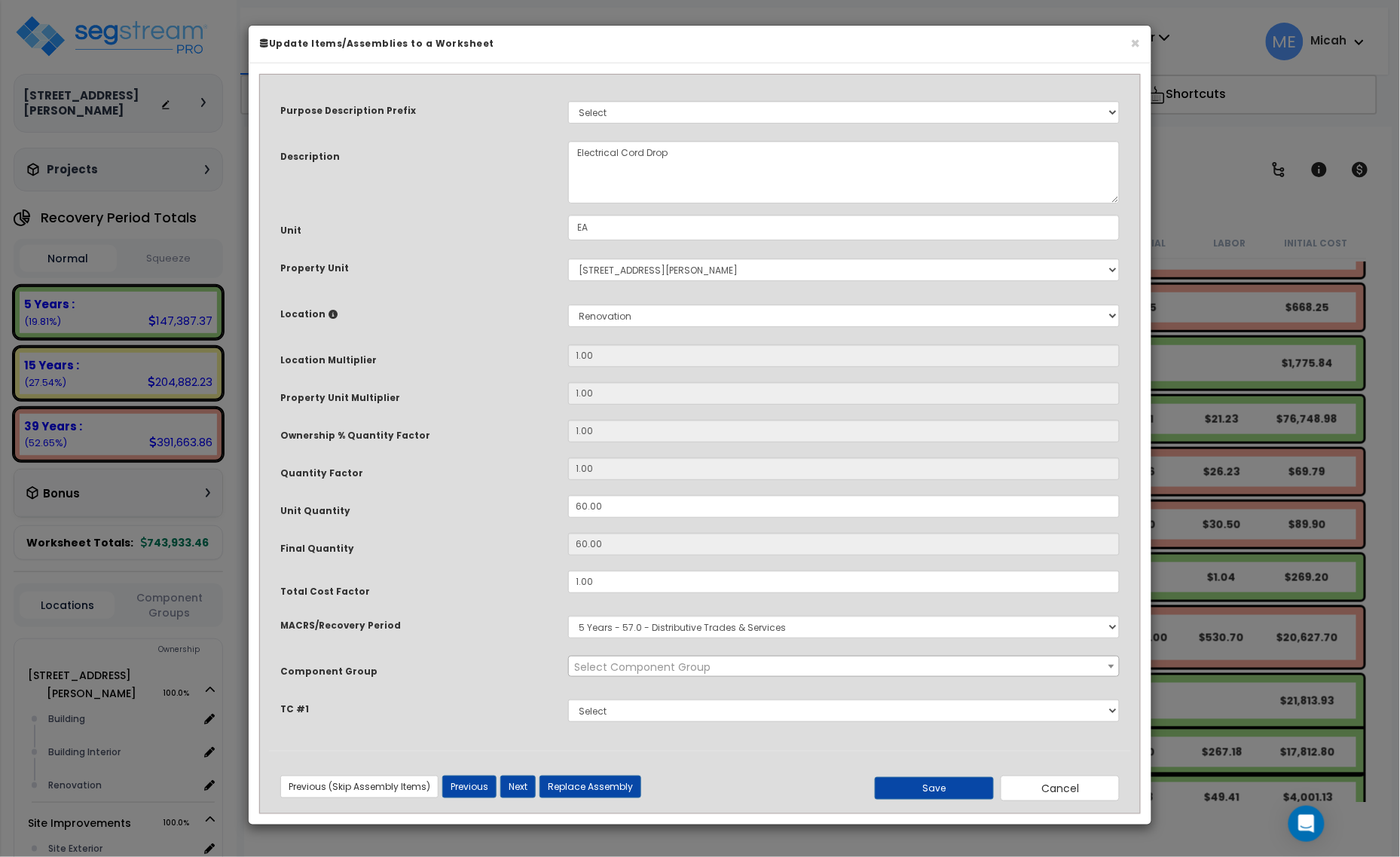
scroll to position [0, 0]
select select "57033"
click at [577, 162] on textarea "Electrical Cord Drop" at bounding box center [844, 172] width 552 height 63
type textarea "Shop Electrical Cord Drop"
click at [939, 781] on button "Save" at bounding box center [933, 788] width 119 height 22
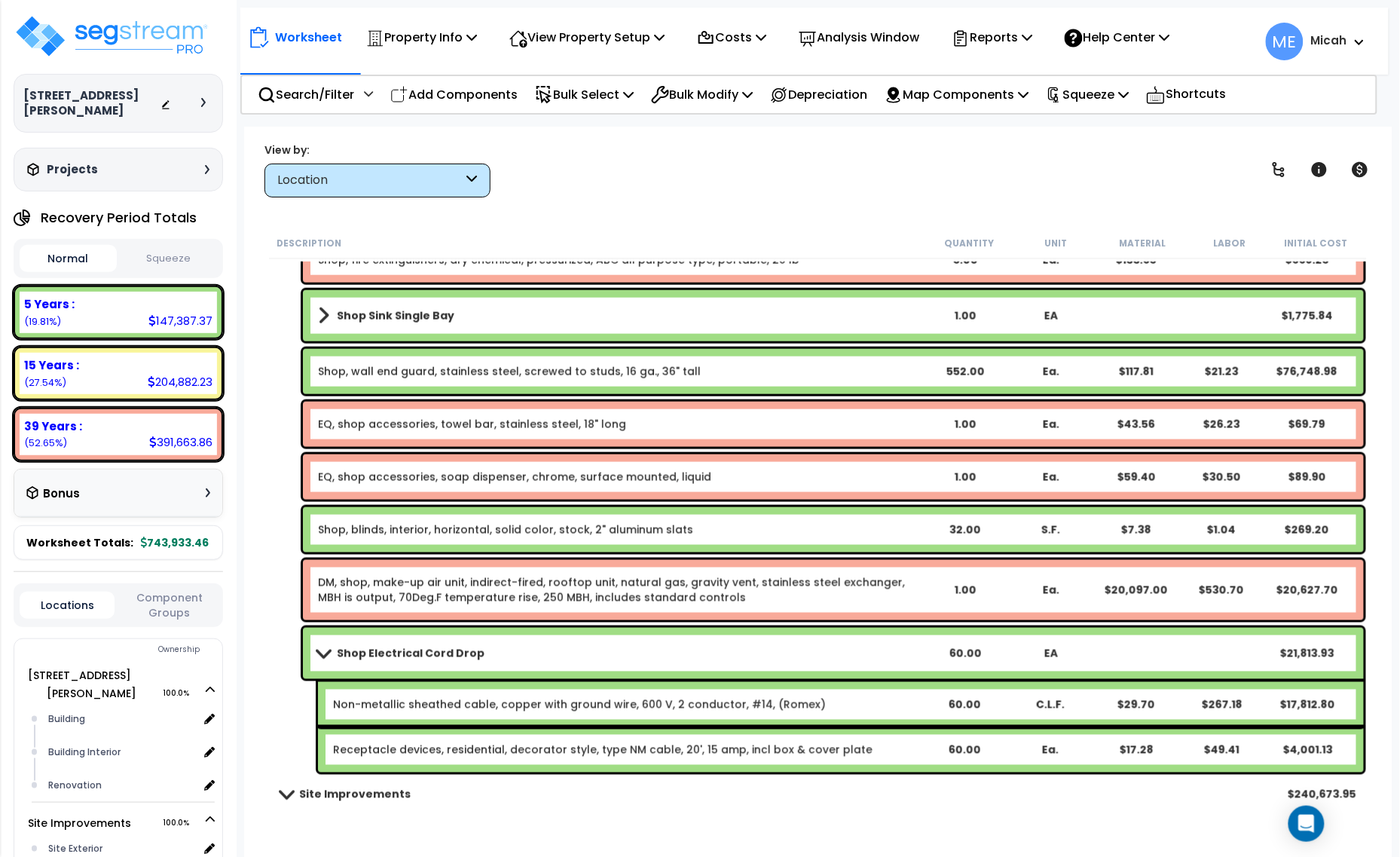
scroll to position [6297, 0]
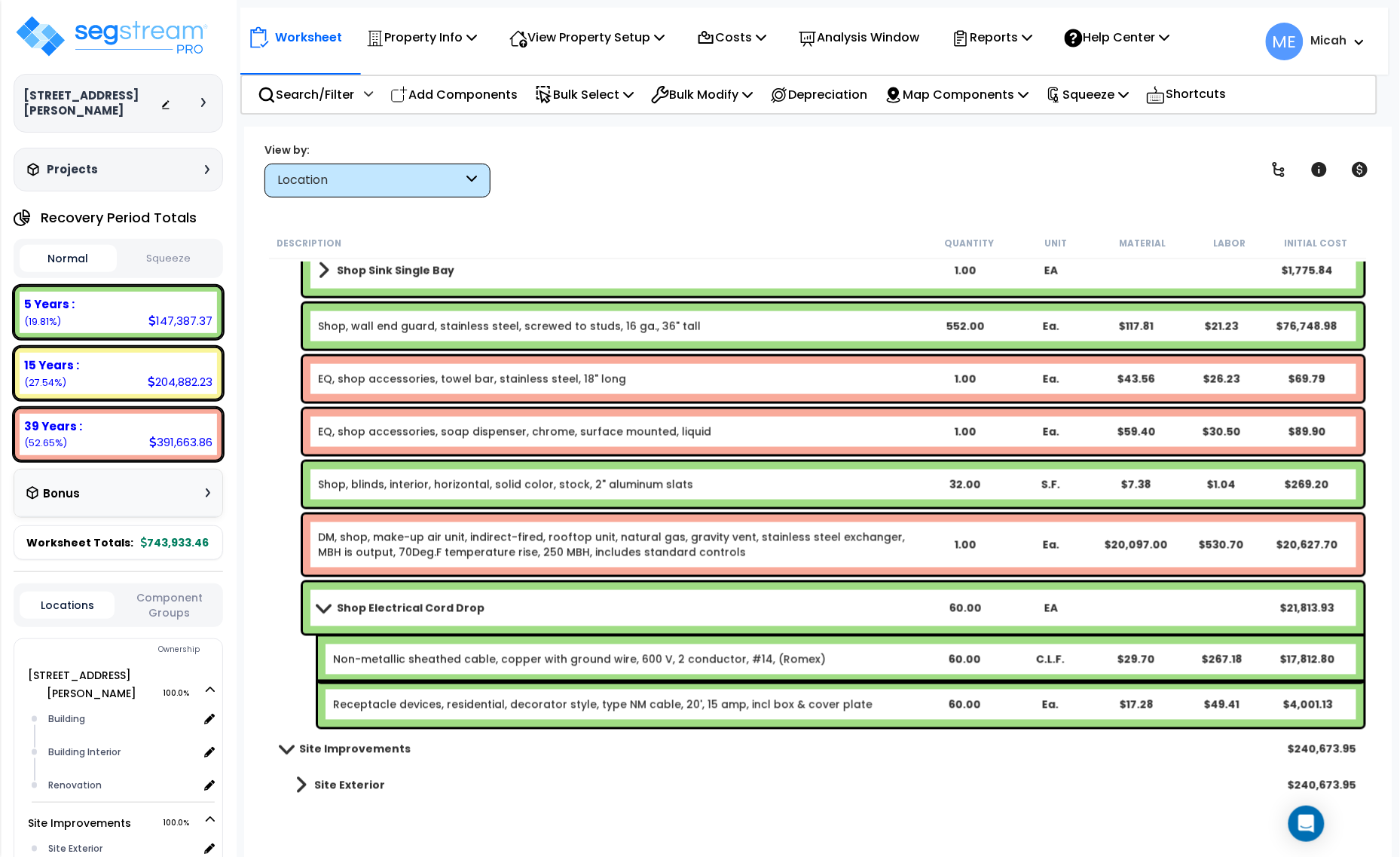
click at [962, 605] on div "60.00" at bounding box center [964, 608] width 82 height 15
click at [957, 719] on div "Receptacle devices, residential, decorator style, type NM cable, 20', 15 amp, i…" at bounding box center [841, 704] width 1046 height 45
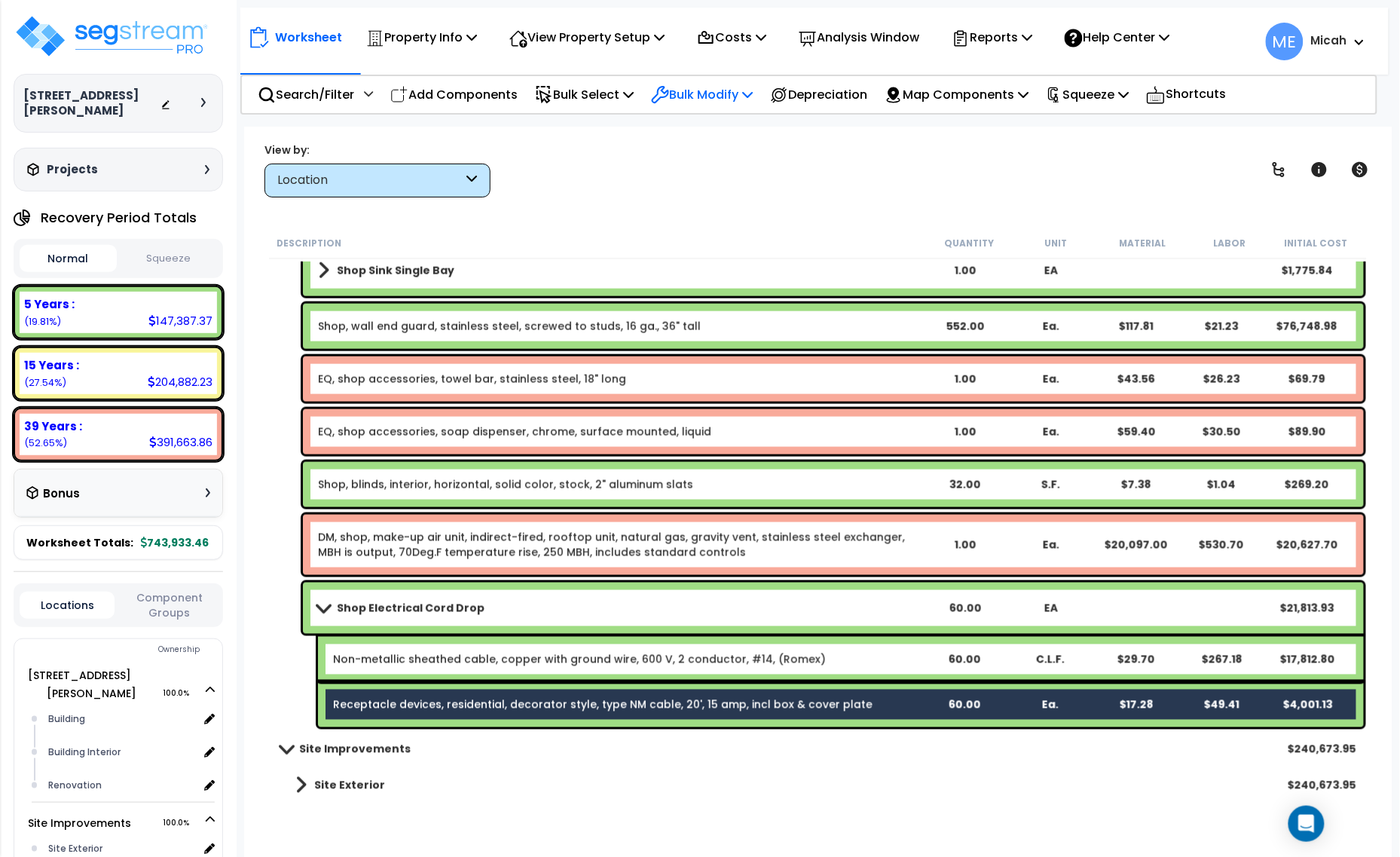
click at [732, 94] on p "Bulk Modify" at bounding box center [701, 94] width 101 height 20
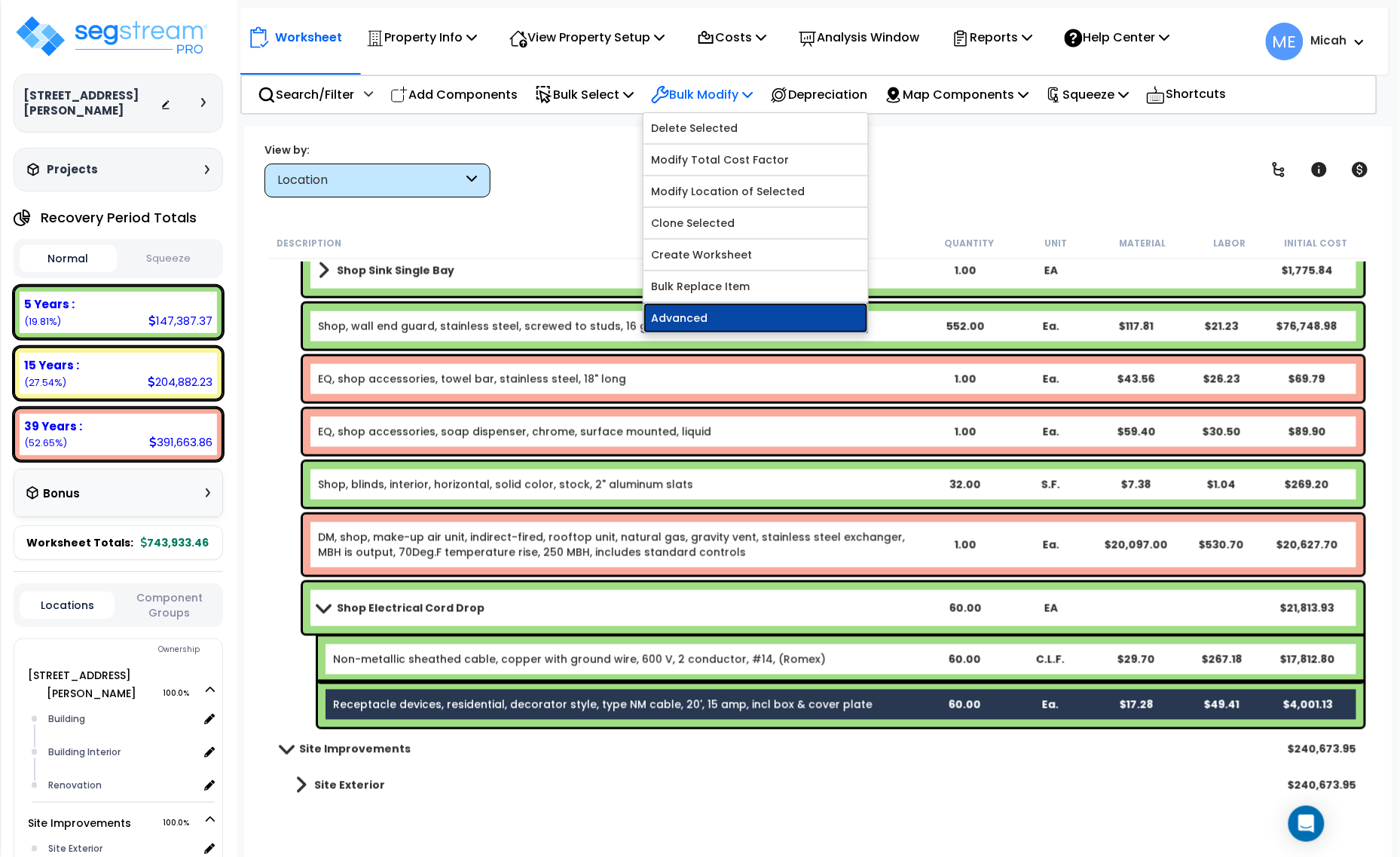
click at [746, 322] on link "Advanced" at bounding box center [755, 317] width 225 height 30
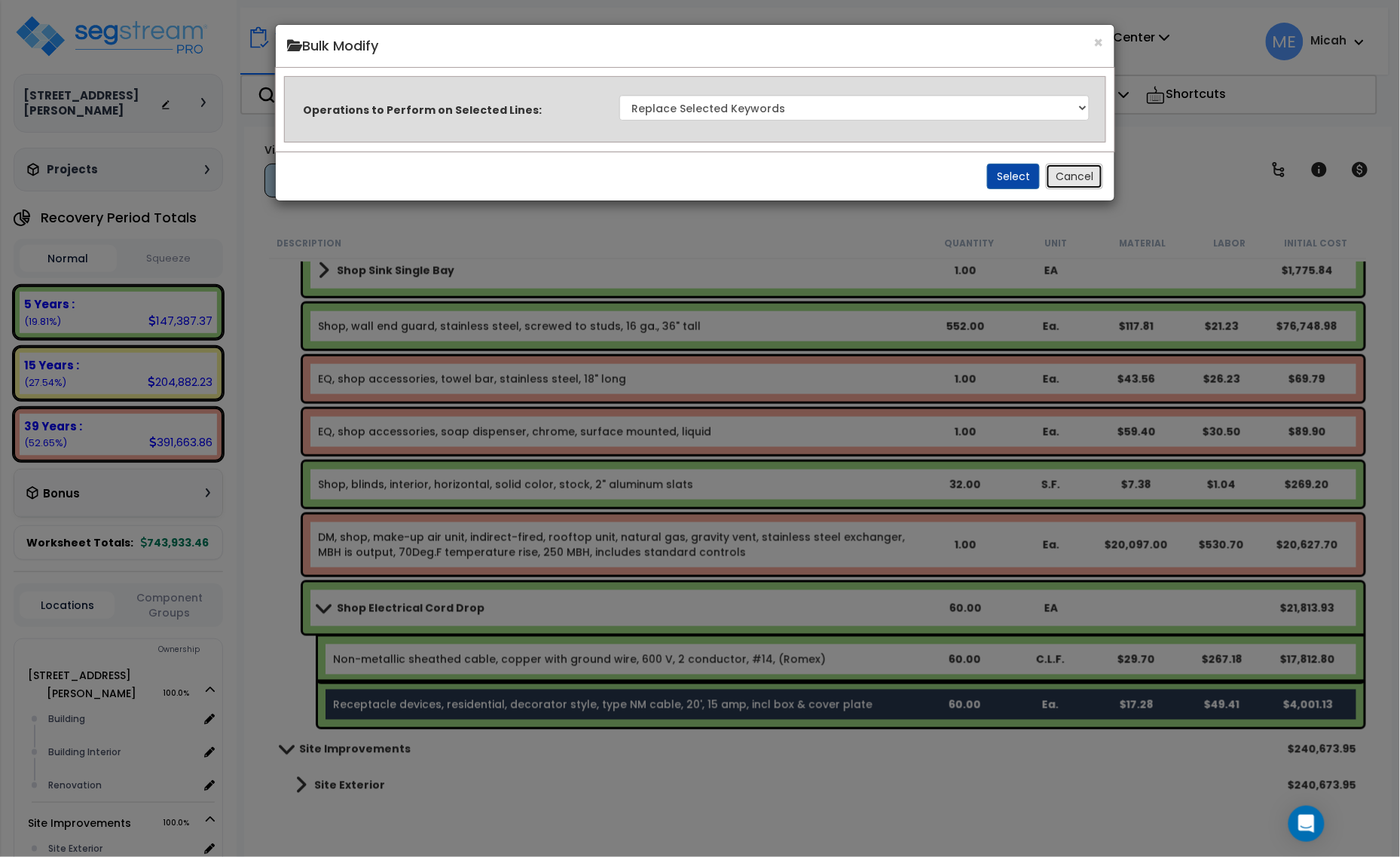
click at [1091, 177] on button "Cancel" at bounding box center [1074, 176] width 57 height 26
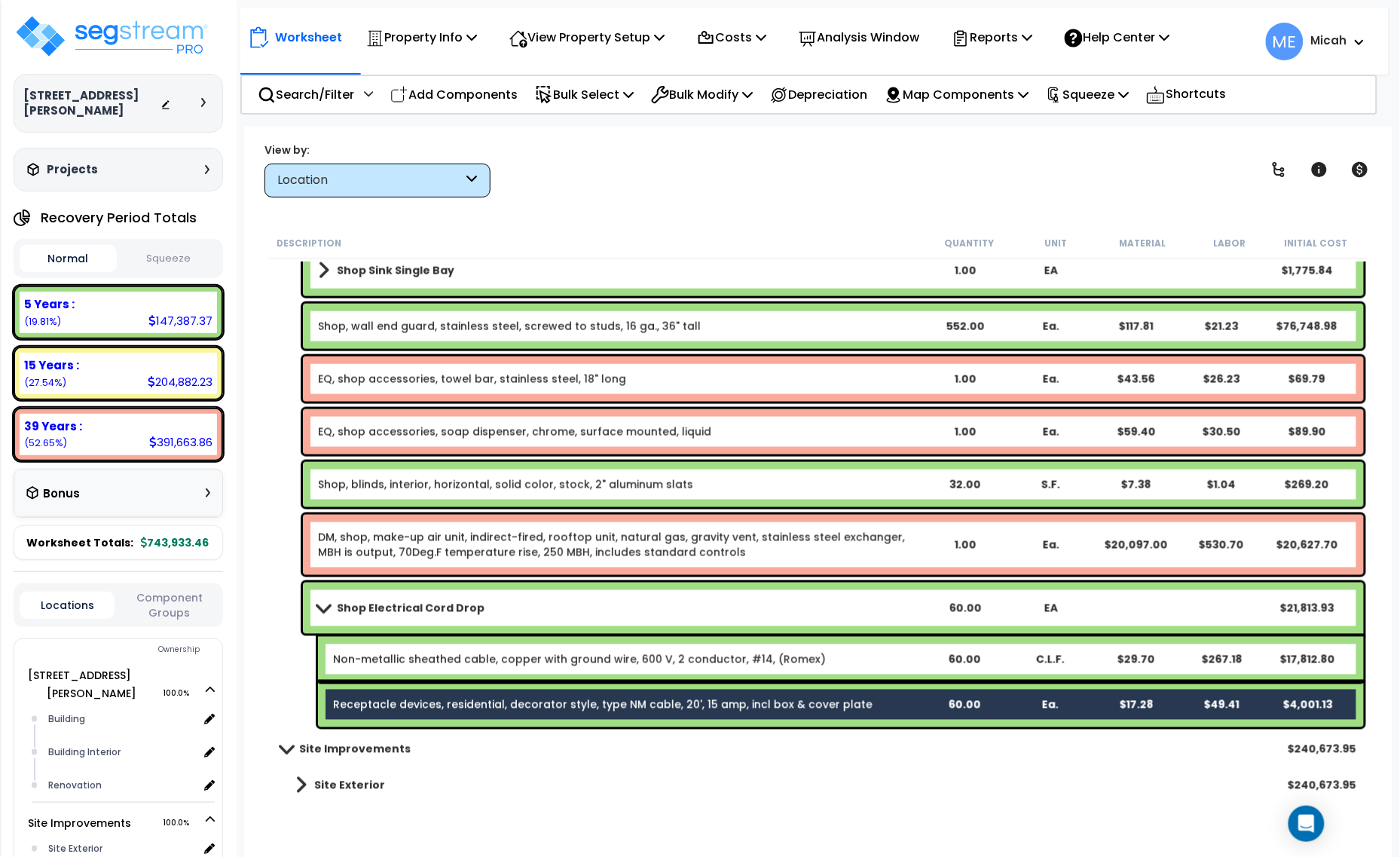
click at [845, 618] on link "Shop Electrical Cord Drop" at bounding box center [620, 608] width 604 height 21
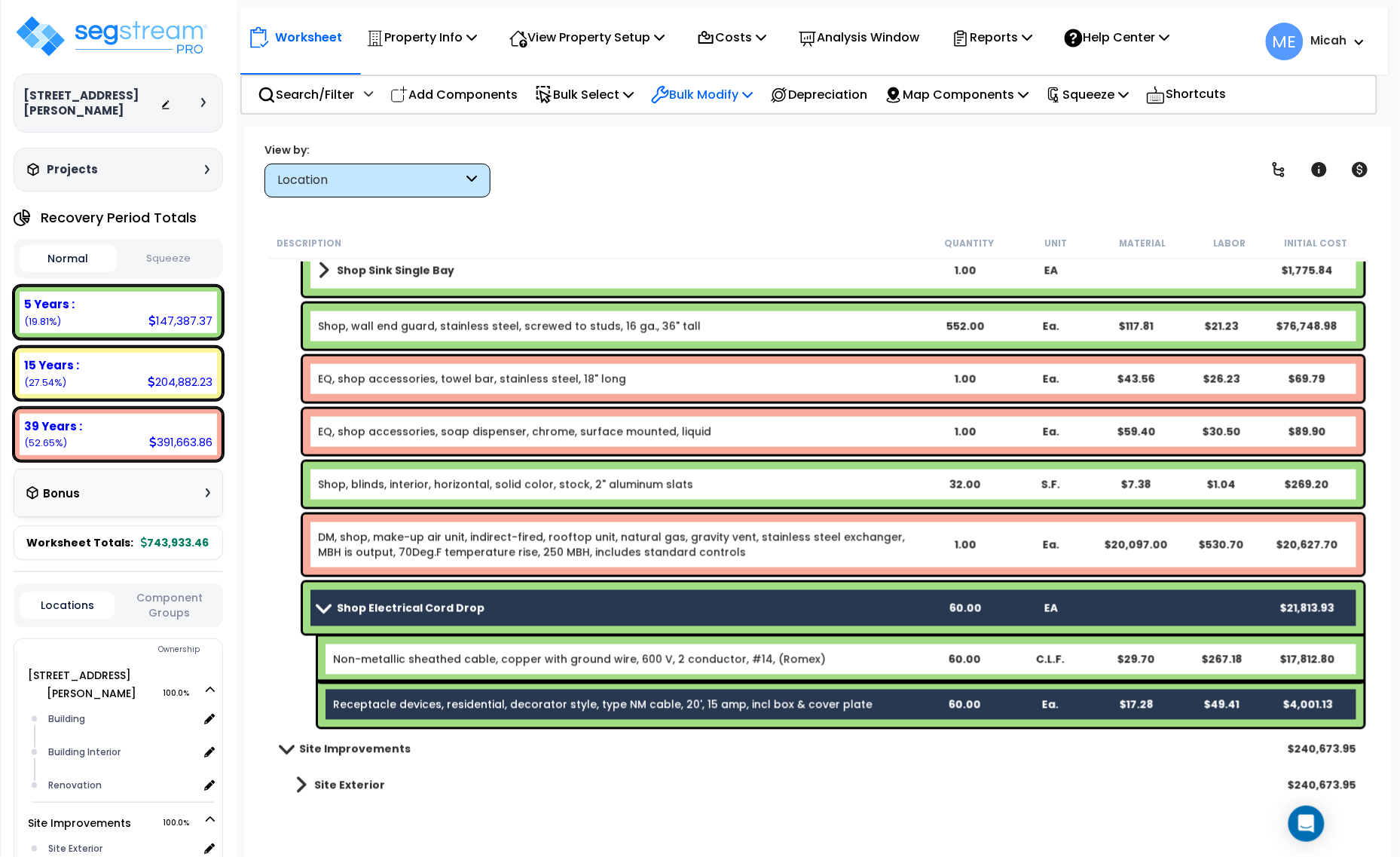
drag, startPoint x: 736, startPoint y: 93, endPoint x: 729, endPoint y: 98, distance: 8.6
click at [729, 98] on p "Bulk Modify" at bounding box center [701, 94] width 101 height 20
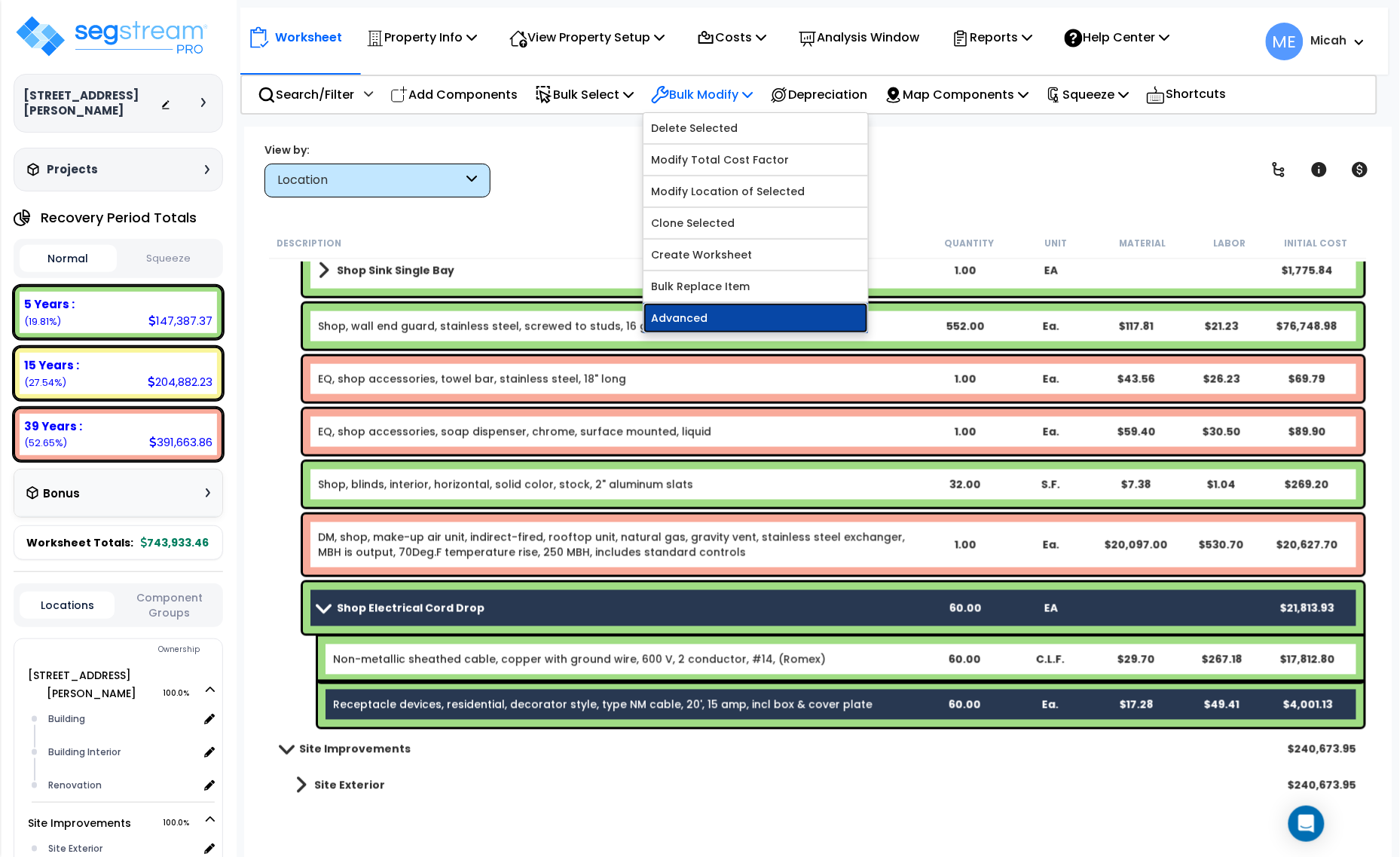
click at [715, 322] on link "Advanced" at bounding box center [755, 317] width 225 height 30
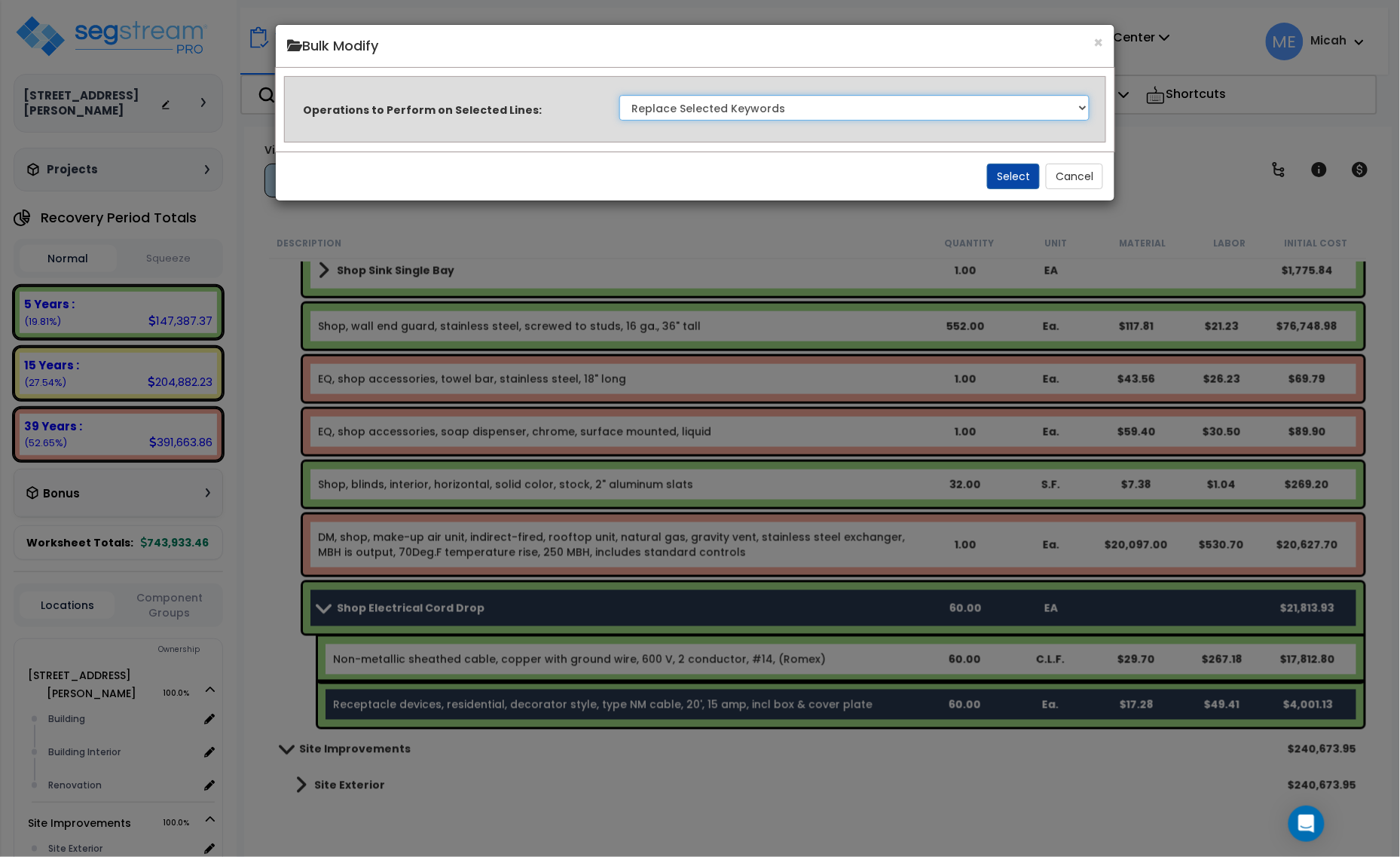
click at [888, 110] on select "Clone Delete Delete Zero Quantities Modify Component Group Modify Recovery Peri…" at bounding box center [854, 107] width 471 height 26
select select "update_quantity"
click at [619, 94] on select "Clone Delete Delete Zero Quantities Modify Component Group Modify Recovery Peri…" at bounding box center [854, 107] width 471 height 26
click at [1007, 168] on button "Select" at bounding box center [1013, 176] width 53 height 26
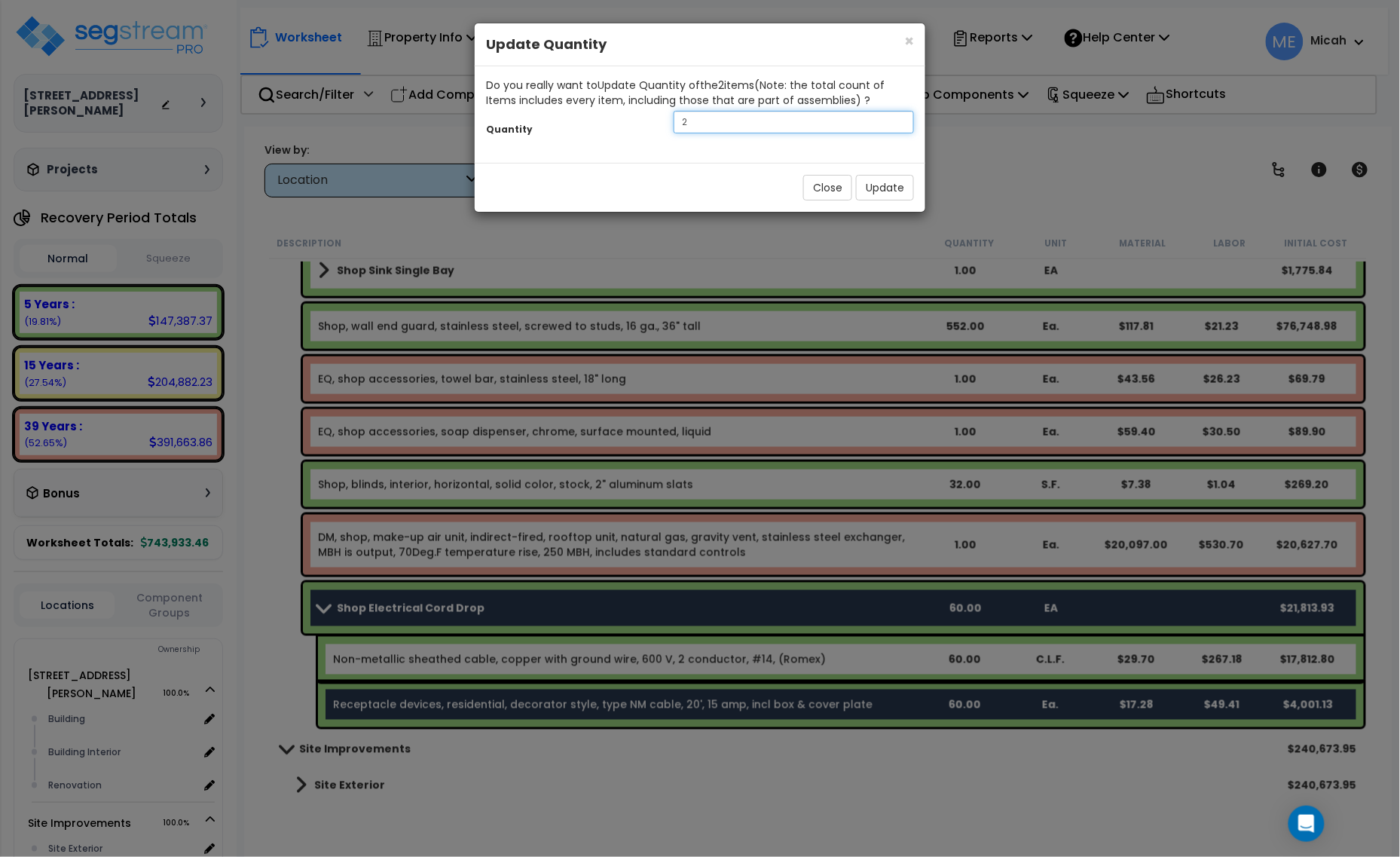
drag, startPoint x: 740, startPoint y: 129, endPoint x: 594, endPoint y: 133, distance: 146.1
click at [598, 133] on div "Quantity 2" at bounding box center [699, 124] width 450 height 33
type input "4"
click at [877, 183] on button "Update" at bounding box center [885, 187] width 58 height 26
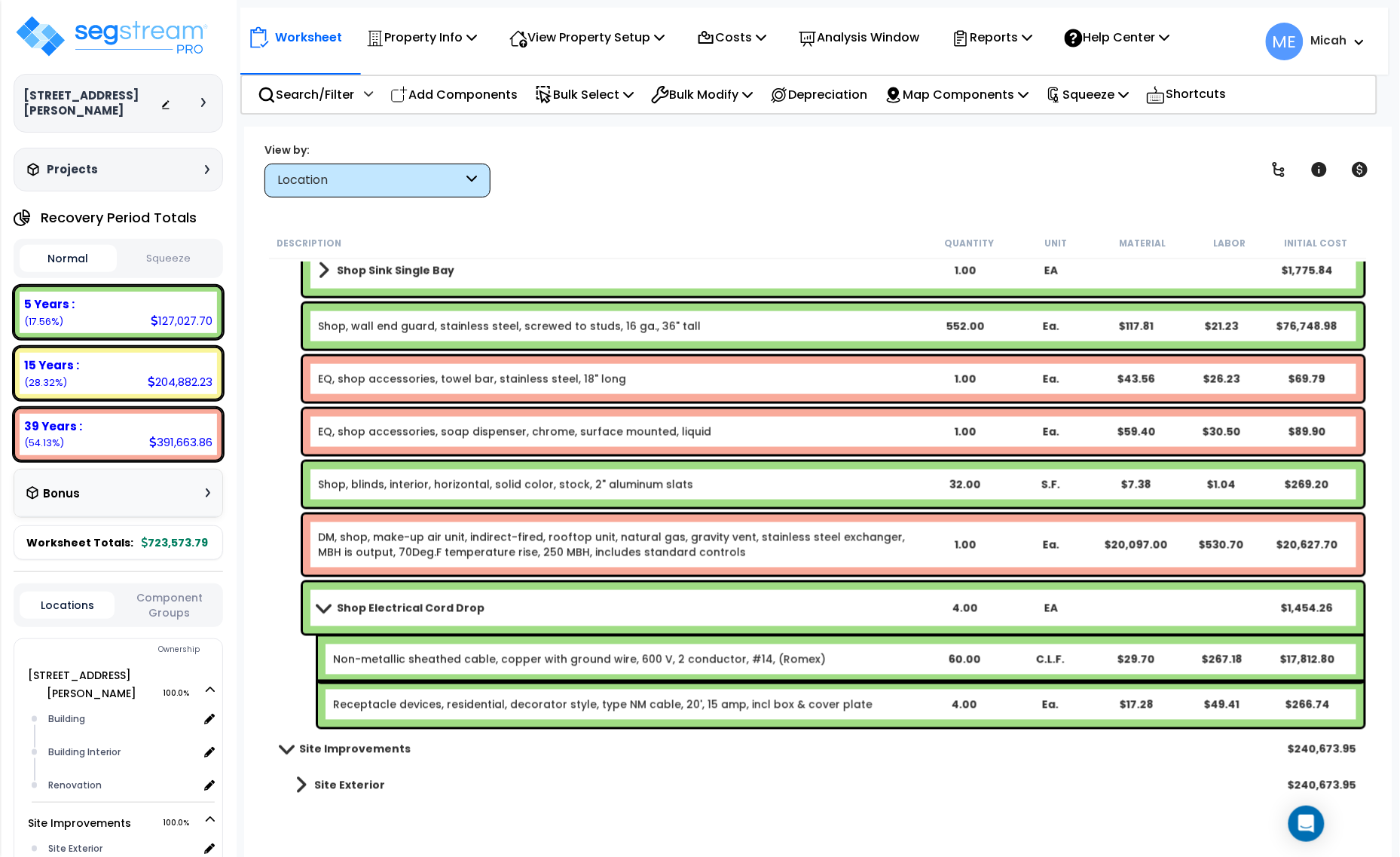
click at [378, 657] on link "Non-metallic sheathed cable, copper with ground wire, 600 V, 2 conductor, #14, …" at bounding box center [579, 659] width 493 height 15
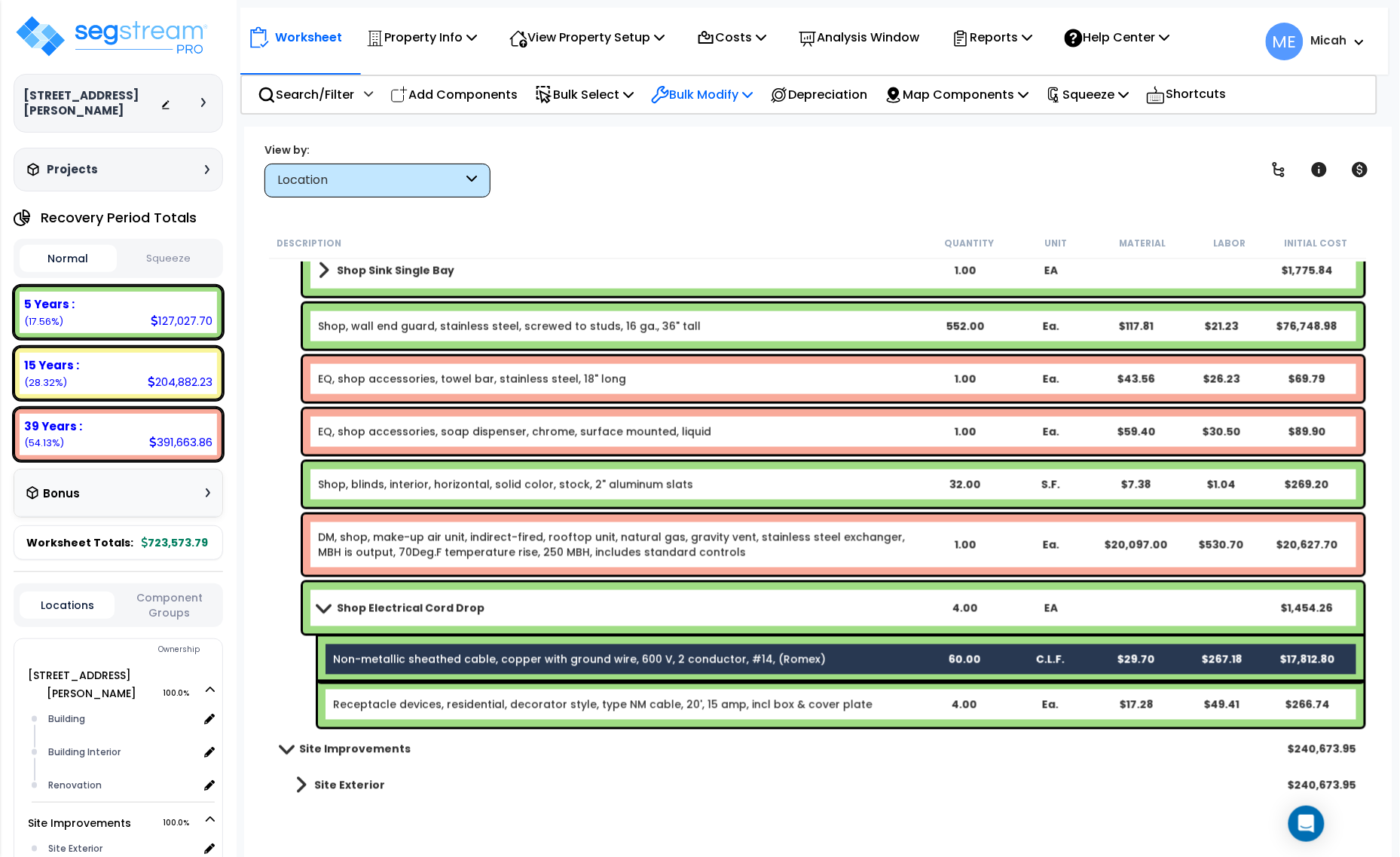
click at [753, 91] on icon at bounding box center [747, 94] width 11 height 13
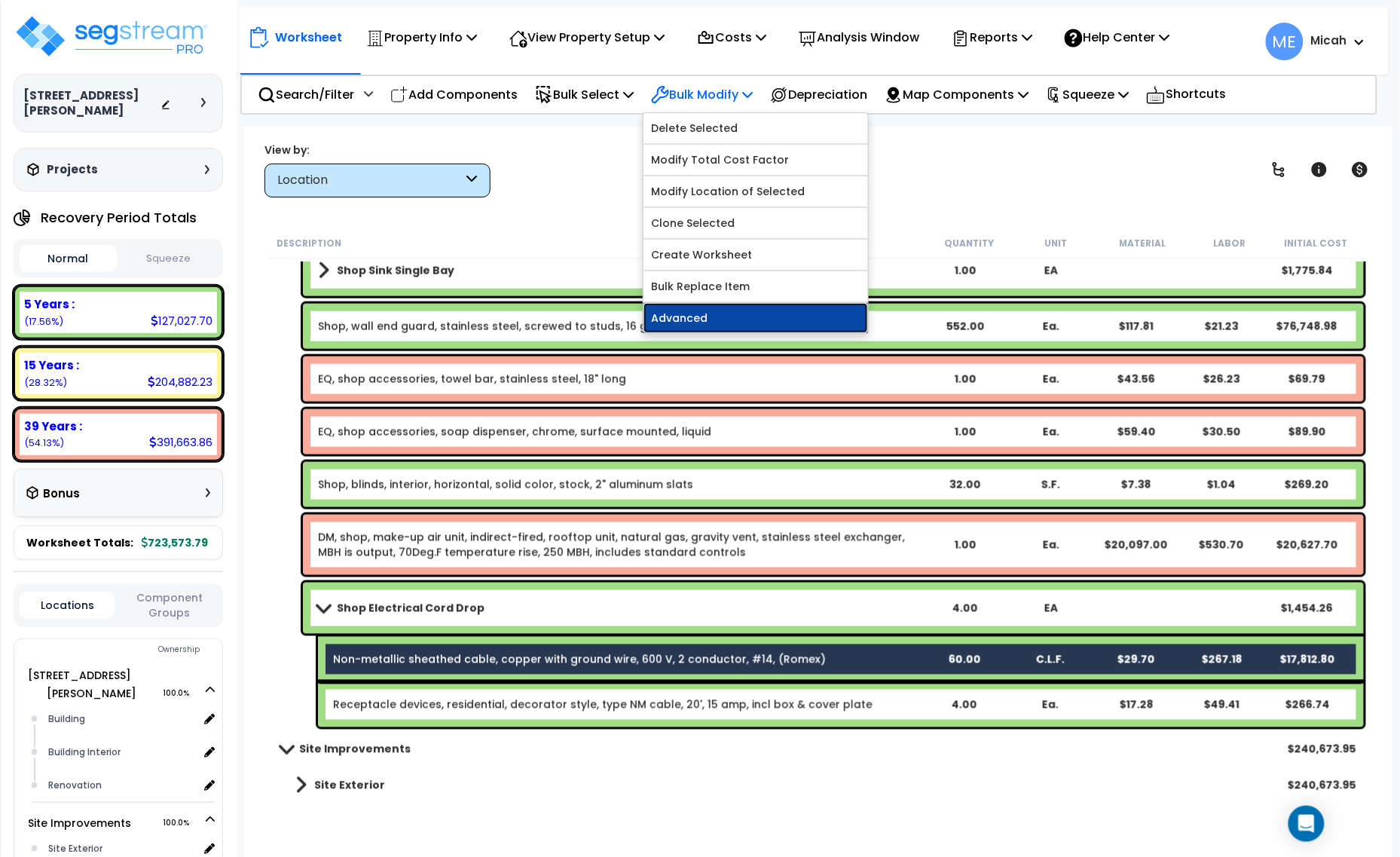
click at [748, 315] on link "Advanced" at bounding box center [755, 317] width 225 height 30
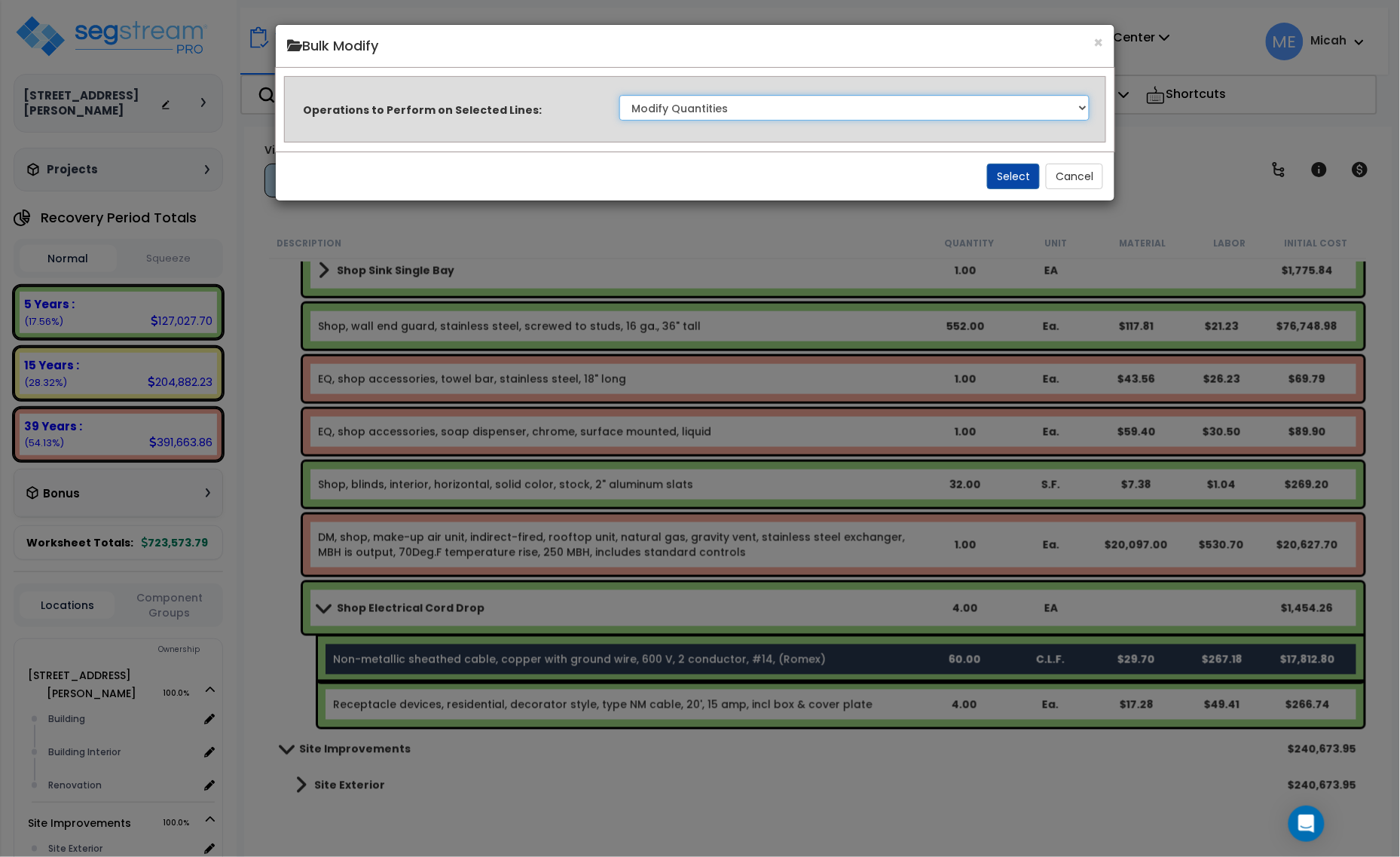
drag, startPoint x: 928, startPoint y: 112, endPoint x: 926, endPoint y: 121, distance: 9.2
click at [928, 112] on select "Clone Delete Delete Zero Quantities Modify Component Group Modify Recovery Peri…" at bounding box center [854, 107] width 471 height 26
select select "updateReplaceKeyword"
click at [619, 94] on select "Clone Delete Delete Zero Quantities Modify Component Group Modify Recovery Peri…" at bounding box center [854, 107] width 471 height 26
click at [1003, 182] on button "Select" at bounding box center [1013, 176] width 53 height 26
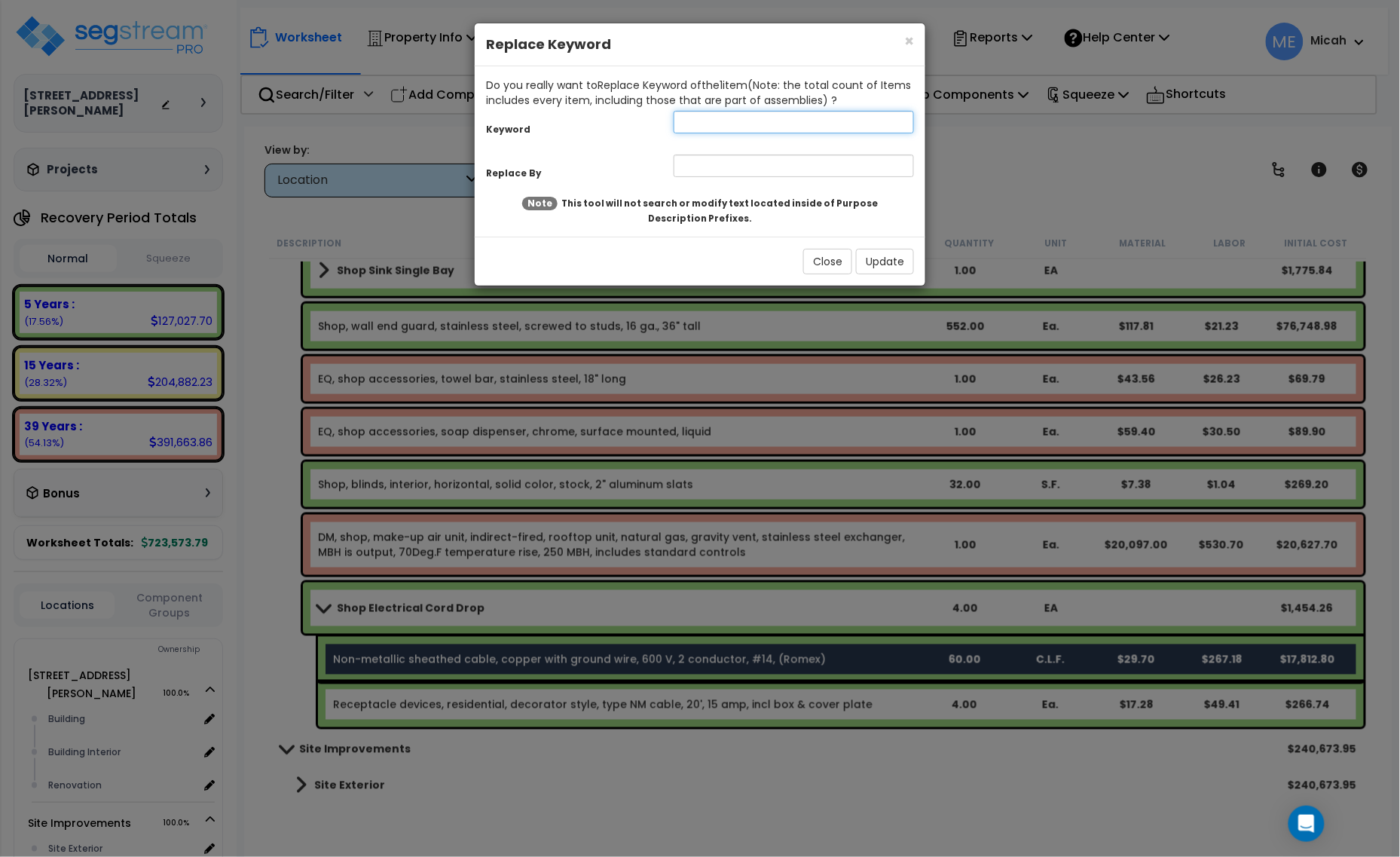
click at [691, 126] on input "text" at bounding box center [794, 121] width 240 height 22
type input "non"
click at [702, 157] on div "Replace By" at bounding box center [699, 168] width 450 height 33
click at [702, 158] on input "text" at bounding box center [794, 165] width 240 height 22
type input "EQ, shop, non"
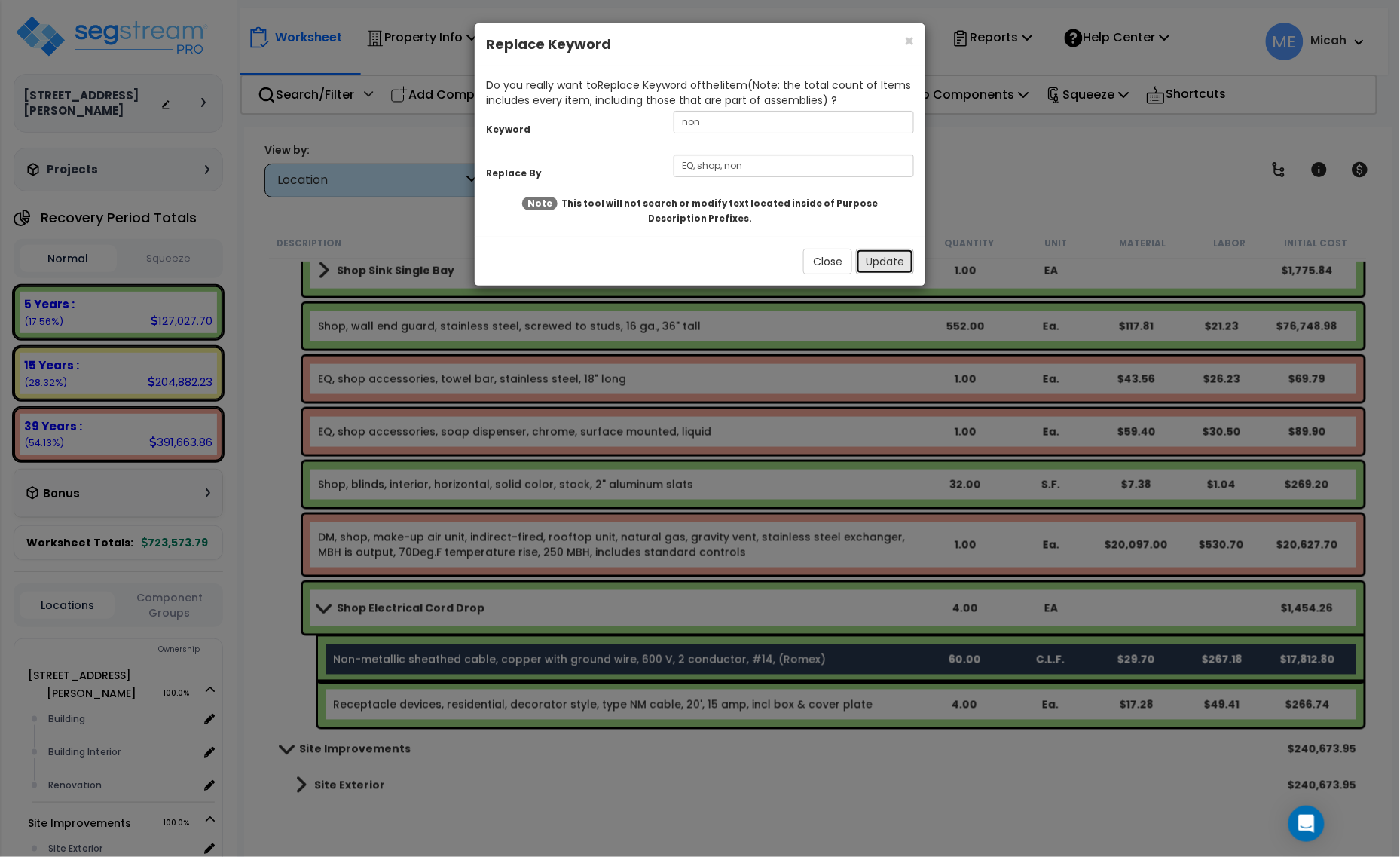
click at [869, 261] on button "Update" at bounding box center [885, 261] width 58 height 26
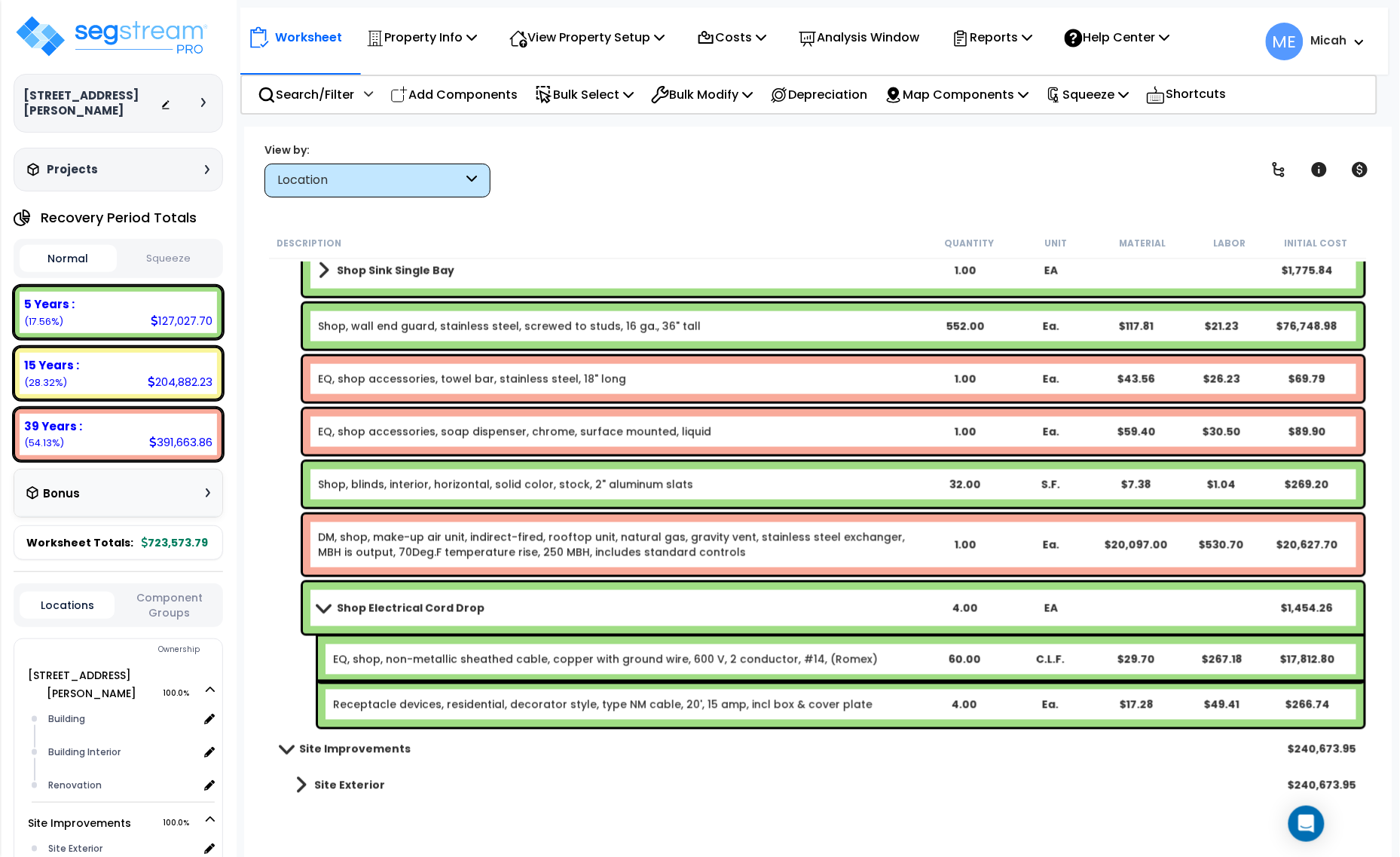
click at [457, 687] on div "Receptacle devices, residential, decorator style, type NM cable, 20', 15 amp, i…" at bounding box center [841, 704] width 1046 height 45
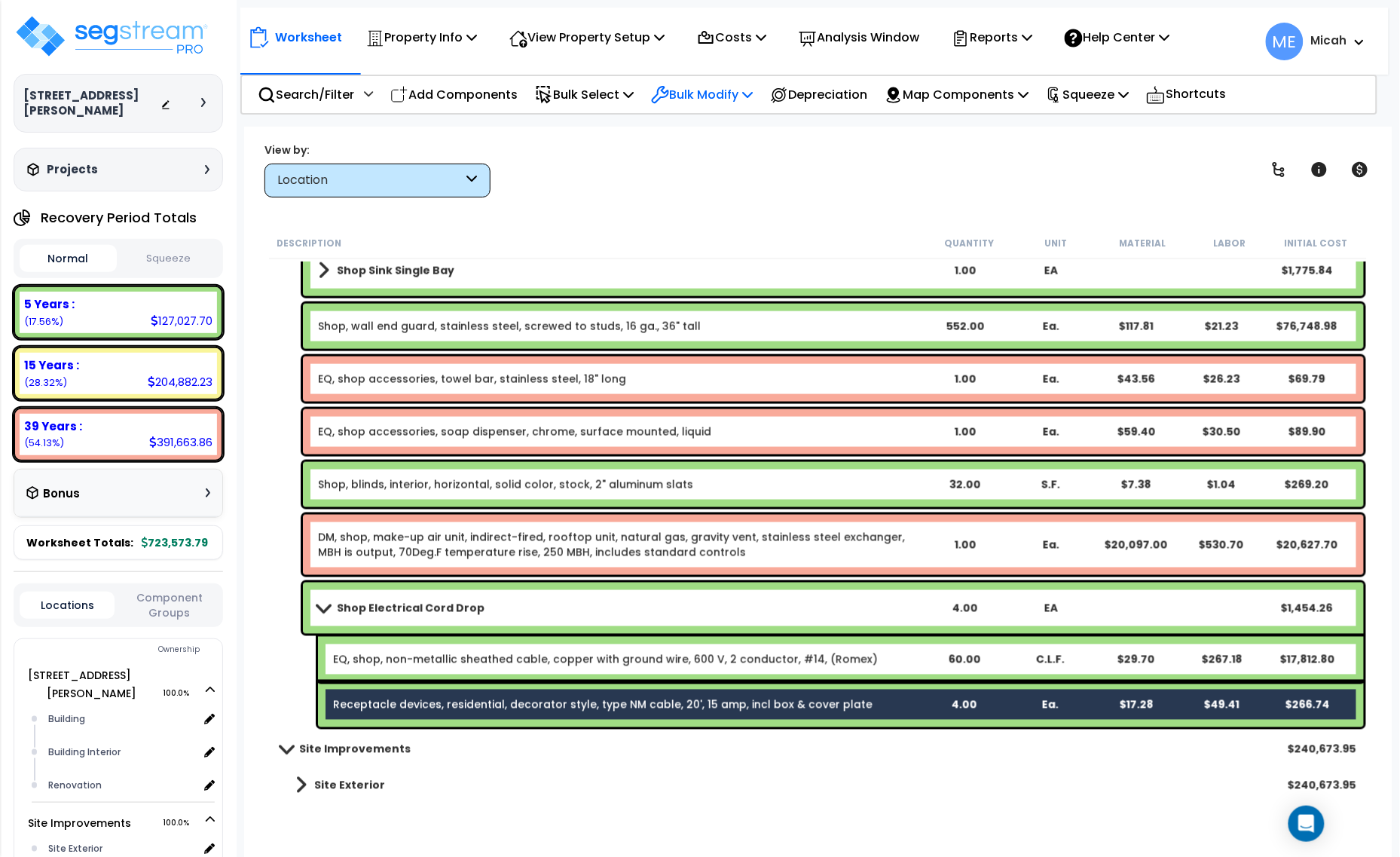
click at [740, 92] on p "Bulk Modify" at bounding box center [701, 94] width 101 height 20
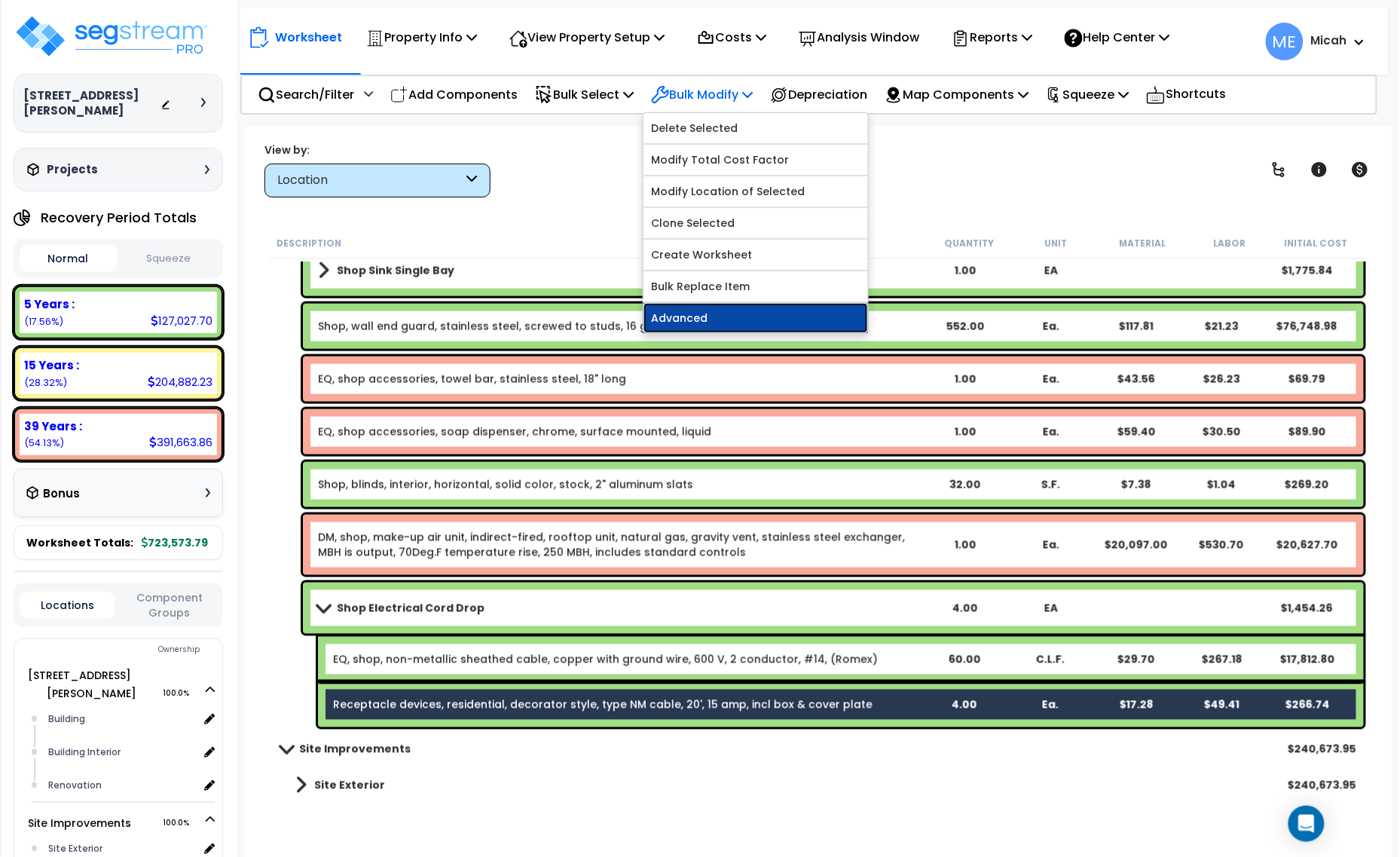
click at [731, 320] on link "Advanced" at bounding box center [755, 317] width 225 height 30
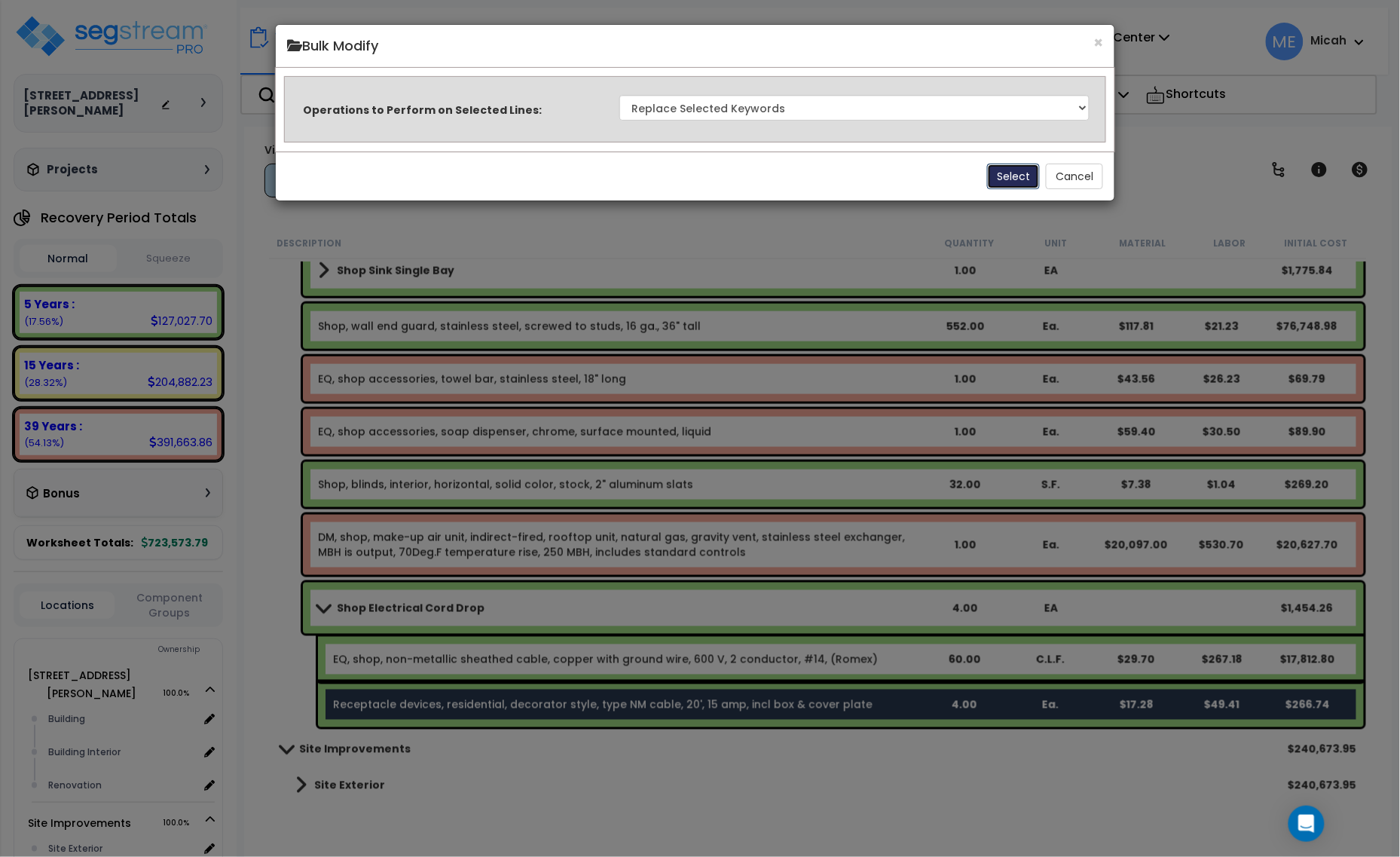
click at [1008, 177] on button "Select" at bounding box center [1013, 176] width 53 height 26
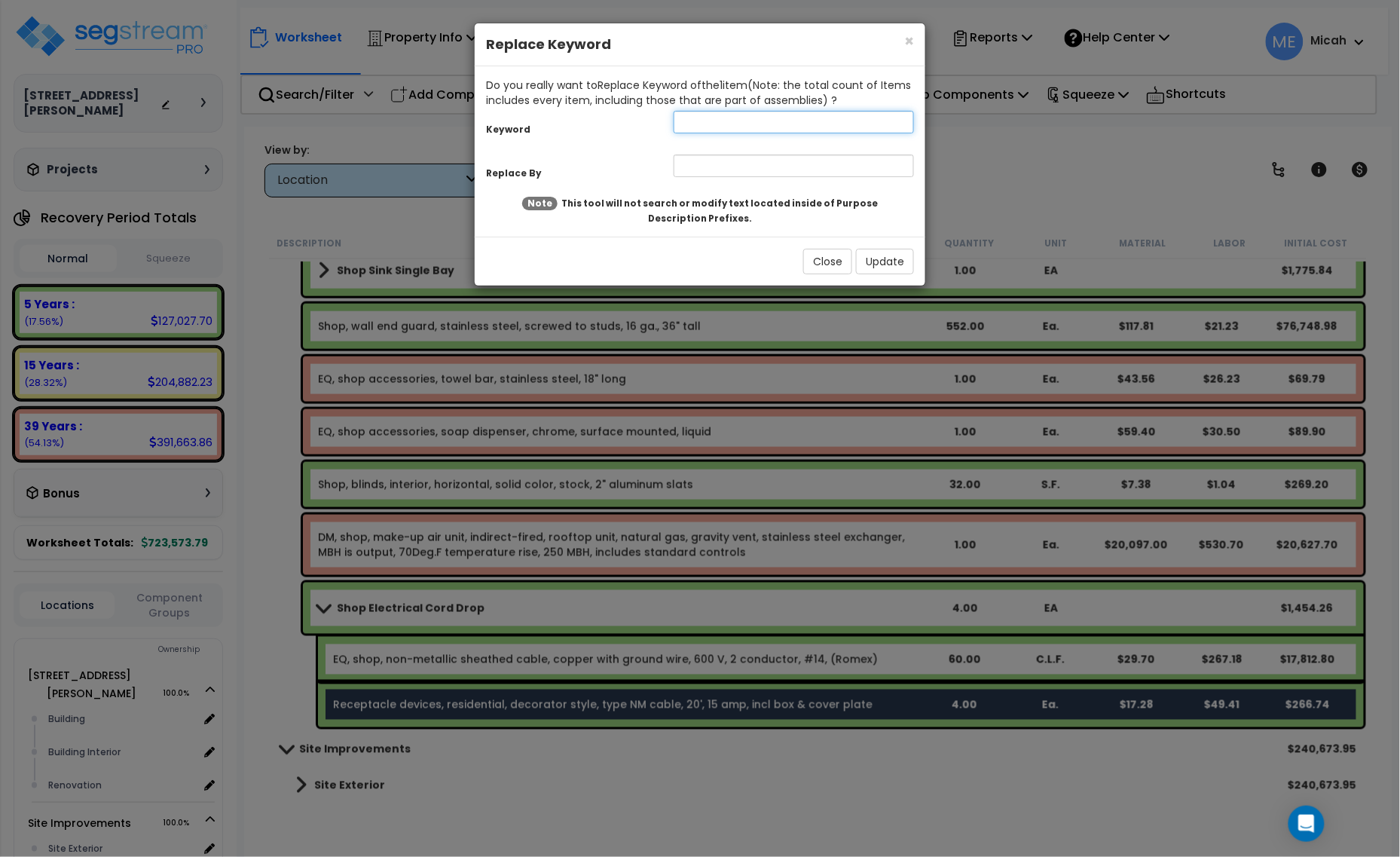
click at [684, 122] on input "text" at bounding box center [794, 121] width 240 height 22
type input "Receptacle"
click at [702, 155] on div "Replace By" at bounding box center [699, 168] width 450 height 33
click at [702, 156] on input "text" at bounding box center [794, 165] width 240 height 22
type input "EQ, shop, receptacle"
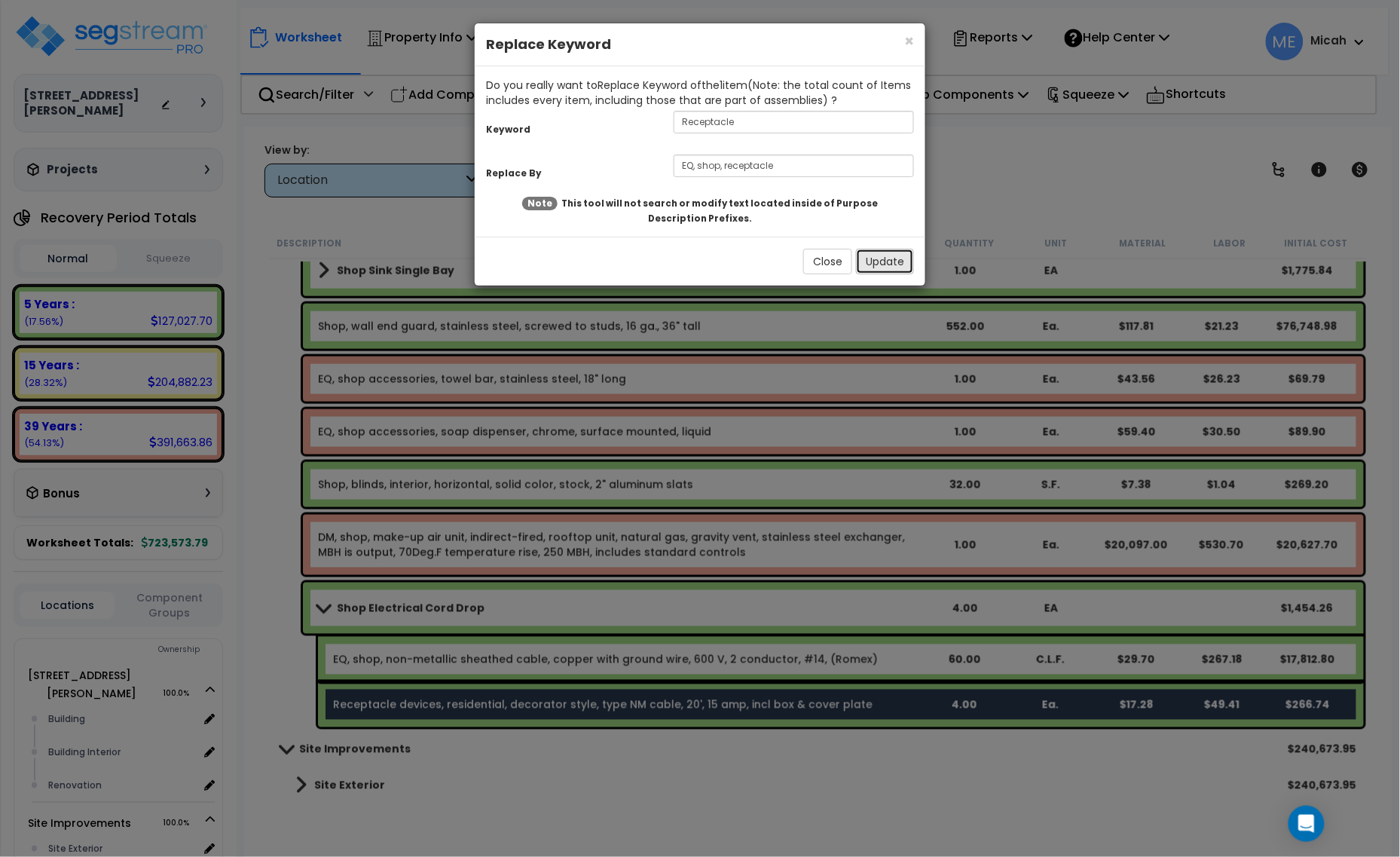
click at [888, 260] on button "Update" at bounding box center [885, 261] width 58 height 26
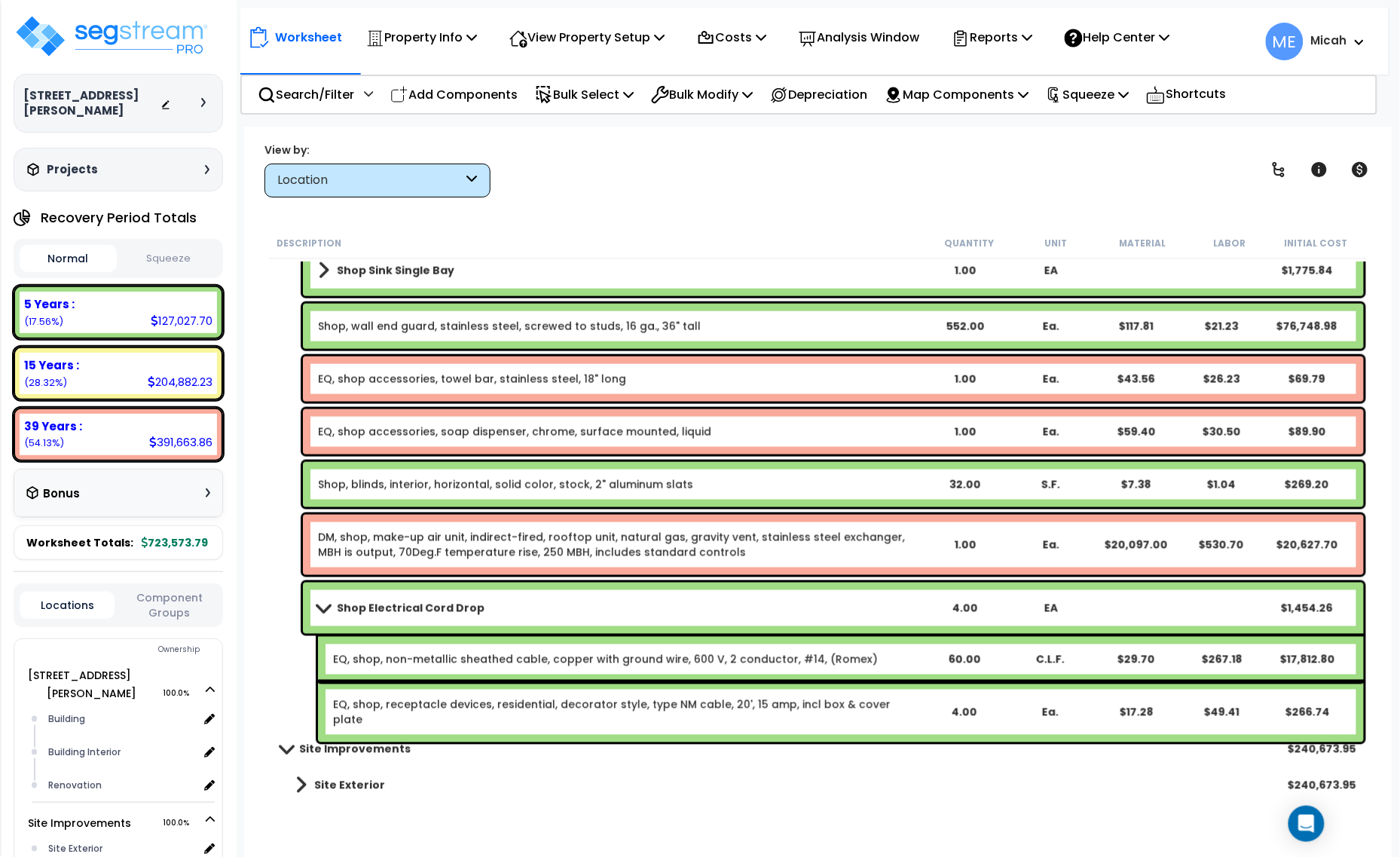
click at [318, 607] on span at bounding box center [323, 607] width 21 height 12
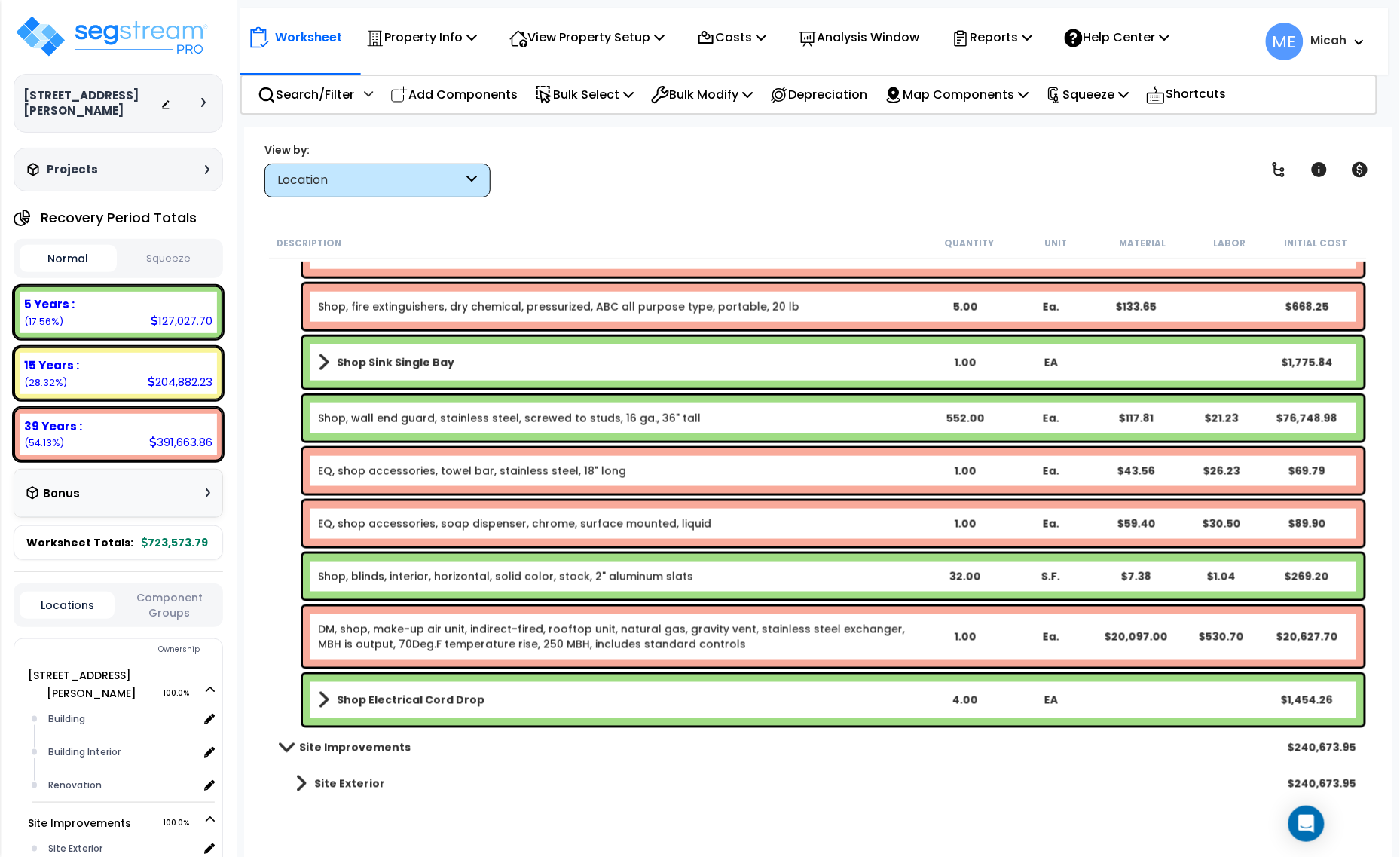
scroll to position [6203, 0]
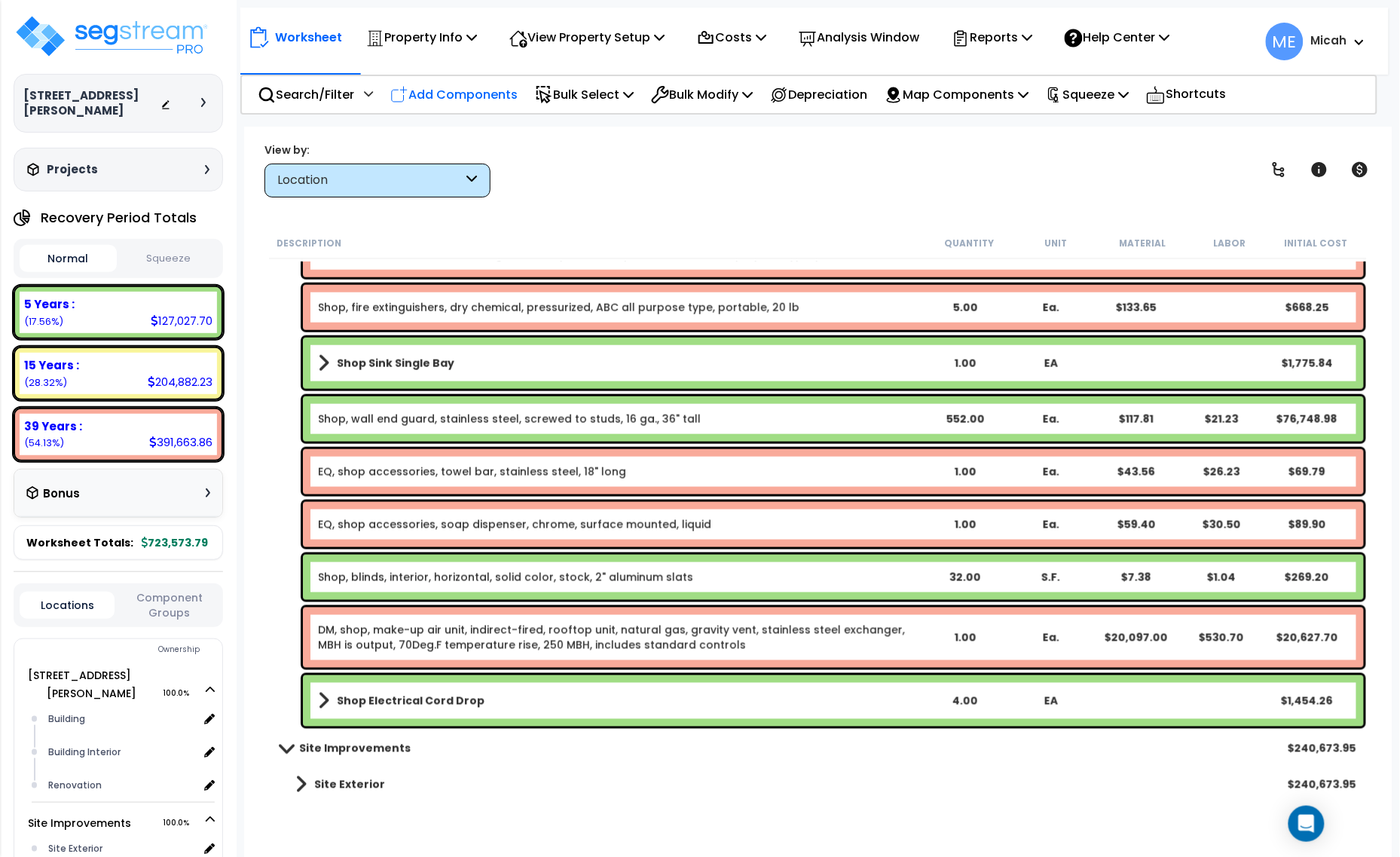
click at [460, 81] on div "Add Components" at bounding box center [453, 94] width 144 height 36
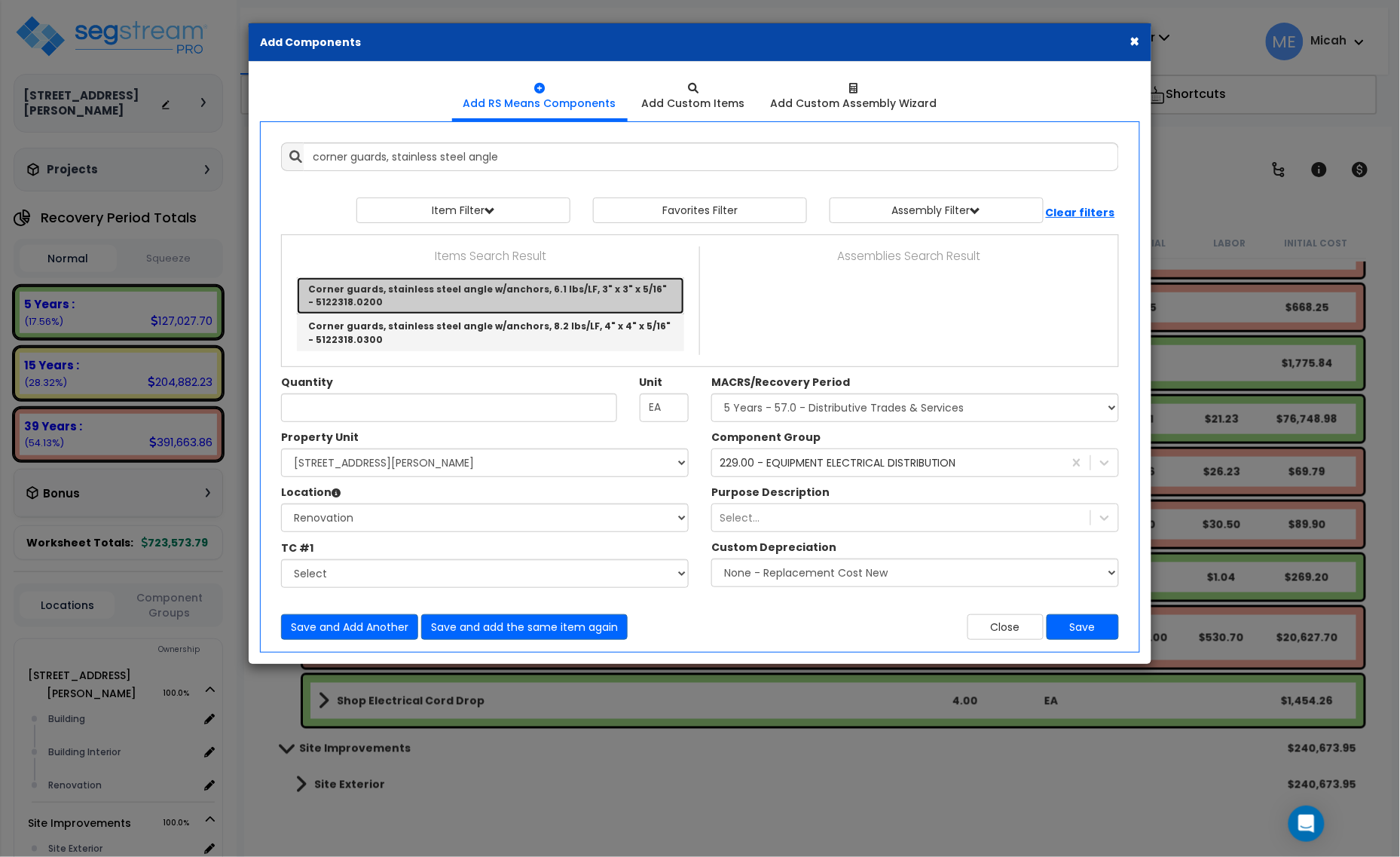
click at [513, 306] on link "Corner guards, stainless steel angle w/anchors, 6.1 lbs/LF, 3" x 3" x 5/16" - 5…" at bounding box center [491, 296] width 388 height 37
type input "Corner guards, stainless steel angle w/anchors, 6.1 lbs/LF, 3" x 3" x 5/16" - 5…"
checkbox input "false"
type input "L.F."
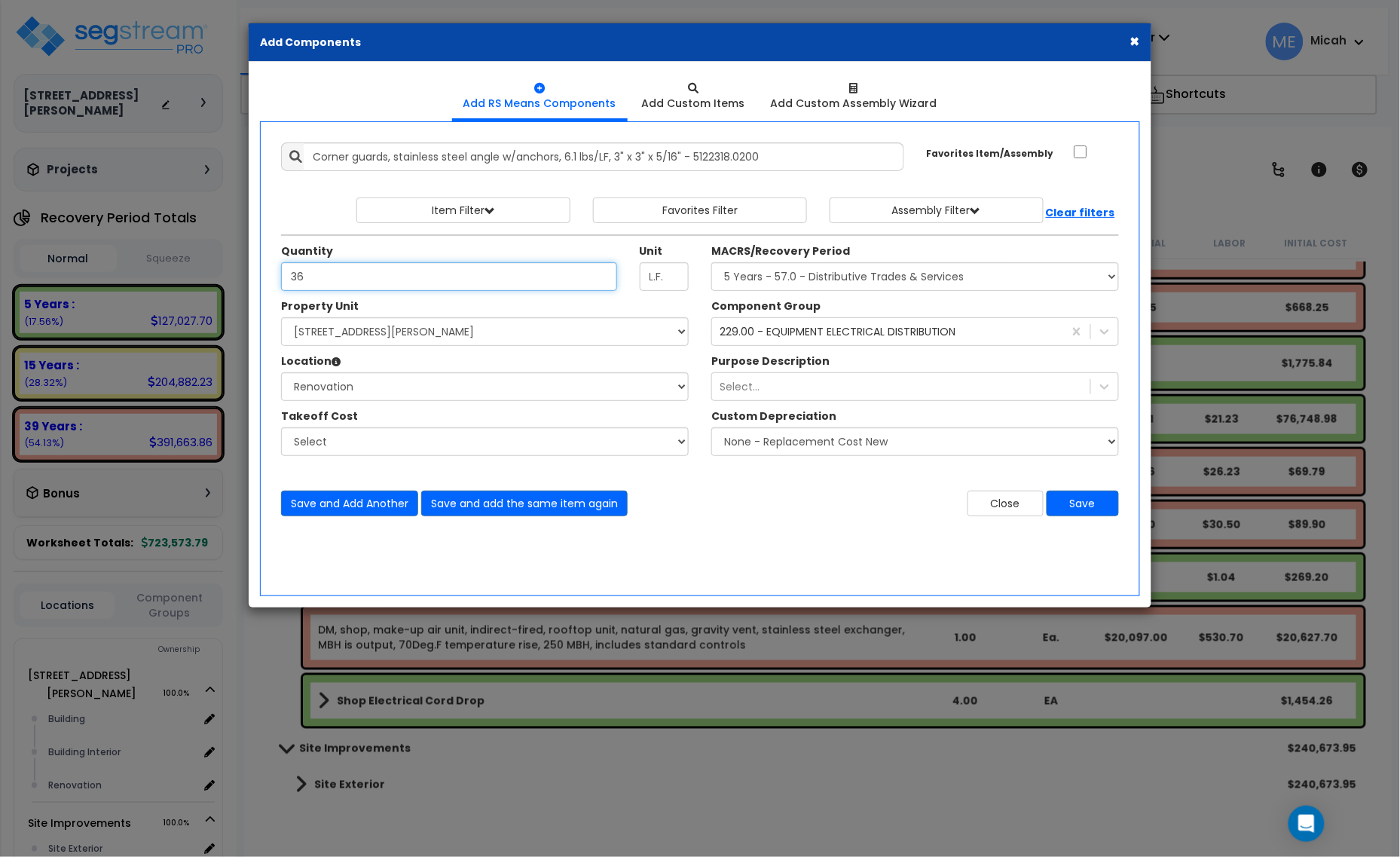
type input "36"
click at [801, 281] on select "Select MACRS/Recovery Period 5 Years - 57.0 - Distributive Trades & Services 5 …" at bounding box center [915, 277] width 408 height 29
select select "3669"
click at [712, 263] on select "Select MACRS/Recovery Period 5 Years - 57.0 - Distributive Trades & Services 5 …" at bounding box center [915, 277] width 408 height 29
click at [794, 334] on div "229.00 - EQUIPMENT ELECTRICAL DISTRIBUTION" at bounding box center [837, 332] width 236 height 15
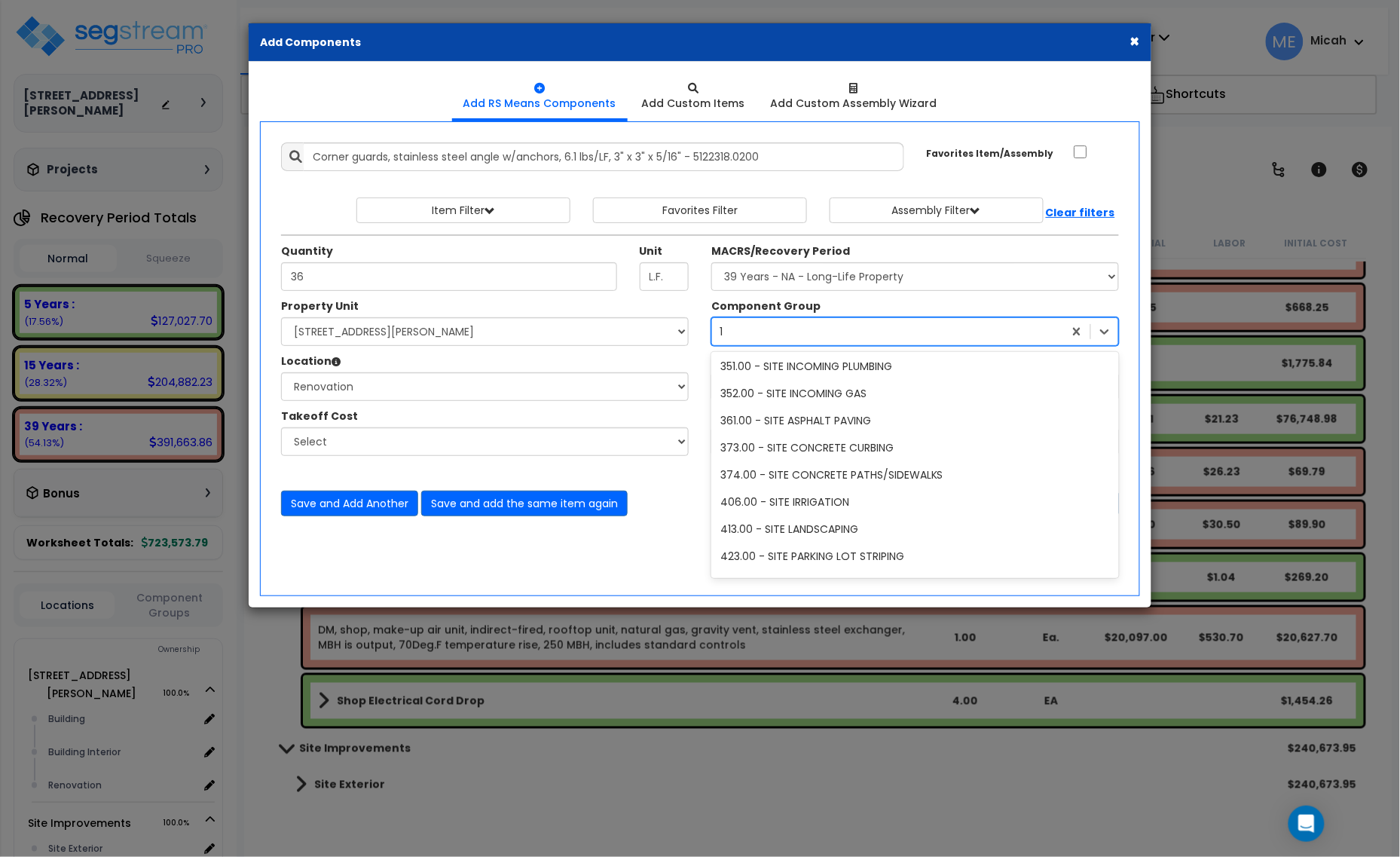
type input "11"
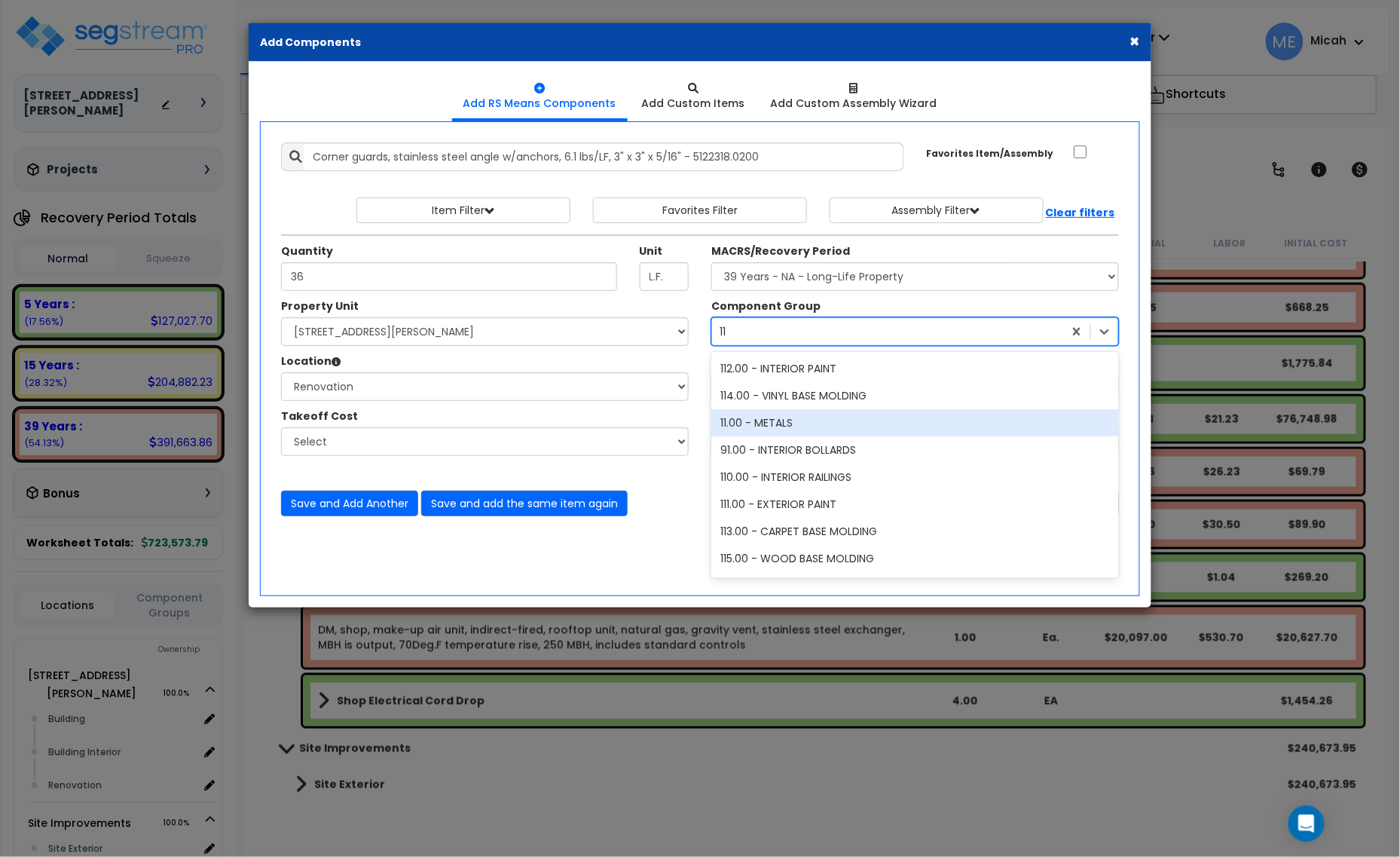
click at [806, 427] on div "11.00 - METALS" at bounding box center [915, 422] width 408 height 27
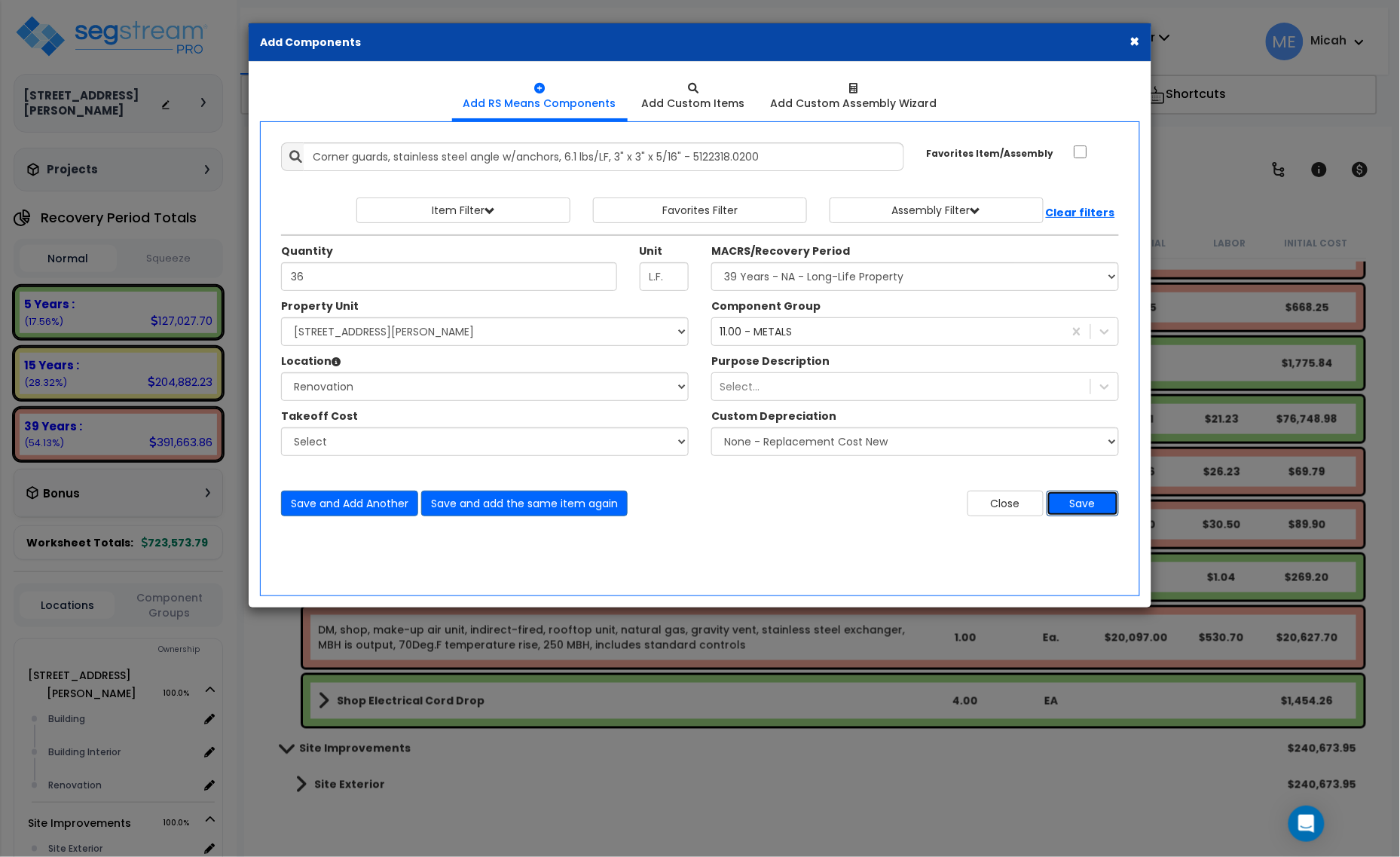
click at [1076, 503] on button "Save" at bounding box center [1082, 503] width 72 height 26
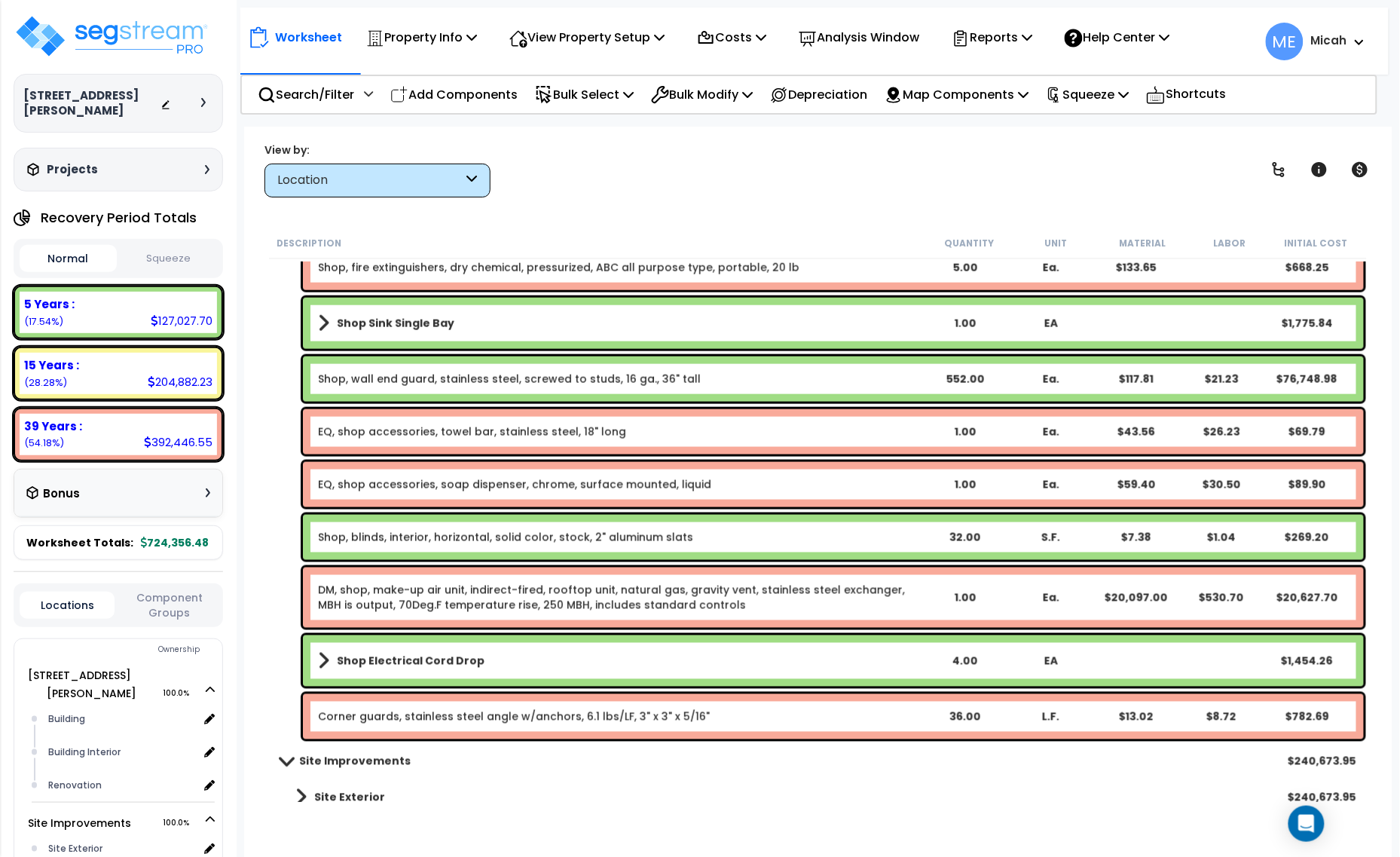
scroll to position [6256, 0]
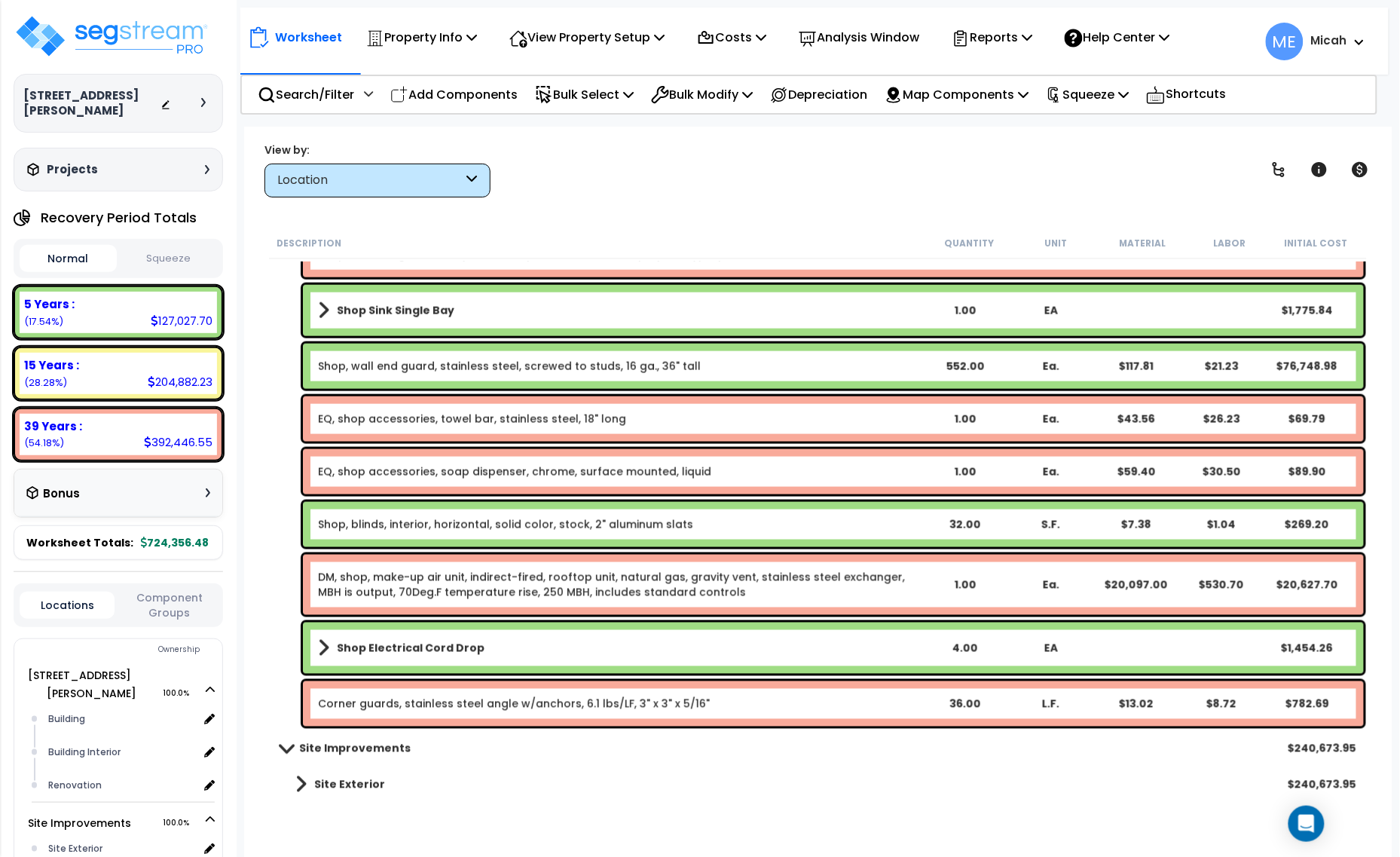
click at [396, 699] on link "Corner guards, stainless steel angle w/anchors, 6.1 lbs/LF, 3" x 3" x 5/16"" at bounding box center [514, 704] width 391 height 15
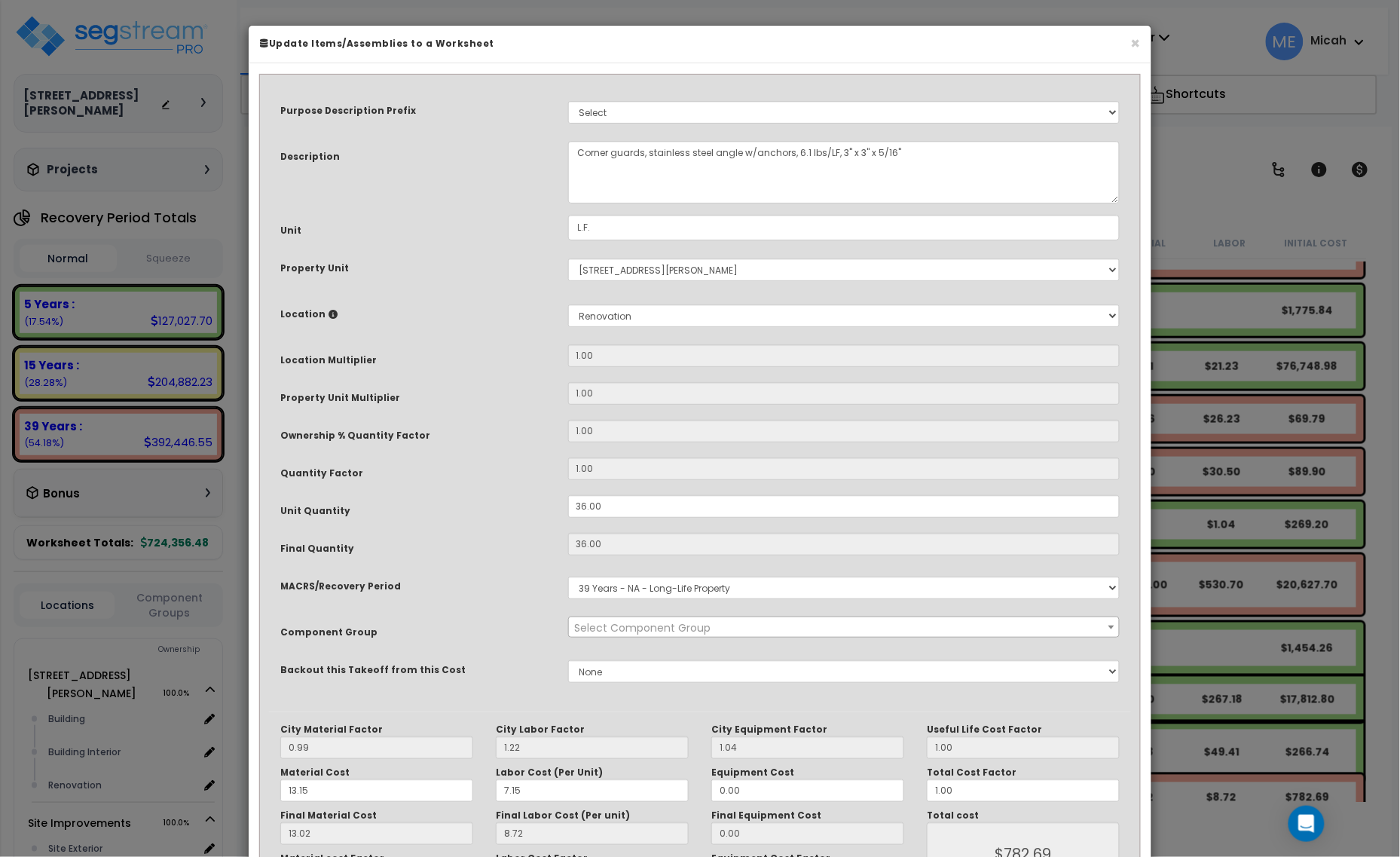
select select "57244"
click at [571, 155] on textarea "Corner guards, stainless steel angle w/anchors, 6.1 lbs/LF, 3" x 3" x 5/16"" at bounding box center [844, 172] width 552 height 63
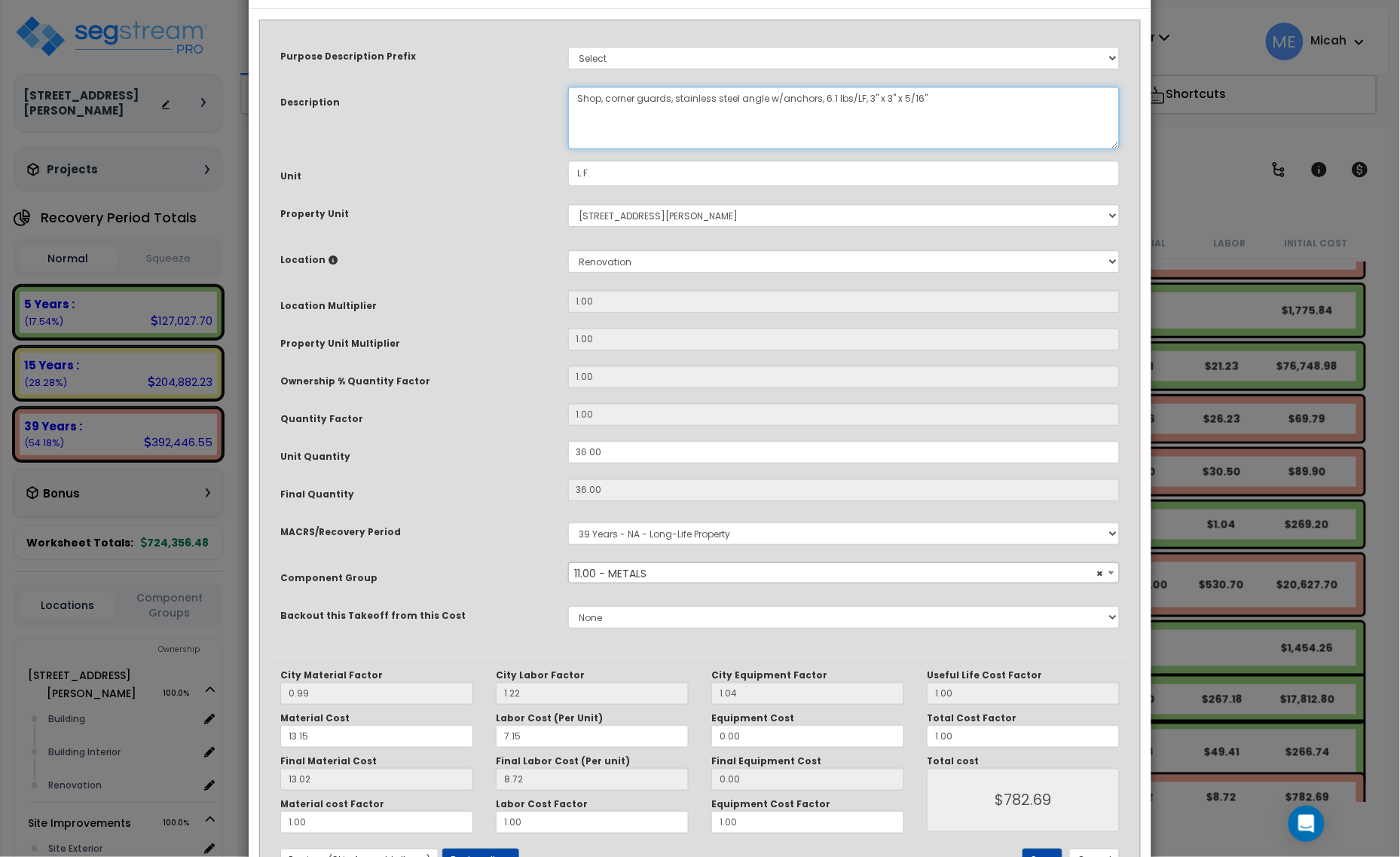
scroll to position [114, 0]
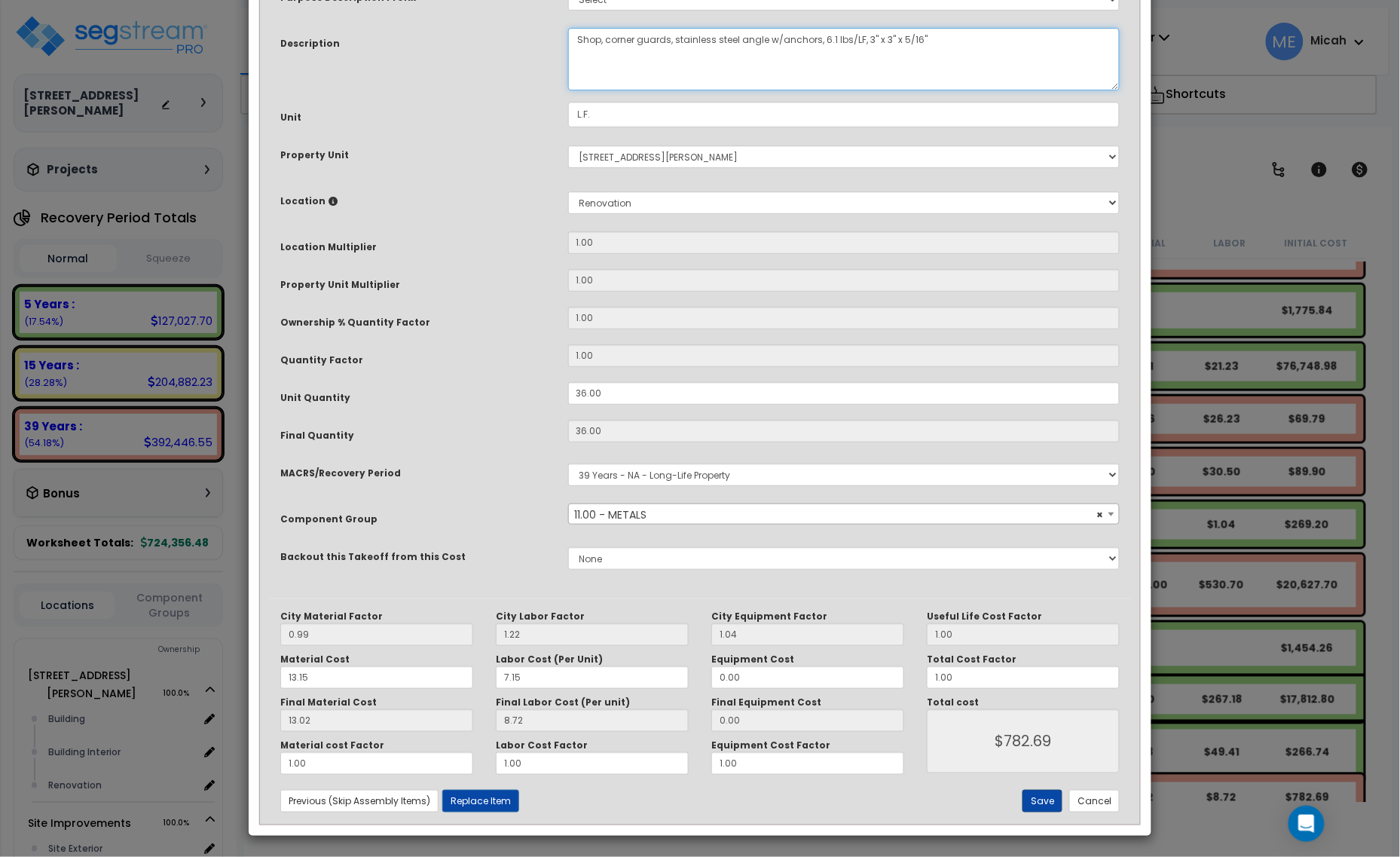
type textarea "Shop, corner guards, stainless steel angle w/anchors, 6.1 lbs/LF, 3" x 3" x 5/1…"
click at [1046, 799] on button "Save" at bounding box center [1041, 800] width 40 height 22
type input "782.69"
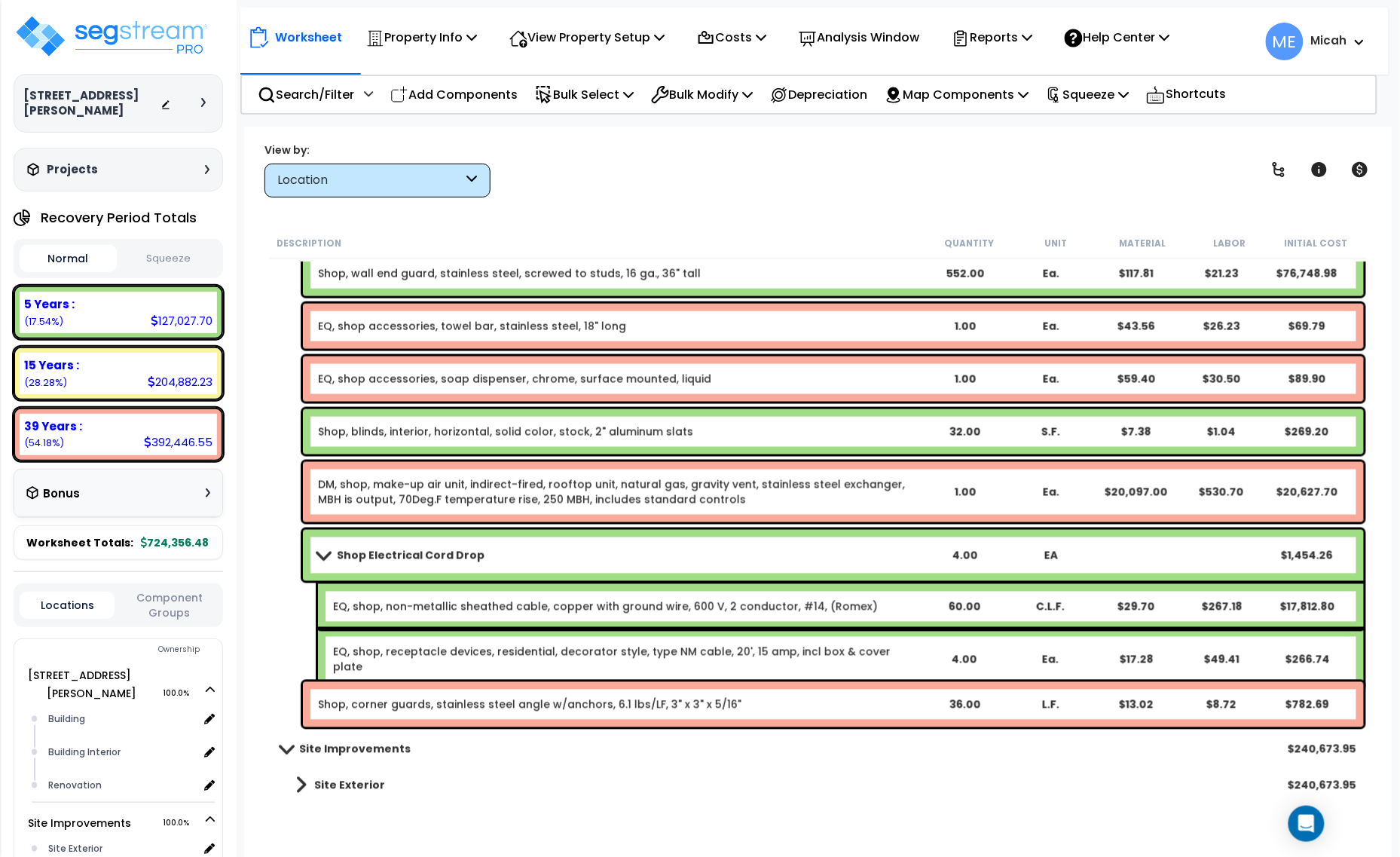
click at [322, 547] on link "Shop Electrical Cord Drop" at bounding box center [620, 555] width 604 height 21
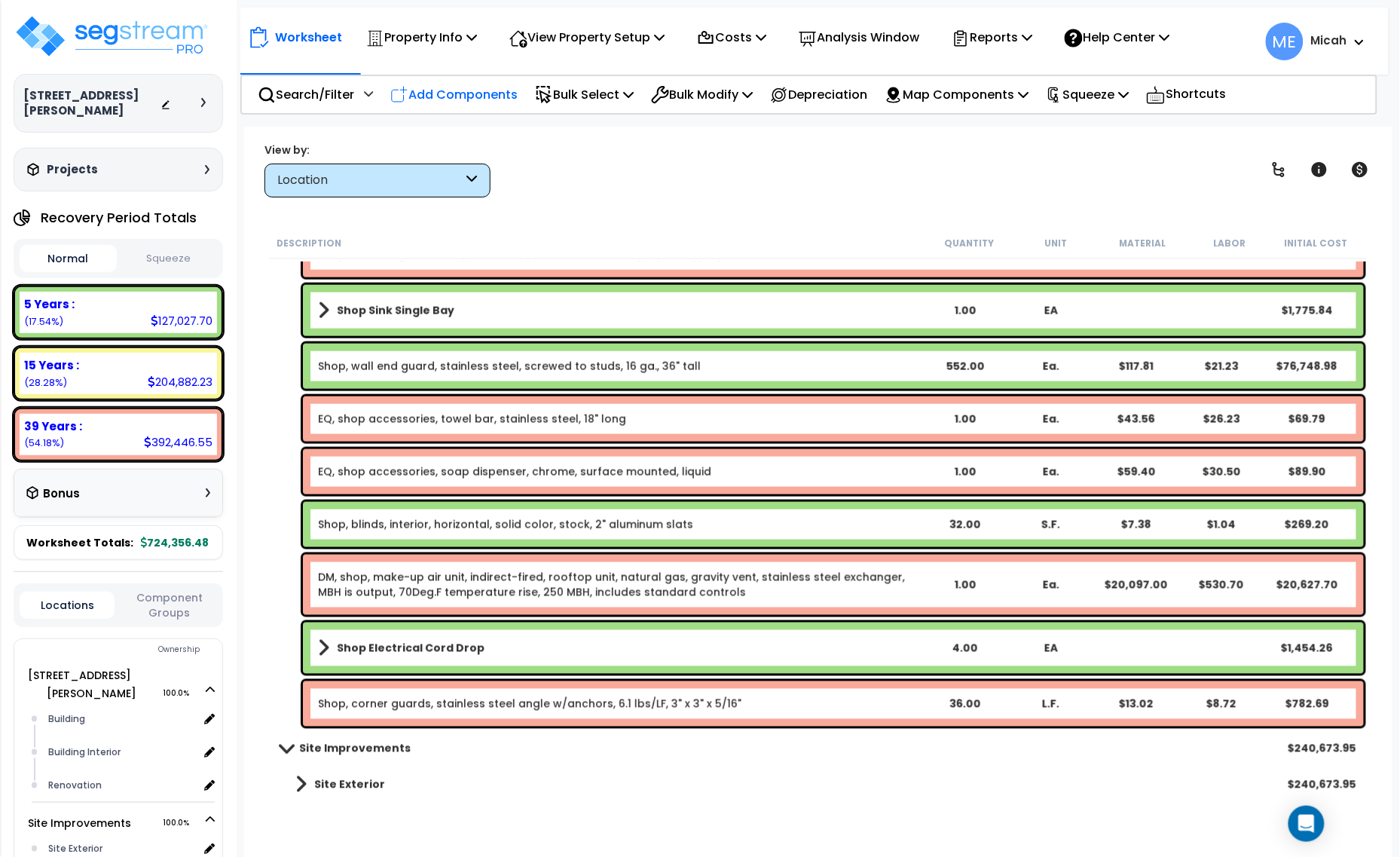
click at [482, 92] on p "Add Components" at bounding box center [454, 94] width 127 height 20
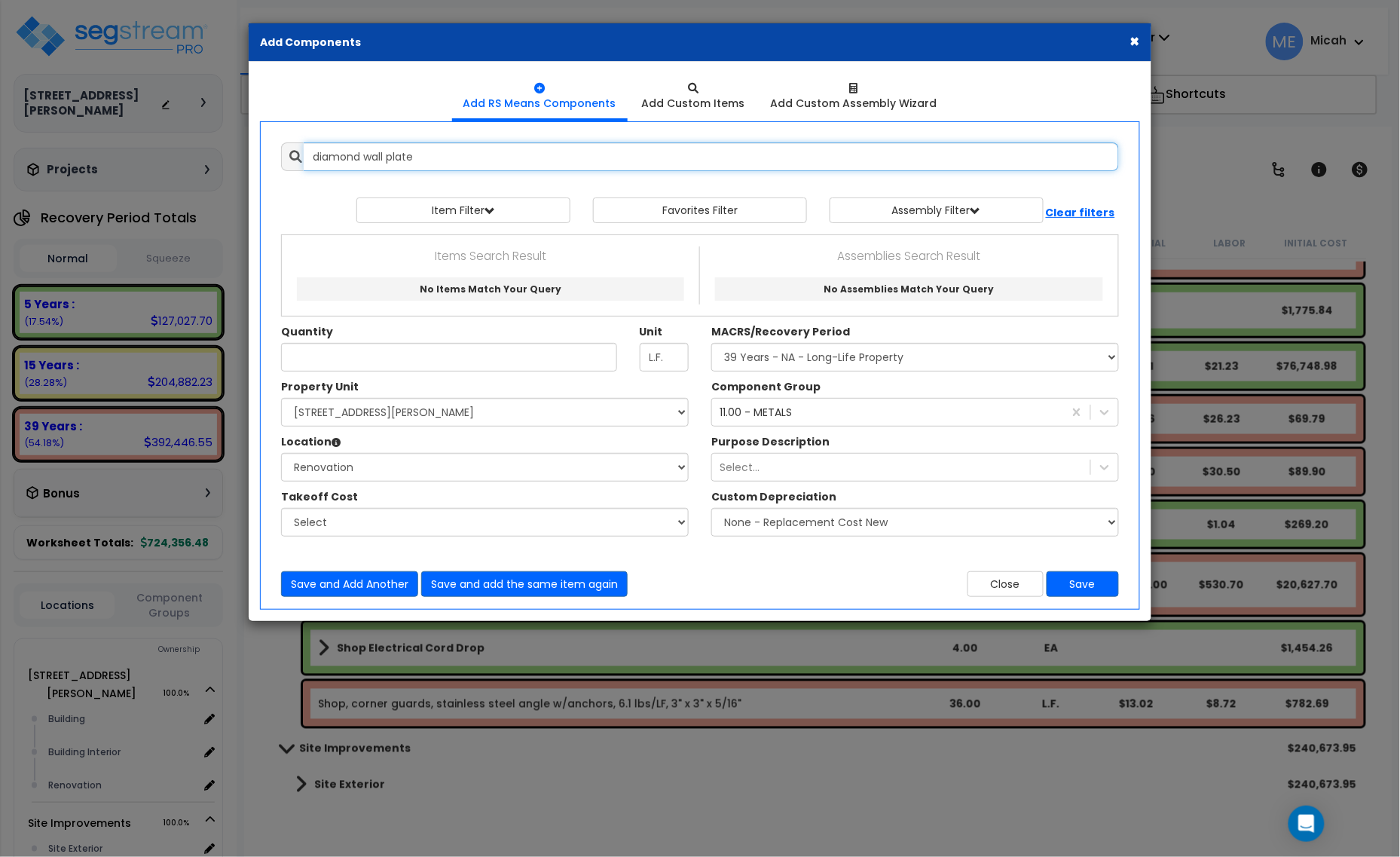
drag, startPoint x: 365, startPoint y: 156, endPoint x: 325, endPoint y: 158, distance: 40.0
click at [325, 158] on input "diamond wall plate" at bounding box center [712, 157] width 816 height 29
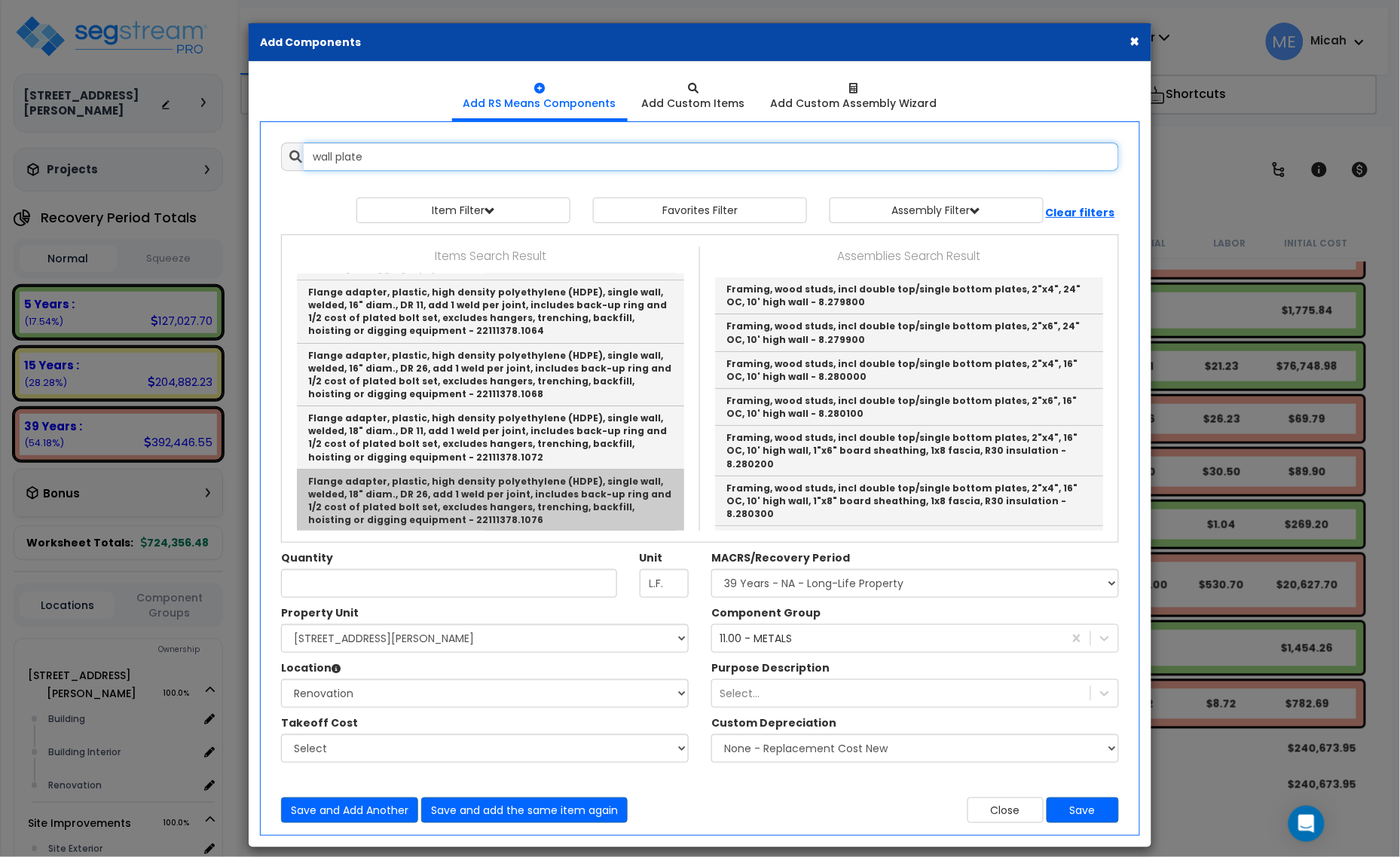
scroll to position [3631, 0]
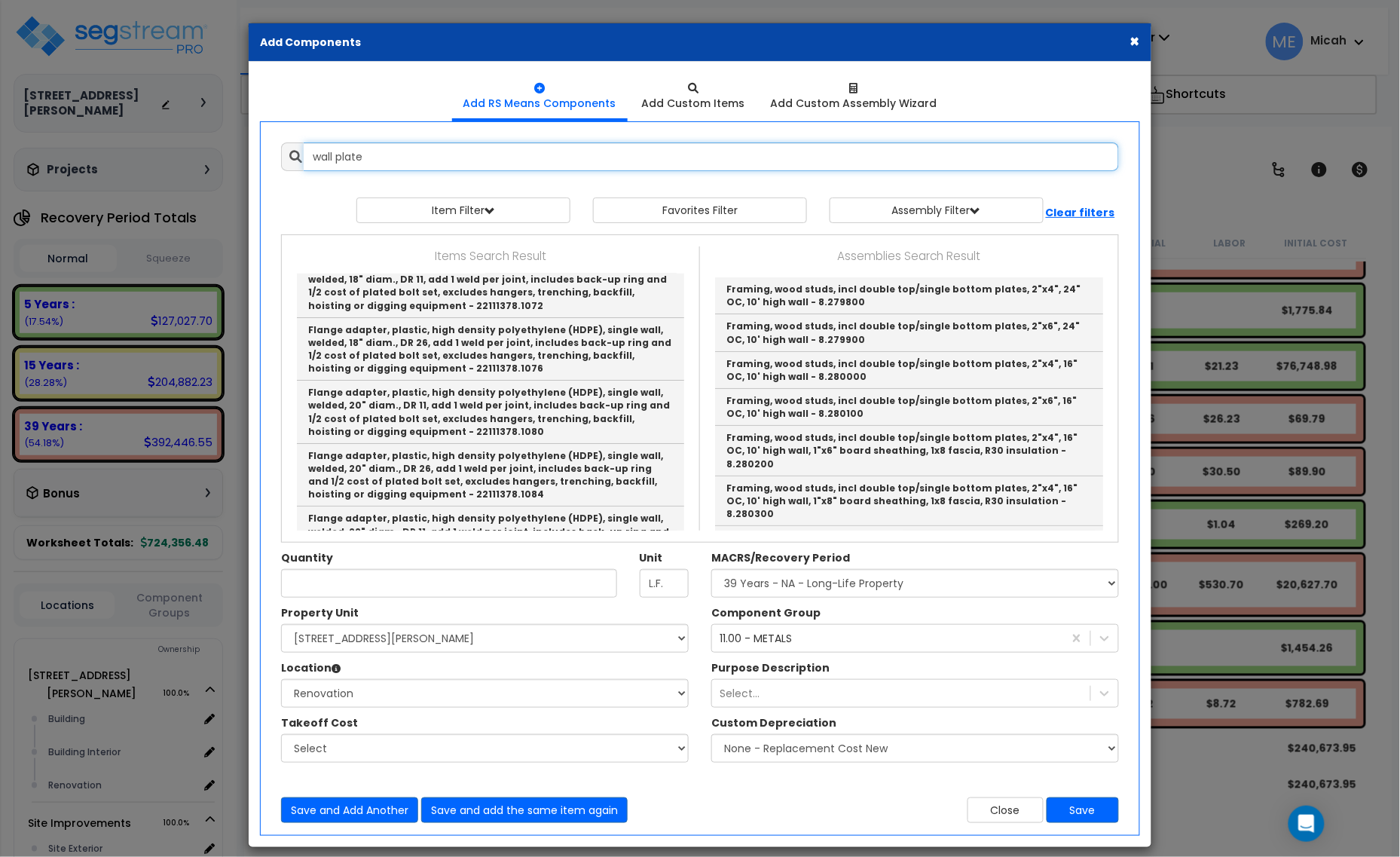
type input "wall plate"
drag, startPoint x: 928, startPoint y: 799, endPoint x: 954, endPoint y: 806, distance: 26.9
click at [931, 801] on div "Close Save" at bounding box center [915, 810] width 430 height 26
click at [1018, 818] on button "Close" at bounding box center [1005, 810] width 76 height 26
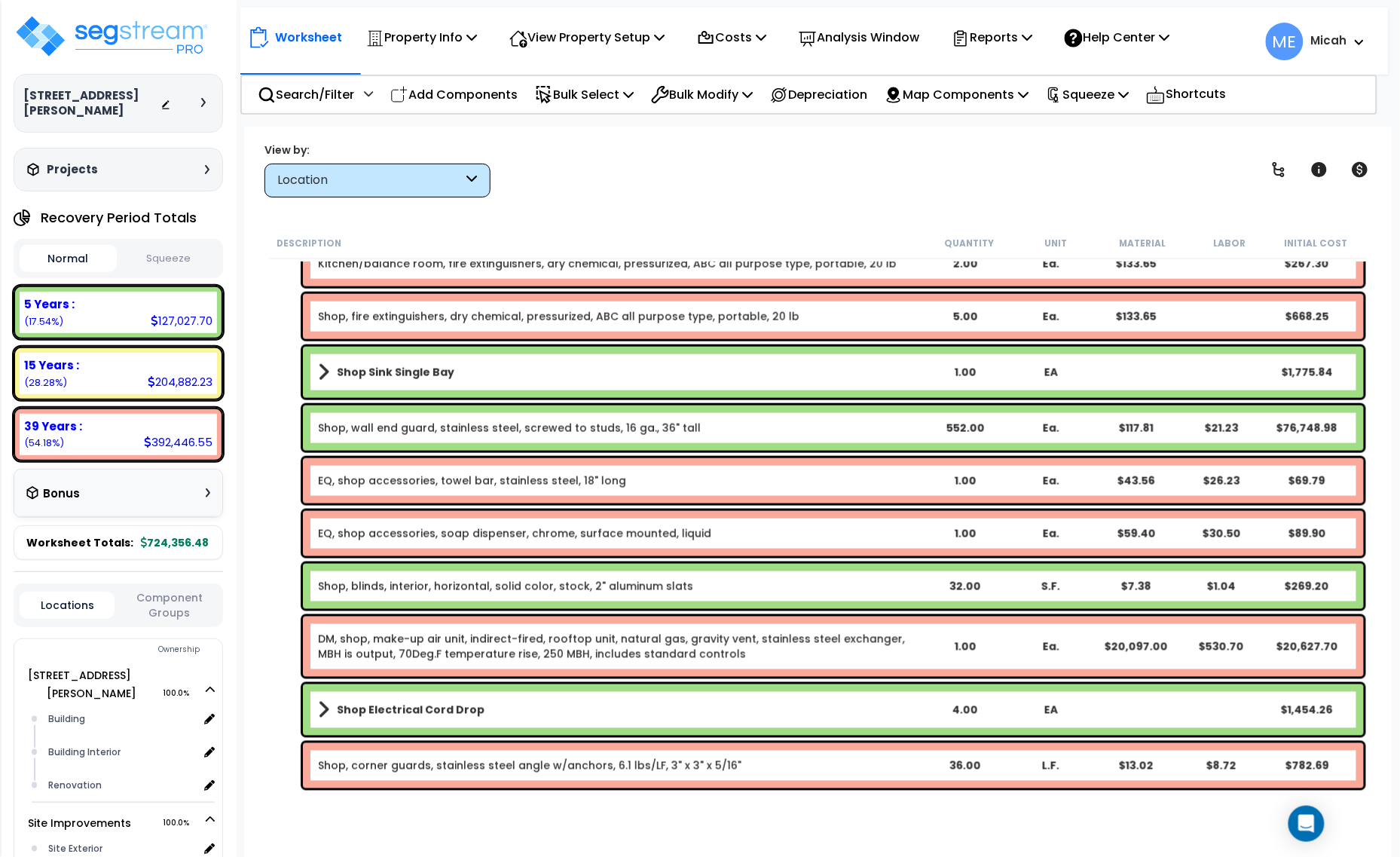
scroll to position [6162, 0]
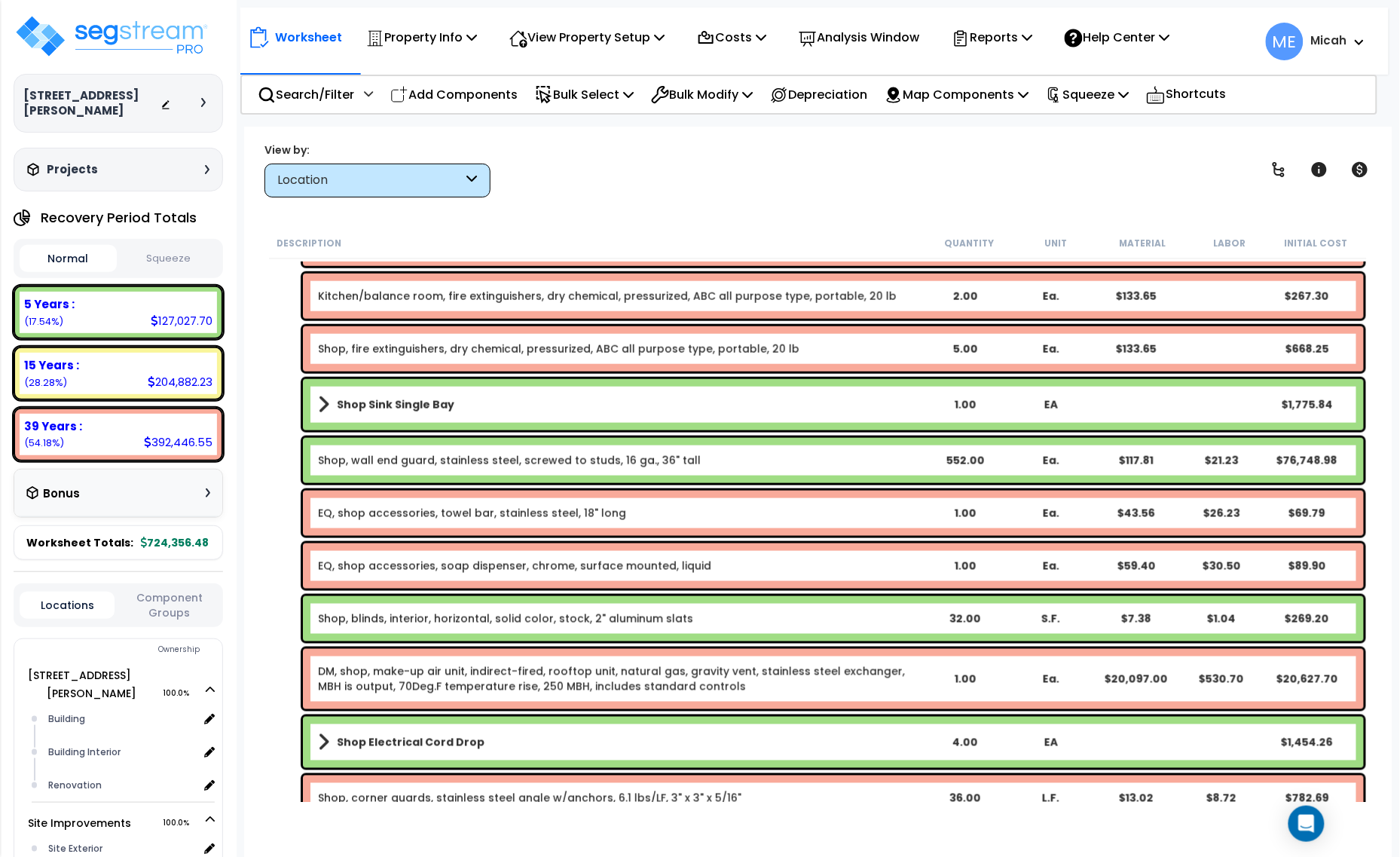
click at [516, 462] on link "Shop, wall end guard, stainless steel, screwed to studs, 16 ga., 36" tall" at bounding box center [509, 461] width 383 height 15
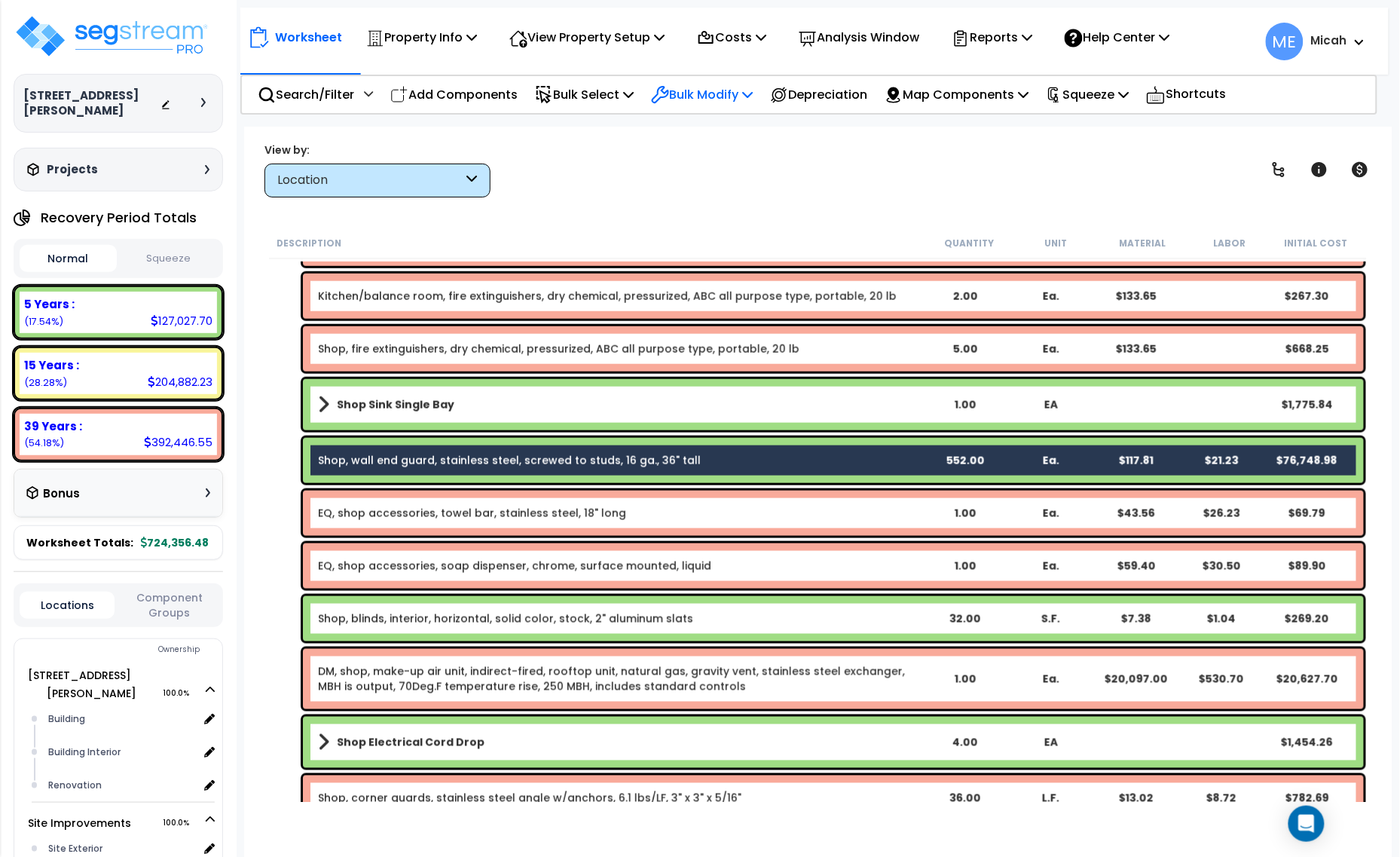
click at [753, 94] on icon at bounding box center [747, 94] width 11 height 13
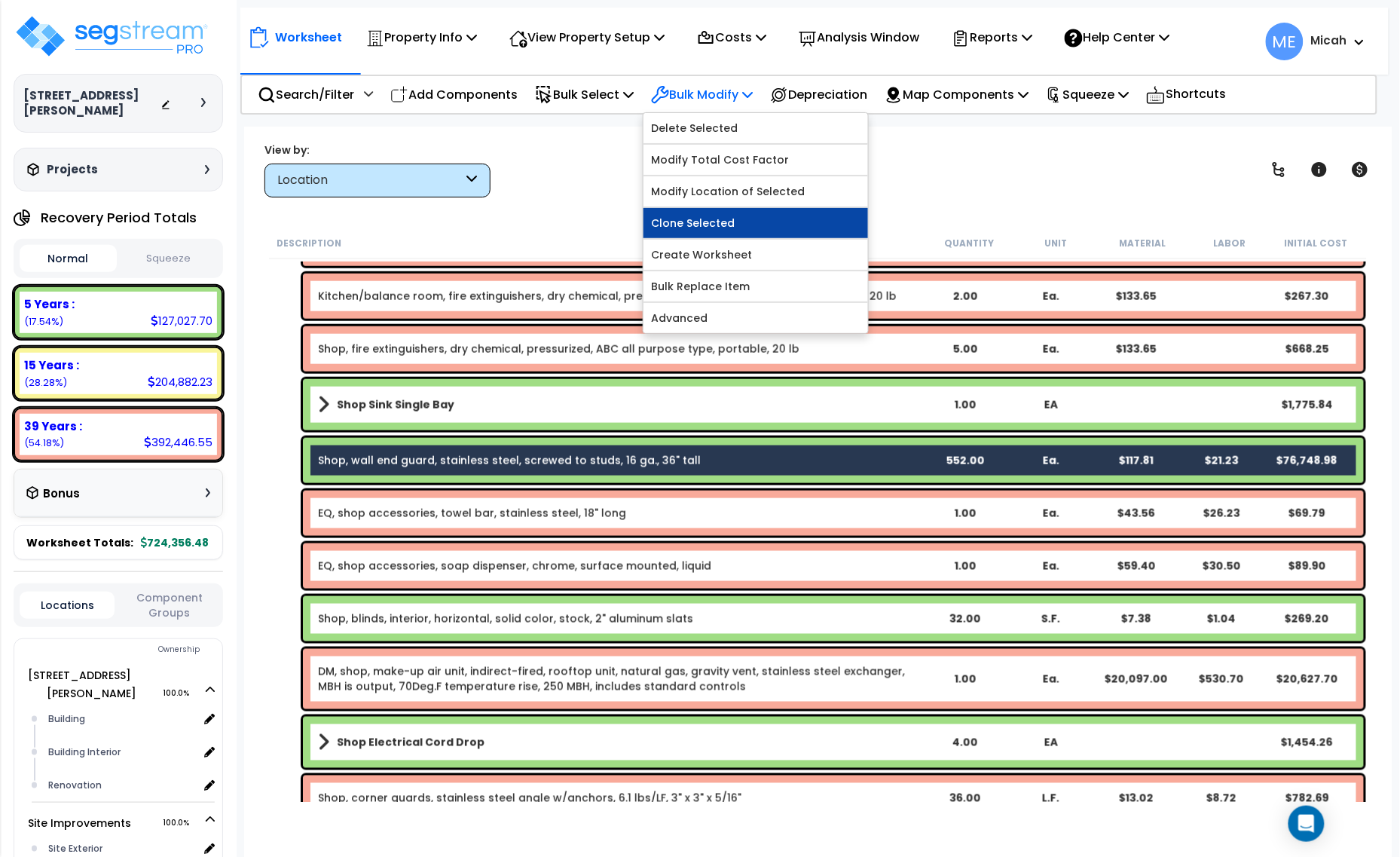
click at [757, 219] on link "Clone Selected" at bounding box center [755, 223] width 225 height 30
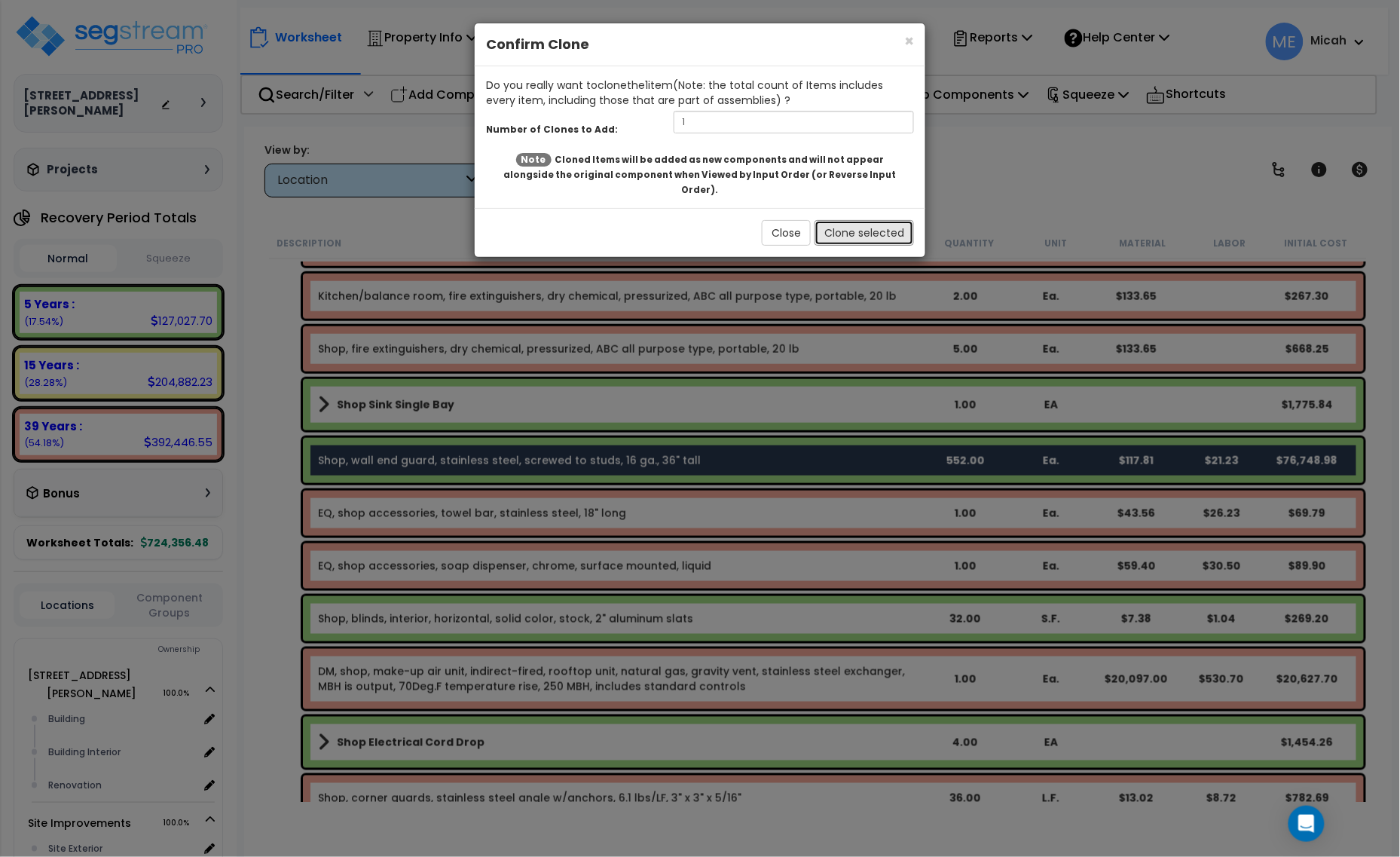
click at [838, 220] on button "Clone selected" at bounding box center [864, 232] width 99 height 26
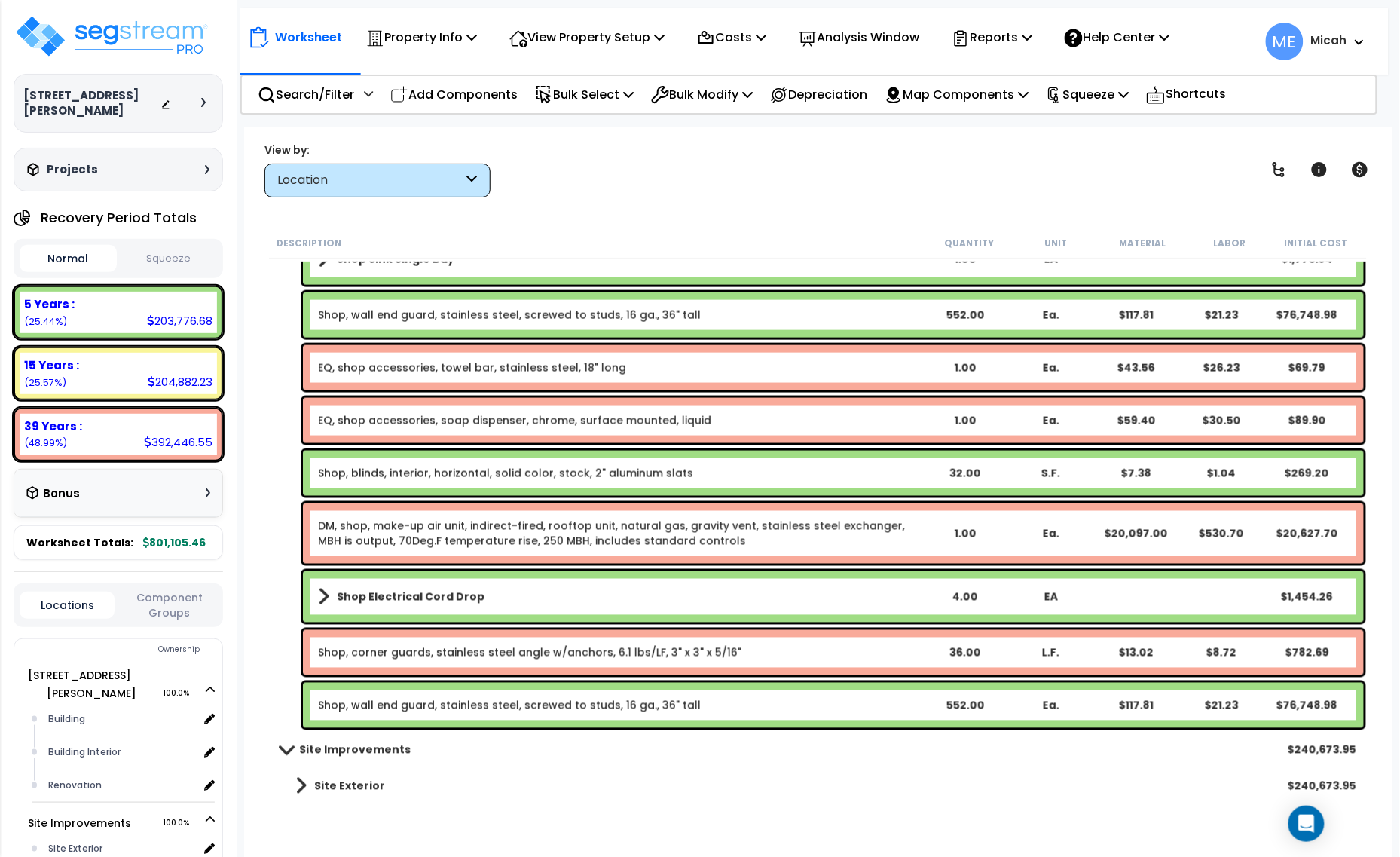
scroll to position [6309, 0]
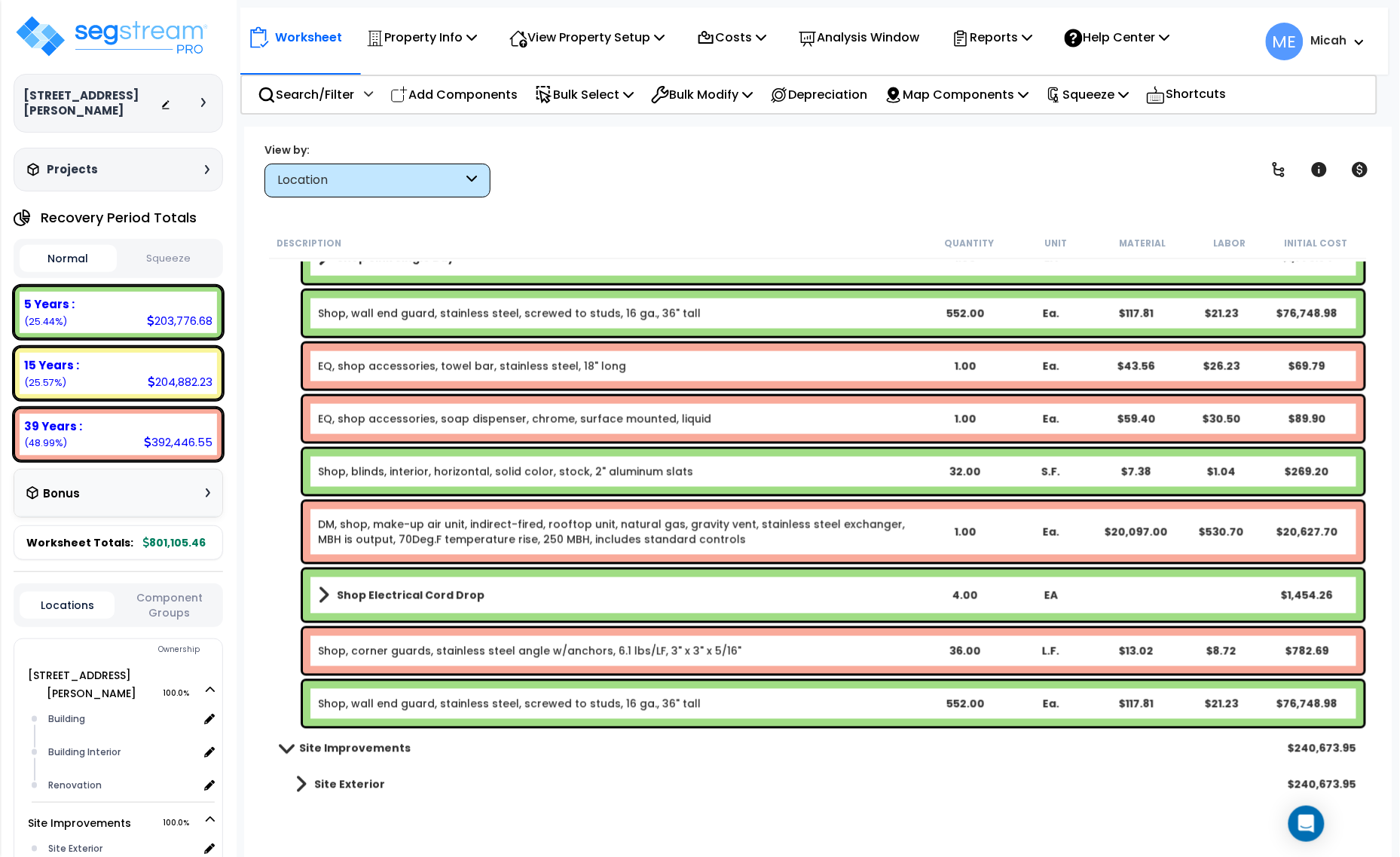
click at [424, 709] on link "Shop, wall end guard, stainless steel, screwed to studs, 16 ga., 36" tall" at bounding box center [509, 704] width 383 height 15
click at [426, 709] on link "Shop, wall end guard, stainless steel, screwed to studs, 16 ga., 36" tall" at bounding box center [509, 704] width 383 height 15
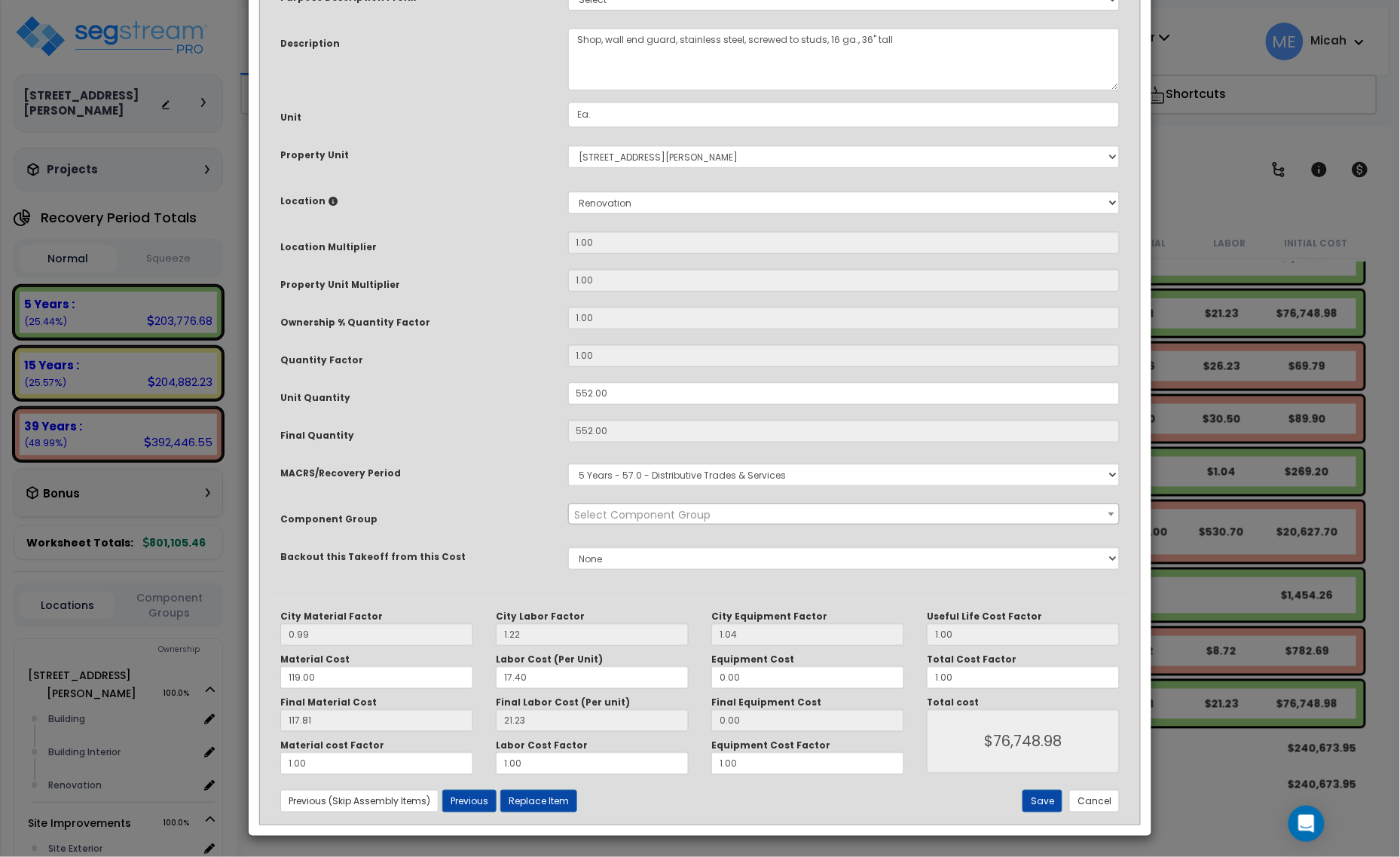
scroll to position [0, 0]
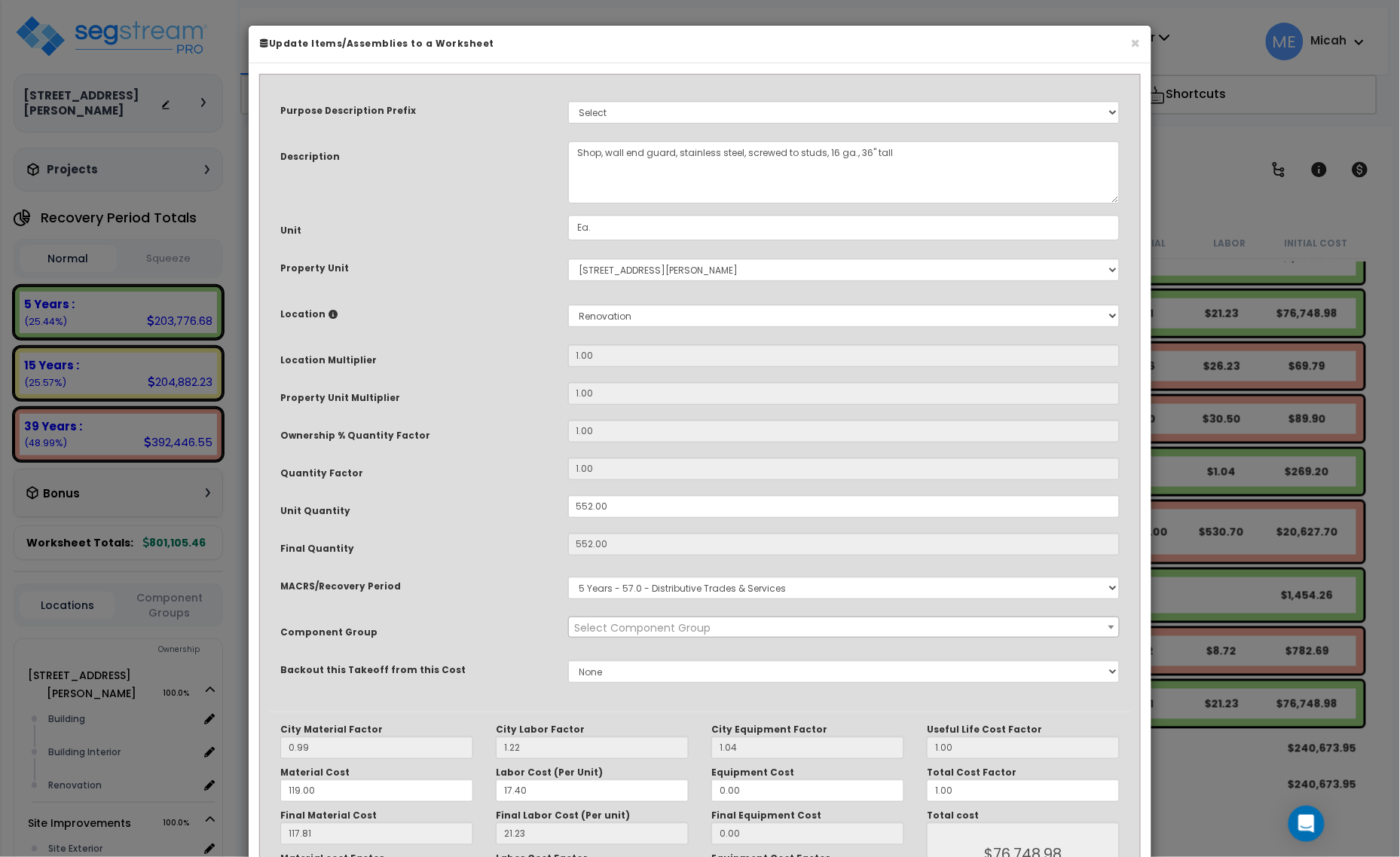
select select "56936"
drag, startPoint x: 740, startPoint y: 147, endPoint x: 732, endPoint y: 147, distance: 8.0
click at [732, 147] on textarea "Shop, wall end guard, stainless steel, screwed to studs, 16 ga., 36" tall" at bounding box center [844, 172] width 552 height 63
click at [675, 154] on textarea "Shop, wall end guard, stainless steel, screwed to studs, 16 ga., 36" tall" at bounding box center [844, 172] width 552 height 63
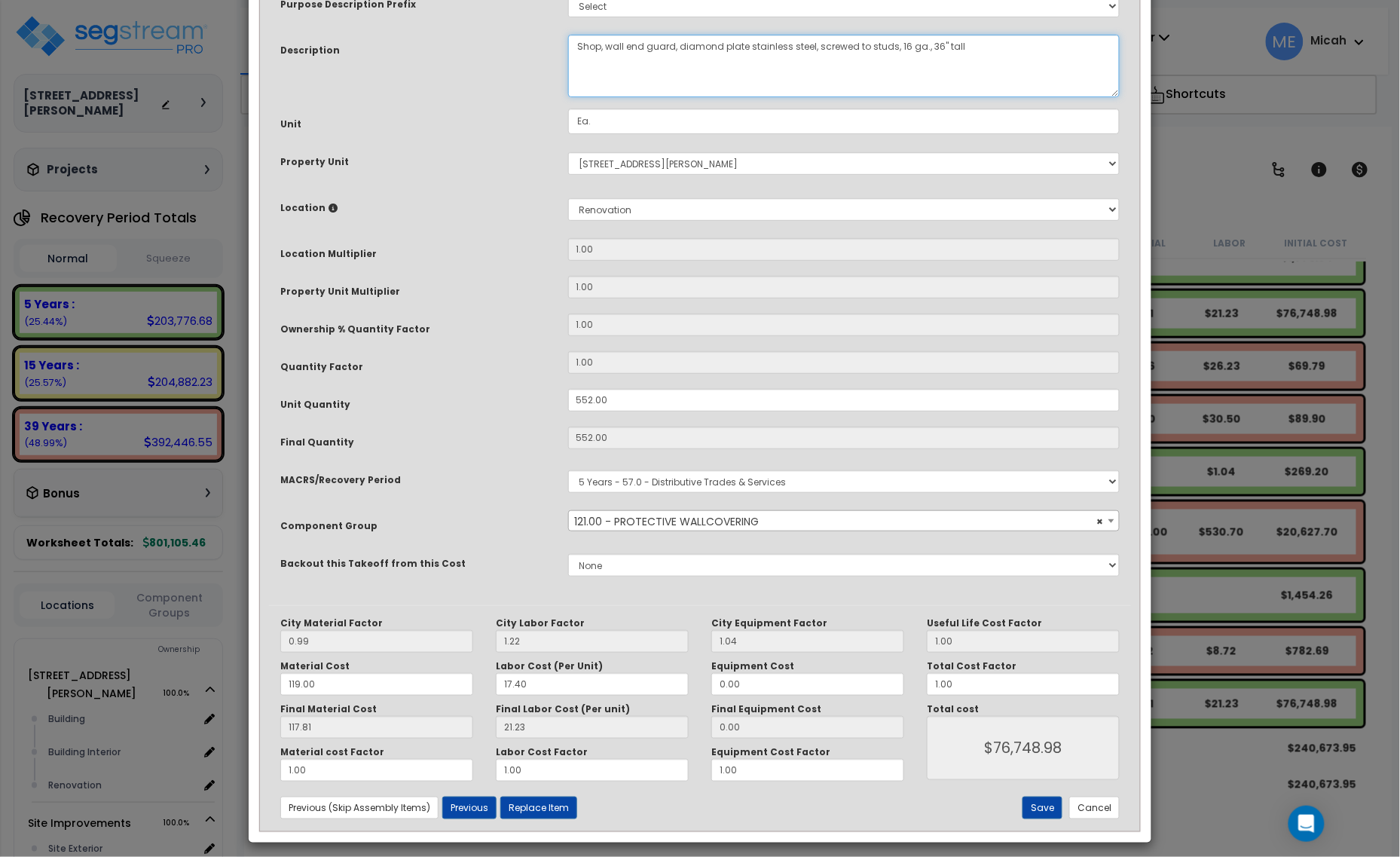
scroll to position [114, 0]
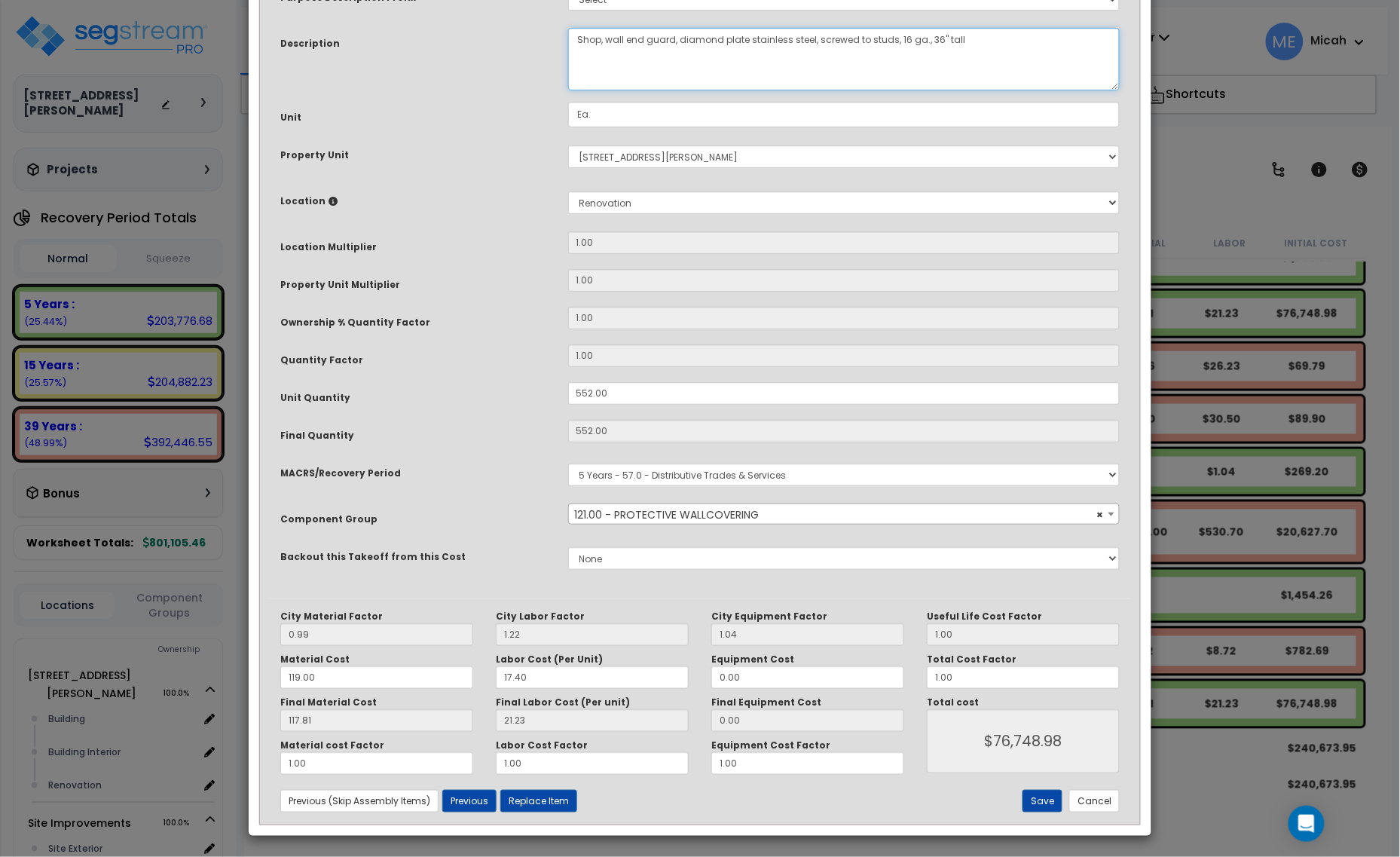
type textarea "Shop, wall end guard, diamond plate stainless steel, screwed to studs, 16 ga., …"
drag, startPoint x: 633, startPoint y: 393, endPoint x: 540, endPoint y: 393, distance: 93.0
click at [540, 393] on div "Unit Quantity 552.00" at bounding box center [700, 394] width 862 height 26
click at [601, 396] on input "552.00" at bounding box center [844, 392] width 552 height 22
drag, startPoint x: 632, startPoint y: 388, endPoint x: 562, endPoint y: 391, distance: 70.1
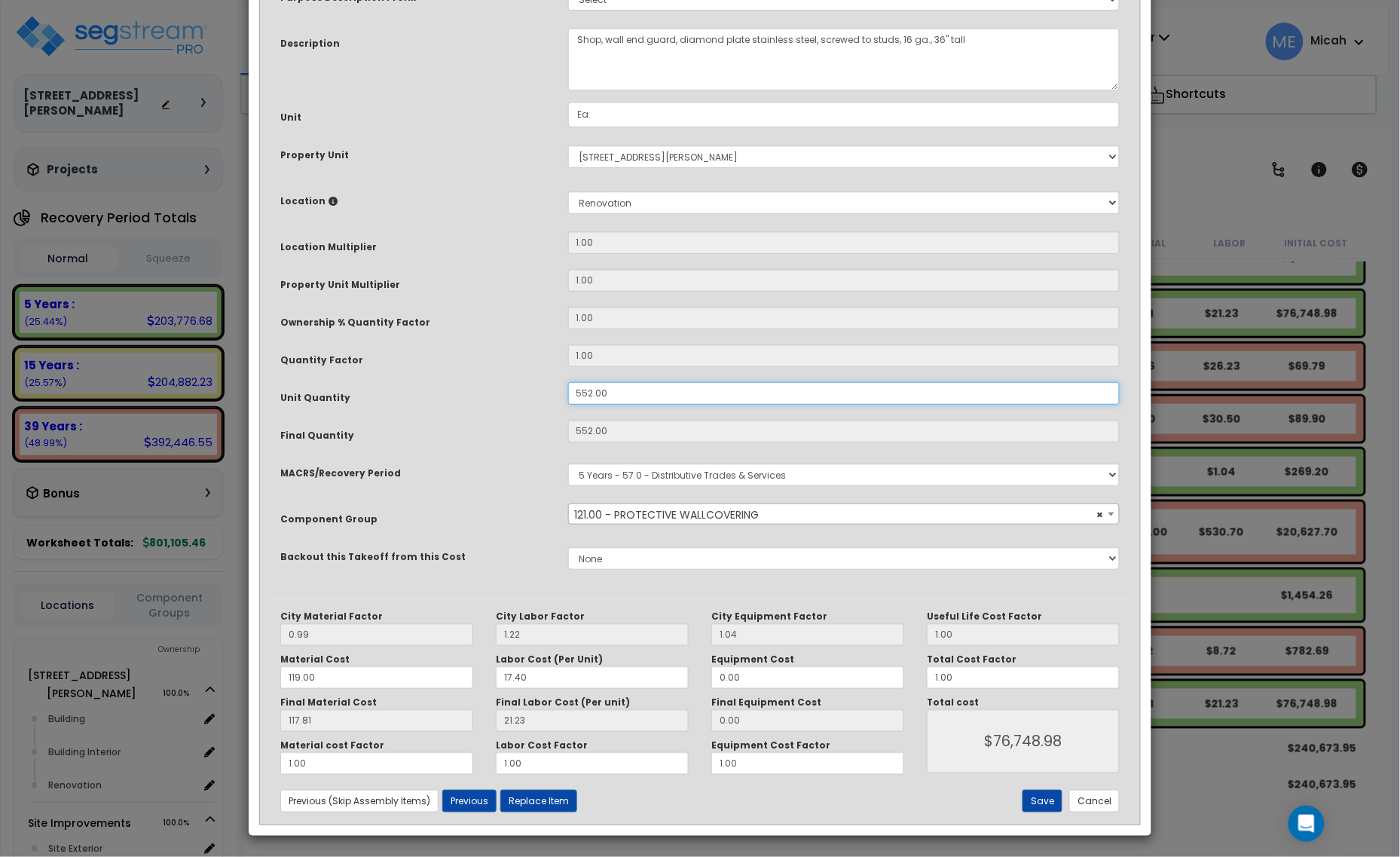
click at [562, 391] on div "552.00" at bounding box center [845, 392] width 575 height 22
type input "6"
type input "552"
type input "$76,750.08"
type input "6"
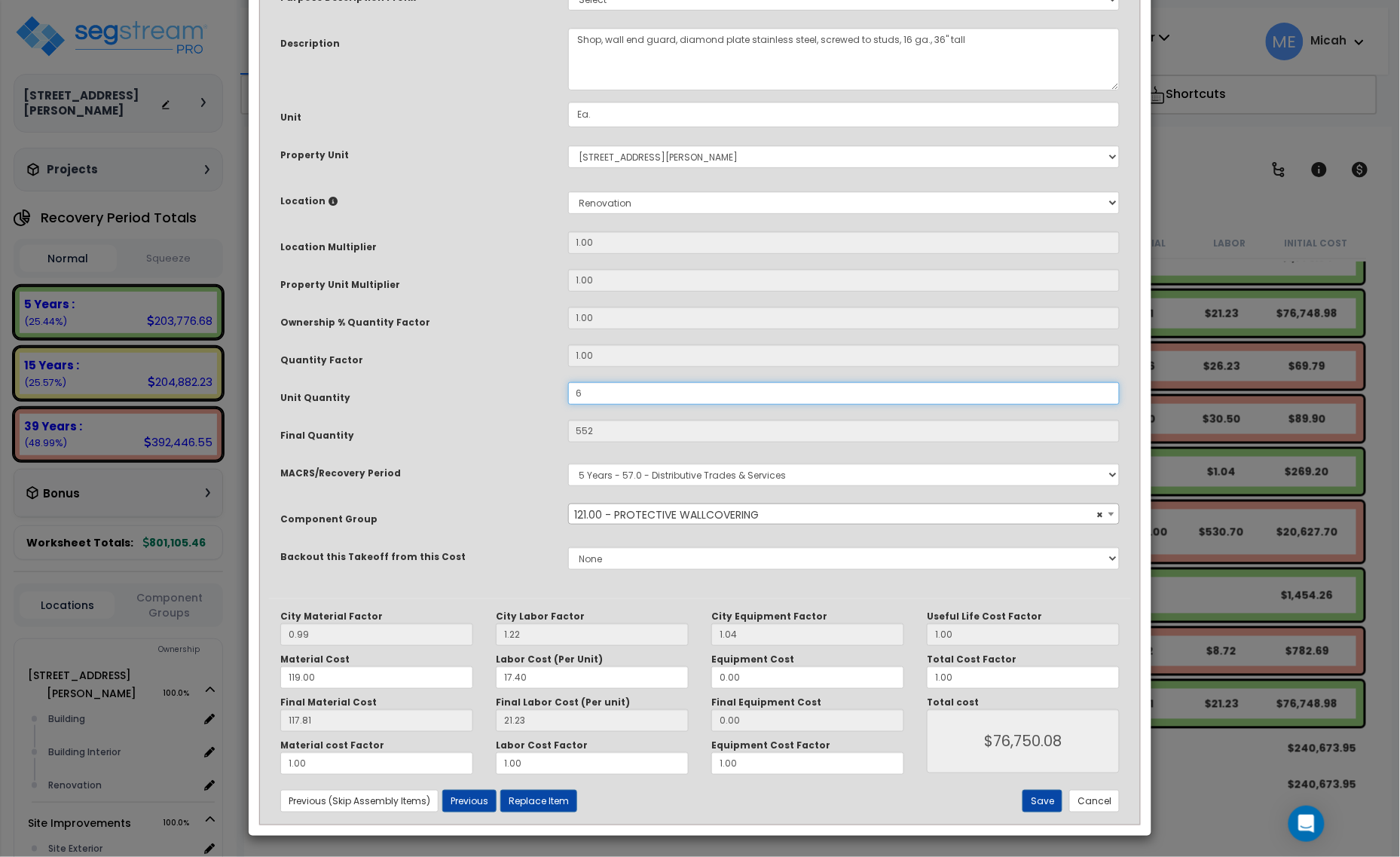
type input "$834.24"
type input "64"
type input "$8,898.56"
click at [1045, 792] on button "Save" at bounding box center [1041, 800] width 40 height 22
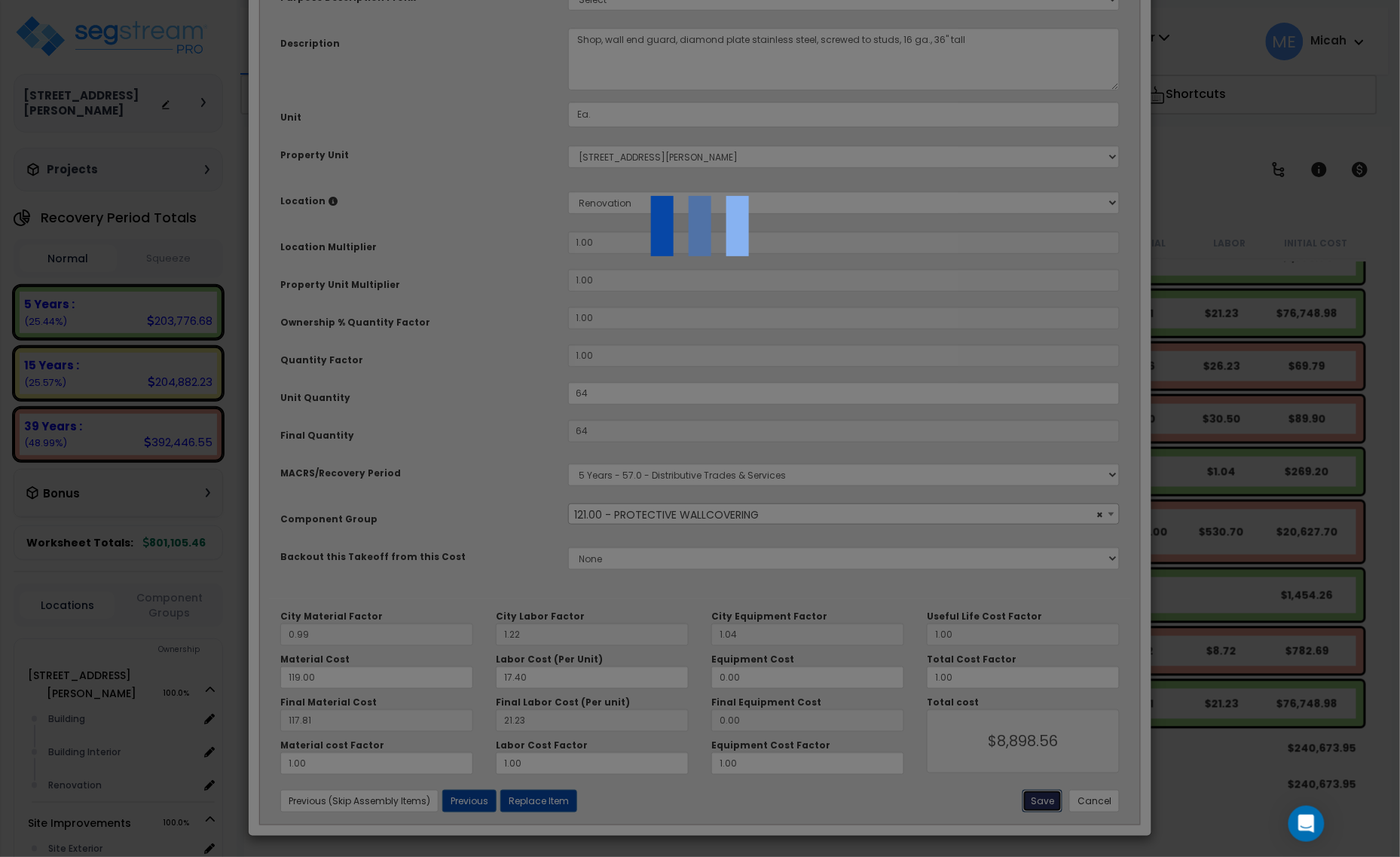
type input "64.00"
type input "8898.56"
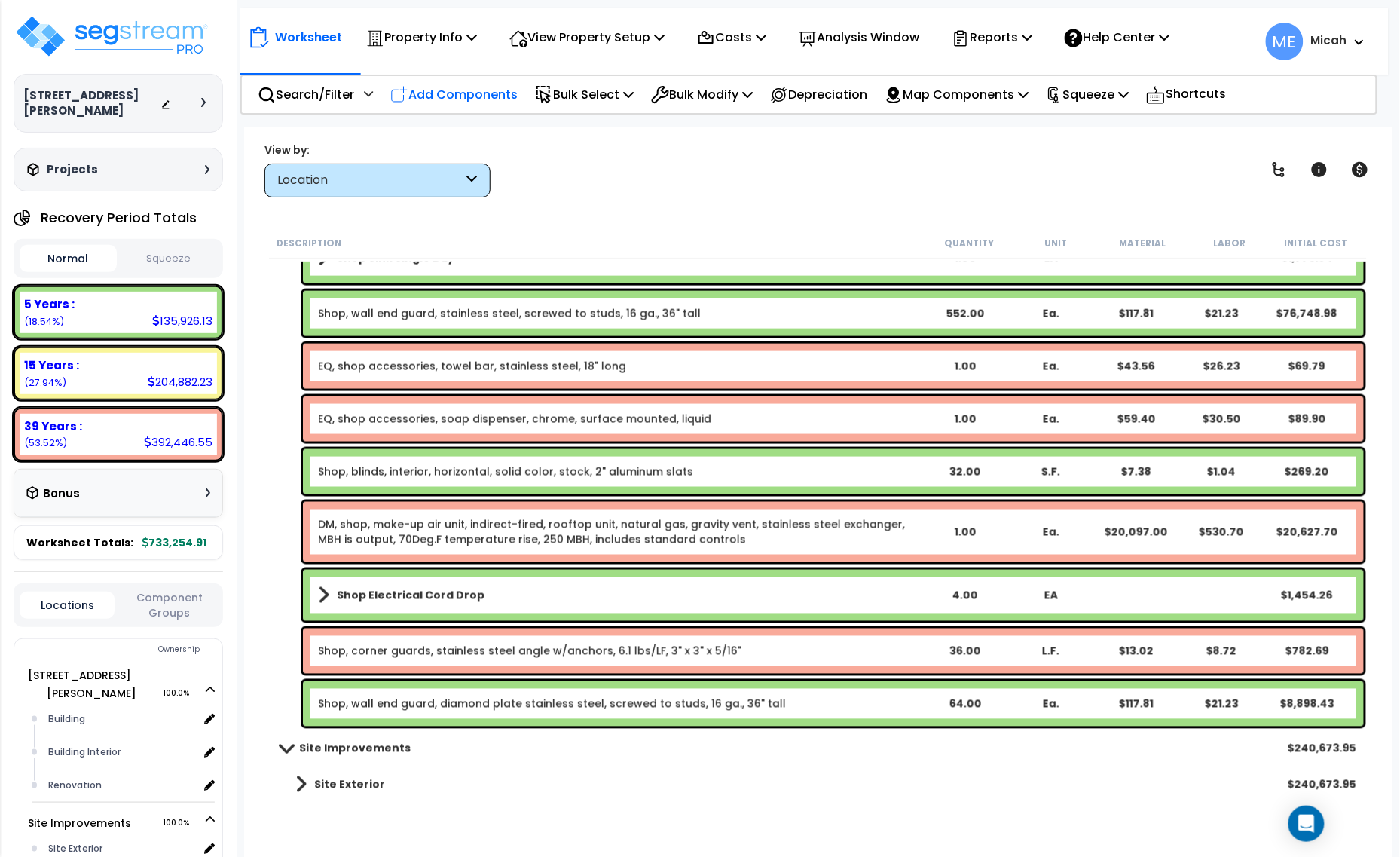
click at [439, 92] on p "Add Components" at bounding box center [454, 94] width 127 height 20
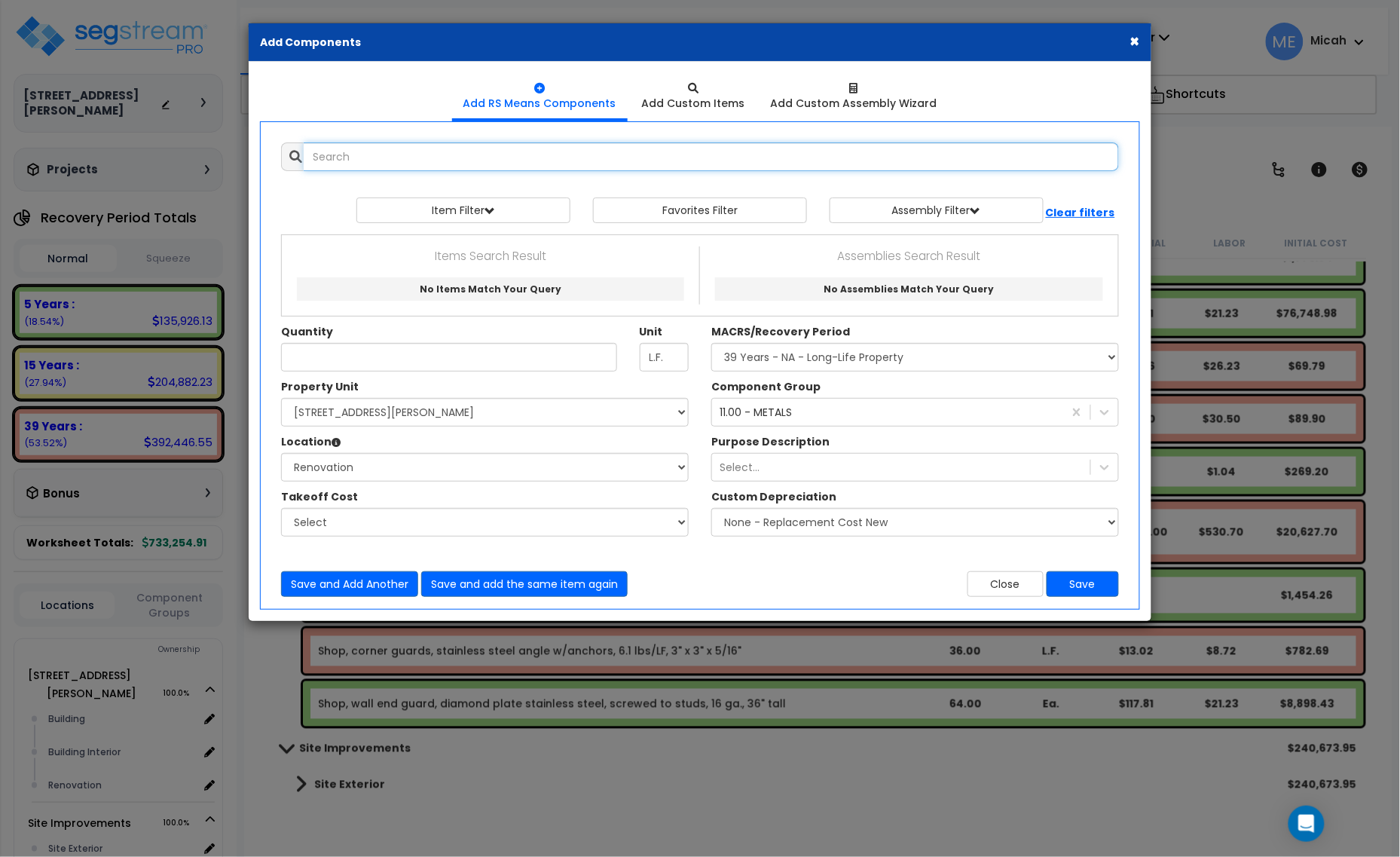
scroll to position [0, 0]
click at [416, 160] on input "text" at bounding box center [712, 157] width 816 height 29
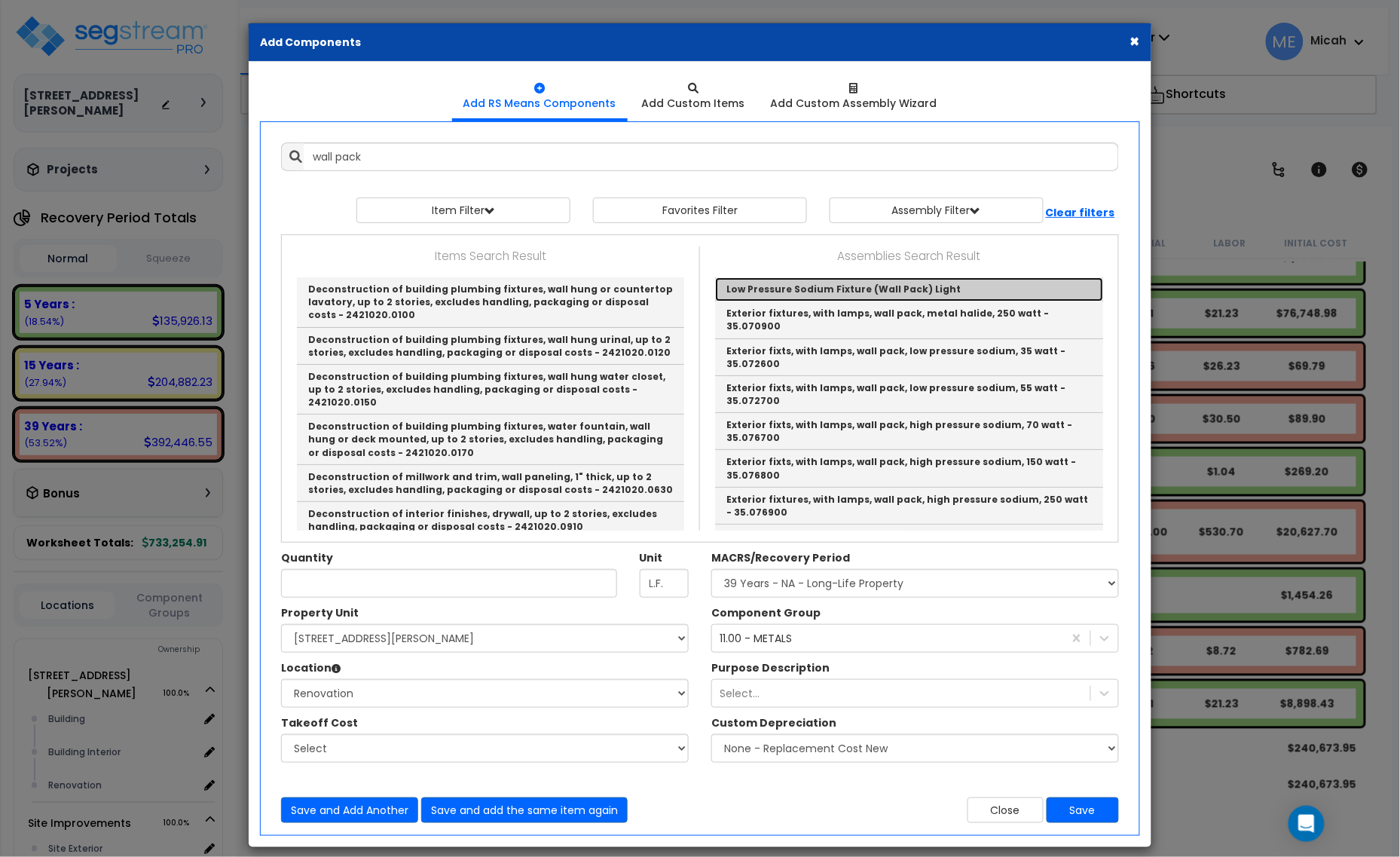
click at [792, 291] on link "Low Pressure Sodium Fixture (Wall Pack) Light" at bounding box center [909, 289] width 388 height 24
type input "Low Pressure Sodium Fixture (Wall Pack) Light"
checkbox input "true"
type input "EA"
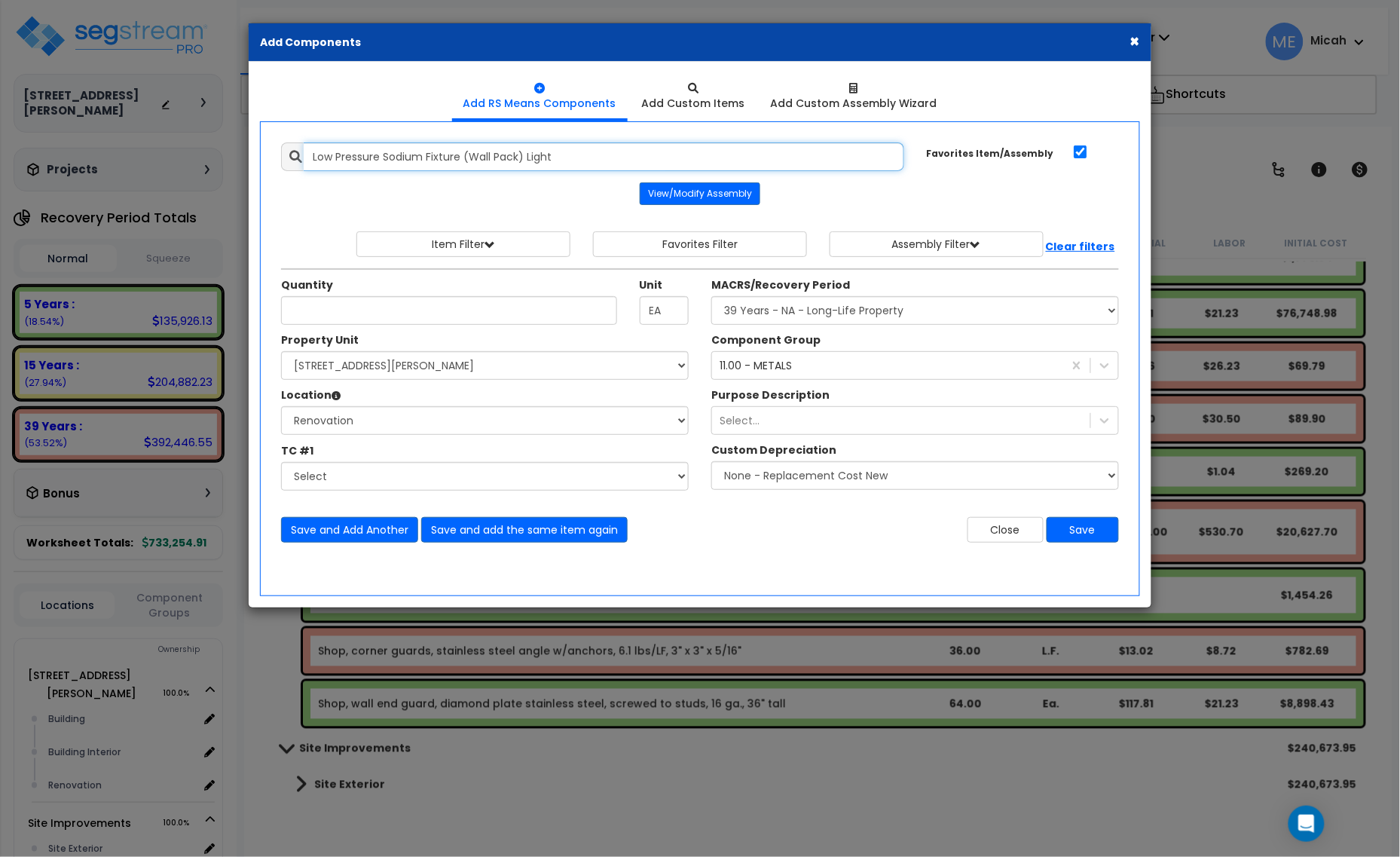
drag, startPoint x: 565, startPoint y: 164, endPoint x: 321, endPoint y: 171, distance: 244.1
click at [321, 171] on div "Add Items Add Assemblies Both 10433938 Select" at bounding box center [700, 342] width 860 height 422
type input "L"
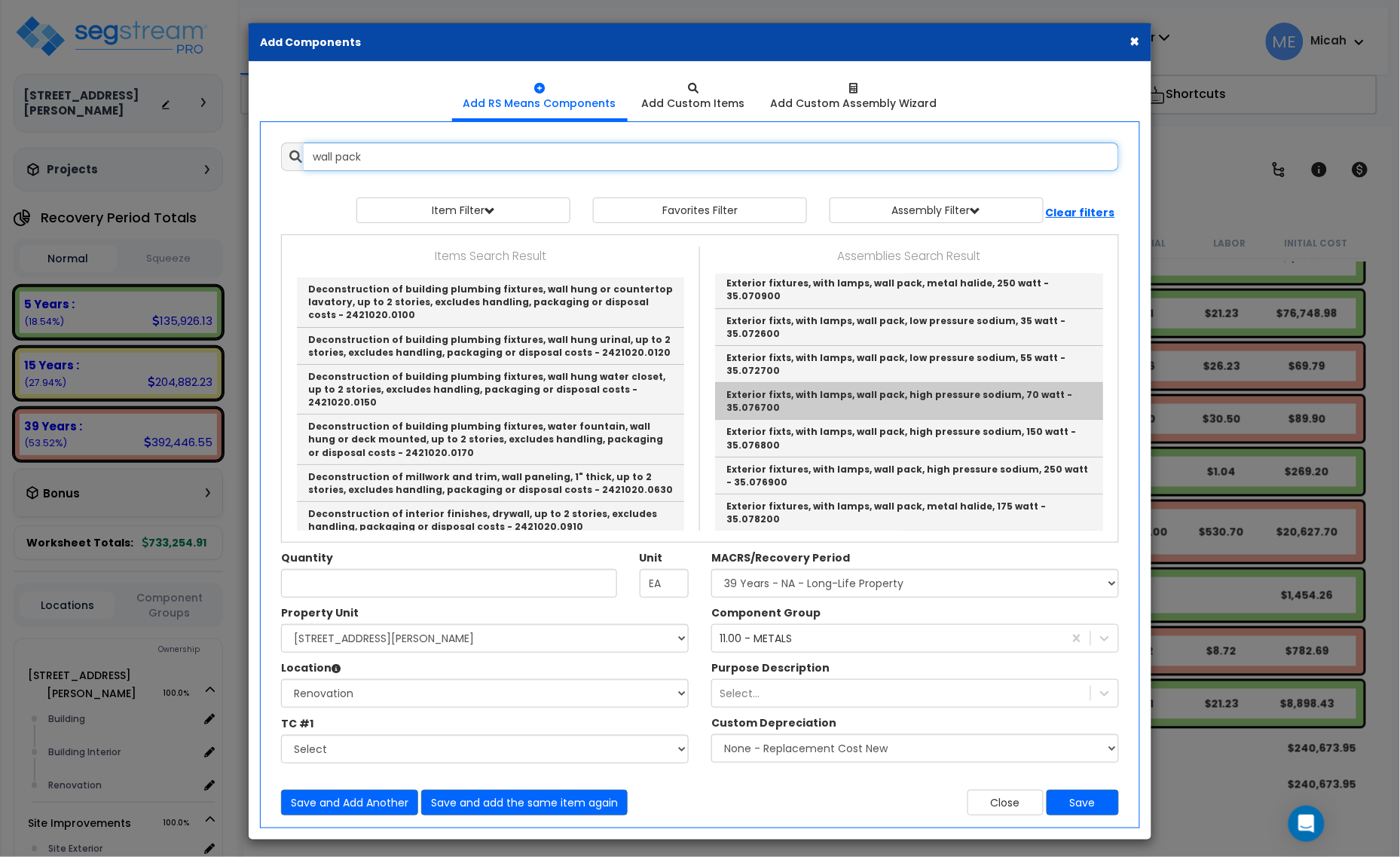
scroll to position [57, 0]
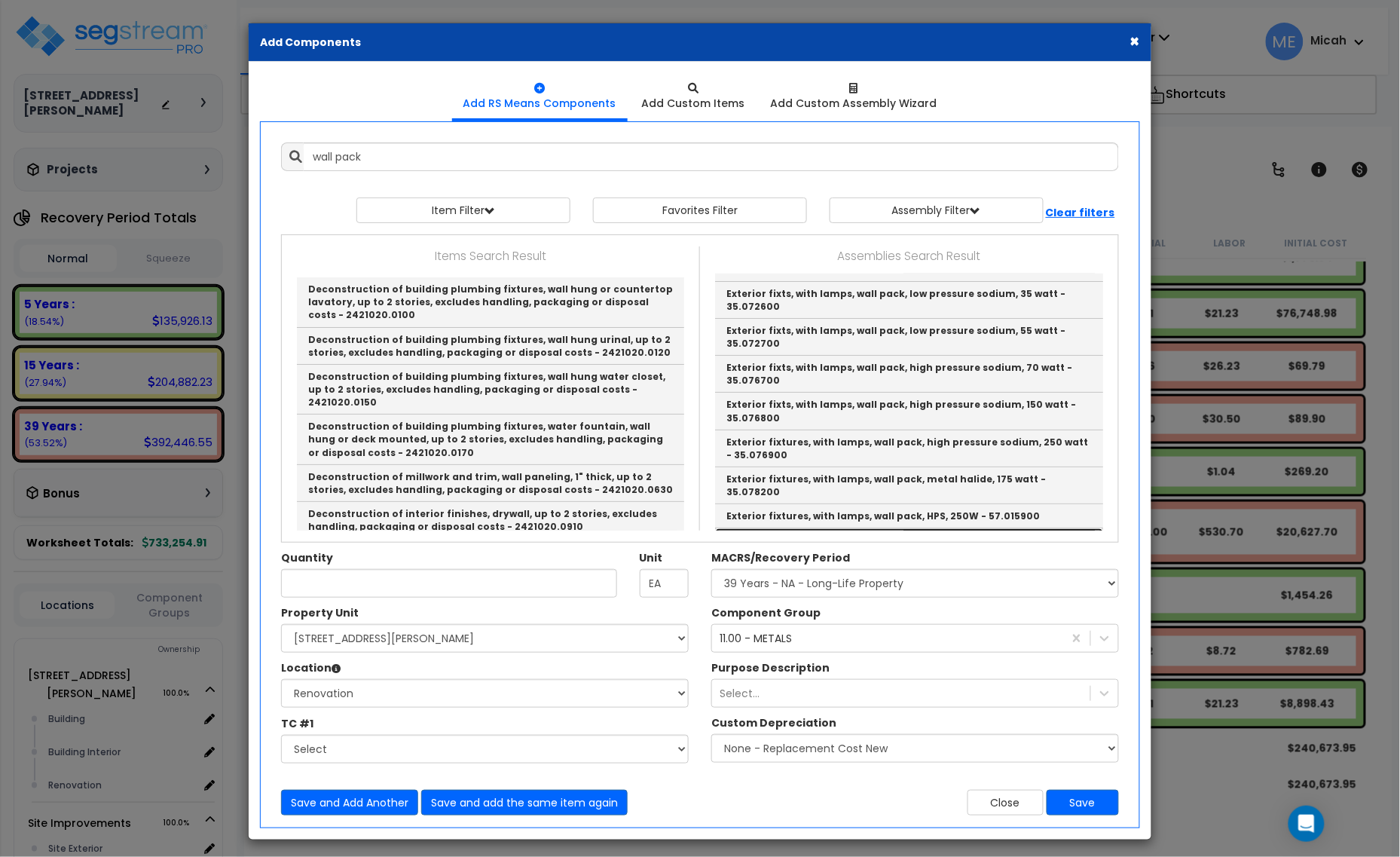
click at [967, 528] on link "Exterior fixtures, with lamps, wall pack, LED - 57.016000" at bounding box center [909, 540] width 388 height 23
type input "Exterior fixtures, with lamps, wall pack, LED - 57.016000"
checkbox input "false"
type input "Ea."
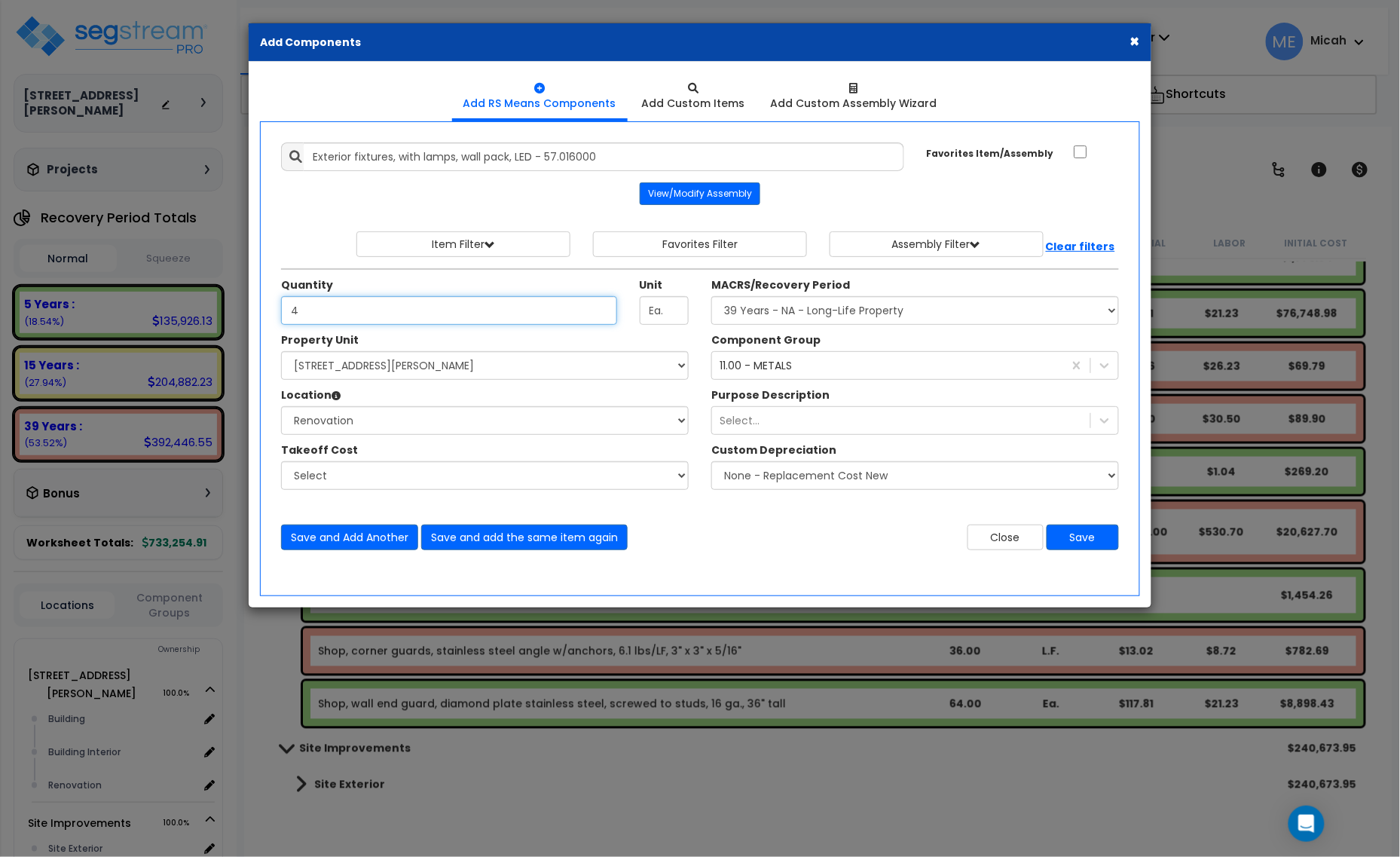
type input "4"
click at [857, 370] on div "11.00 - METALS 11" at bounding box center [887, 365] width 351 height 24
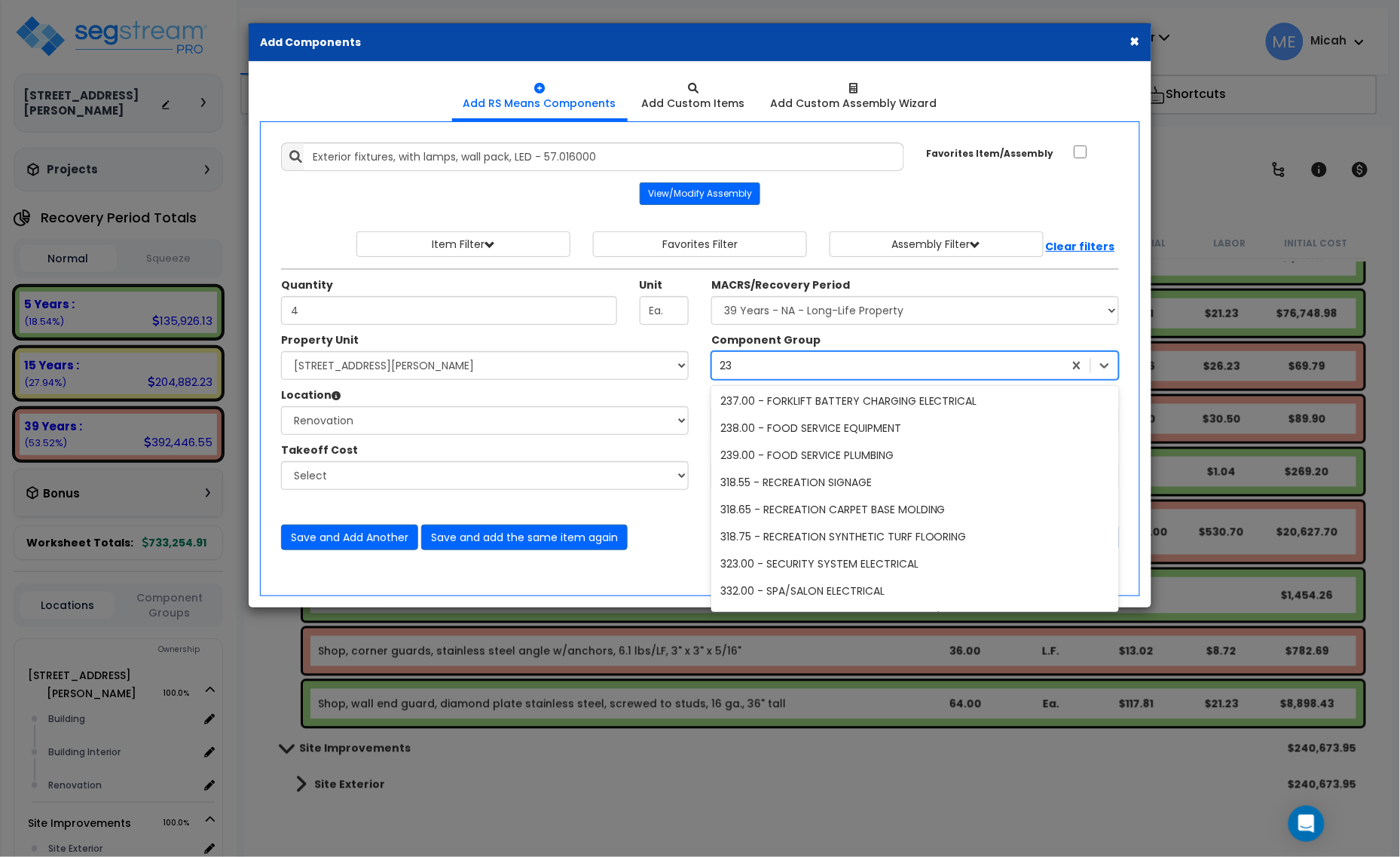
scroll to position [0, 0]
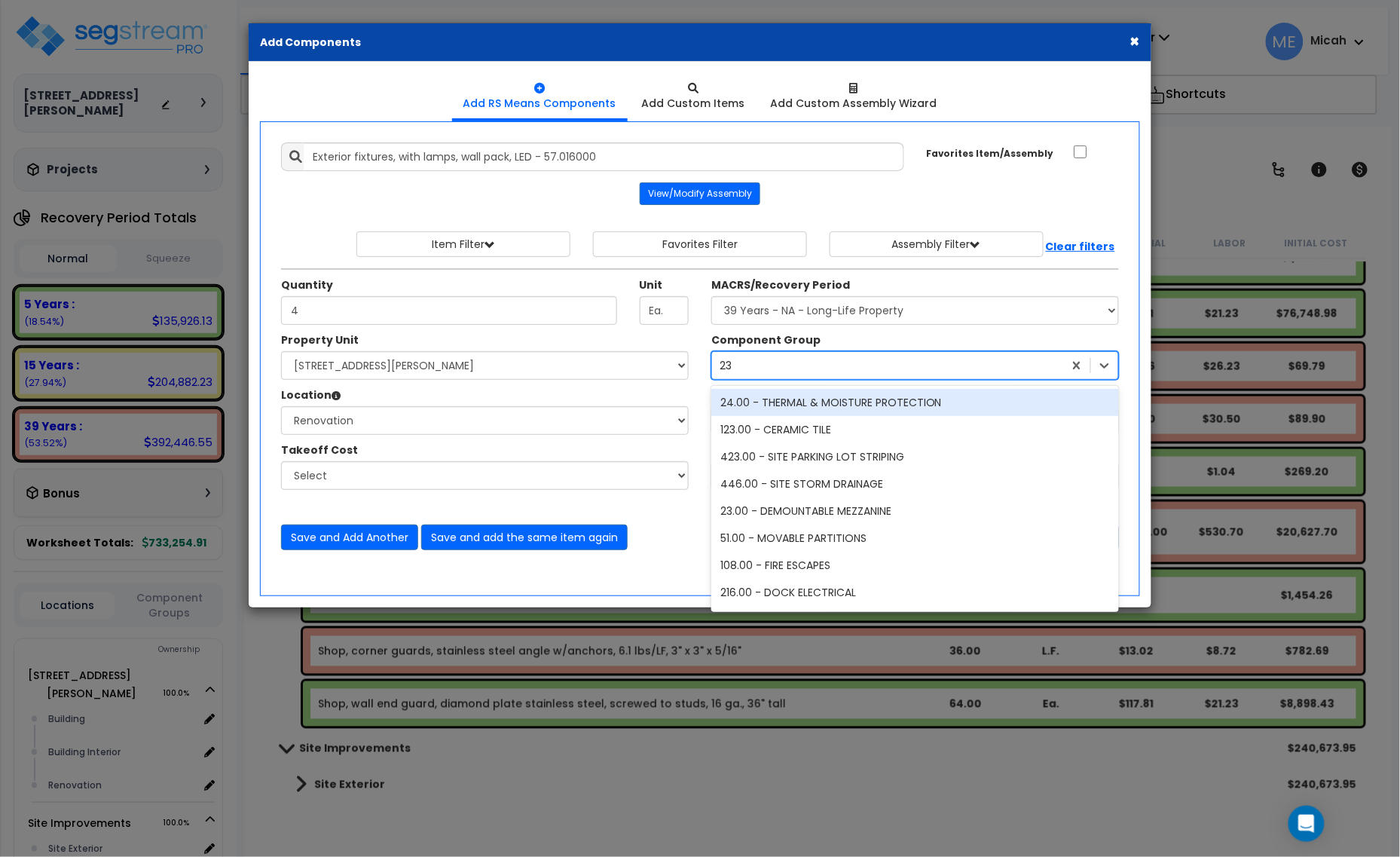
type input "233"
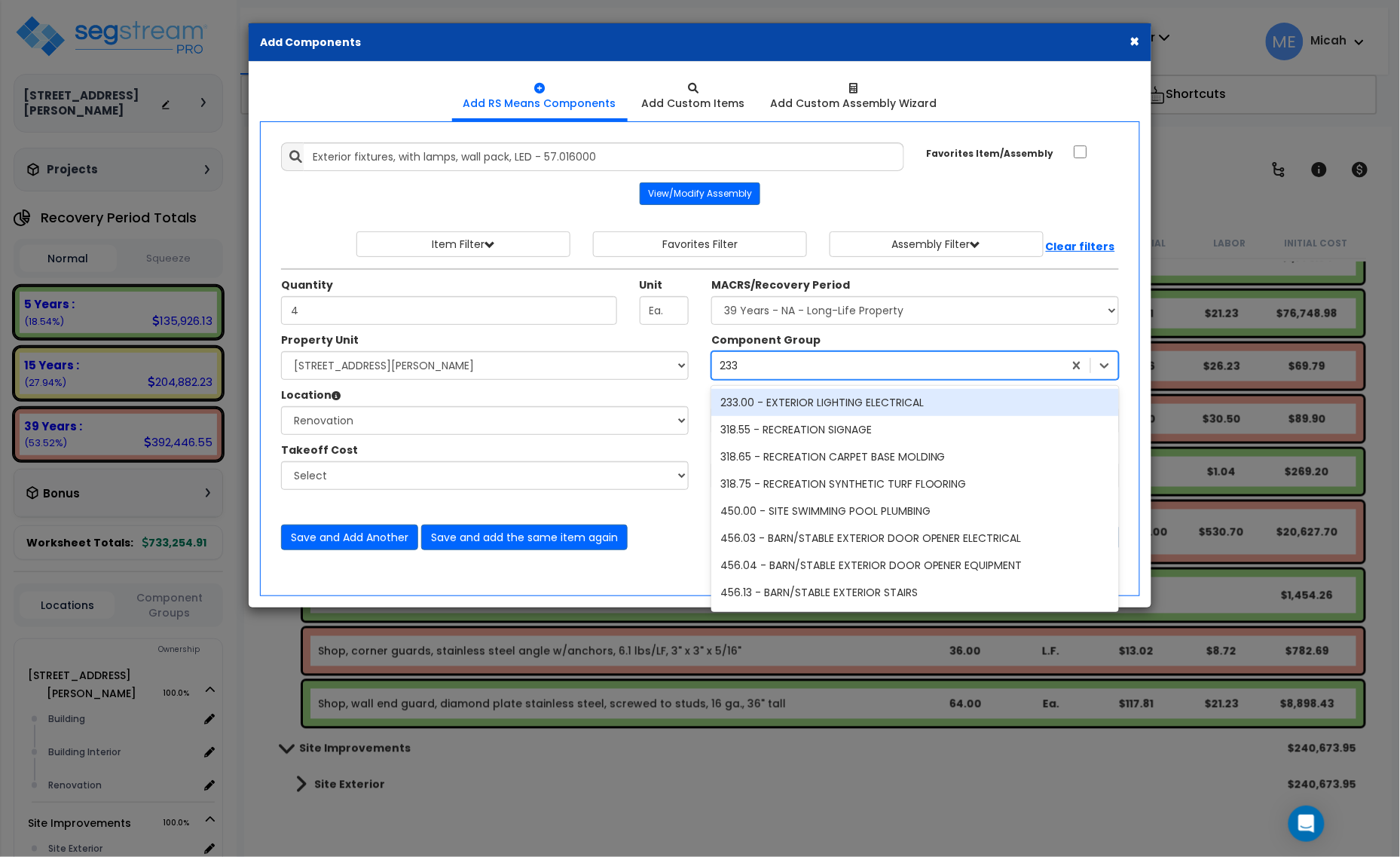
click at [841, 402] on div "233.00 - EXTERIOR LIGHTING ELECTRICAL" at bounding box center [915, 402] width 408 height 27
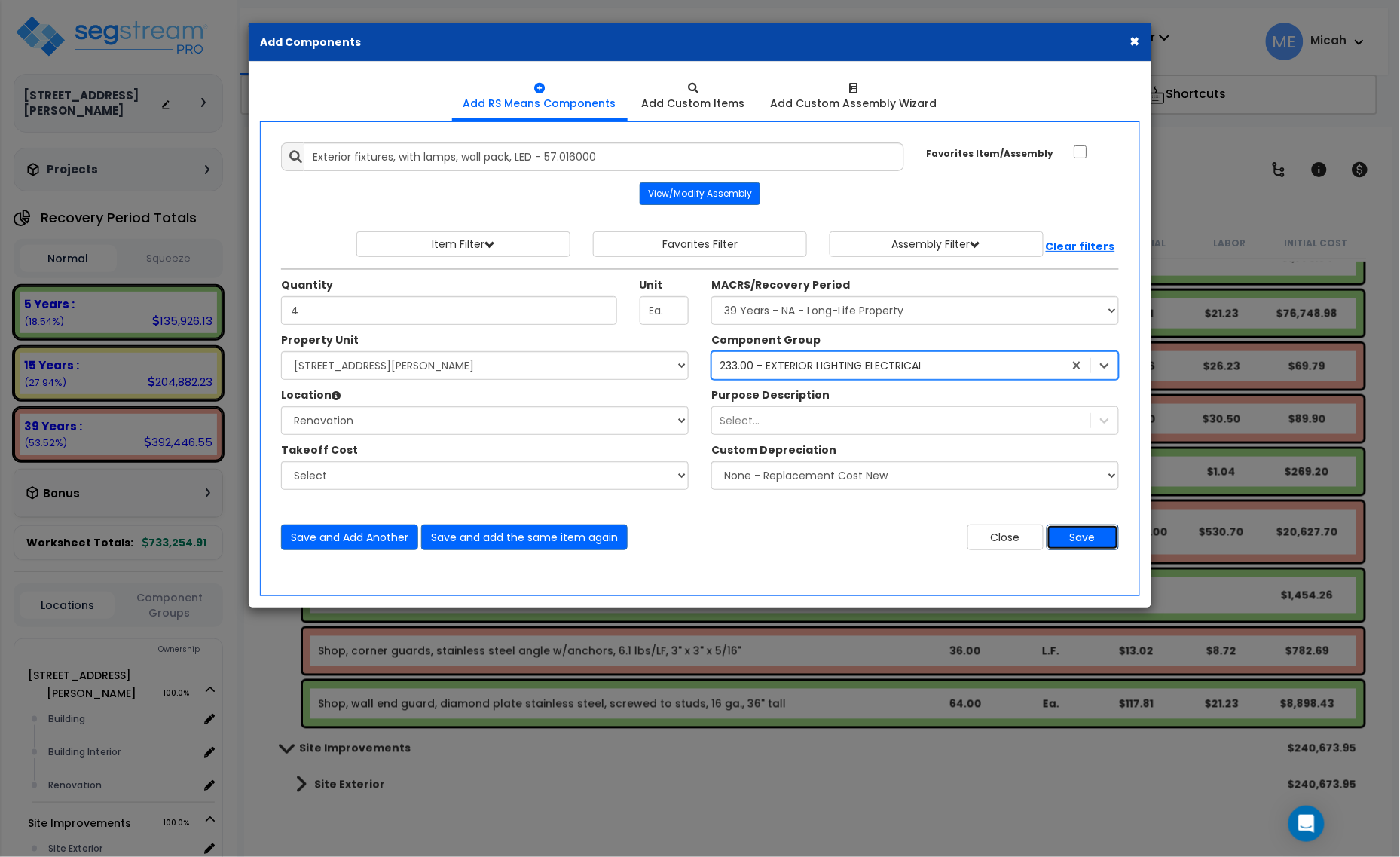
click at [1100, 547] on button "Save" at bounding box center [1082, 537] width 72 height 26
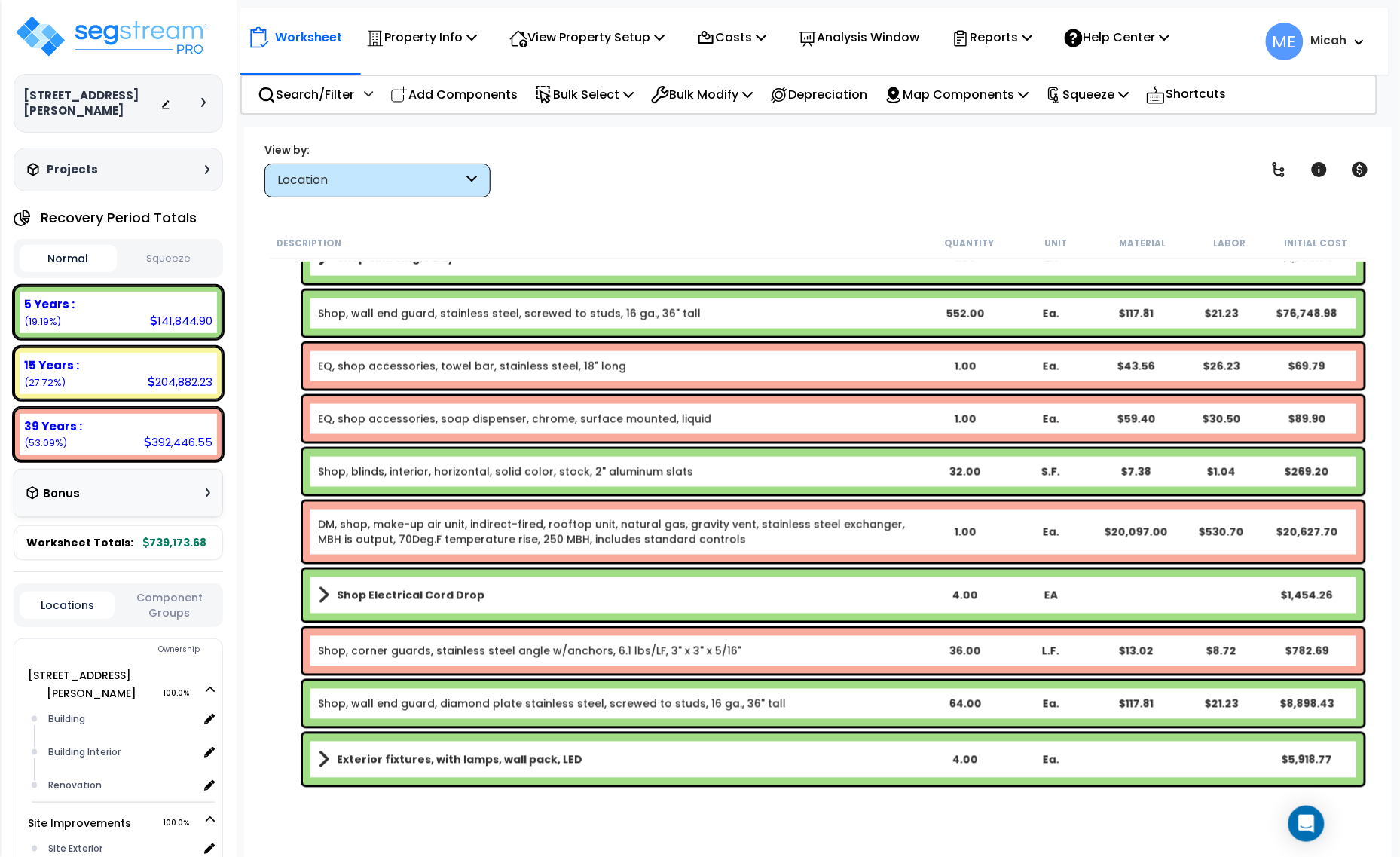
click at [462, 766] on link "Exterior fixtures, with lamps, wall pack, LED" at bounding box center [620, 760] width 604 height 21
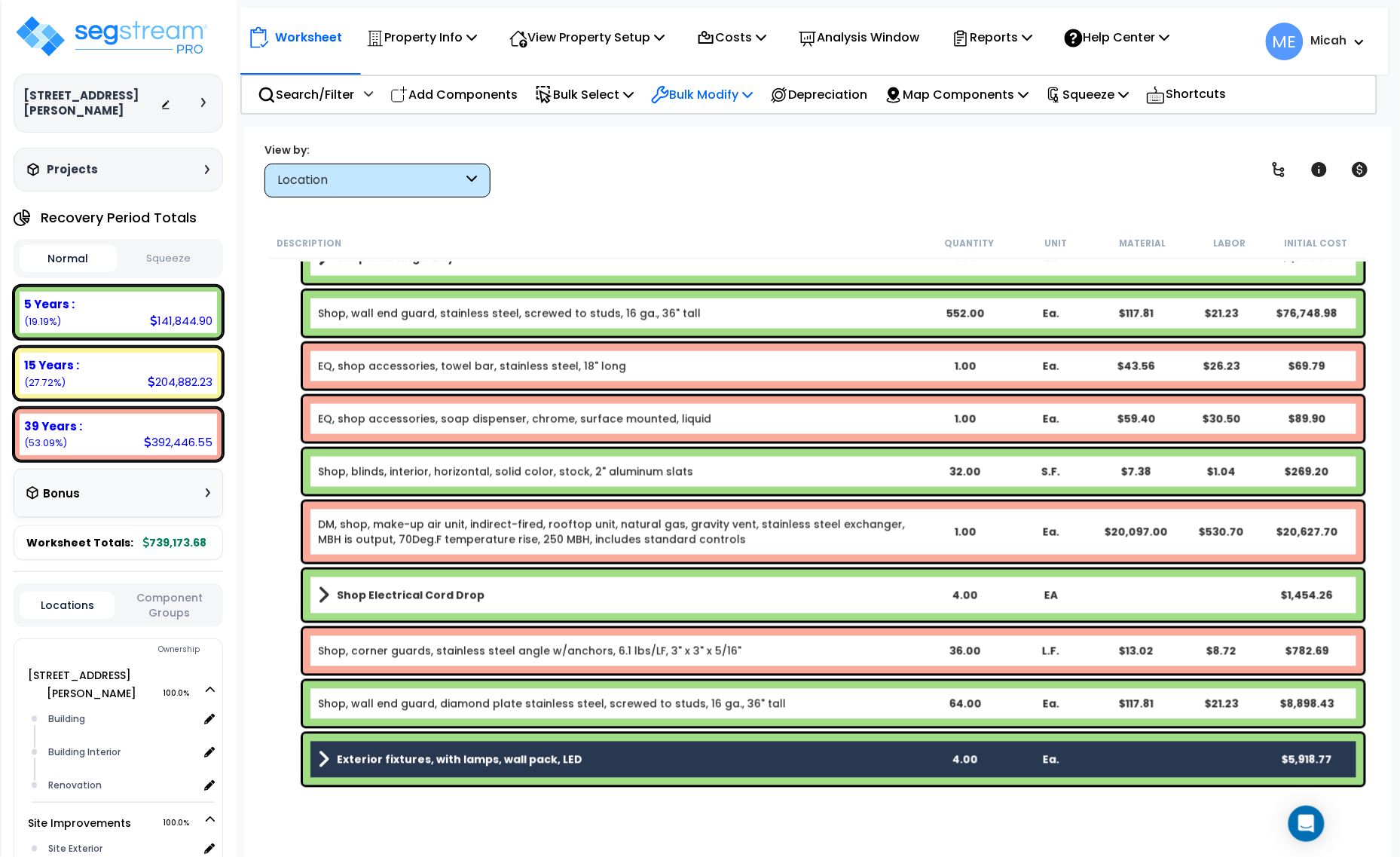
click at [753, 94] on icon at bounding box center [747, 94] width 11 height 13
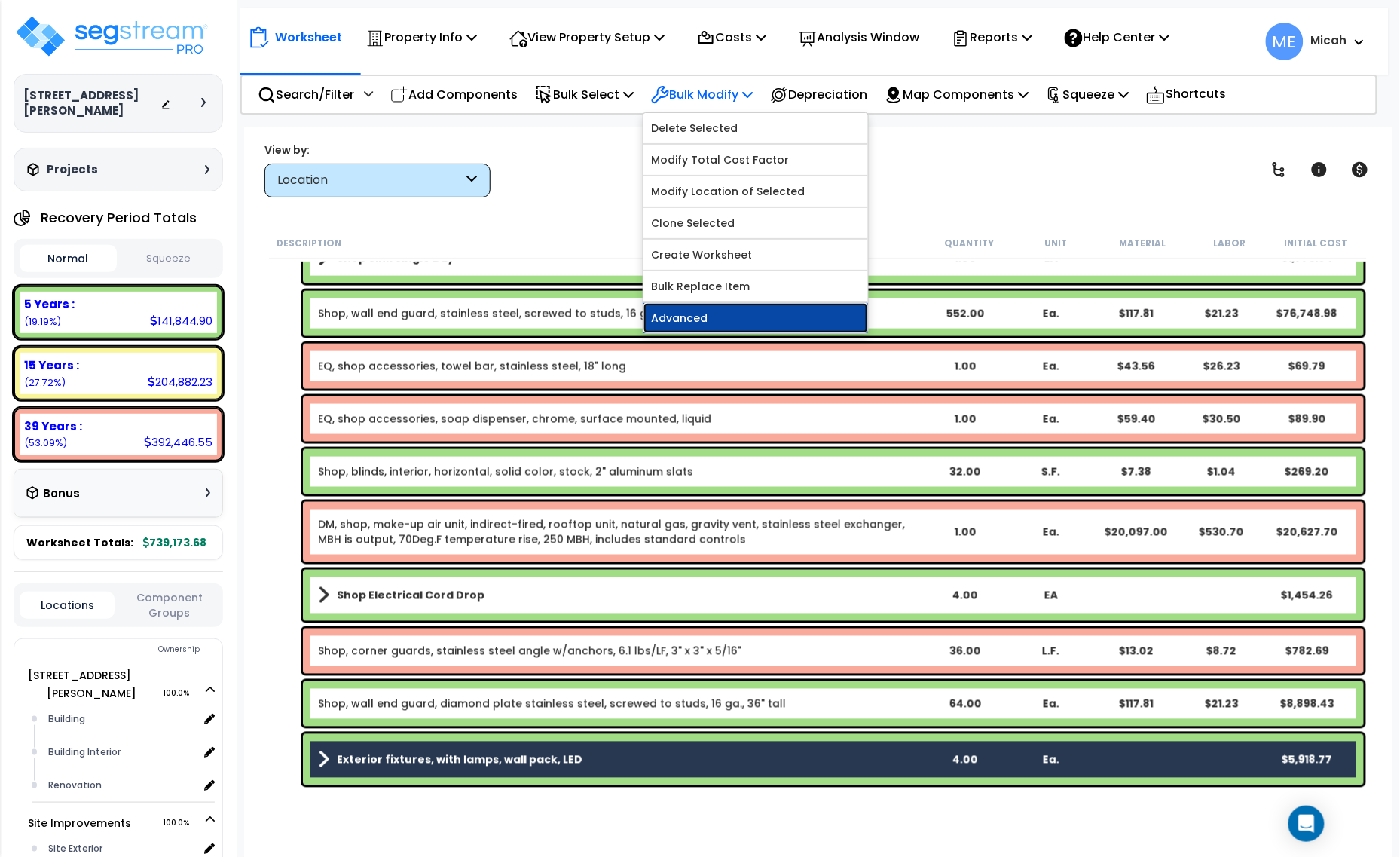
click at [740, 314] on link "Advanced" at bounding box center [755, 317] width 225 height 30
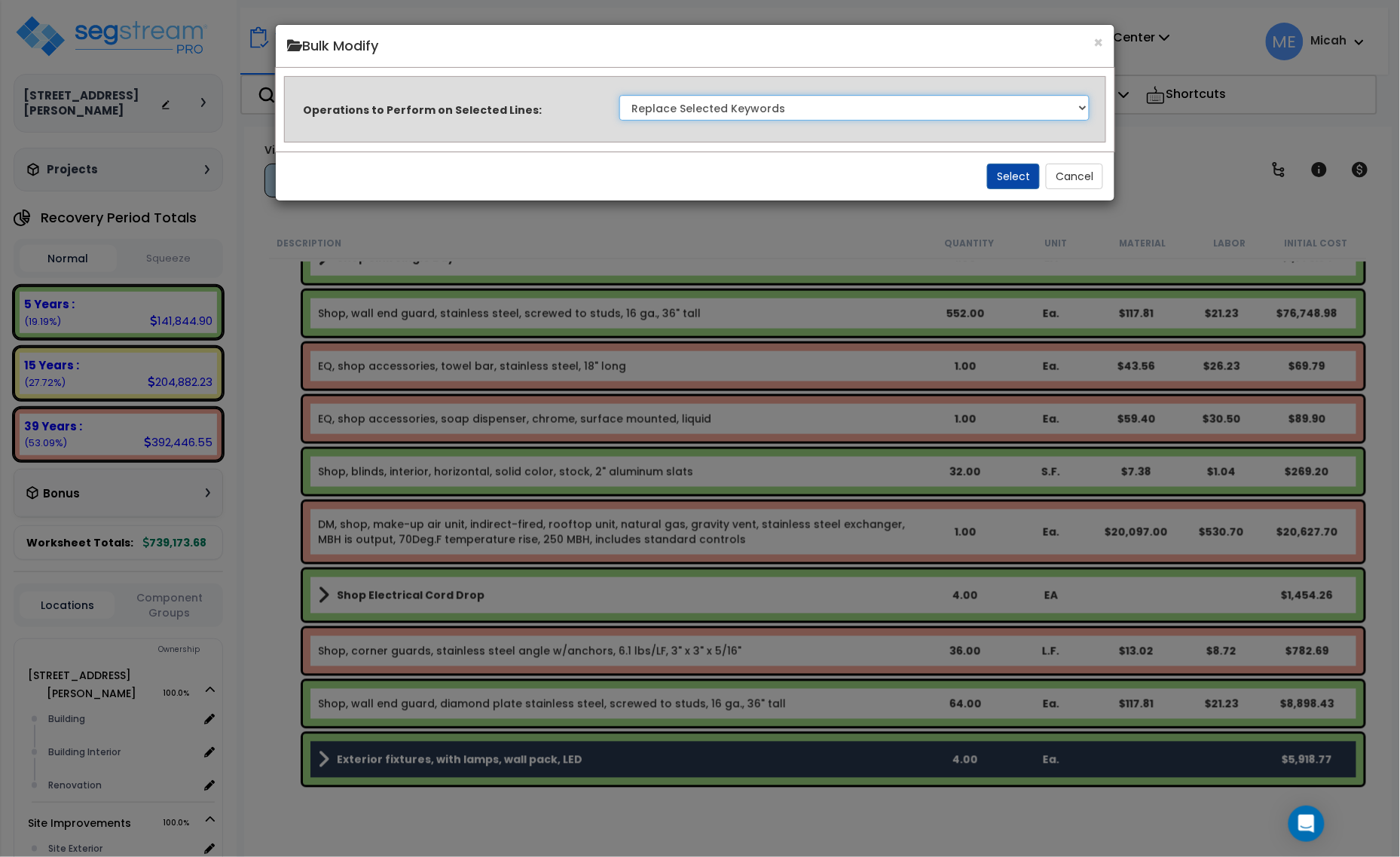
click at [871, 107] on select "Clone Delete Delete Zero Quantities Modify Component Group Modify Recovery Peri…" at bounding box center [854, 107] width 471 height 26
select select "modifyLocation"
click at [619, 94] on select "Clone Delete Delete Zero Quantities Modify Component Group Modify Recovery Peri…" at bounding box center [854, 107] width 471 height 26
click at [1005, 179] on button "Select" at bounding box center [1013, 176] width 53 height 26
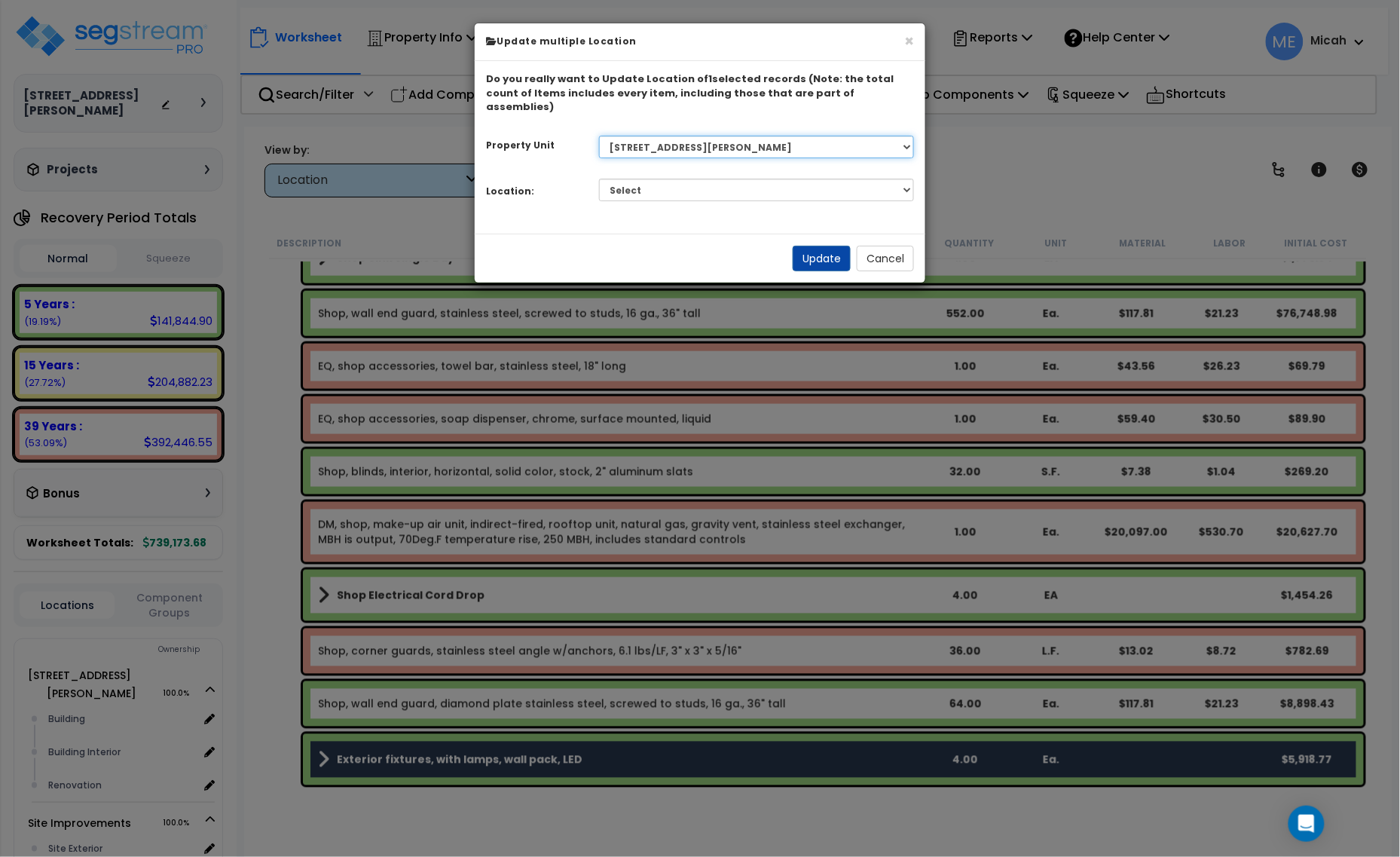
click at [752, 136] on select "Select [STREET_ADDRESS][PERSON_NAME] Site Improvements" at bounding box center [756, 147] width 315 height 22
click at [599, 136] on select "Select [STREET_ADDRESS][PERSON_NAME] Site Improvements" at bounding box center [756, 147] width 315 height 22
click at [735, 178] on select "Select Building Building Interior Renovation Add Additional Location" at bounding box center [756, 189] width 315 height 22
select select "6"
click at [599, 178] on select "Select Building Building Interior Renovation Add Additional Location" at bounding box center [756, 189] width 315 height 22
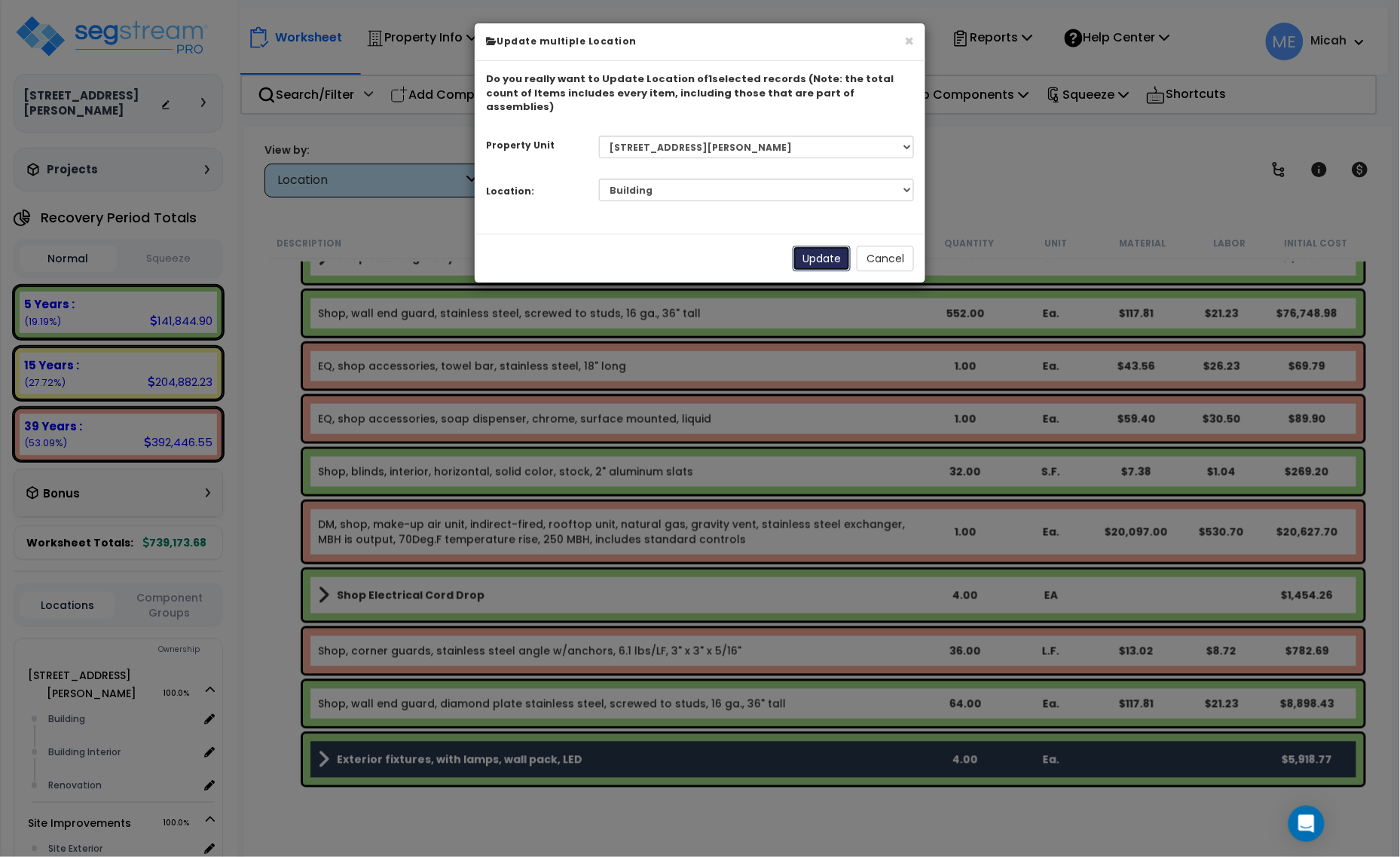
click at [827, 246] on button "Update" at bounding box center [821, 258] width 58 height 26
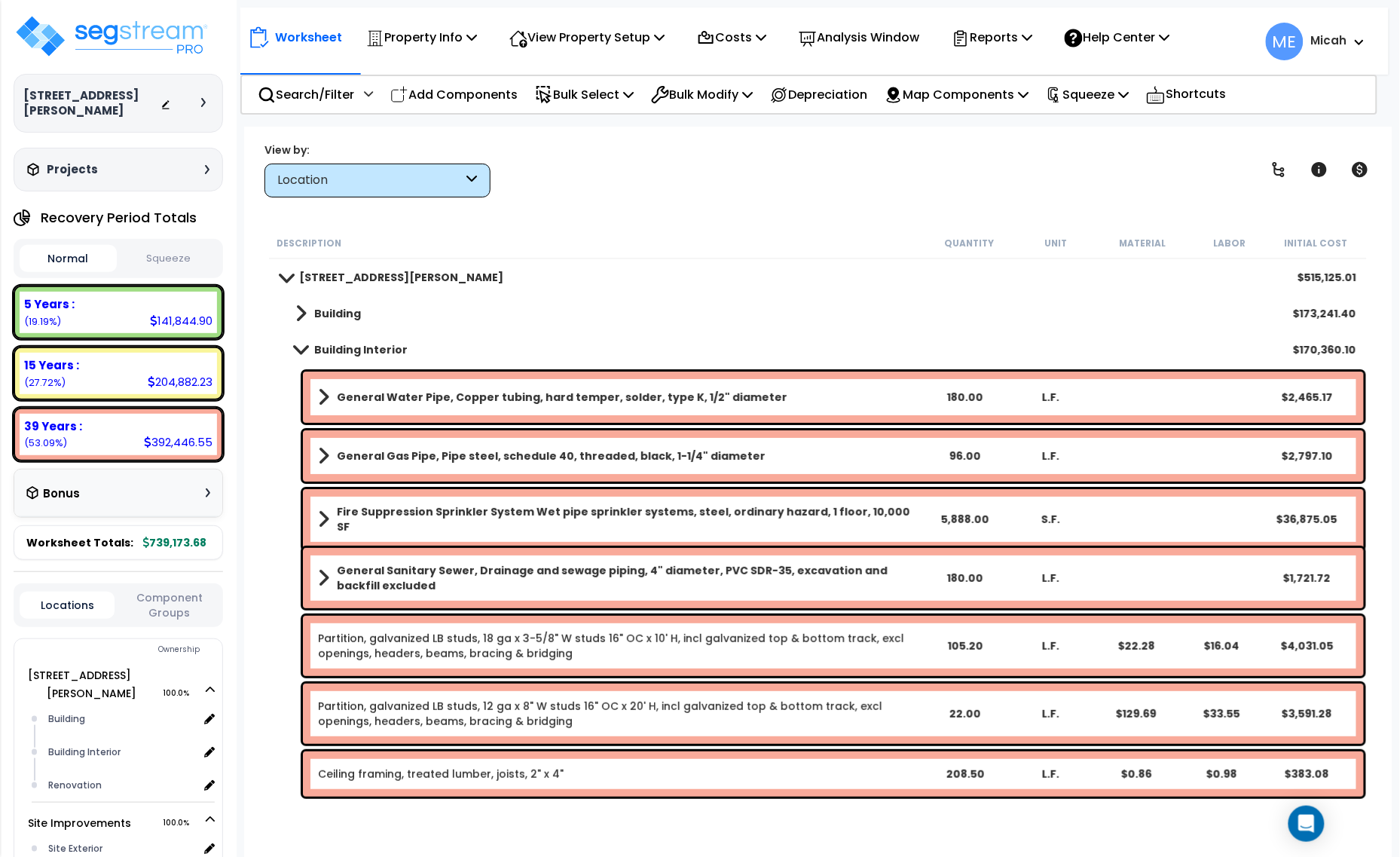
click at [281, 303] on link "Building" at bounding box center [321, 313] width 81 height 21
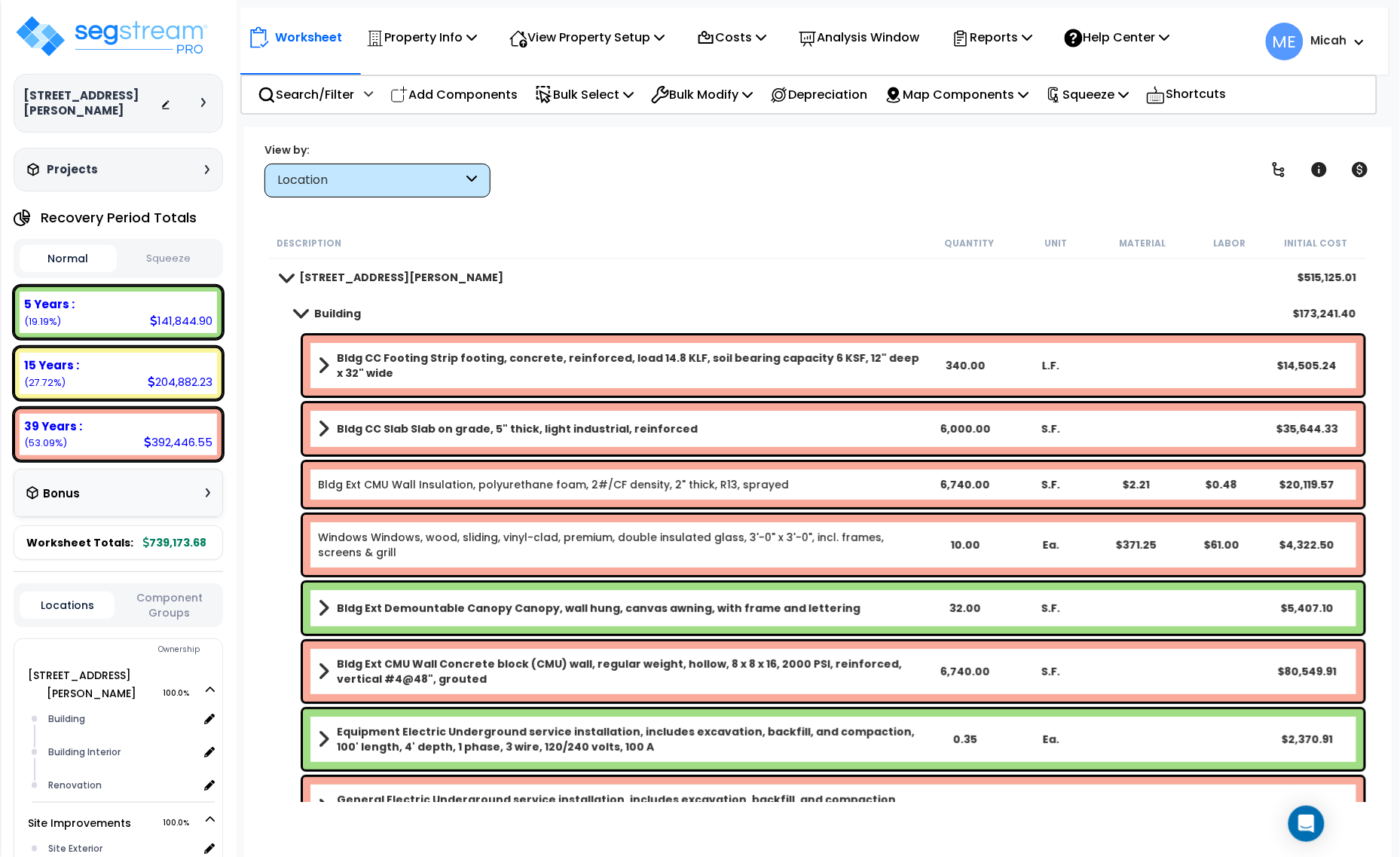
click at [298, 305] on link "Building" at bounding box center [321, 313] width 81 height 21
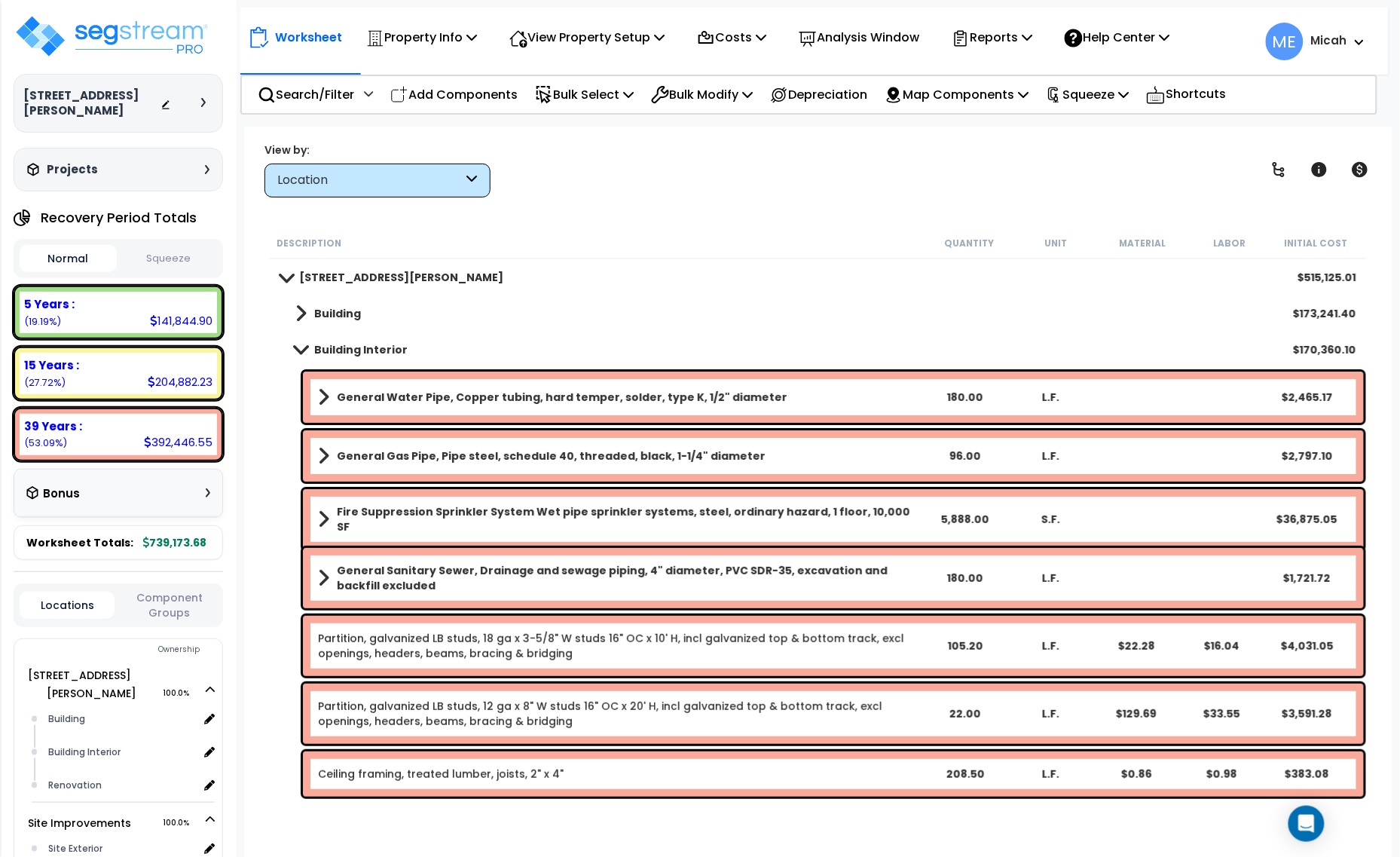
click at [298, 308] on span at bounding box center [301, 313] width 12 height 21
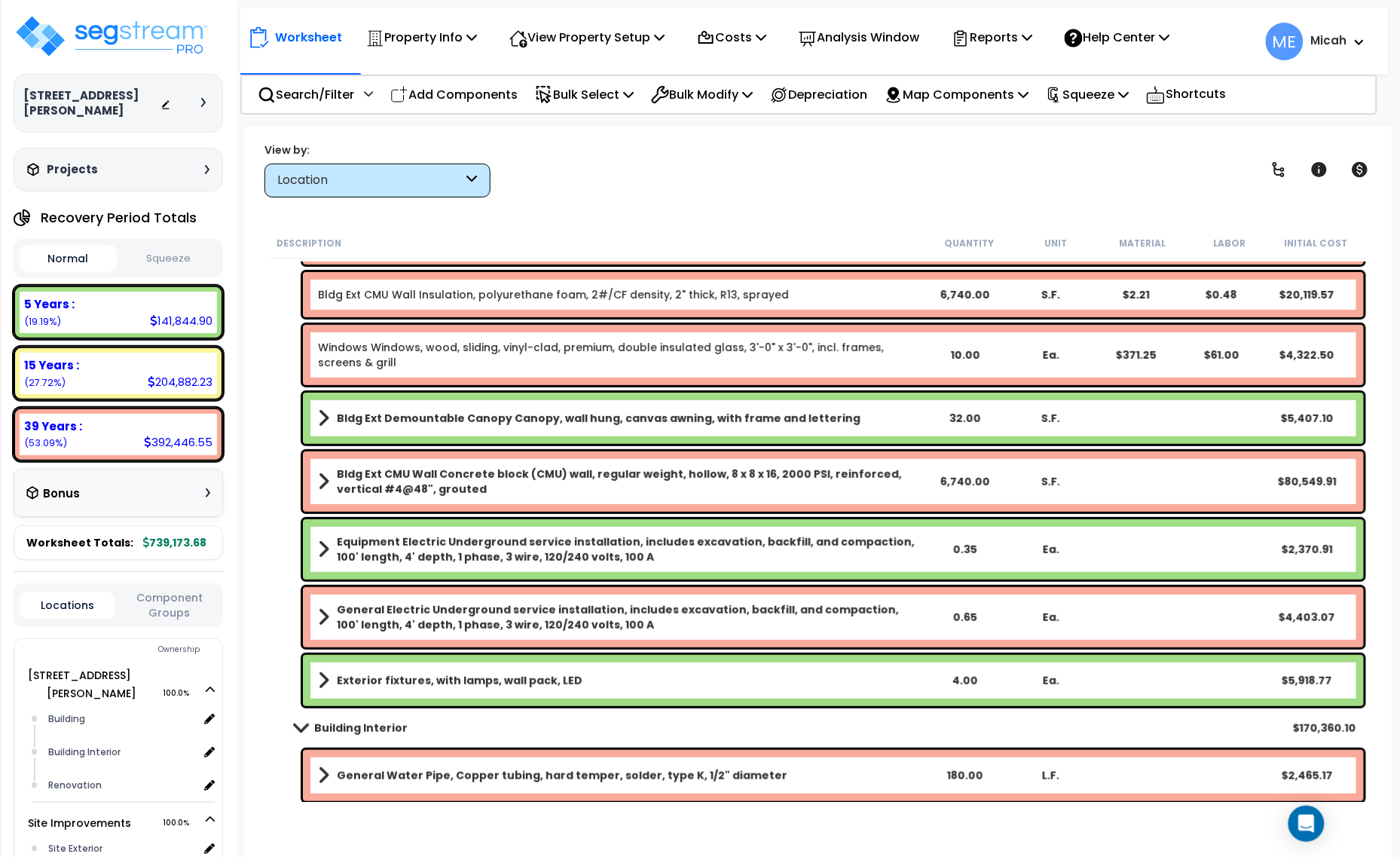
scroll to position [282, 0]
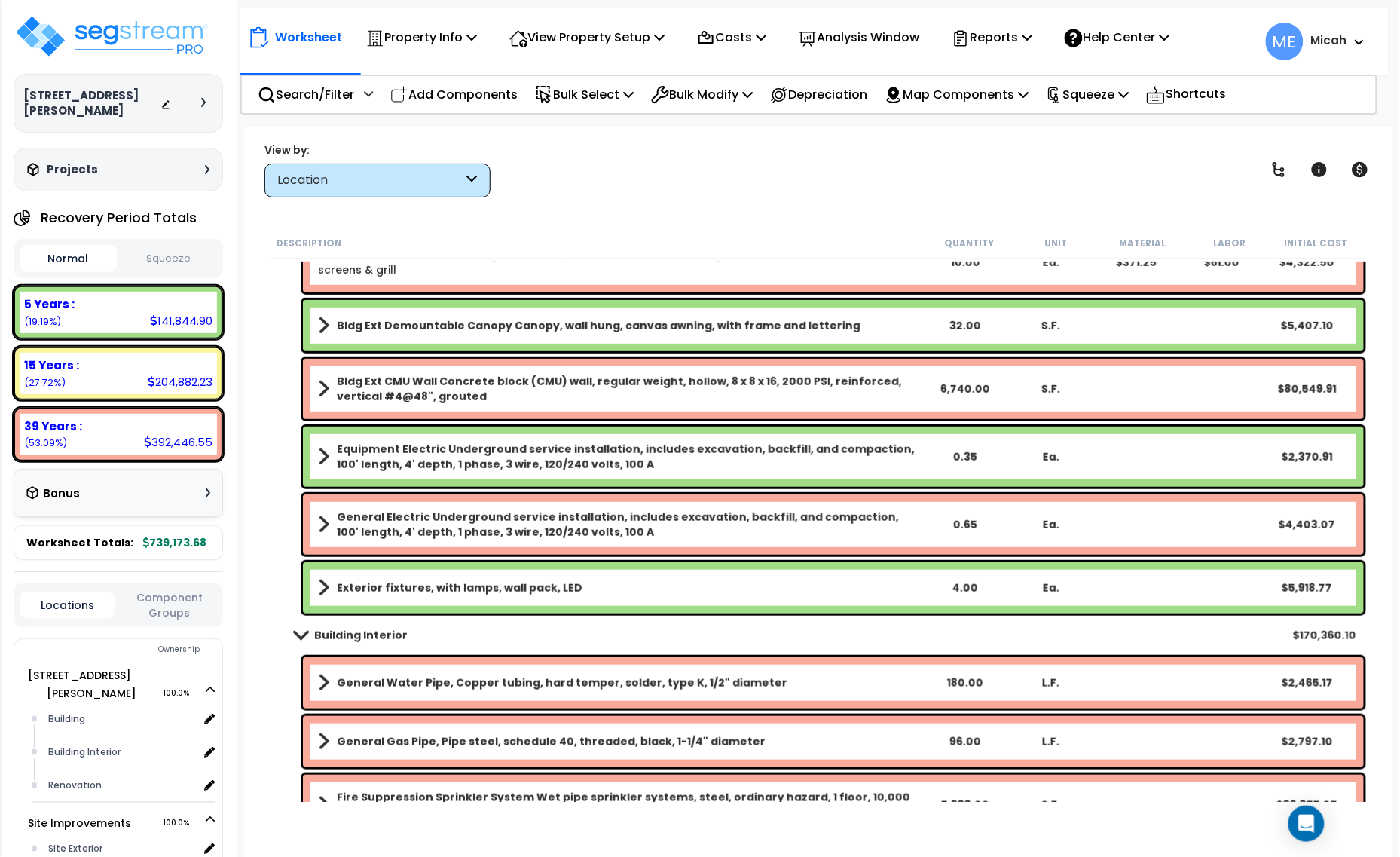
click at [322, 584] on span at bounding box center [324, 588] width 12 height 21
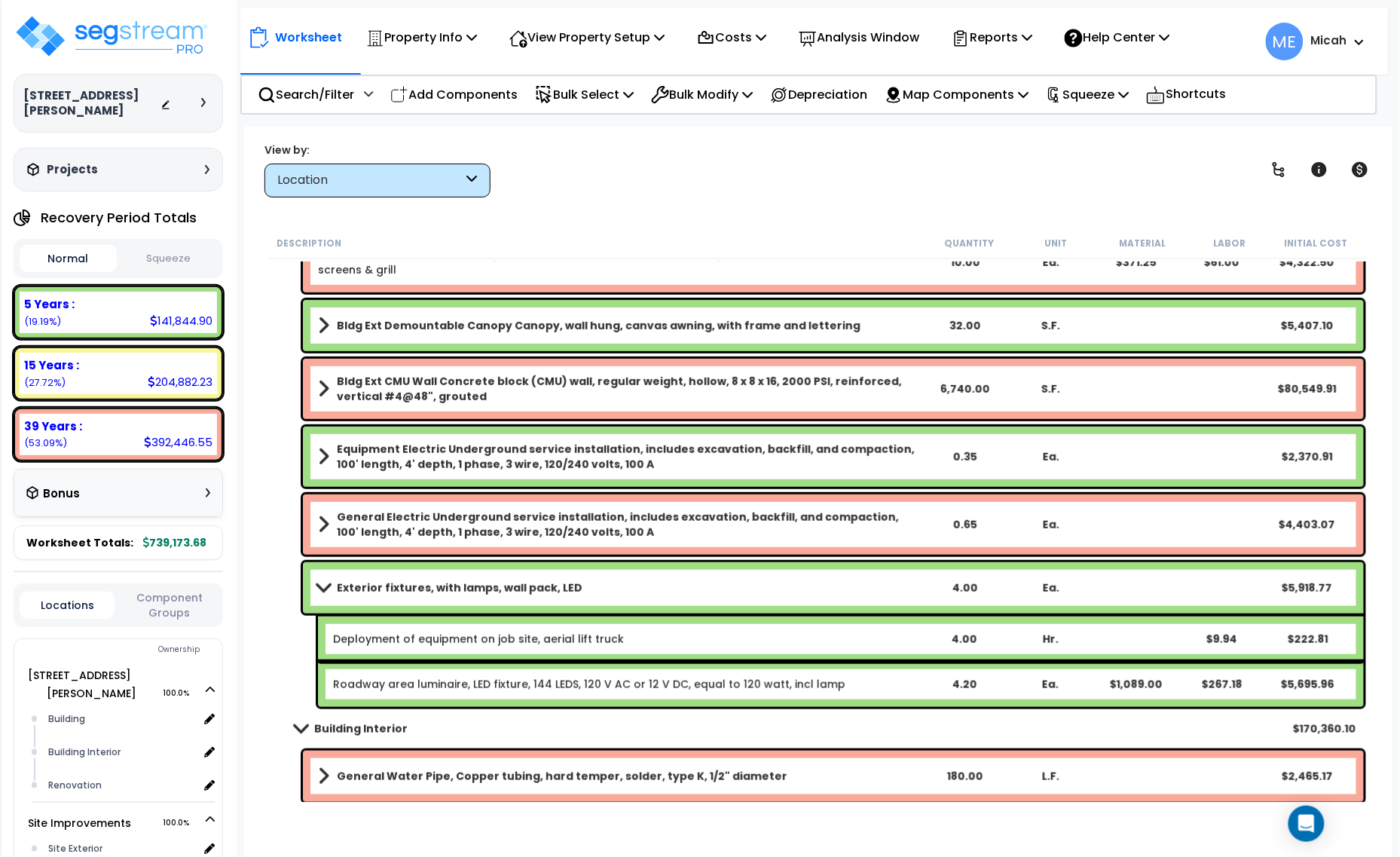
click at [322, 580] on link "Exterior fixtures, with lamps, wall pack, LED" at bounding box center [620, 588] width 604 height 21
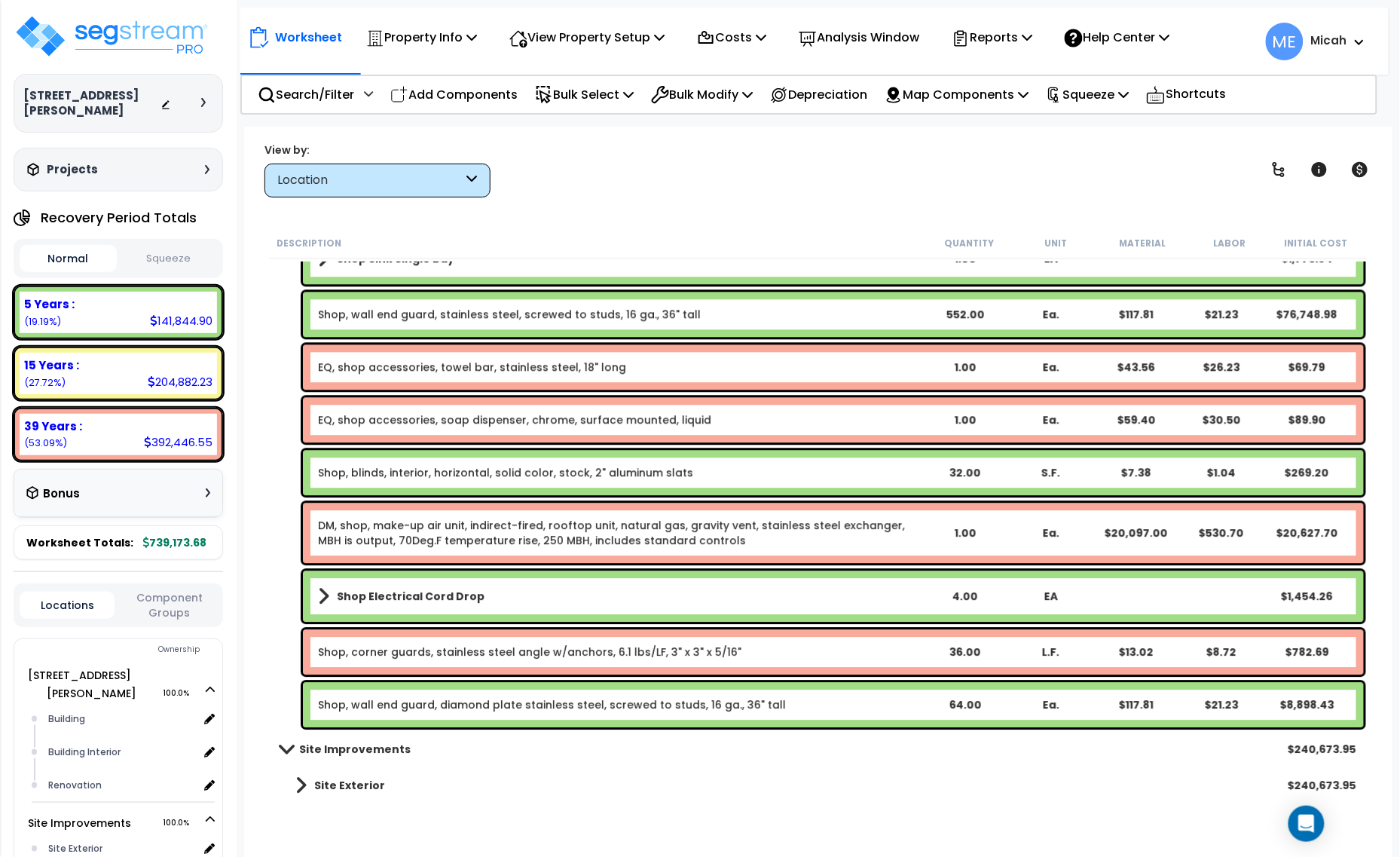
scroll to position [66, 0]
click at [298, 781] on span at bounding box center [301, 785] width 12 height 21
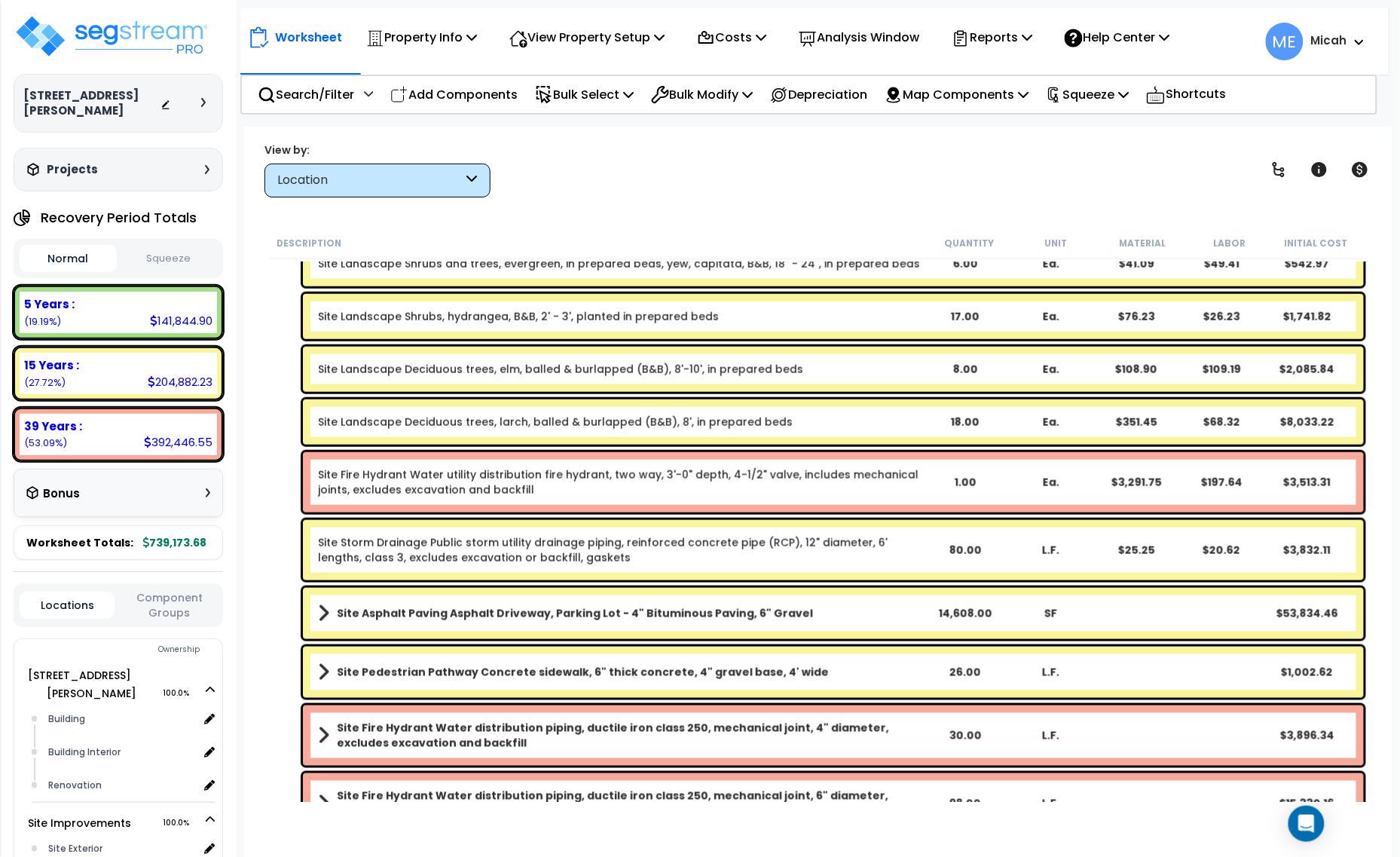
scroll to position [8013, 0]
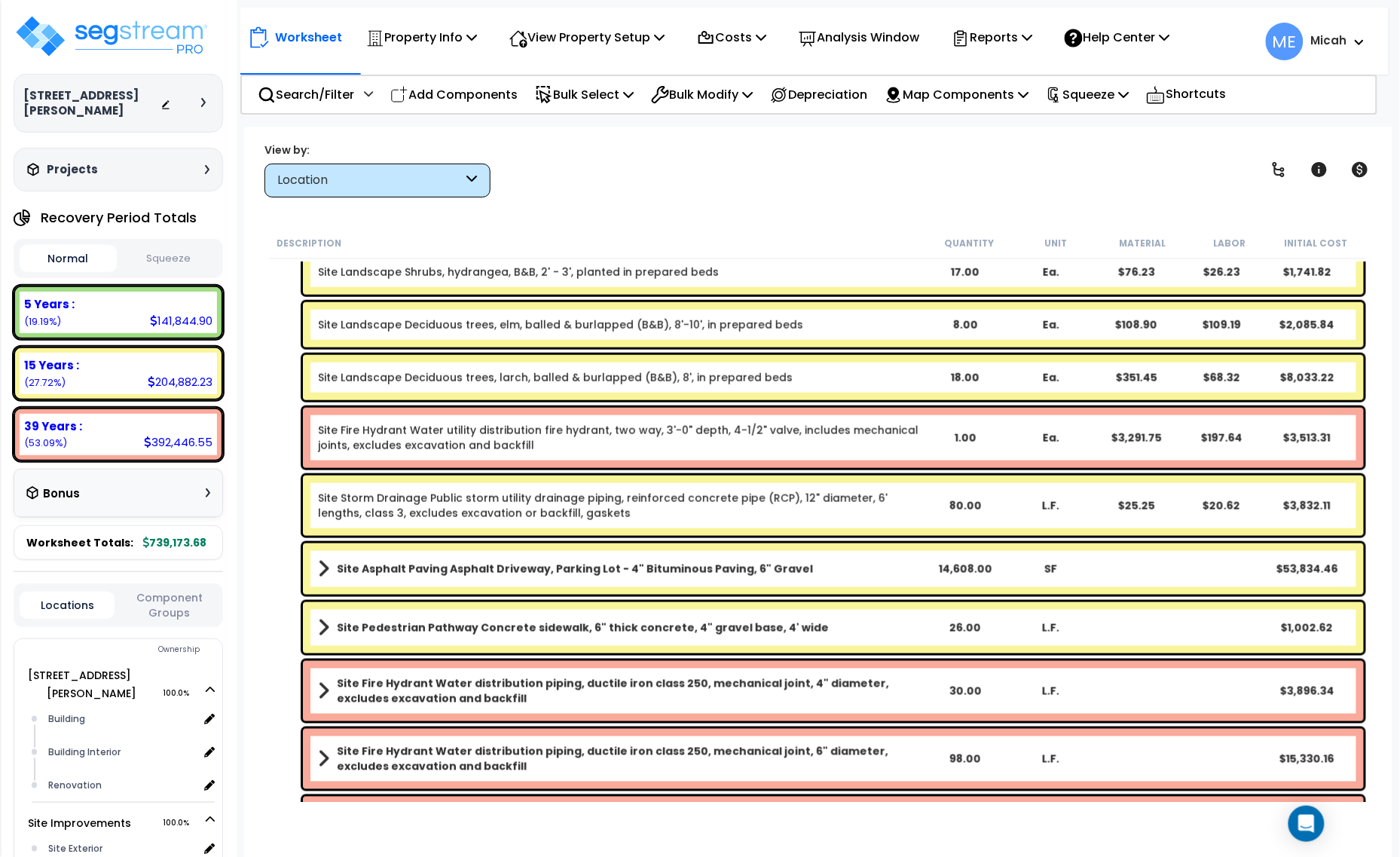
click at [324, 626] on span at bounding box center [324, 628] width 12 height 21
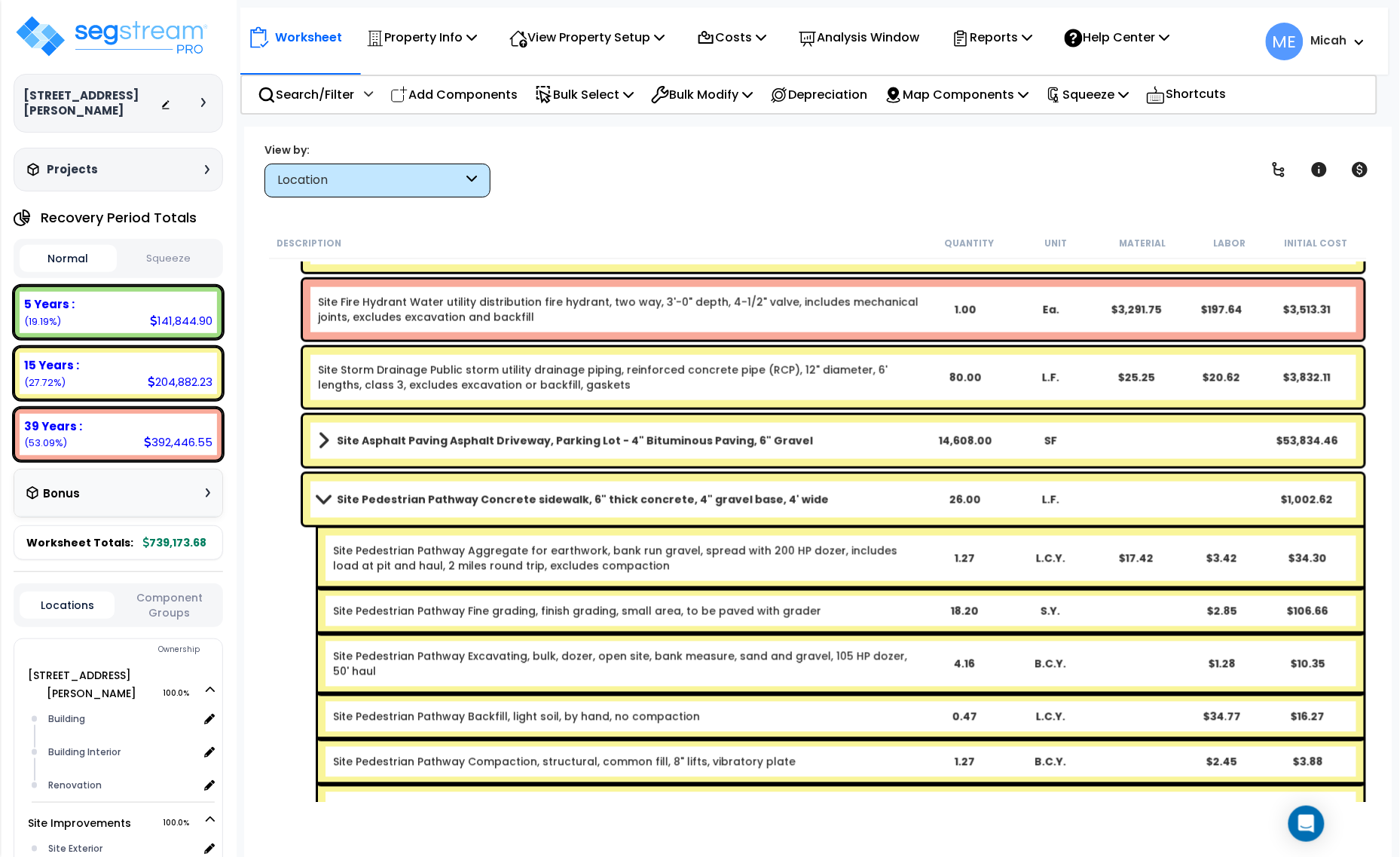
scroll to position [8201, 0]
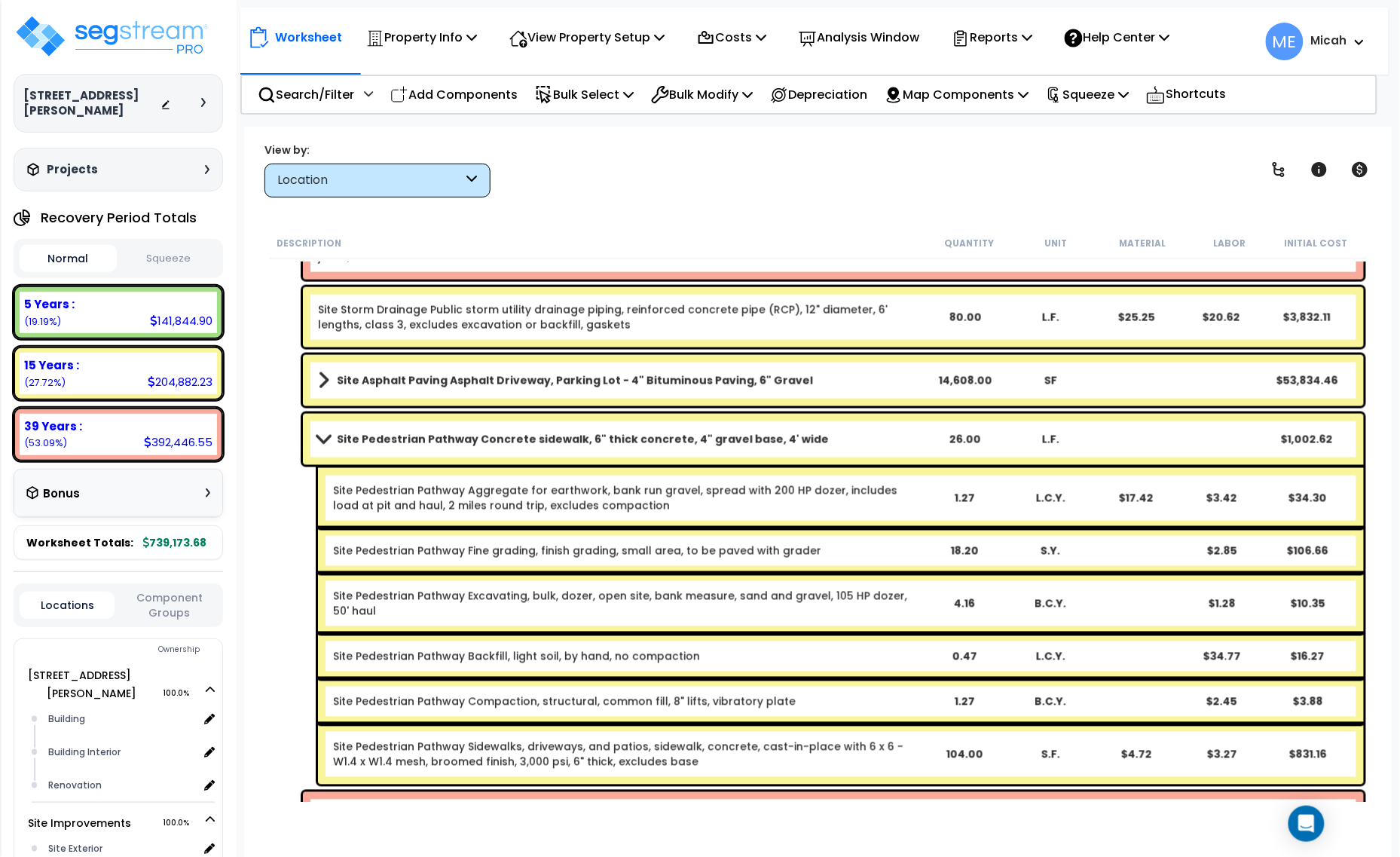
click at [319, 442] on span at bounding box center [323, 439] width 21 height 12
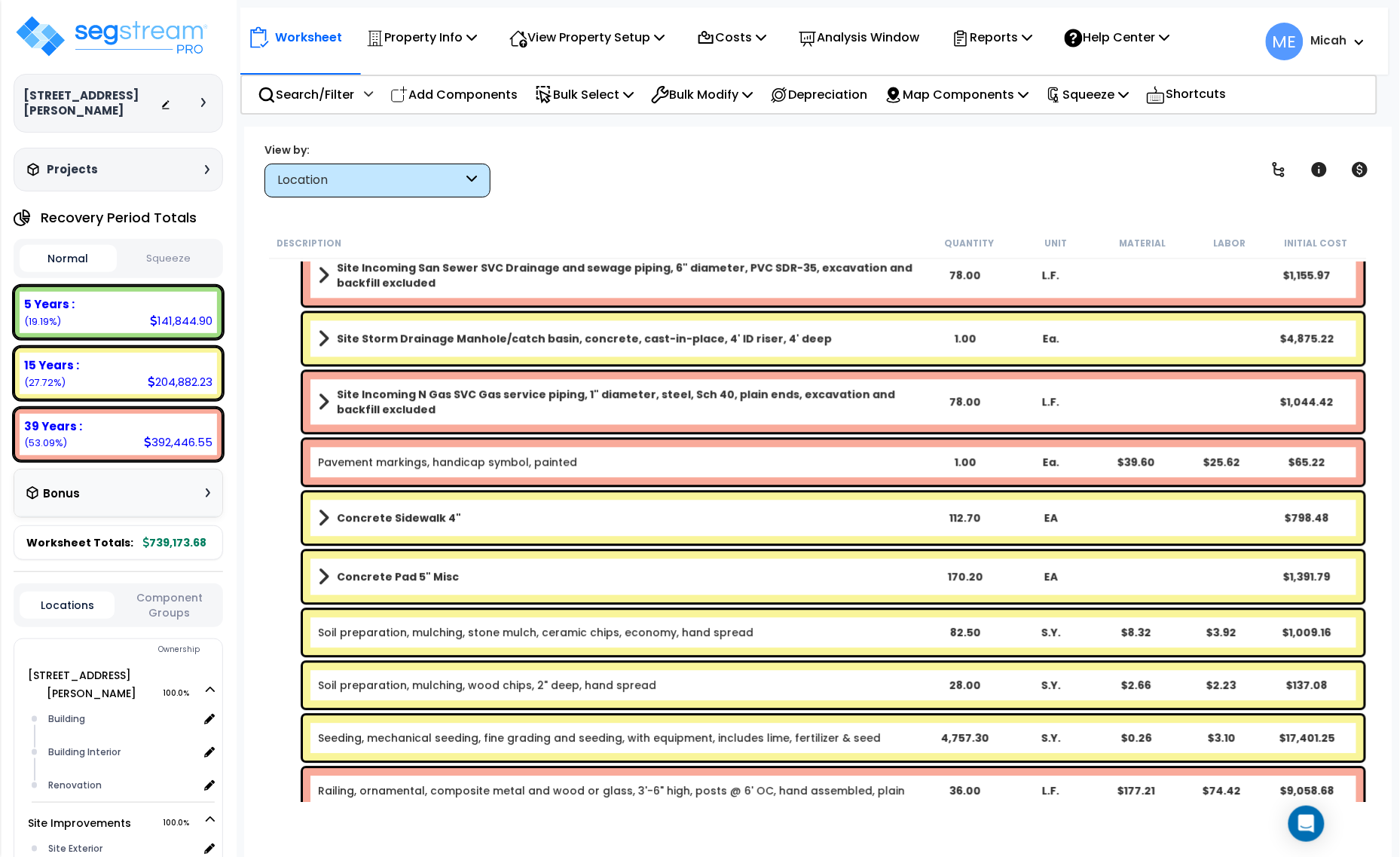
scroll to position [8645, 0]
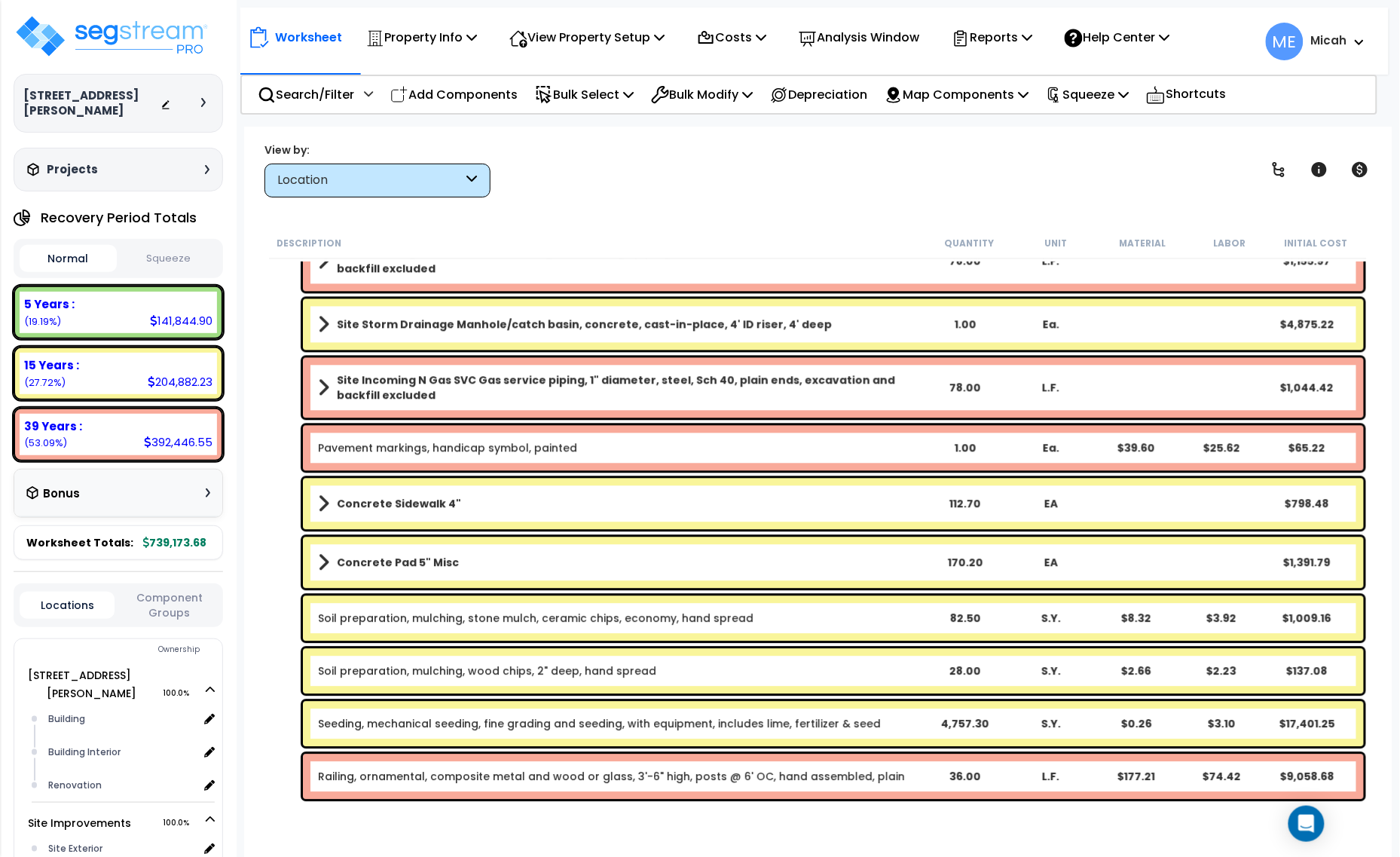
click at [470, 450] on link "Pavement markings, handicap symbol, painted" at bounding box center [447, 448] width 259 height 15
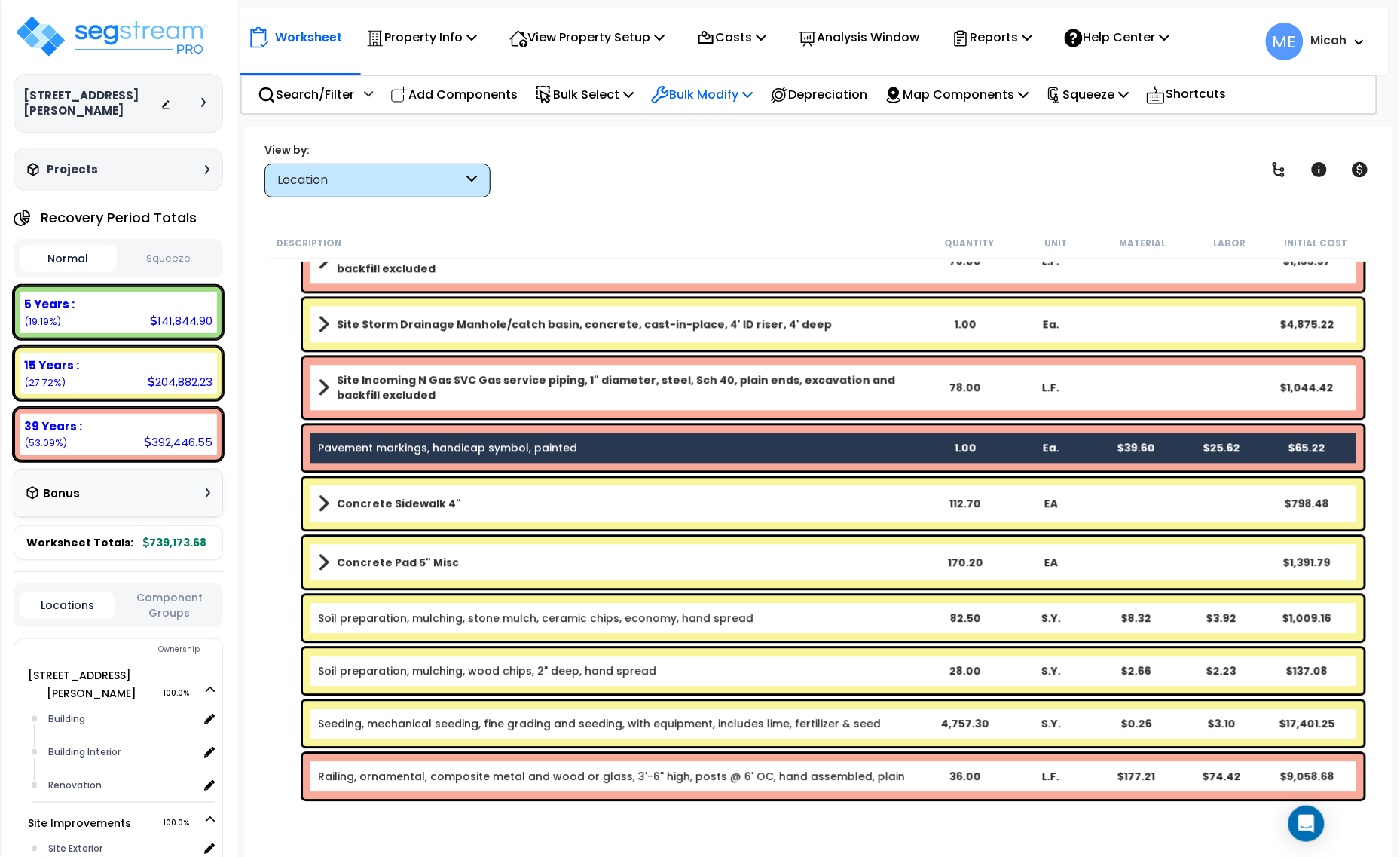
click at [753, 88] on p "Bulk Modify" at bounding box center [701, 94] width 101 height 20
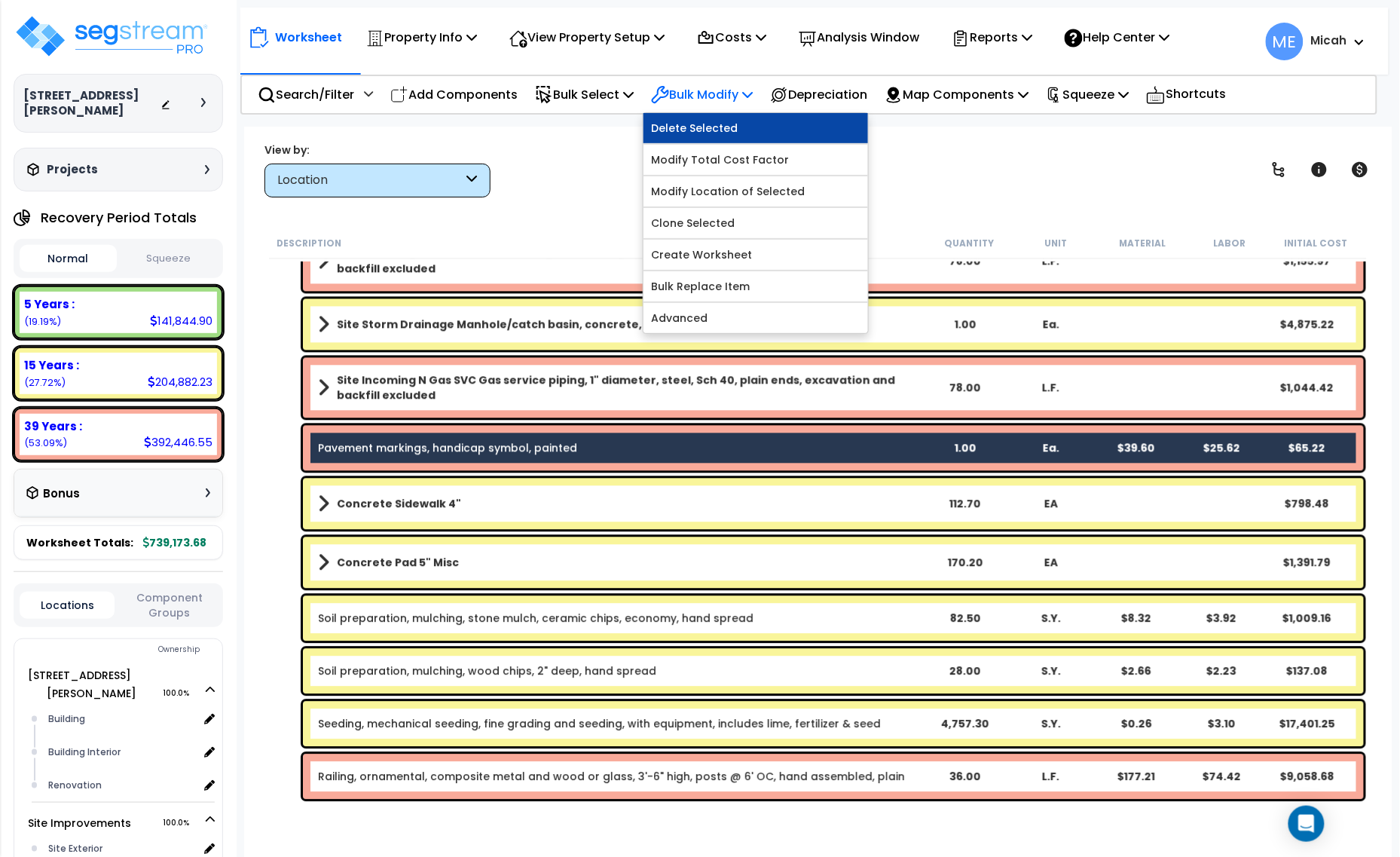
click at [748, 116] on link "Delete Selected" at bounding box center [755, 127] width 225 height 30
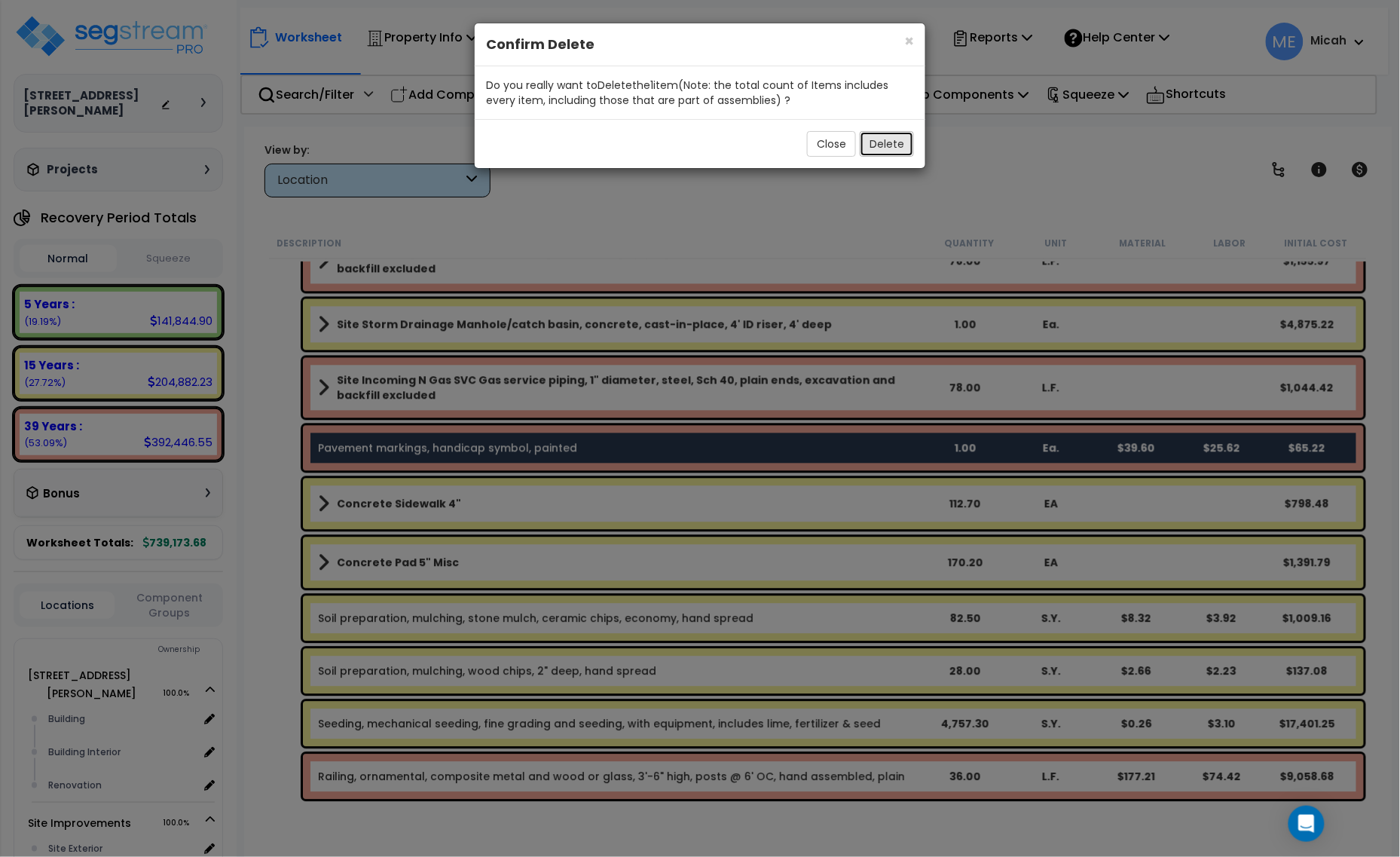
click at [905, 147] on button "Delete" at bounding box center [887, 144] width 54 height 26
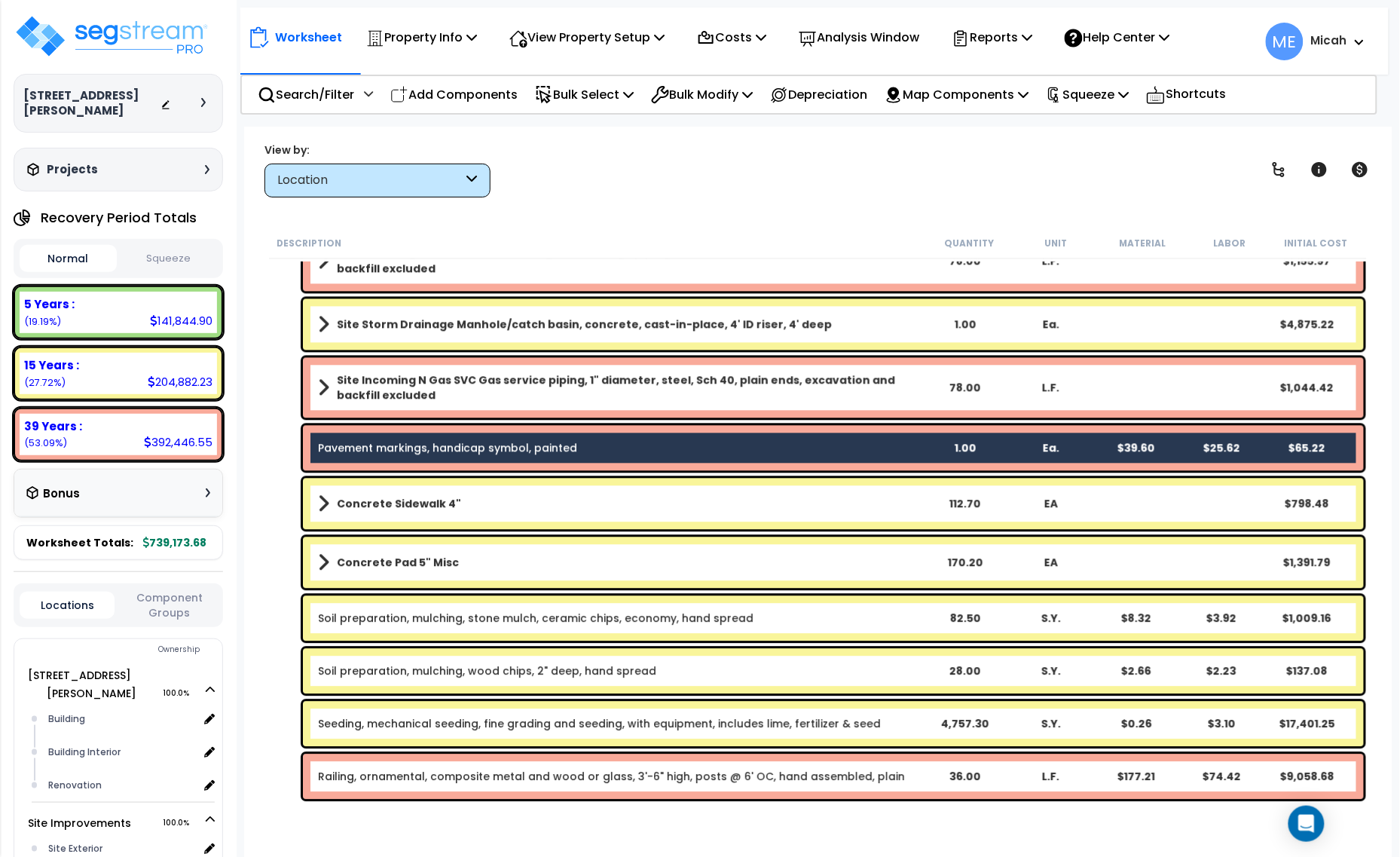
click at [321, 505] on span at bounding box center [324, 504] width 12 height 21
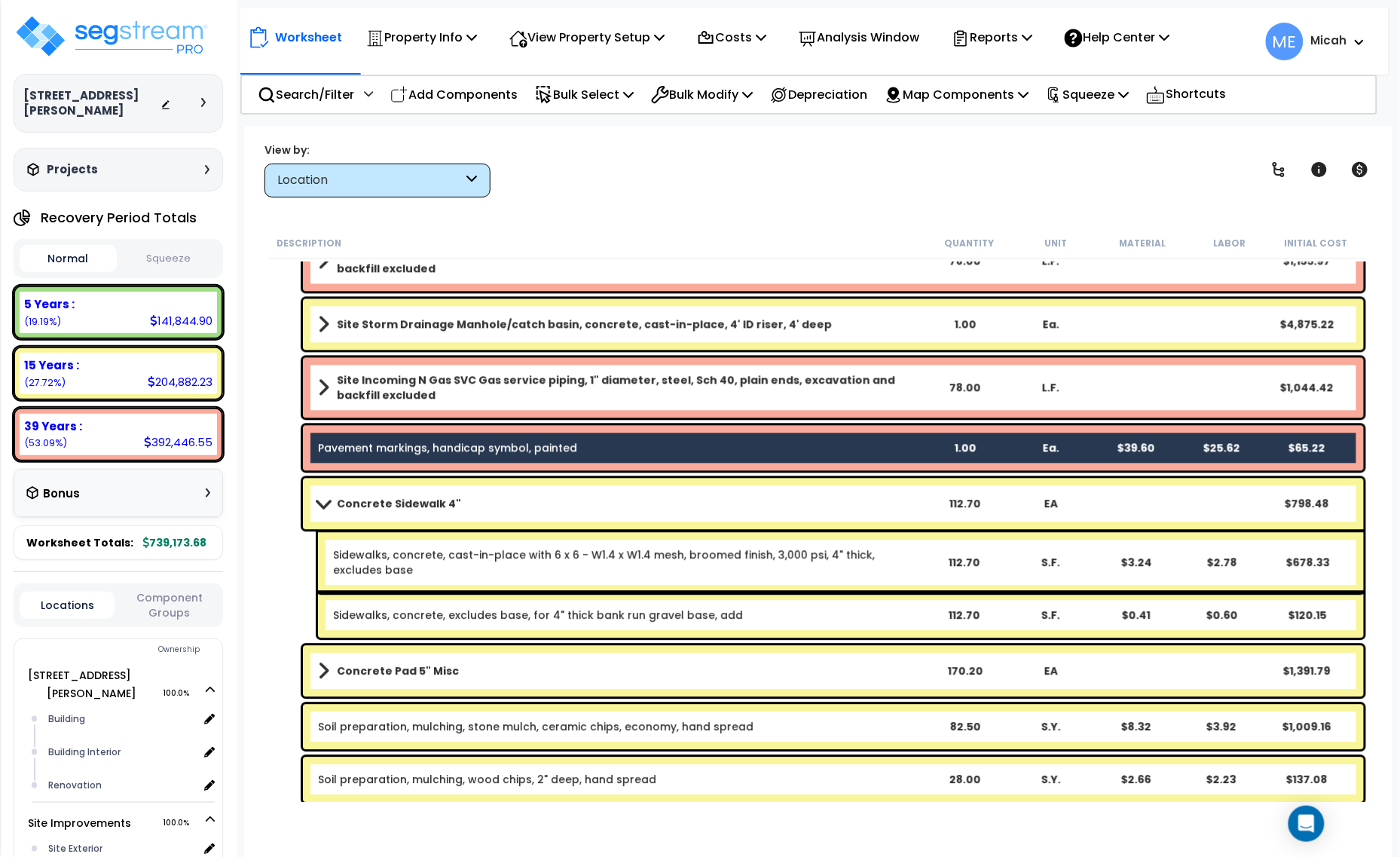
click at [326, 497] on link "Concrete Sidewalk 4"" at bounding box center [620, 504] width 604 height 21
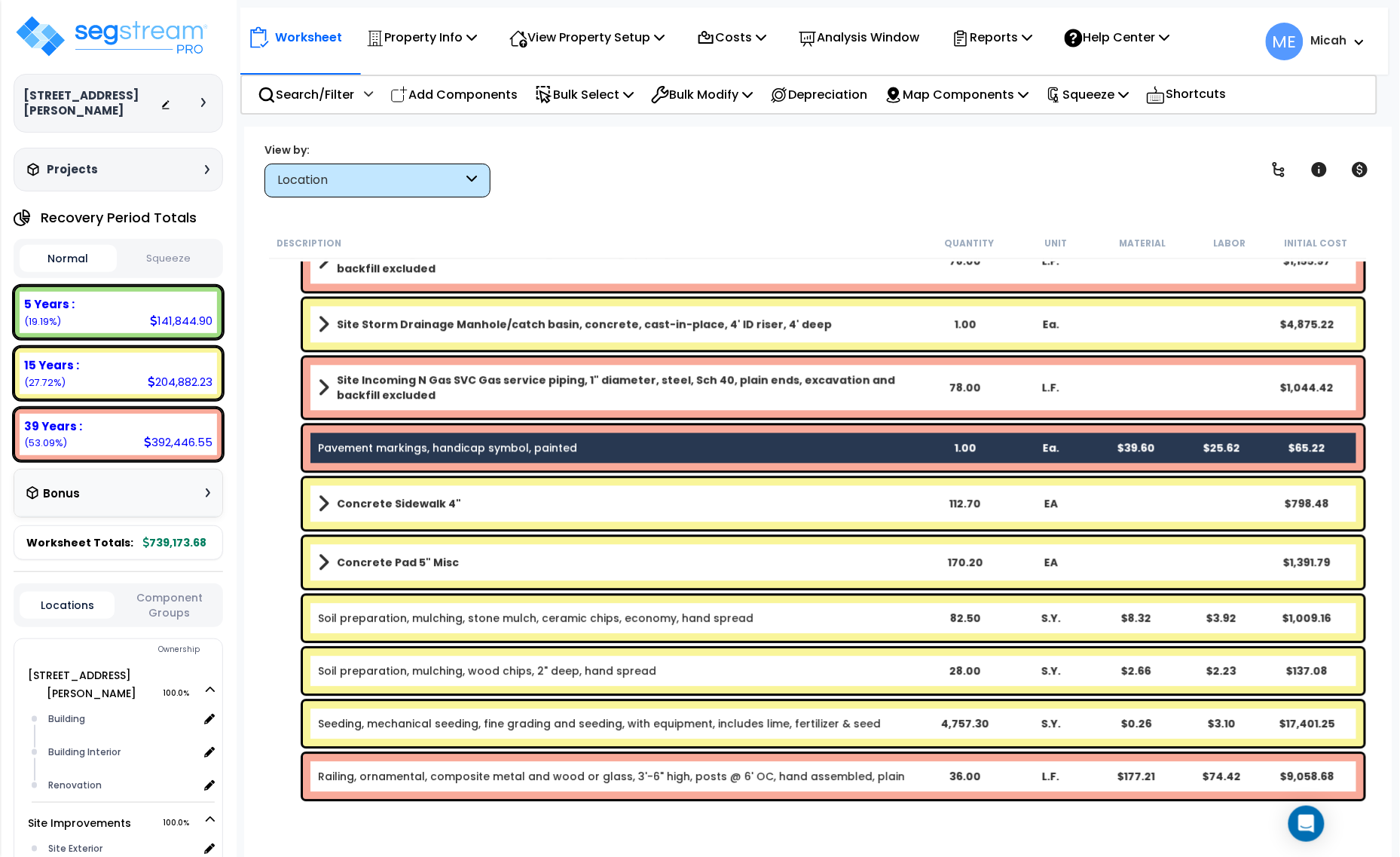
click at [598, 498] on link "Concrete Sidewalk 4"" at bounding box center [620, 504] width 604 height 21
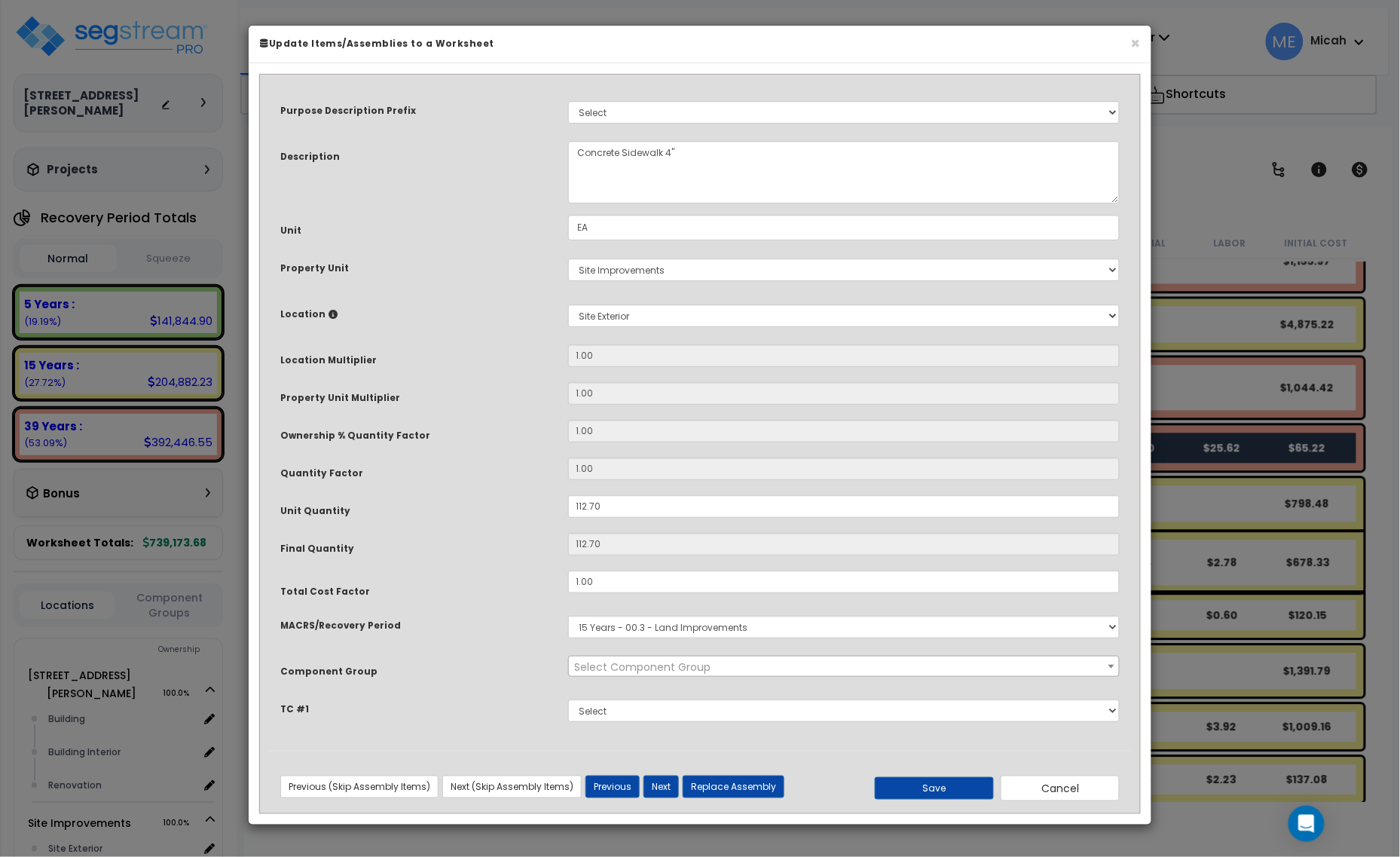
scroll to position [0, 0]
select select "57161"
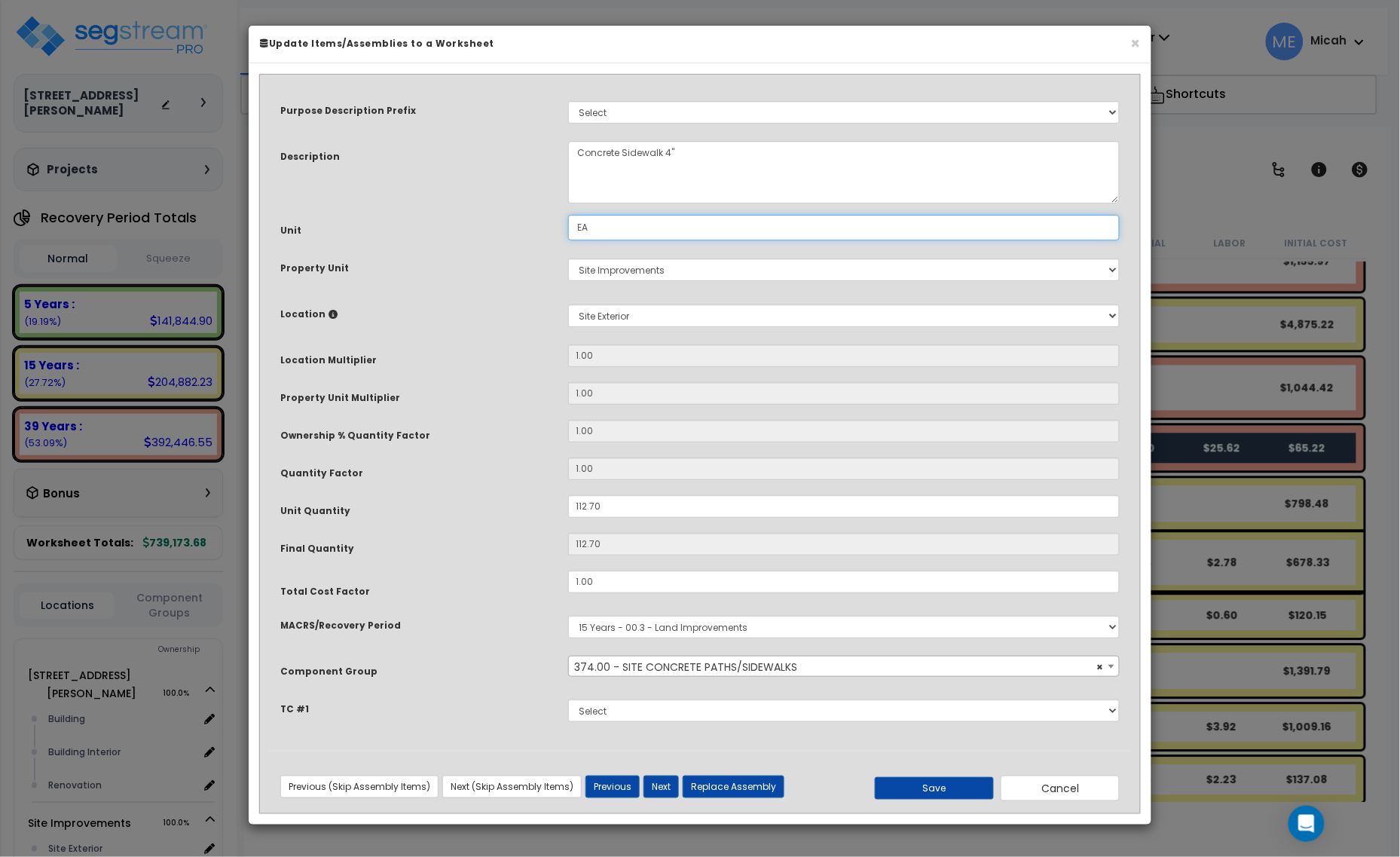
drag, startPoint x: 603, startPoint y: 226, endPoint x: 547, endPoint y: 234, distance: 56.6
click at [554, 231] on div "Unit EA" at bounding box center [700, 228] width 862 height 26
type input "S.F."
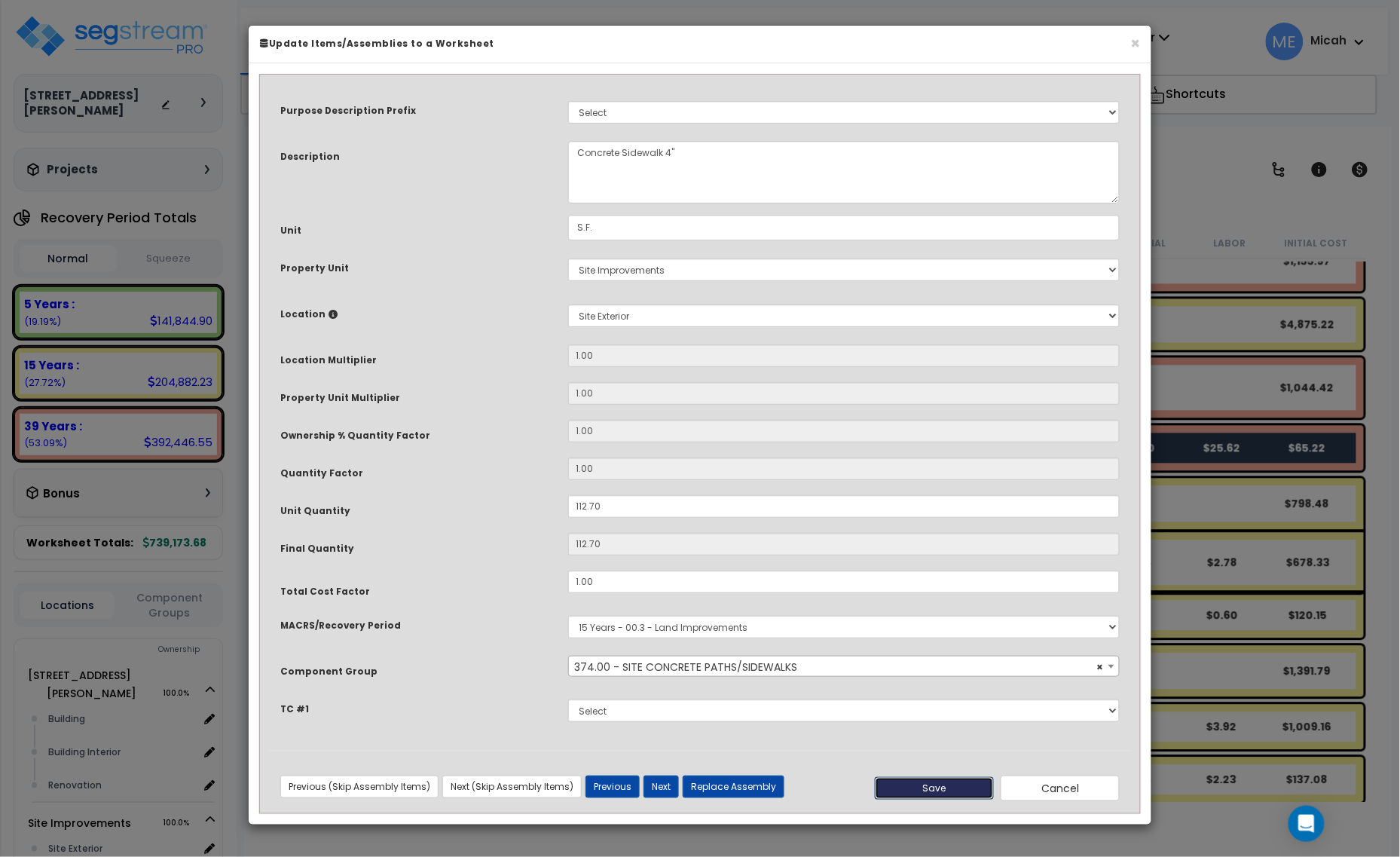
click at [951, 792] on button "Save" at bounding box center [933, 788] width 119 height 22
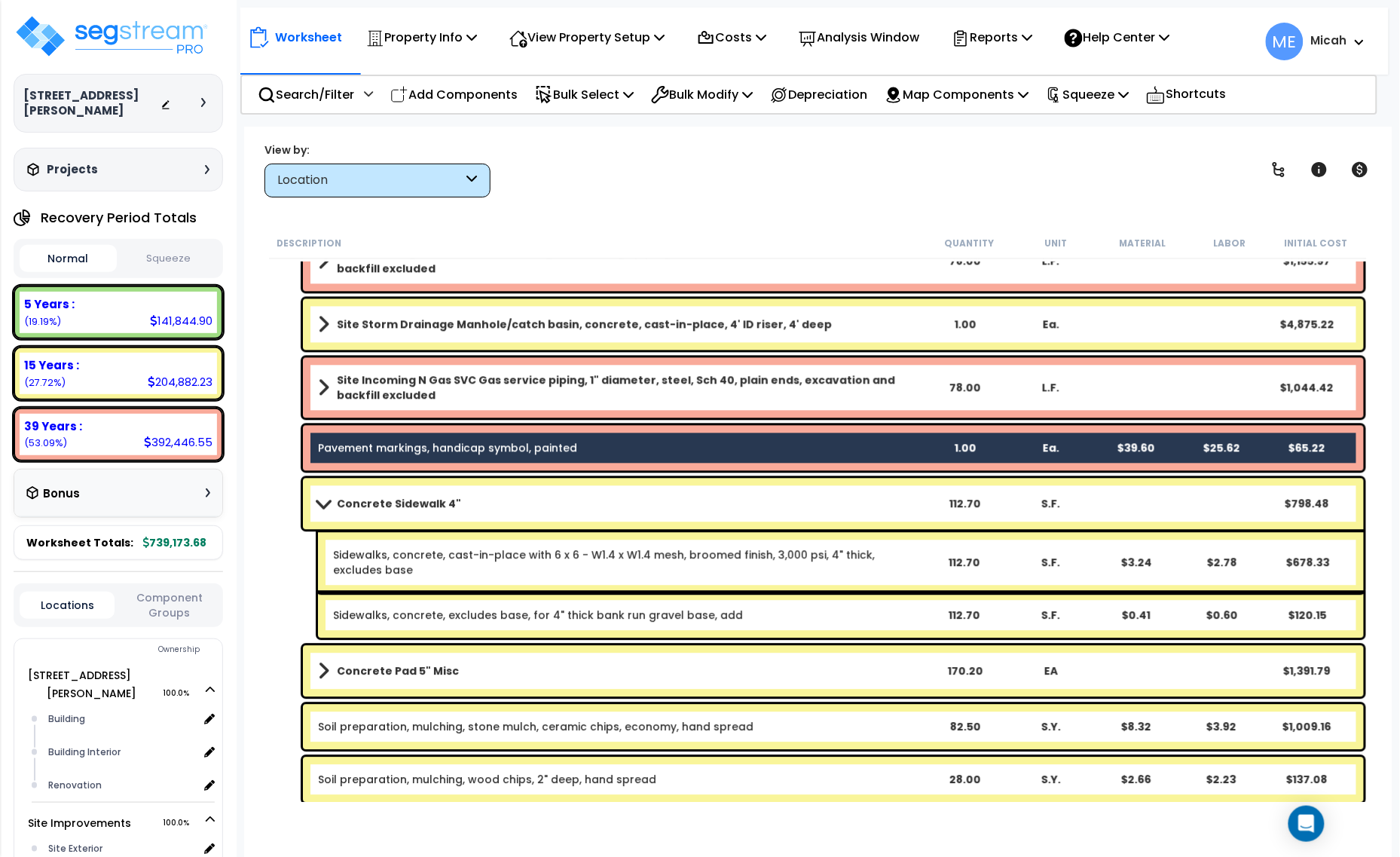
click at [326, 502] on span at bounding box center [323, 504] width 21 height 12
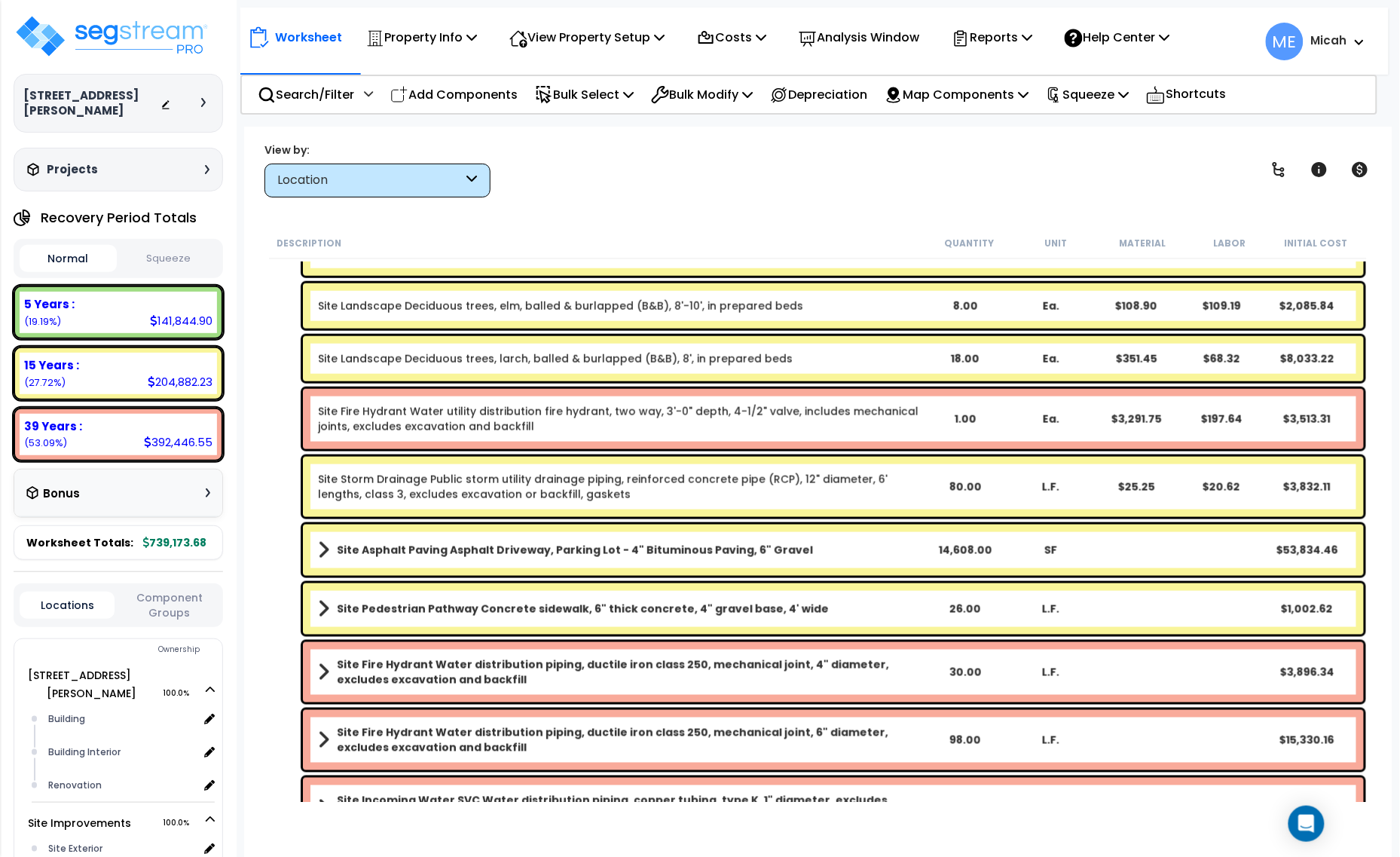
scroll to position [7986, 0]
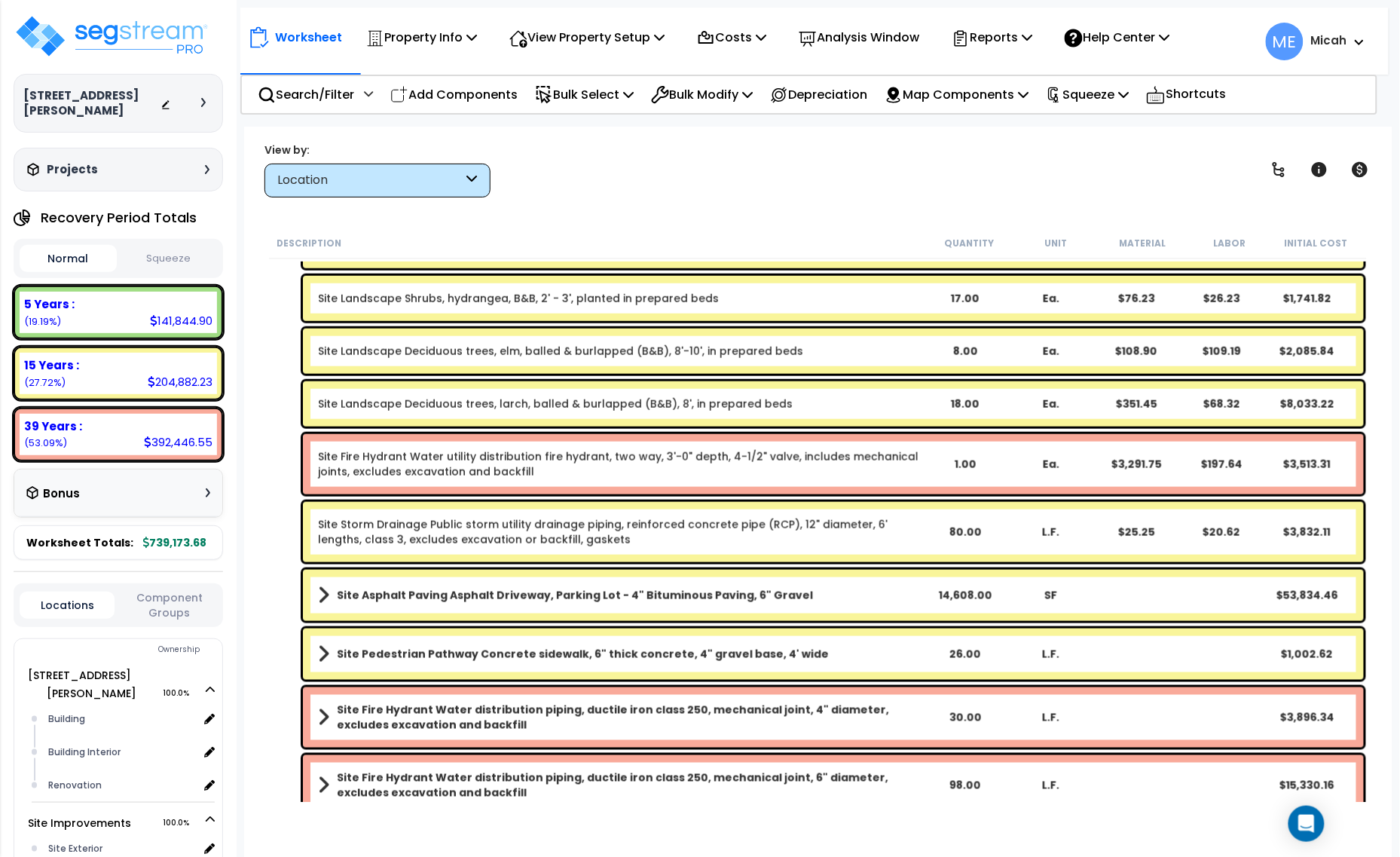
click at [325, 652] on span at bounding box center [324, 654] width 12 height 21
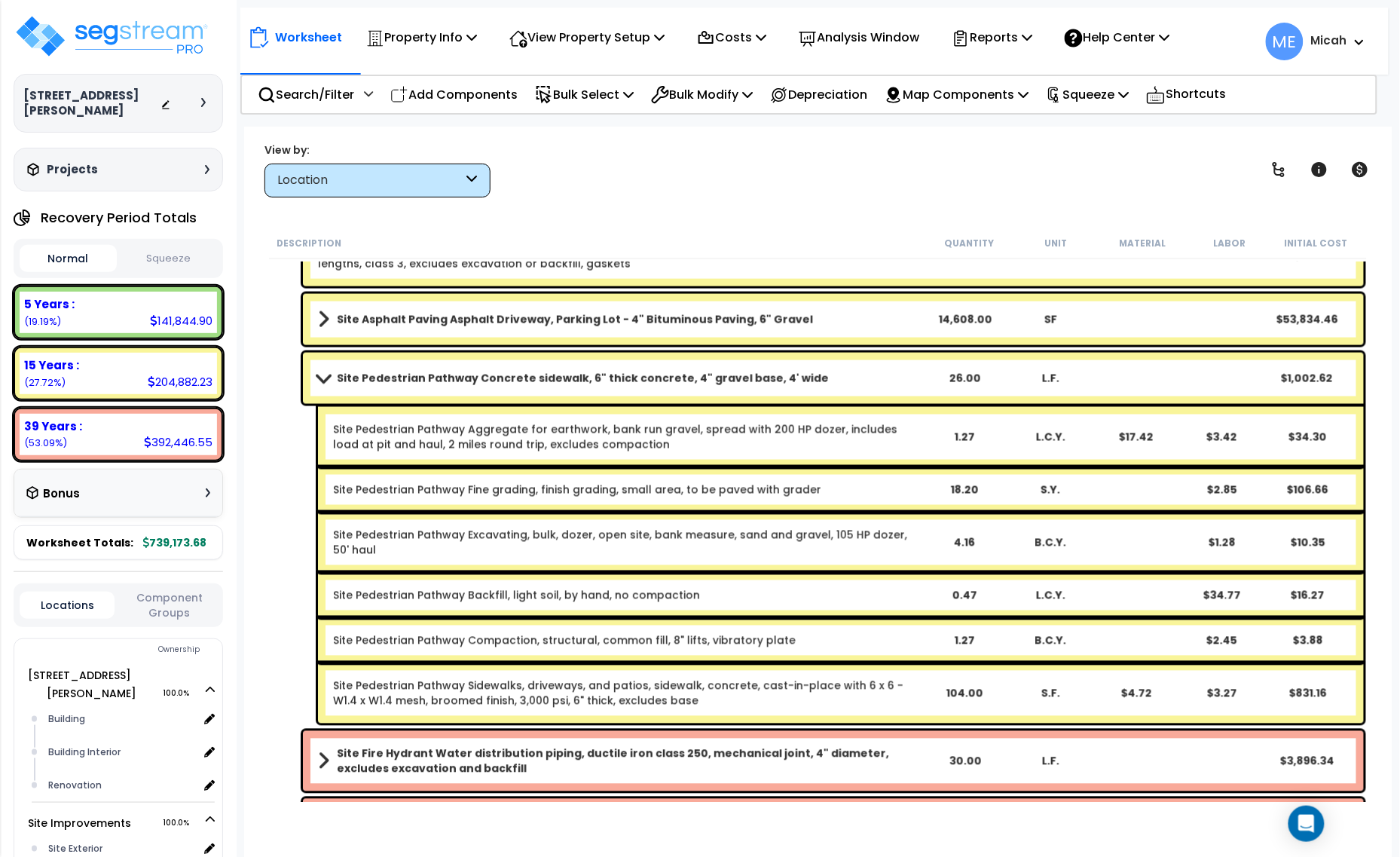
scroll to position [8268, 0]
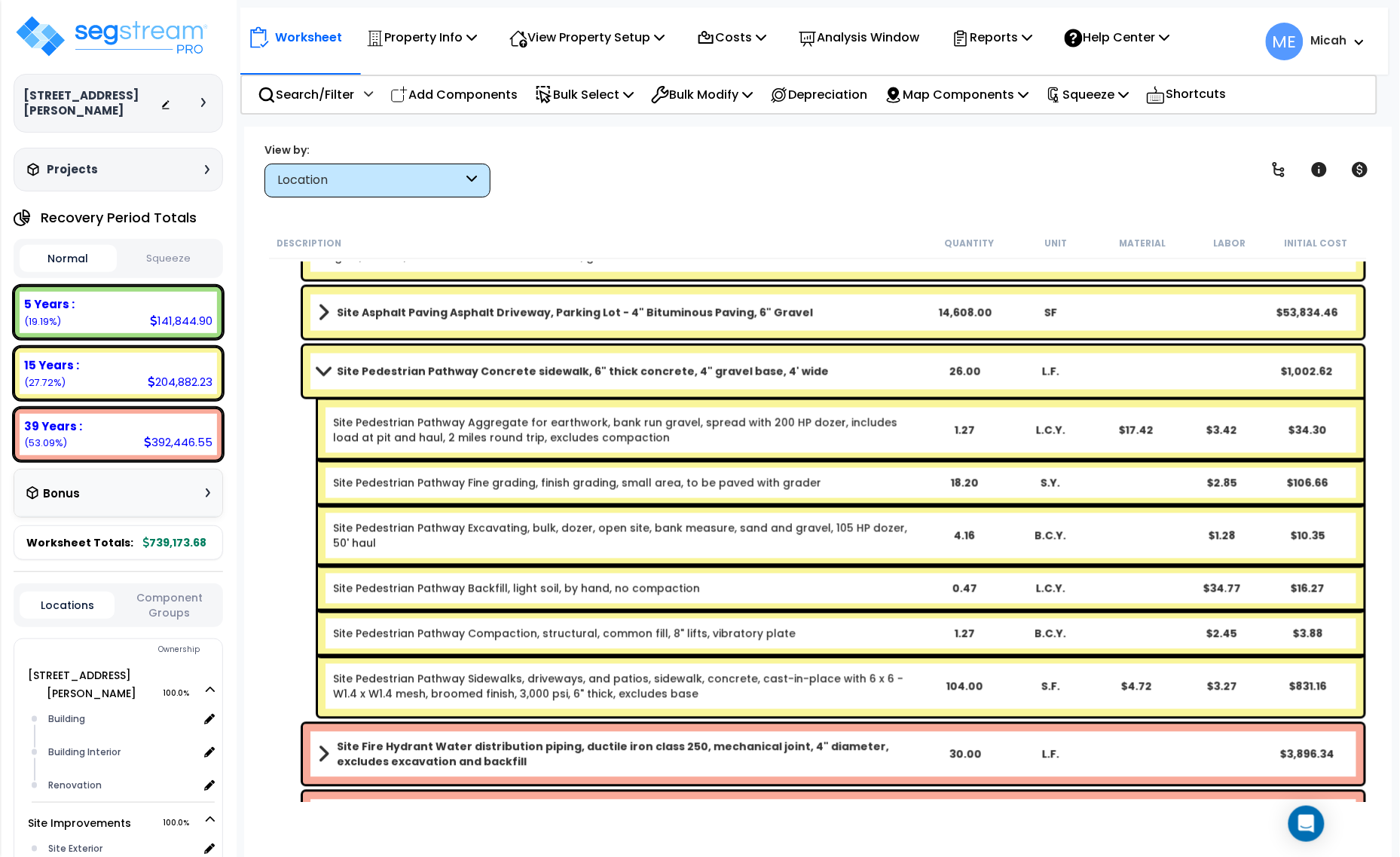
click at [324, 377] on link "Site Pedestrian Pathway Concrete sidewalk, 6" thick concrete, 4" gravel base, 4…" at bounding box center [620, 371] width 604 height 21
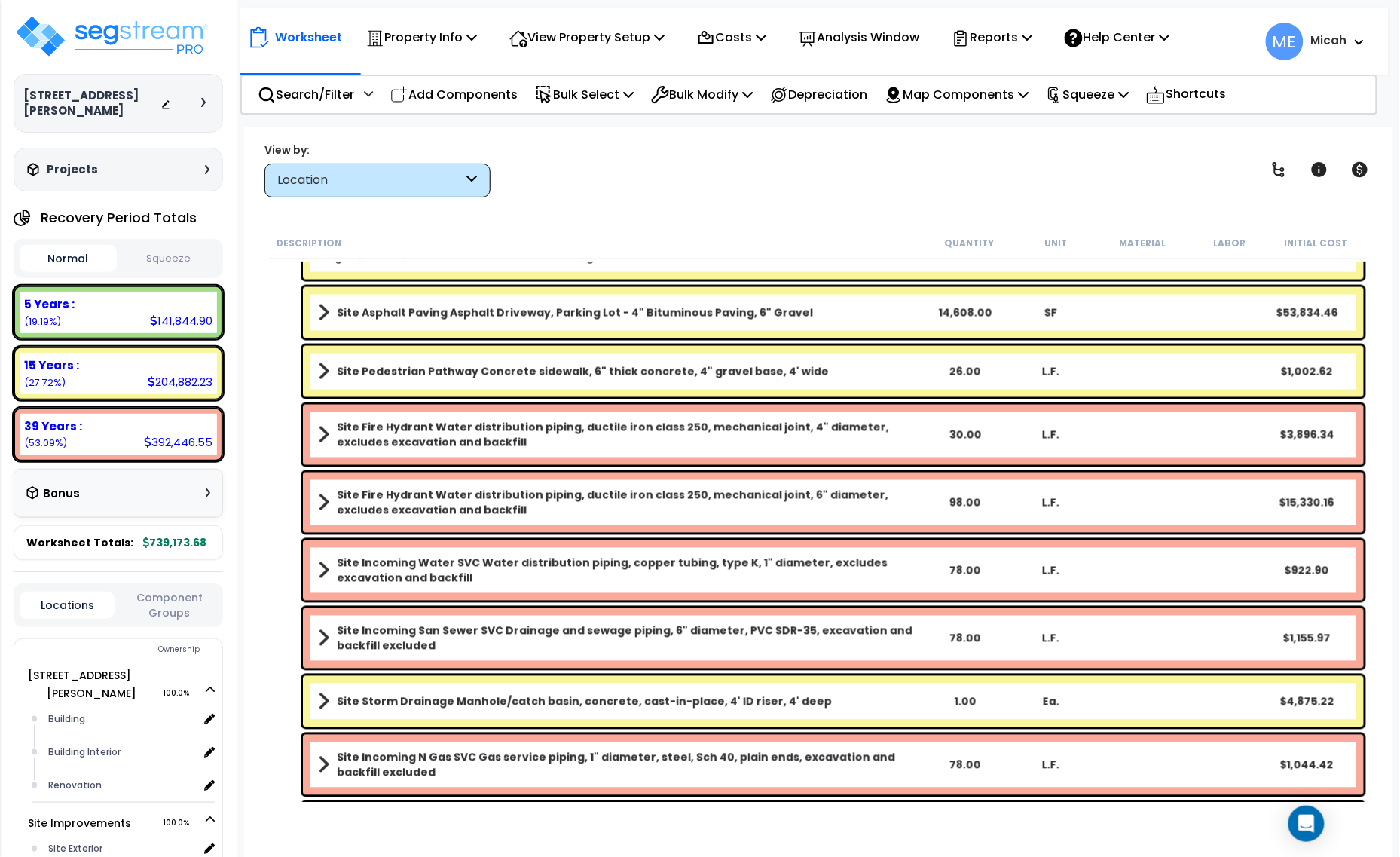
click at [350, 377] on b "Site Pedestrian Pathway Concrete sidewalk, 6" thick concrete, 4" gravel base, 4…" at bounding box center [582, 371] width 492 height 15
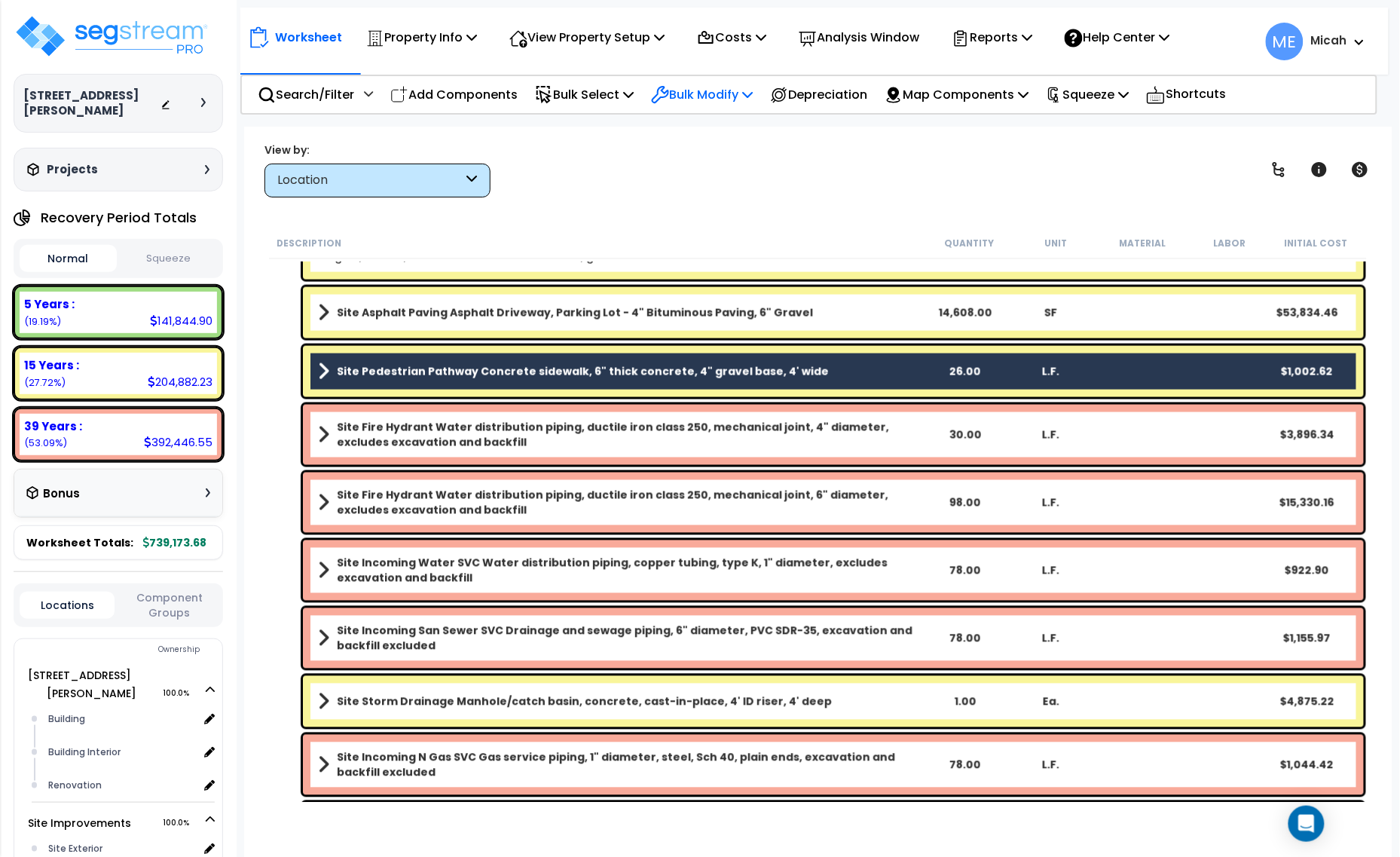
click at [740, 91] on p "Bulk Modify" at bounding box center [701, 94] width 101 height 20
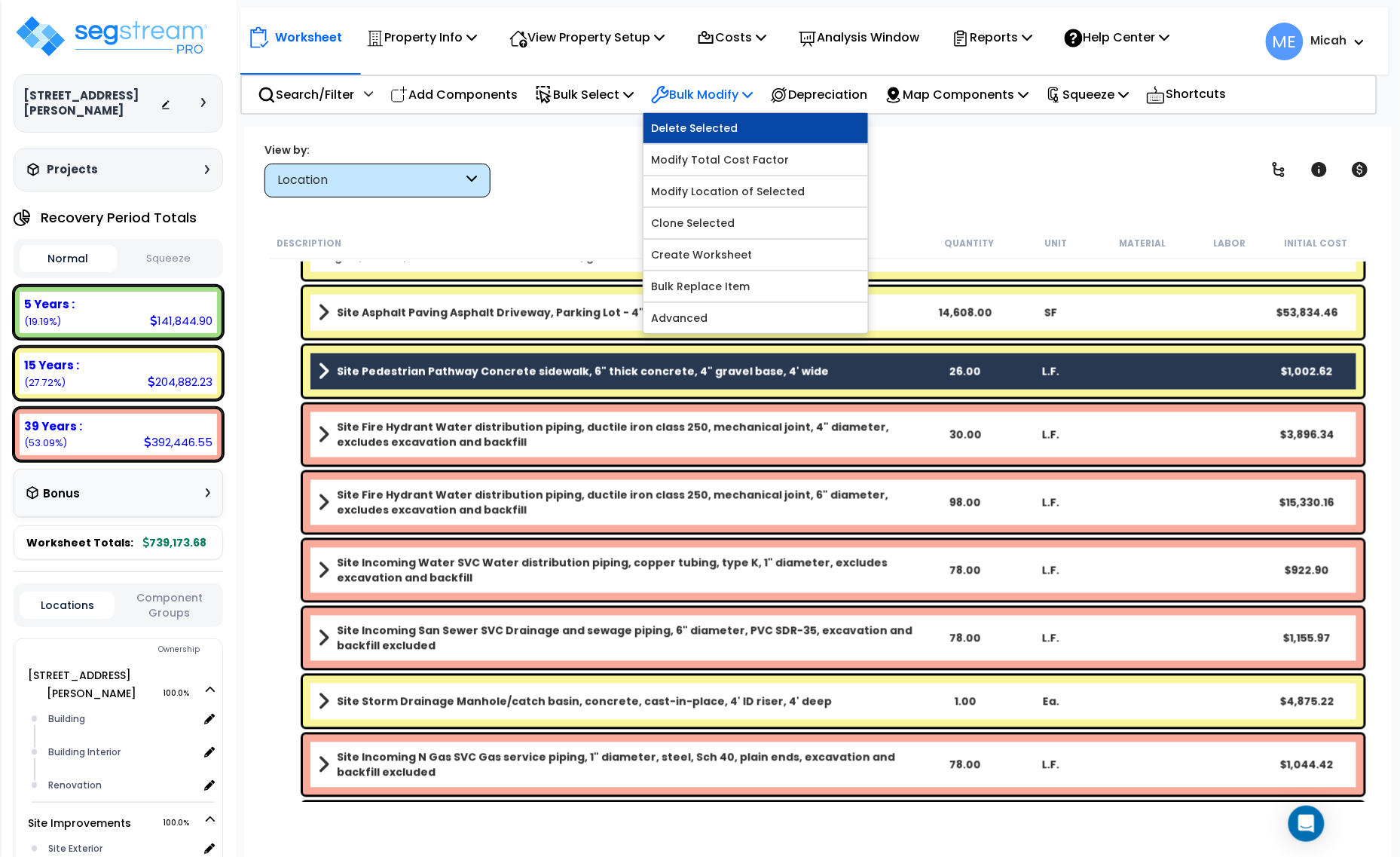
click at [739, 121] on link "Delete Selected" at bounding box center [755, 127] width 225 height 30
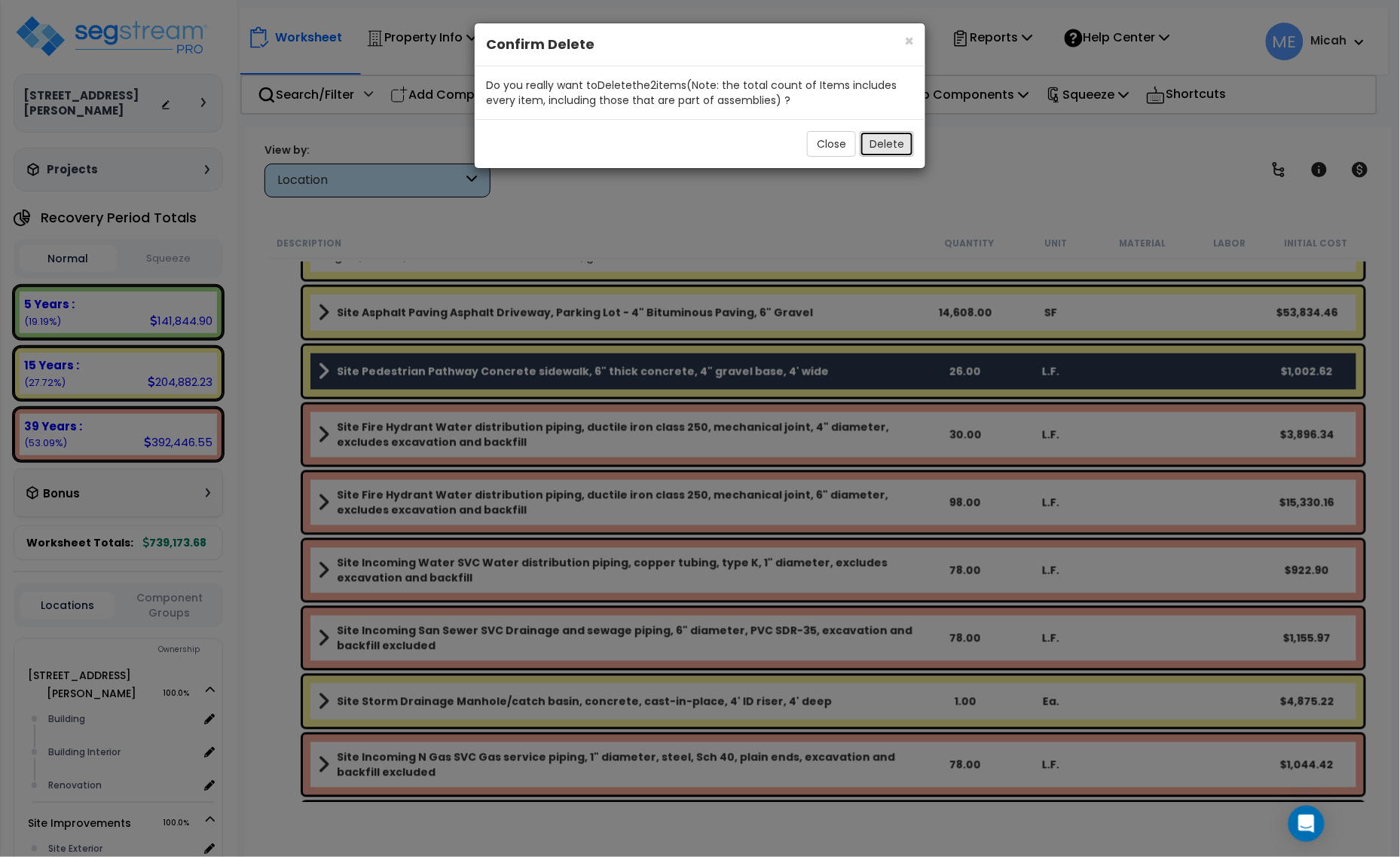
click at [876, 147] on button "Delete" at bounding box center [887, 144] width 54 height 26
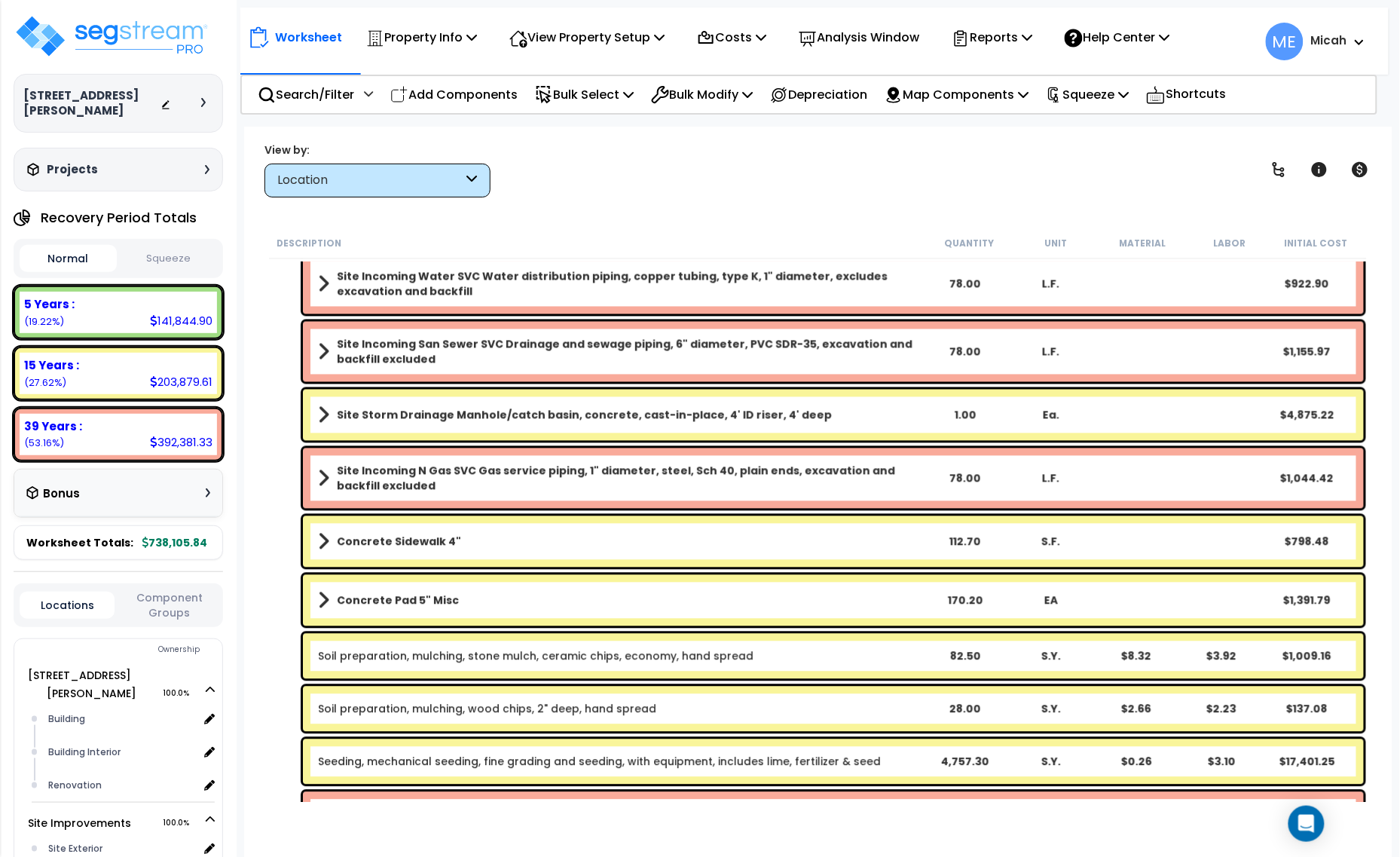
scroll to position [8534, 0]
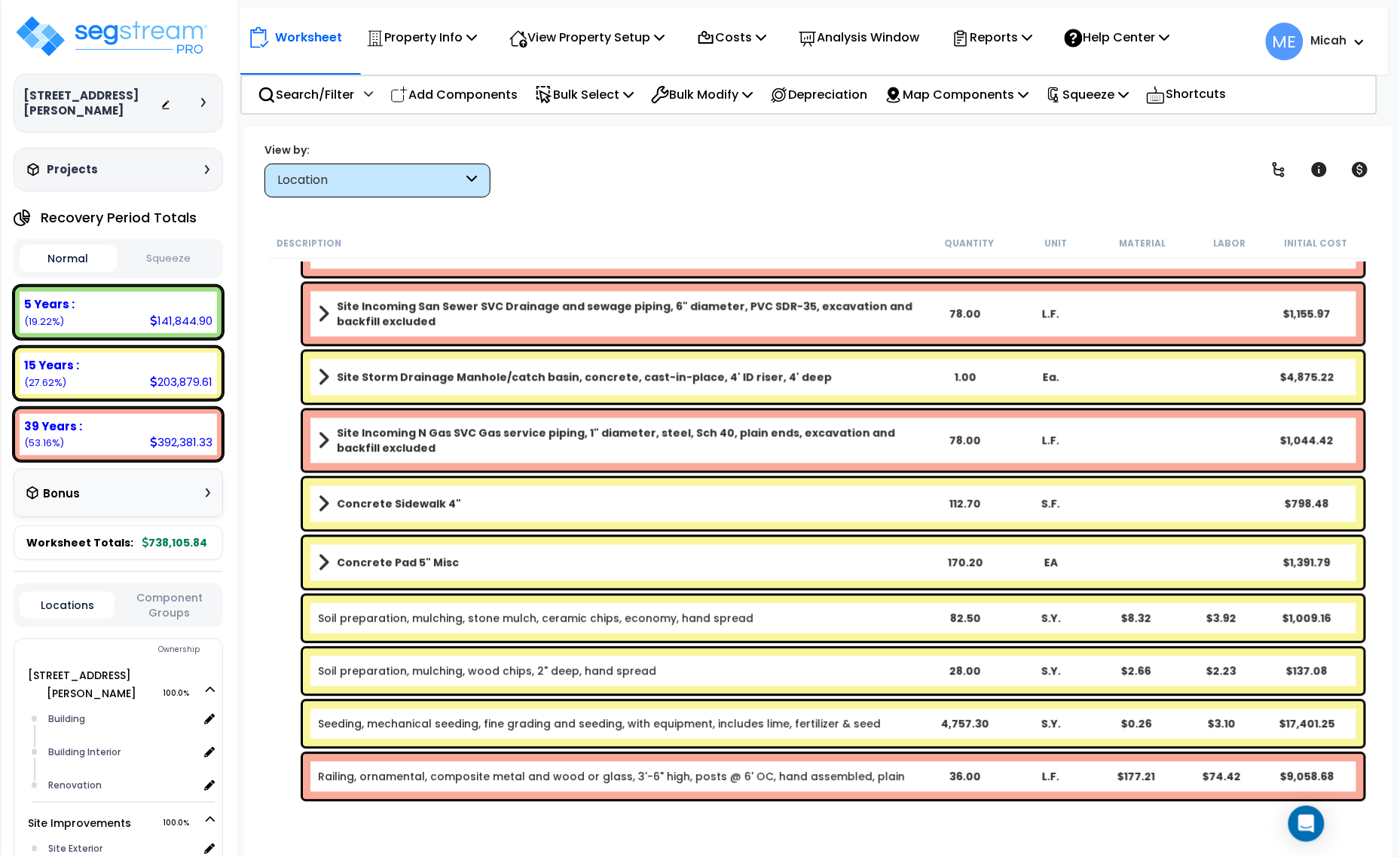
click at [405, 556] on b "Concrete Pad 5" Misc" at bounding box center [397, 563] width 122 height 15
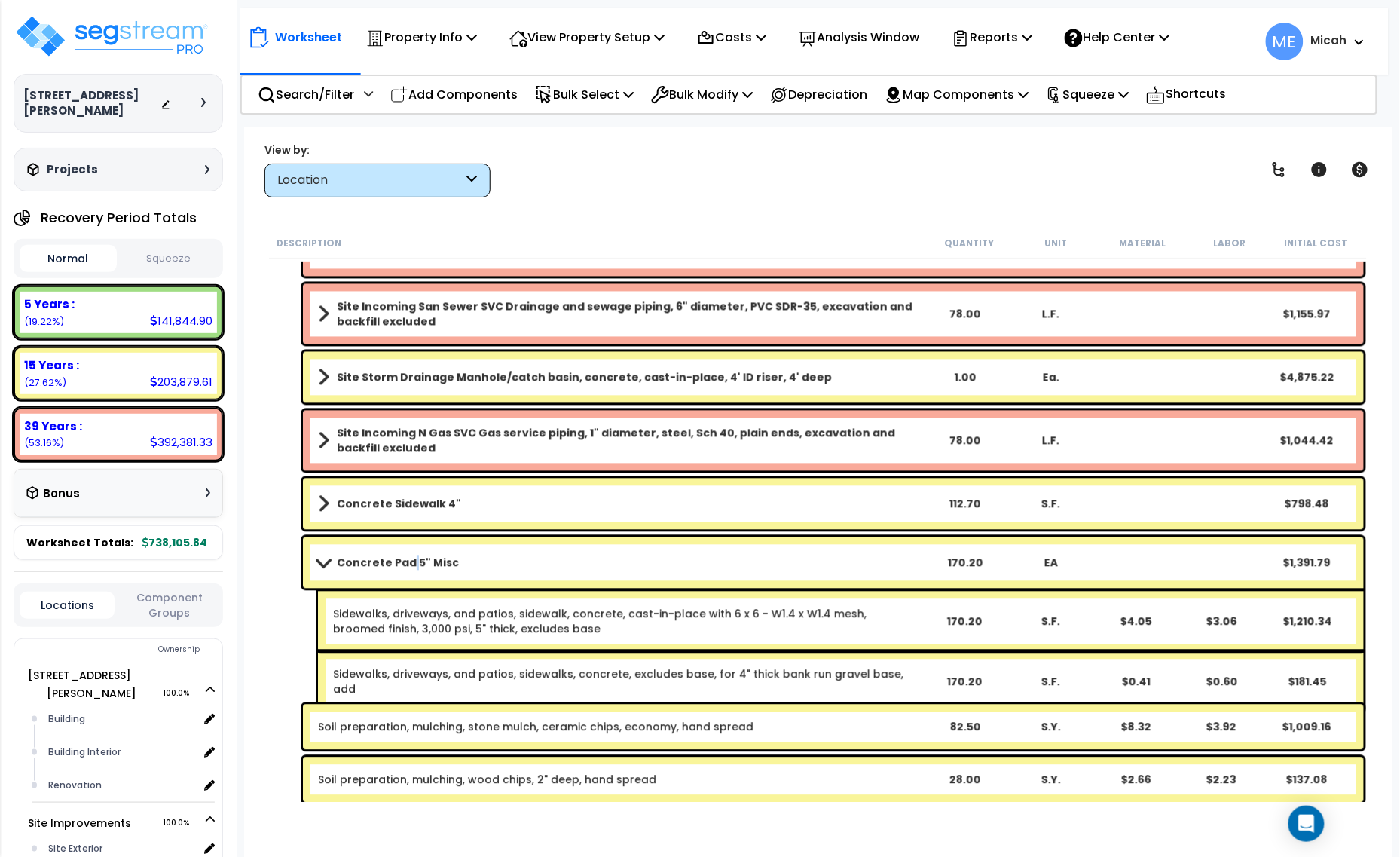
click at [405, 556] on b "Concrete Pad 5" Misc" at bounding box center [397, 563] width 122 height 15
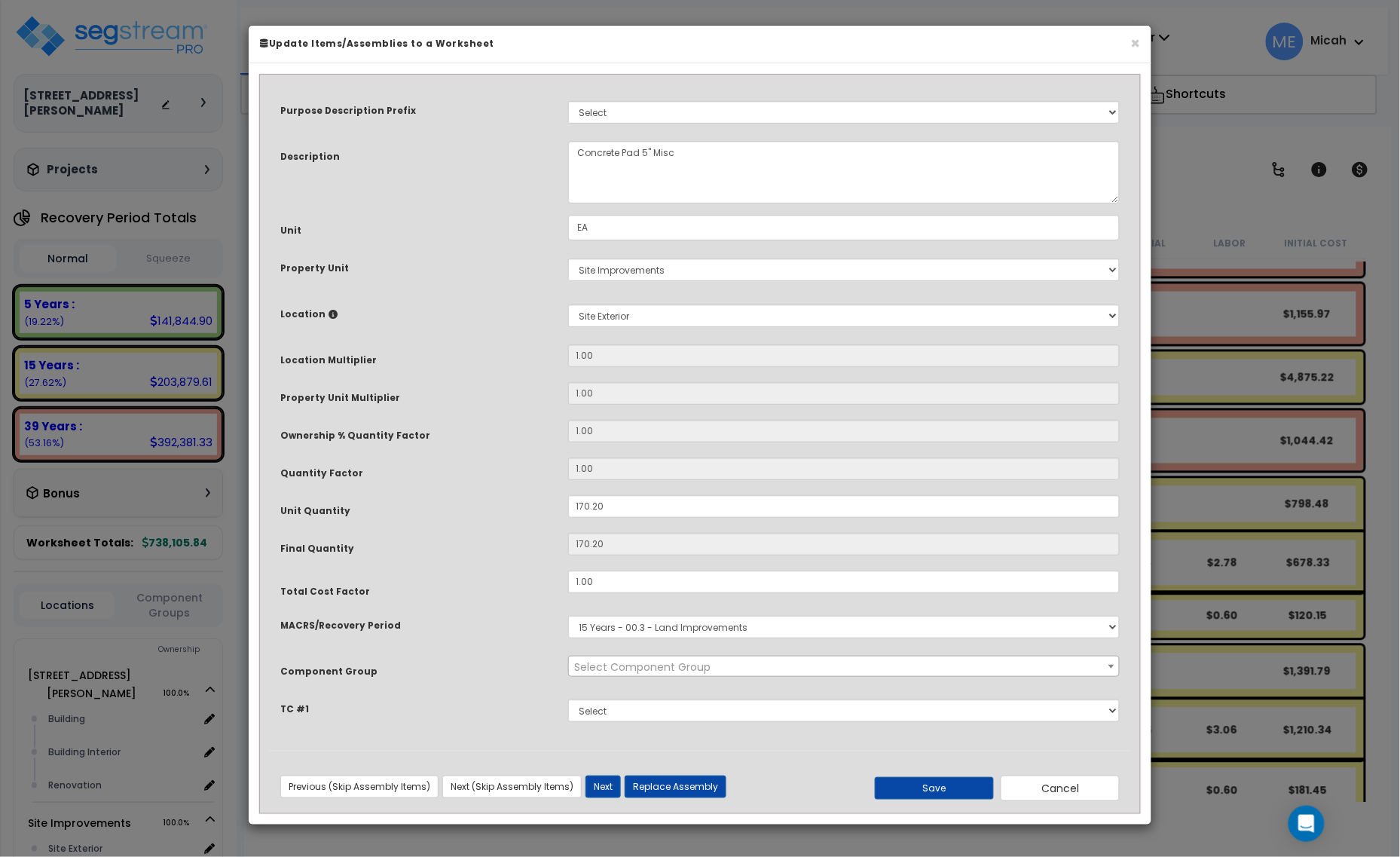
select select "57161"
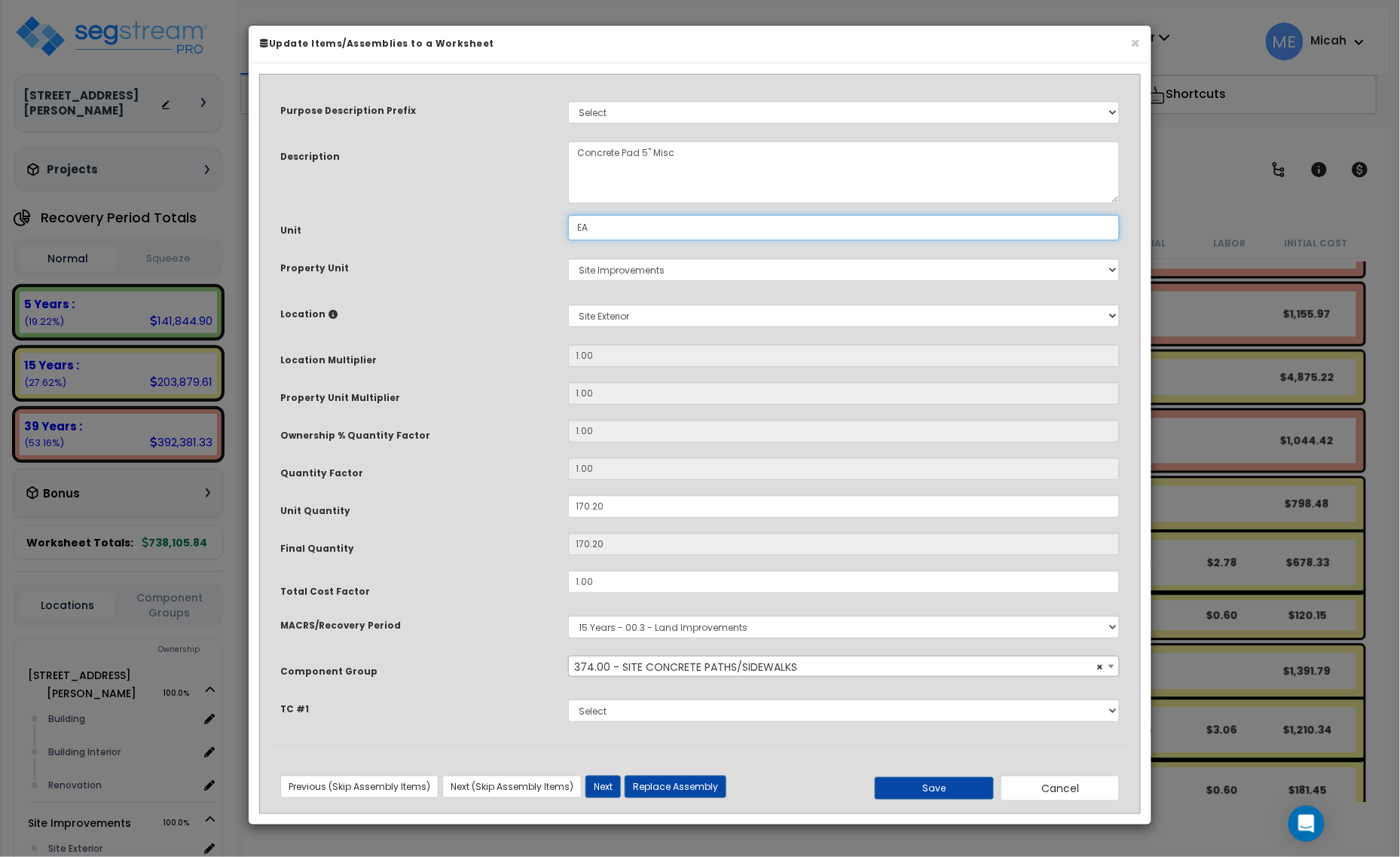
click at [511, 224] on div "Unit EA" at bounding box center [700, 228] width 862 height 26
type input "S.F."
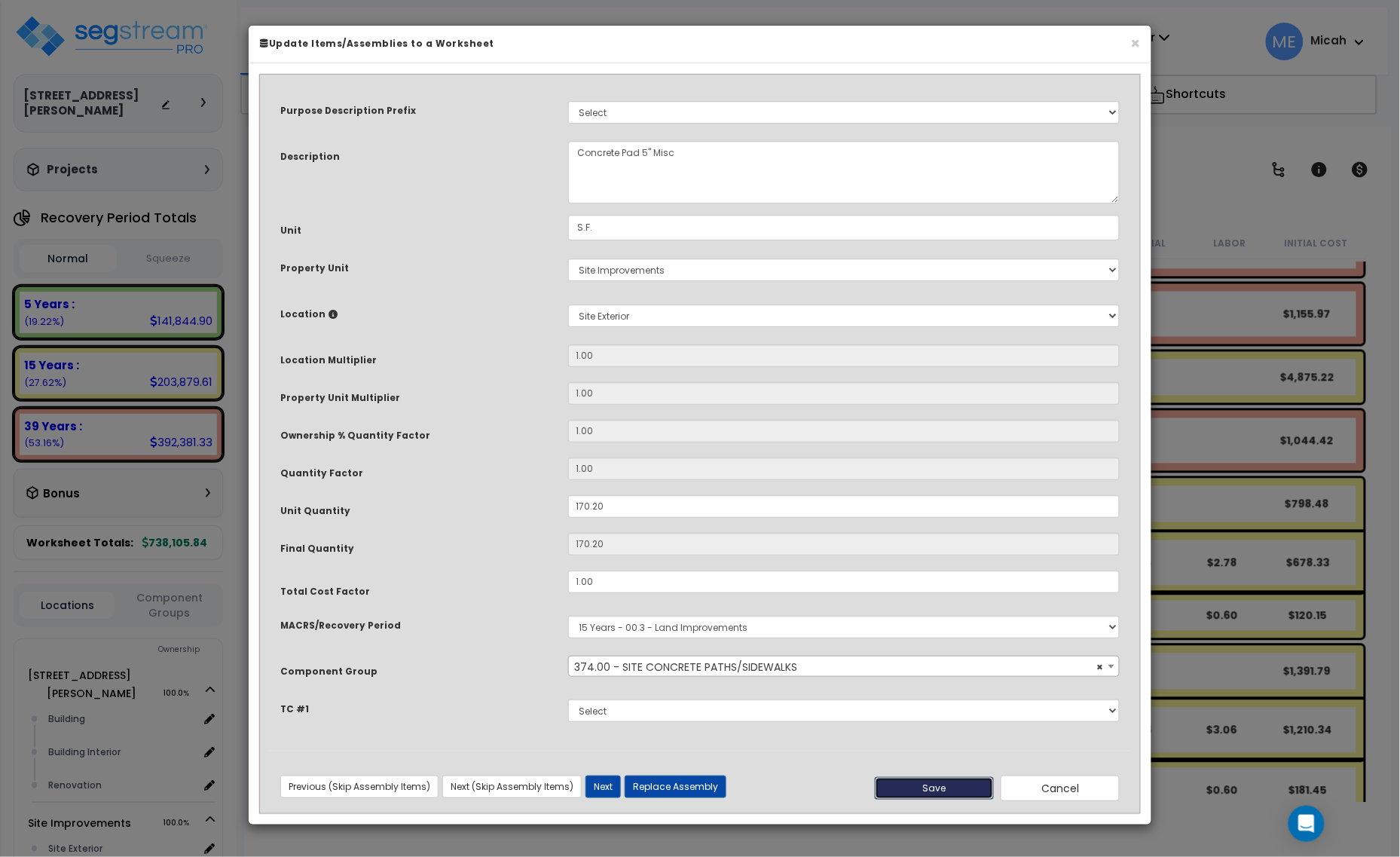
click at [908, 784] on button "Save" at bounding box center [933, 788] width 119 height 22
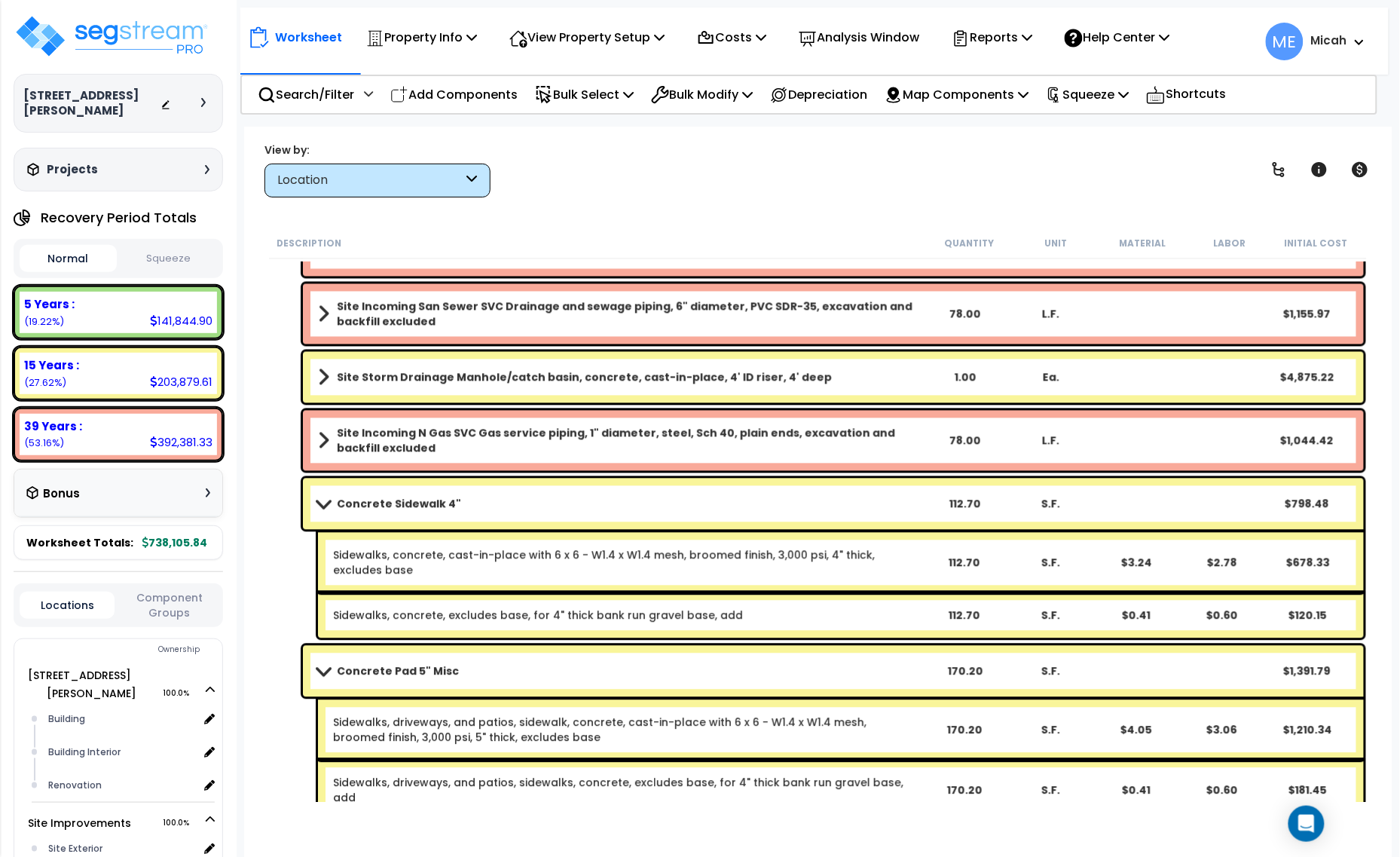
click at [321, 490] on div "Concrete Sidewalk 4" 112.70 S.F. $798.48" at bounding box center [833, 503] width 1061 height 51
click at [321, 675] on span at bounding box center [323, 671] width 21 height 12
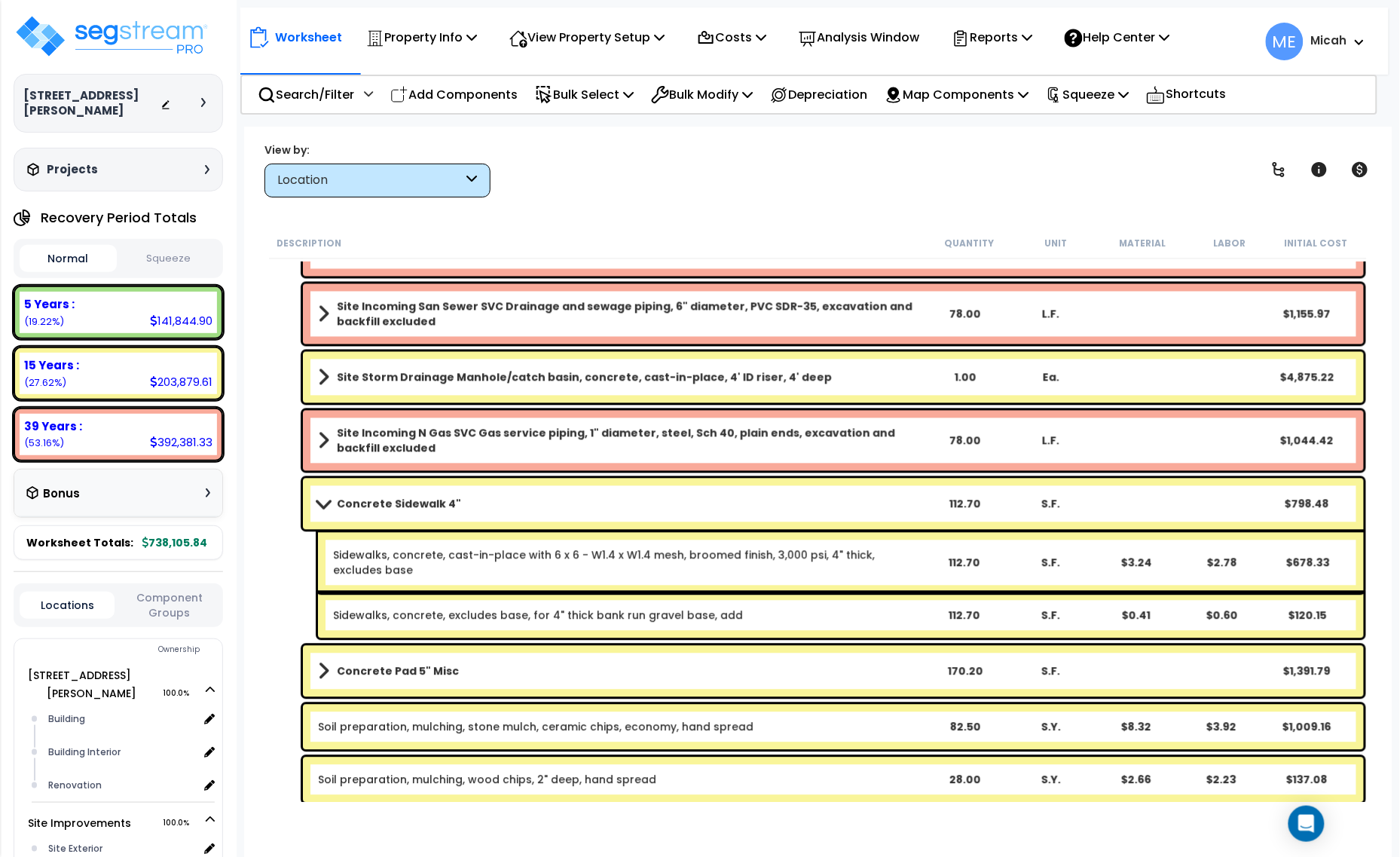
click at [324, 502] on span at bounding box center [323, 504] width 21 height 12
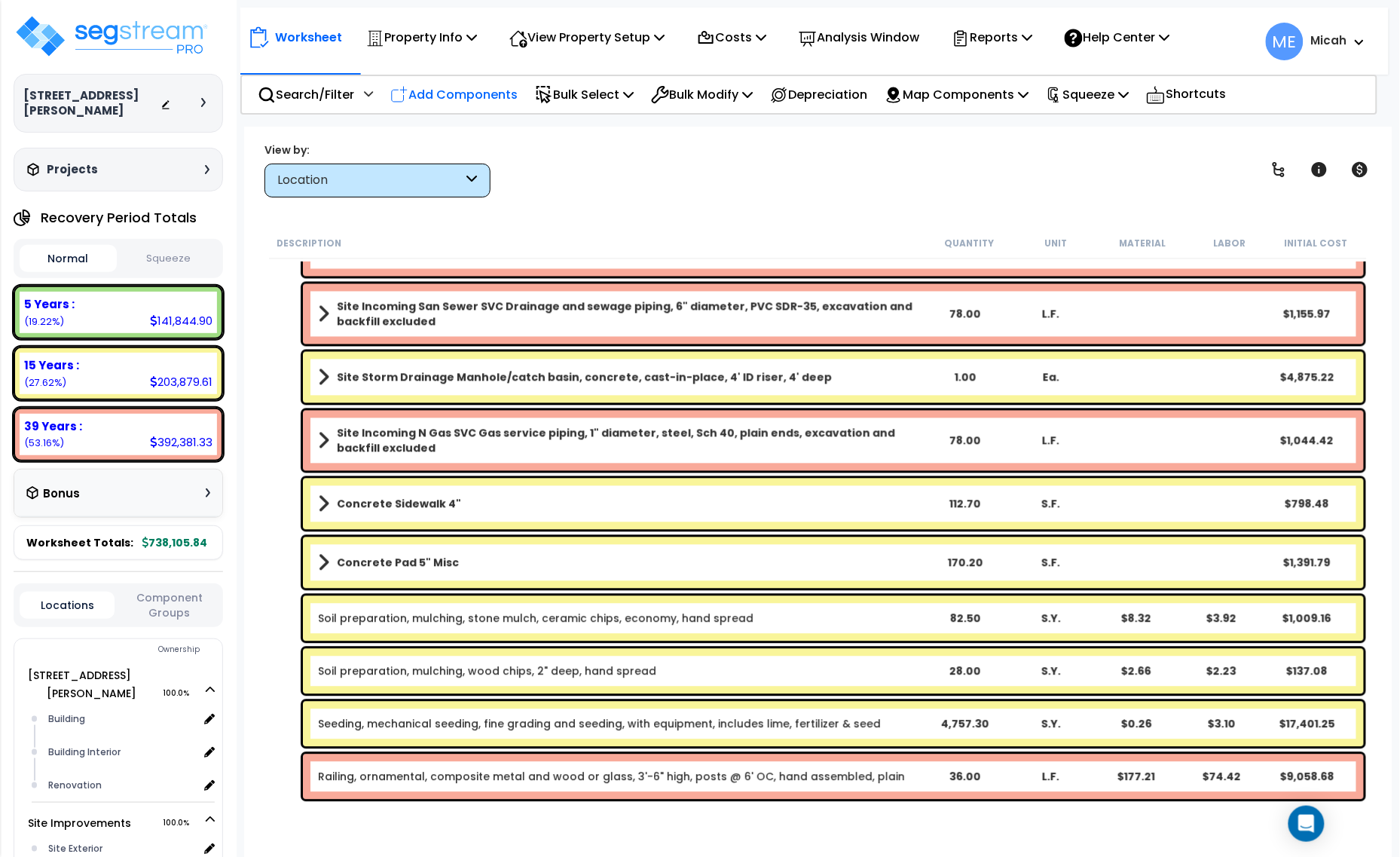
click at [457, 94] on p "Add Components" at bounding box center [454, 94] width 127 height 20
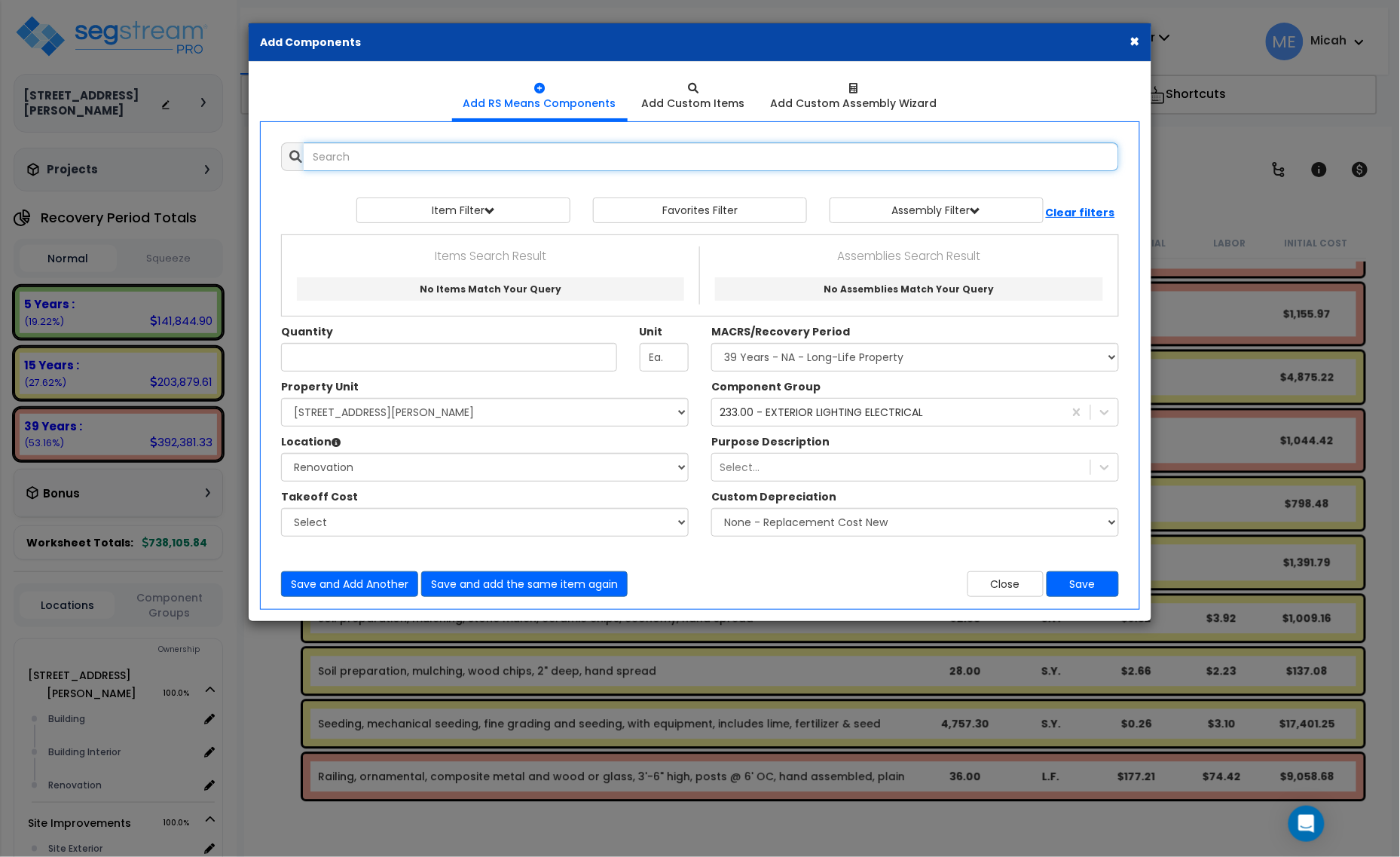
scroll to position [0, 0]
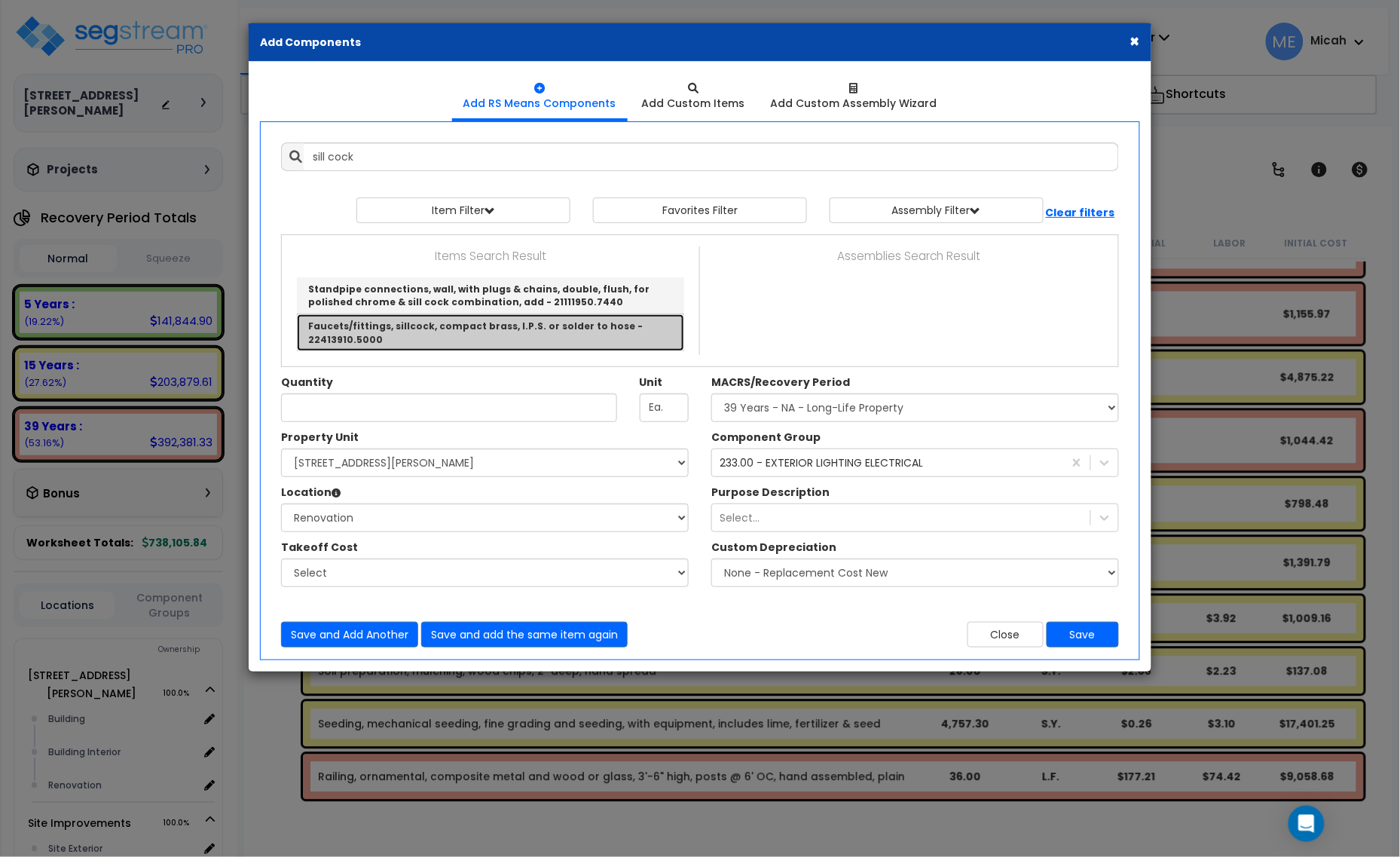
click at [545, 329] on link "Faucets/fittings, sillcock, compact brass, I.P.S. or solder to hose - 22413910.…" at bounding box center [491, 333] width 388 height 37
type input "Faucets/fittings, sillcock, compact brass, I.P.S. or solder to hose - 22413910.…"
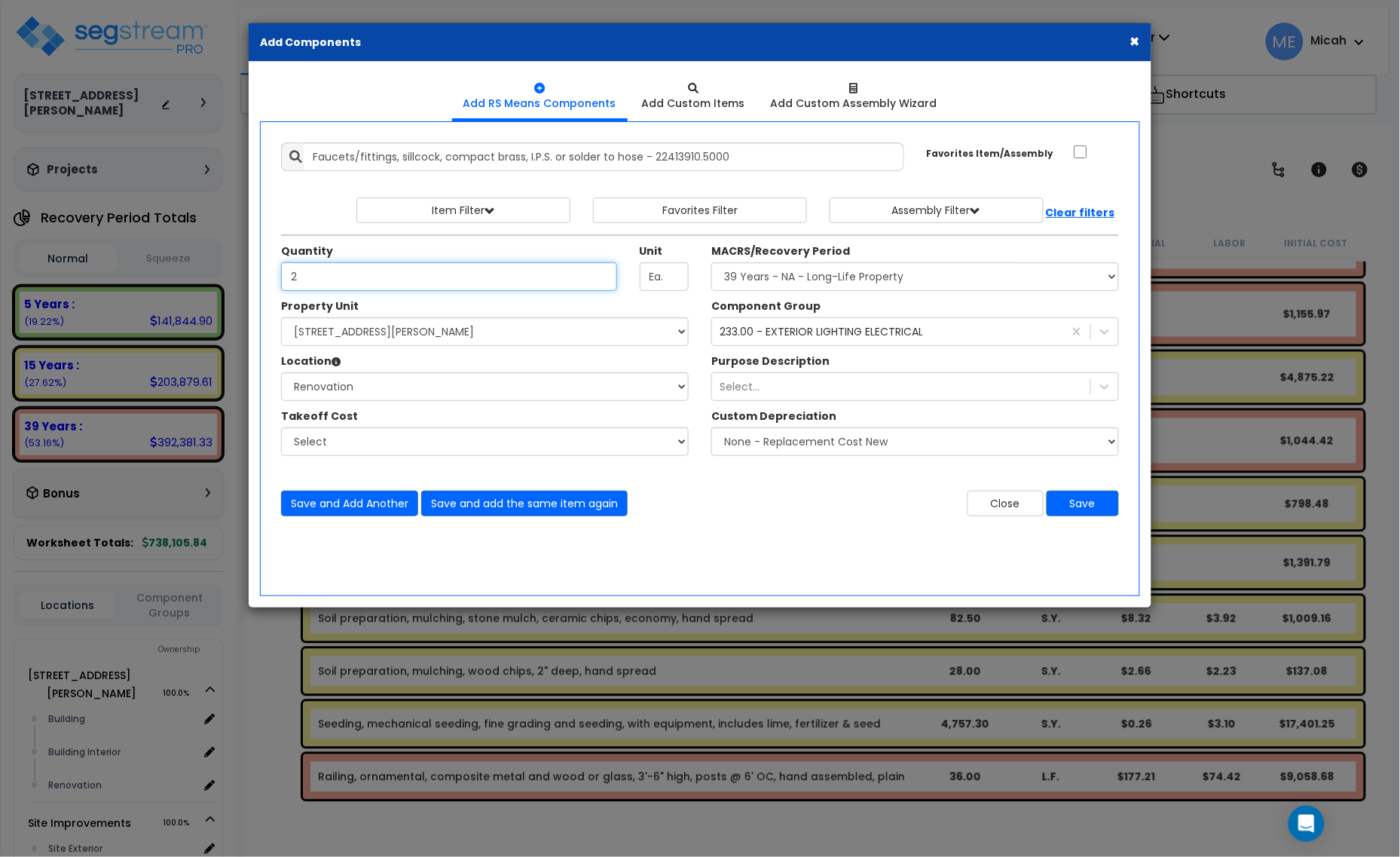
type input "2"
click at [841, 337] on div "233.00 - EXTERIOR LIGHTING ELECTRICAL" at bounding box center [821, 332] width 203 height 15
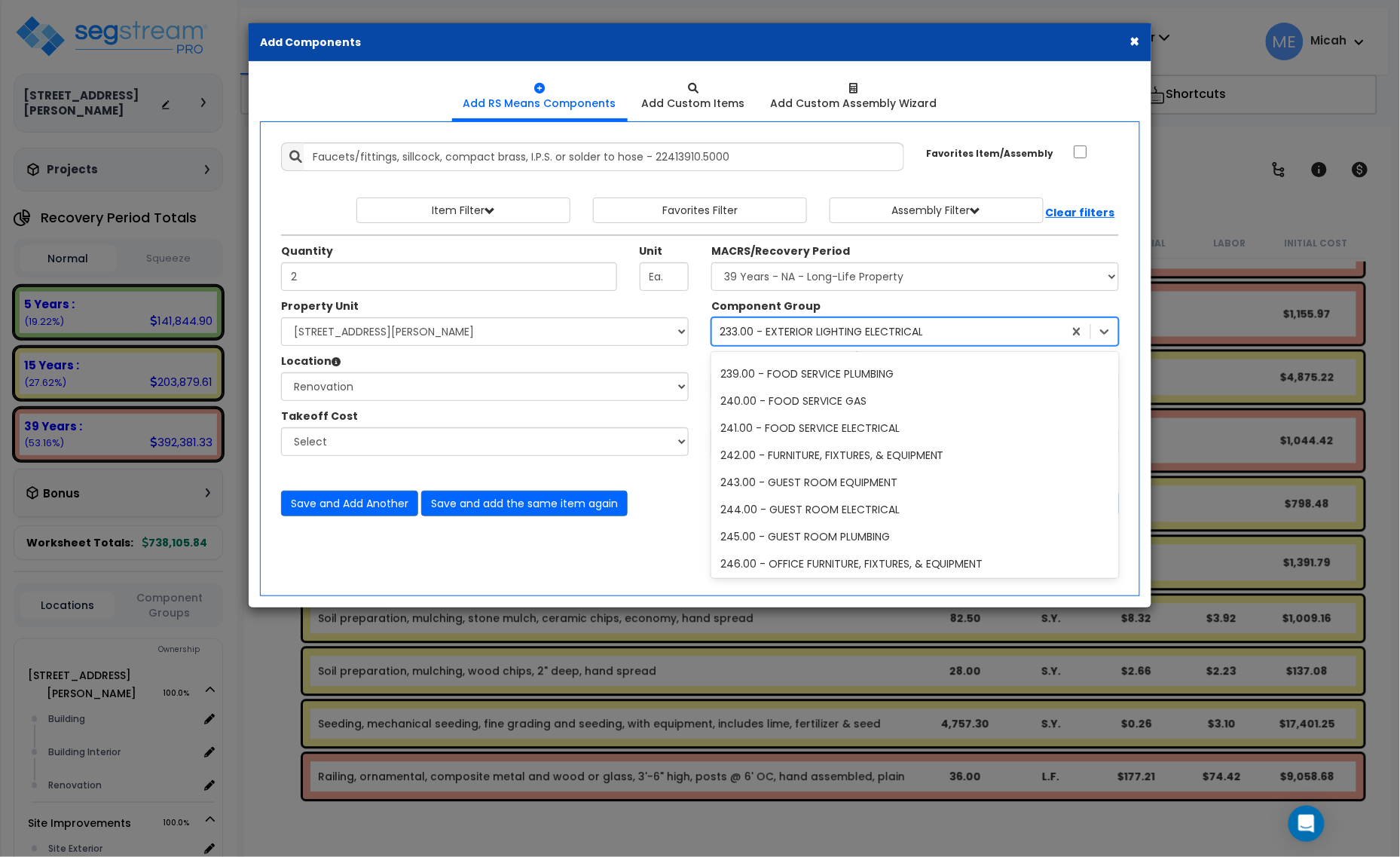
scroll to position [7128, 0]
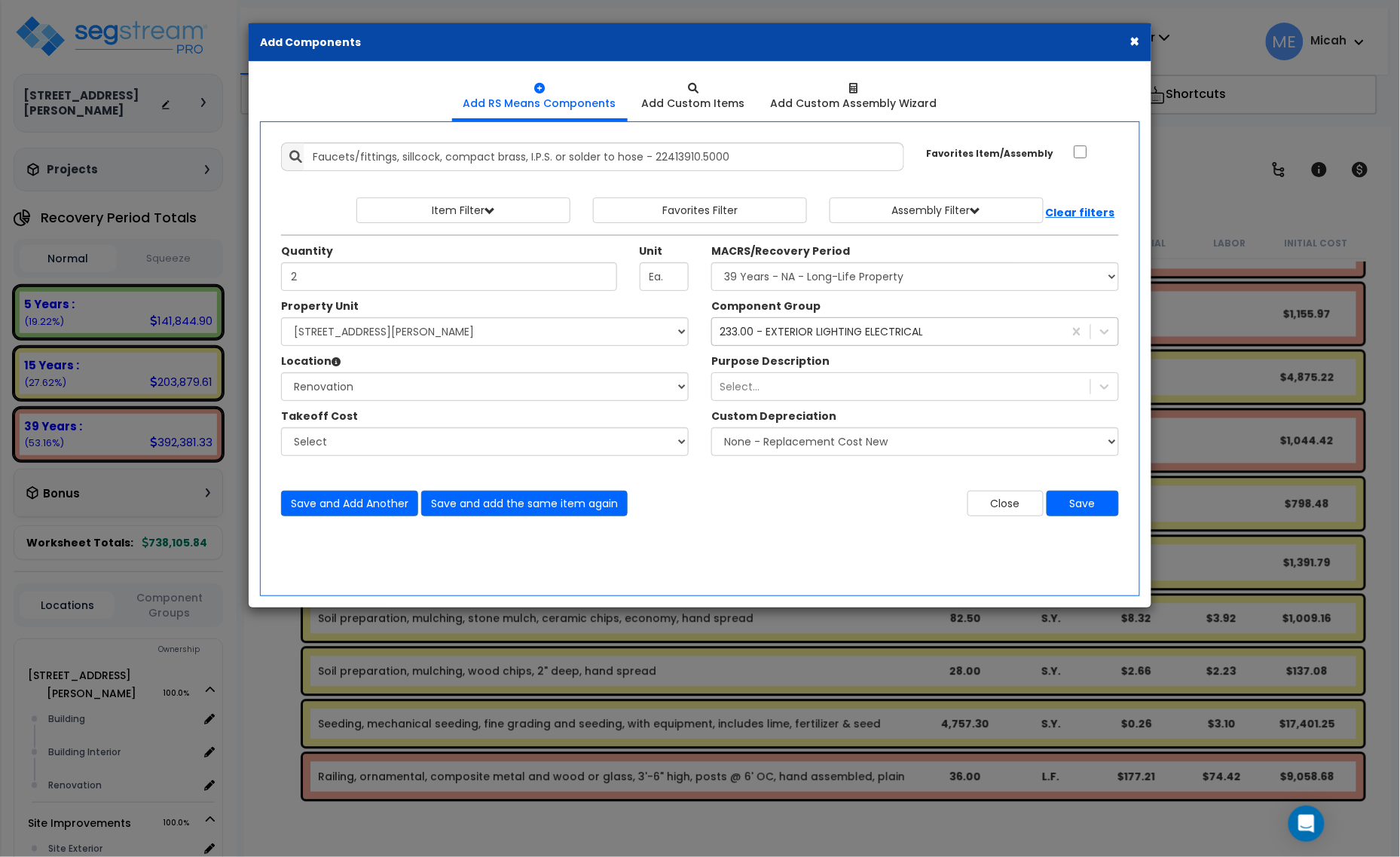
click at [822, 334] on div "233.00 - EXTERIOR LIGHTING ELECTRICAL" at bounding box center [821, 332] width 203 height 15
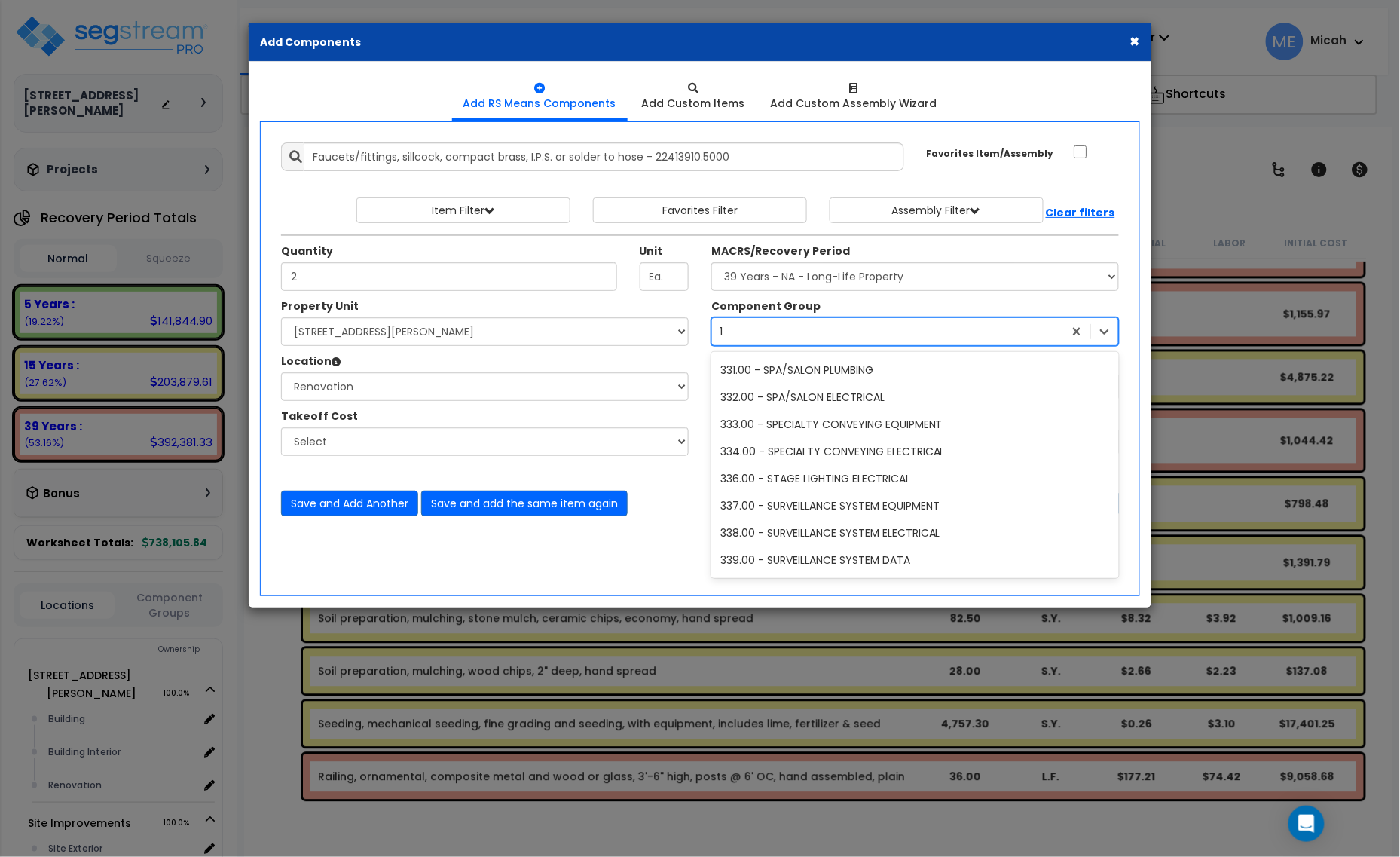
scroll to position [4584, 0]
type input "144"
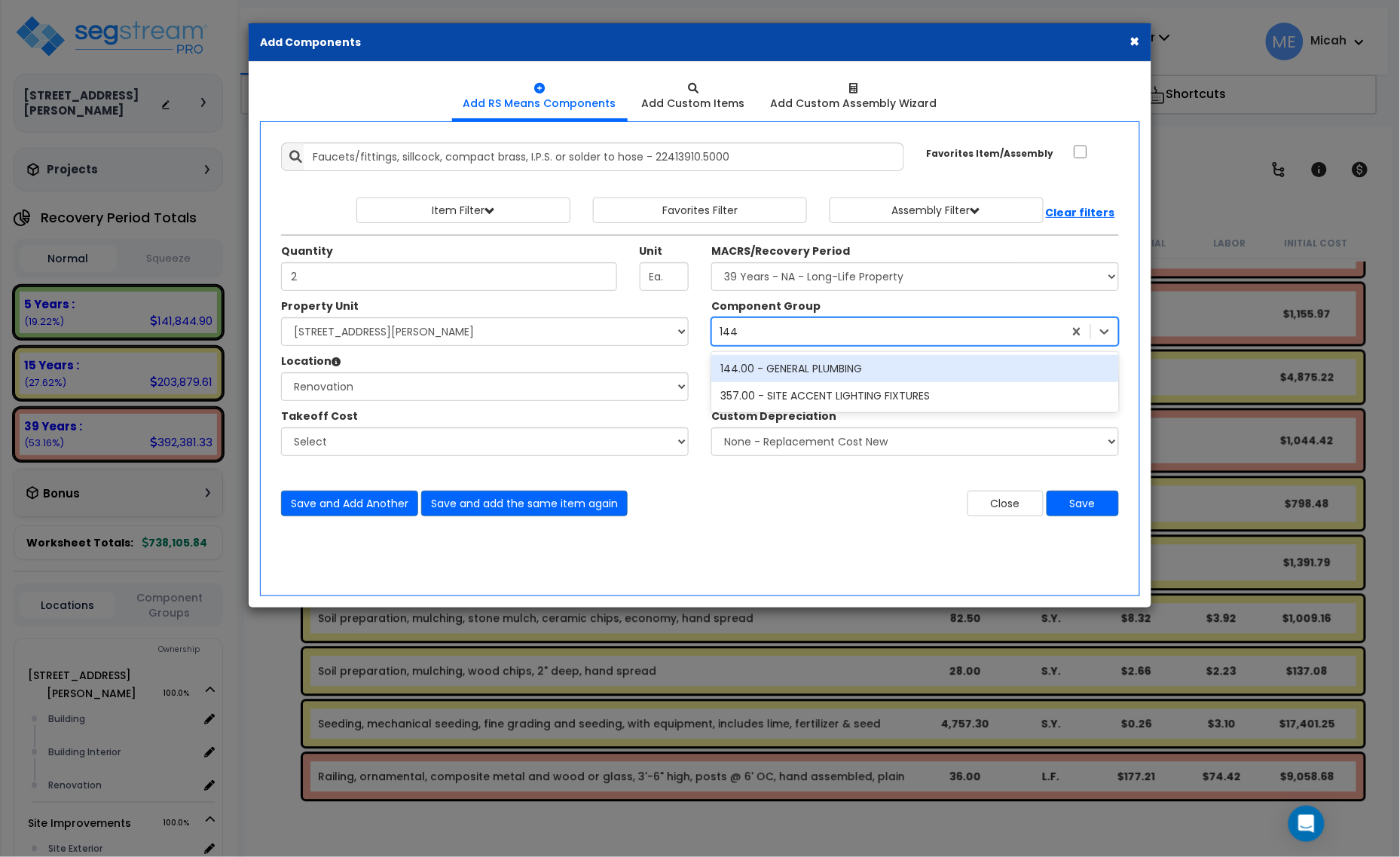
click at [819, 369] on div "144.00 - GENERAL PLUMBING" at bounding box center [915, 368] width 408 height 27
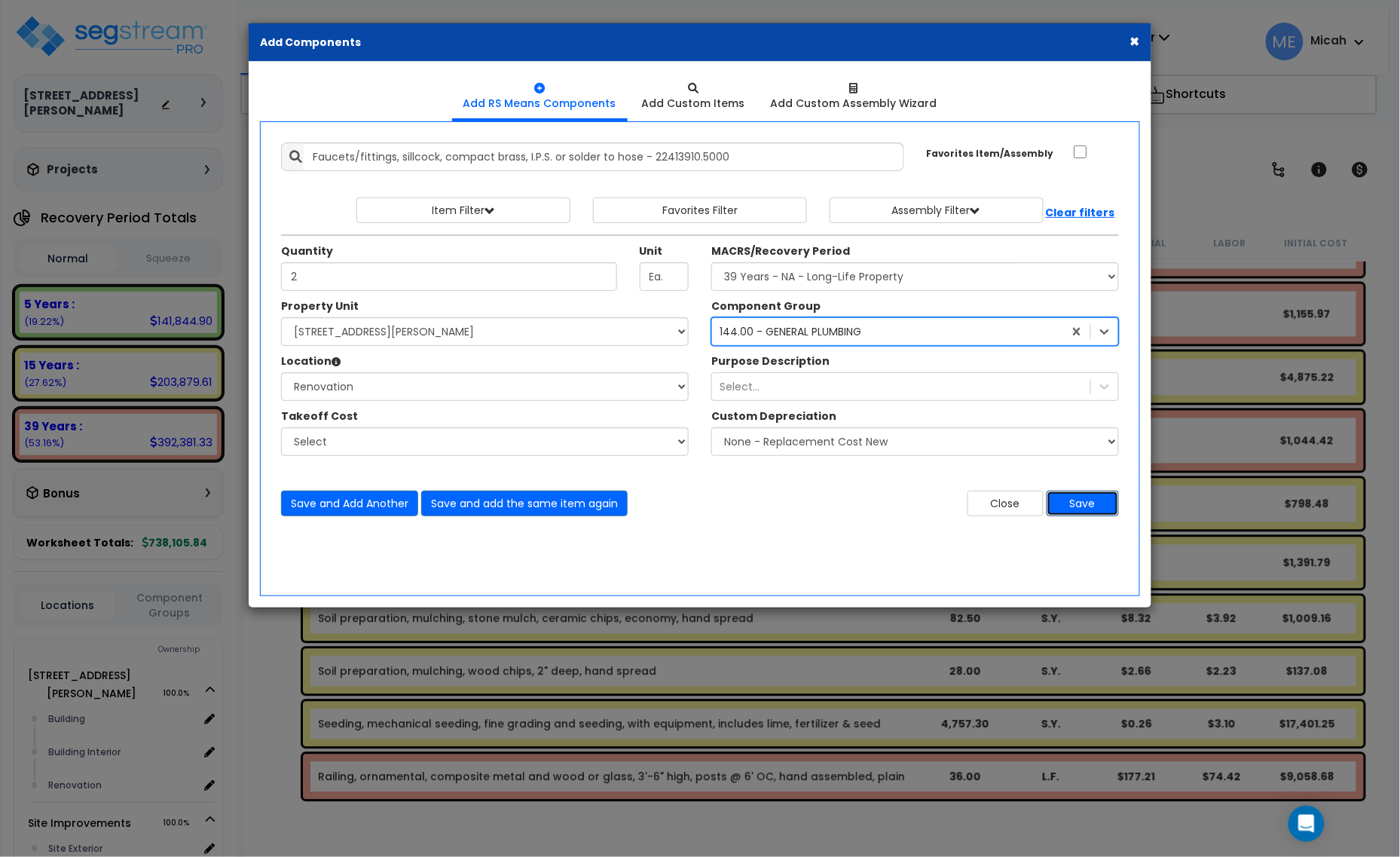
click at [1102, 505] on button "Save" at bounding box center [1082, 503] width 72 height 26
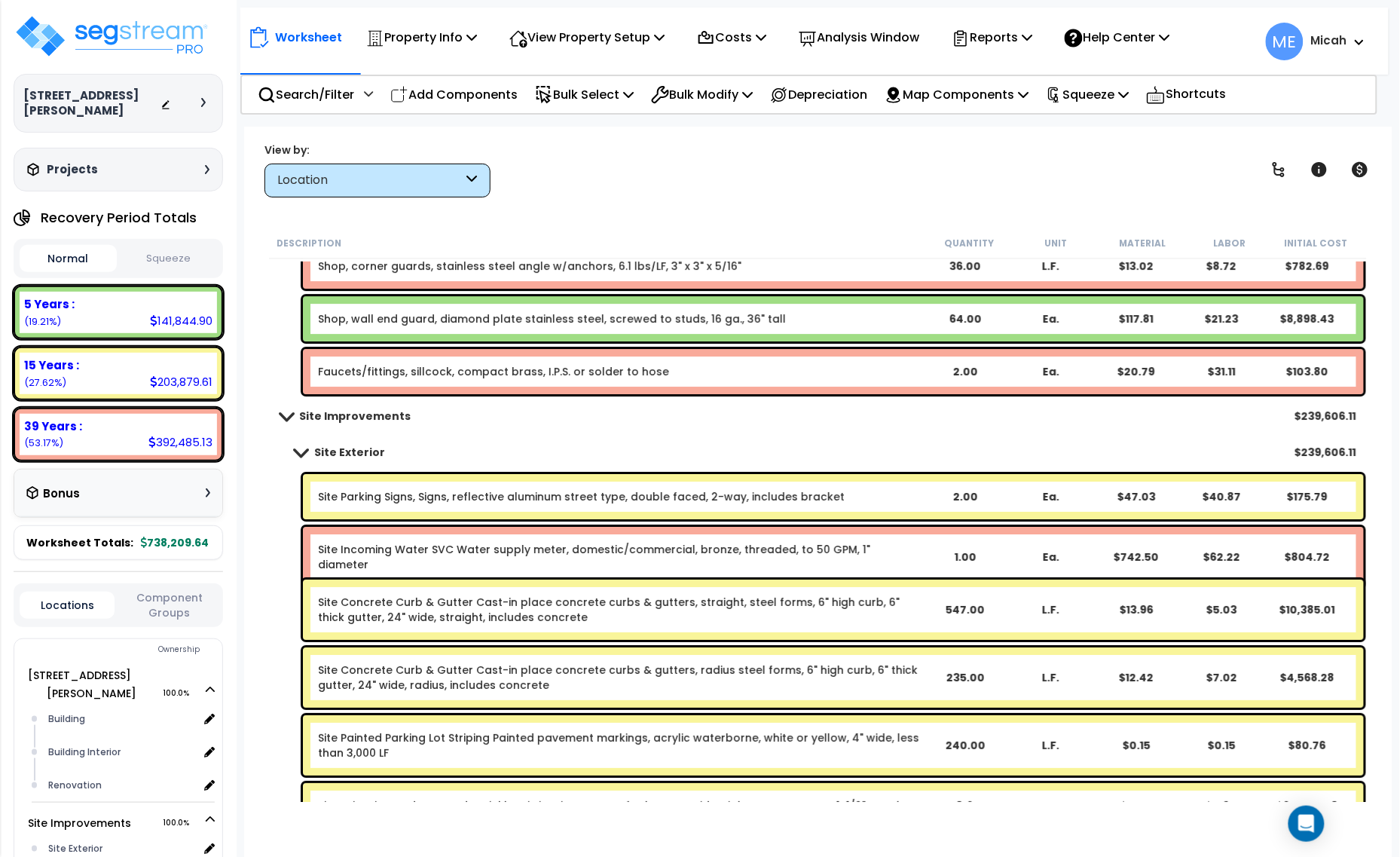
scroll to position [7174, 0]
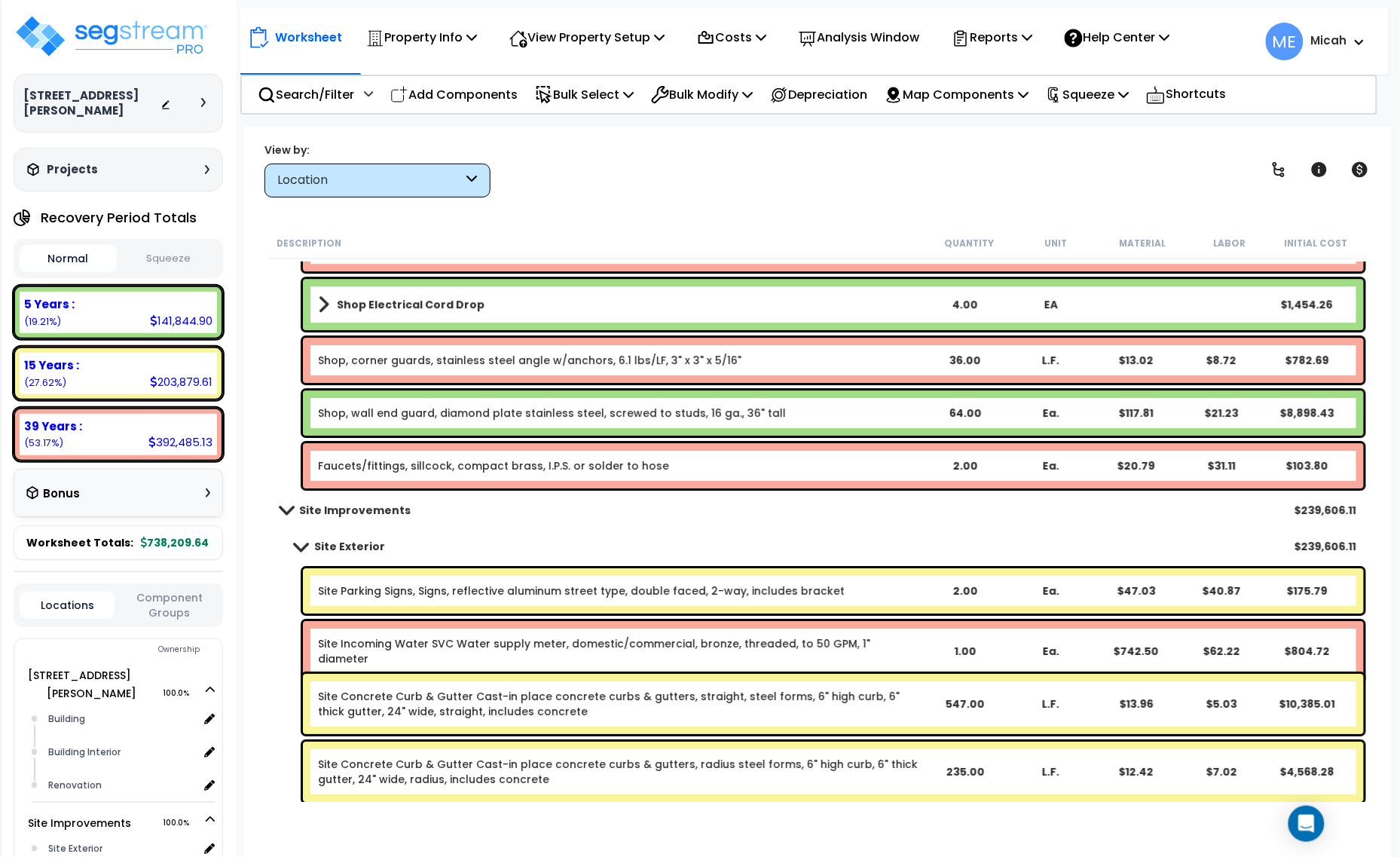
click at [482, 469] on link "Faucets/fittings, sillcock, compact brass, I.P.S. or solder to hose" at bounding box center [494, 466] width 351 height 15
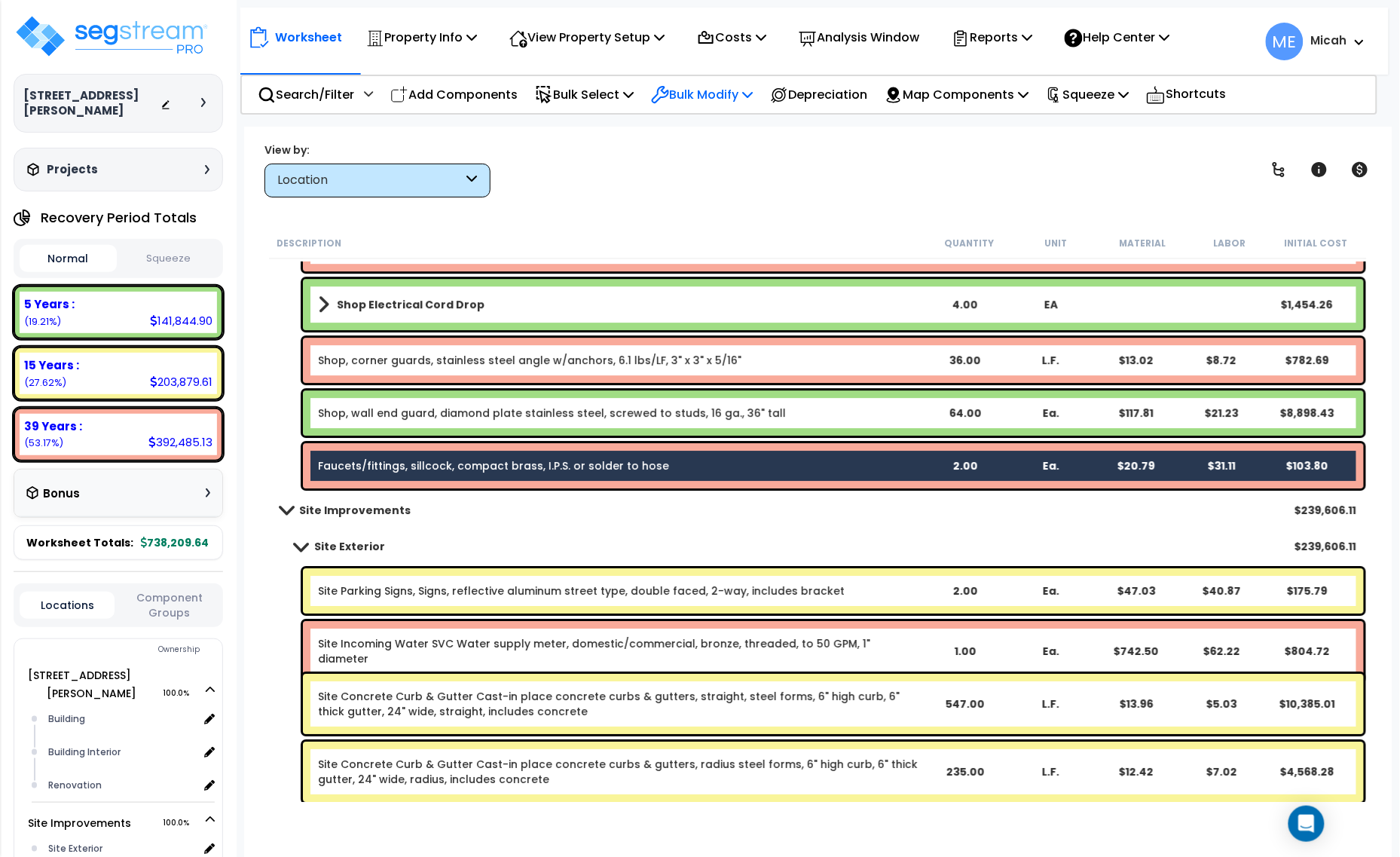
click at [752, 92] on p "Bulk Modify" at bounding box center [701, 94] width 101 height 20
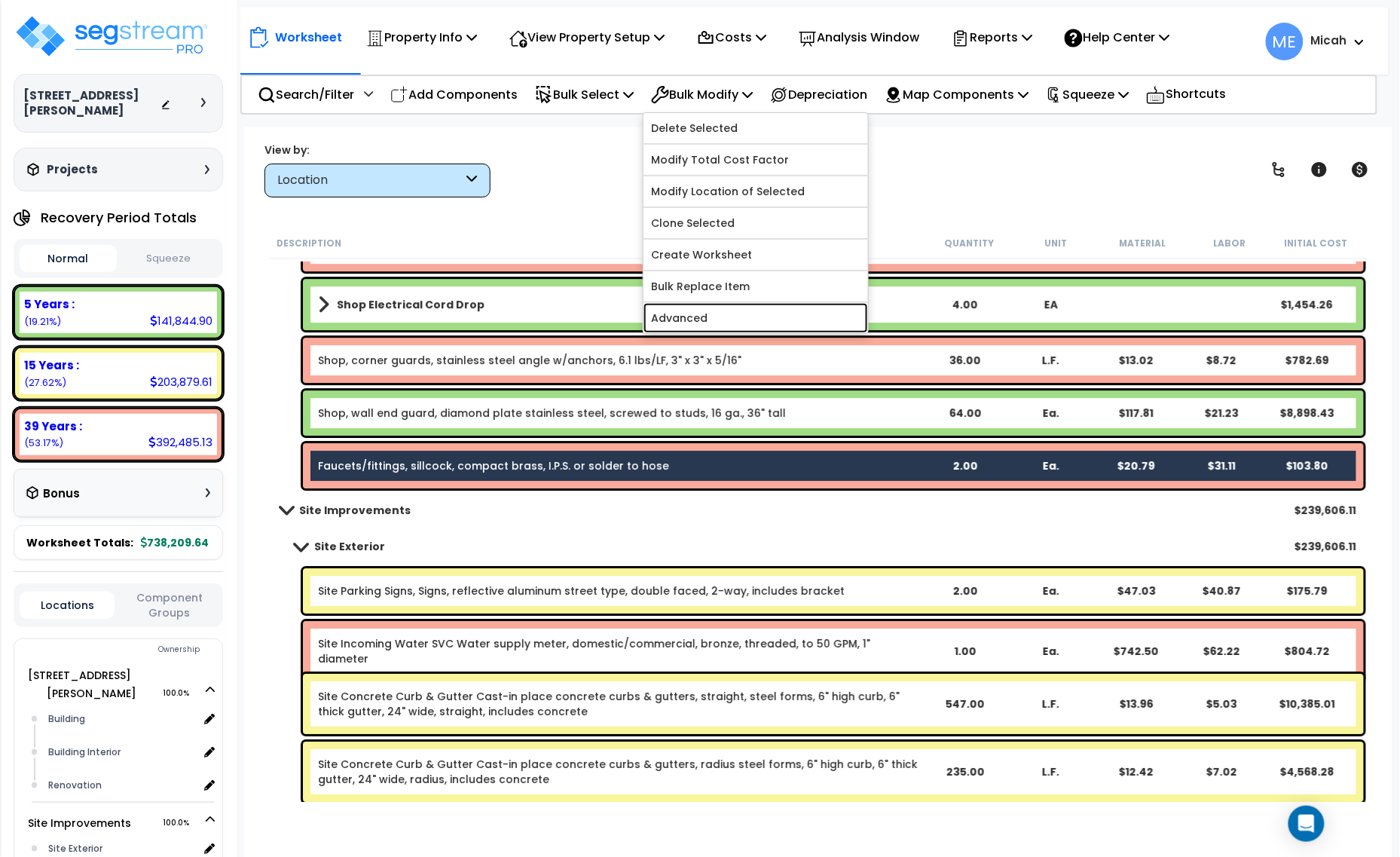
click at [746, 314] on link "Advanced" at bounding box center [755, 317] width 225 height 30
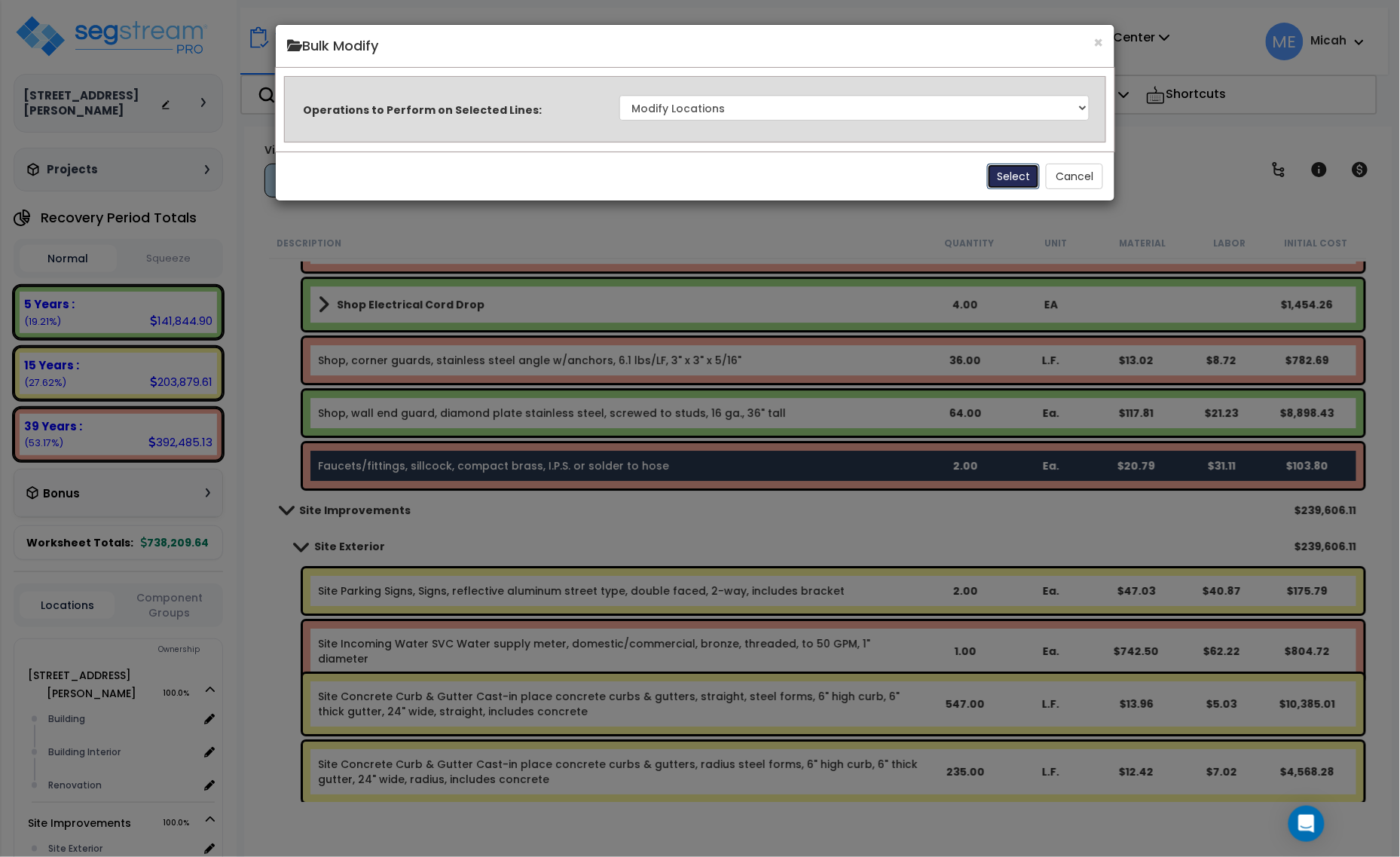
click at [1008, 183] on button "Select" at bounding box center [1013, 176] width 53 height 26
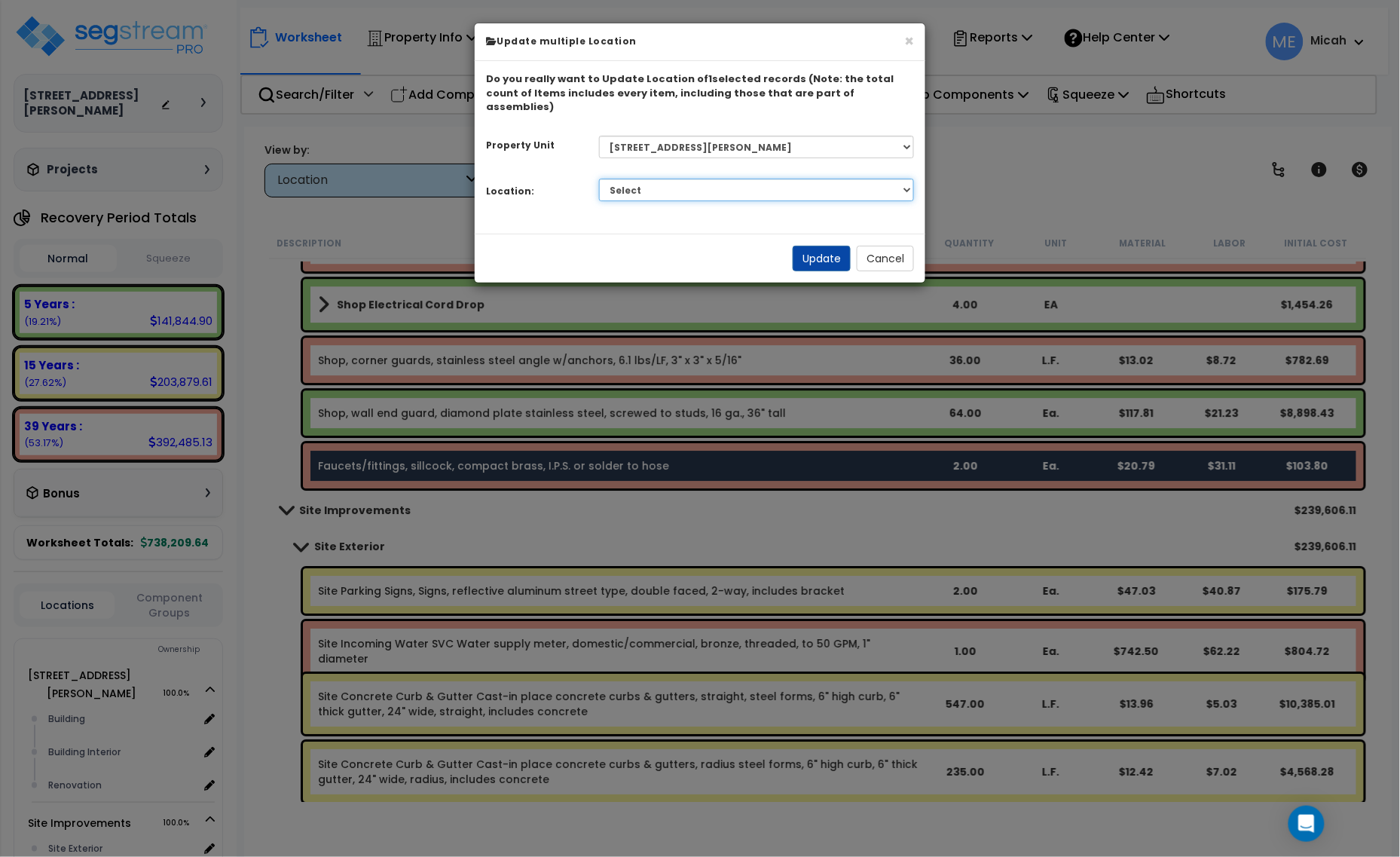
click at [796, 181] on select "Select Building Building Interior Renovation Add Additional Location" at bounding box center [756, 189] width 315 height 22
select select "6"
click at [599, 178] on select "Select Building Building Interior Renovation Add Additional Location" at bounding box center [756, 189] width 315 height 22
click at [821, 246] on button "Update" at bounding box center [821, 258] width 58 height 26
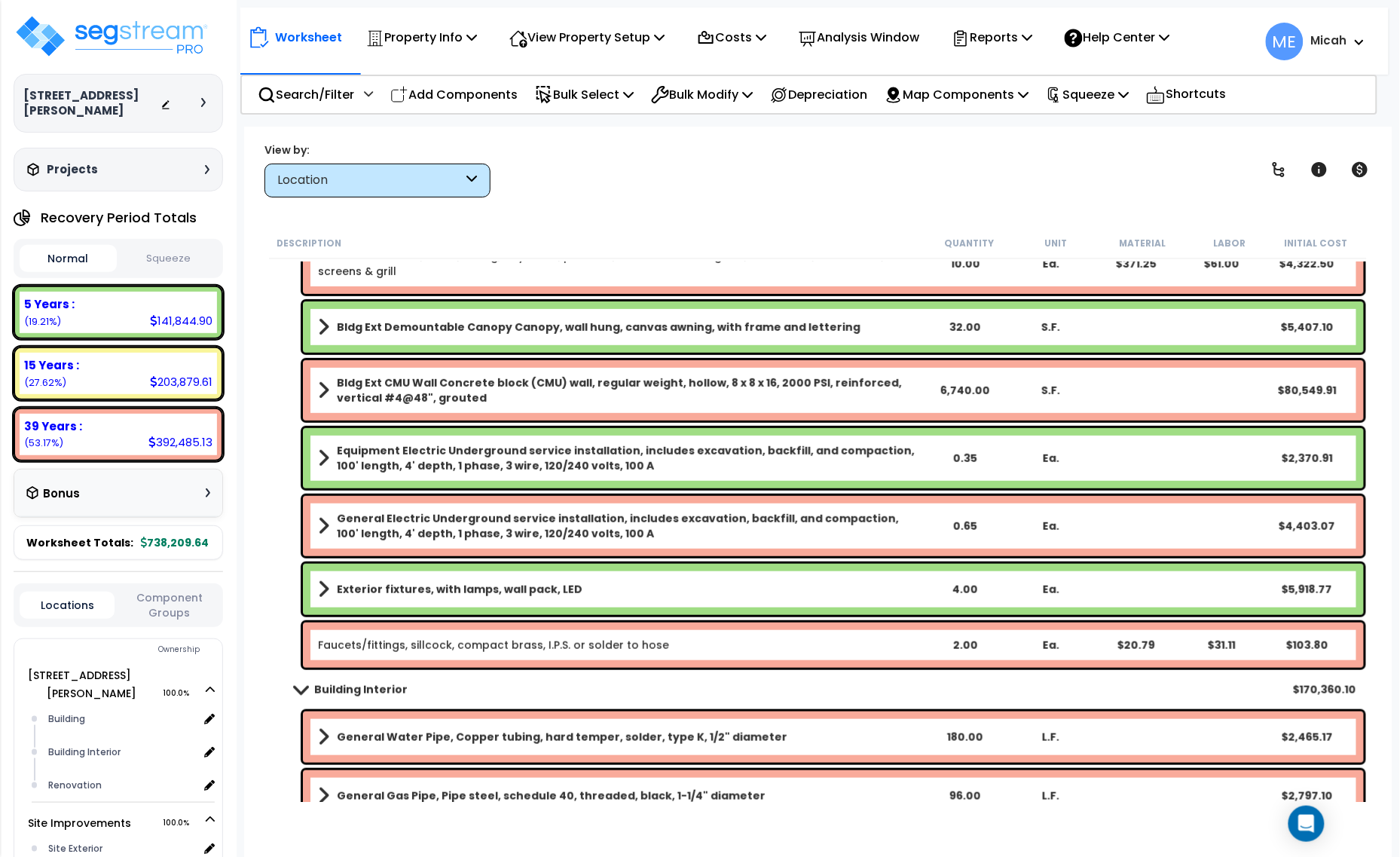
scroll to position [282, 0]
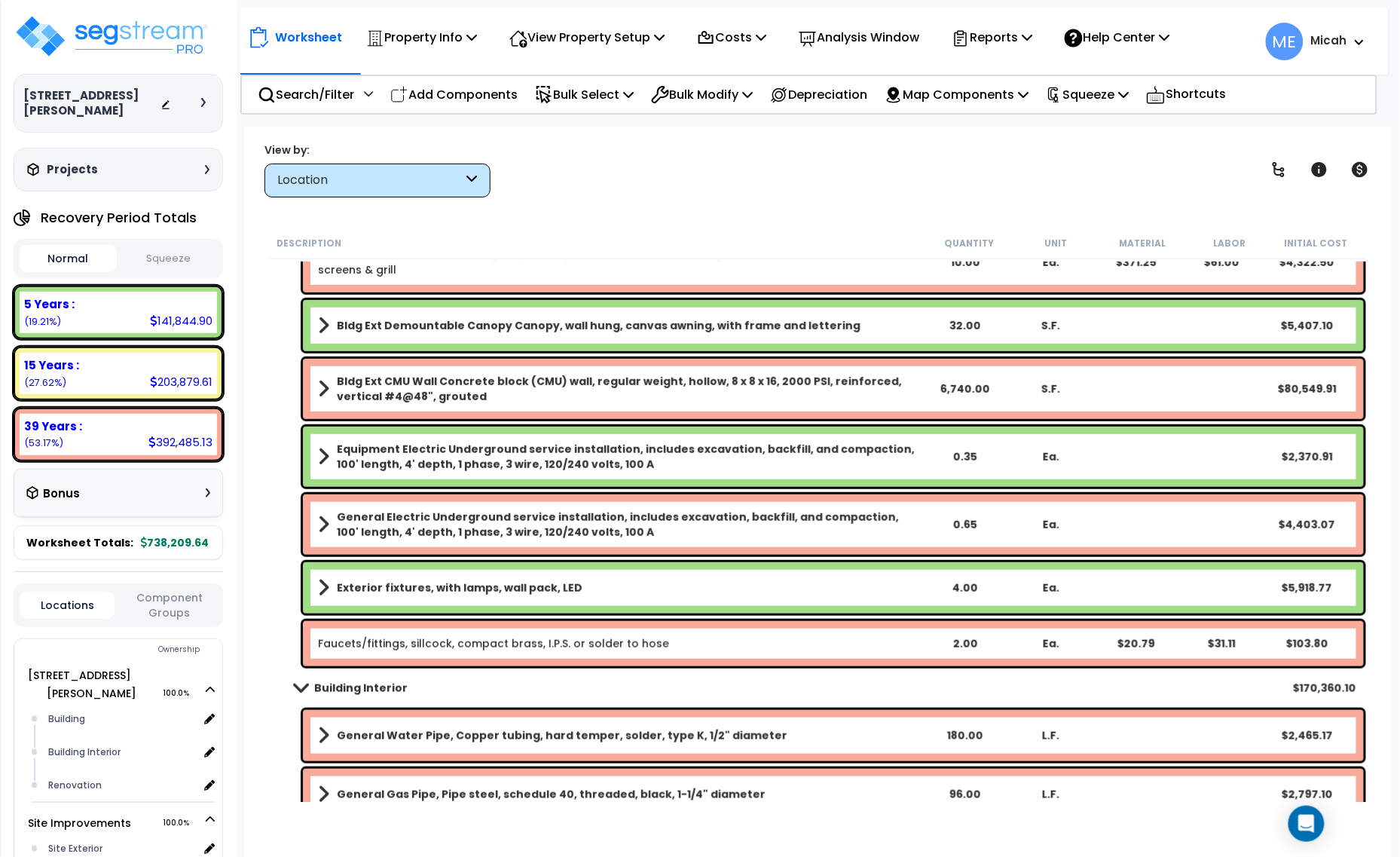
click at [397, 647] on link "Faucets/fittings, sillcock, compact brass, I.P.S. or solder to hose" at bounding box center [494, 644] width 351 height 15
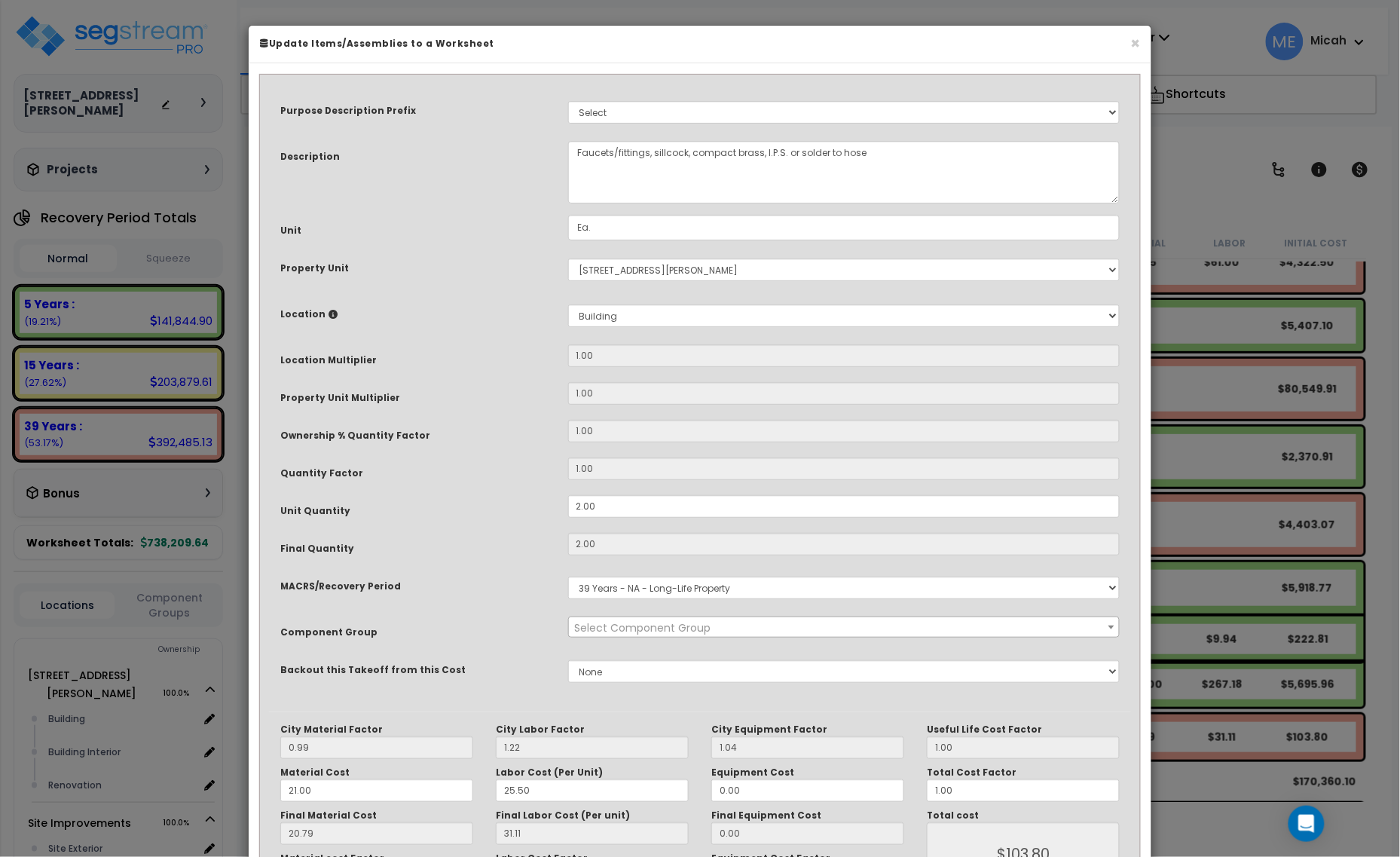
select select "56954"
click at [574, 157] on textarea "Faucets/fittings, sillcock, compact brass, I.P.S. or solder to hose" at bounding box center [844, 172] width 552 height 63
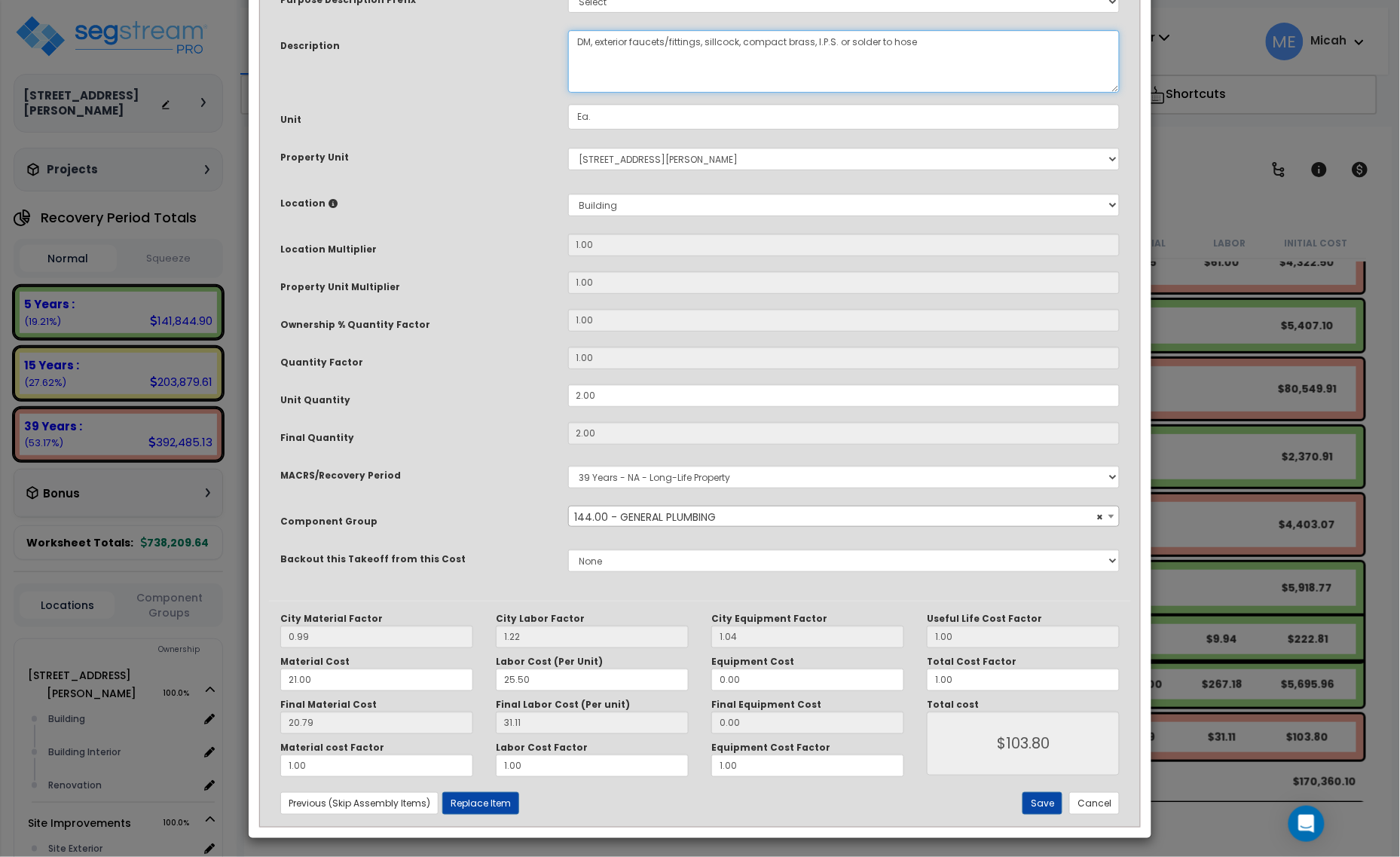
scroll to position [114, 0]
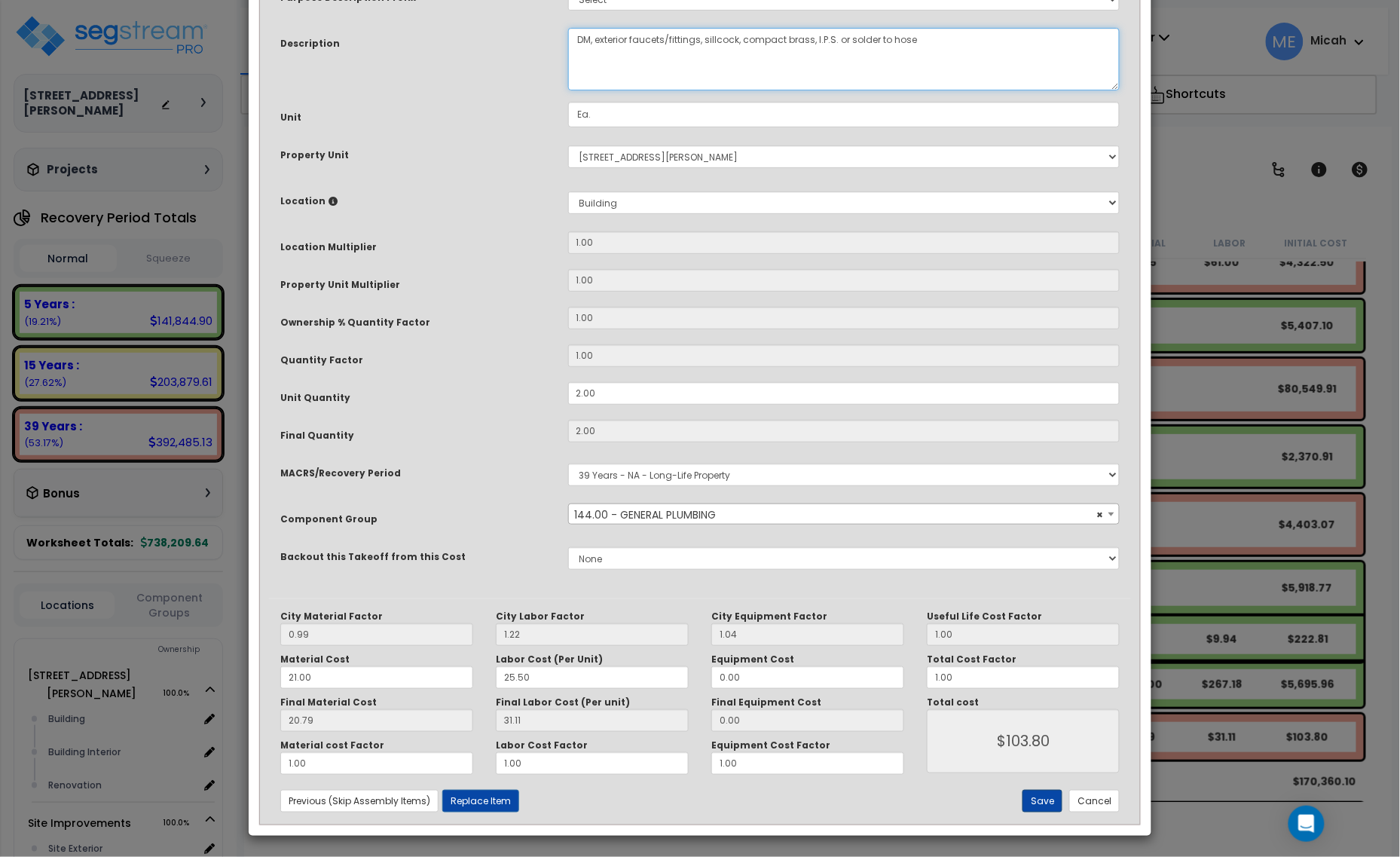
type textarea "DM, exterior faucets/fittings, sillcock, compact brass, I.P.S. or solder to hose"
click at [1050, 793] on button "Save" at bounding box center [1041, 800] width 40 height 22
type input "103.80"
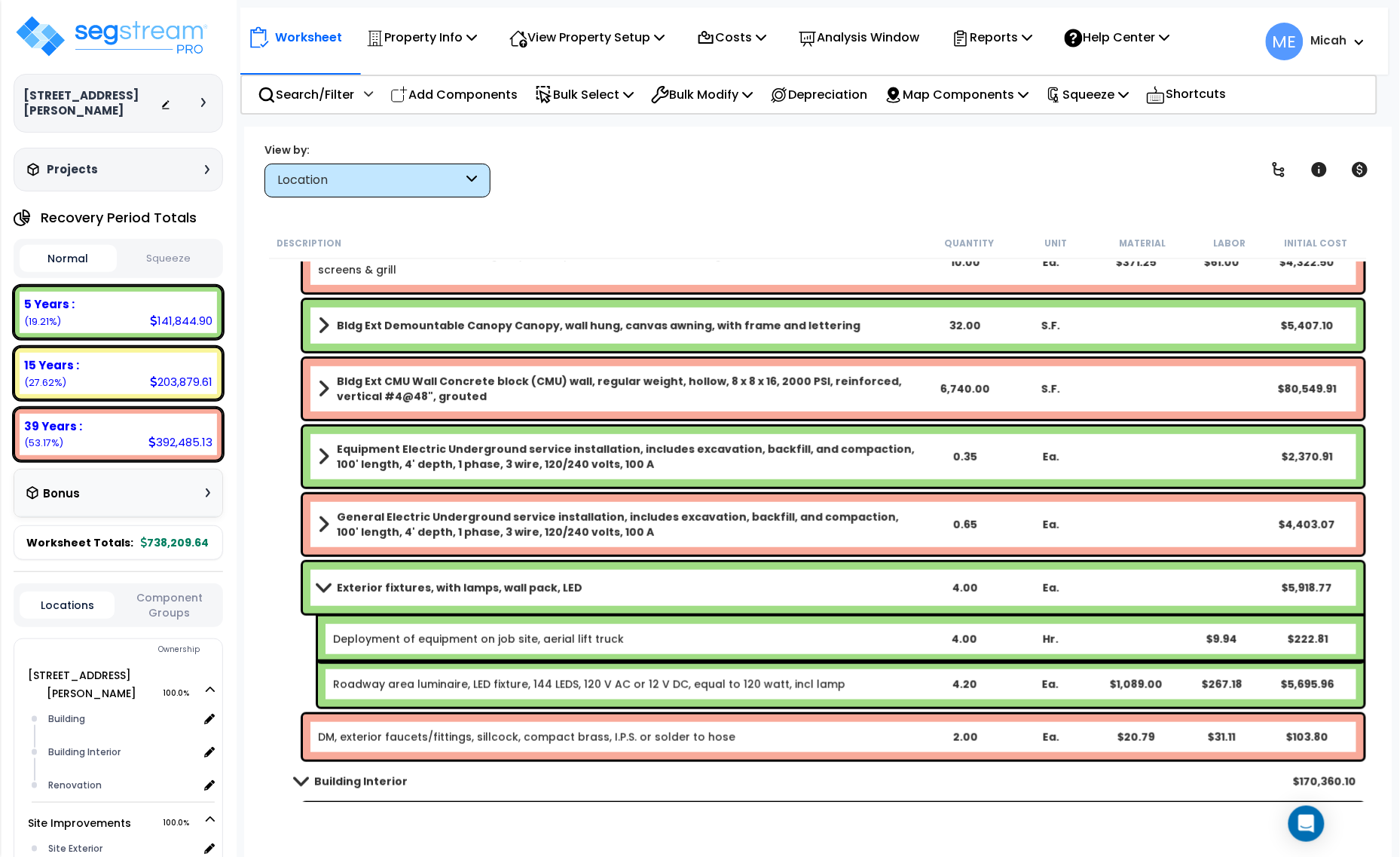
click at [320, 591] on span at bounding box center [323, 587] width 21 height 12
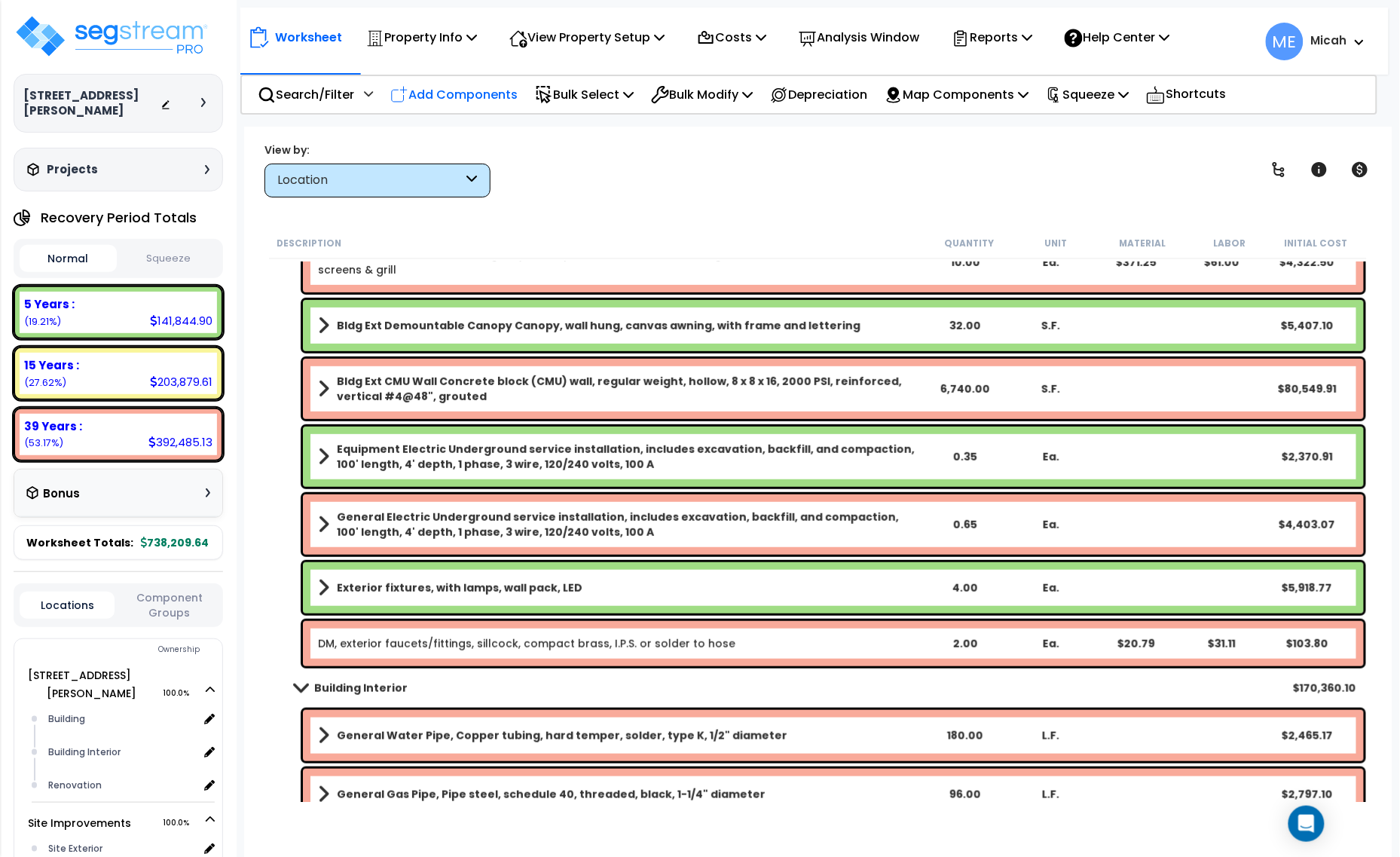
click at [466, 95] on p "Add Components" at bounding box center [454, 94] width 127 height 20
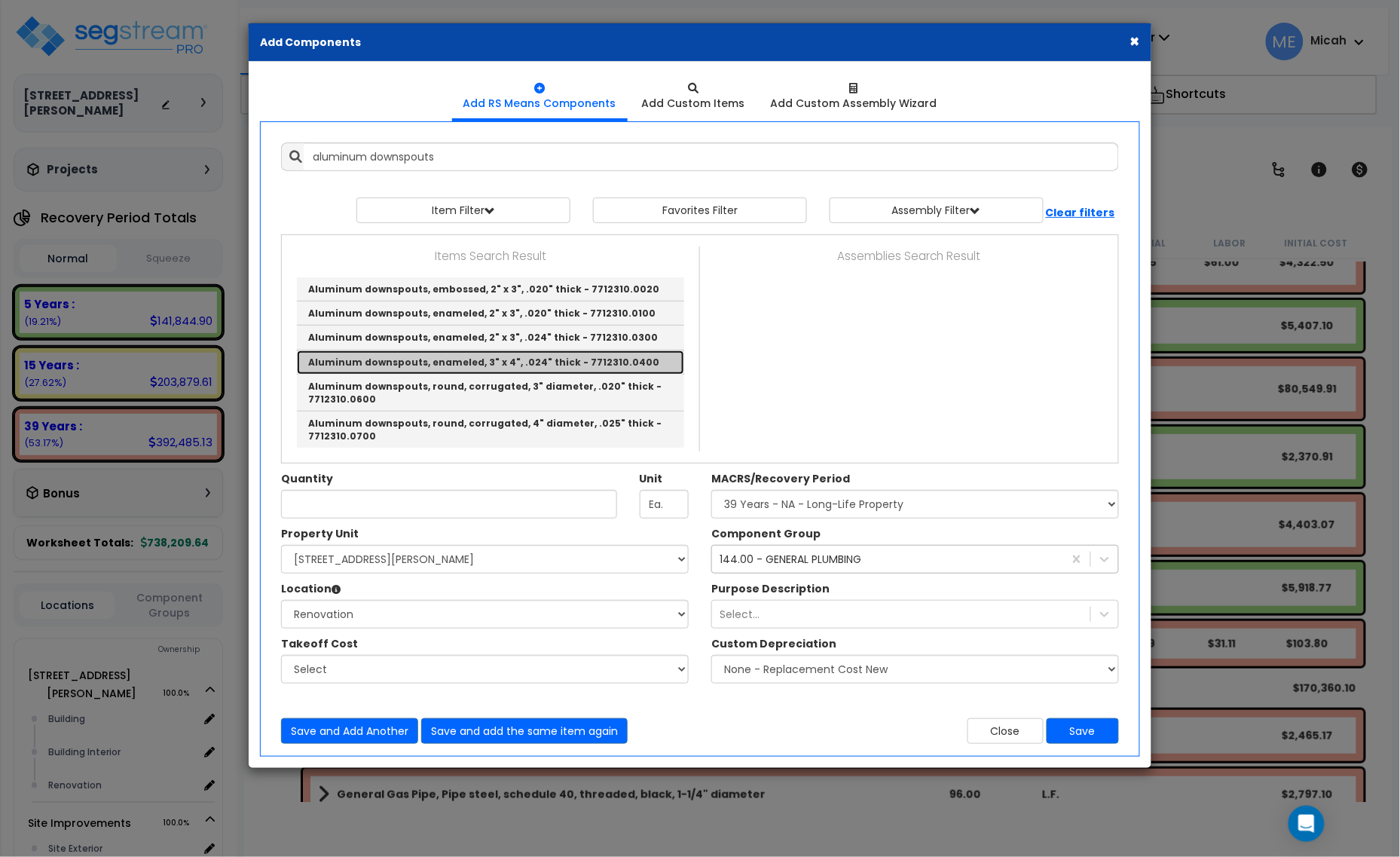
click at [619, 363] on link "Aluminum downspouts, enameled, 3" x 4", .024" thick - 7712310.0400" at bounding box center [491, 362] width 388 height 24
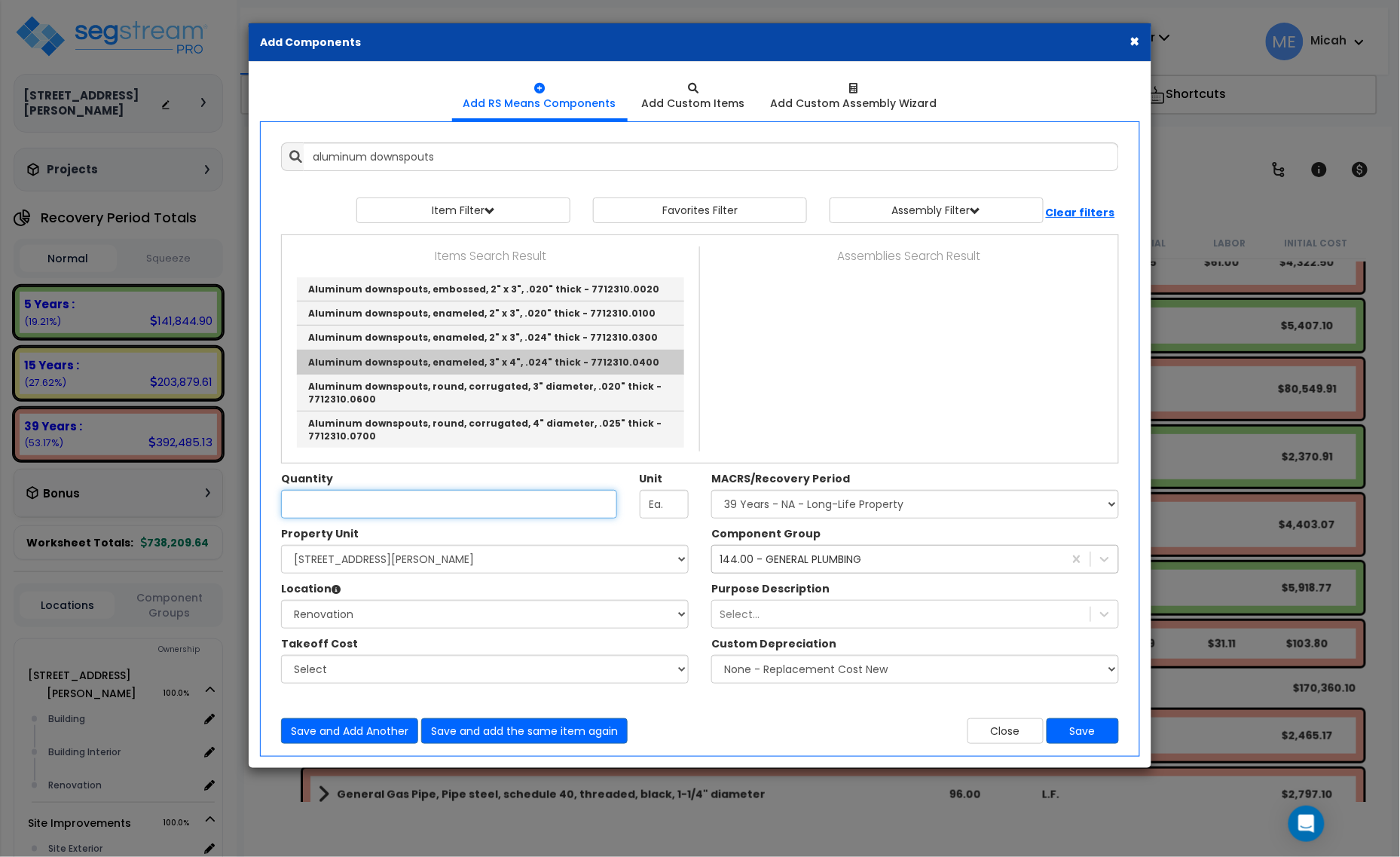
type input "Aluminum downspouts, enameled, 3" x 4", .024" thick - 7712310.0400"
type input "L.F."
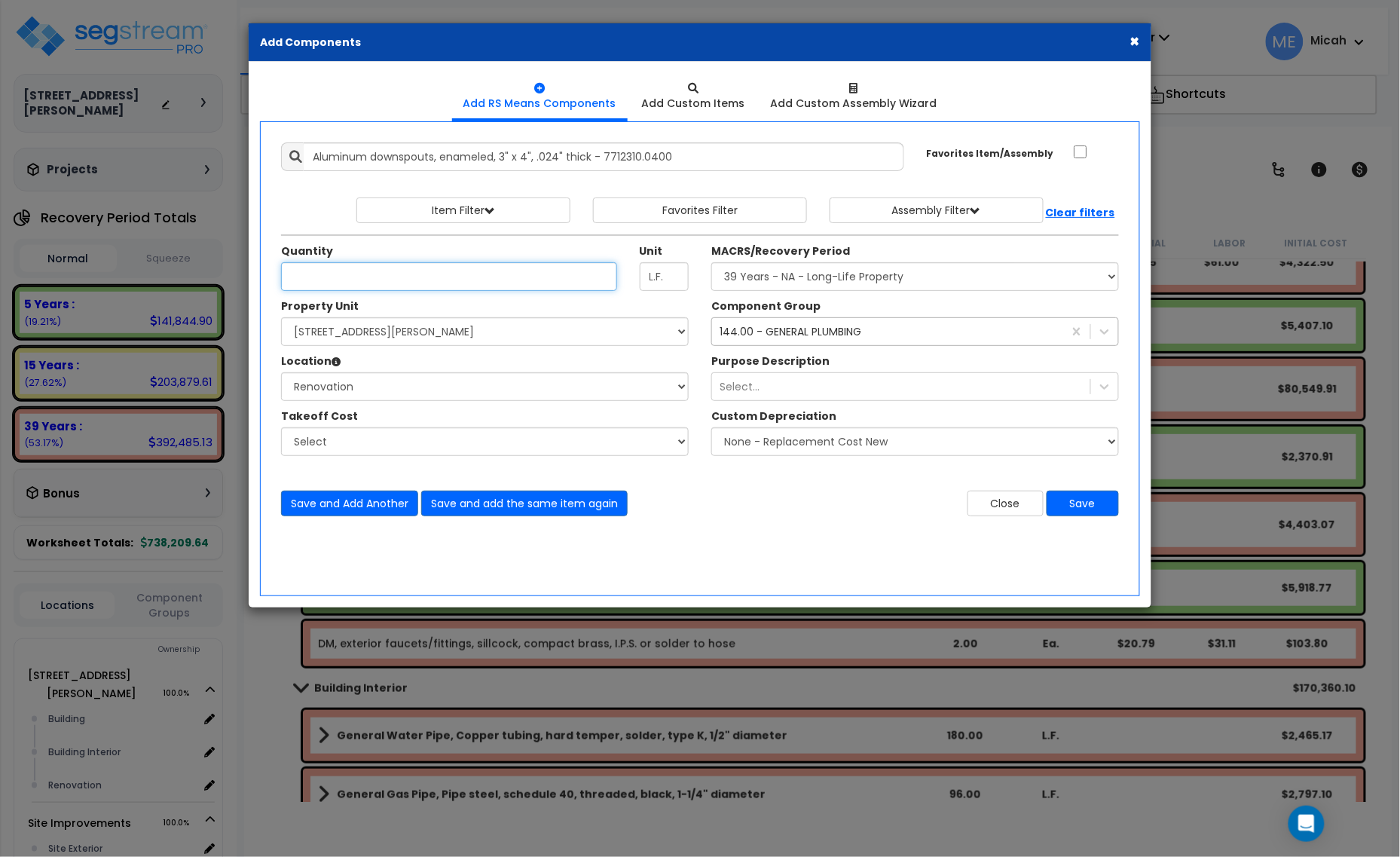
scroll to position [0, 0]
type input "34"
click at [856, 339] on div "144.00 - GENERAL PLUMBING" at bounding box center [790, 332] width 142 height 15
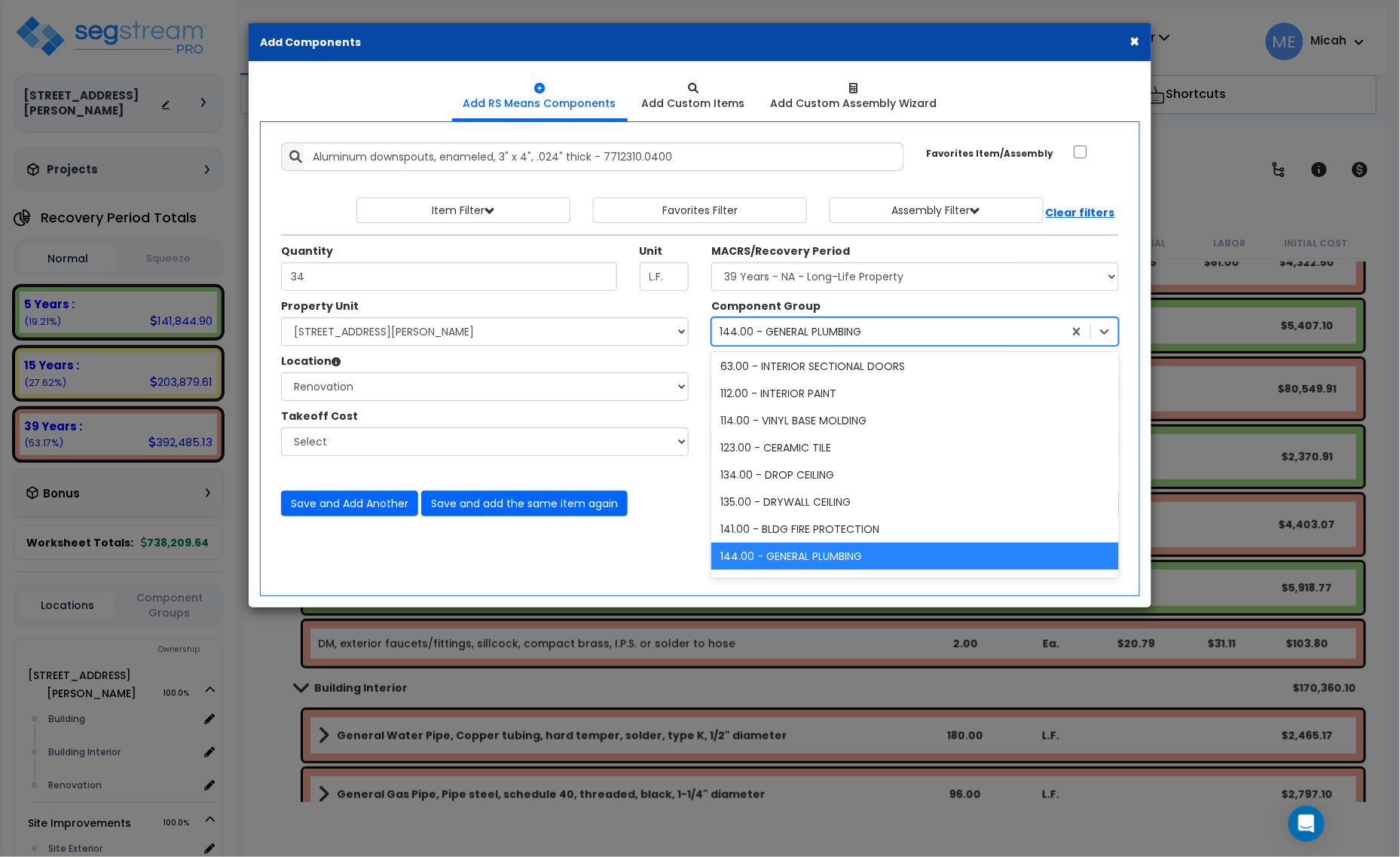
scroll to position [57, 0]
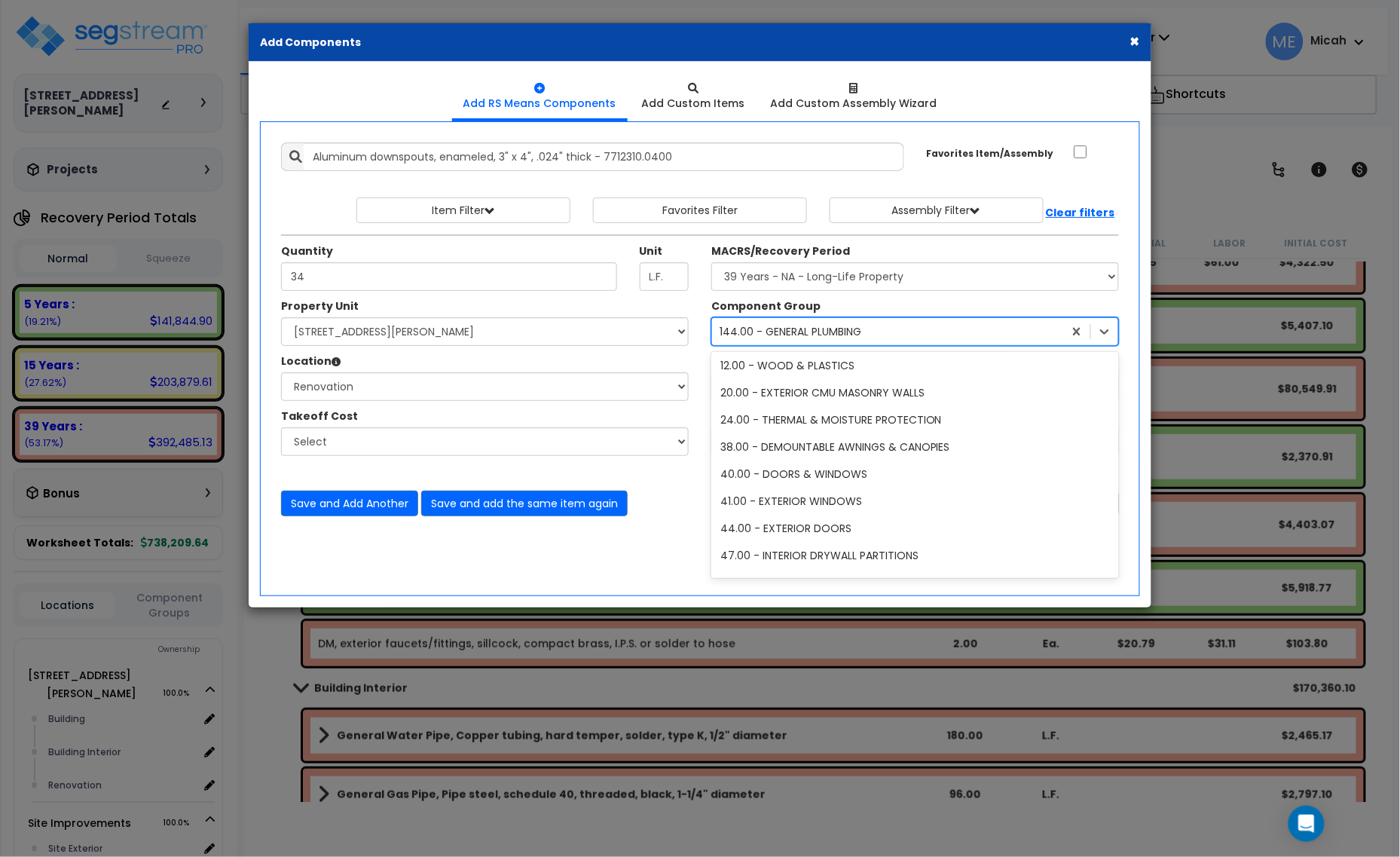
type input "11"
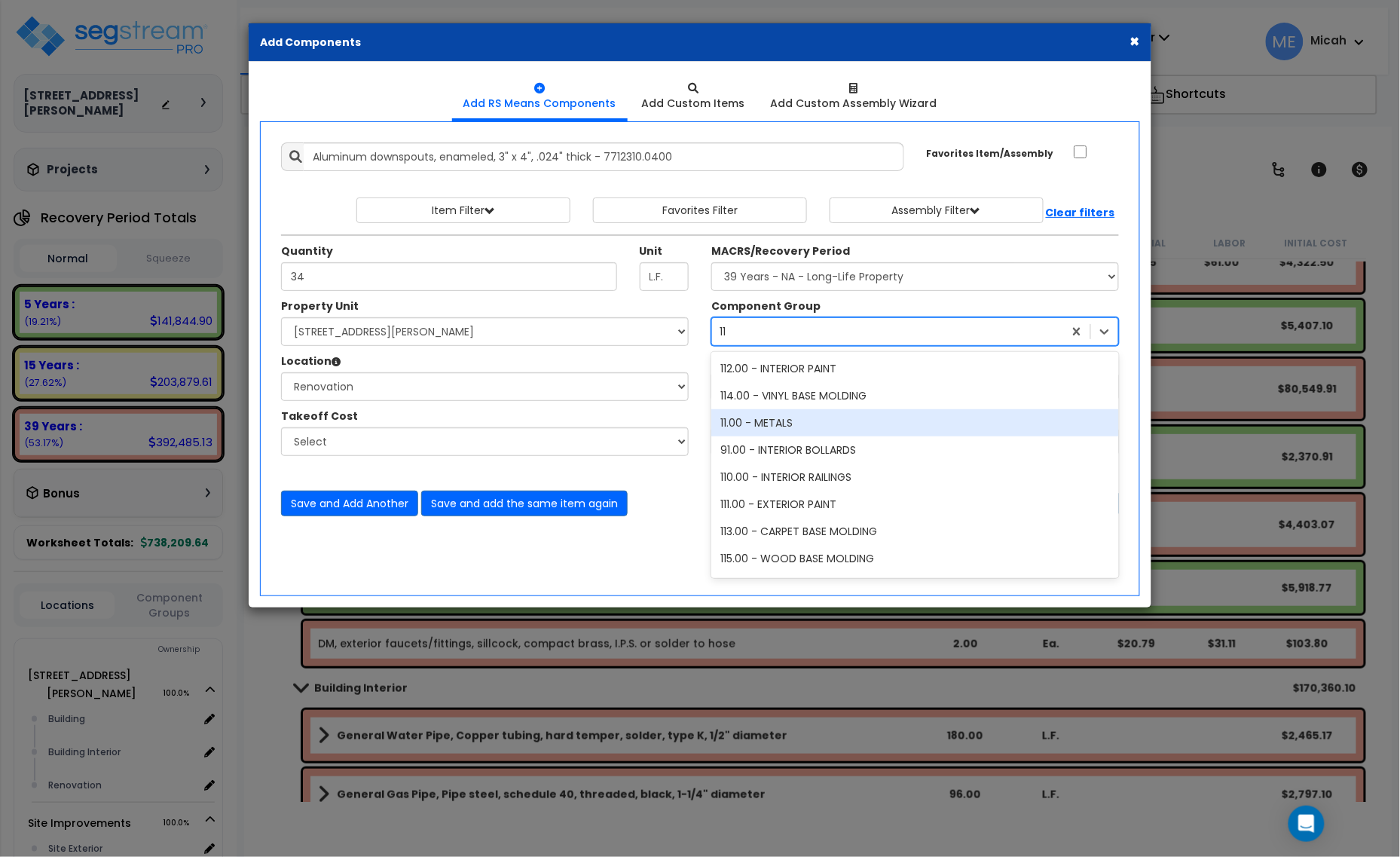
click at [816, 423] on div "11.00 - METALS" at bounding box center [915, 422] width 408 height 27
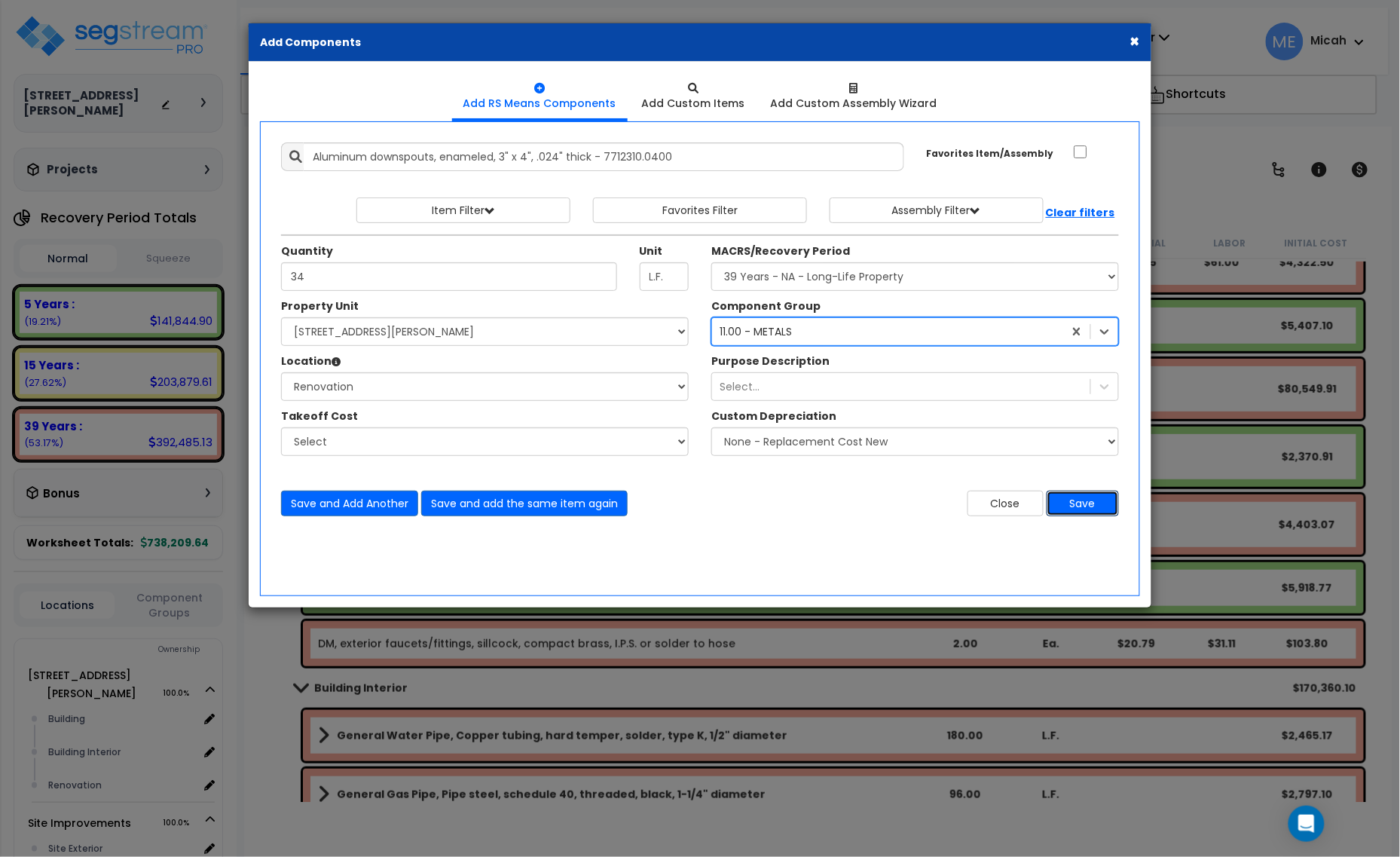
click at [1087, 506] on button "Save" at bounding box center [1082, 503] width 72 height 26
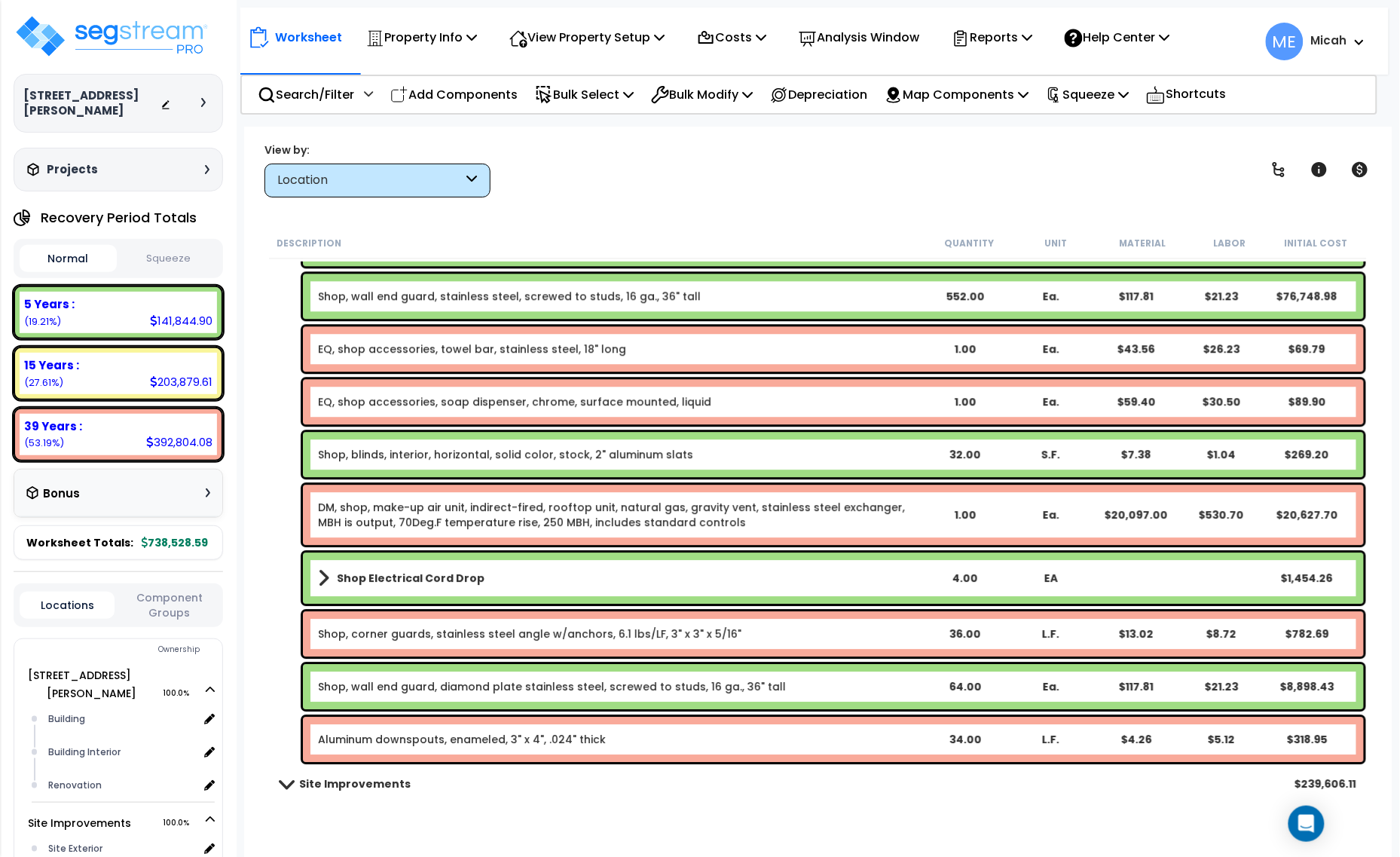
scroll to position [7062, 0]
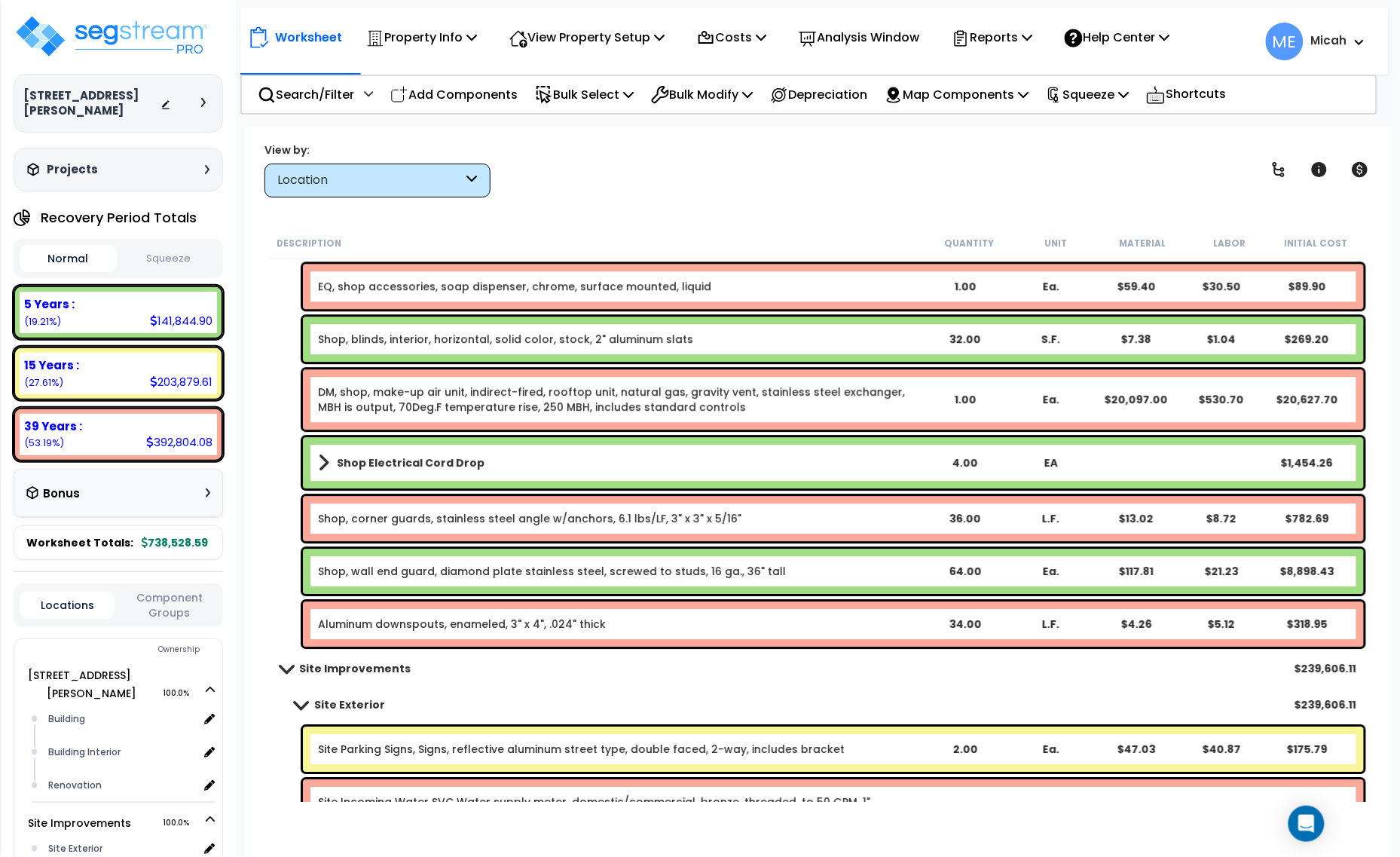
click at [456, 629] on link "Aluminum downspouts, enameled, 3" x 4", .024" thick" at bounding box center [462, 624] width 288 height 15
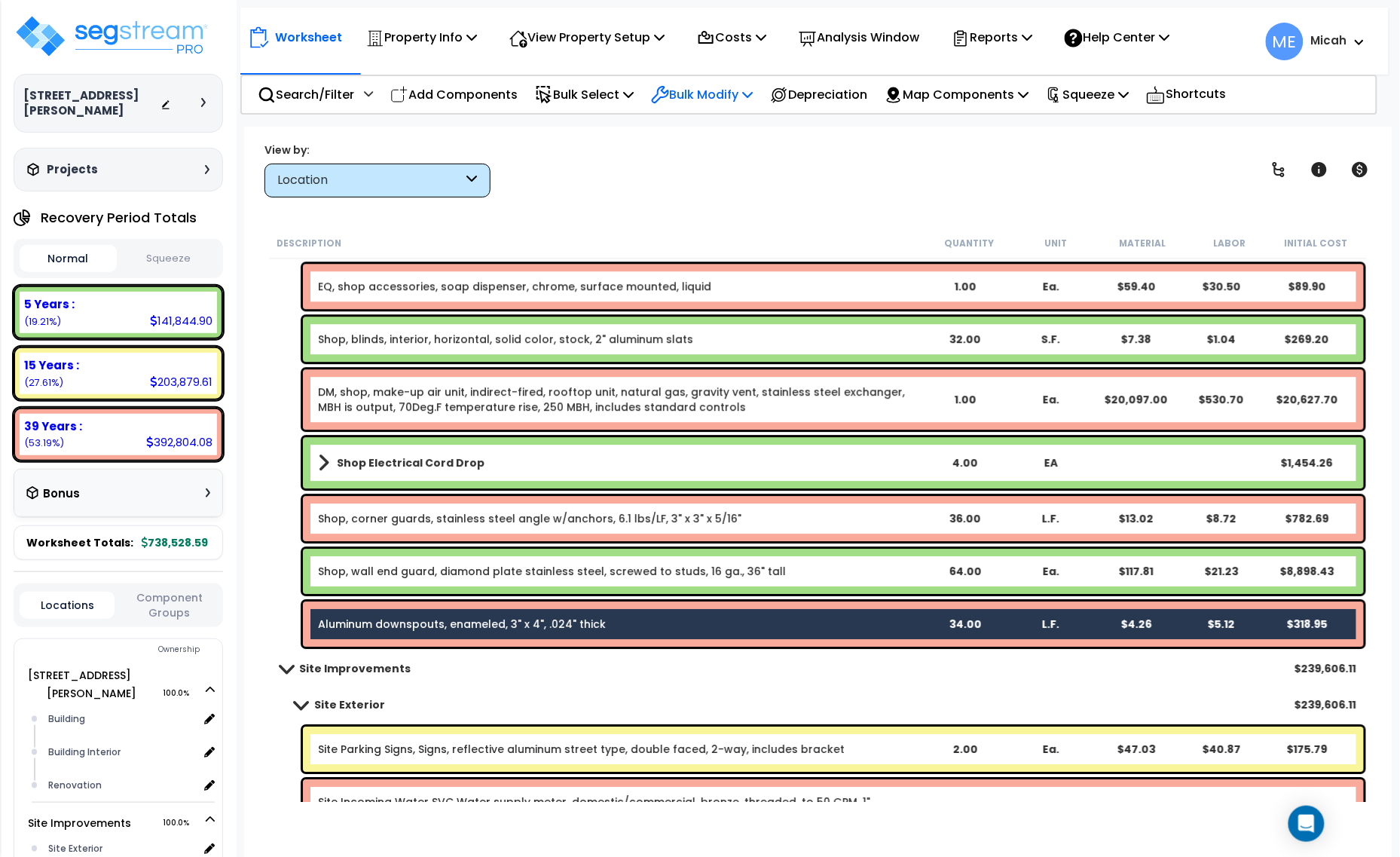
click at [753, 93] on p "Bulk Modify" at bounding box center [701, 94] width 101 height 20
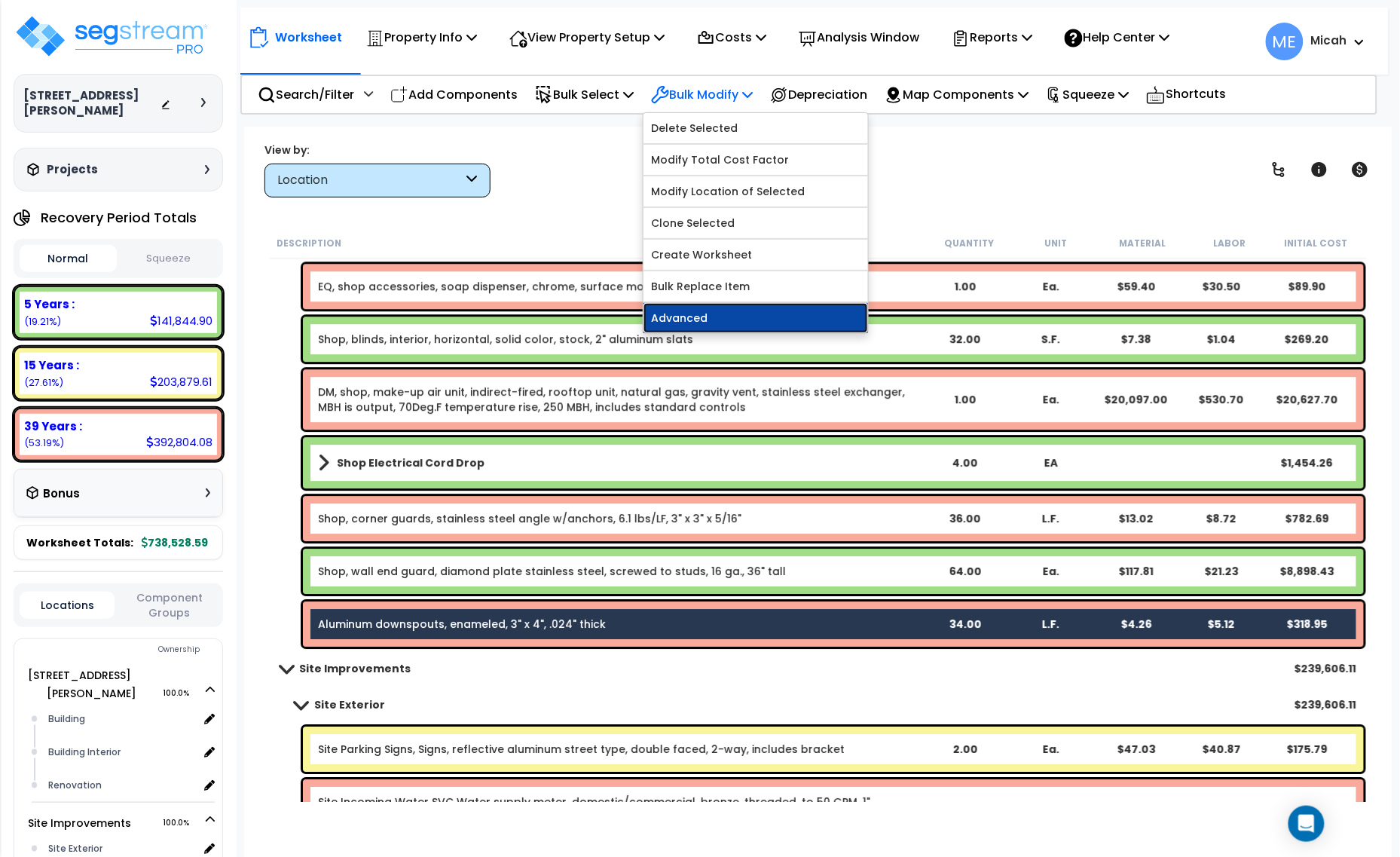
click at [723, 318] on link "Advanced" at bounding box center [755, 317] width 225 height 30
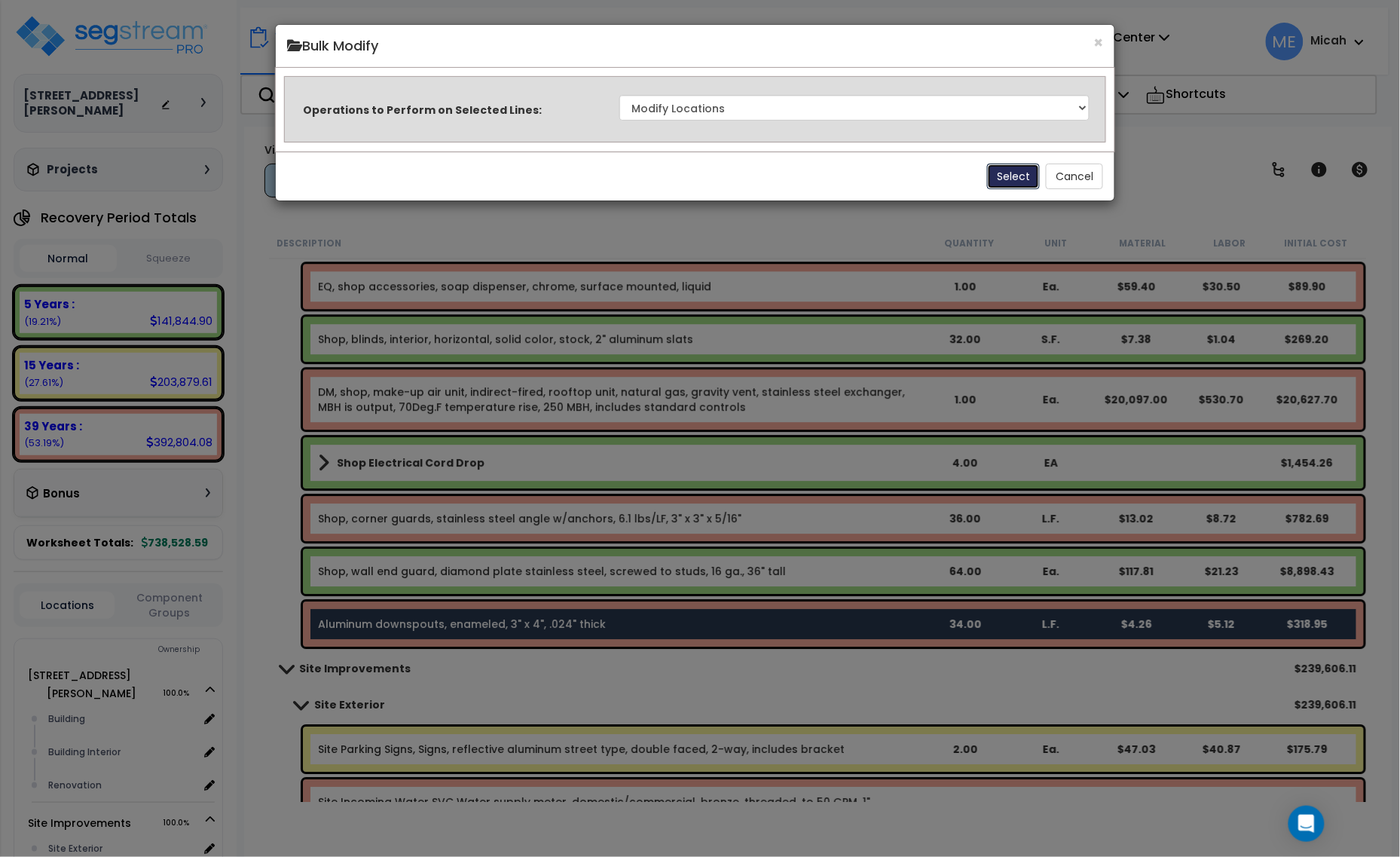
click at [1007, 175] on button "Select" at bounding box center [1013, 176] width 53 height 26
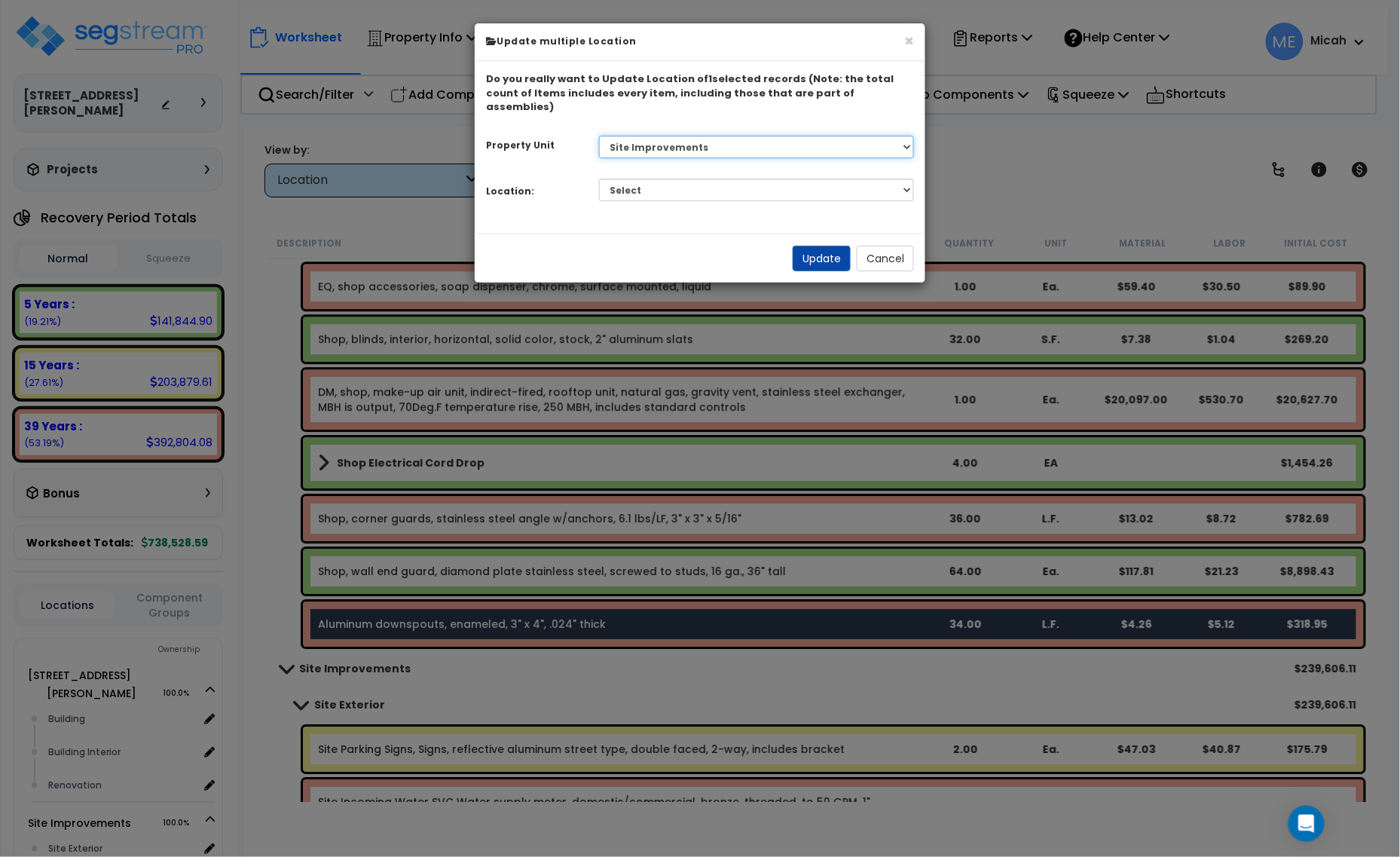
click at [720, 138] on select "Select [STREET_ADDRESS][PERSON_NAME] Site Improvements" at bounding box center [756, 147] width 315 height 22
select select "165265"
click at [599, 136] on select "Select [STREET_ADDRESS][PERSON_NAME] Site Improvements" at bounding box center [756, 147] width 315 height 22
click at [710, 181] on select "Select Building Building Interior Renovation Add Additional Location" at bounding box center [756, 189] width 315 height 22
select select "6"
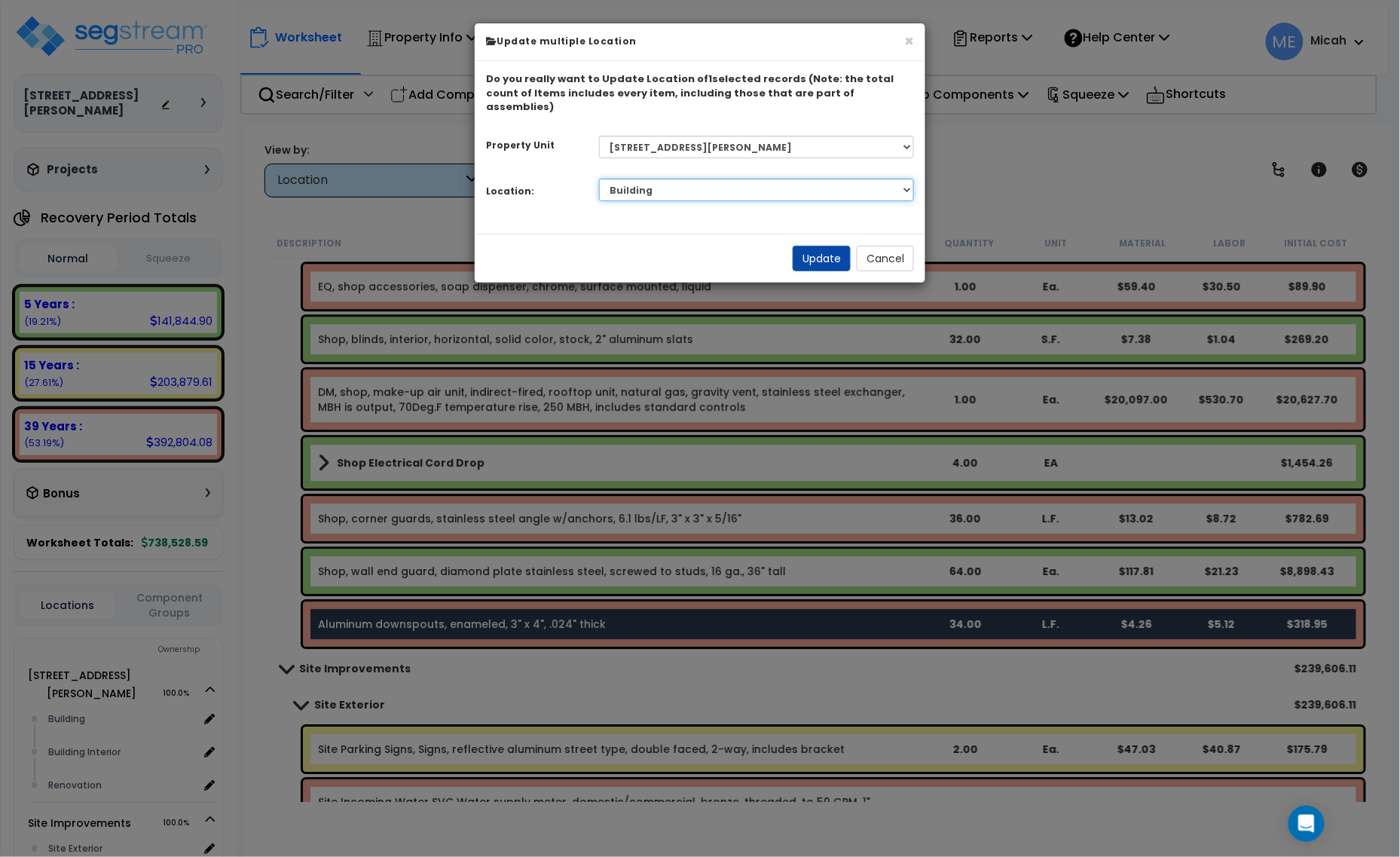
click at [599, 178] on select "Select Building Building Interior Renovation Add Additional Location" at bounding box center [756, 189] width 315 height 22
click at [806, 247] on button "Update" at bounding box center [821, 258] width 58 height 26
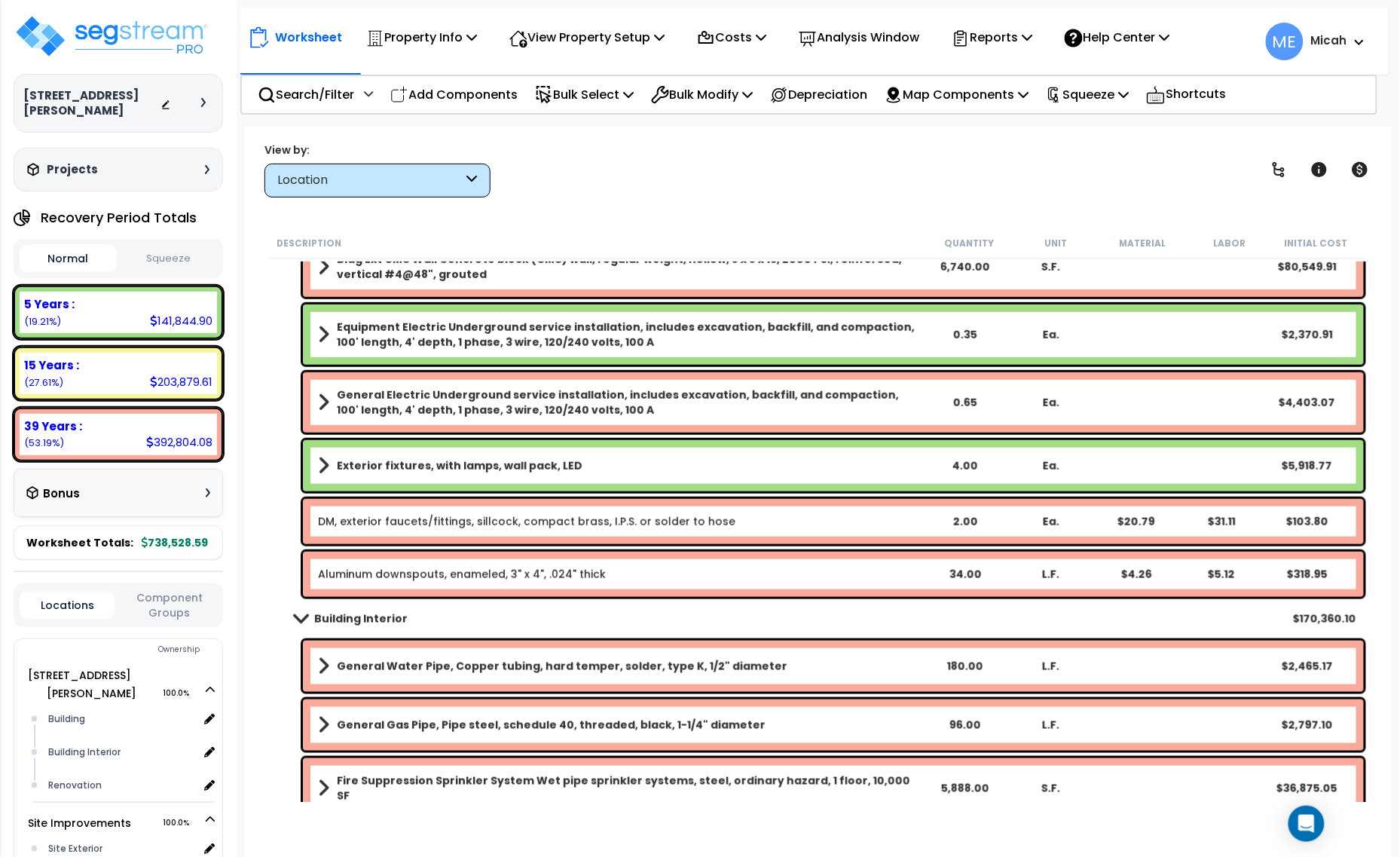
scroll to position [377, 0]
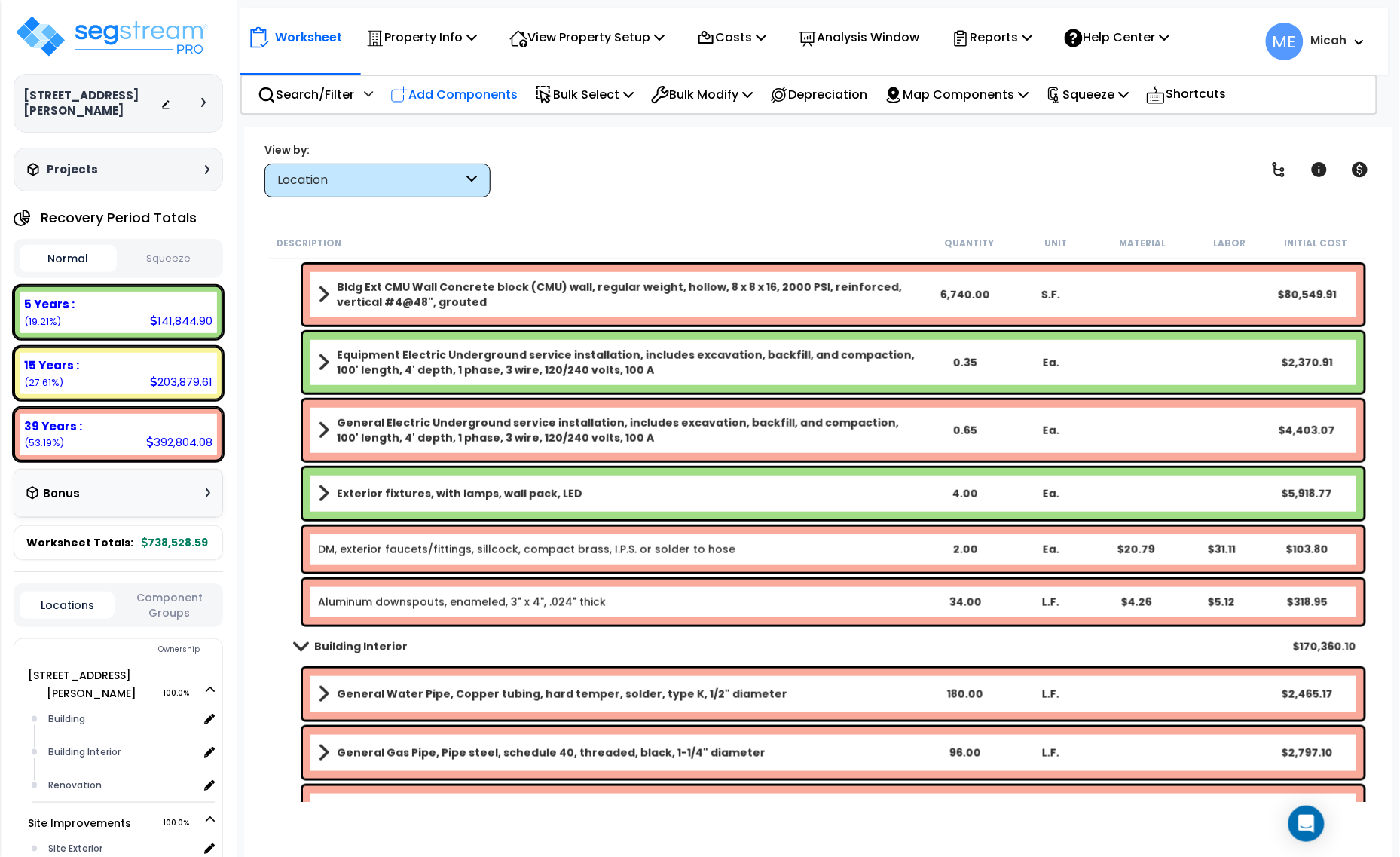
click at [476, 96] on p "Add Components" at bounding box center [454, 94] width 127 height 20
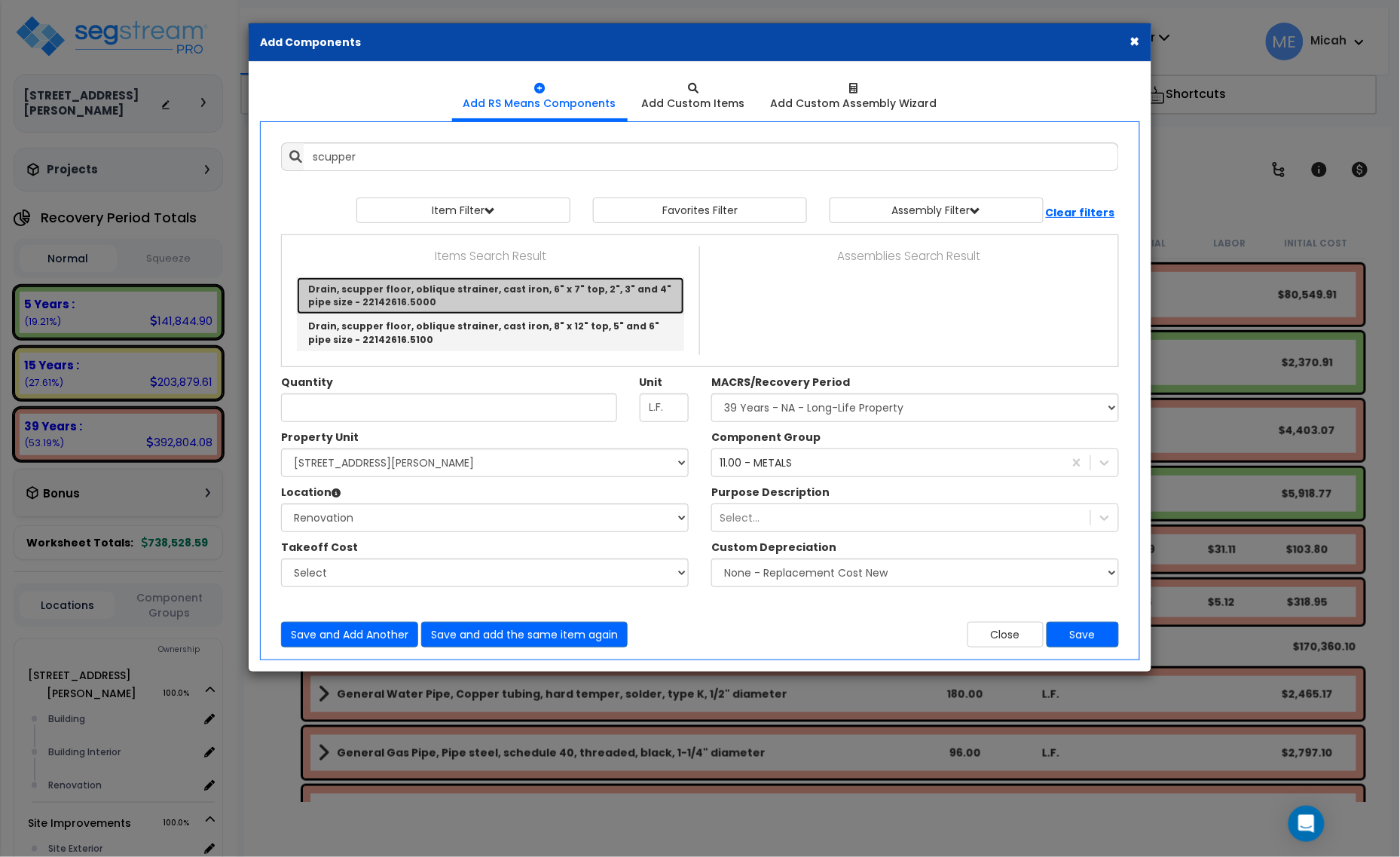
click at [641, 303] on link "Drain, scupper floor, oblique strainer, cast iron, 6" x 7" top, 2", 3" and 4" p…" at bounding box center [491, 296] width 388 height 37
type input "Drain, scupper floor, oblique strainer, cast iron, 6" x 7" top, 2", 3" and 4" p…"
type input "Ea."
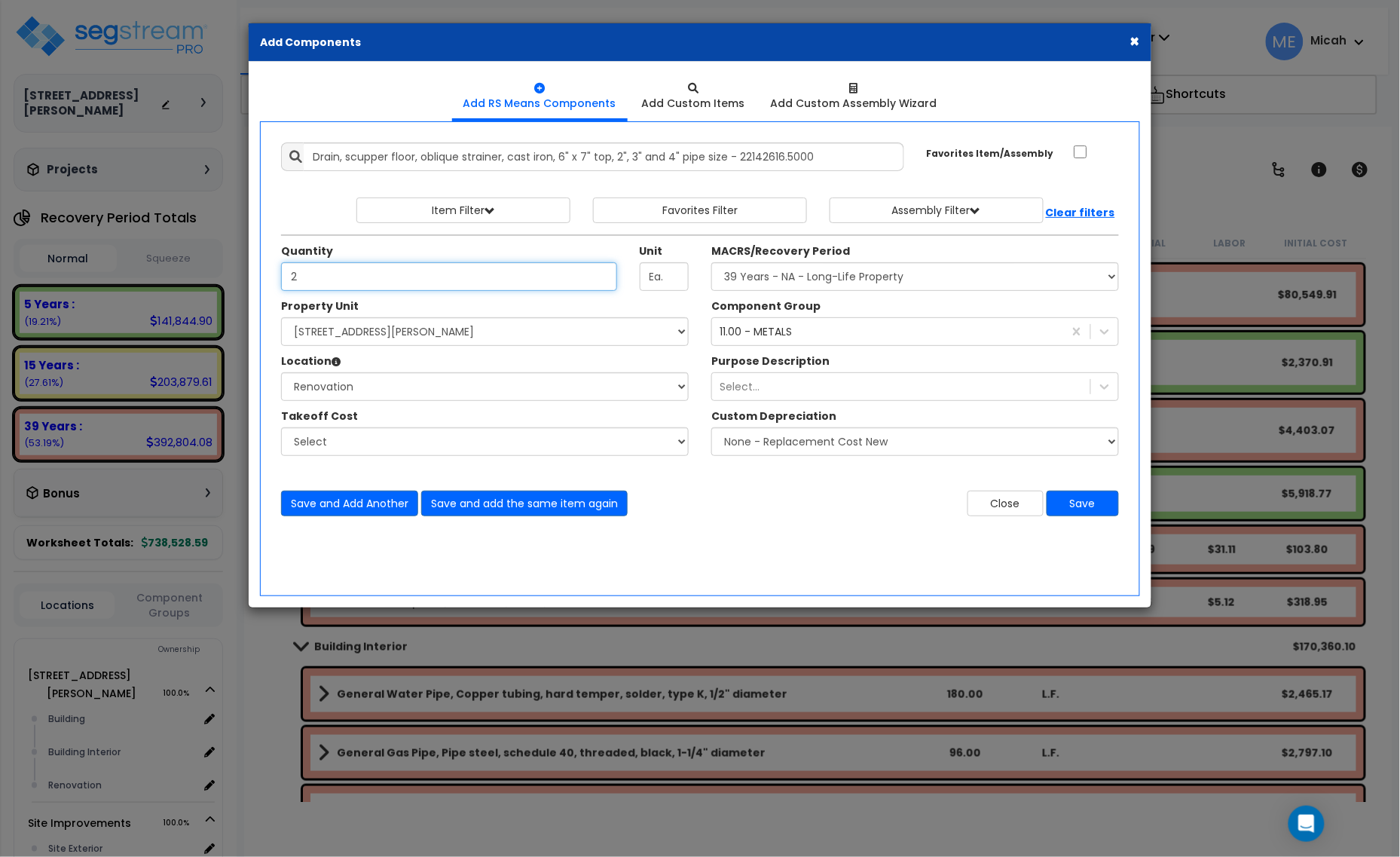
type input "2"
click at [452, 397] on select "Select Building Building Interior Renovation Add Additional Location" at bounding box center [484, 387] width 408 height 29
select select "6"
click at [281, 373] on select "Select Building Building Interior Renovation Add Additional Location" at bounding box center [484, 387] width 408 height 29
click at [1088, 503] on button "Save" at bounding box center [1082, 503] width 72 height 26
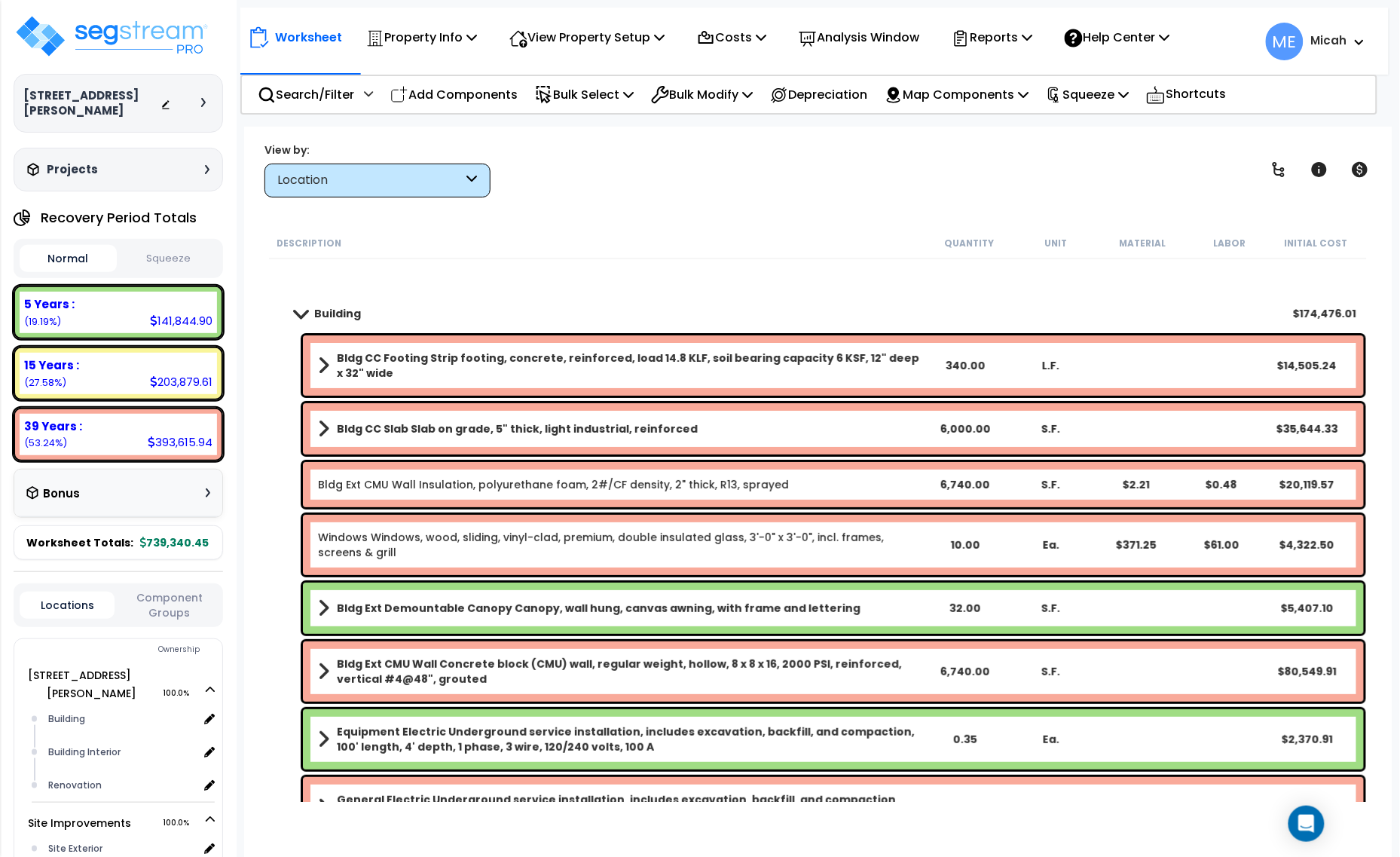
scroll to position [377, 0]
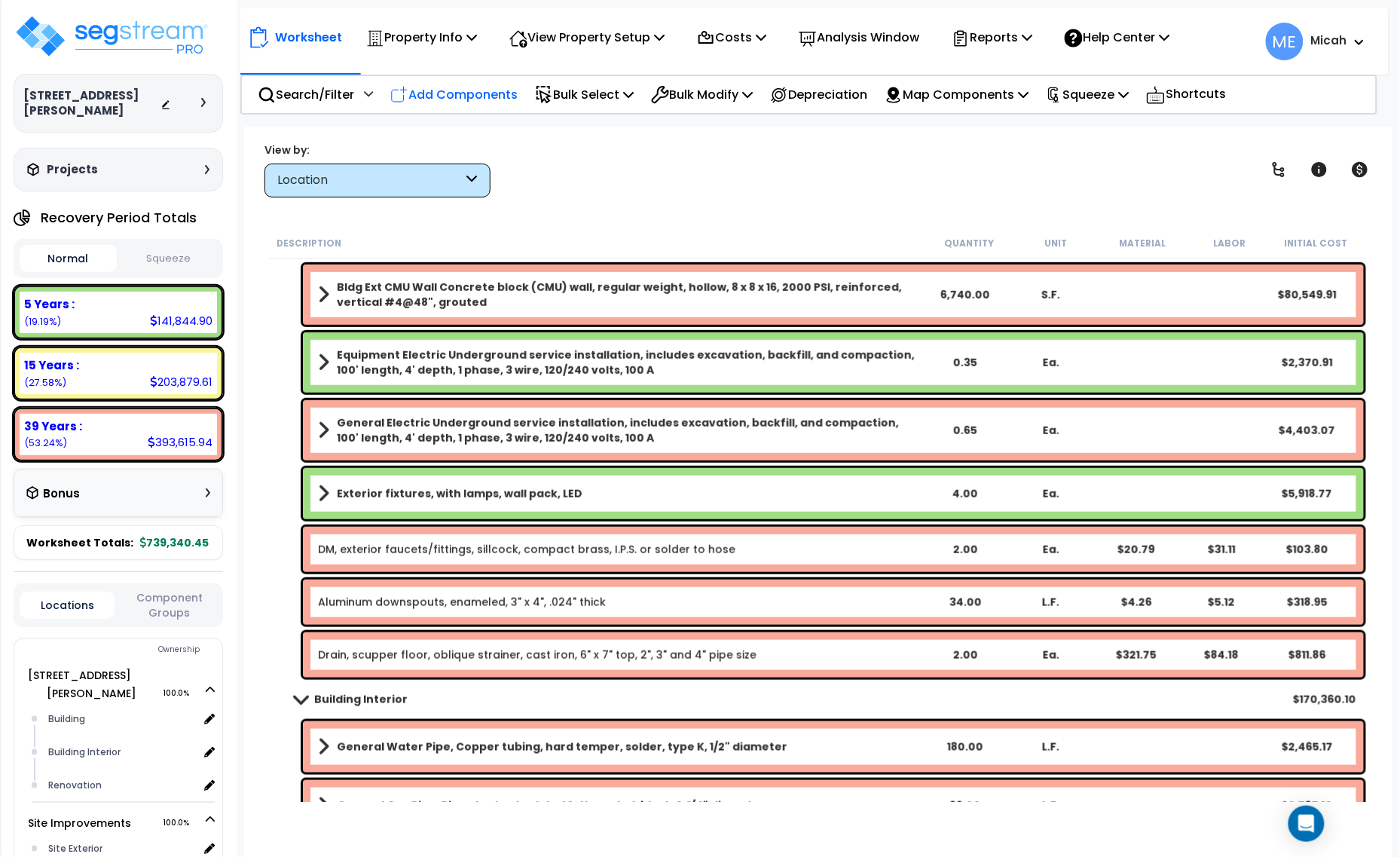
click at [464, 88] on p "Add Components" at bounding box center [454, 94] width 127 height 20
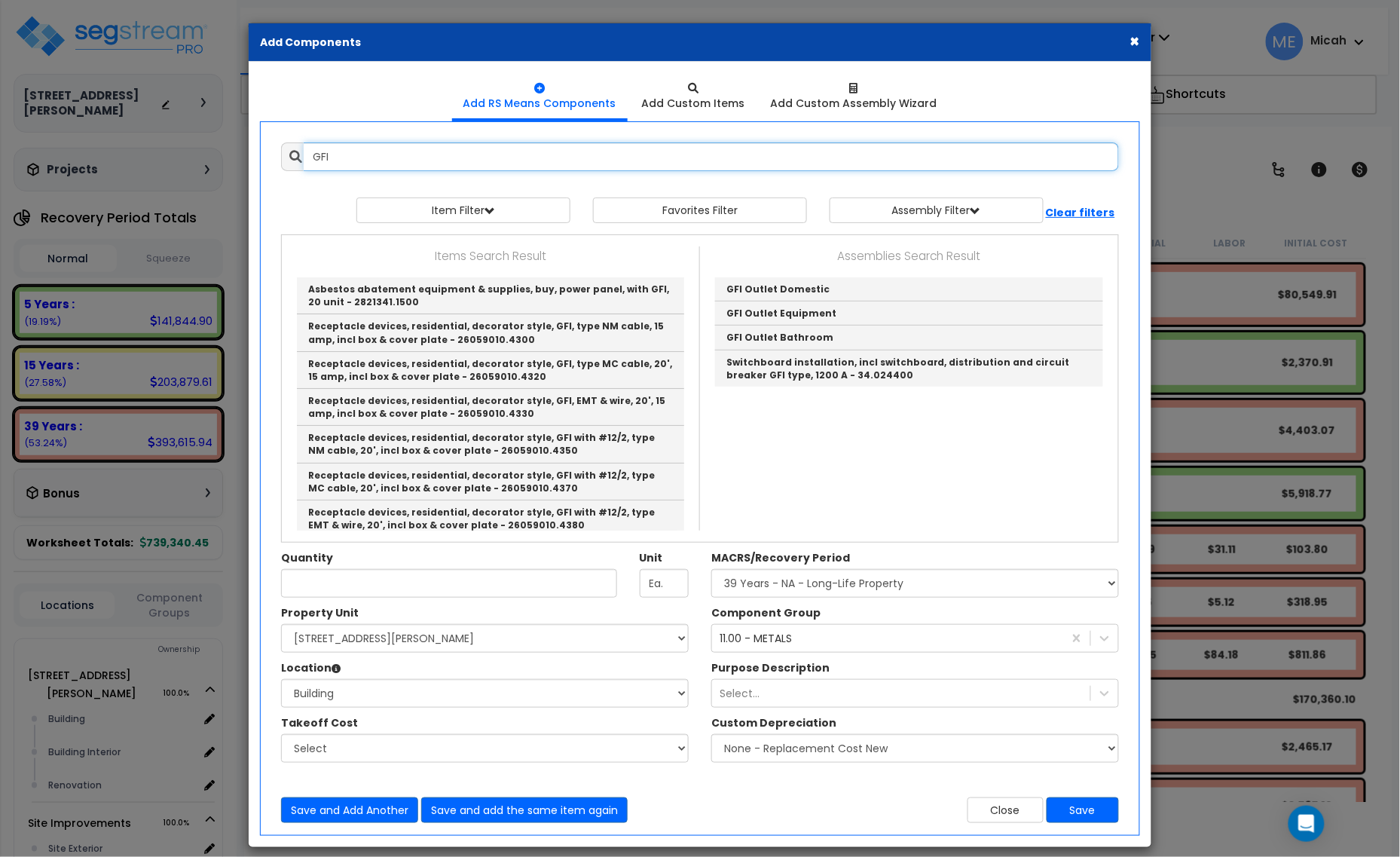
click at [275, 158] on div "GFI 10295063" at bounding box center [700, 157] width 860 height 29
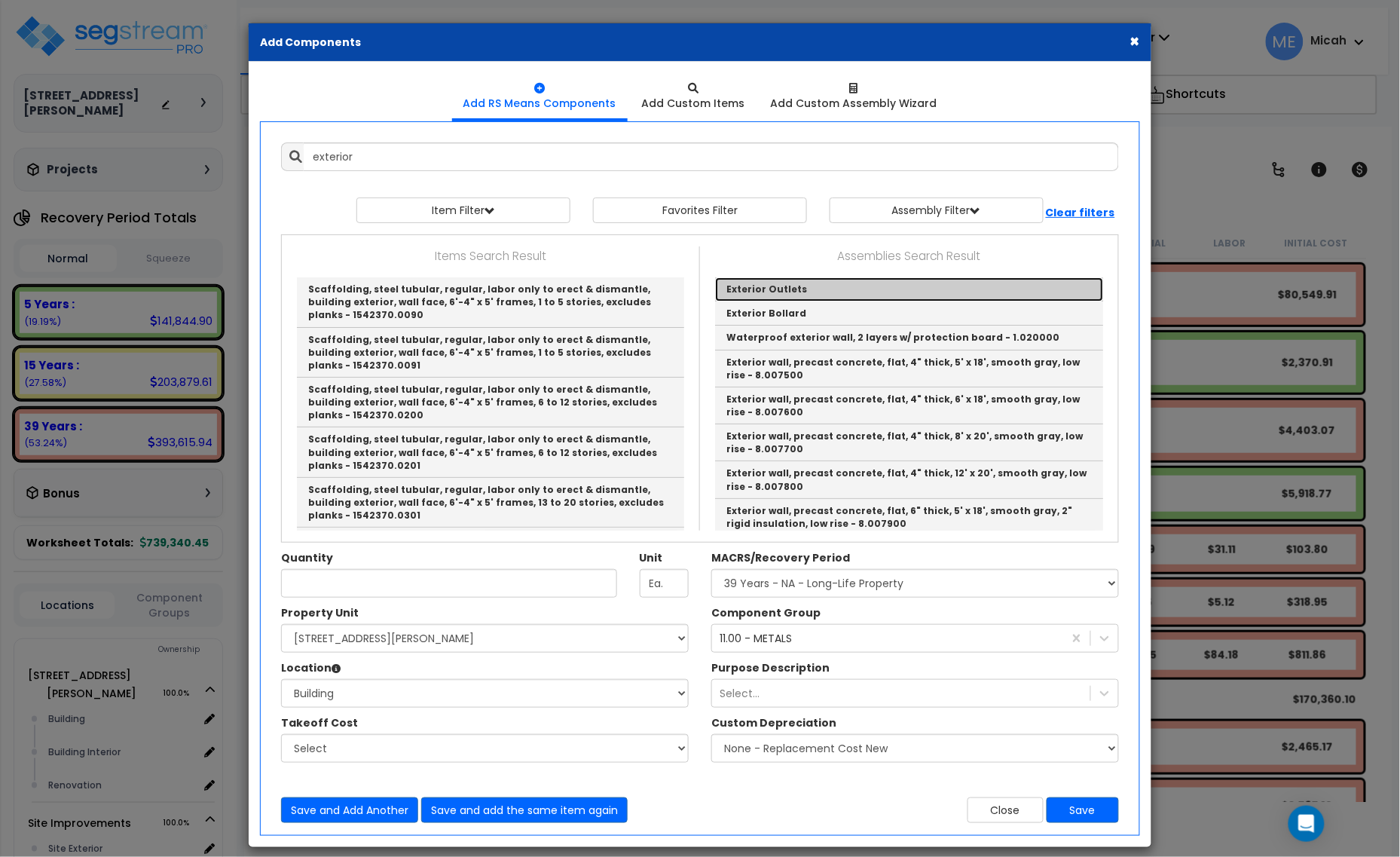
click at [810, 295] on link "Exterior Outlets" at bounding box center [909, 289] width 388 height 24
type input "Exterior Outlets"
checkbox input "true"
type input "EA"
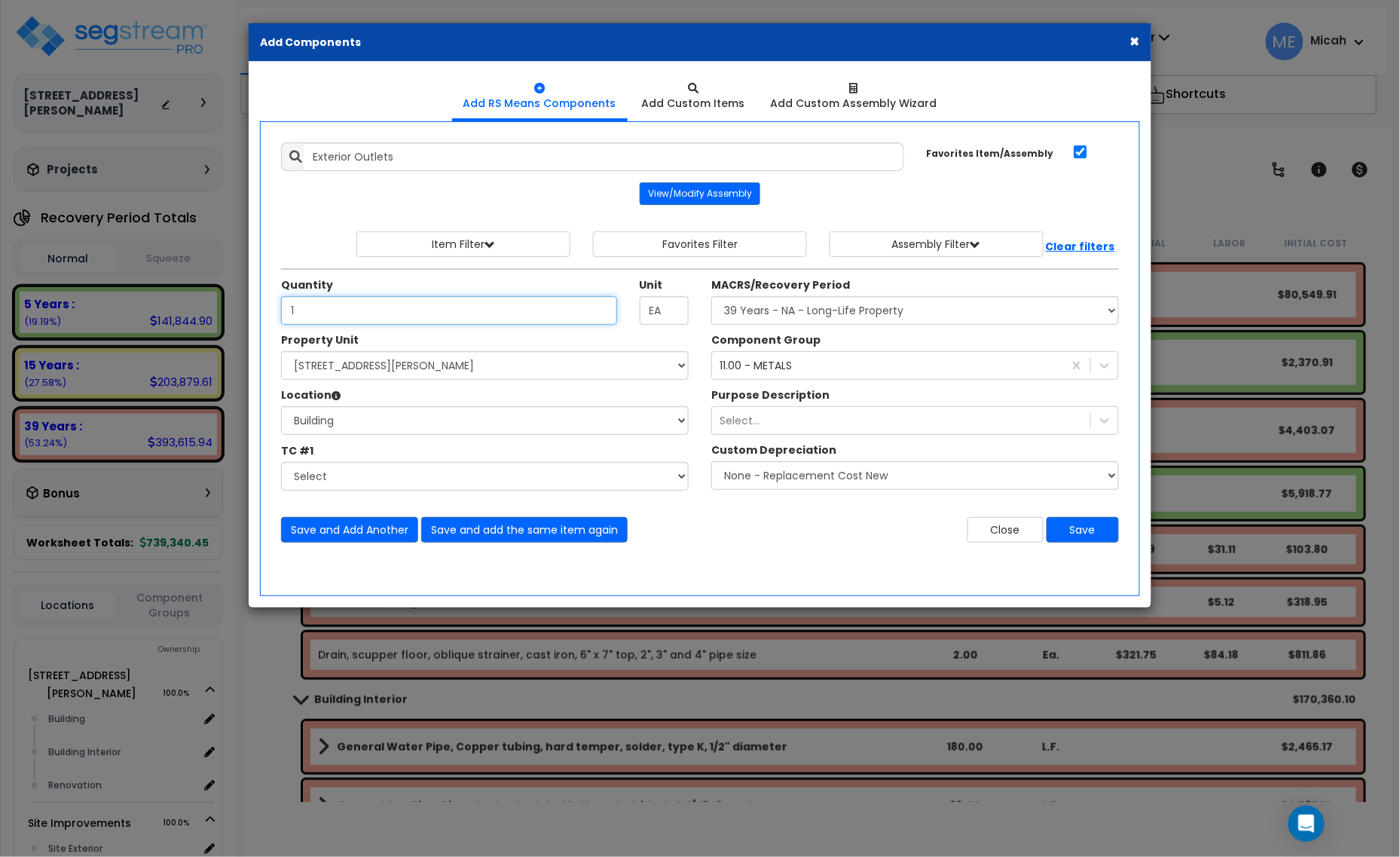
type input "1"
click at [761, 374] on div "11.00 - METALS" at bounding box center [887, 365] width 351 height 24
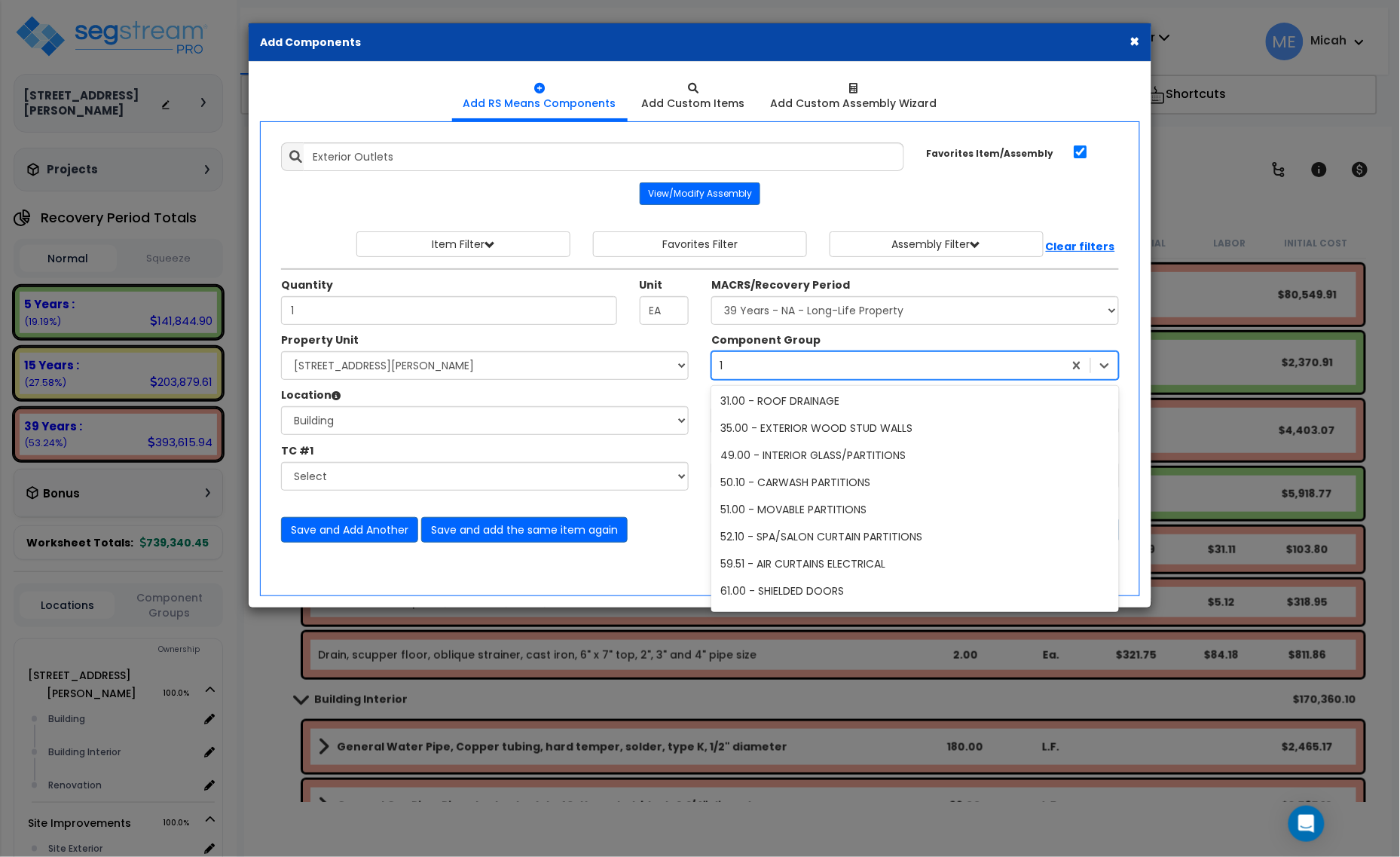
scroll to position [626, 0]
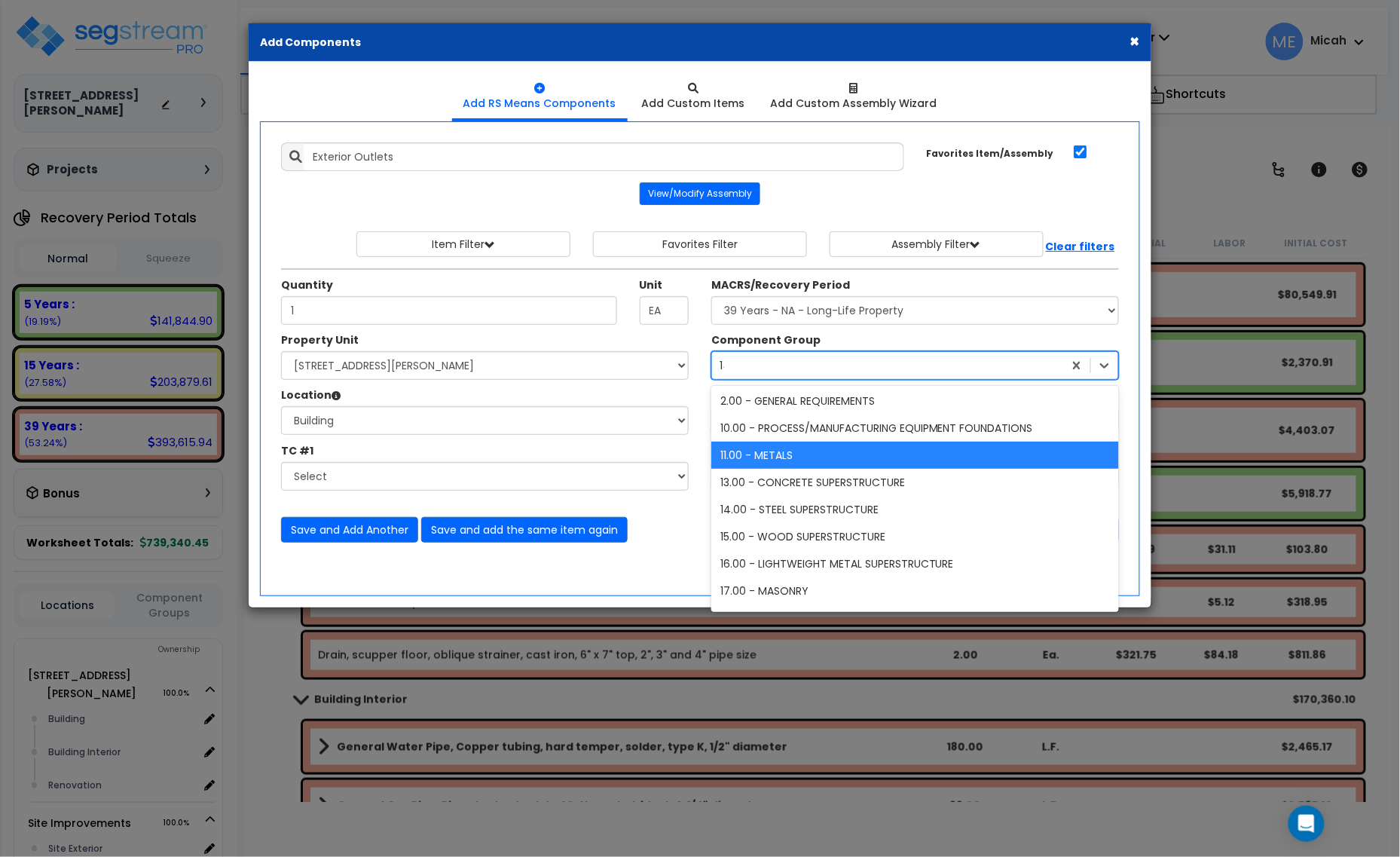
type input "145"
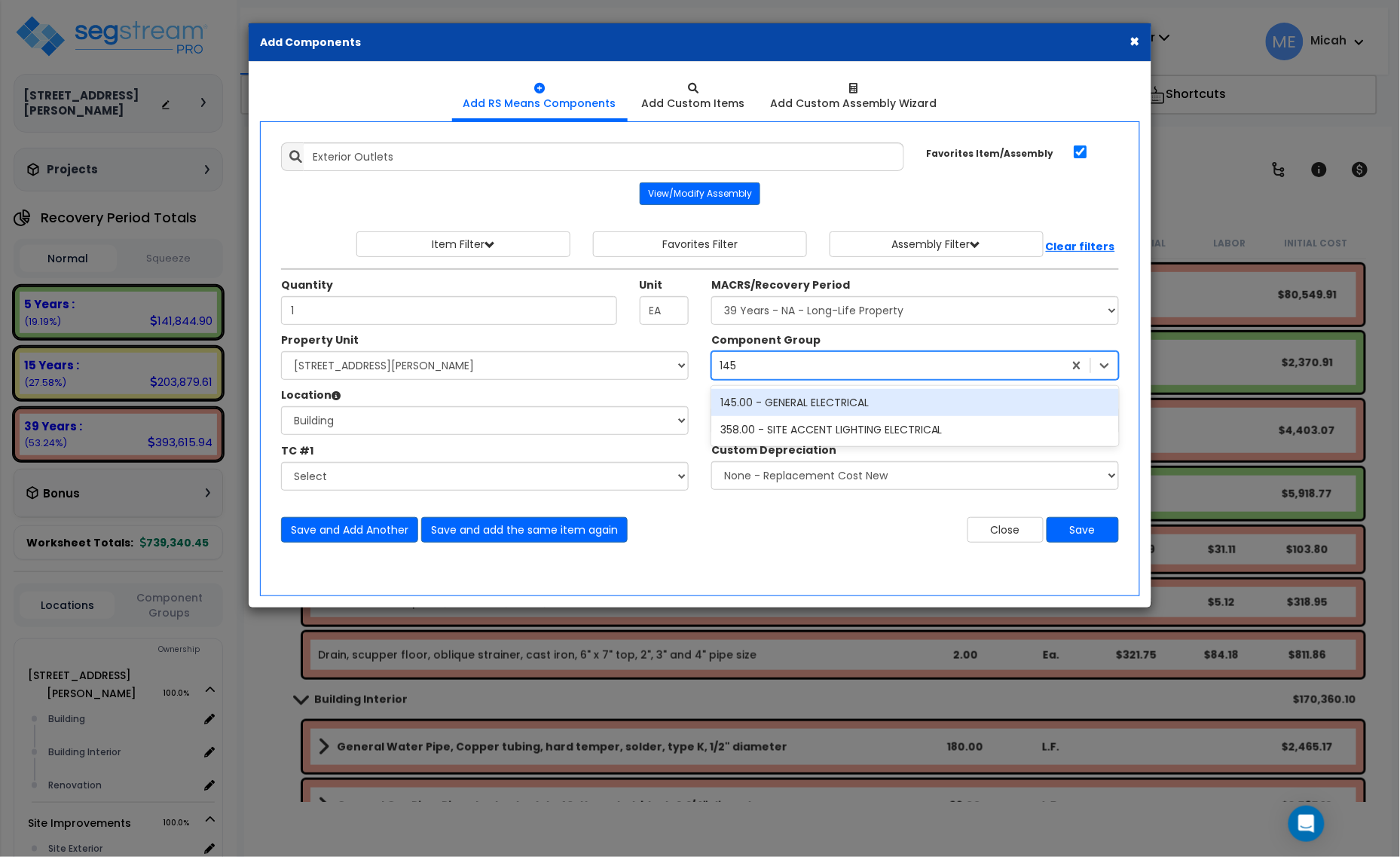
scroll to position [0, 0]
click at [762, 397] on div "145.00 - GENERAL ELECTRICAL" at bounding box center [915, 402] width 408 height 27
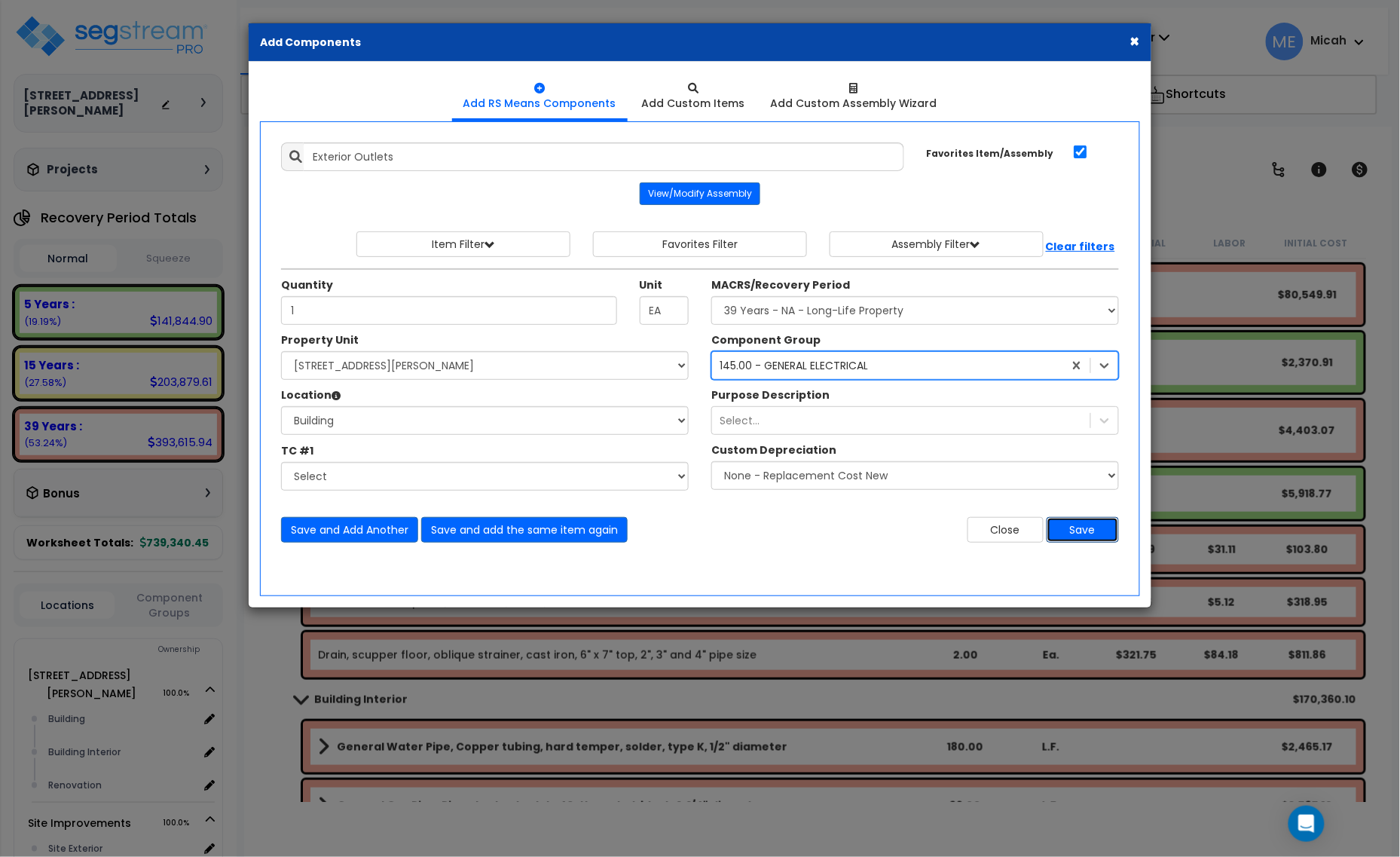
click at [1063, 540] on button "Save" at bounding box center [1082, 529] width 72 height 26
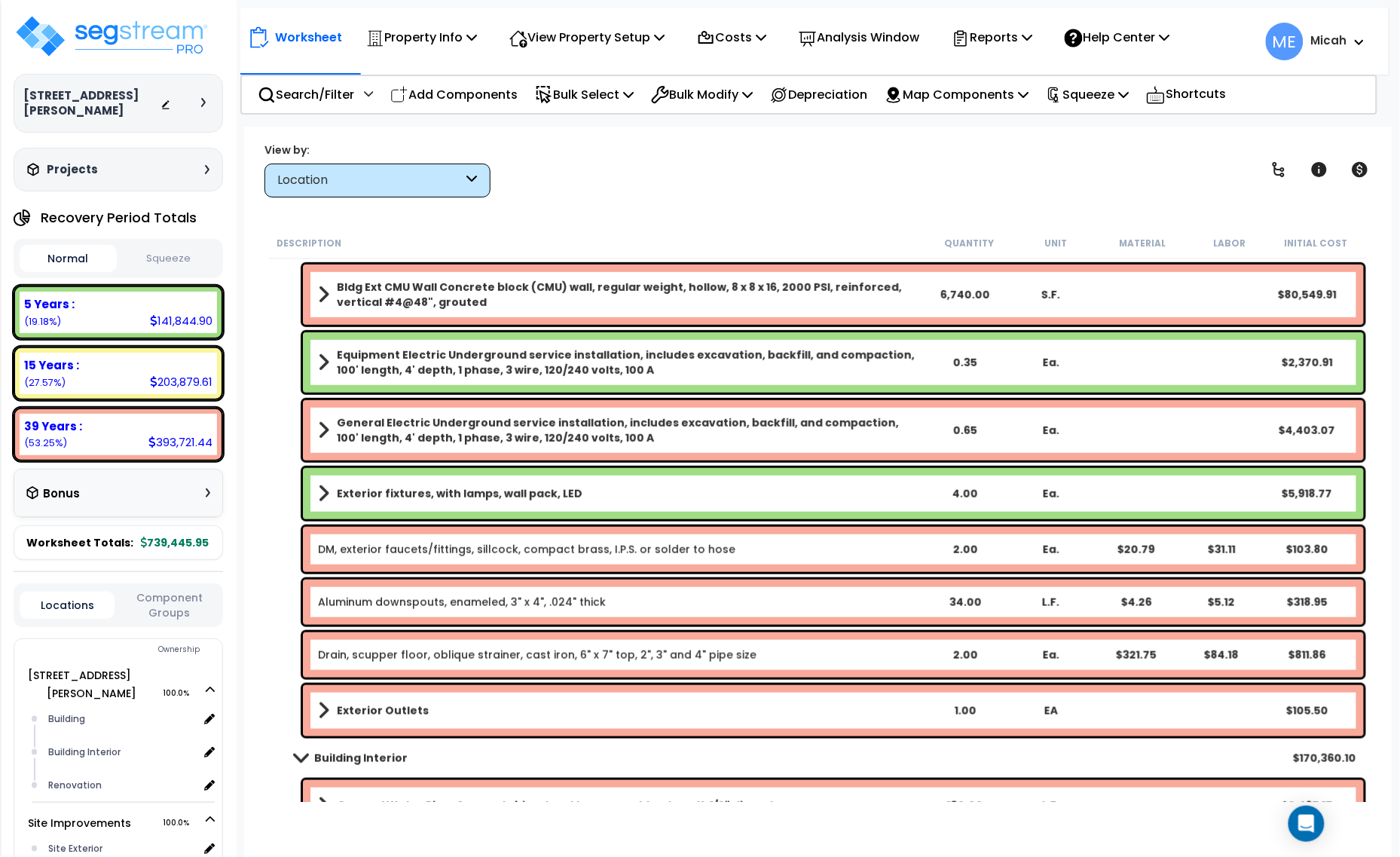
click at [352, 713] on b "Exterior Outlets" at bounding box center [382, 710] width 92 height 15
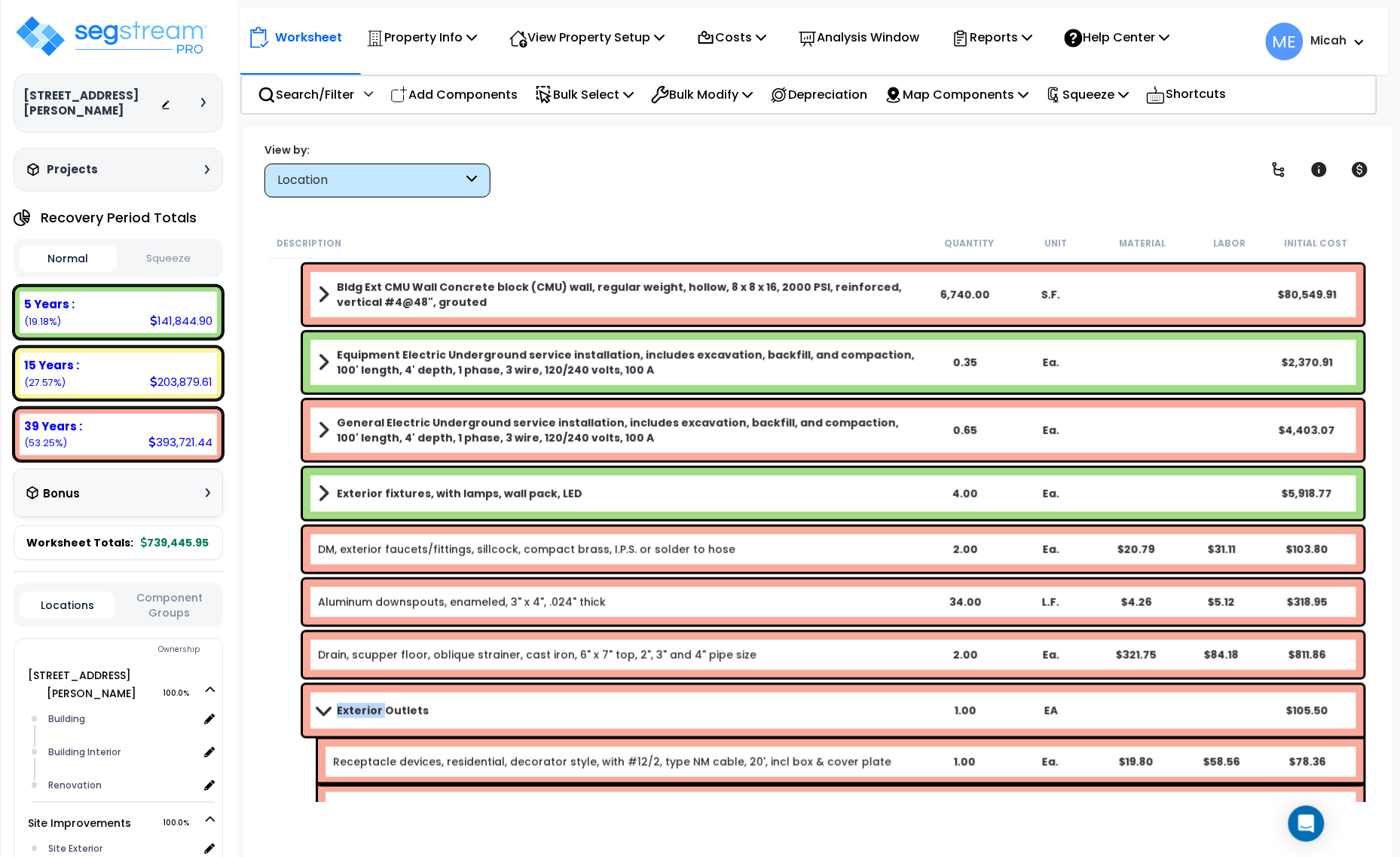
click at [352, 713] on b "Exterior Outlets" at bounding box center [382, 710] width 92 height 15
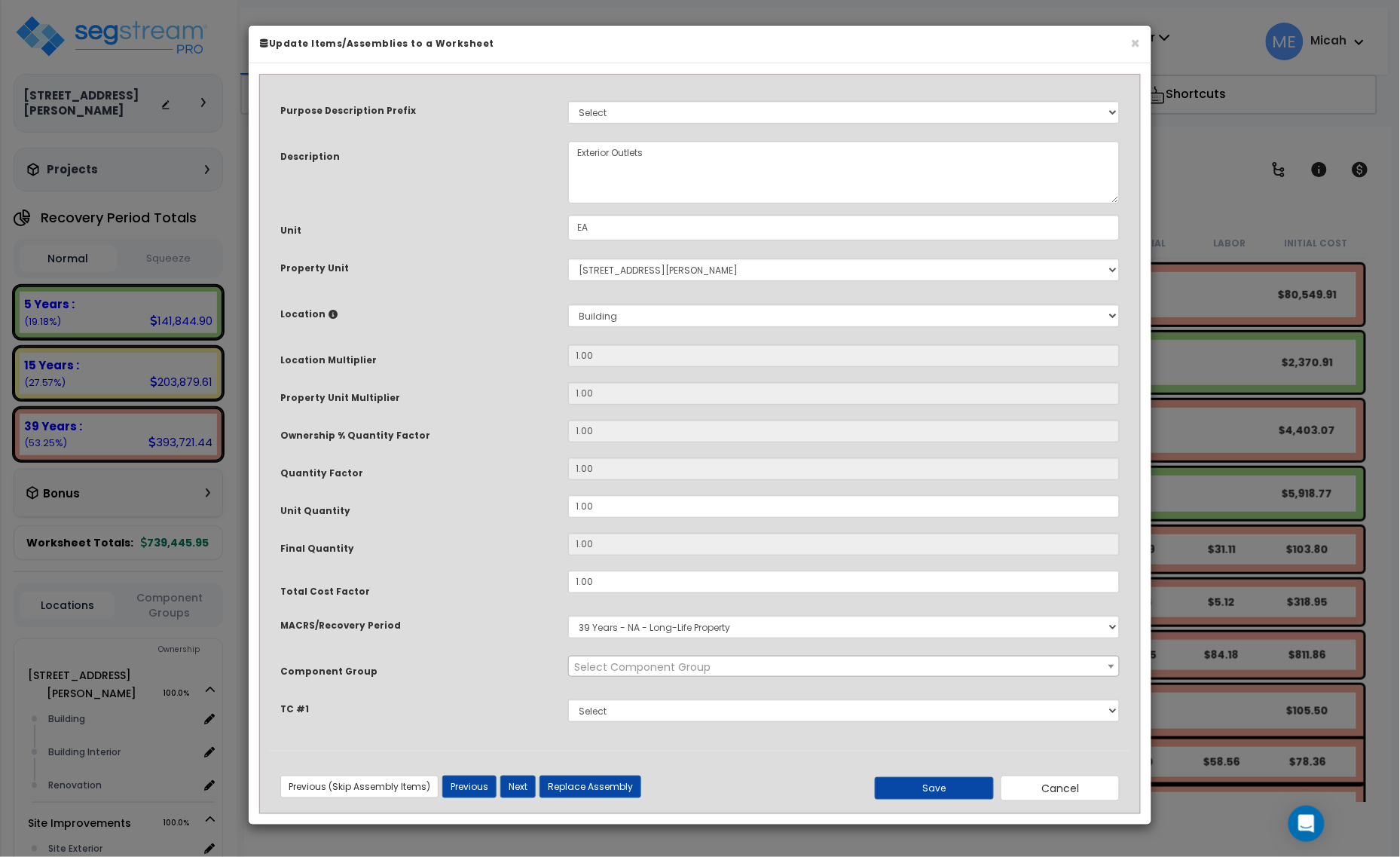
select select "56955"
click at [571, 157] on textarea "Exterior Outlets" at bounding box center [844, 172] width 552 height 63
type textarea "Exterior Outlets"
click at [924, 782] on button "Save" at bounding box center [933, 788] width 119 height 22
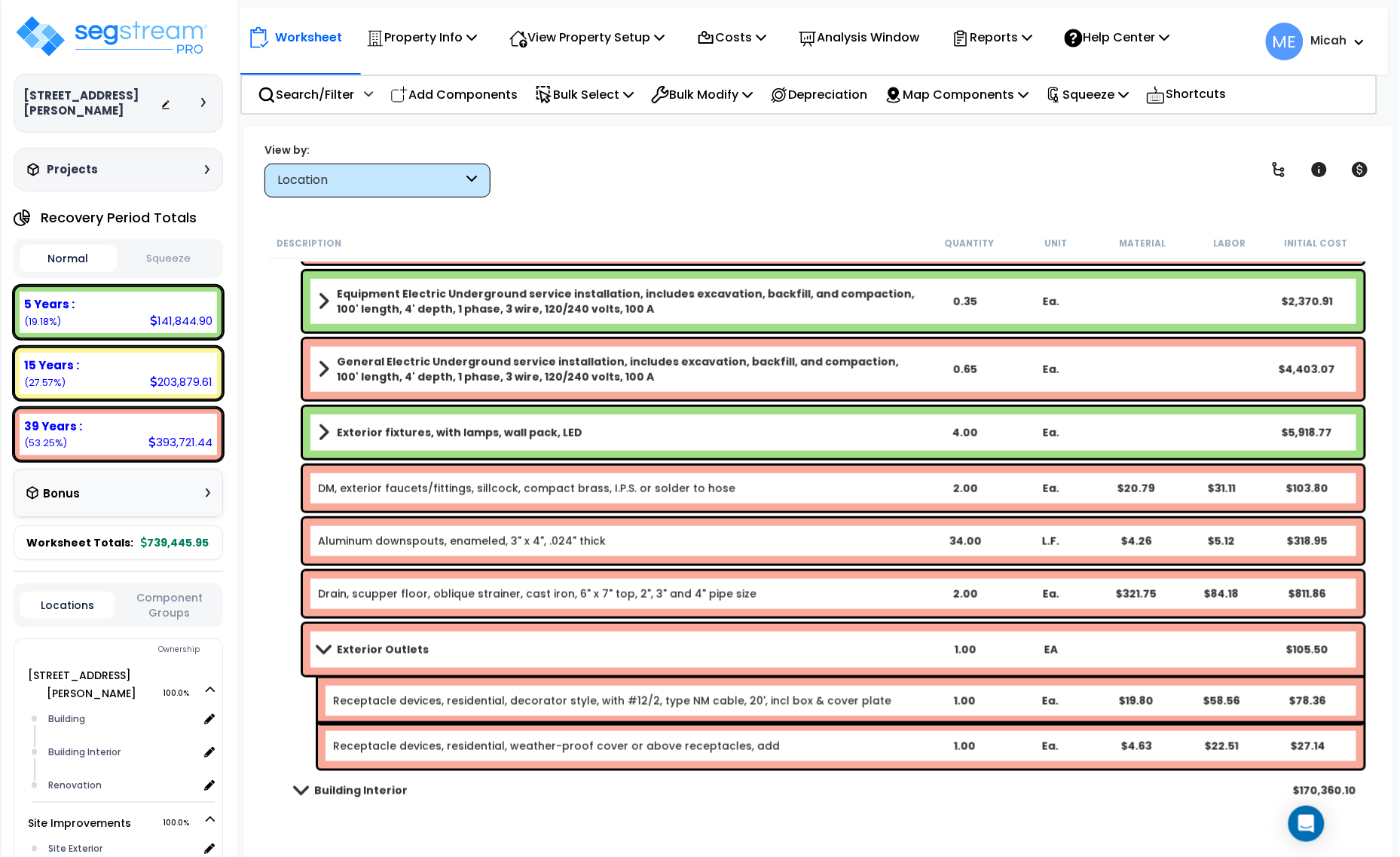
scroll to position [565, 0]
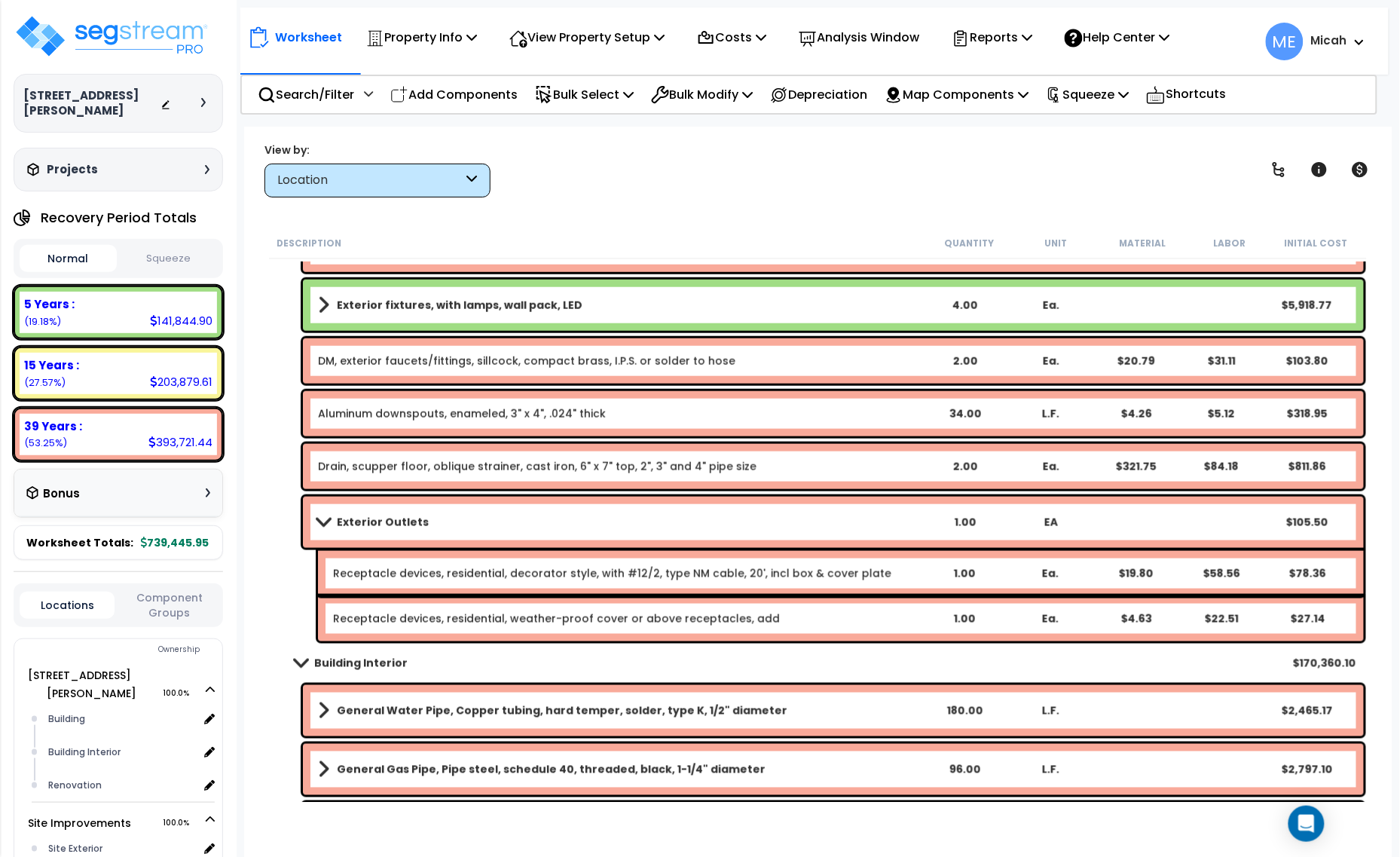
click at [388, 576] on link "Receptacle devices, residential, decorator style, with #12/2, type NM cable, 20…" at bounding box center [611, 574] width 558 height 15
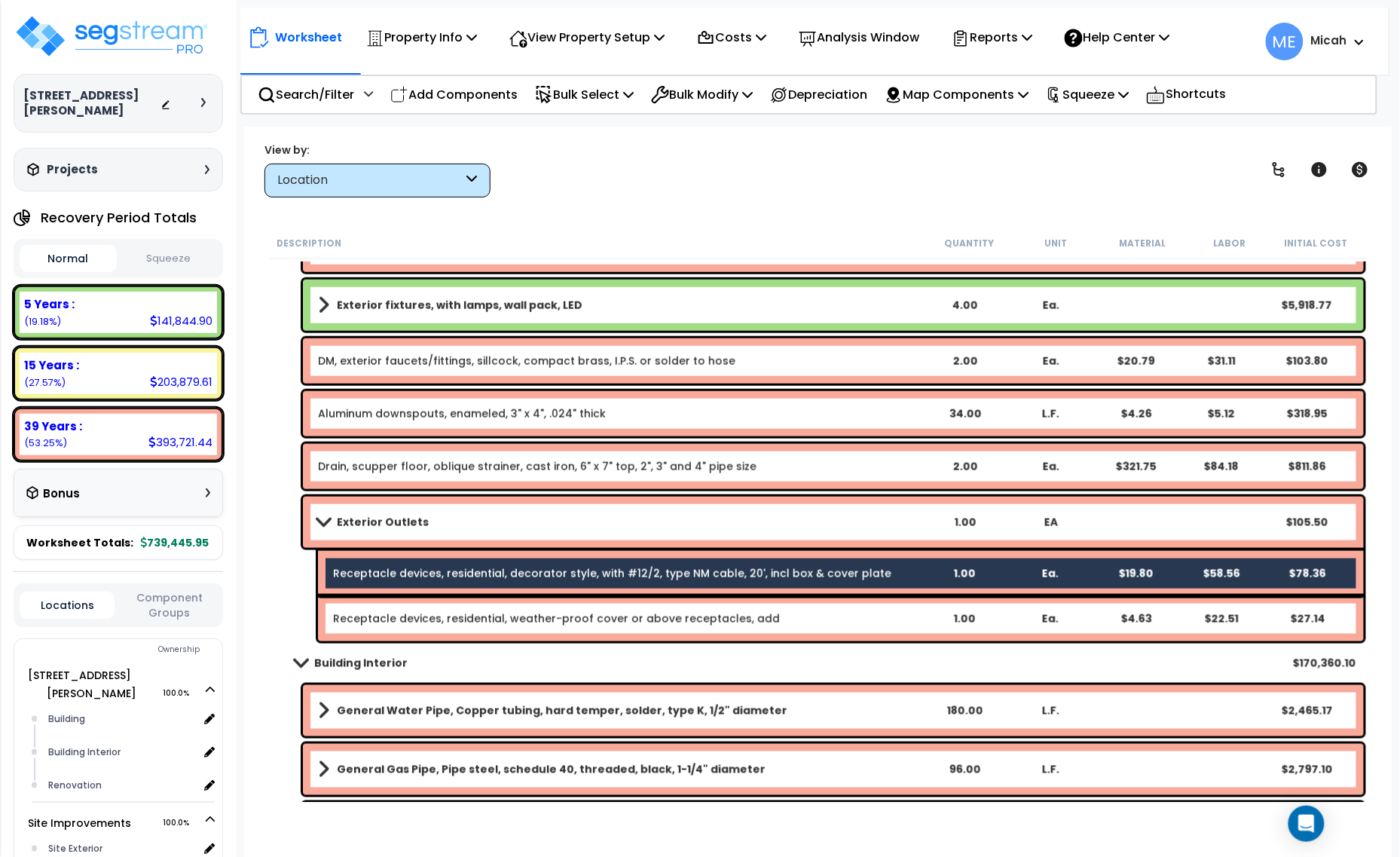
click at [385, 612] on link "Receptacle devices, residential, weather-proof cover or above receptacles, add" at bounding box center [555, 619] width 446 height 15
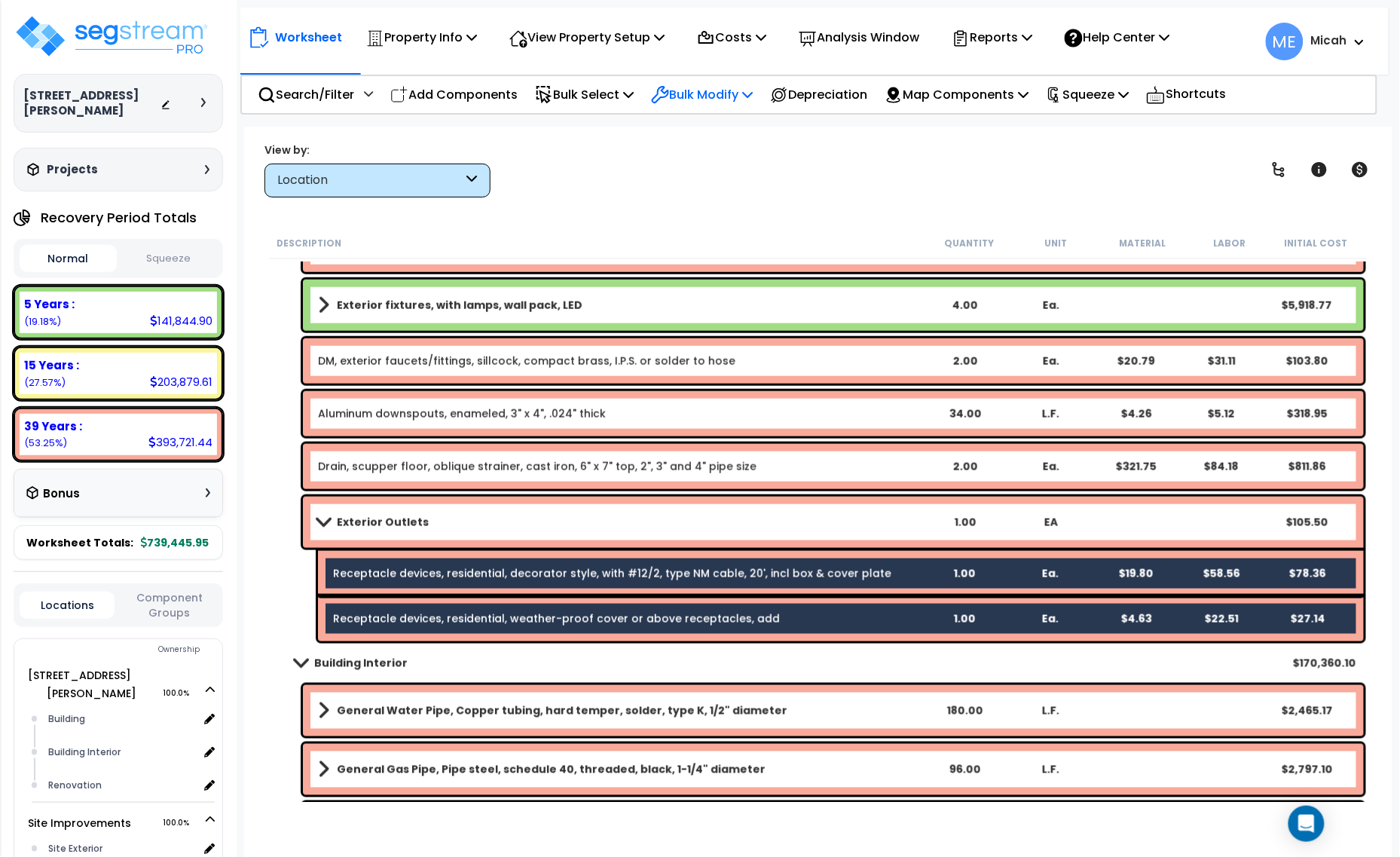
click at [750, 94] on p "Bulk Modify" at bounding box center [701, 94] width 101 height 20
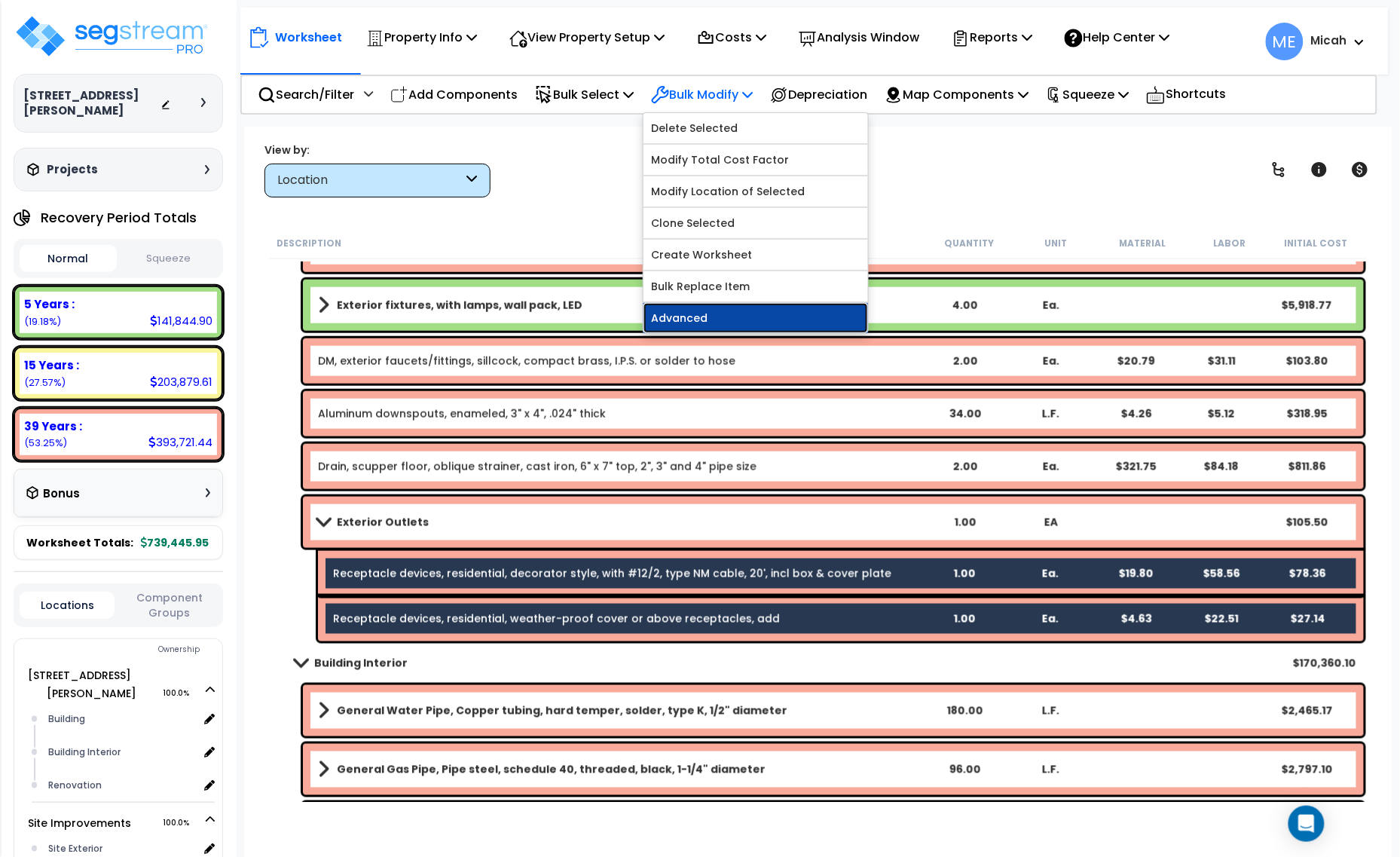
click at [743, 318] on link "Advanced" at bounding box center [755, 317] width 225 height 30
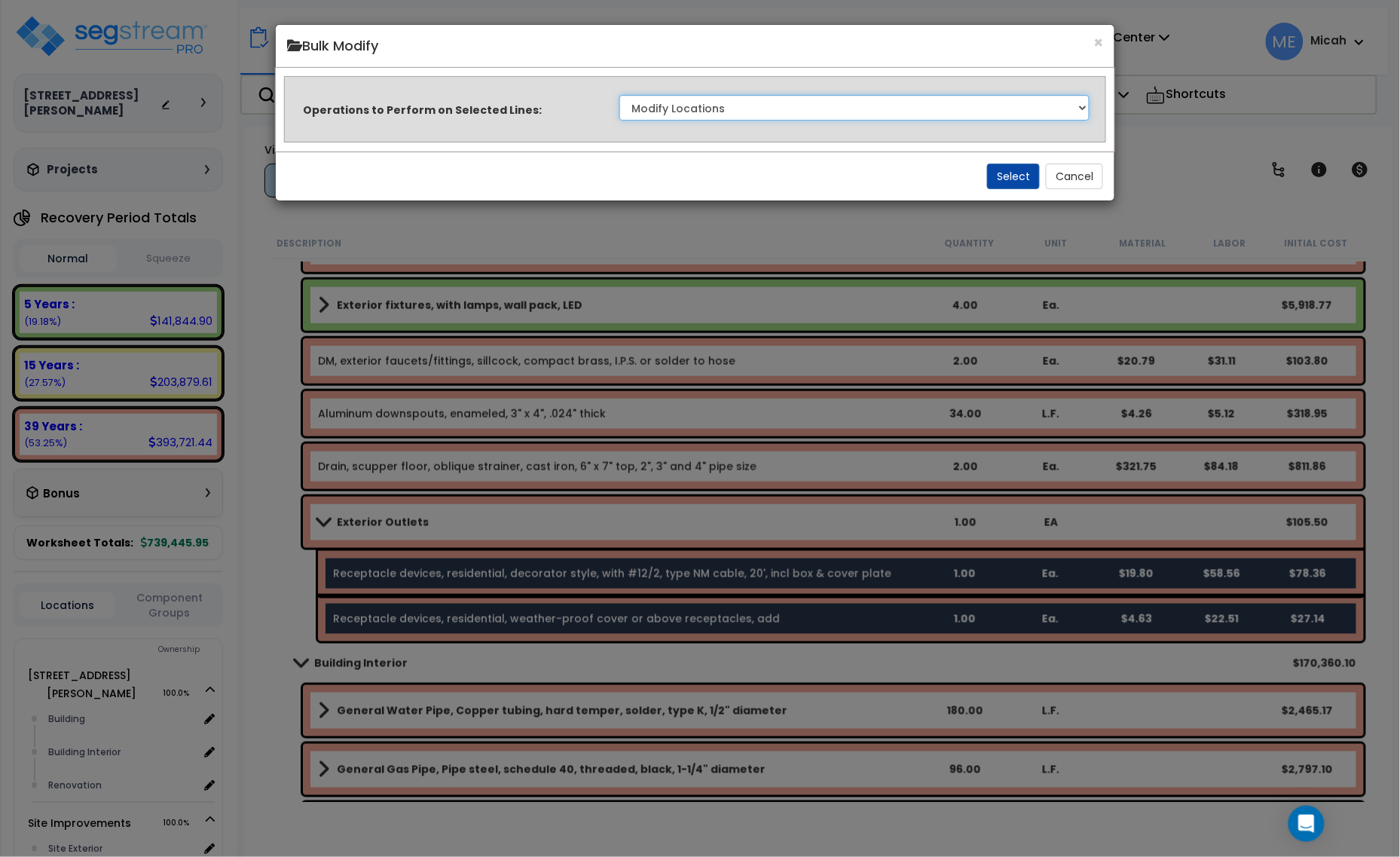
click at [875, 121] on select "Clone Delete Delete Zero Quantities Modify Component Group Modify Recovery Peri…" at bounding box center [854, 107] width 471 height 26
select select "updateReplaceKeyword"
click at [619, 94] on select "Clone Delete Delete Zero Quantities Modify Component Group Modify Recovery Peri…" at bounding box center [854, 107] width 471 height 26
click at [1003, 178] on button "Select" at bounding box center [1013, 176] width 53 height 26
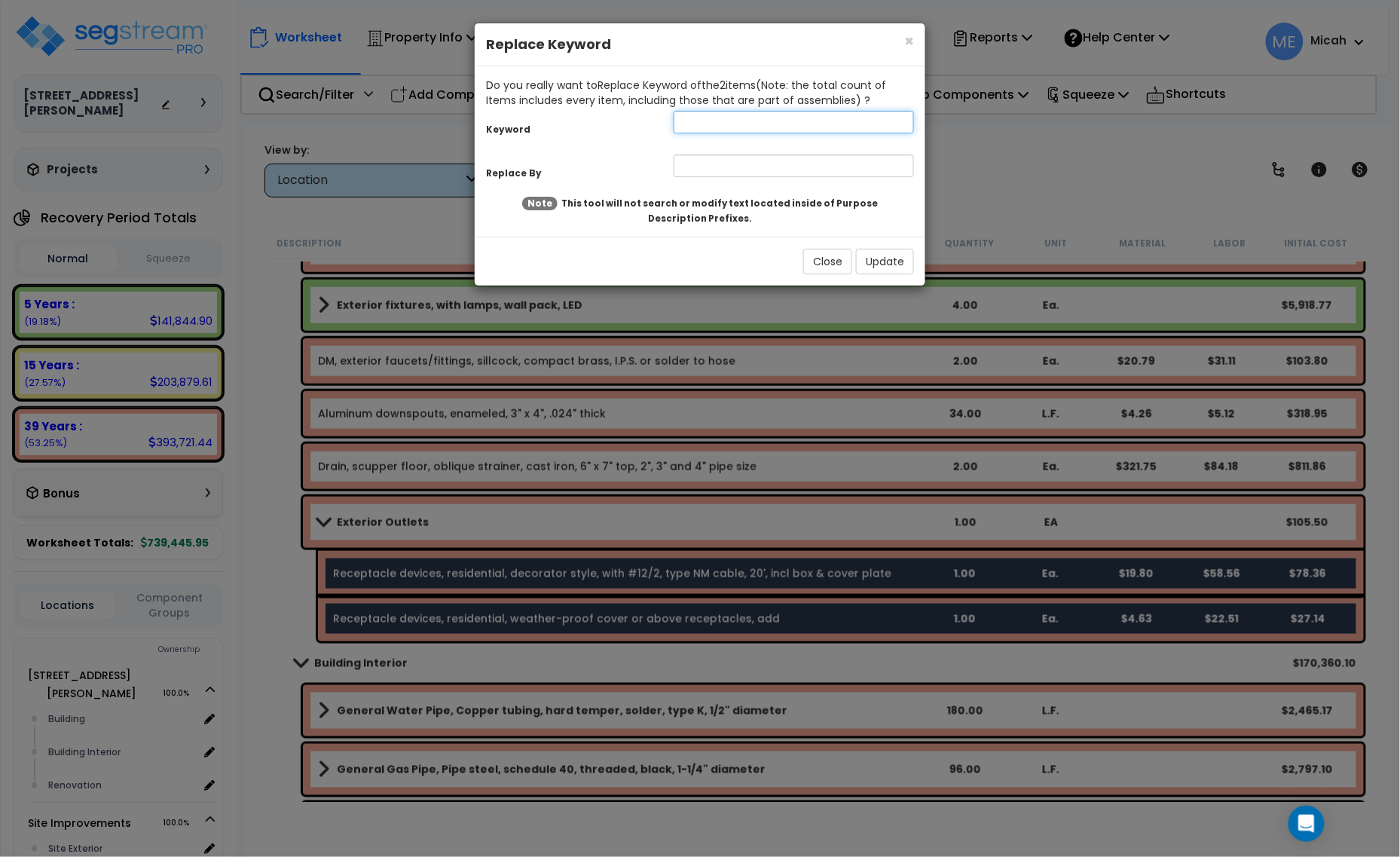
click at [698, 119] on input "text" at bounding box center [794, 121] width 240 height 22
type input "receptacle"
click at [685, 167] on input "text" at bounding box center [794, 165] width 240 height 22
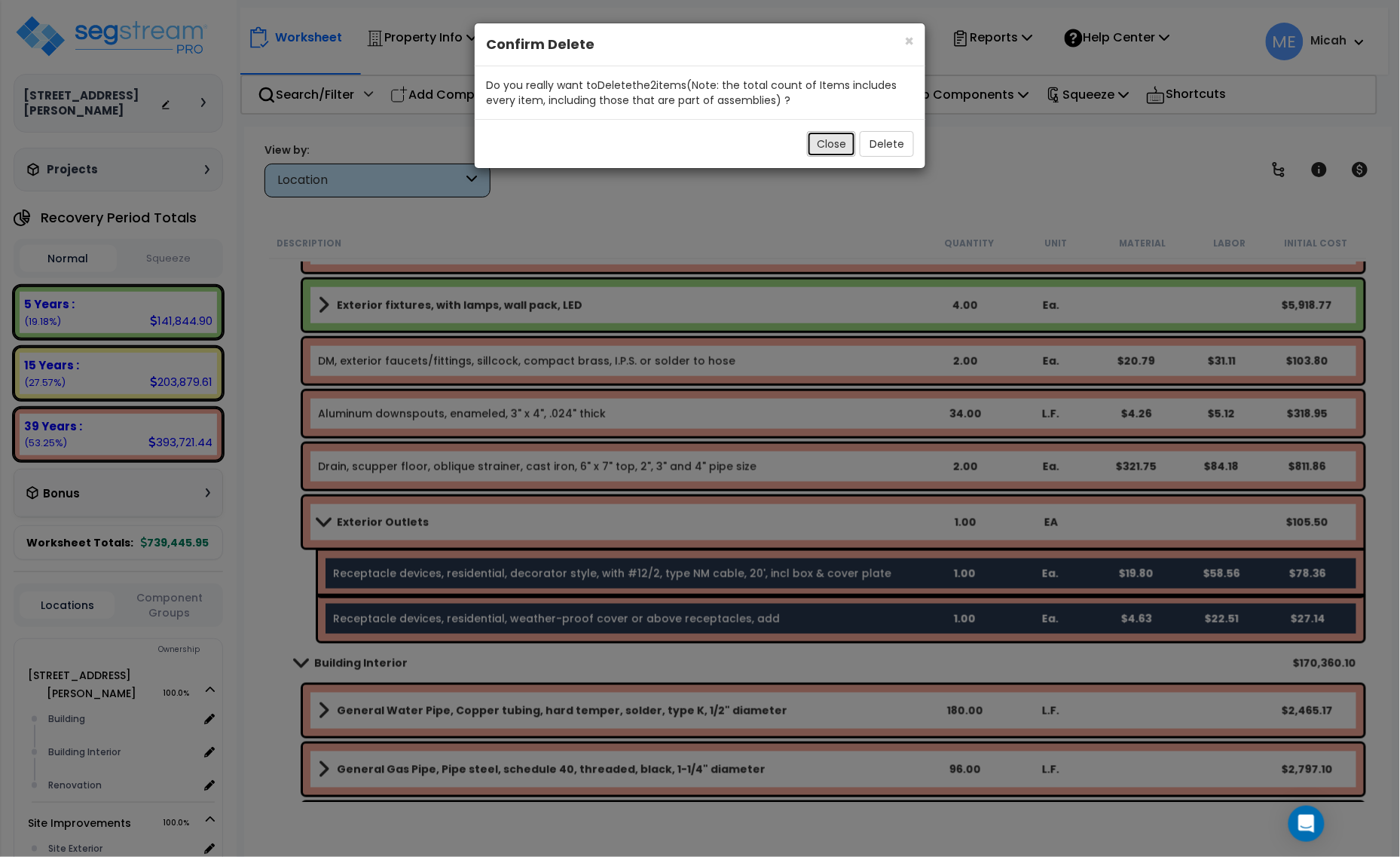
click at [845, 147] on button "Close" at bounding box center [831, 144] width 49 height 26
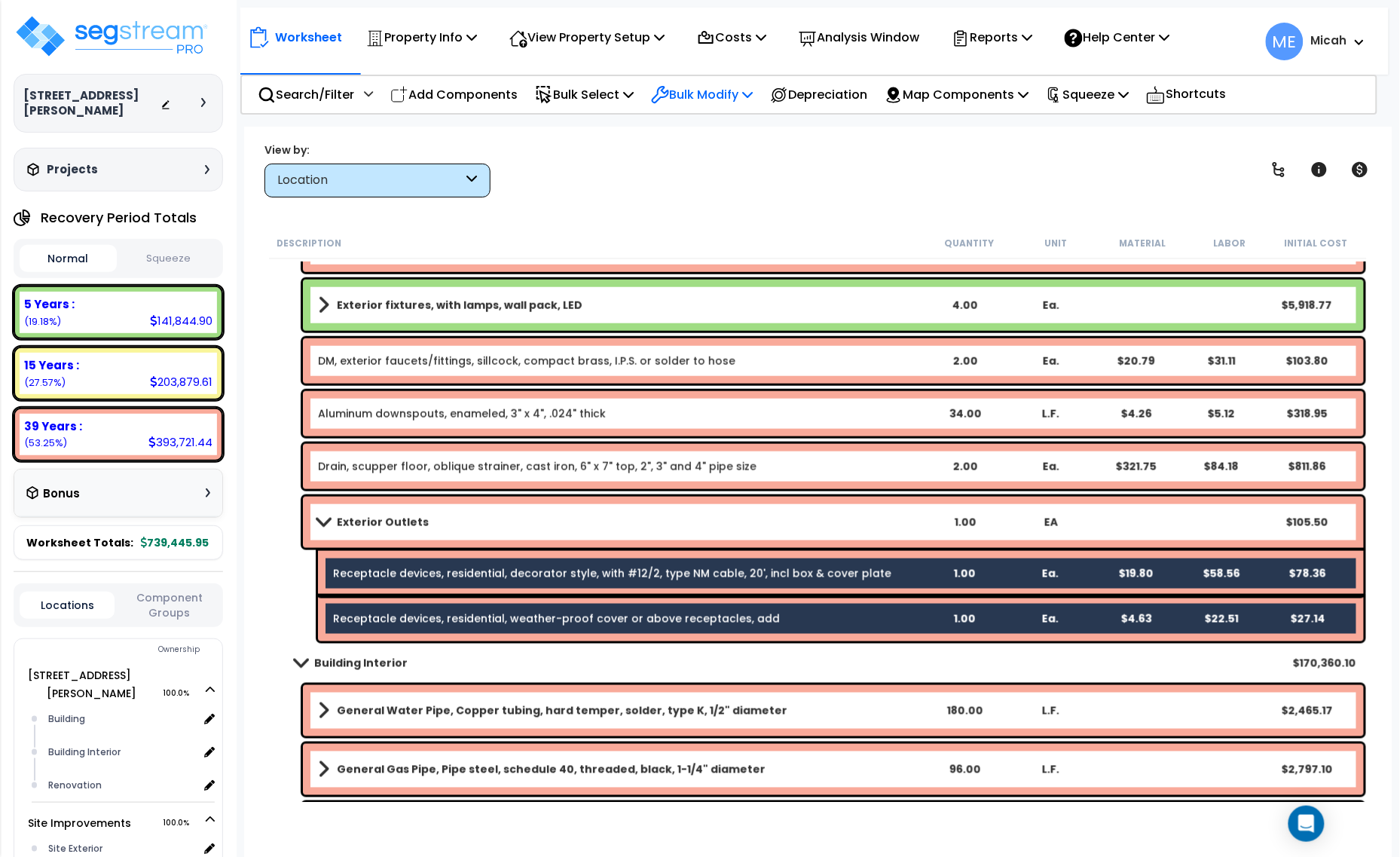
click at [746, 94] on p "Bulk Modify" at bounding box center [701, 94] width 101 height 20
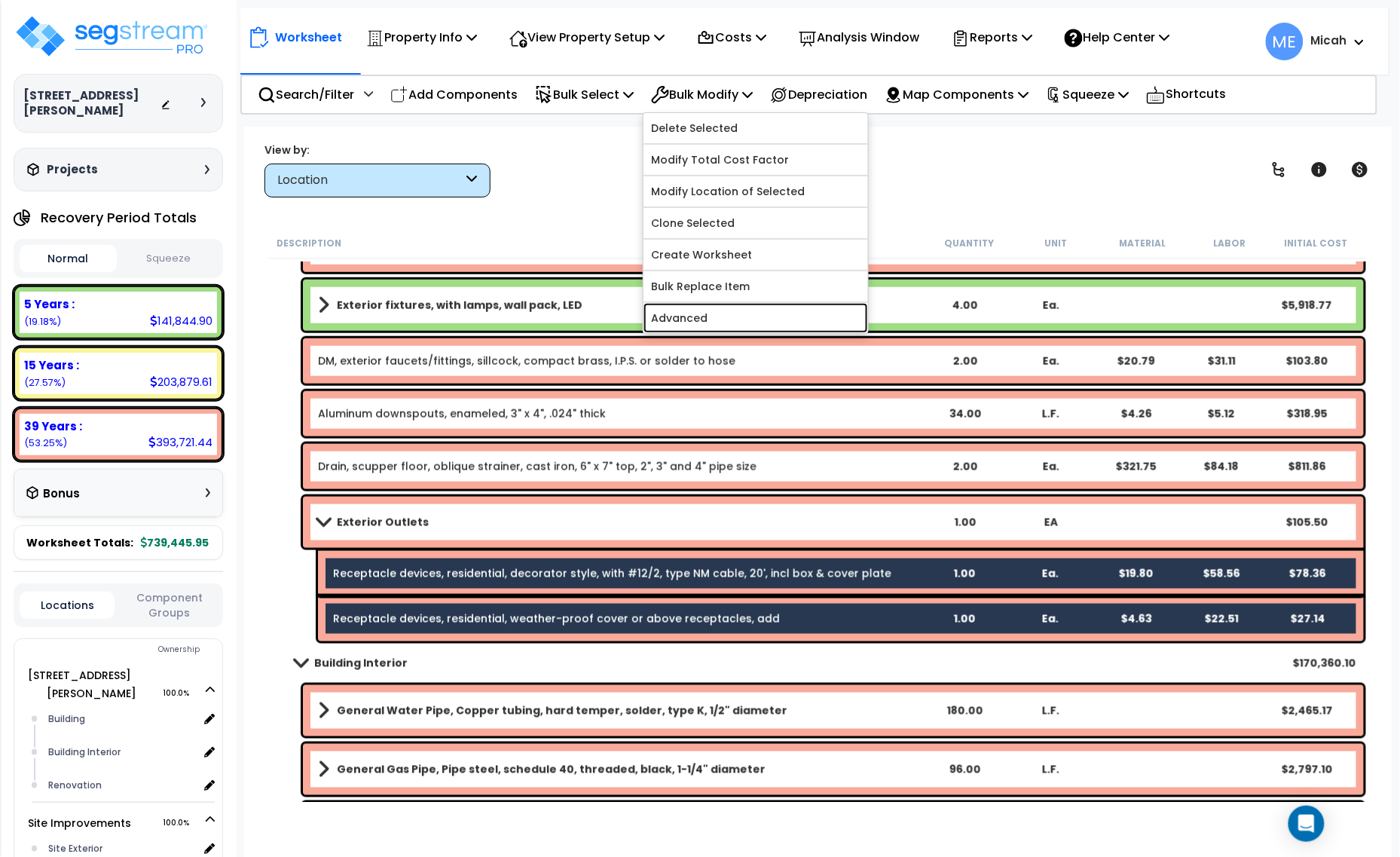
click at [722, 316] on link "Advanced" at bounding box center [755, 317] width 225 height 30
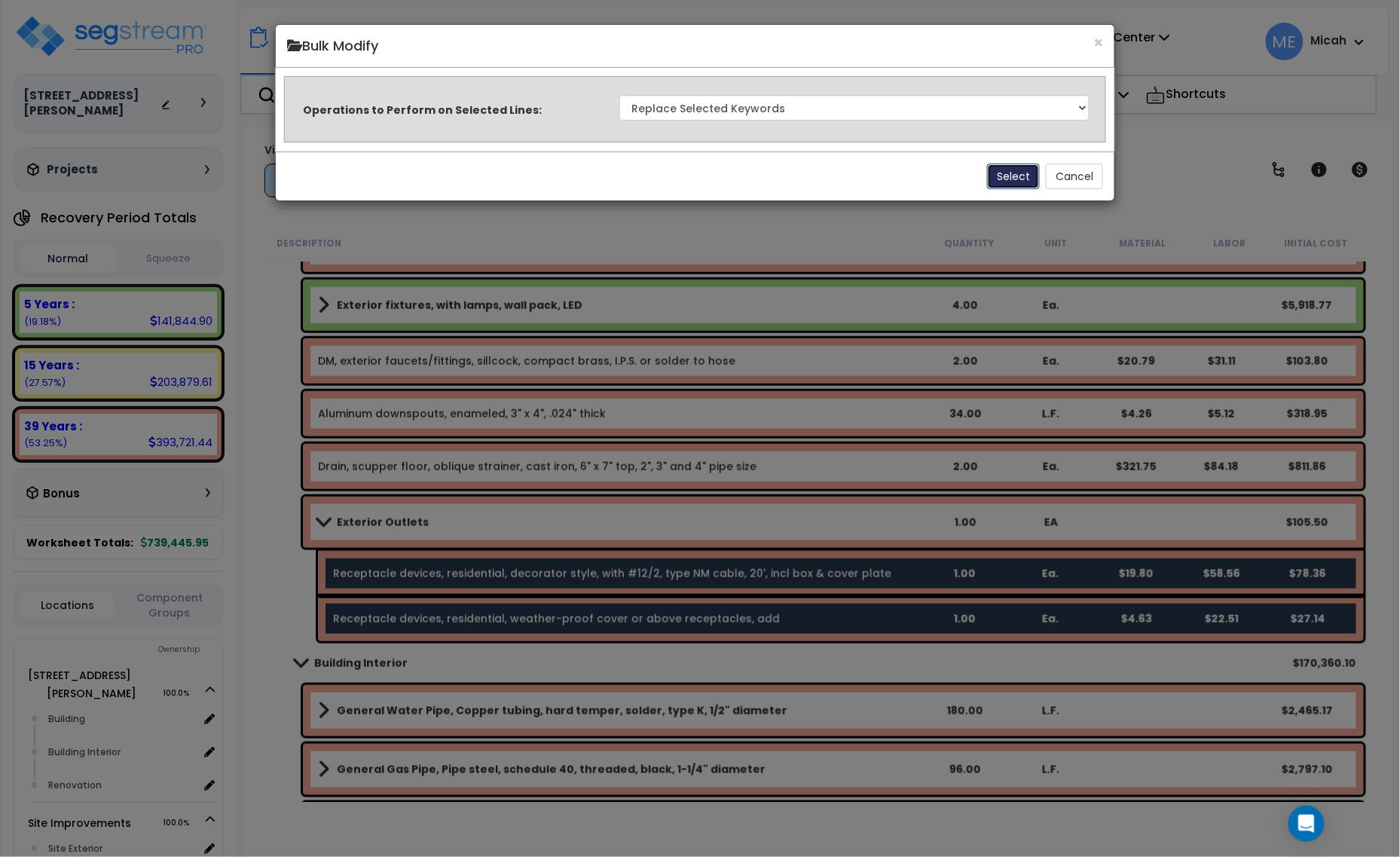
click at [998, 175] on button "Select" at bounding box center [1013, 176] width 53 height 26
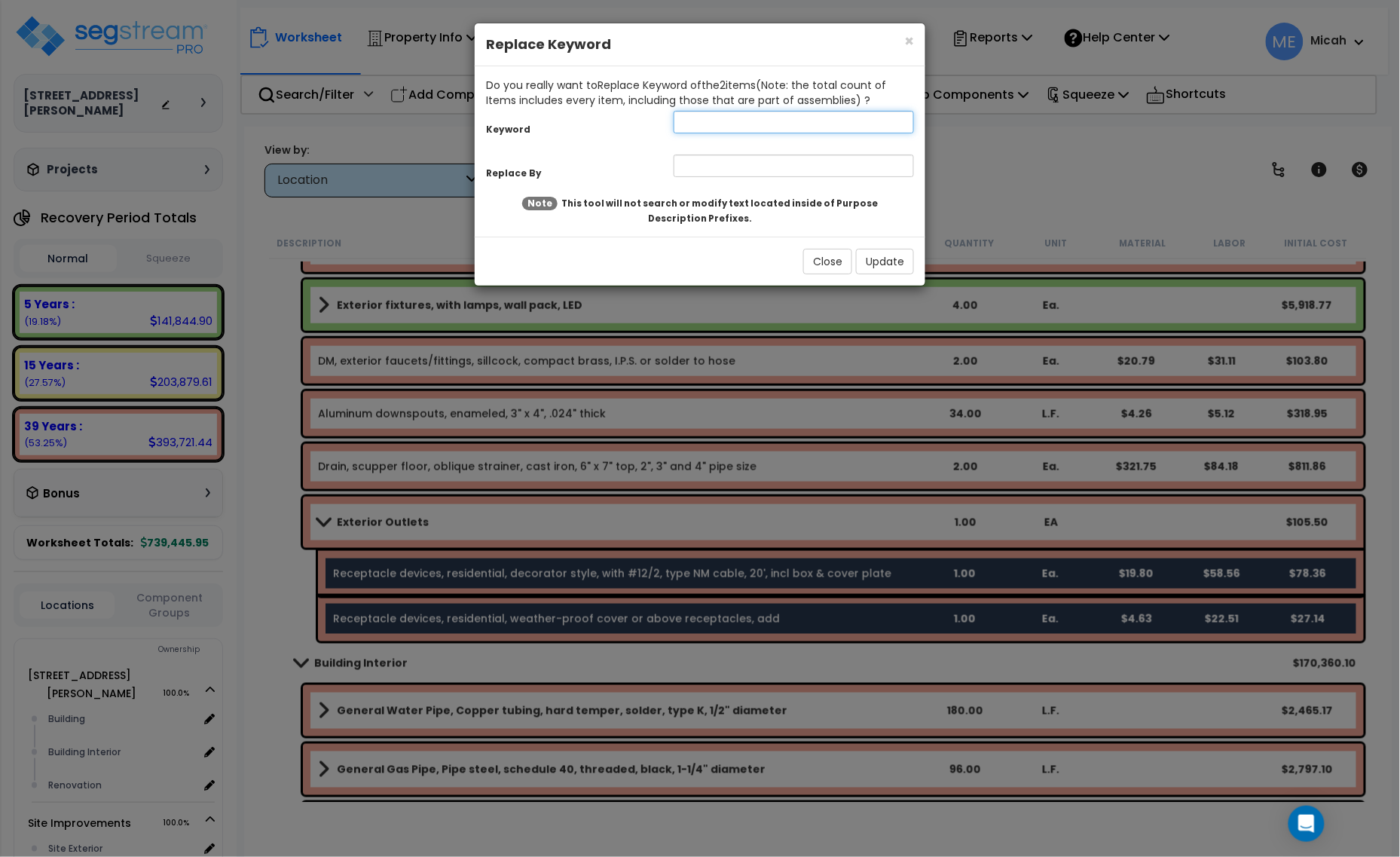
click at [705, 121] on input "text" at bounding box center [794, 121] width 240 height 22
type input "receptacles"
click at [703, 162] on input "text" at bounding box center [794, 165] width 240 height 22
type input "DM, exterior receptacles"
click at [882, 256] on button "Update" at bounding box center [885, 261] width 58 height 26
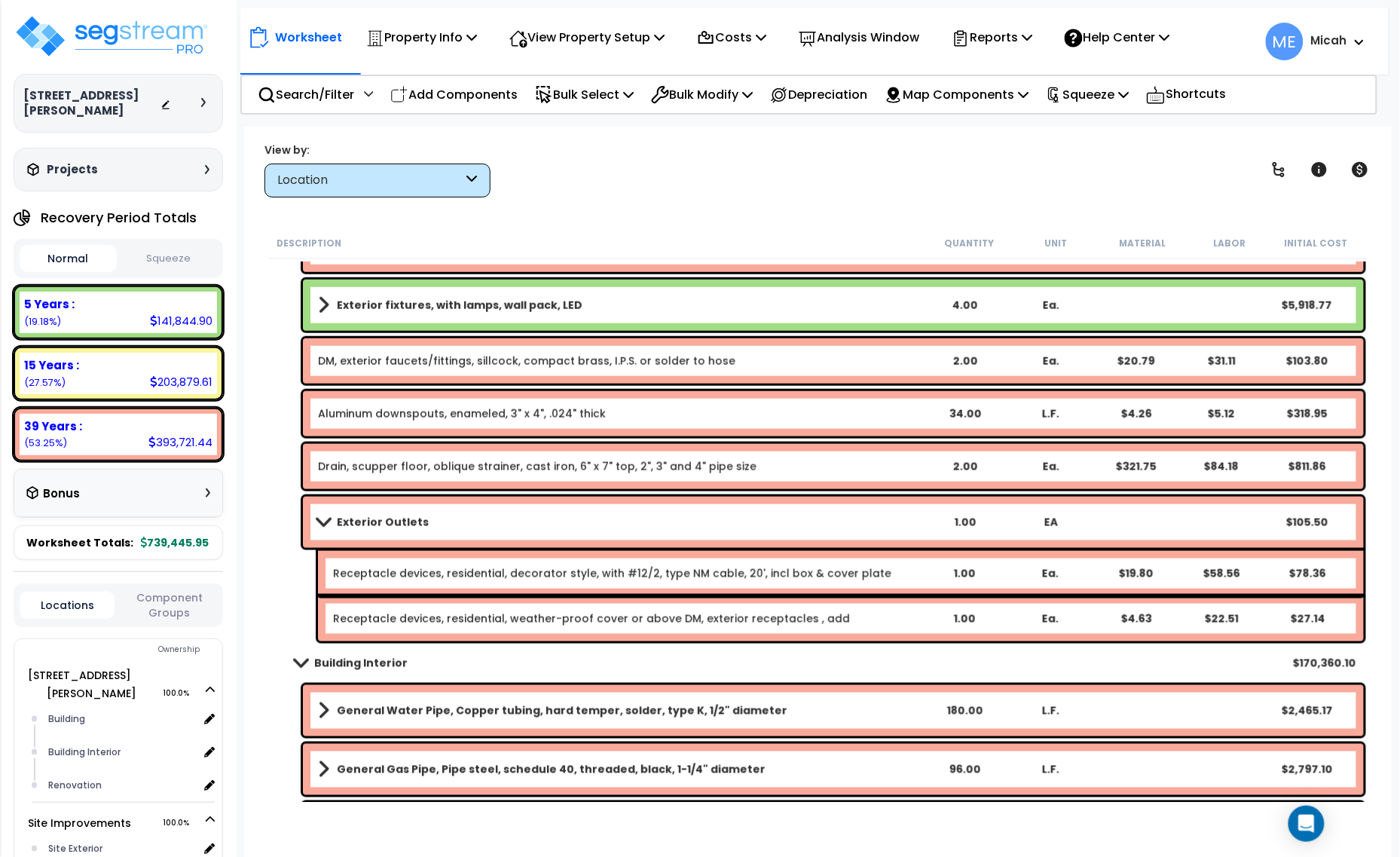
click at [389, 578] on link "Receptacle devices, residential, decorator style, with #12/2, type NM cable, 20…" at bounding box center [611, 574] width 558 height 15
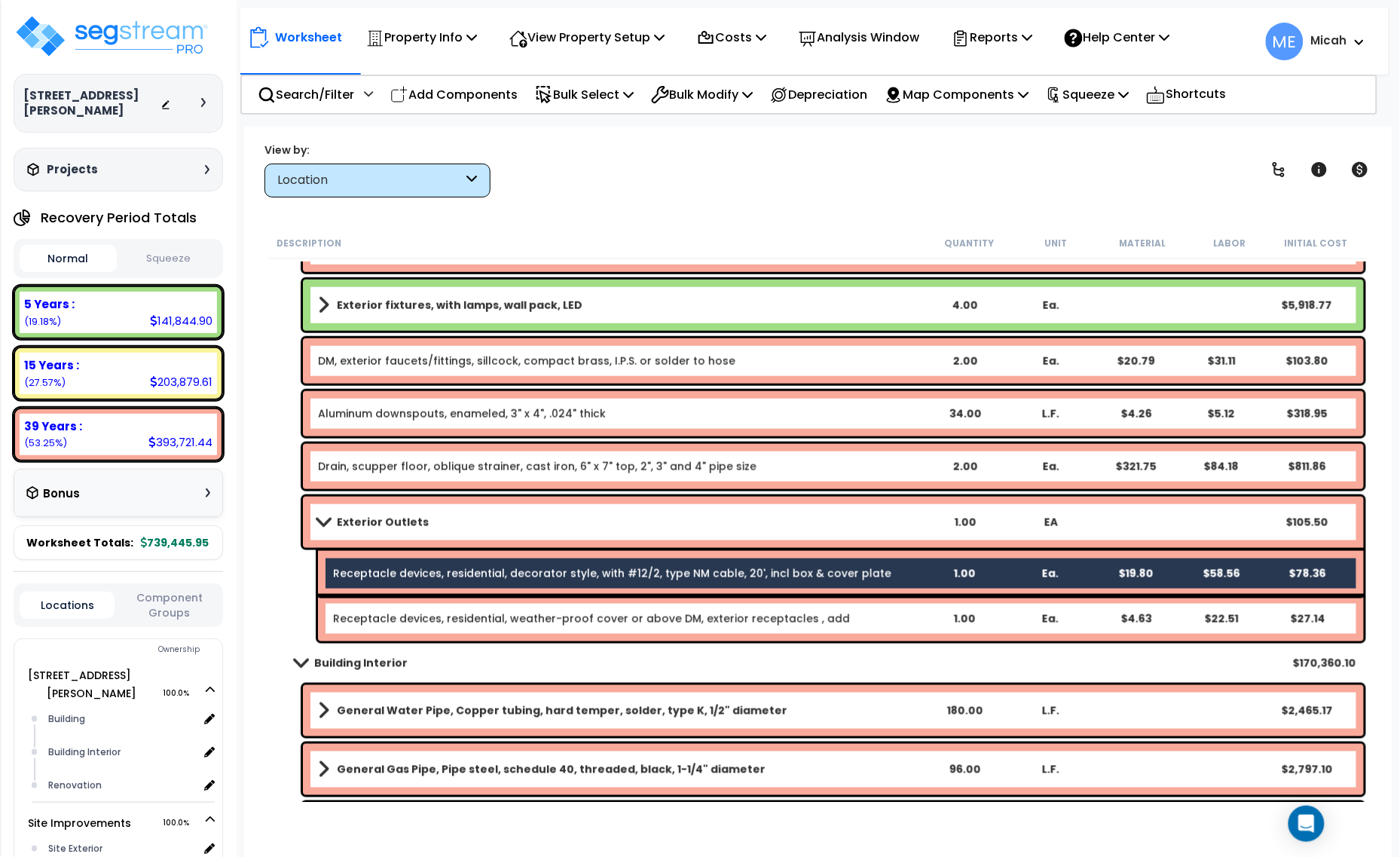
click at [385, 624] on link "Receptacle devices, residential, weather-proof cover or above DM, exterior rece…" at bounding box center [591, 619] width 517 height 15
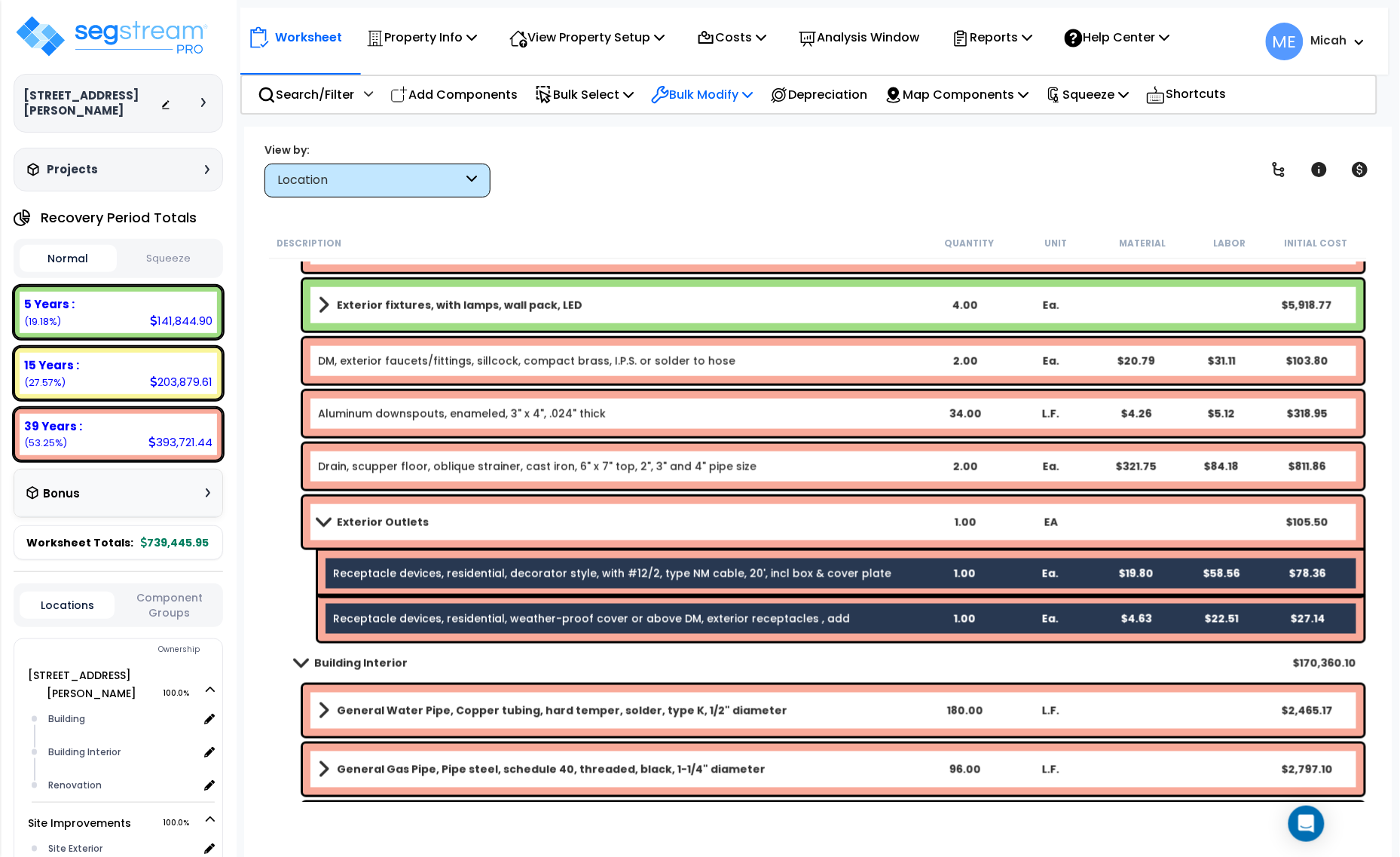
click at [750, 92] on p "Bulk Modify" at bounding box center [701, 94] width 101 height 20
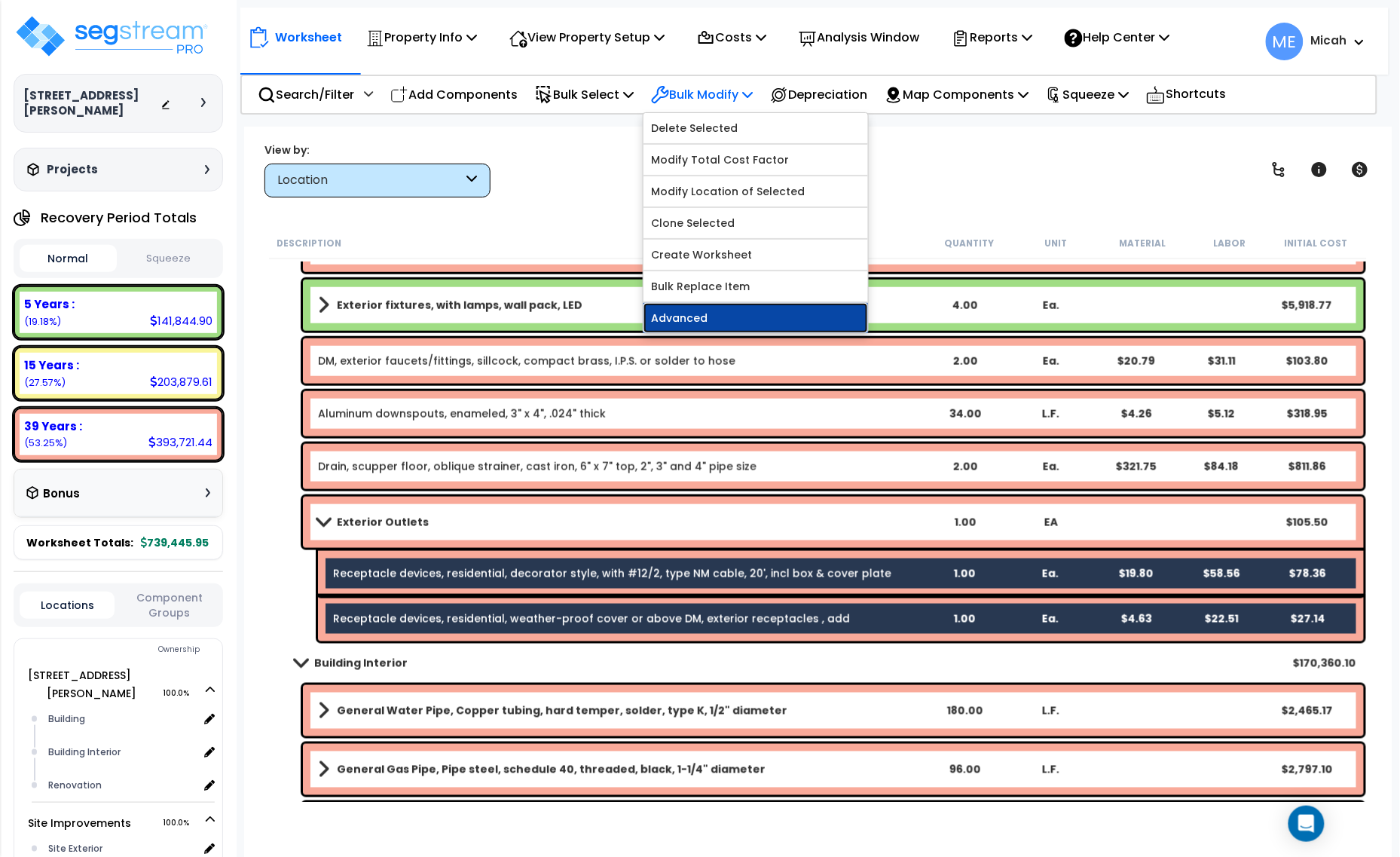
click at [743, 329] on link "Advanced" at bounding box center [755, 317] width 225 height 30
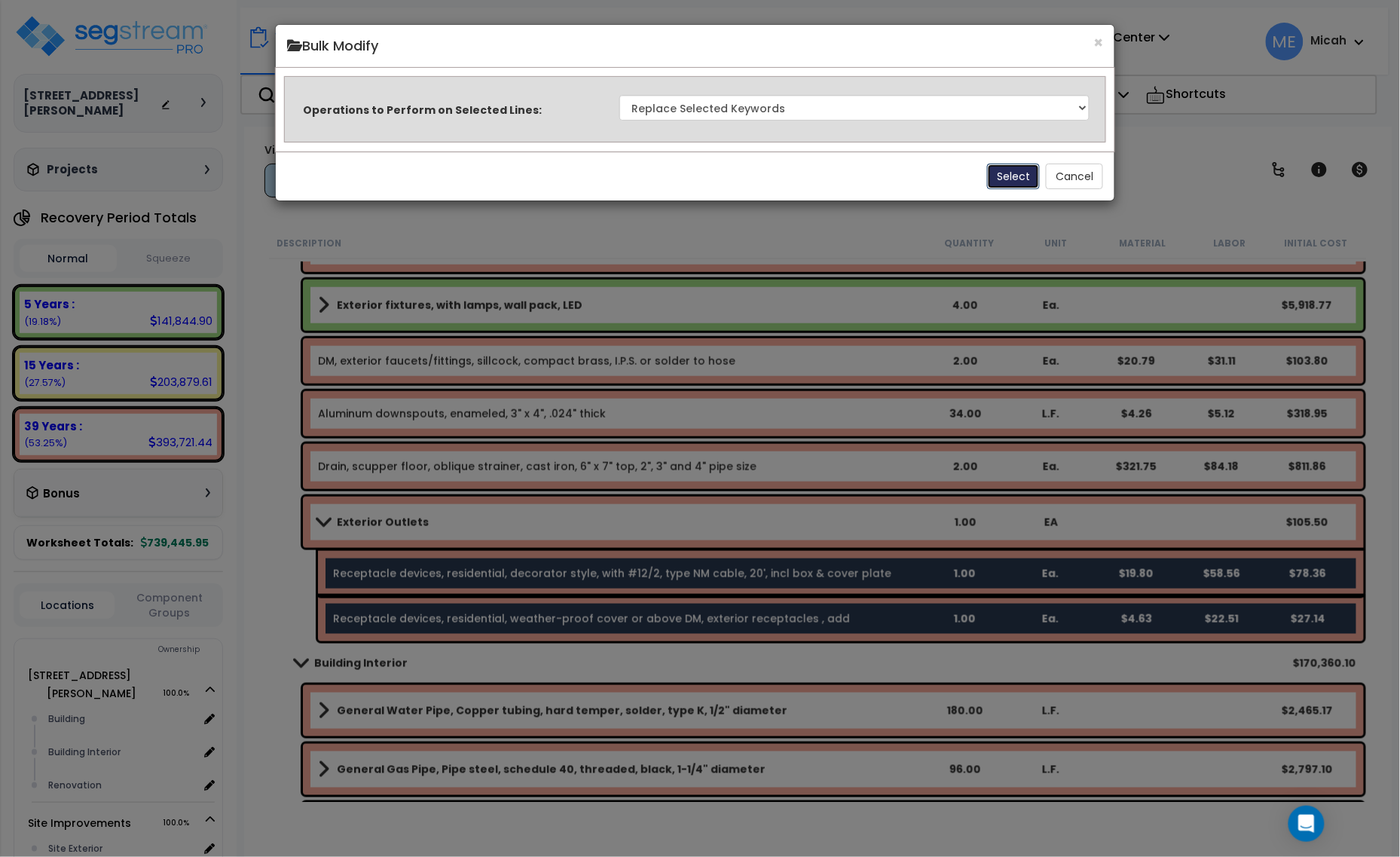
click at [995, 178] on button "Select" at bounding box center [1013, 176] width 53 height 26
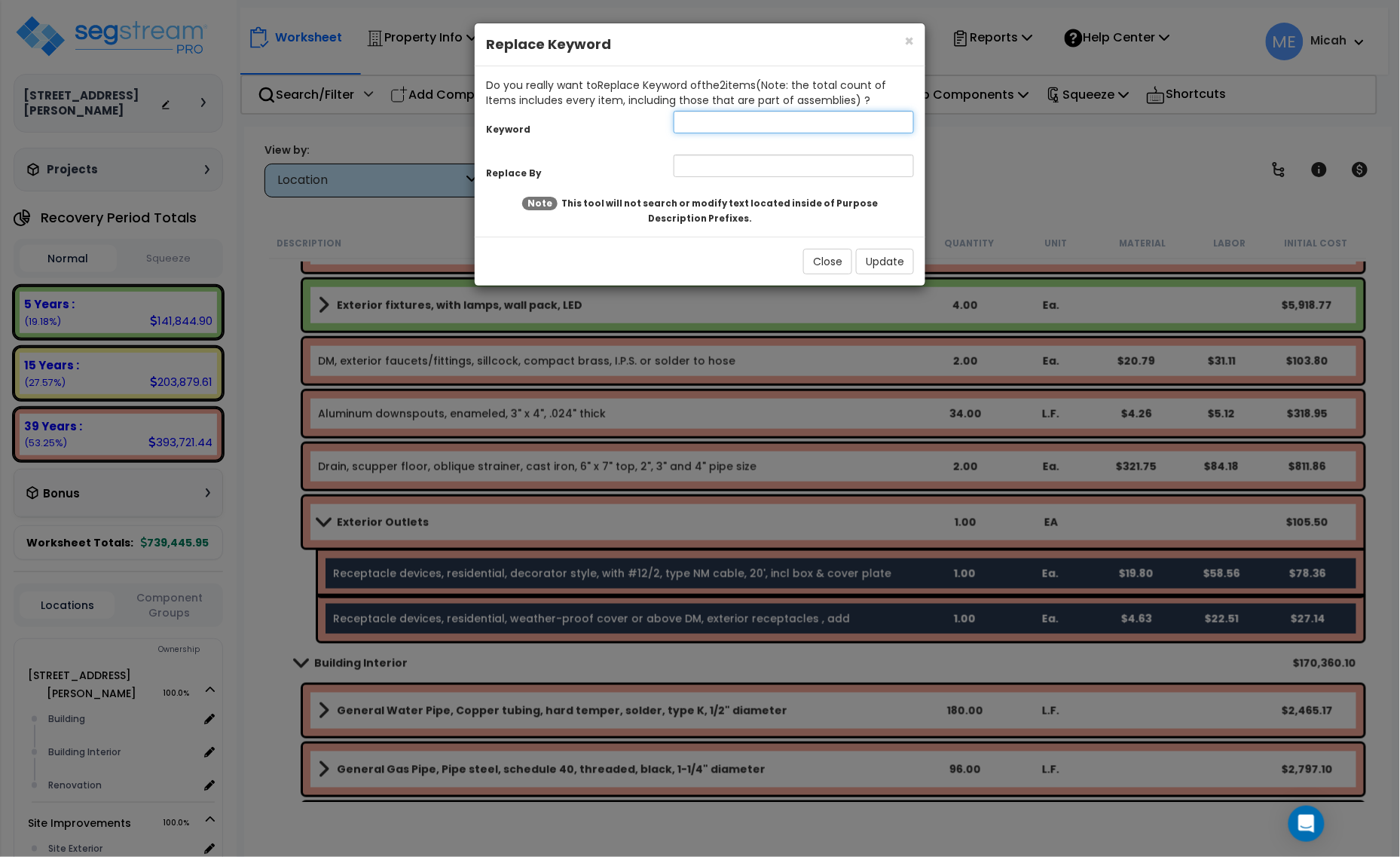
click at [746, 119] on input "text" at bounding box center [794, 121] width 240 height 22
type input "receptacle"
click at [757, 162] on input "text" at bounding box center [794, 165] width 240 height 22
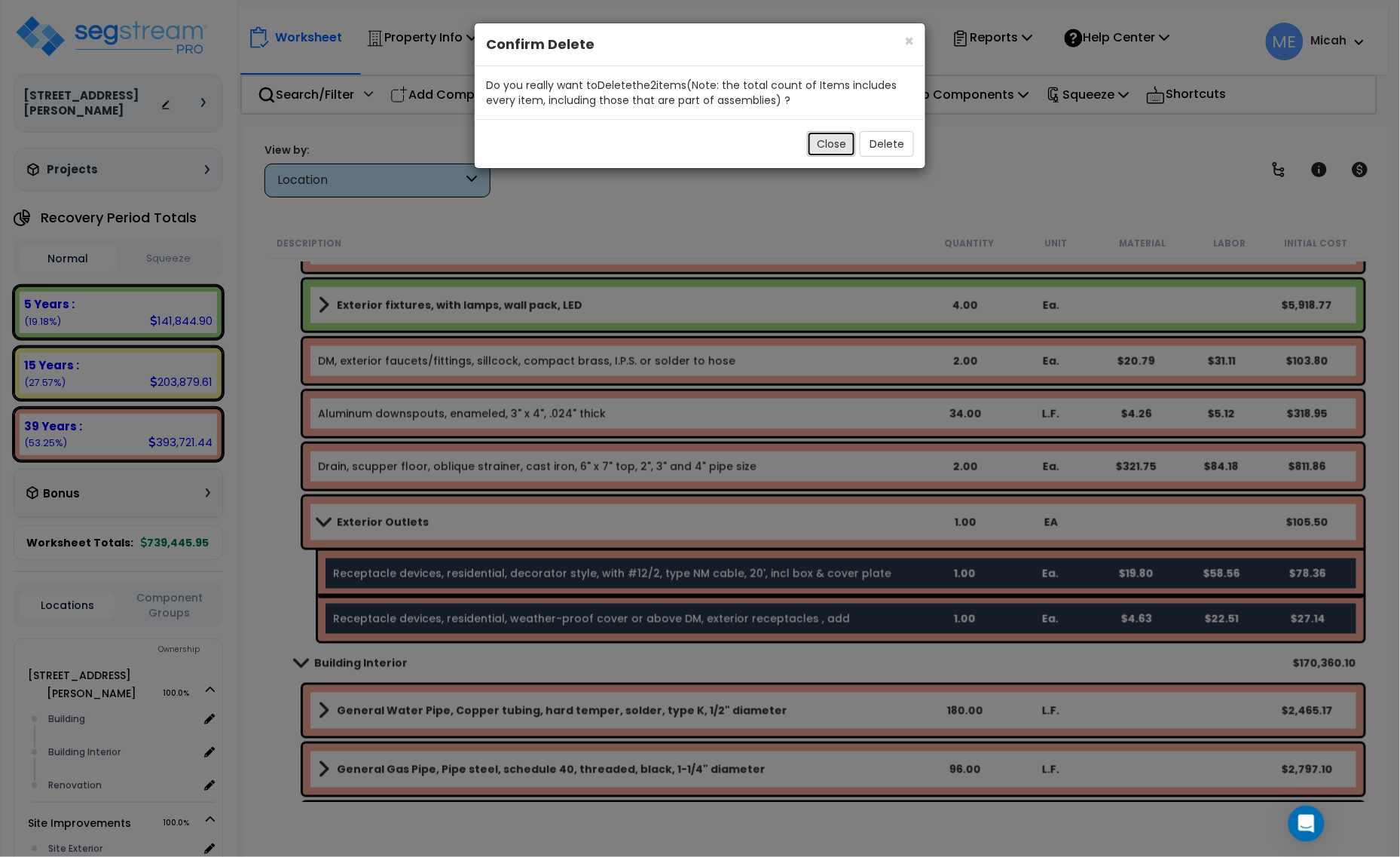
click at [847, 136] on button "Close" at bounding box center [831, 144] width 49 height 26
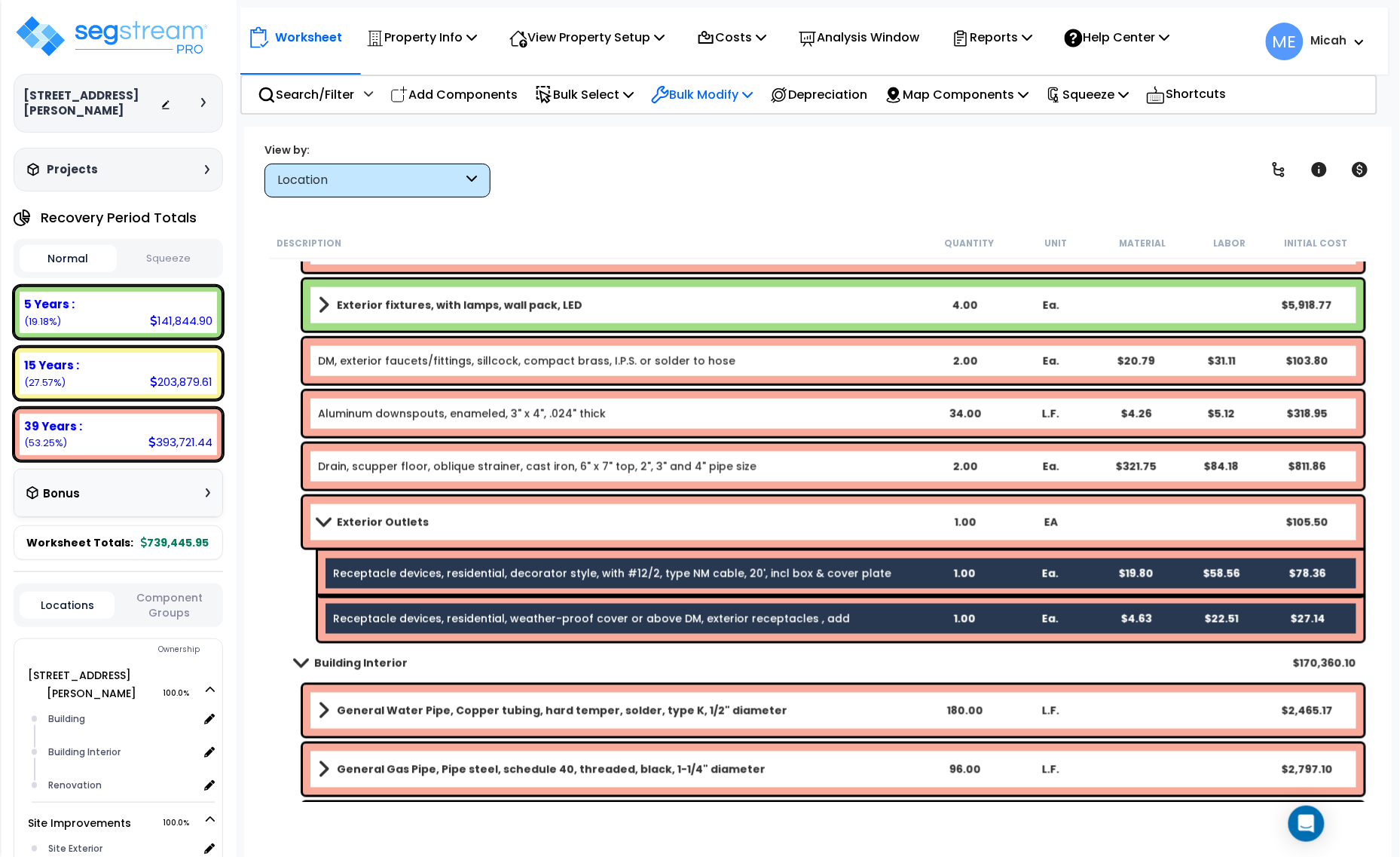
click at [744, 95] on p "Bulk Modify" at bounding box center [701, 94] width 101 height 20
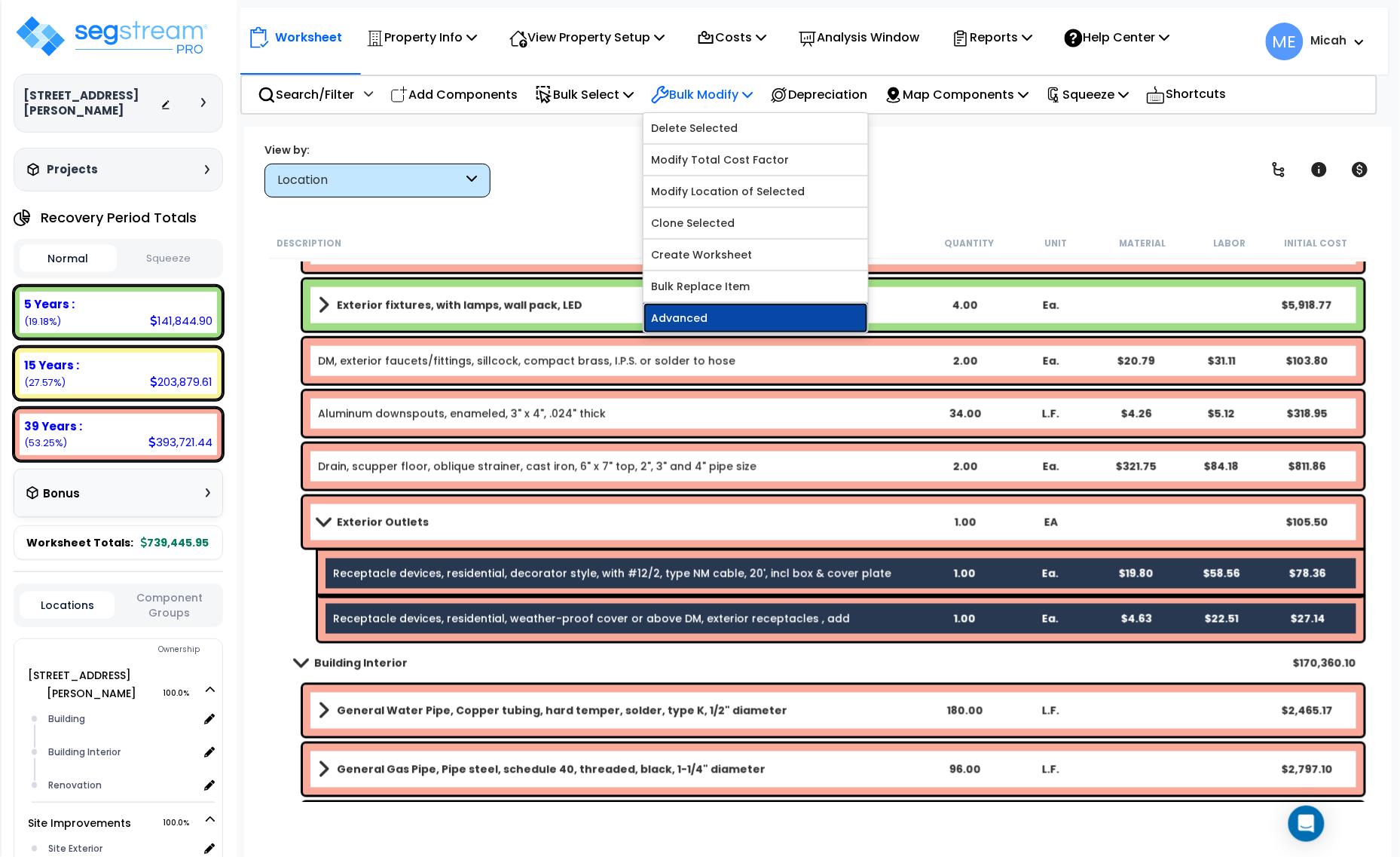
click at [709, 322] on link "Advanced" at bounding box center [755, 317] width 225 height 30
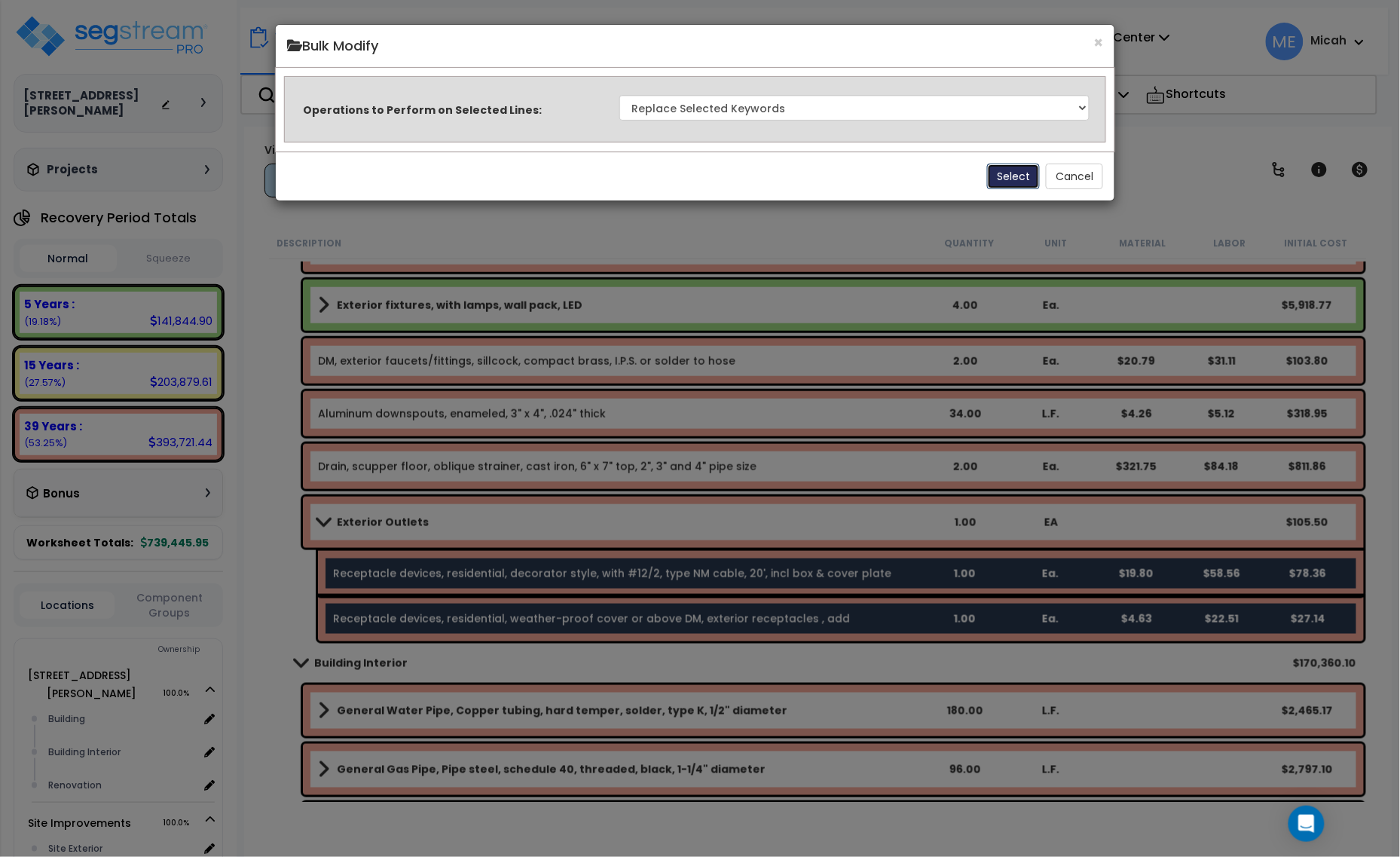
click at [1018, 178] on button "Select" at bounding box center [1013, 176] width 53 height 26
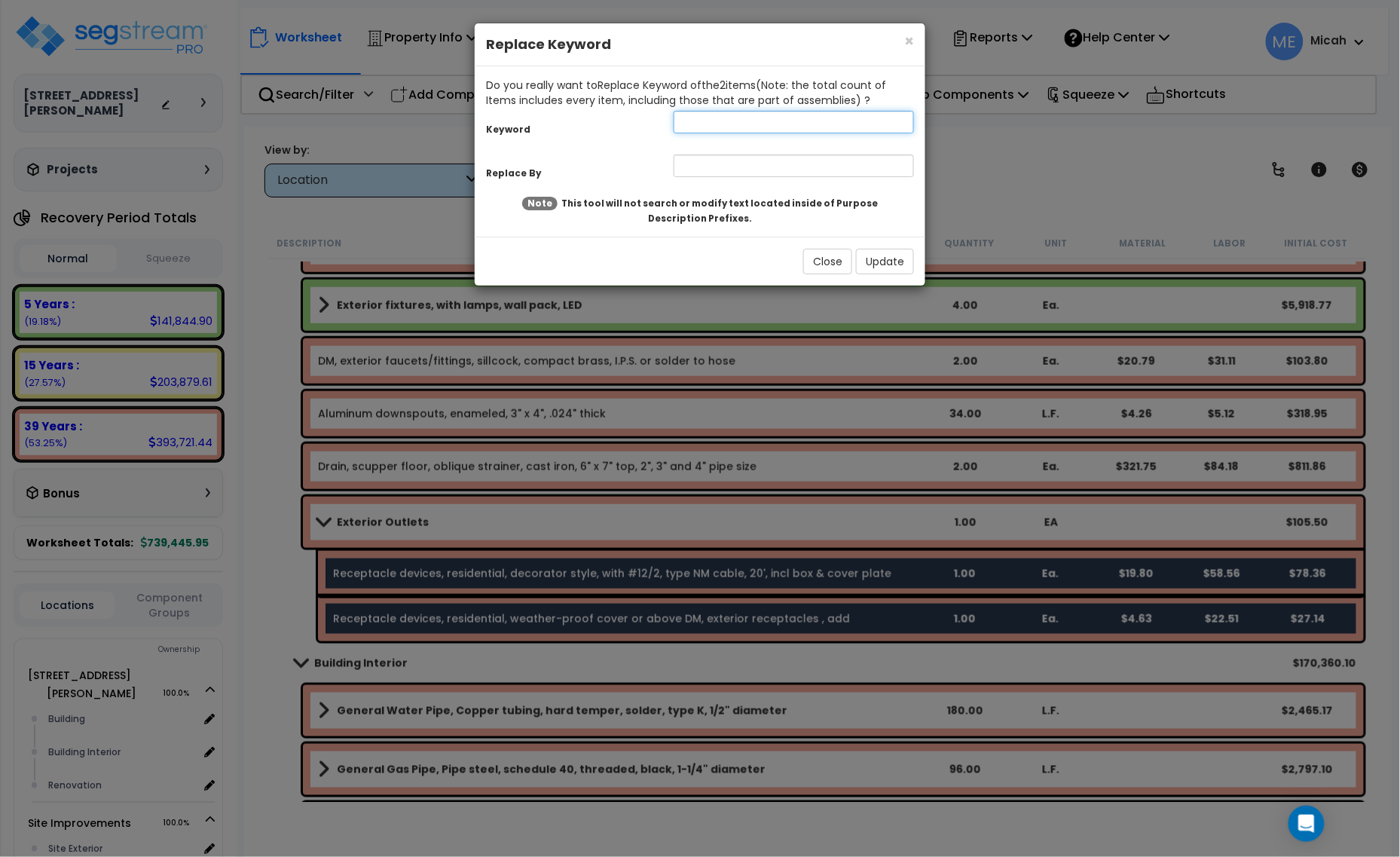
click at [729, 126] on input "text" at bounding box center [794, 121] width 240 height 22
type input "receptacle"
click at [693, 177] on input "text" at bounding box center [794, 165] width 240 height 22
type input "DM, exterior, receptacle"
click at [894, 254] on button "Update" at bounding box center [885, 261] width 58 height 26
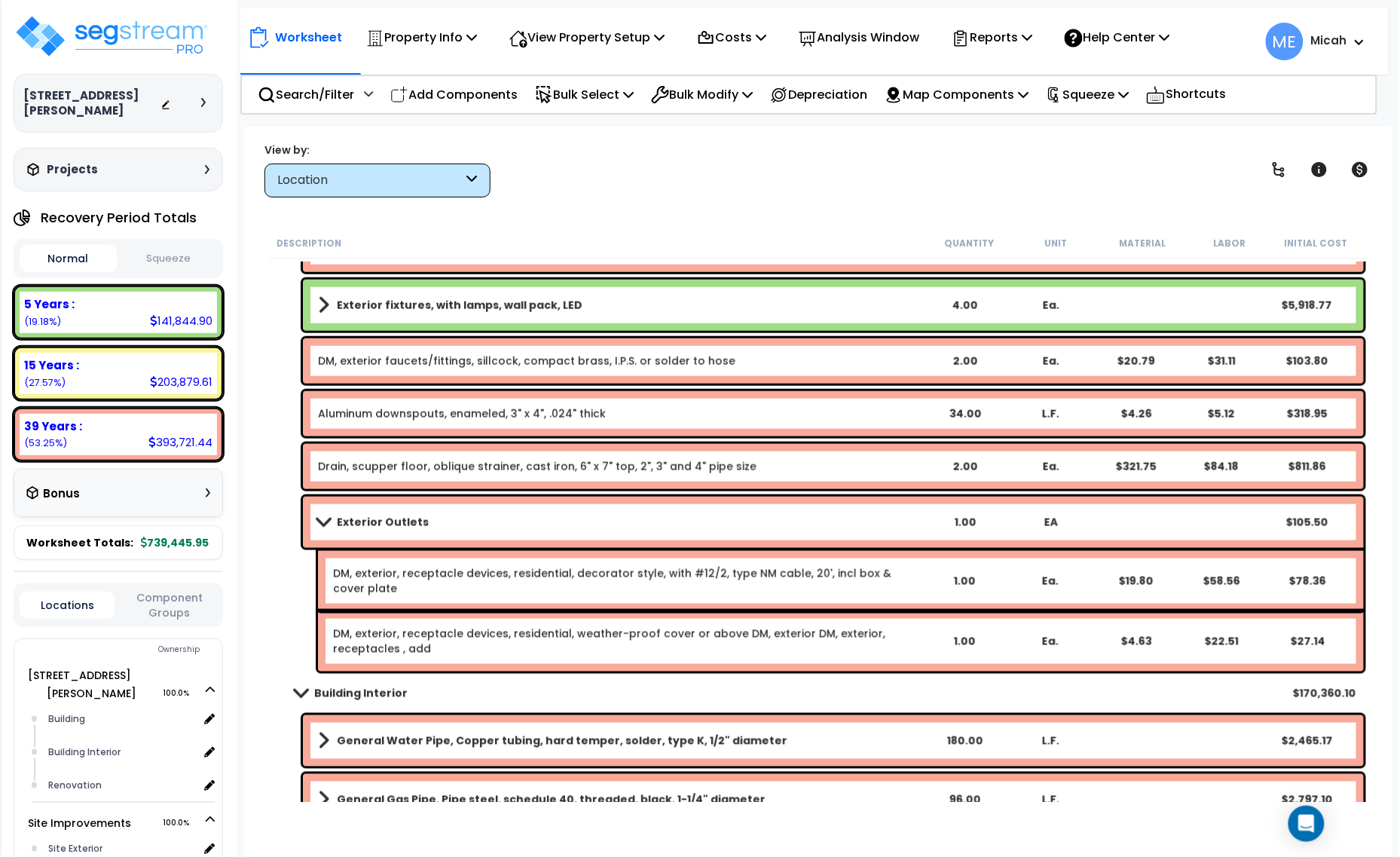
click at [326, 518] on span at bounding box center [323, 522] width 21 height 12
